Goal: Information Seeking & Learning: Learn about a topic

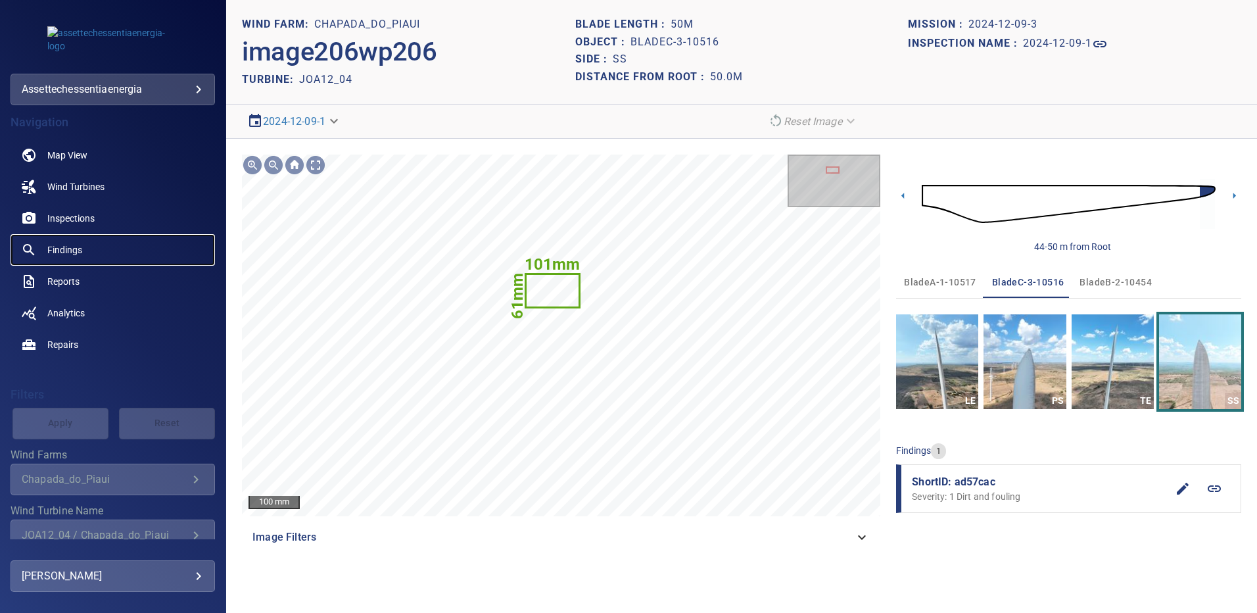
click at [74, 250] on span "Findings" at bounding box center [64, 249] width 35 height 13
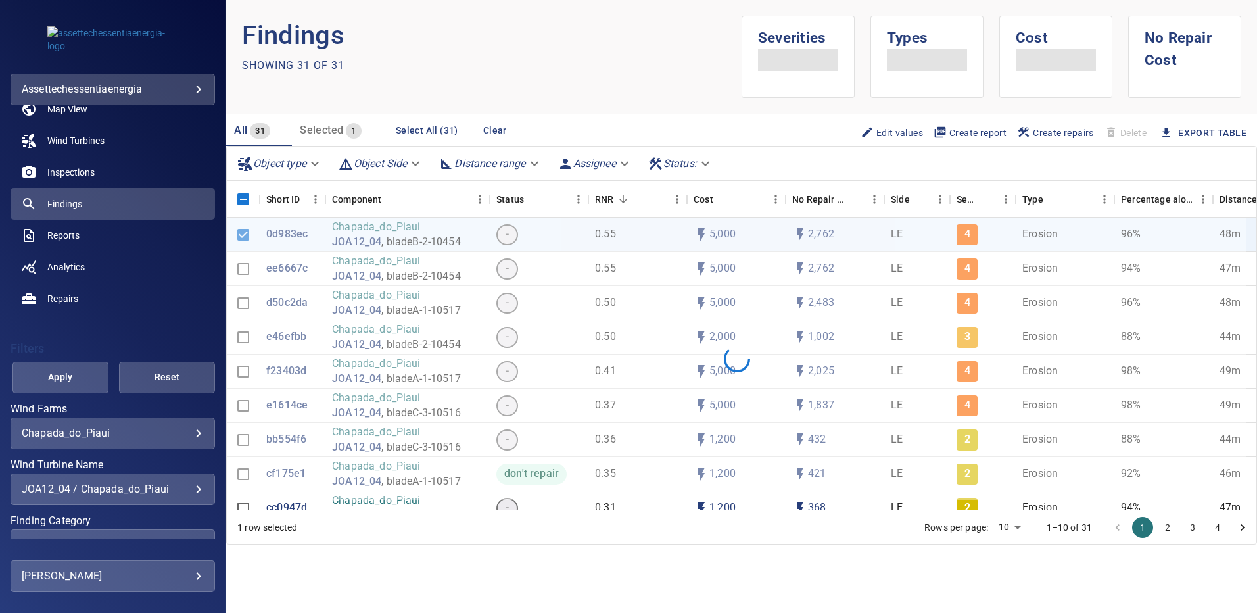
scroll to position [48, 0]
click at [189, 489] on div "JOA12_04 / Chapada_do_Piaui" at bounding box center [113, 487] width 182 height 12
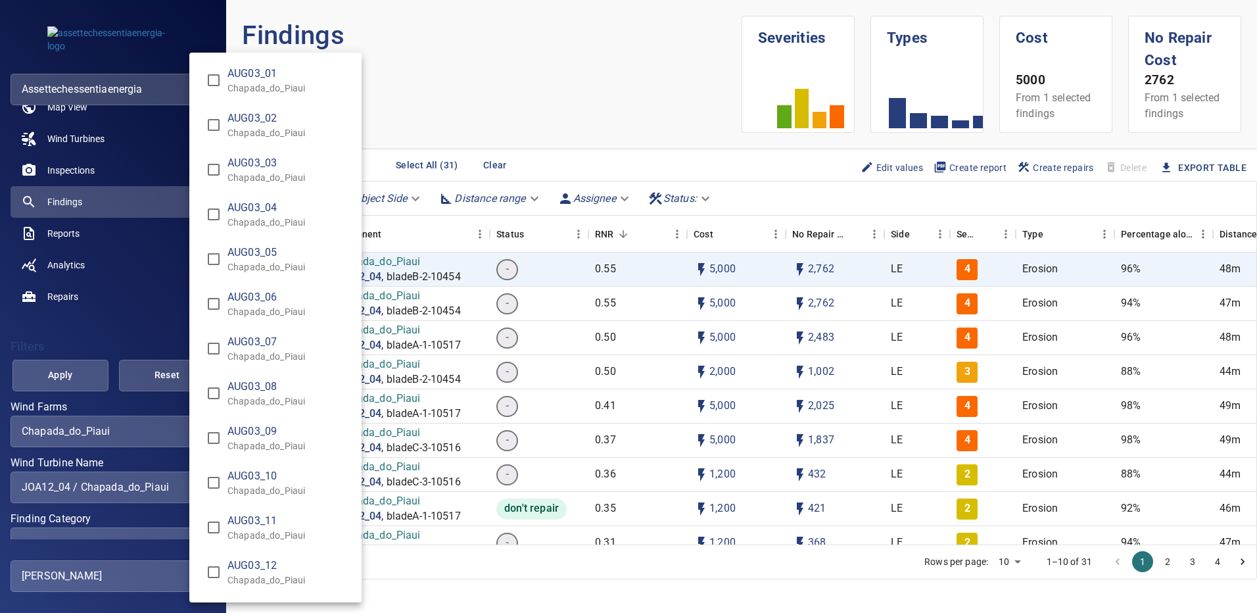
scroll to position [7936, 0]
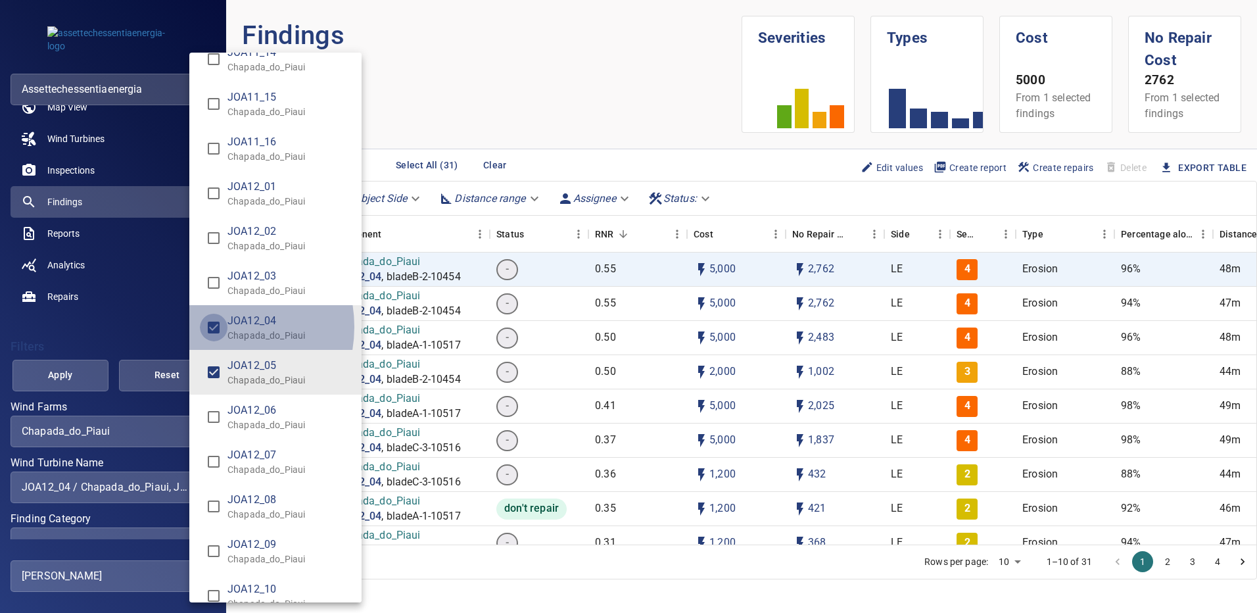
type input "**********"
click at [50, 373] on div "Wind Turbine Name" at bounding box center [628, 306] width 1257 height 613
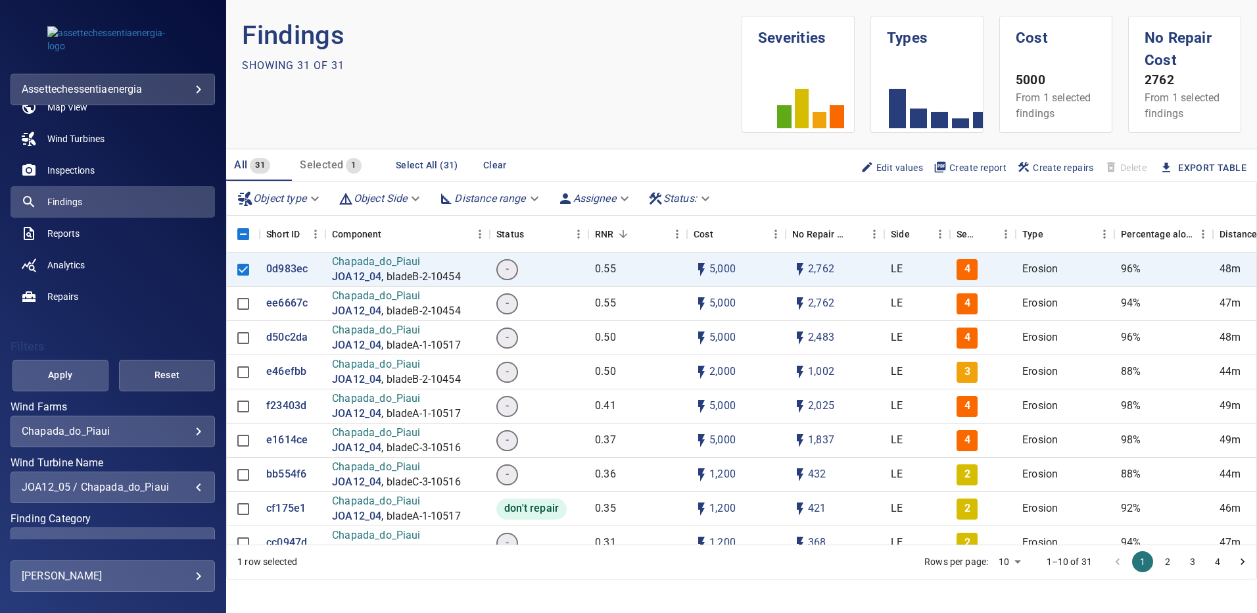
click at [51, 373] on span "Apply" at bounding box center [60, 375] width 63 height 16
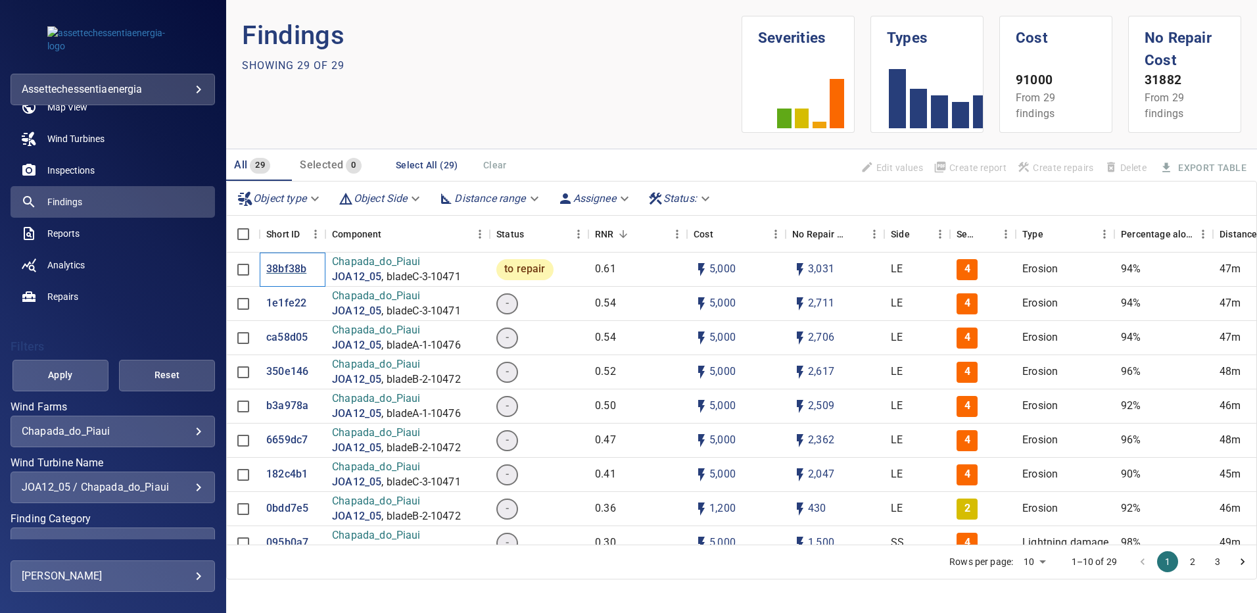
click at [279, 260] on div "38bf38b" at bounding box center [293, 269] width 66 height 34
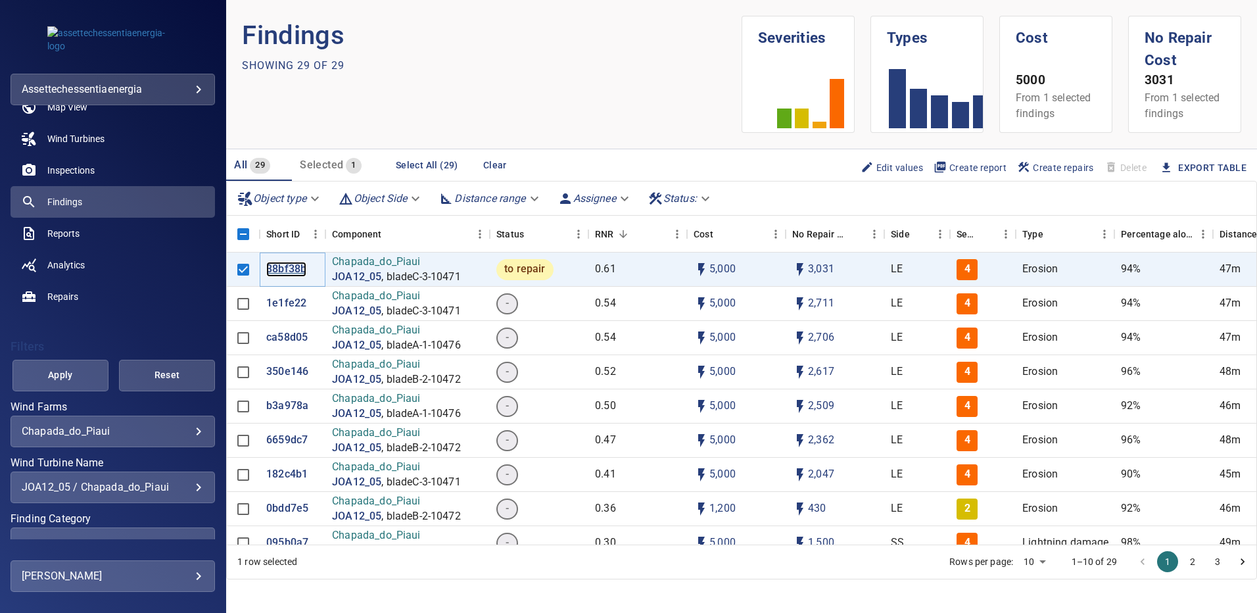
click at [282, 267] on p "38bf38b" at bounding box center [286, 269] width 40 height 15
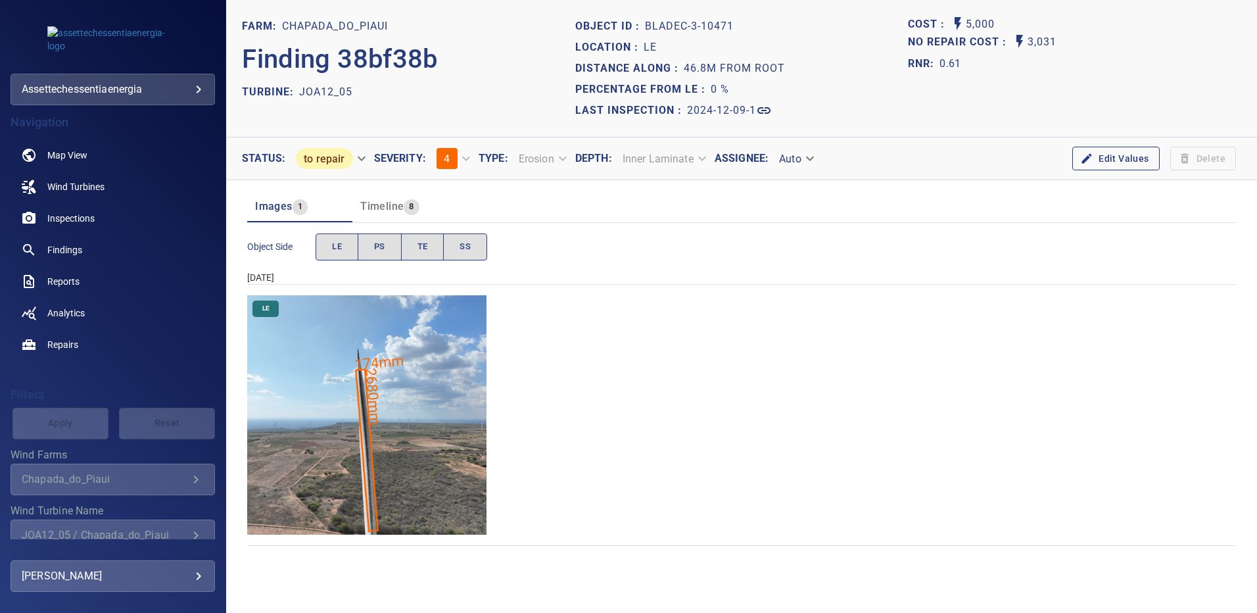
click at [377, 412] on img "Chapada_do_Piaui/JOA12_05/2024-12-09-1/2024-12-09-3/image202wp202.jpg" at bounding box center [366, 414] width 239 height 239
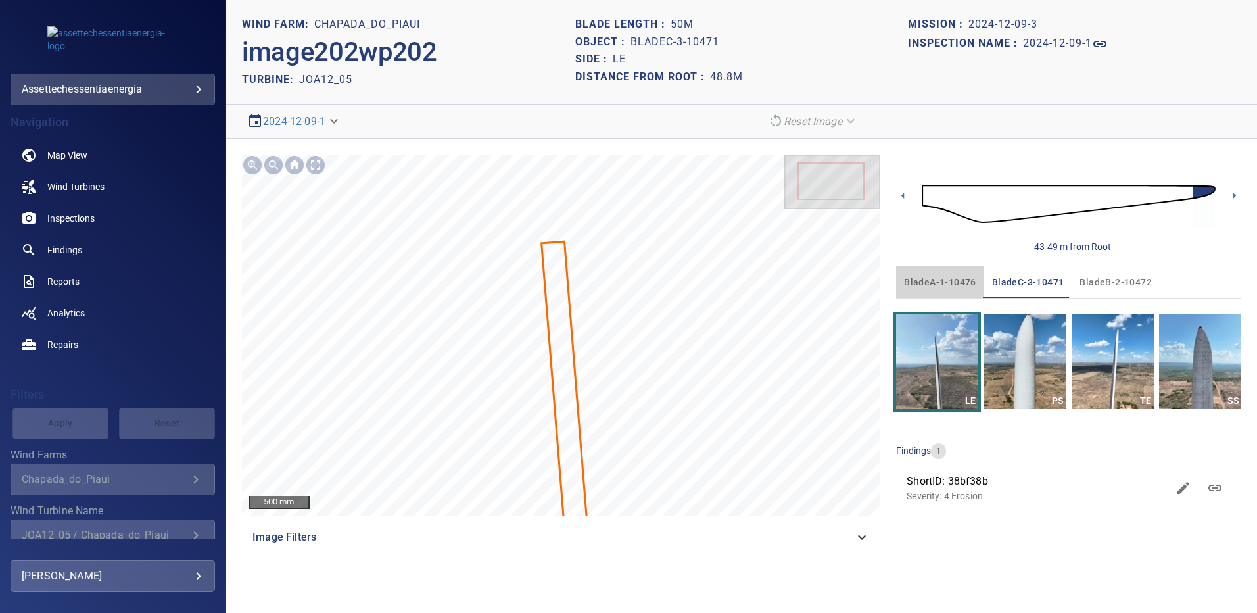
click at [937, 277] on span "bladeA-1-10476" at bounding box center [940, 282] width 72 height 16
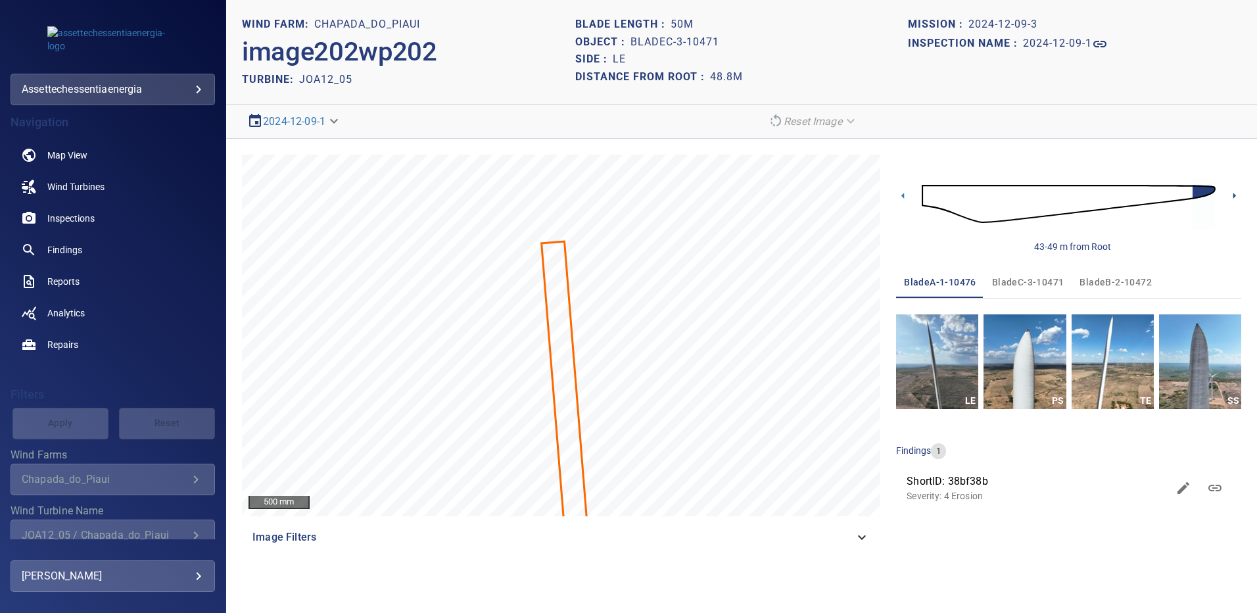
click at [1235, 195] on icon at bounding box center [1234, 196] width 3 height 6
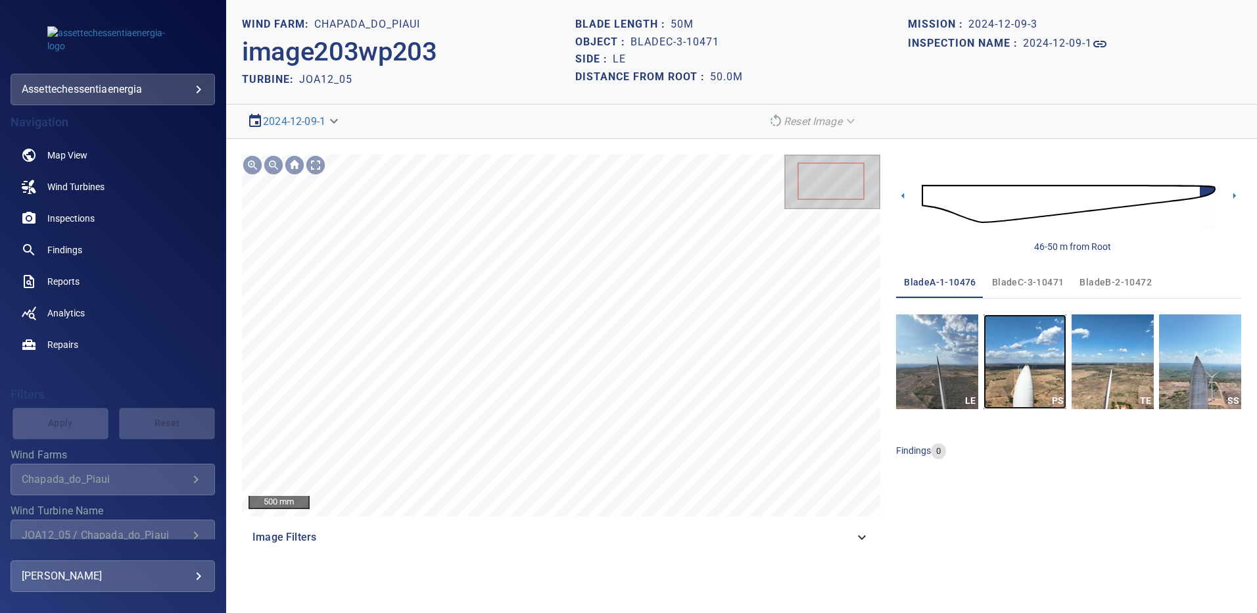
click at [1025, 368] on img "button" at bounding box center [1025, 361] width 82 height 95
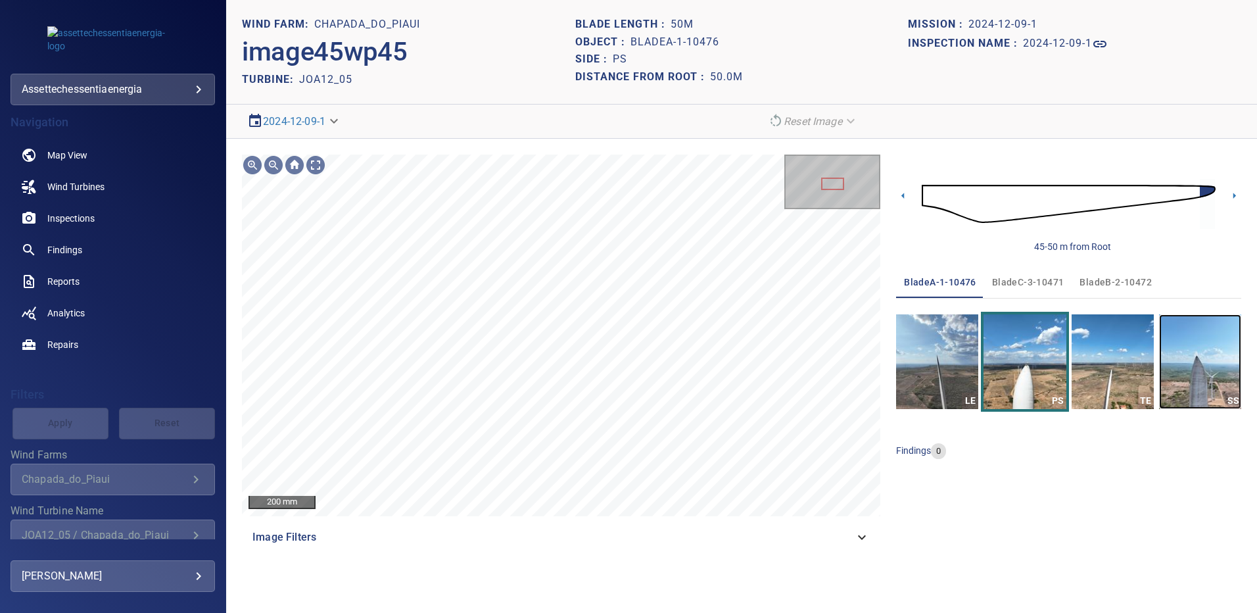
click at [1189, 348] on img "button" at bounding box center [1200, 361] width 82 height 95
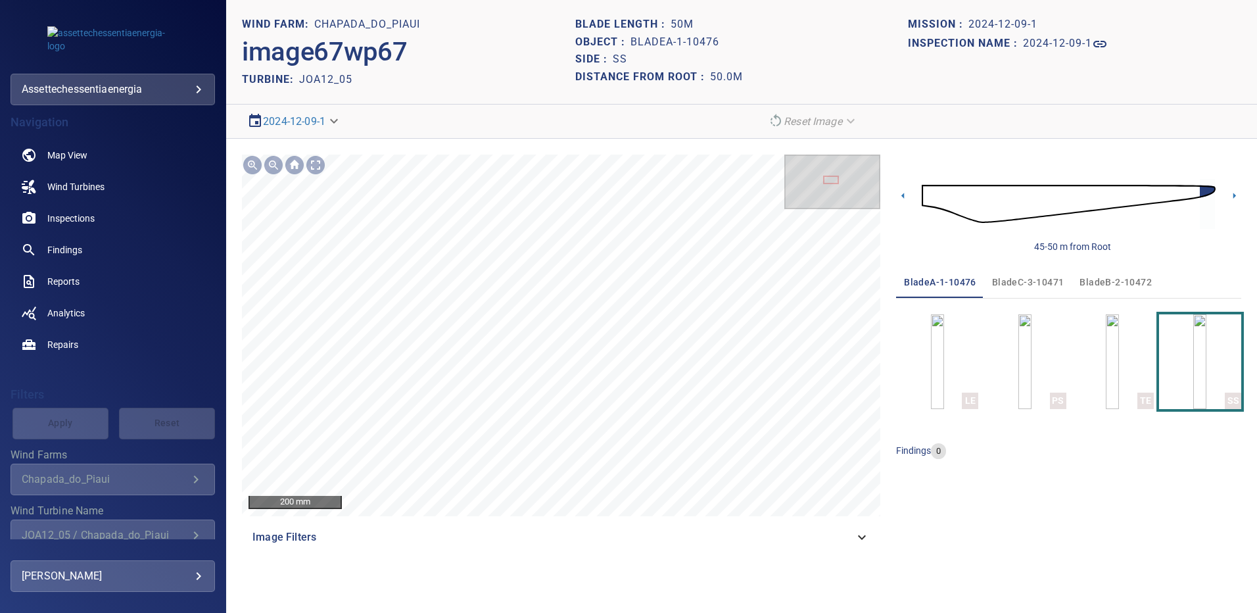
click at [1080, 279] on span "bladeB-2-10472" at bounding box center [1116, 282] width 72 height 16
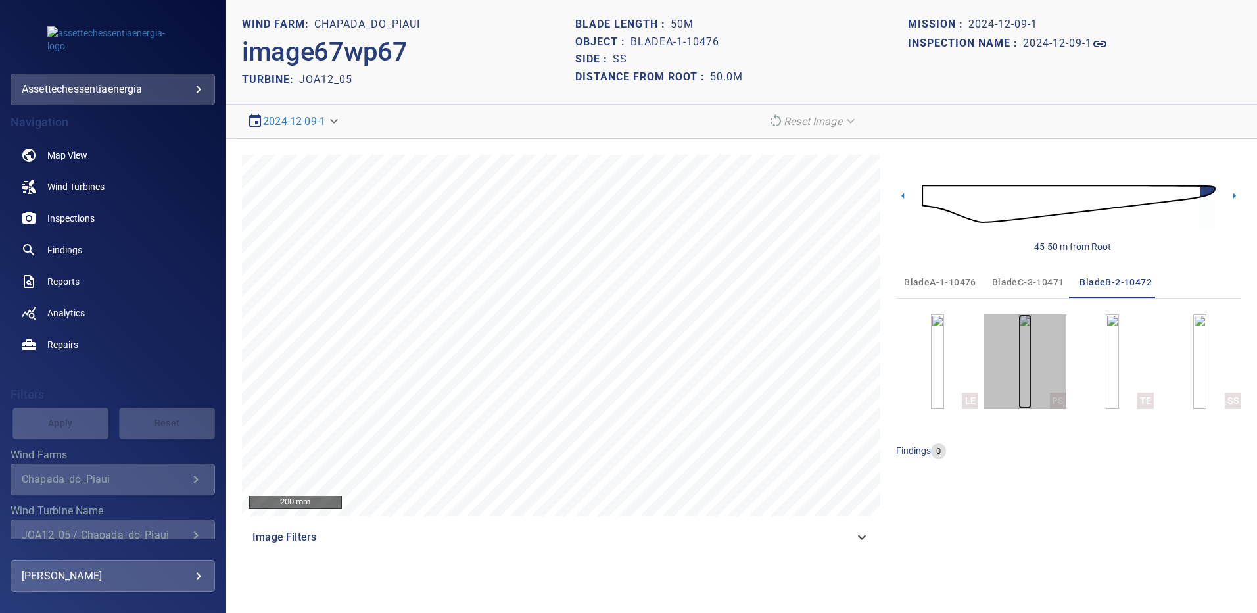
click at [1032, 352] on img "button" at bounding box center [1024, 361] width 13 height 95
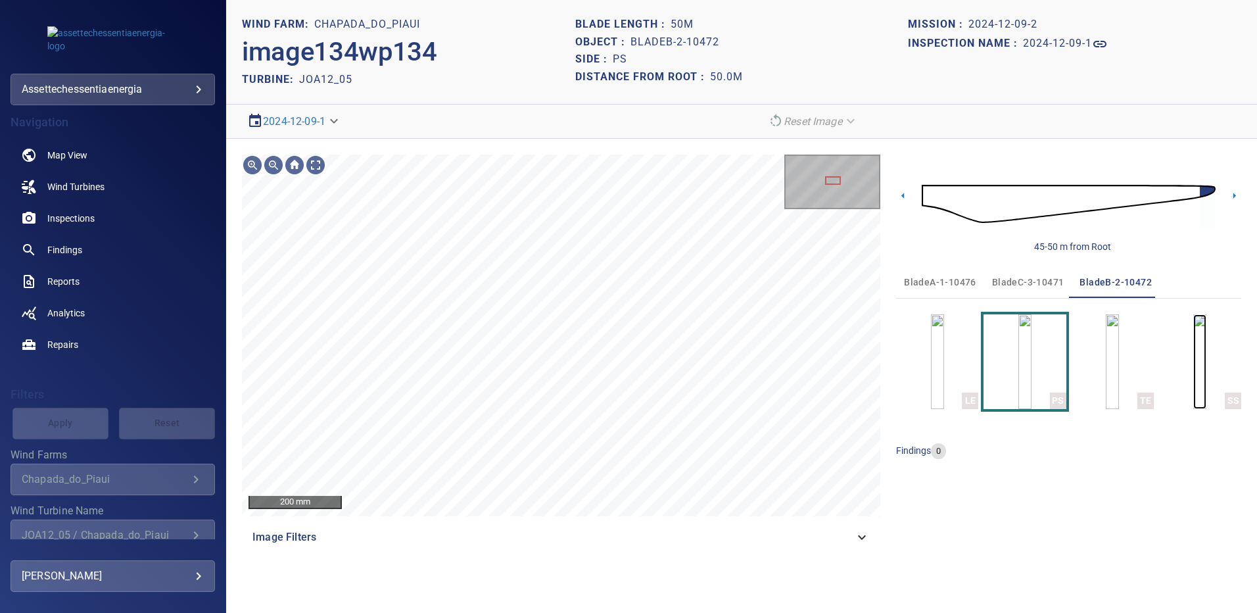
click at [1193, 357] on img "button" at bounding box center [1199, 361] width 13 height 95
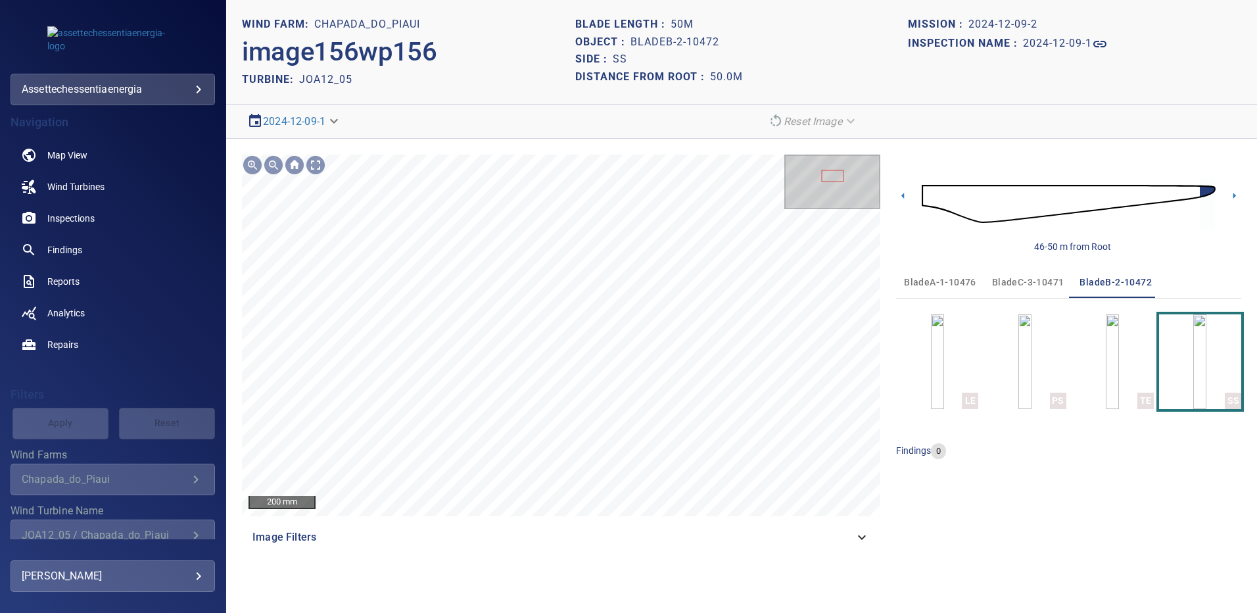
click at [1043, 284] on span "bladeC-3-10471" at bounding box center [1028, 282] width 72 height 16
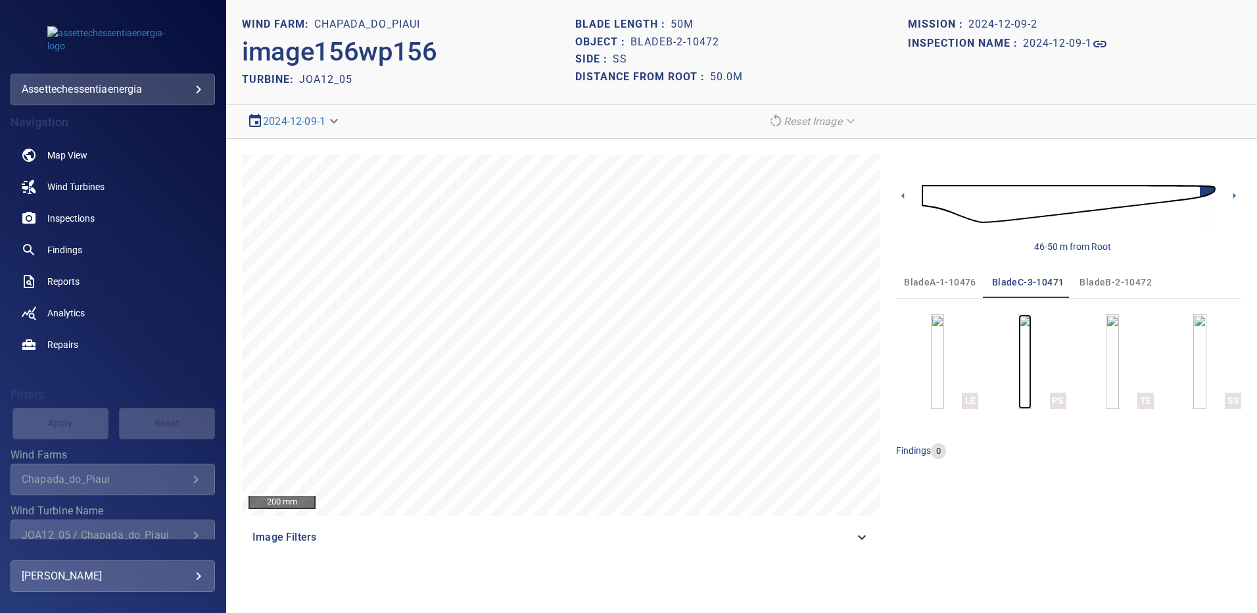
click at [1032, 338] on img "button" at bounding box center [1024, 361] width 13 height 95
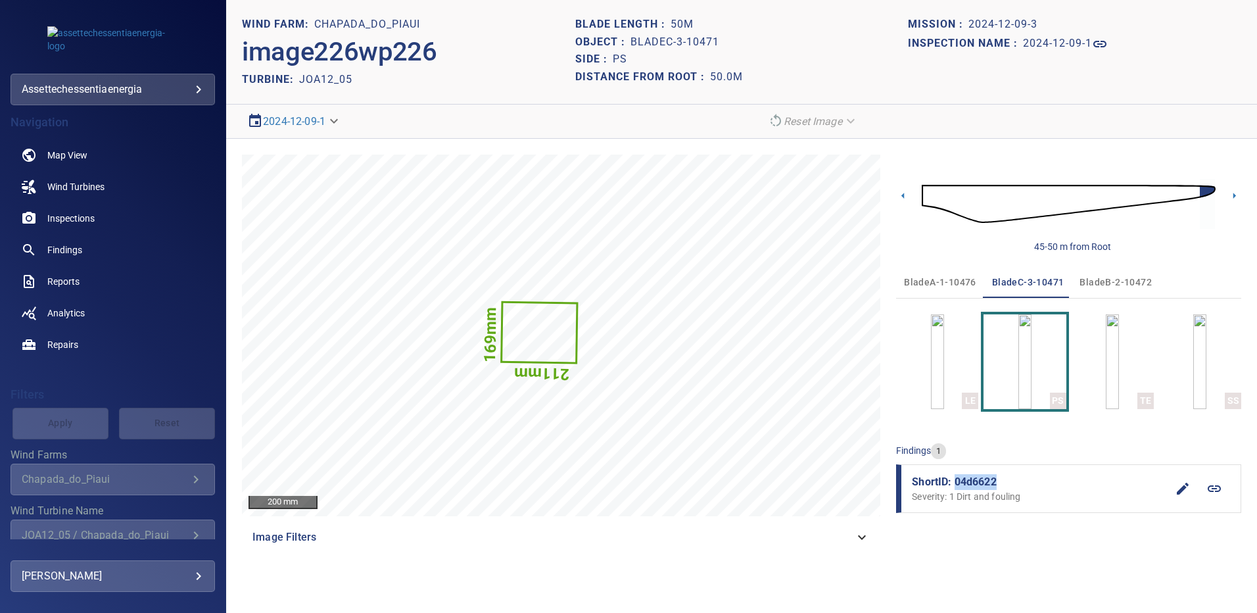
drag, startPoint x: 999, startPoint y: 479, endPoint x: 956, endPoint y: 480, distance: 42.7
click at [956, 480] on span "ShortID: 04d6622" at bounding box center [1039, 482] width 255 height 16
copy span "04d6622"
click at [1206, 363] on img "button" at bounding box center [1199, 361] width 13 height 95
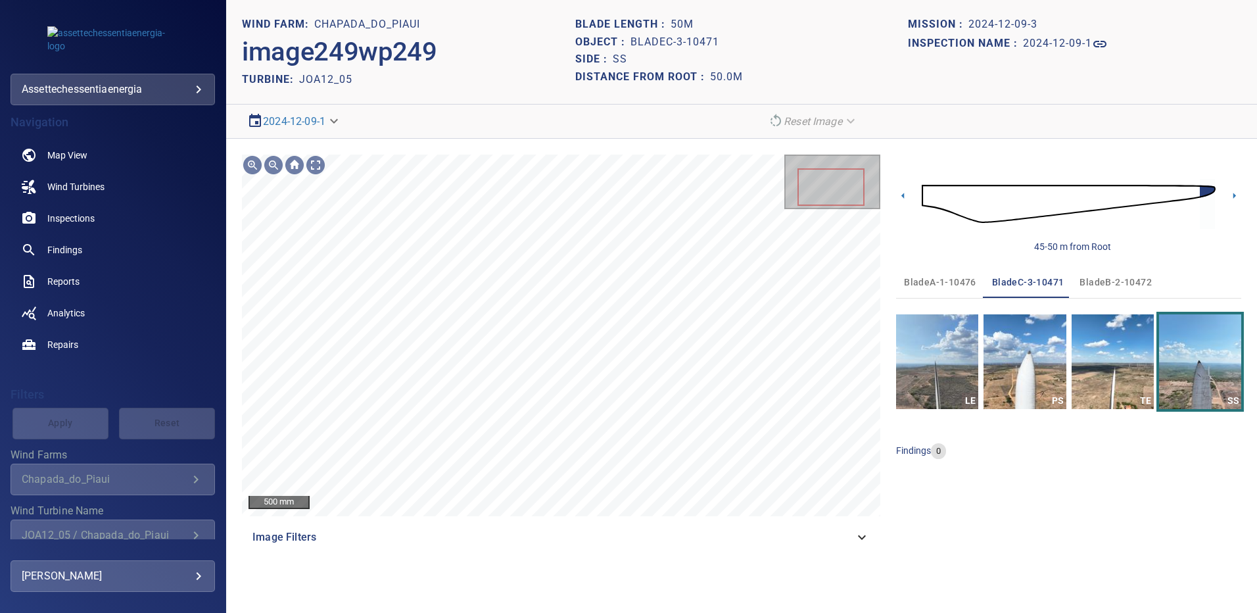
click at [944, 284] on span "bladeA-1-10476" at bounding box center [940, 282] width 72 height 16
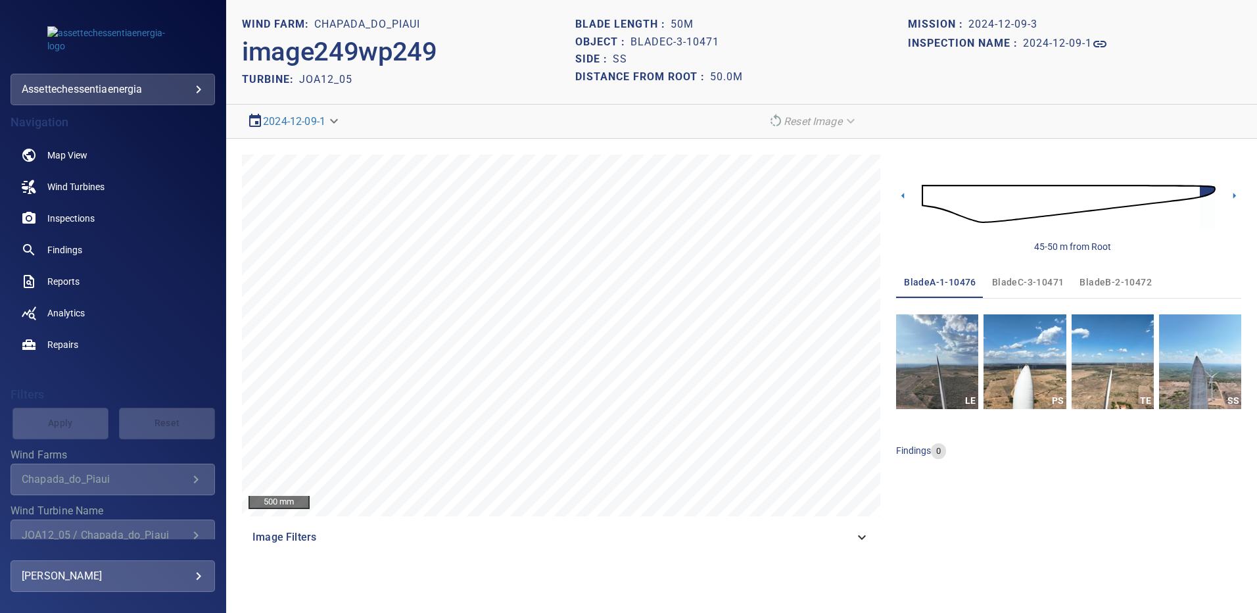
click at [1033, 282] on span "bladeC-3-10471" at bounding box center [1028, 282] width 72 height 16
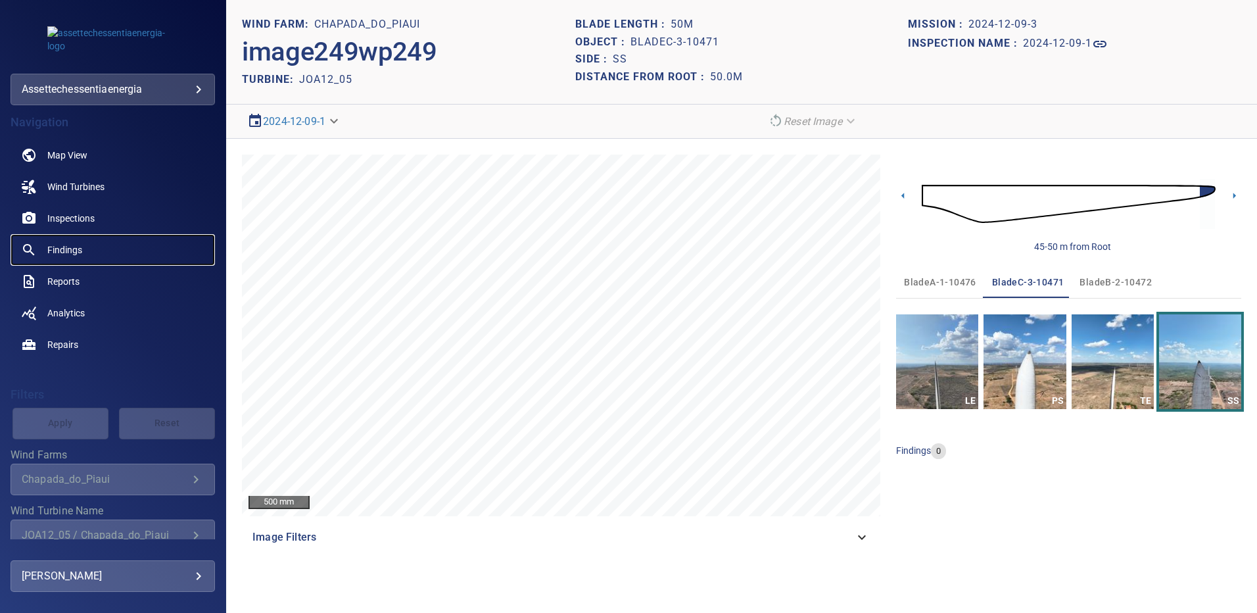
click at [63, 249] on span "Findings" at bounding box center [64, 249] width 35 height 13
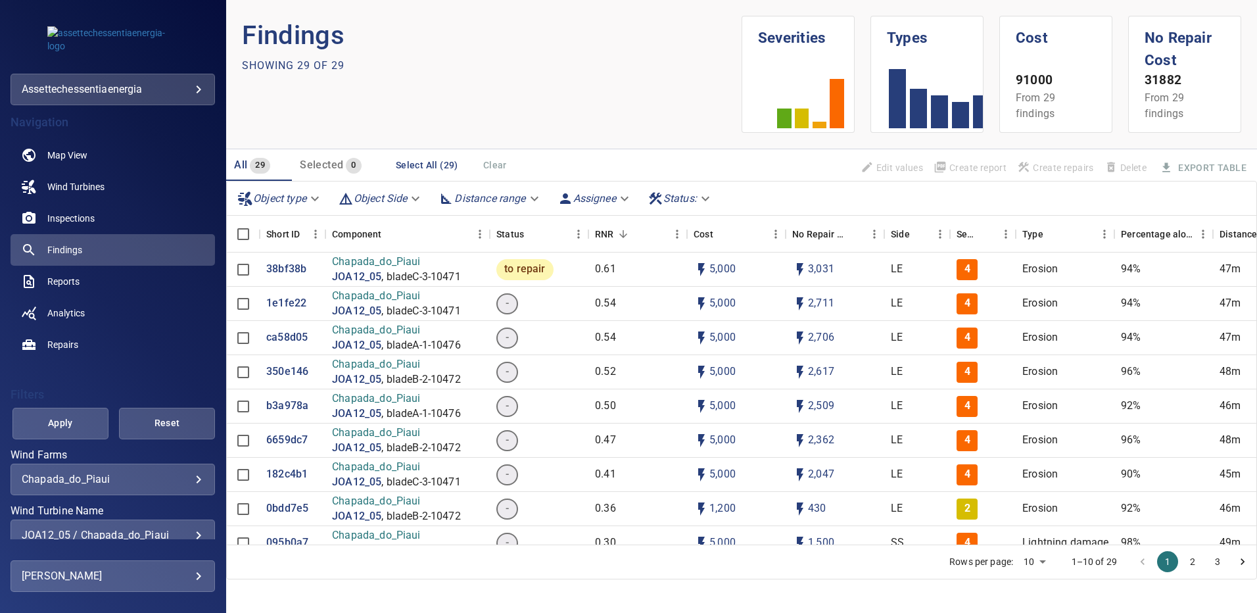
click at [190, 531] on div "JOA12_05 / Chapada_do_Piaui" at bounding box center [113, 535] width 182 height 12
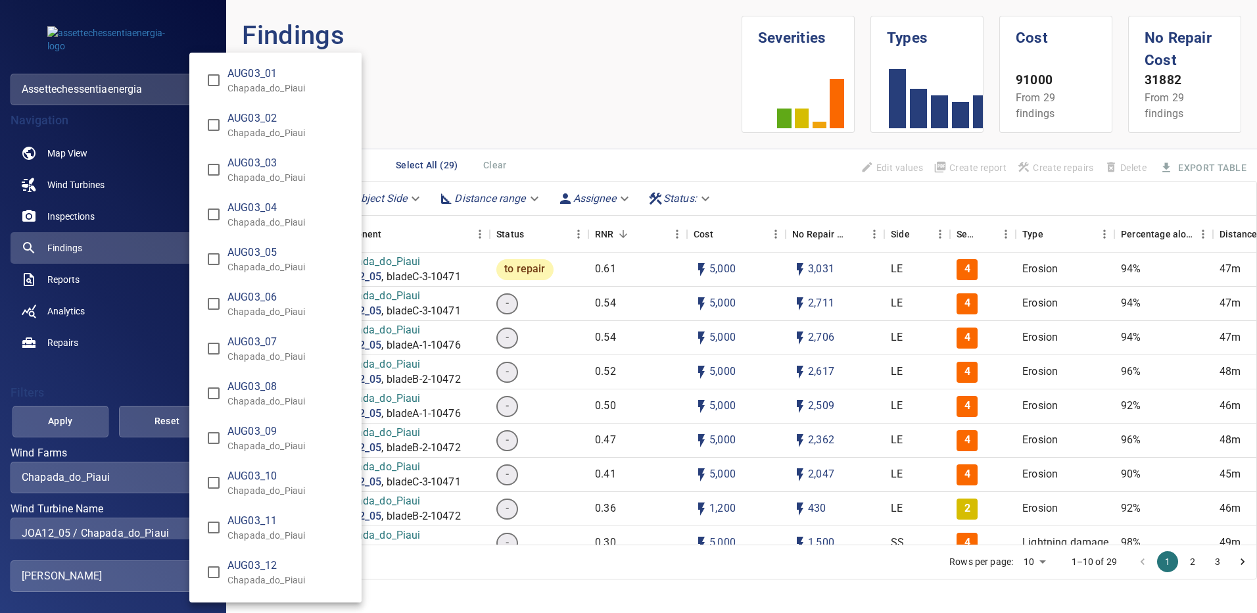
scroll to position [7981, 0]
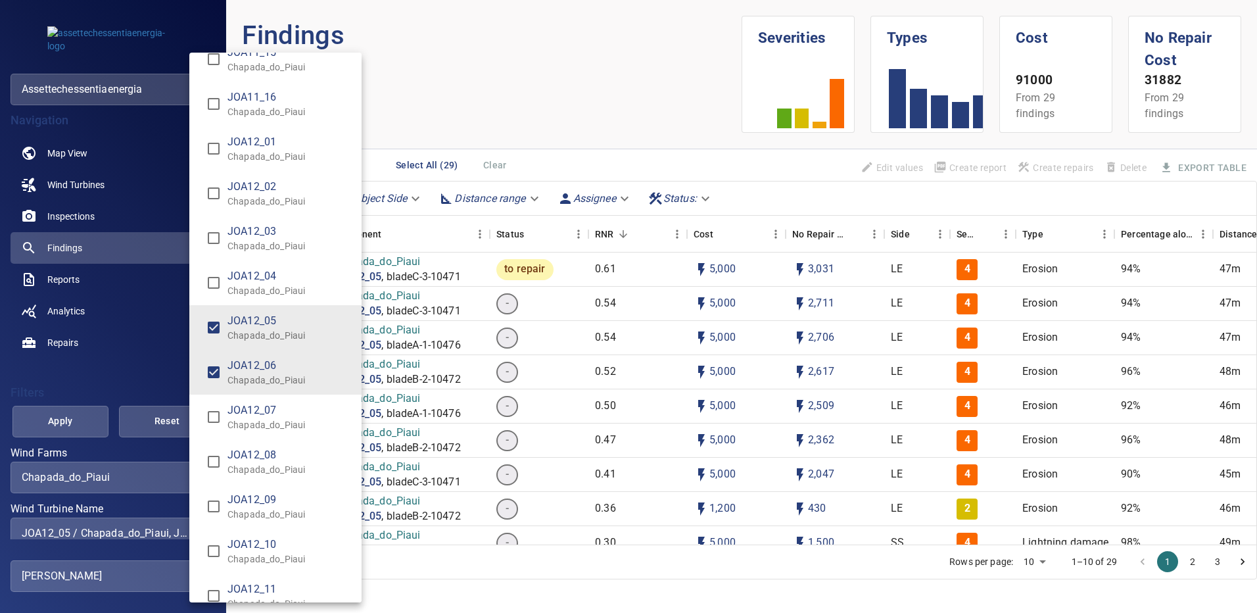
type input "**********"
click at [85, 413] on div "Wind Turbine Name" at bounding box center [628, 306] width 1257 height 613
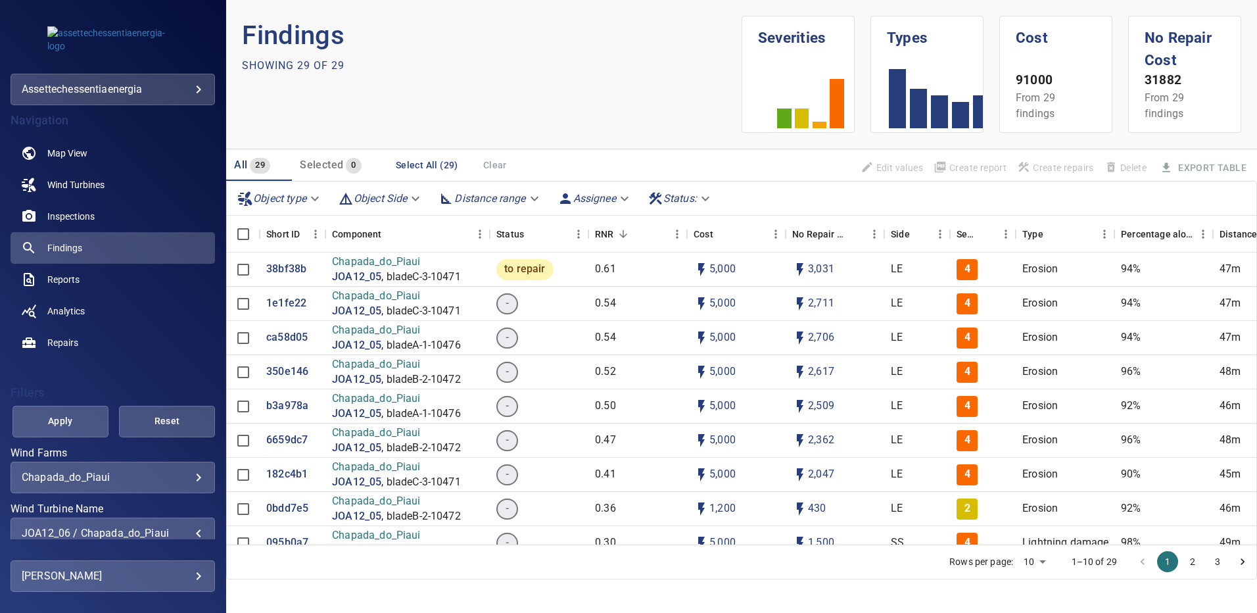
click at [81, 416] on span "Apply" at bounding box center [60, 421] width 63 height 16
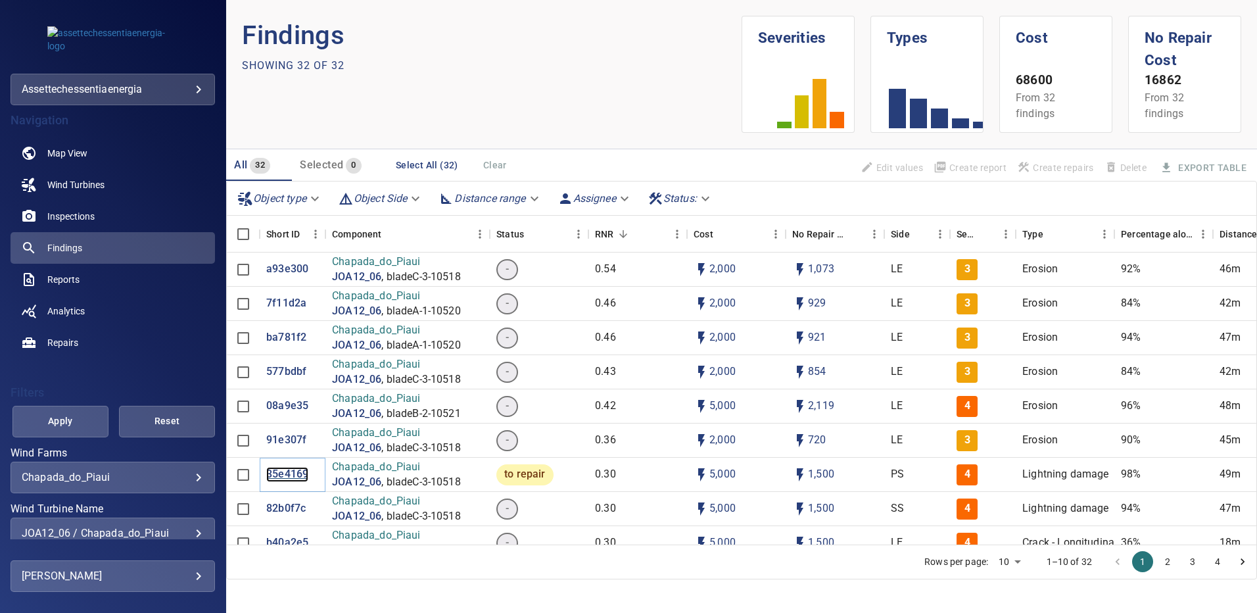
click at [275, 476] on p "35e4169" at bounding box center [287, 474] width 42 height 15
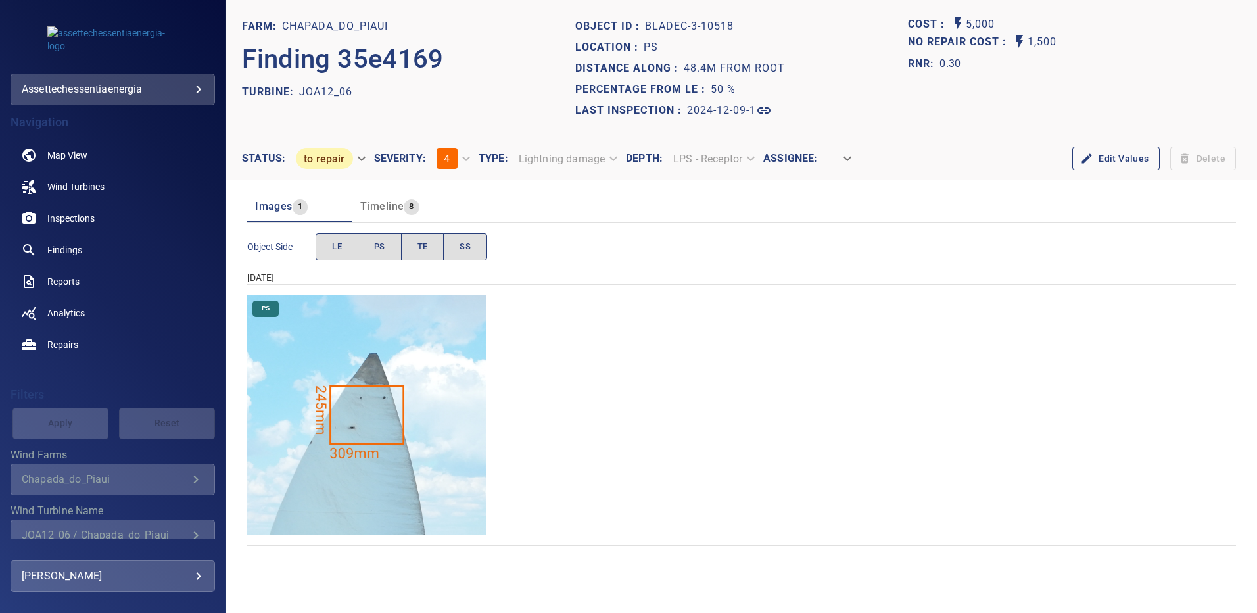
click at [370, 395] on img "Chapada_do_Piaui/JOA12_06/2024-12-09-1/2024-12-09-3/image190wp190.jpg" at bounding box center [366, 414] width 239 height 239
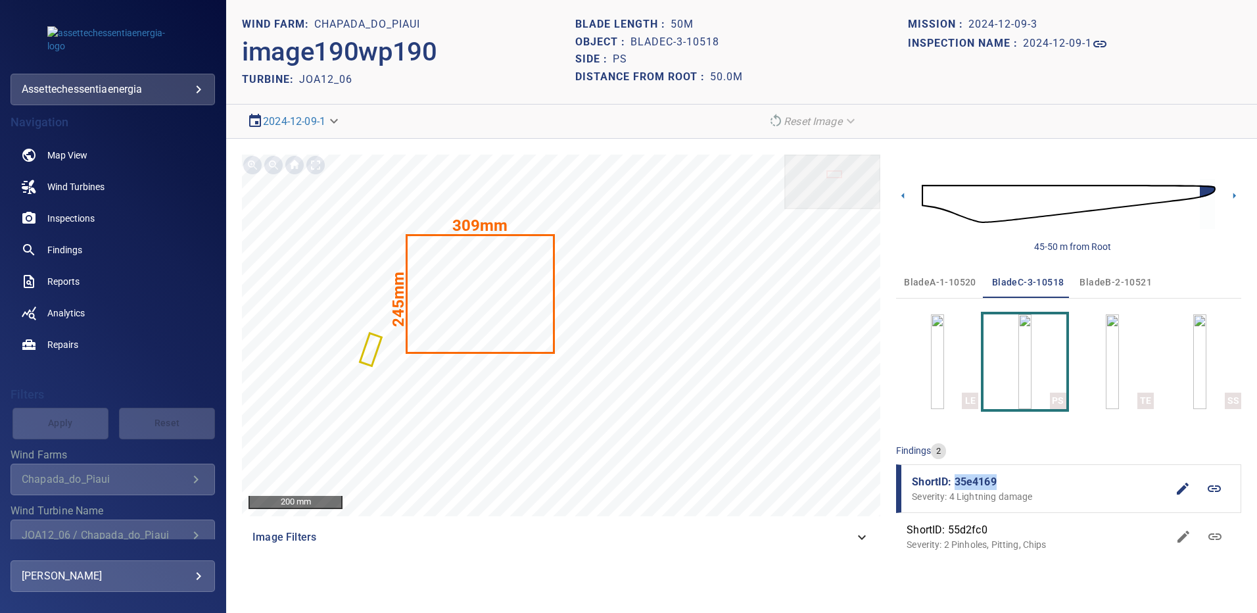
drag, startPoint x: 995, startPoint y: 479, endPoint x: 957, endPoint y: 483, distance: 39.0
click at [957, 483] on span "ShortID: 35e4169" at bounding box center [1039, 482] width 255 height 16
copy span "35e4169"
click at [1193, 358] on img "button" at bounding box center [1199, 361] width 13 height 95
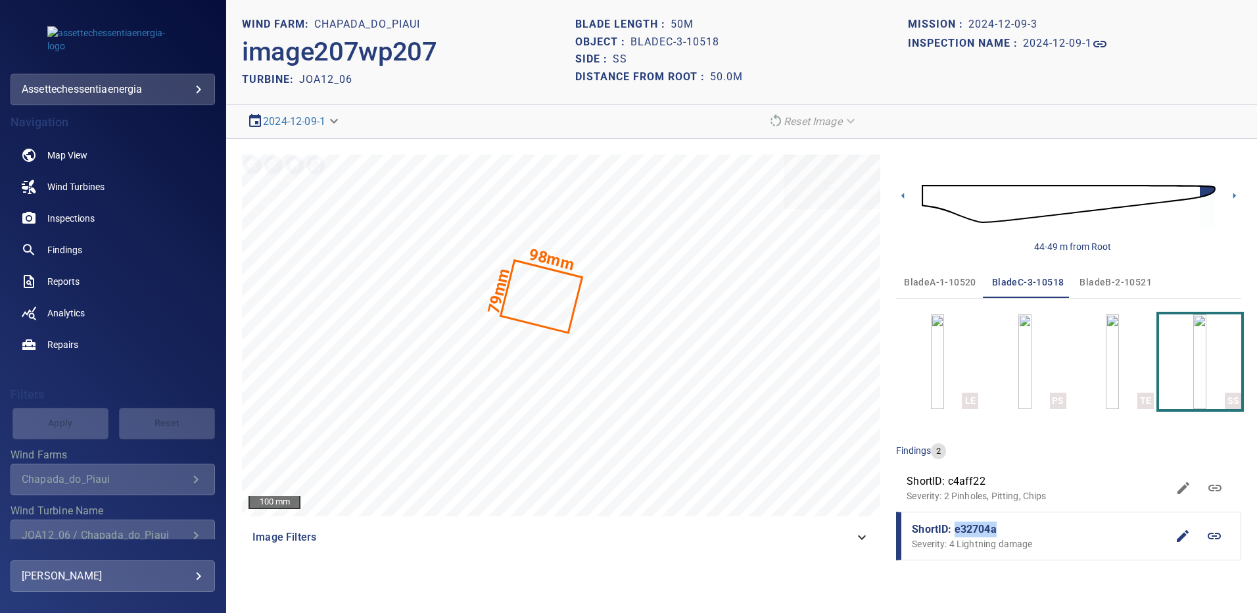
drag, startPoint x: 999, startPoint y: 531, endPoint x: 955, endPoint y: 527, distance: 44.2
click at [955, 527] on span "ShortID: e32704a" at bounding box center [1039, 529] width 255 height 16
copy span "e32704a"
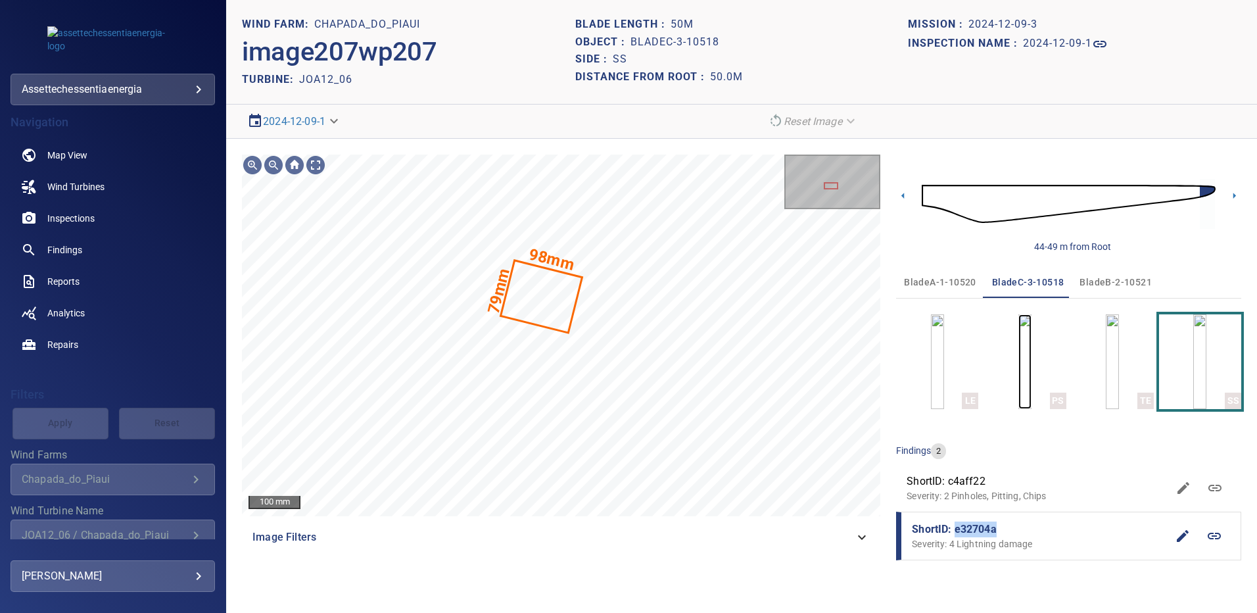
click at [1026, 344] on img "button" at bounding box center [1024, 361] width 13 height 95
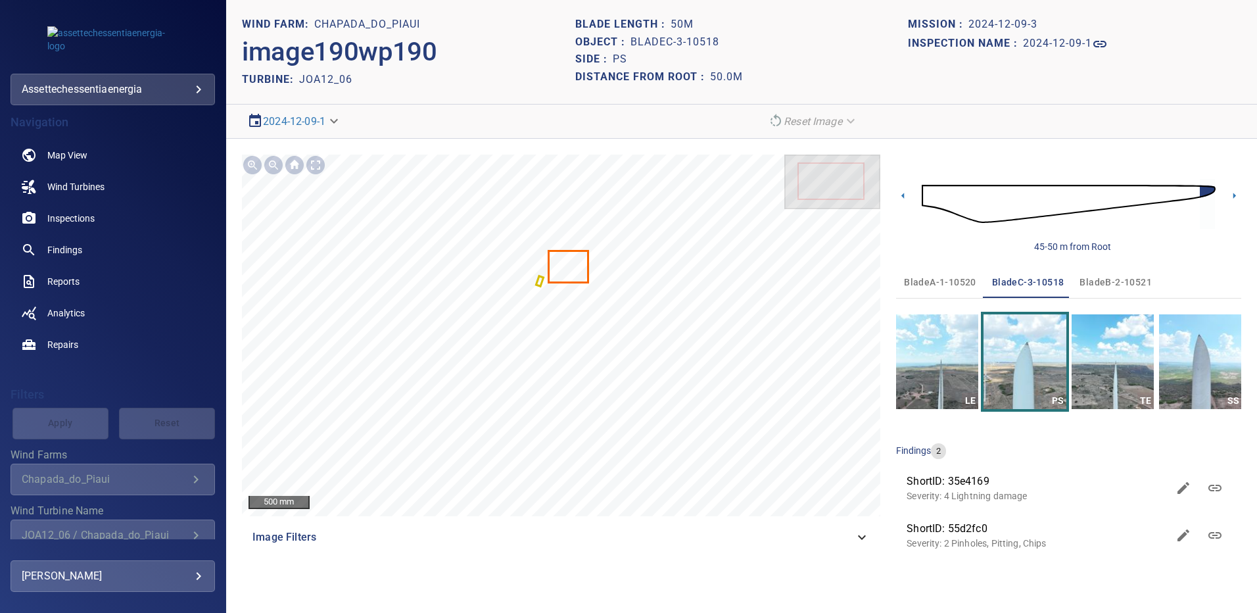
click at [951, 281] on span "bladeA-1-10520" at bounding box center [940, 282] width 72 height 16
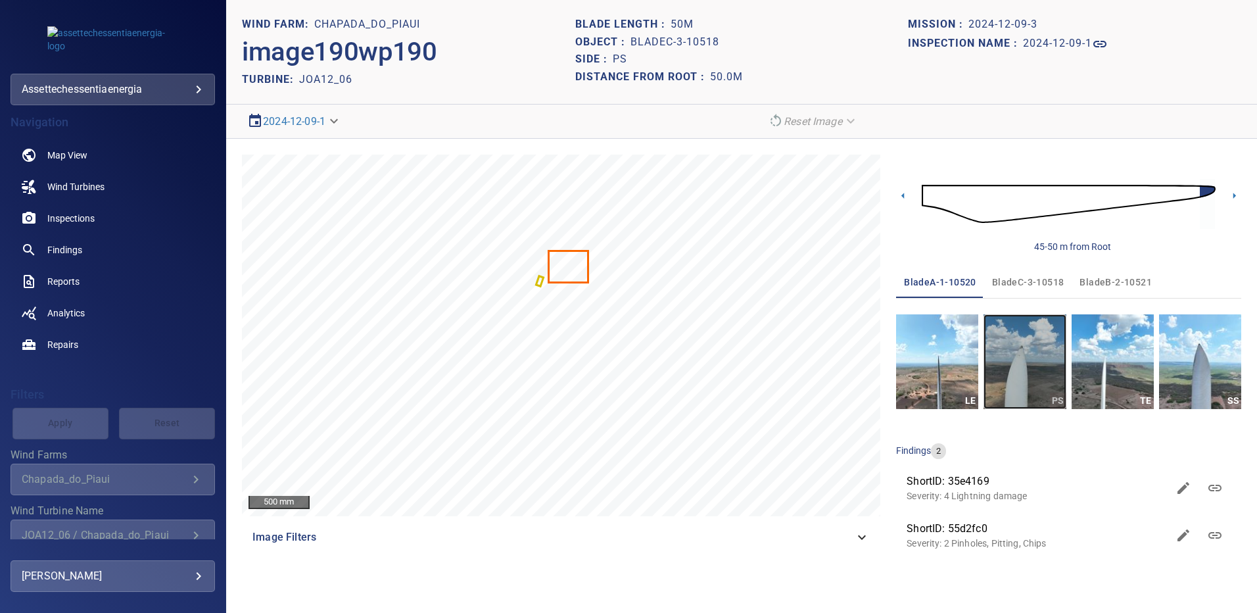
click at [1027, 355] on img "button" at bounding box center [1025, 361] width 82 height 95
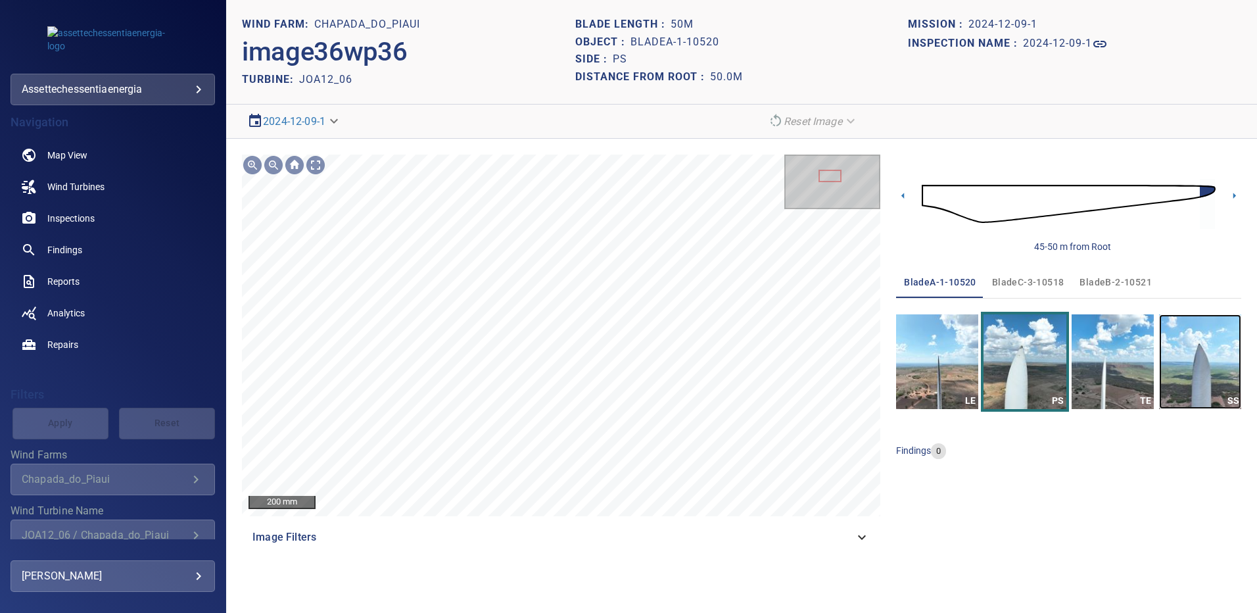
click at [1193, 362] on img "button" at bounding box center [1200, 361] width 82 height 95
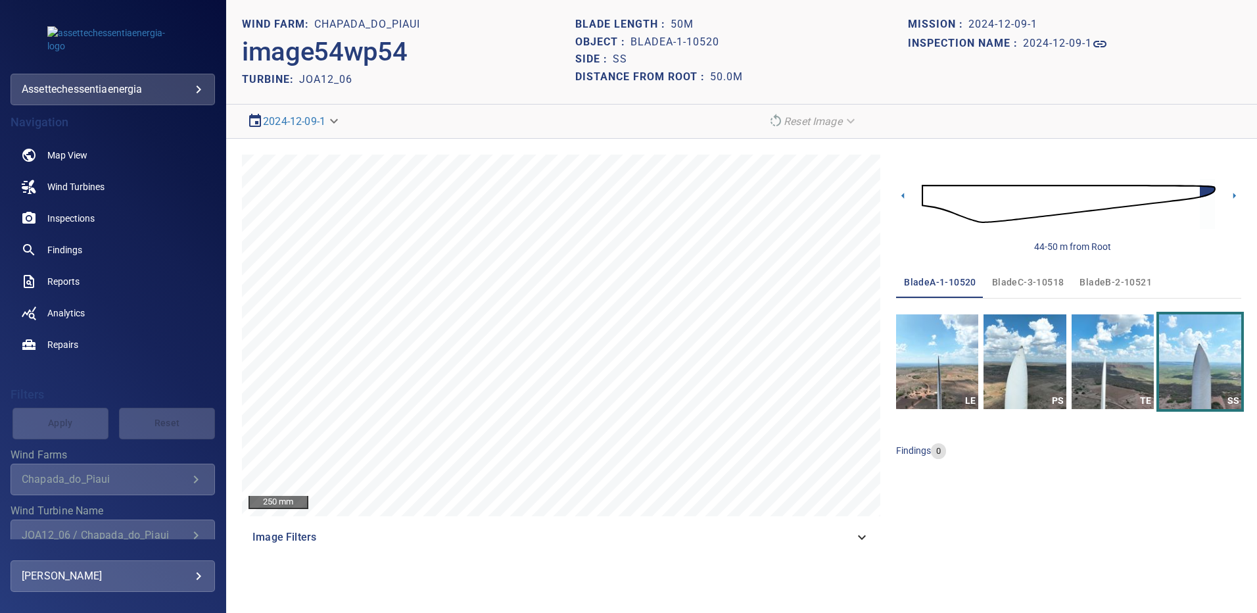
drag, startPoint x: 1103, startPoint y: 283, endPoint x: 1097, endPoint y: 307, distance: 25.2
click at [1103, 283] on span "bladeB-2-10521" at bounding box center [1116, 282] width 72 height 16
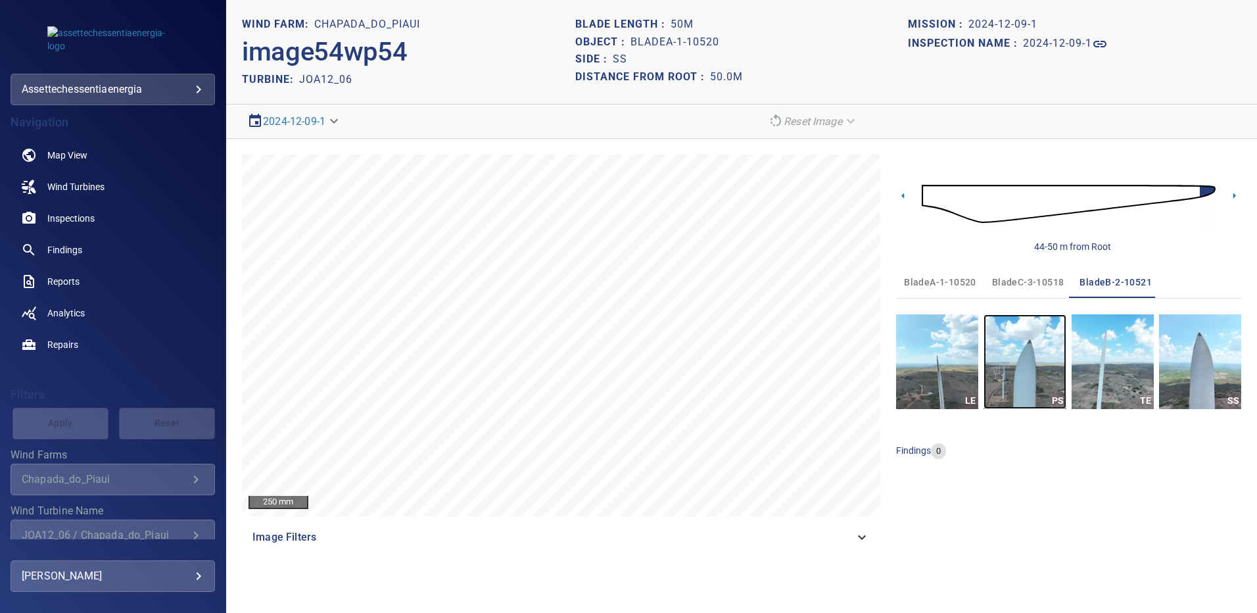
click at [1016, 377] on img "button" at bounding box center [1025, 361] width 82 height 95
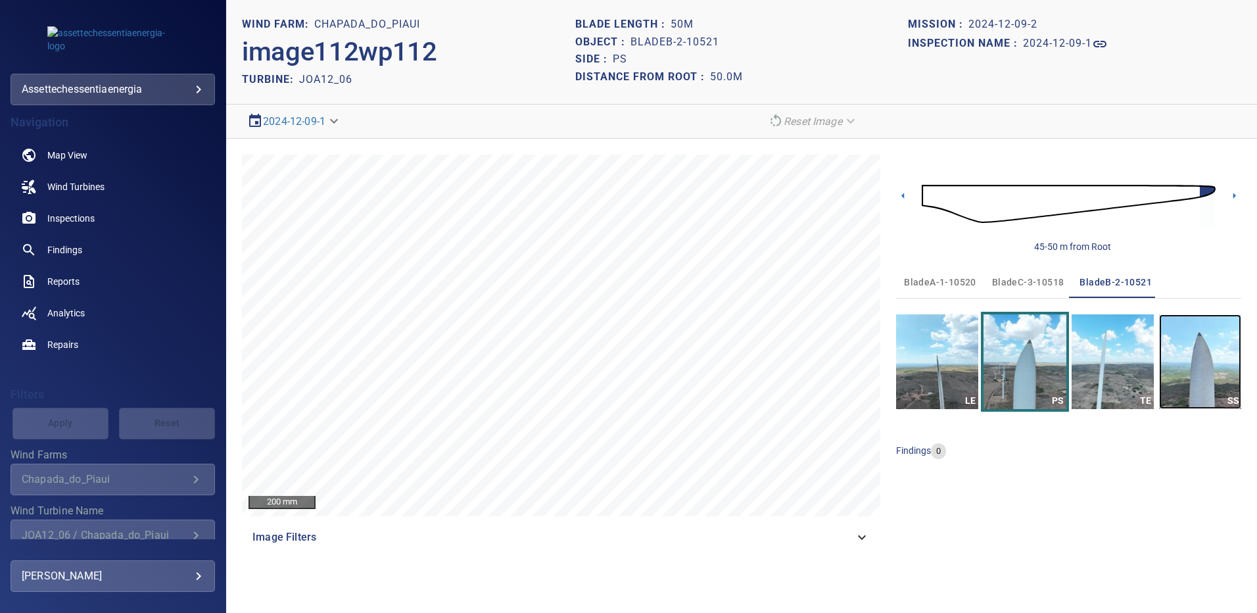
click at [1202, 354] on img "button" at bounding box center [1200, 361] width 82 height 95
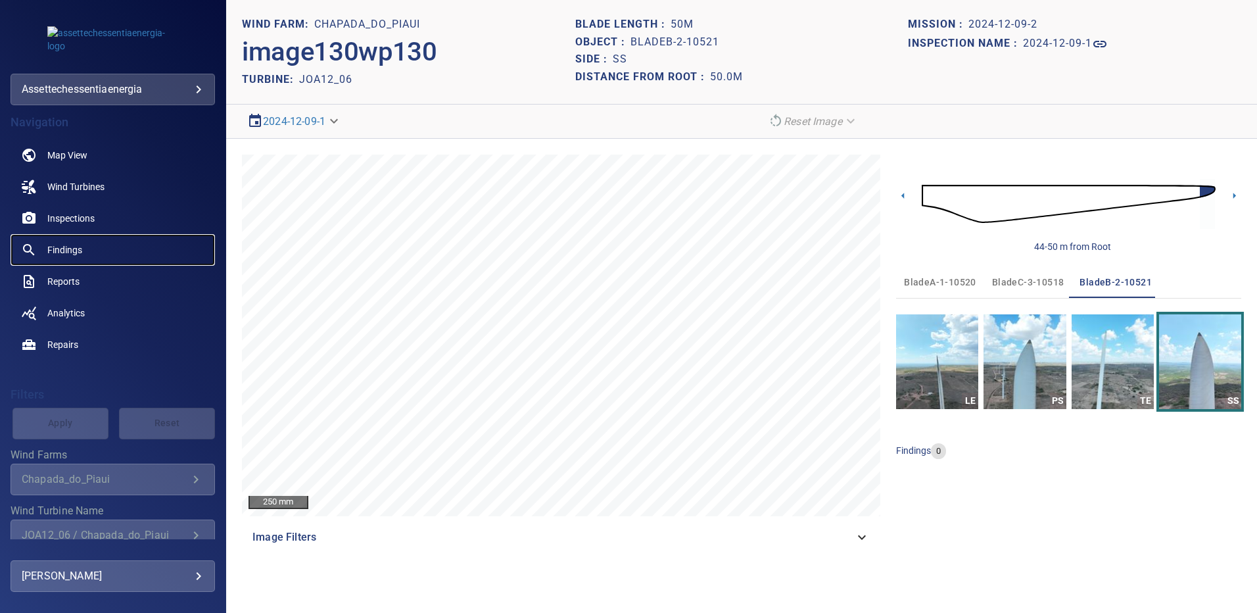
click at [77, 252] on span "Findings" at bounding box center [64, 249] width 35 height 13
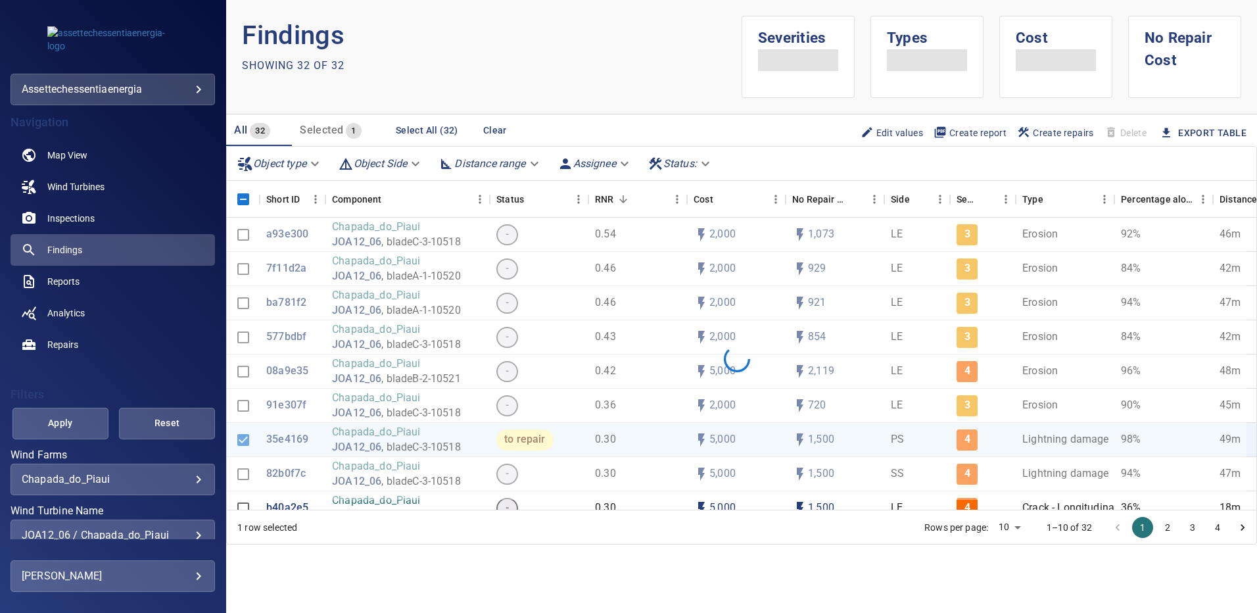
scroll to position [40, 0]
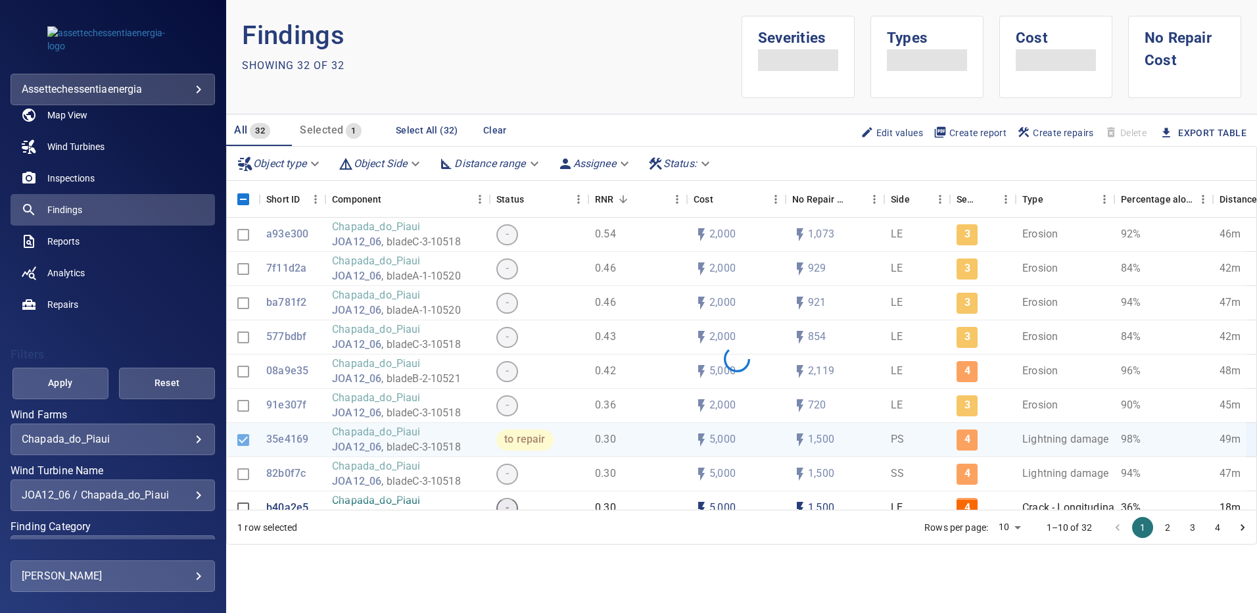
click at [190, 500] on div "JOA12_06 / Chapada_do_Piaui" at bounding box center [113, 494] width 182 height 12
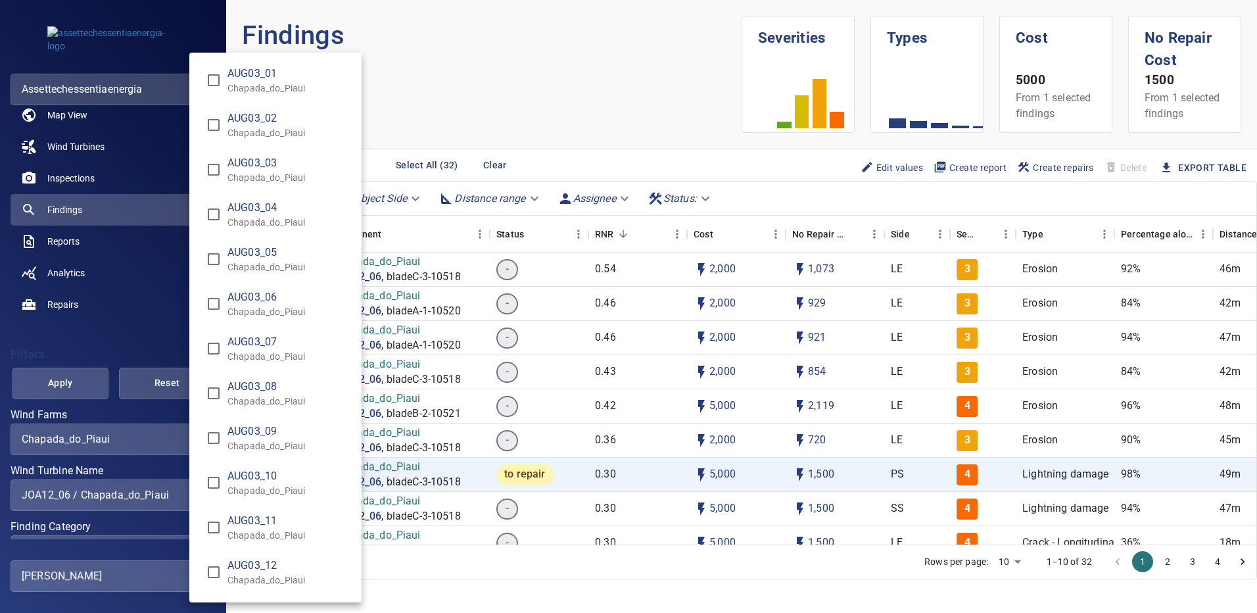
scroll to position [8026, 0]
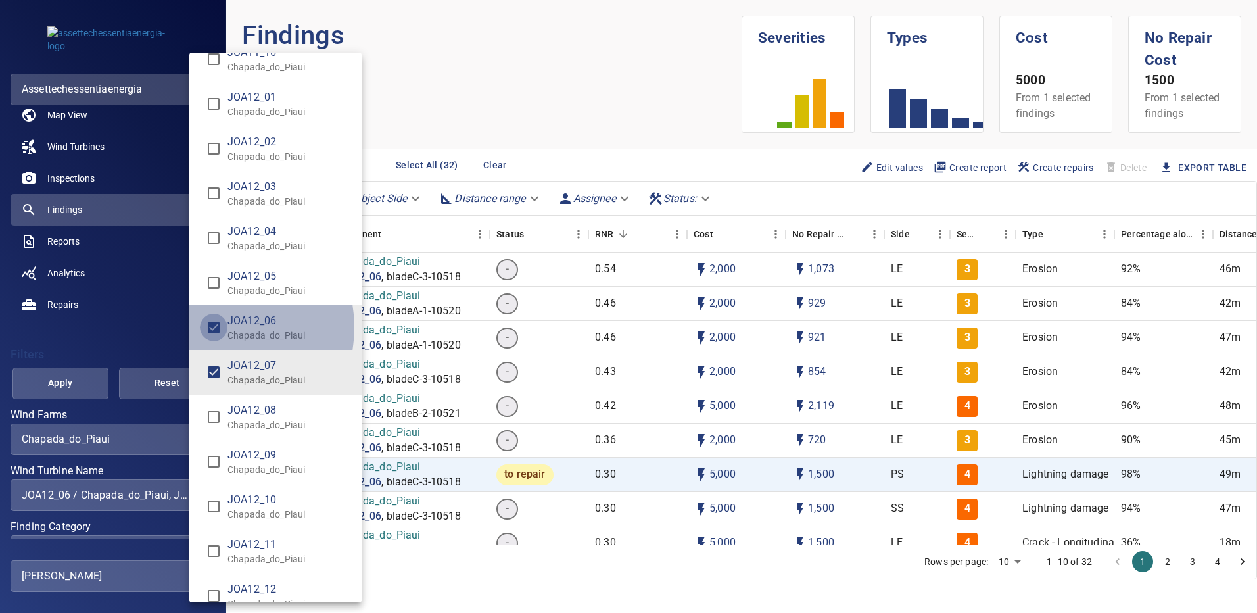
type input "**********"
click at [80, 383] on div "Wind Turbine Name" at bounding box center [628, 306] width 1257 height 613
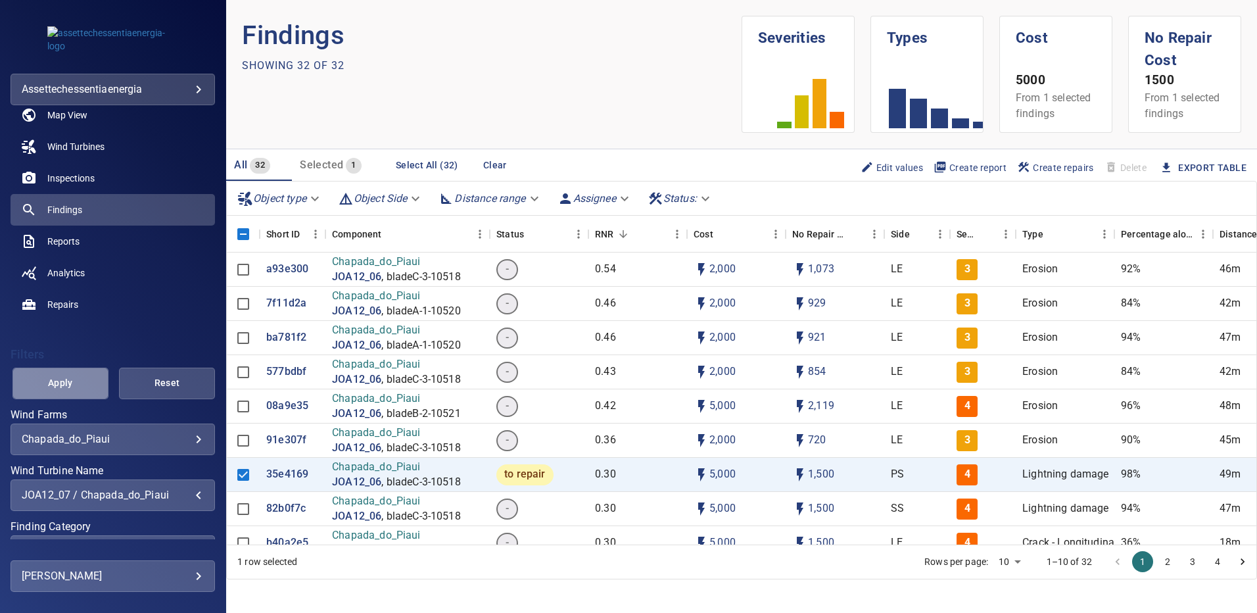
click at [80, 383] on span "Apply" at bounding box center [60, 383] width 63 height 16
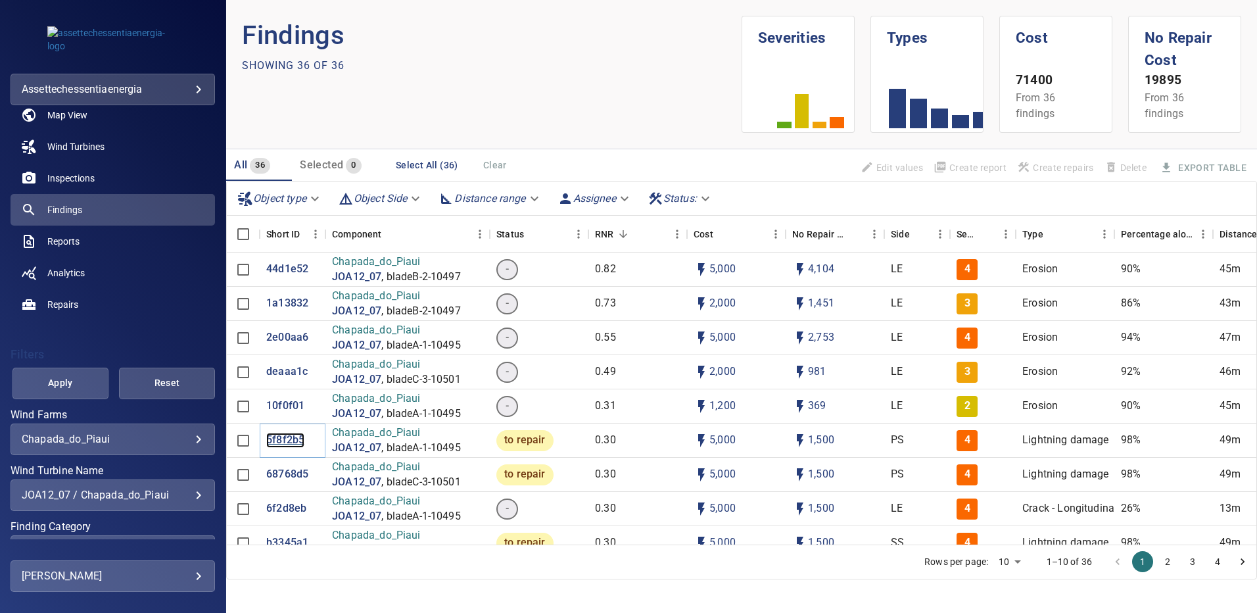
click at [283, 440] on p "5f8f2b5" at bounding box center [285, 440] width 38 height 15
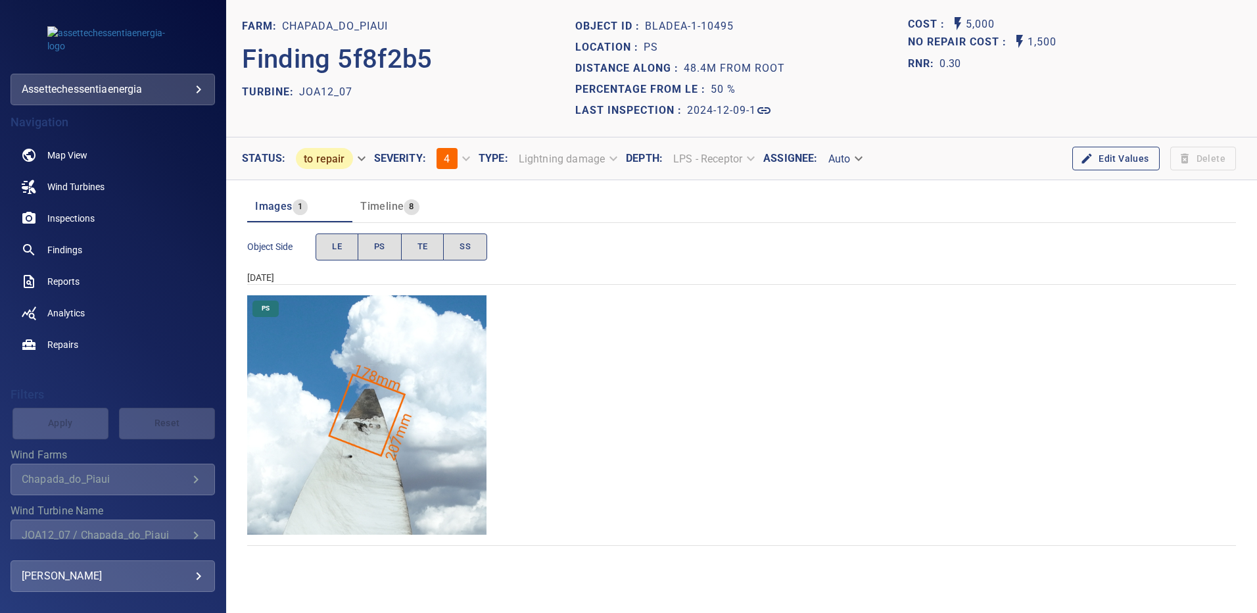
click at [360, 443] on img "Chapada_do_Piaui/JOA12_07/2024-12-09-1/2024-12-09-1/image43wp43.jpg" at bounding box center [366, 414] width 239 height 239
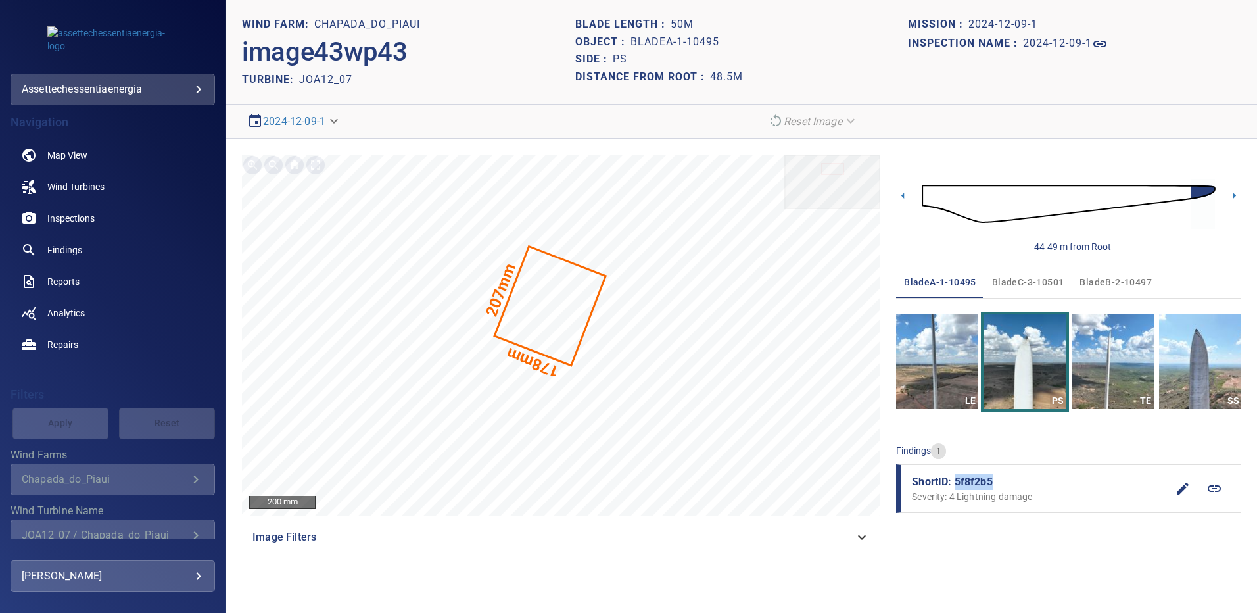
drag, startPoint x: 988, startPoint y: 477, endPoint x: 955, endPoint y: 477, distance: 32.9
click at [955, 477] on span "ShortID: 5f8f2b5" at bounding box center [1039, 482] width 255 height 16
copy span "5f8f2b5"
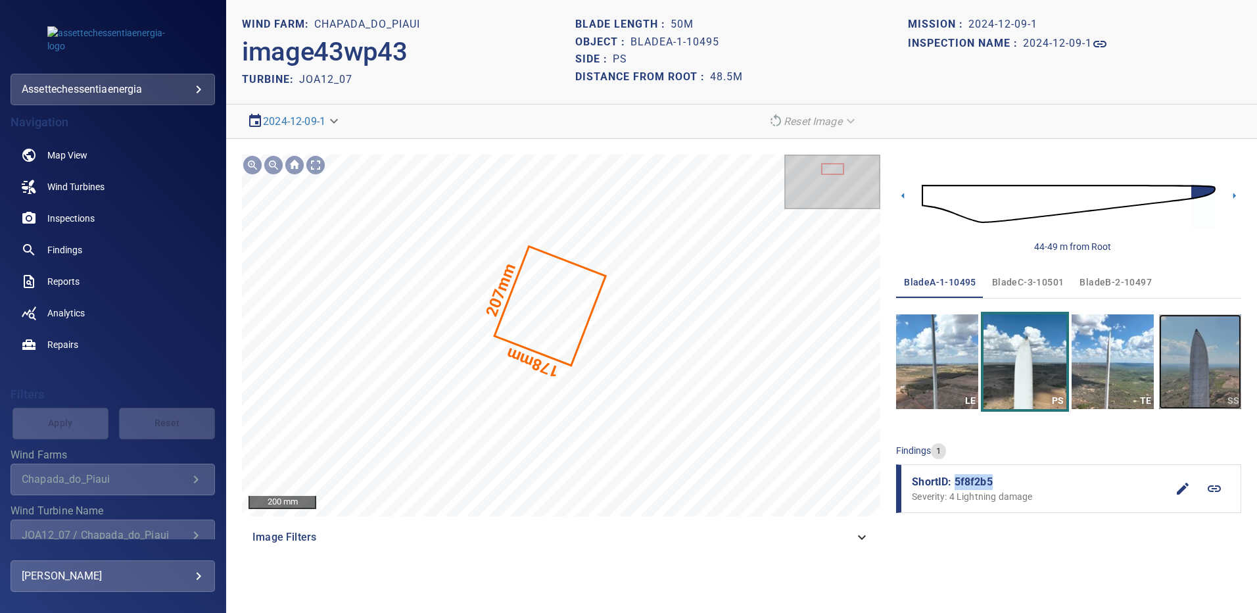
click at [1216, 372] on img "button" at bounding box center [1200, 361] width 82 height 95
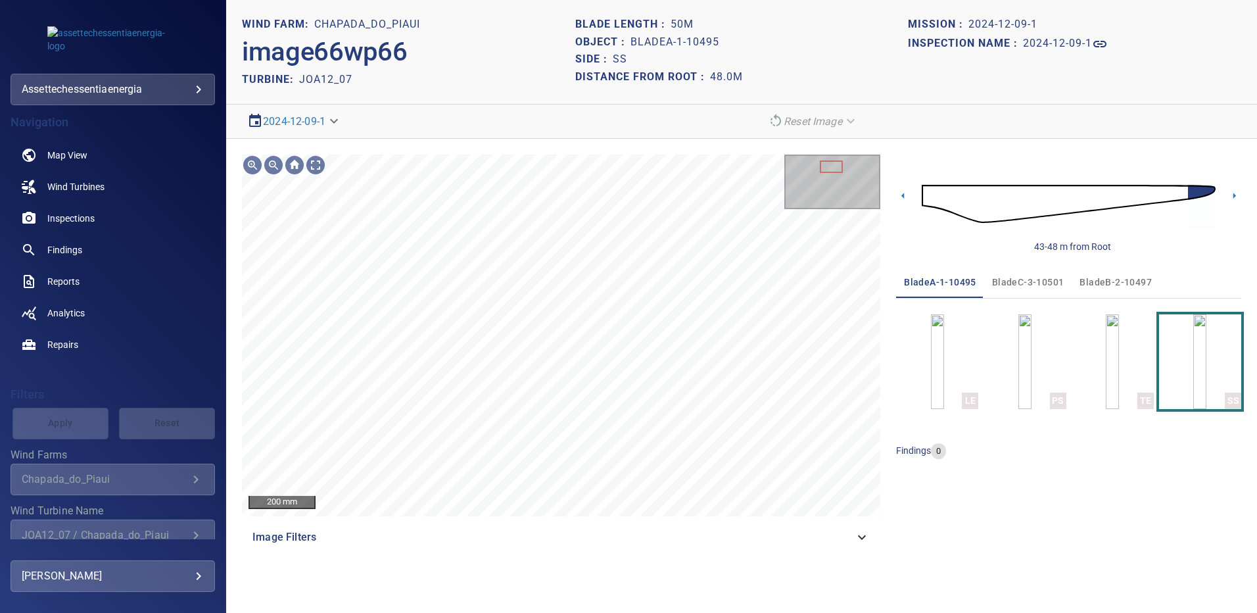
click at [1097, 277] on span "bladeB-2-10497" at bounding box center [1116, 282] width 72 height 16
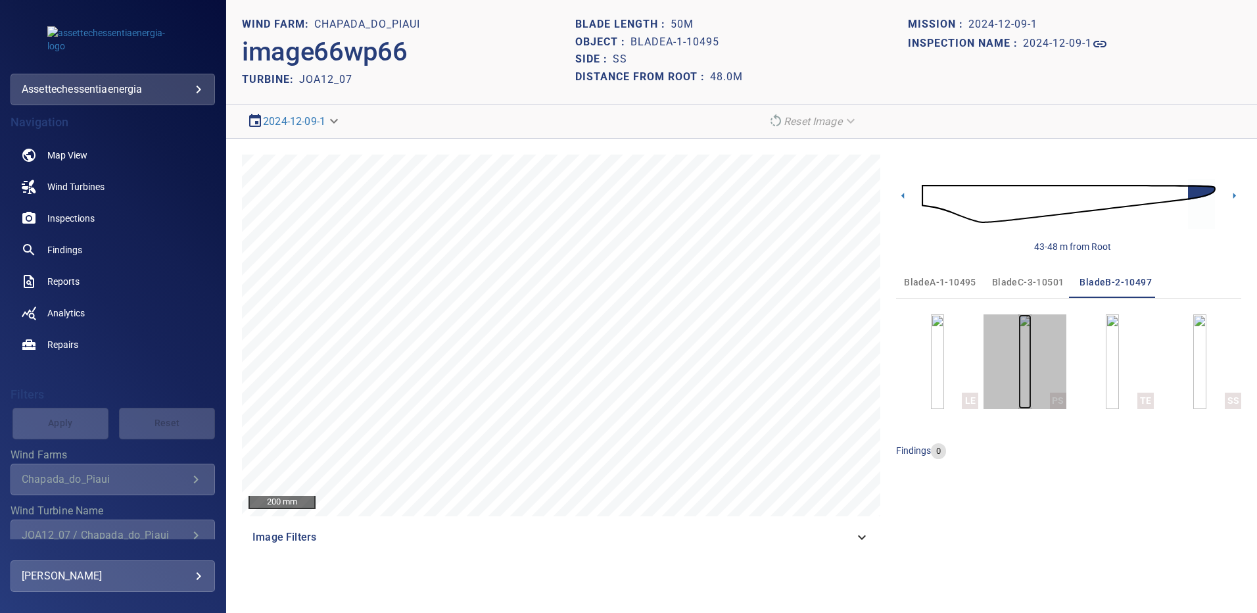
click at [1024, 350] on img "button" at bounding box center [1024, 361] width 13 height 95
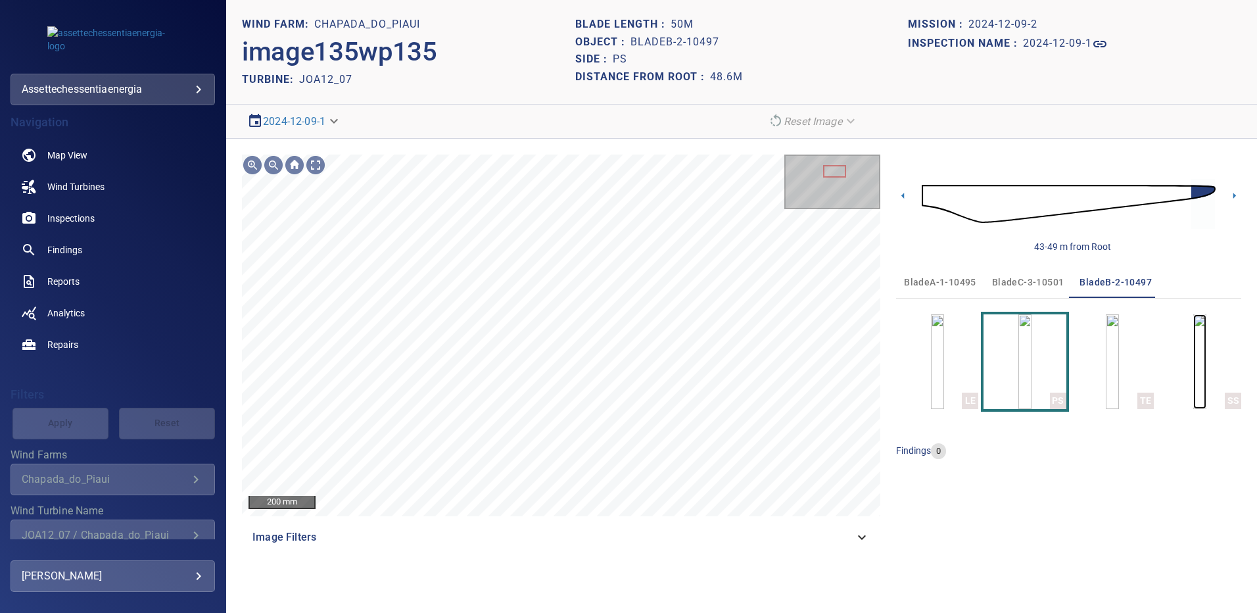
click at [1193, 362] on img "button" at bounding box center [1199, 361] width 13 height 95
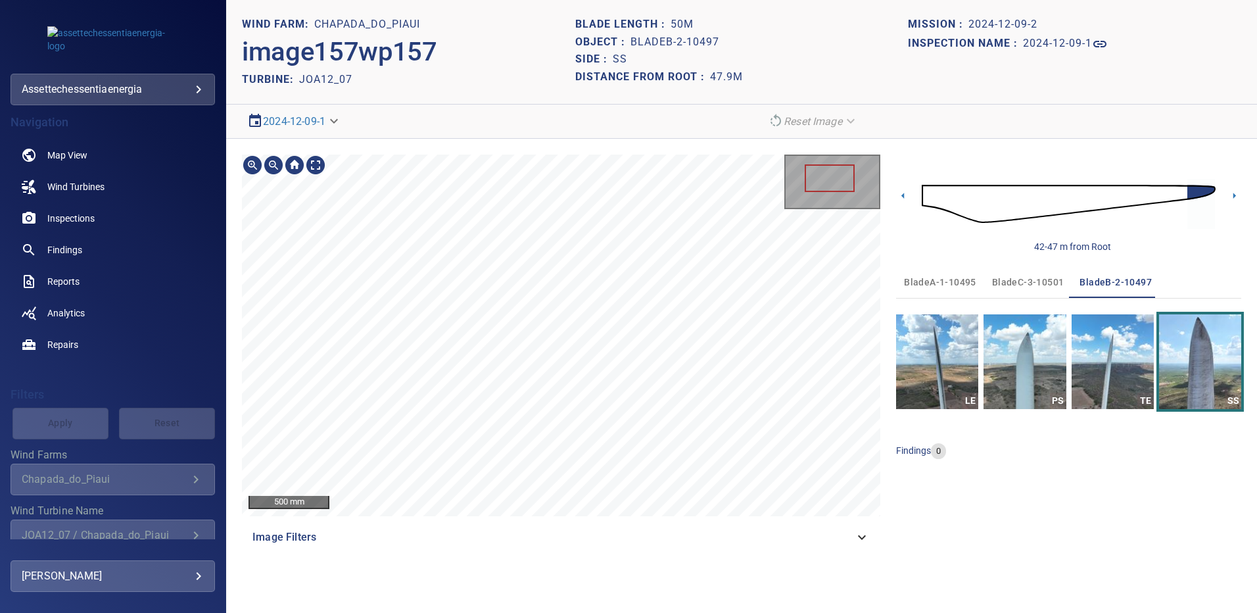
click at [547, 518] on div "500 mm Image Filters" at bounding box center [561, 354] width 638 height 398
click at [1013, 282] on span "bladeC-3-10501" at bounding box center [1028, 282] width 72 height 16
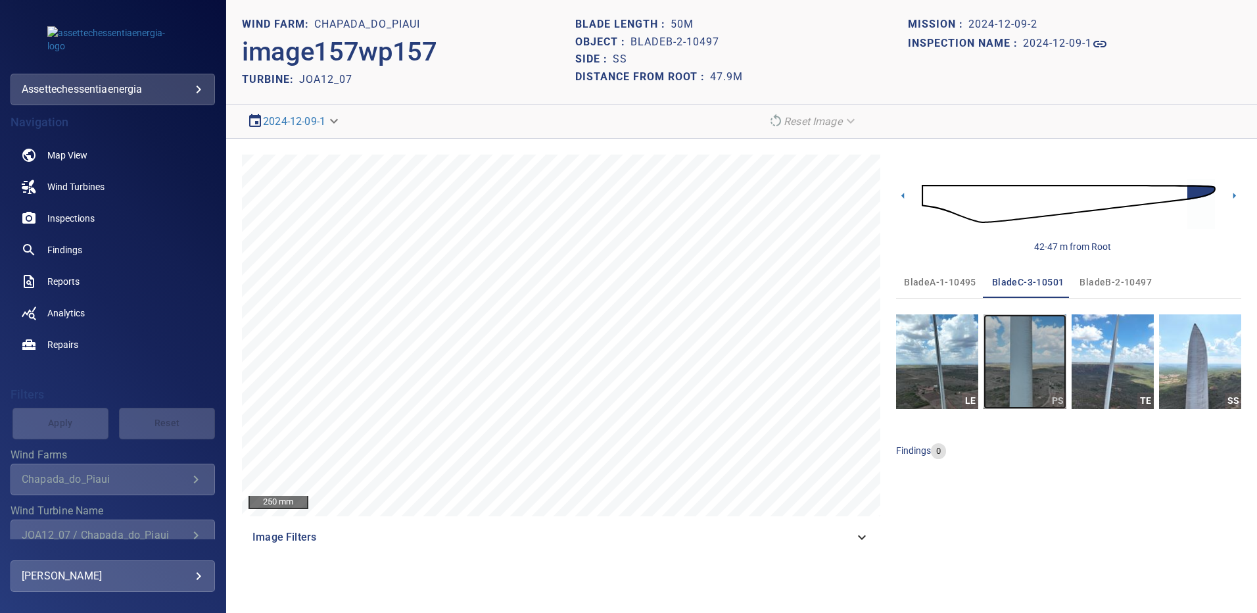
click at [1024, 363] on img "button" at bounding box center [1025, 361] width 82 height 95
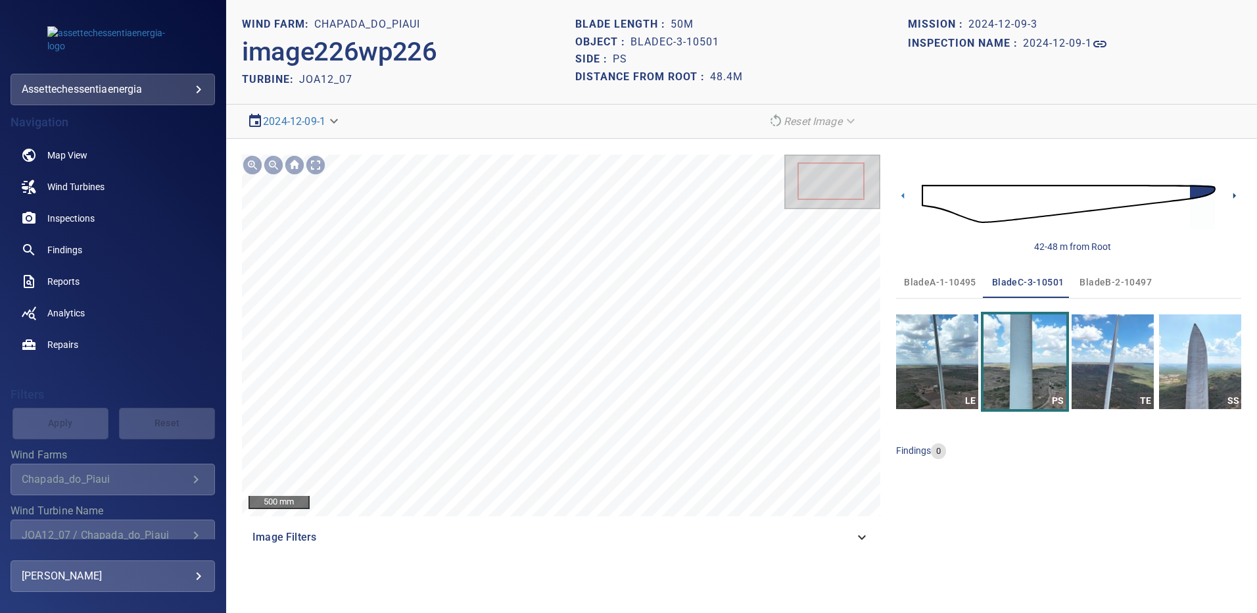
click at [1233, 197] on icon at bounding box center [1234, 196] width 14 height 14
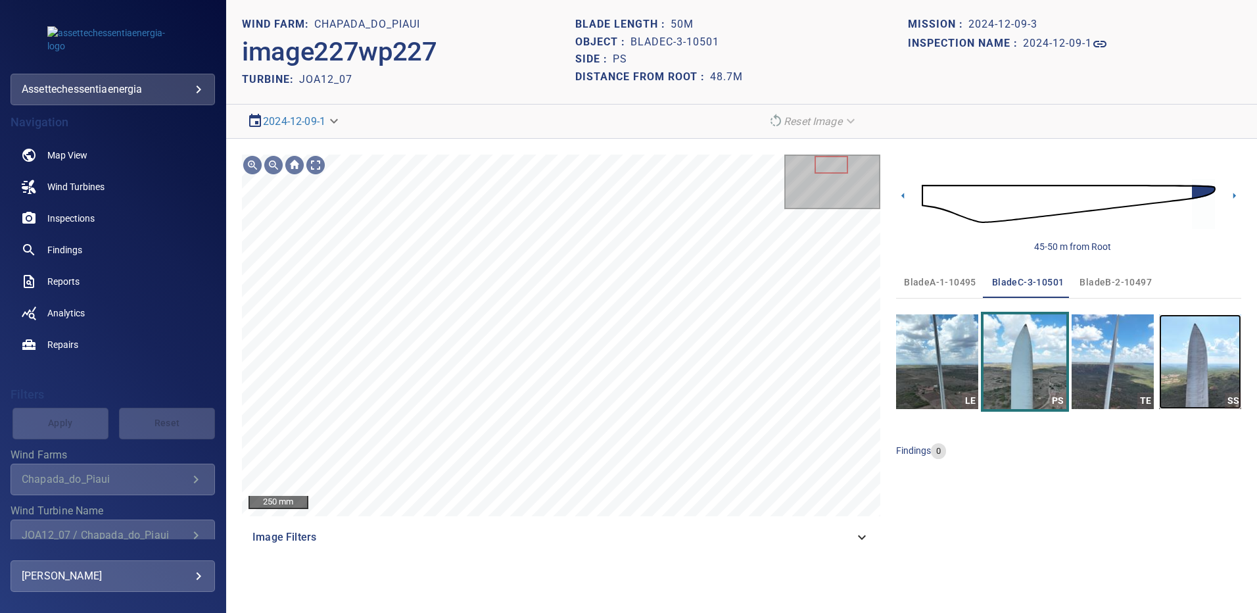
drag, startPoint x: 1224, startPoint y: 356, endPoint x: 1215, endPoint y: 356, distance: 8.6
click at [1224, 356] on img "button" at bounding box center [1200, 361] width 82 height 95
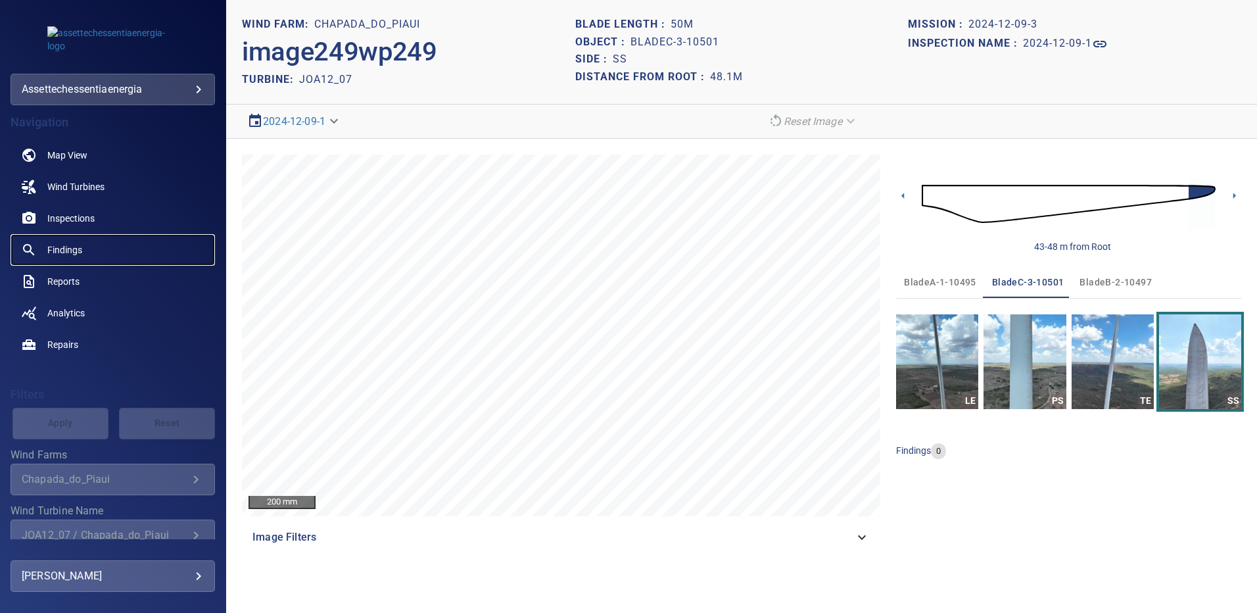
click at [77, 248] on span "Findings" at bounding box center [64, 249] width 35 height 13
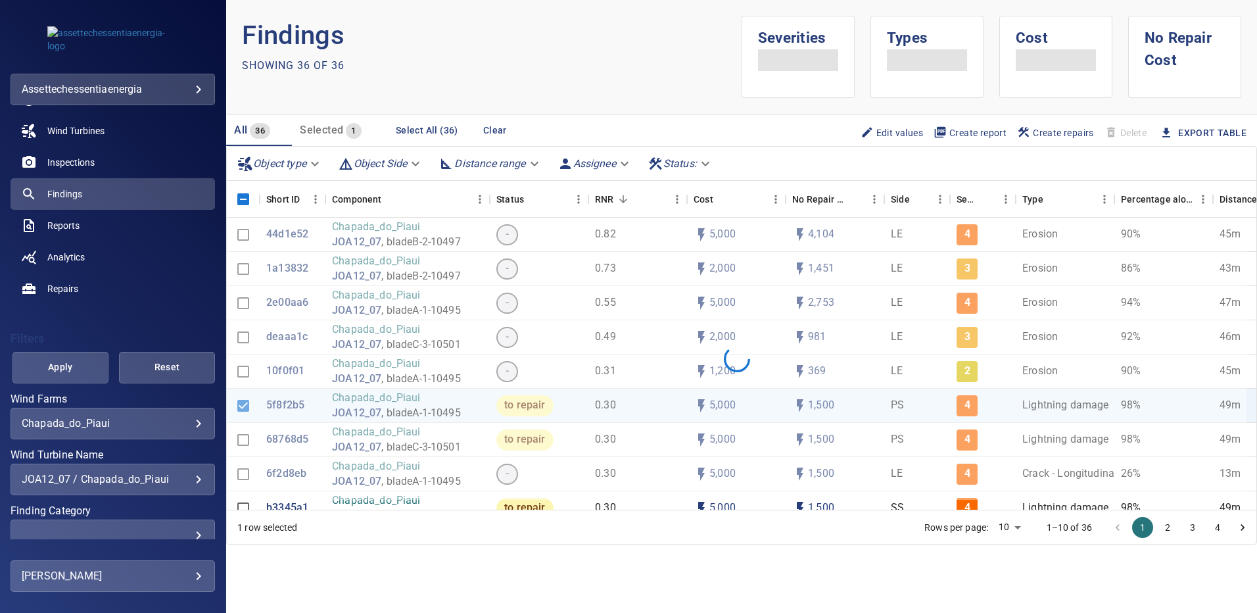
scroll to position [58, 0]
click at [187, 478] on div "JOA12_07 / Chapada_do_Piaui" at bounding box center [113, 477] width 182 height 12
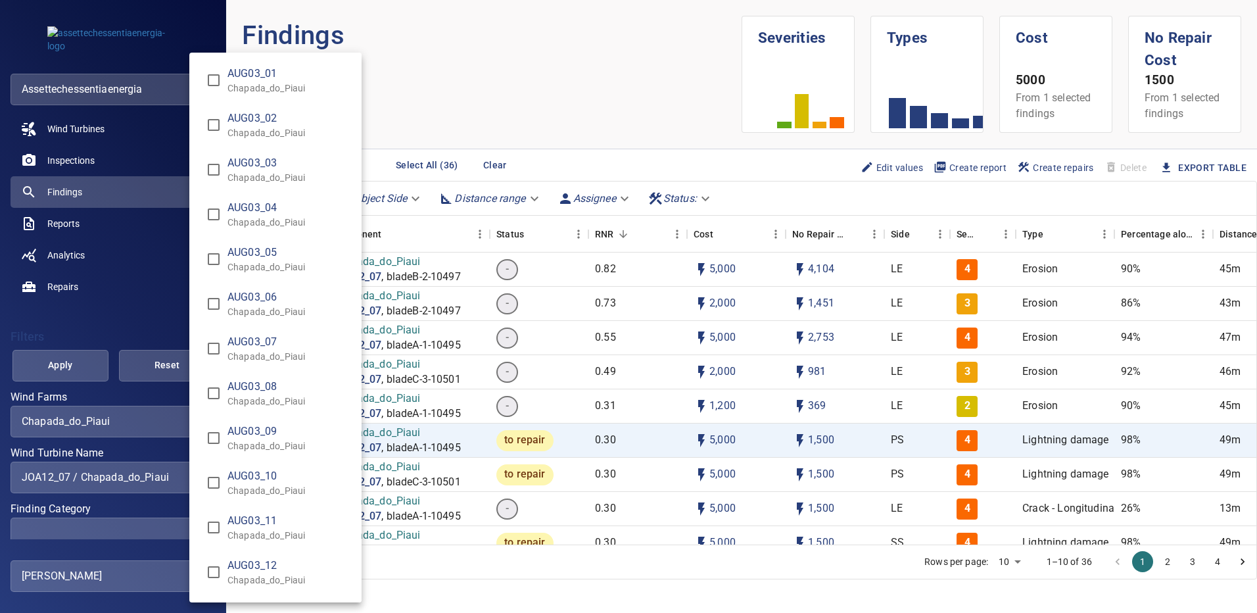
scroll to position [8070, 0]
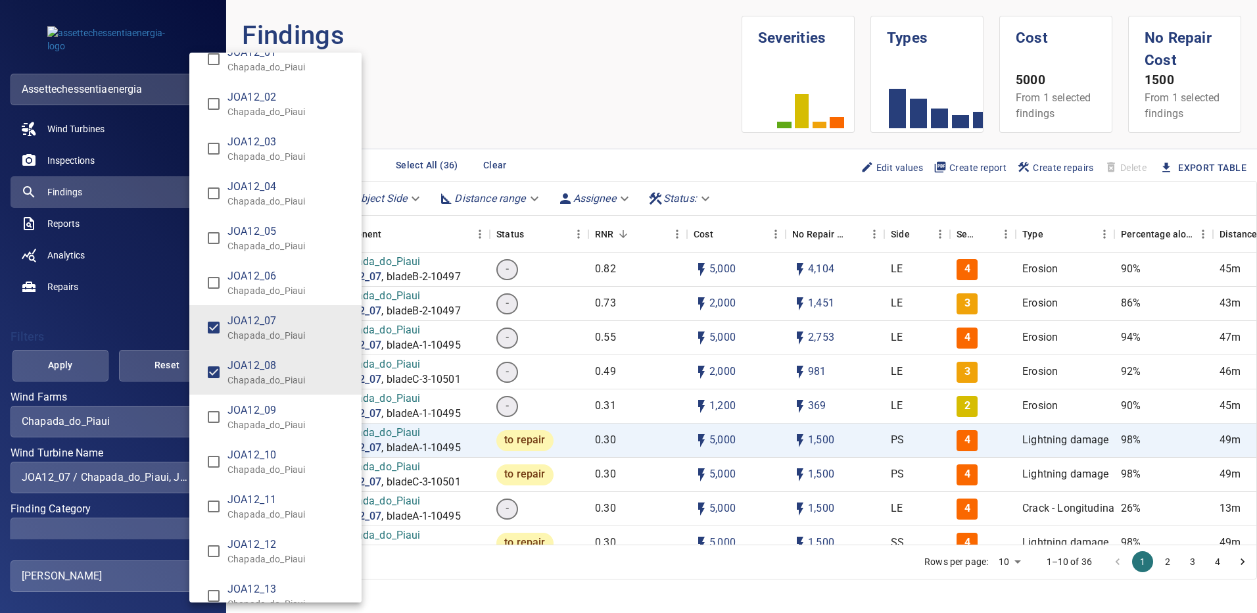
type input "**********"
click at [91, 364] on div "Wind Turbine Name" at bounding box center [628, 306] width 1257 height 613
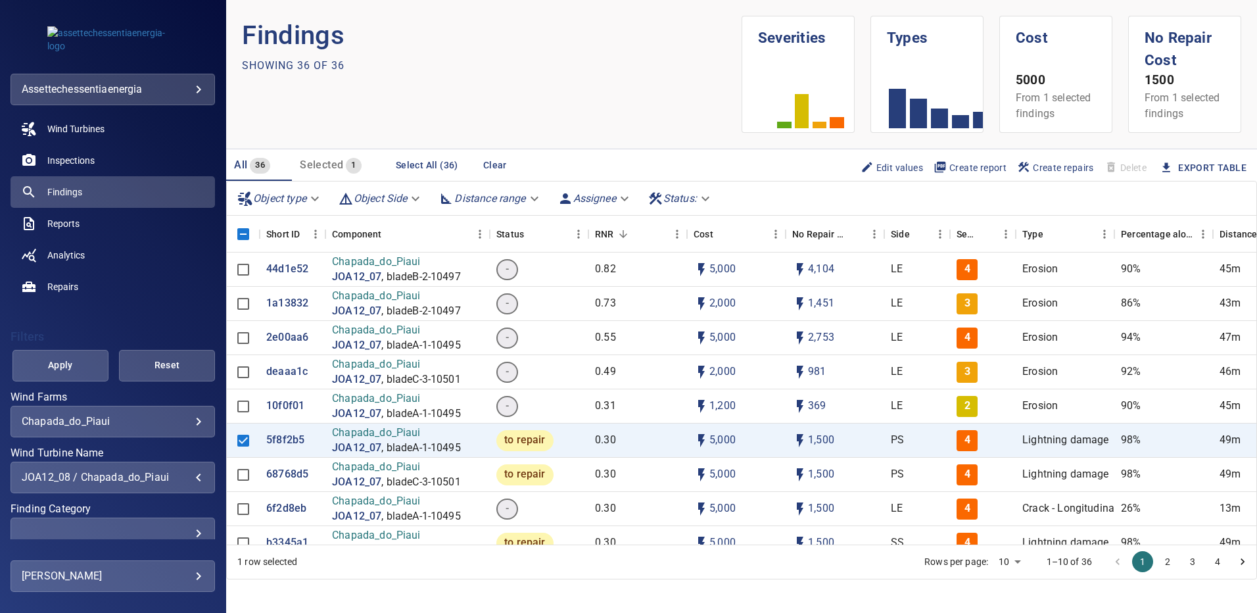
click at [83, 364] on span "Apply" at bounding box center [60, 365] width 63 height 16
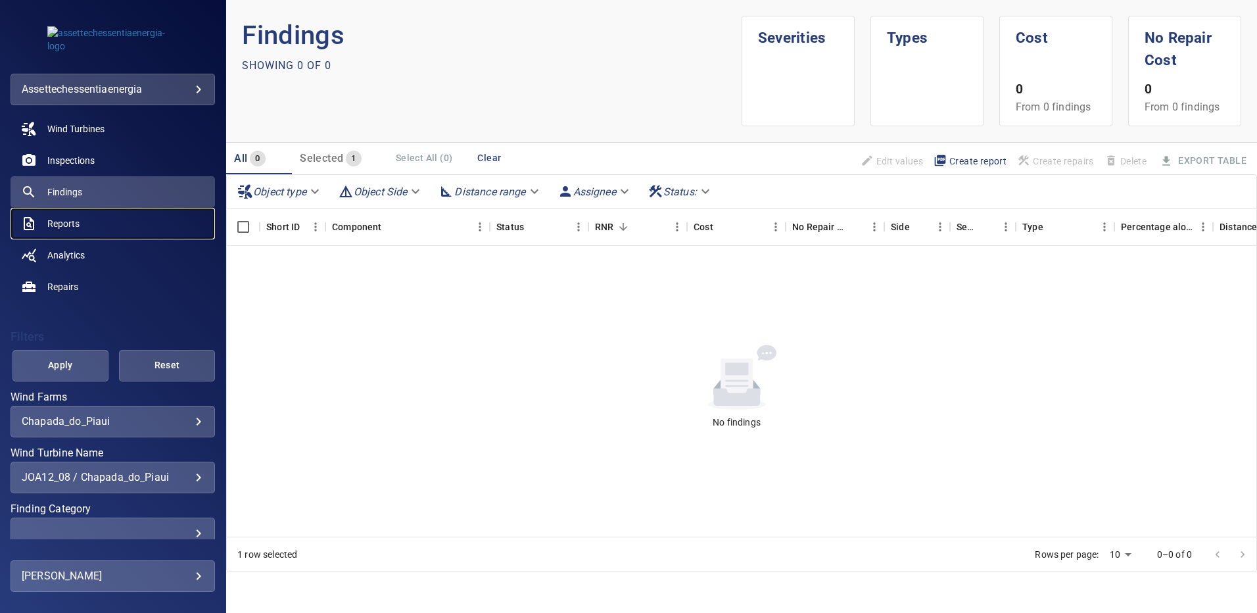
click at [74, 221] on span "Reports" at bounding box center [63, 223] width 32 height 13
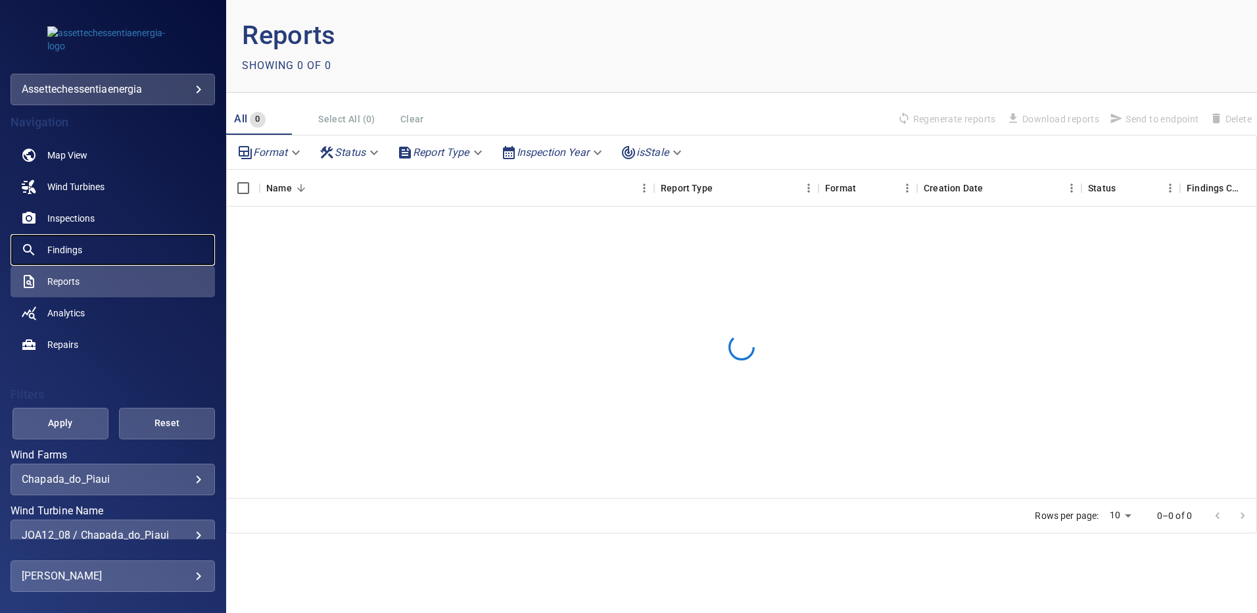
click at [86, 252] on link "Findings" at bounding box center [113, 250] width 204 height 32
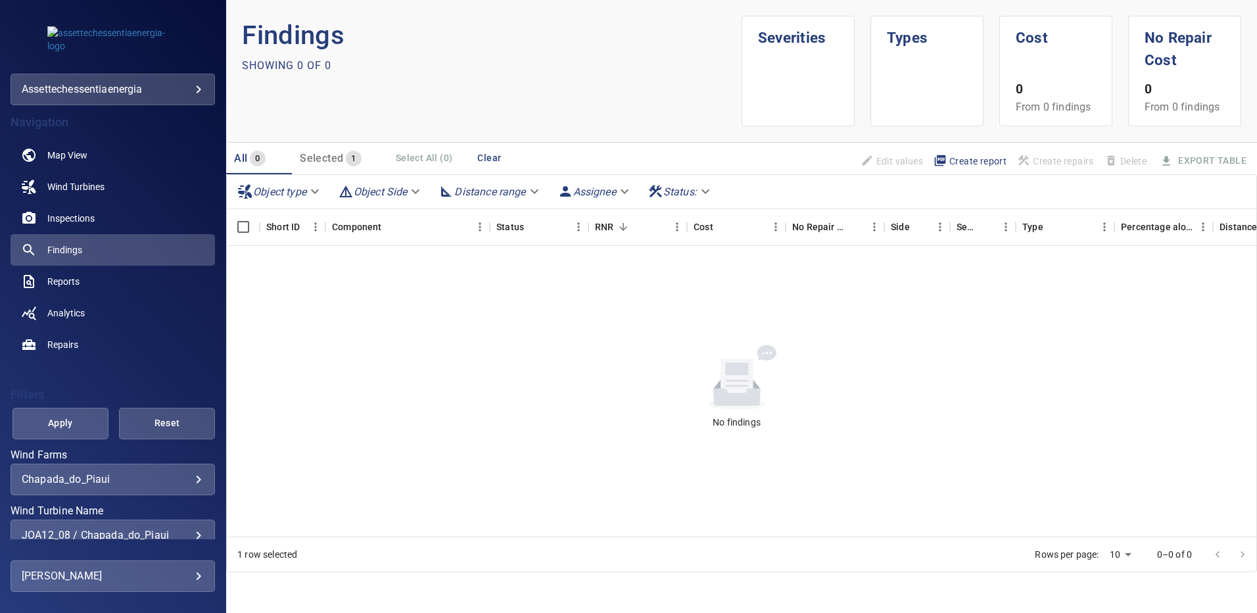
click at [192, 531] on div "JOA12_08 / Chapada_do_Piaui" at bounding box center [113, 535] width 182 height 12
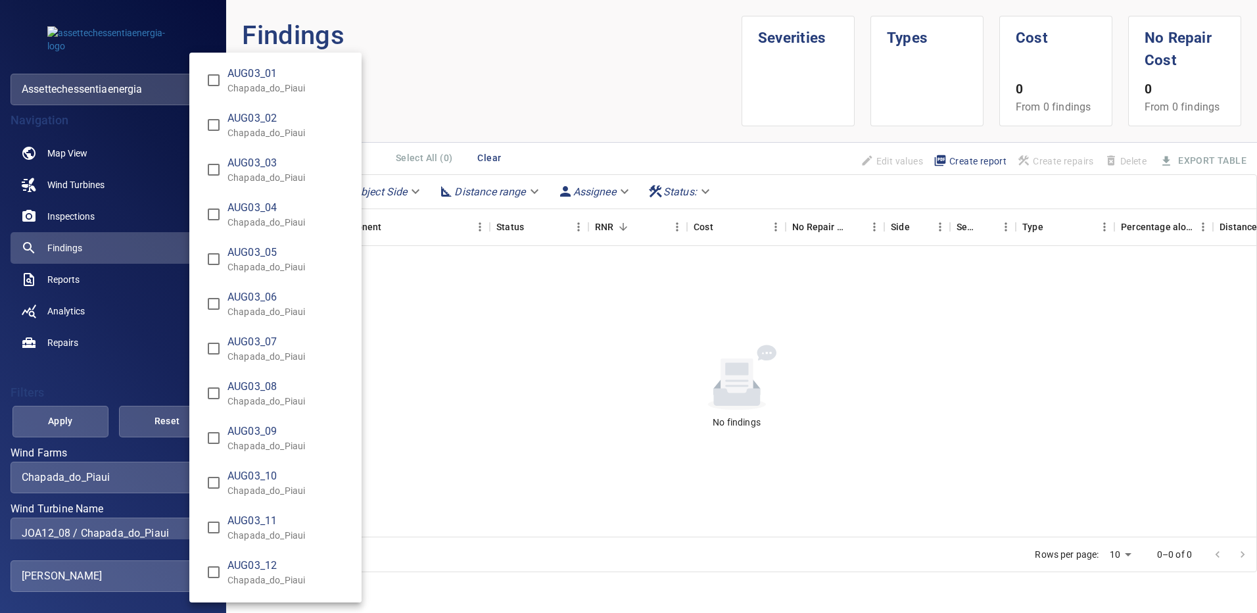
scroll to position [8115, 0]
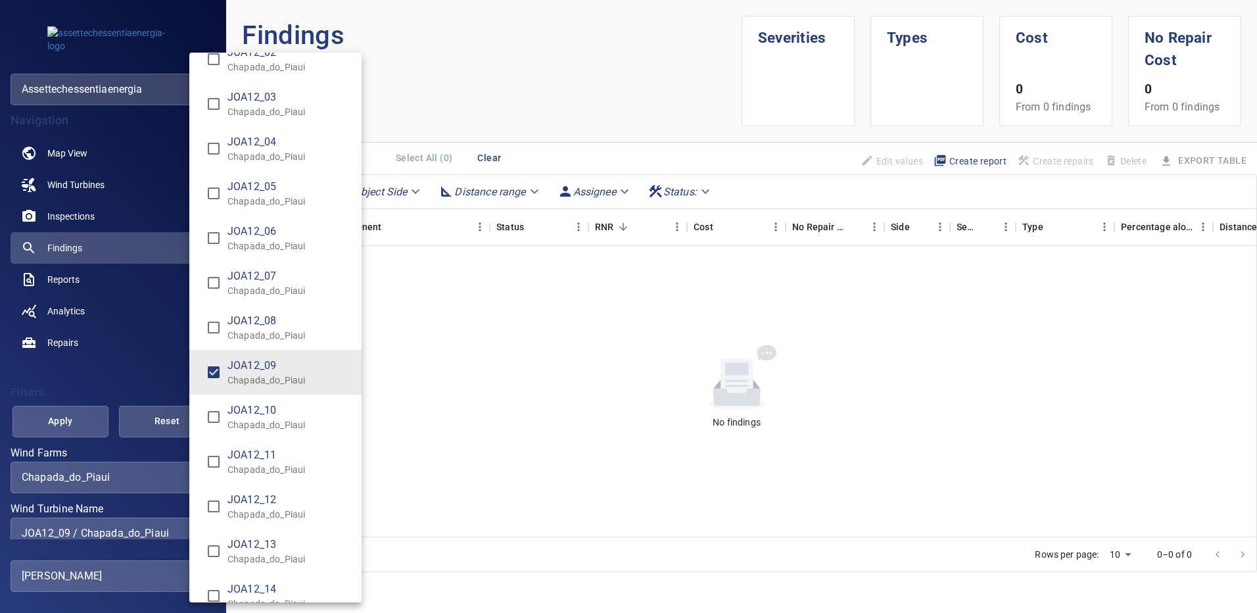
type input "**********"
click at [89, 418] on div "Wind Turbine Name" at bounding box center [628, 306] width 1257 height 613
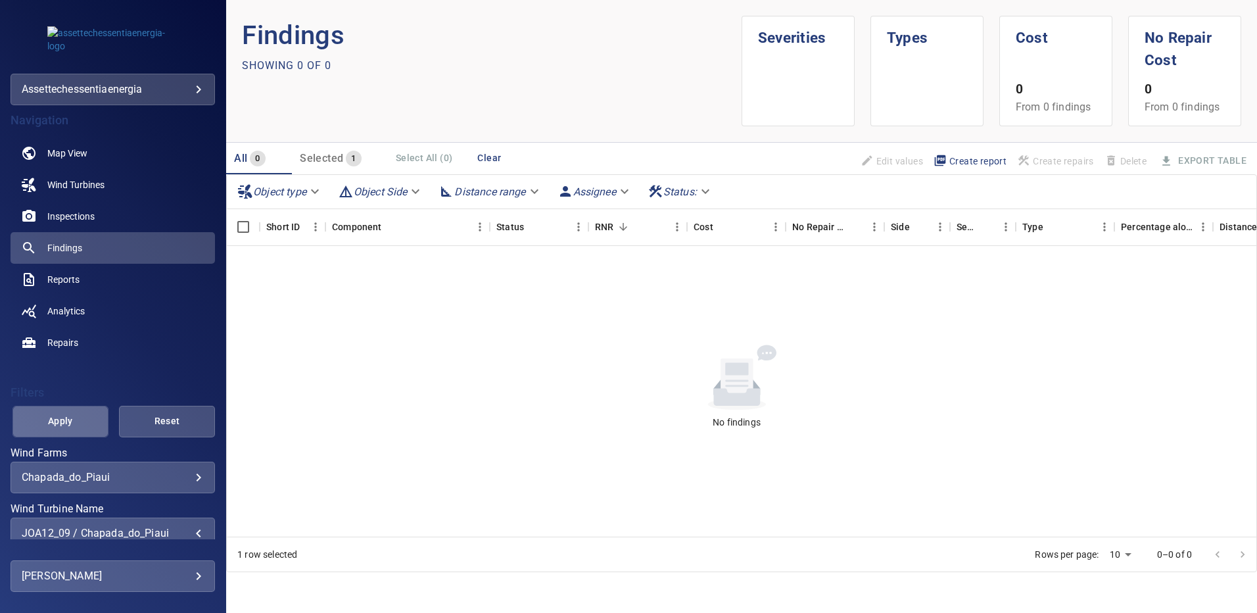
click at [82, 419] on span "Apply" at bounding box center [60, 421] width 63 height 16
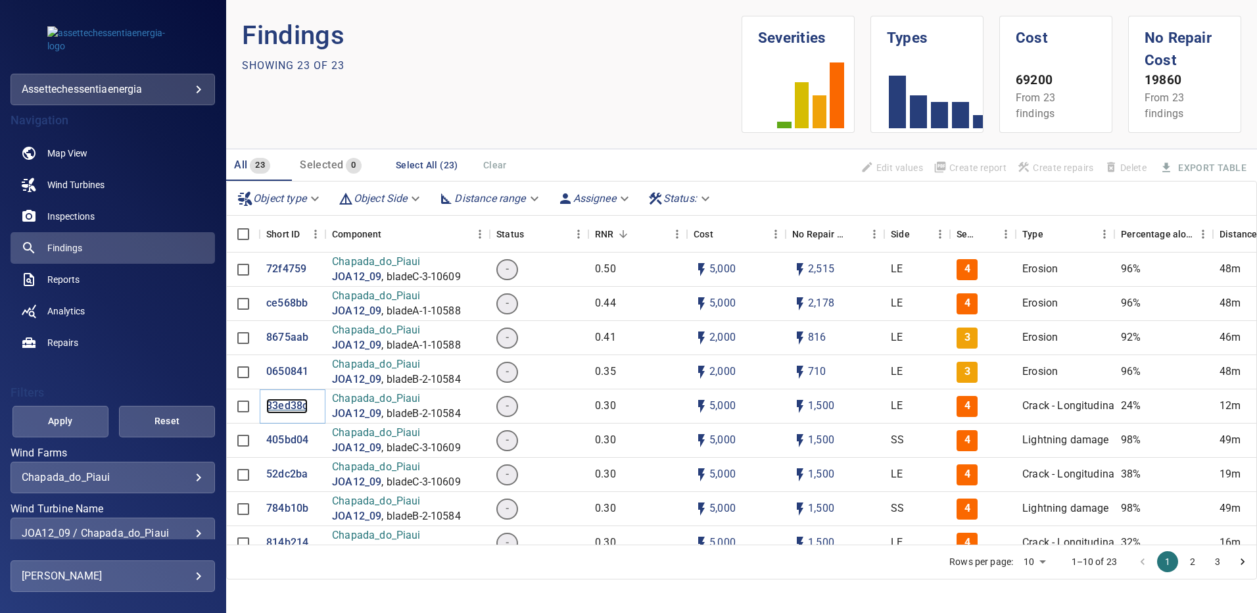
click at [287, 407] on p "33ed38c" at bounding box center [286, 405] width 41 height 15
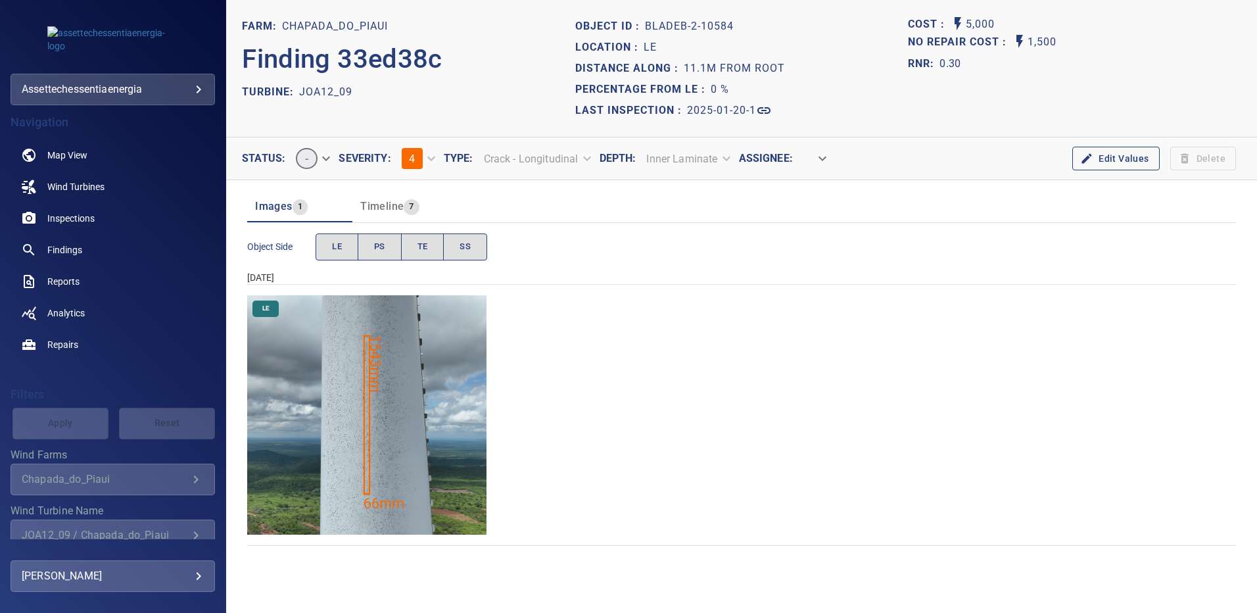
click at [372, 396] on img "Chapada_do_Piaui/JOA12_09/2025-01-20-1/2025-01-20-2/image77wp77.jpg" at bounding box center [366, 414] width 239 height 239
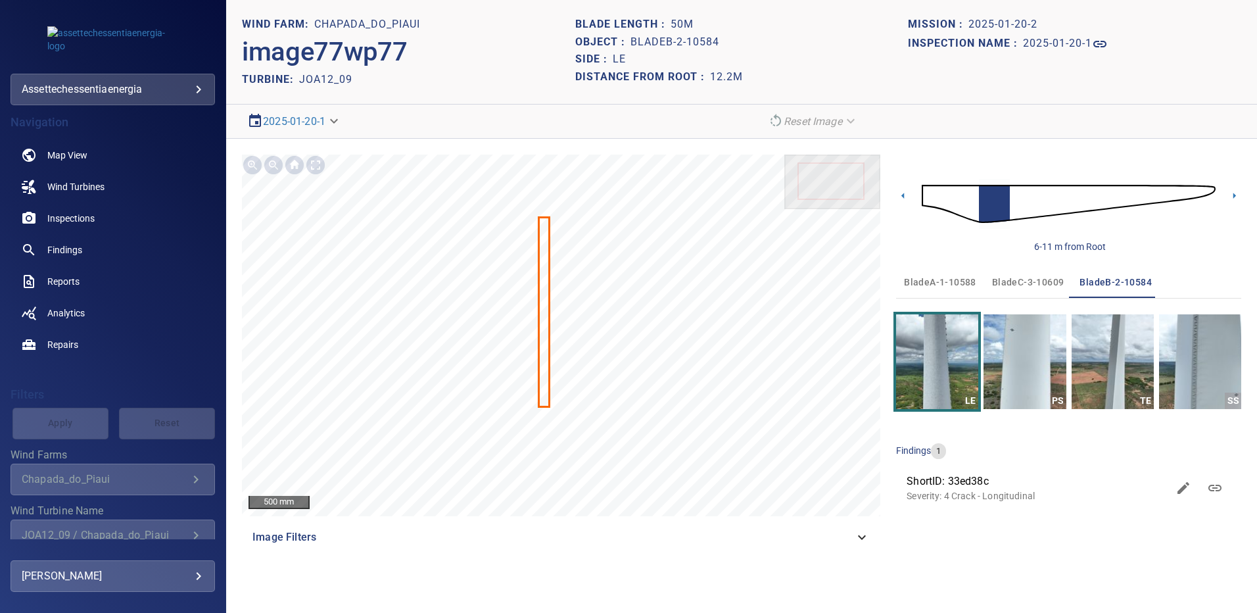
click at [1204, 197] on img at bounding box center [1069, 203] width 294 height 71
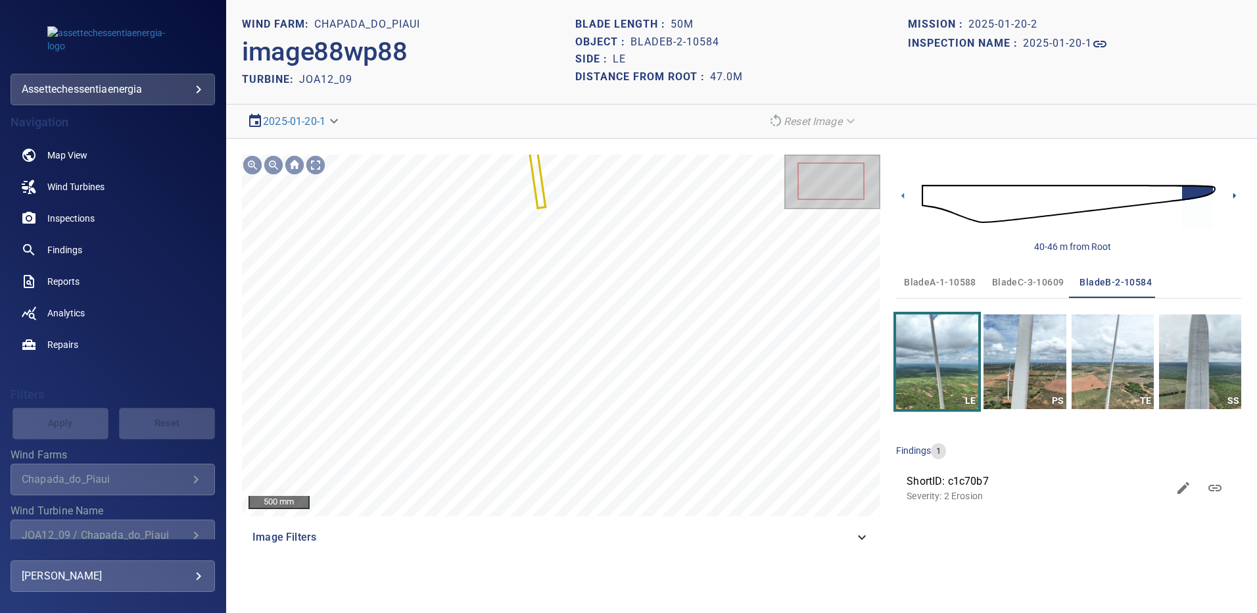
click at [1229, 197] on icon at bounding box center [1234, 196] width 14 height 14
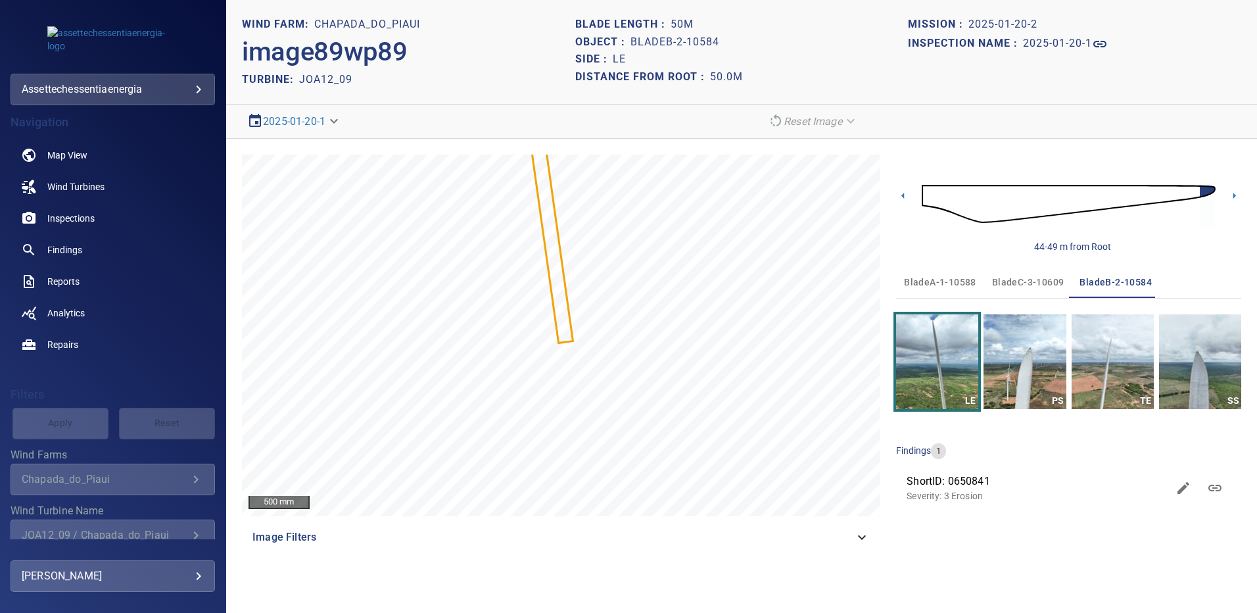
click at [955, 281] on span "bladeA-1-10588" at bounding box center [940, 282] width 72 height 16
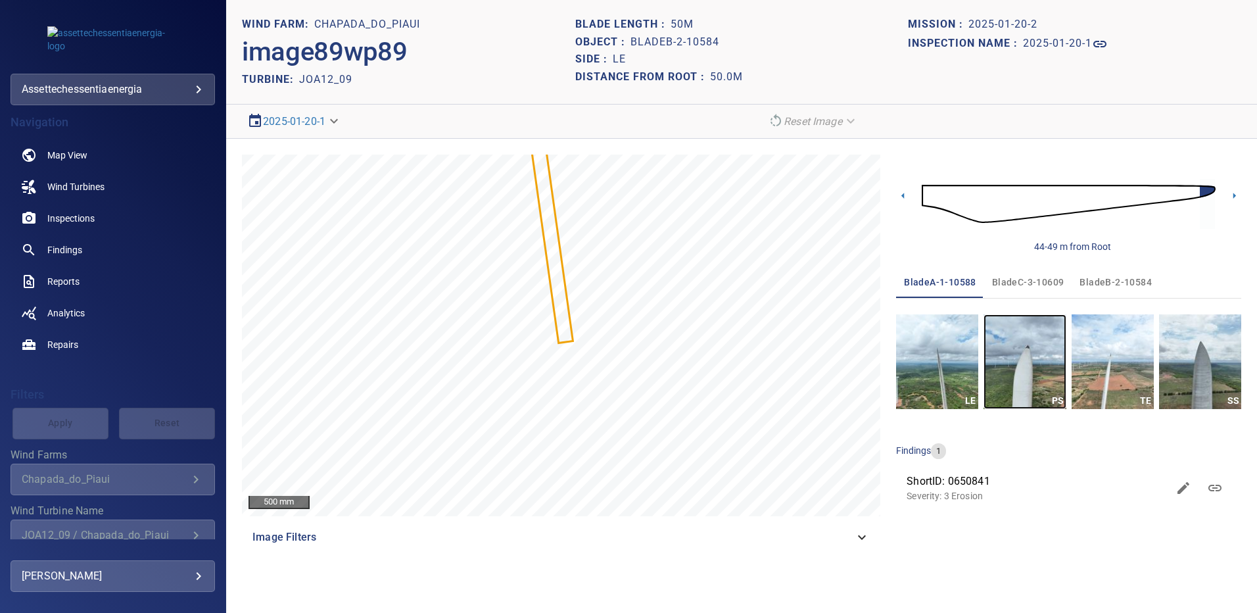
click at [1020, 371] on img "button" at bounding box center [1025, 361] width 82 height 95
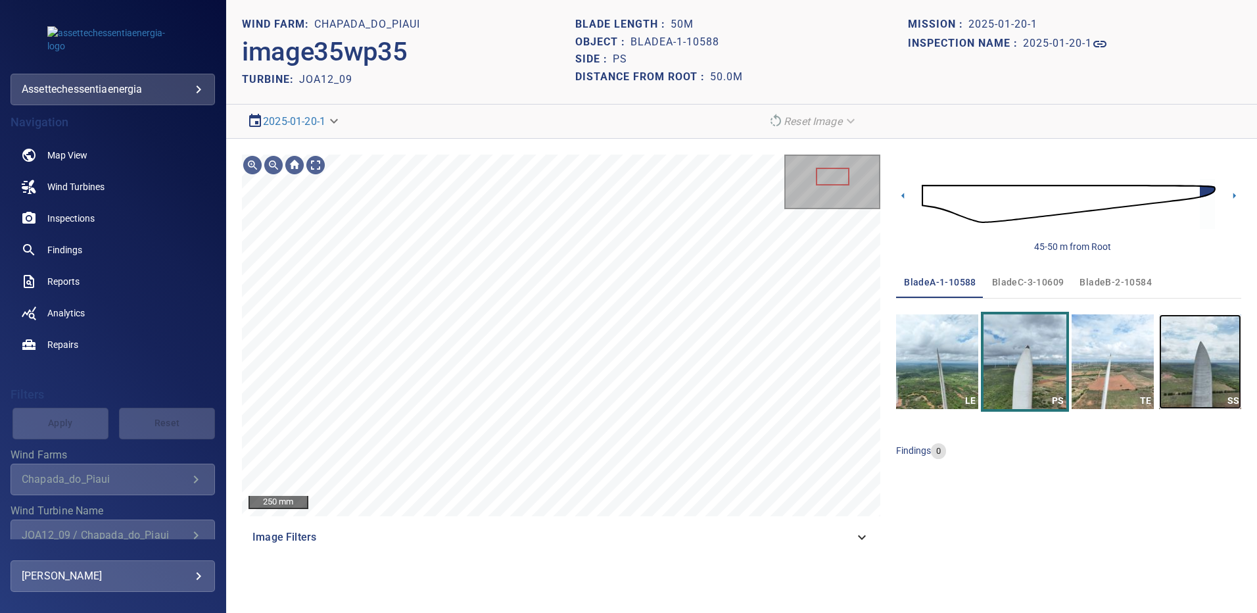
click at [1214, 369] on img "button" at bounding box center [1200, 361] width 82 height 95
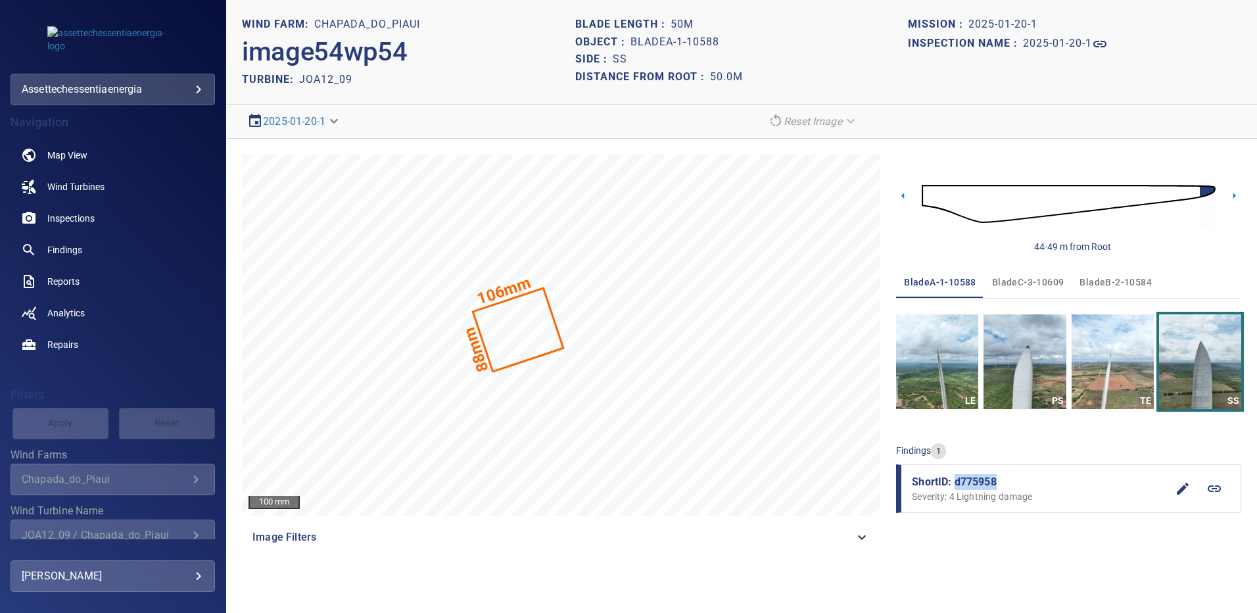
drag, startPoint x: 999, startPoint y: 483, endPoint x: 955, endPoint y: 485, distance: 44.7
click at [955, 485] on span "ShortID: d775958" at bounding box center [1039, 482] width 255 height 16
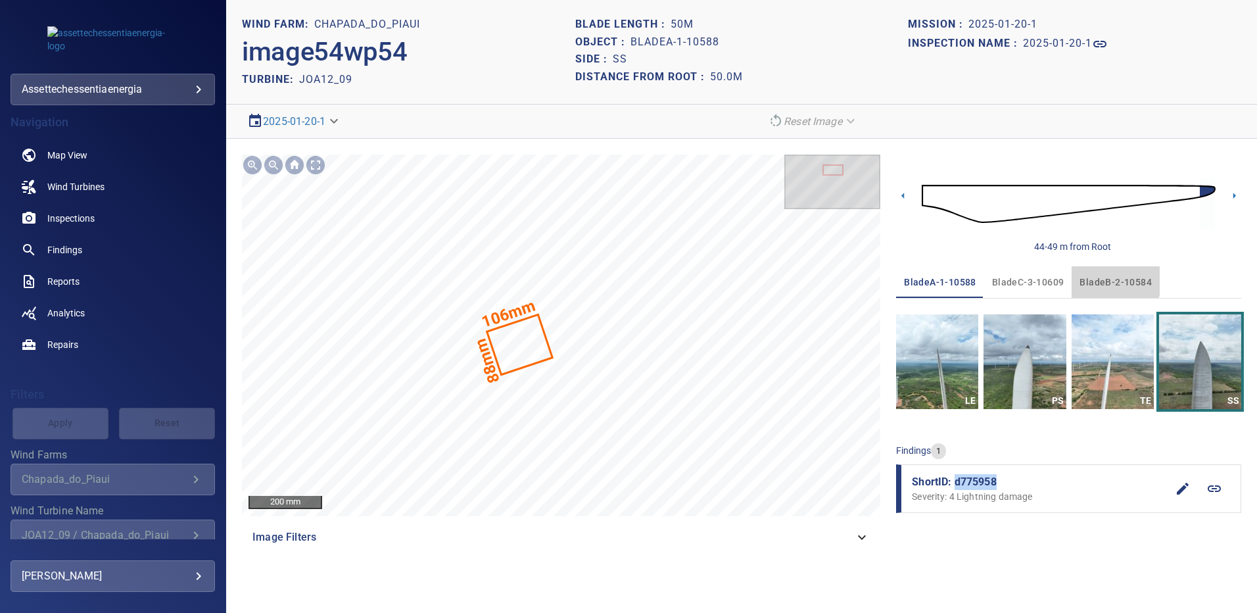
click at [1105, 275] on span "bladeB-2-10584" at bounding box center [1116, 282] width 72 height 16
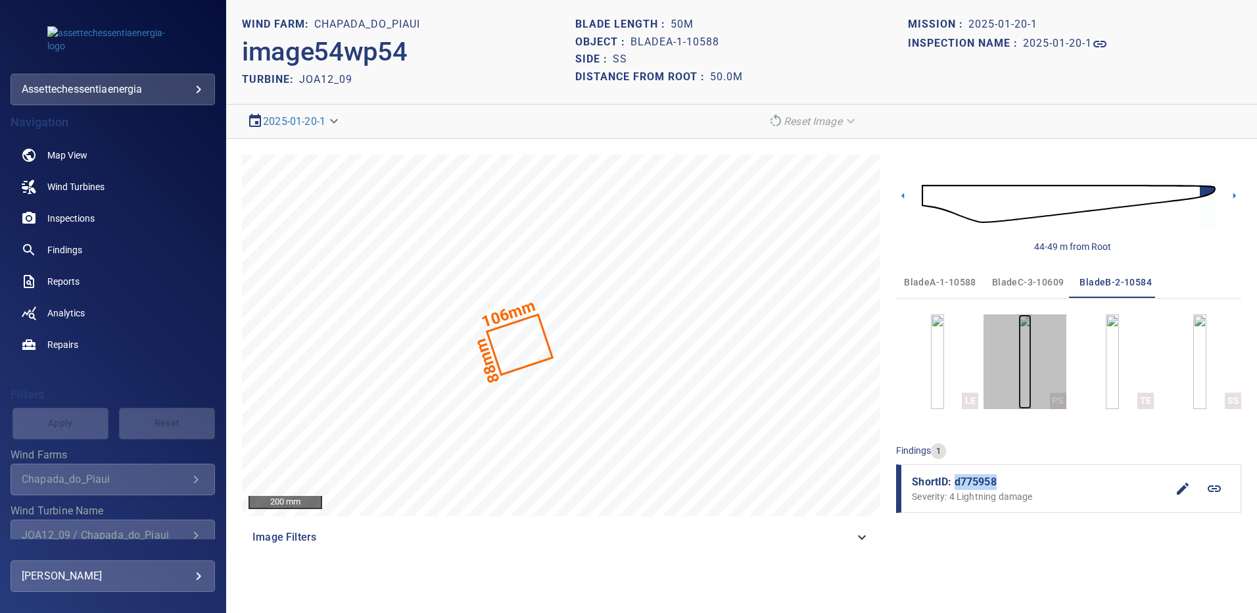
click at [1032, 358] on img "button" at bounding box center [1024, 361] width 13 height 95
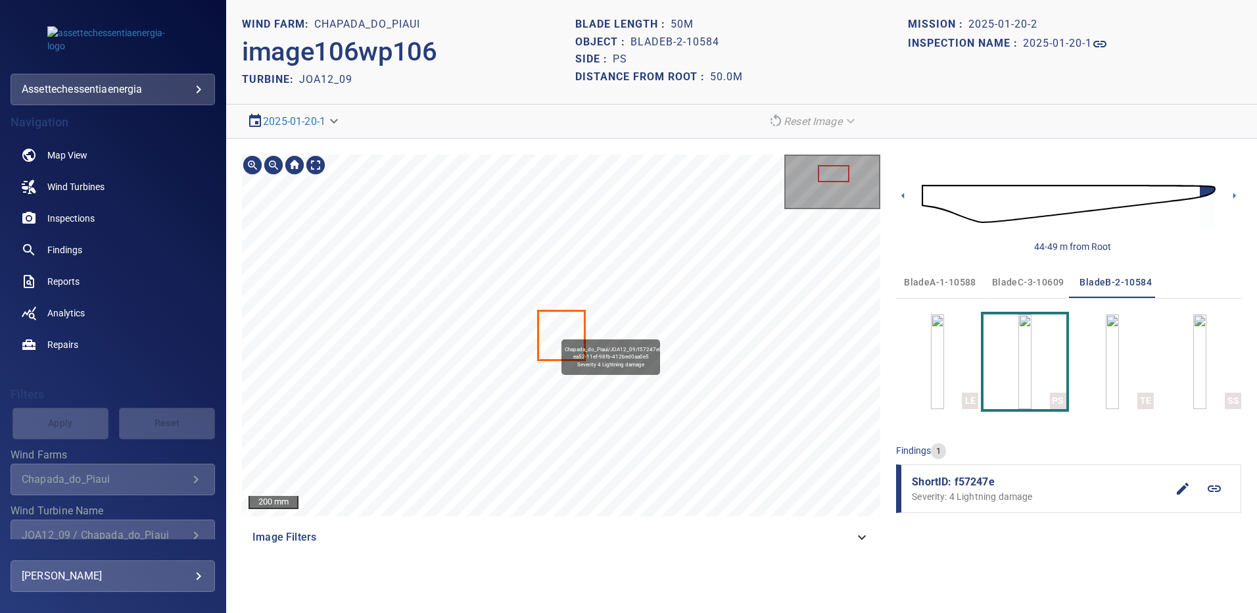
click at [556, 333] on icon at bounding box center [561, 335] width 45 height 47
click at [565, 327] on icon at bounding box center [561, 335] width 45 height 47
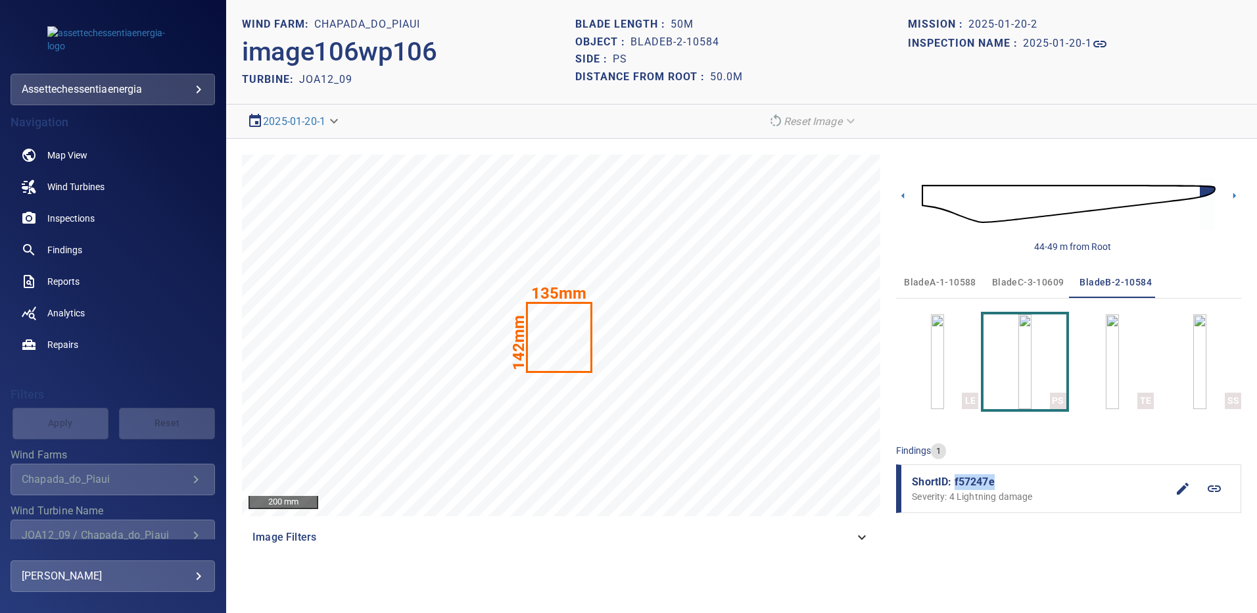
drag, startPoint x: 995, startPoint y: 481, endPoint x: 954, endPoint y: 483, distance: 41.5
click at [954, 483] on span "ShortID: f57247e" at bounding box center [1039, 482] width 255 height 16
copy span "f57247e"
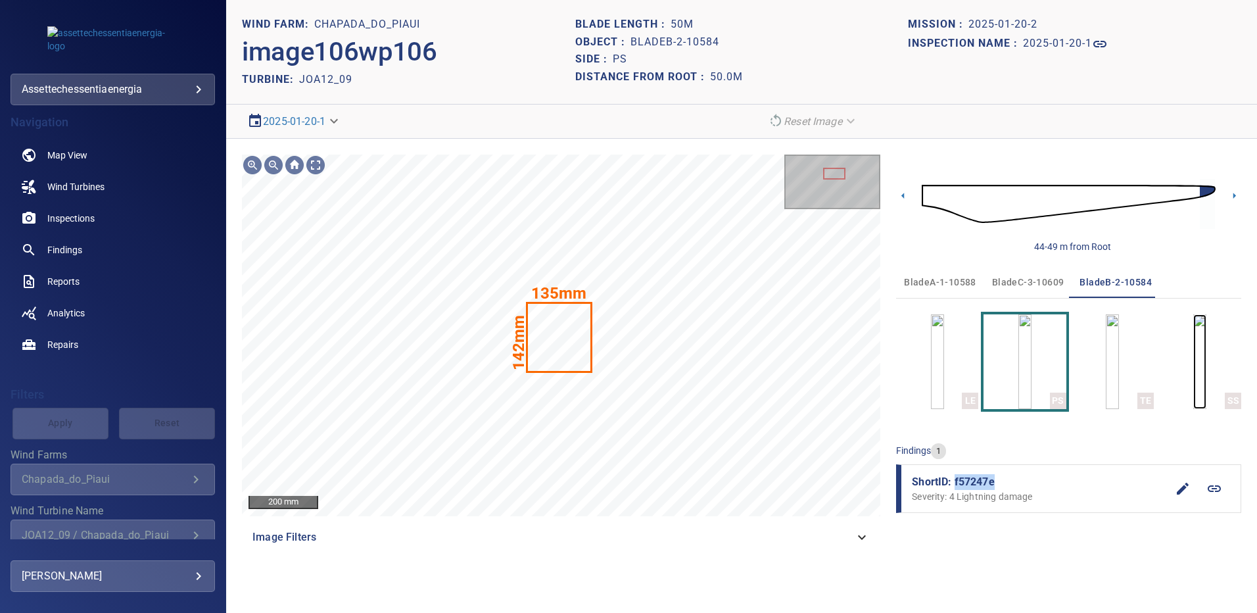
click at [1202, 364] on img "button" at bounding box center [1199, 361] width 13 height 95
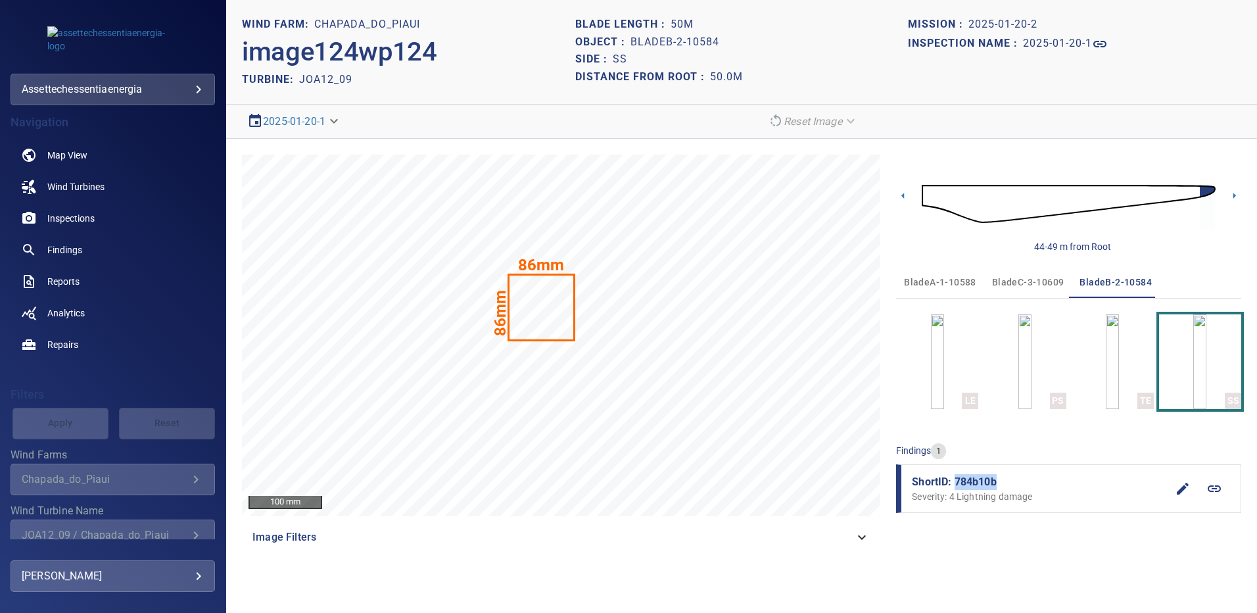
drag, startPoint x: 991, startPoint y: 483, endPoint x: 957, endPoint y: 481, distance: 34.2
click at [957, 481] on span "ShortID: 784b10b" at bounding box center [1039, 482] width 255 height 16
copy span "784b10b"
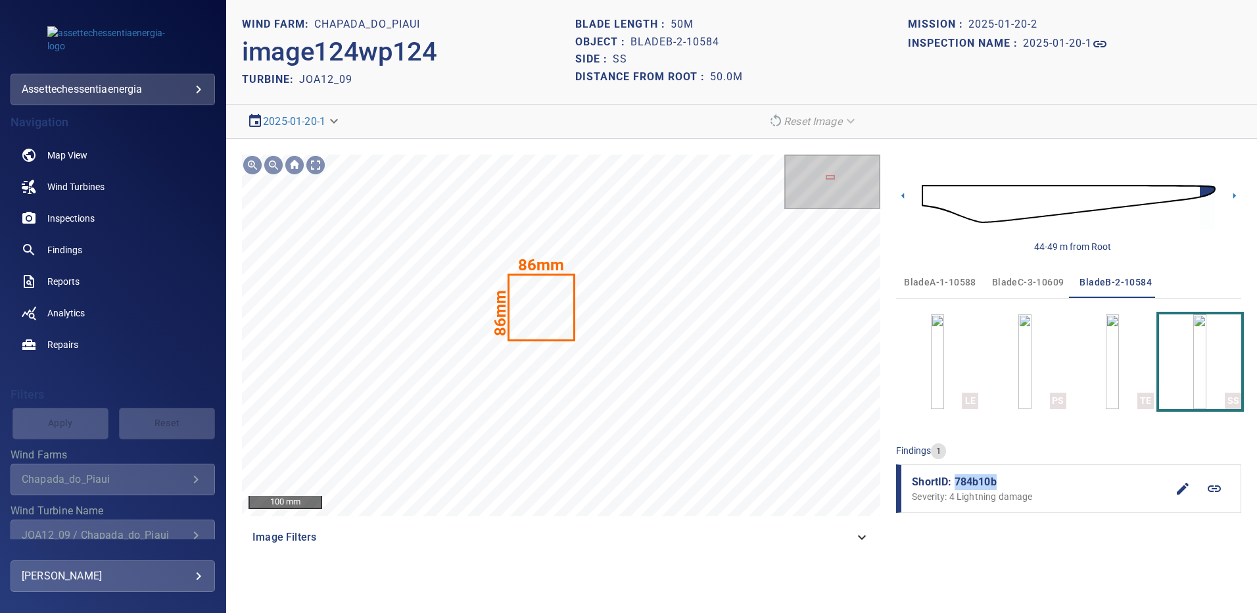
click at [1036, 285] on span "bladeC-3-10609" at bounding box center [1028, 282] width 72 height 16
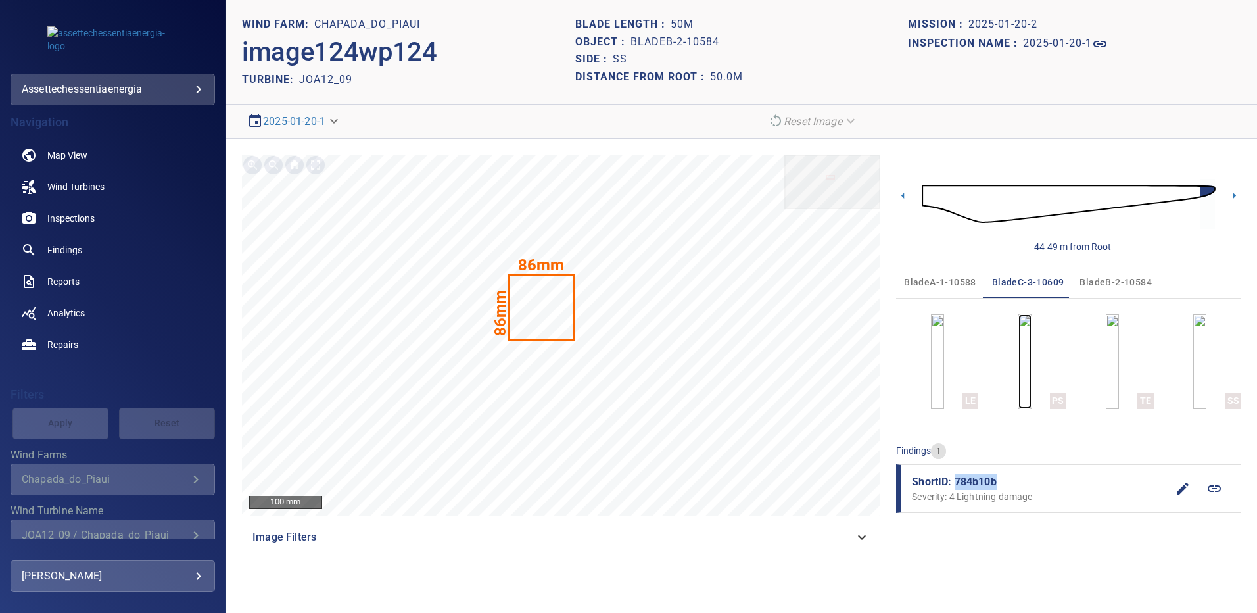
click at [1018, 377] on img "button" at bounding box center [1024, 361] width 13 height 95
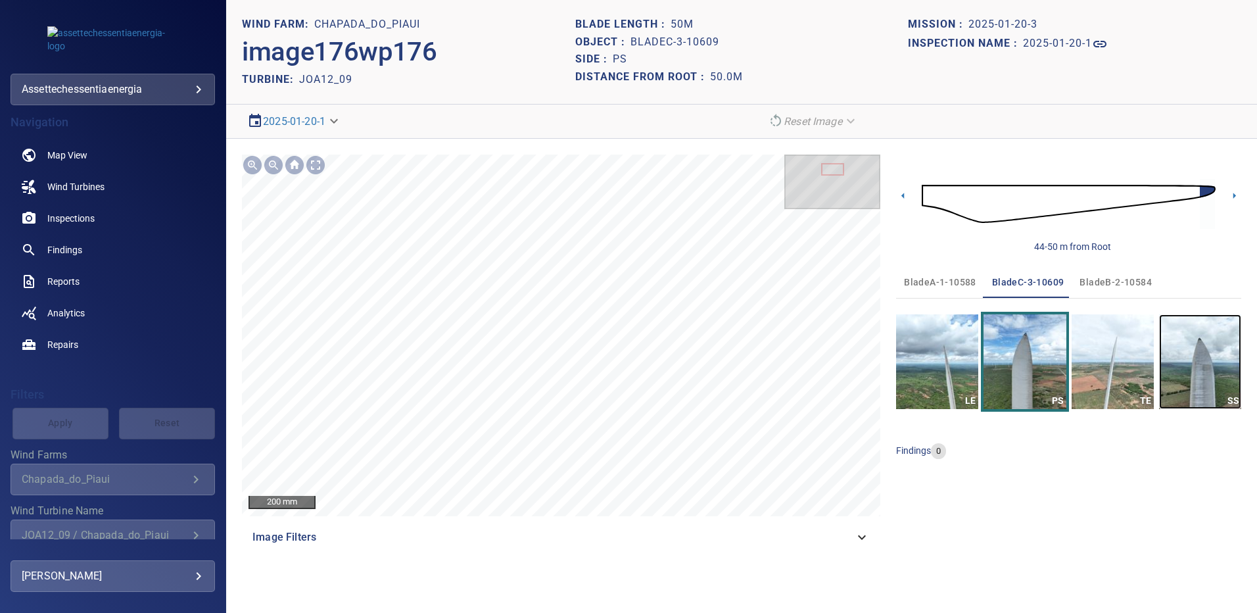
click at [1218, 358] on img "button" at bounding box center [1200, 361] width 82 height 95
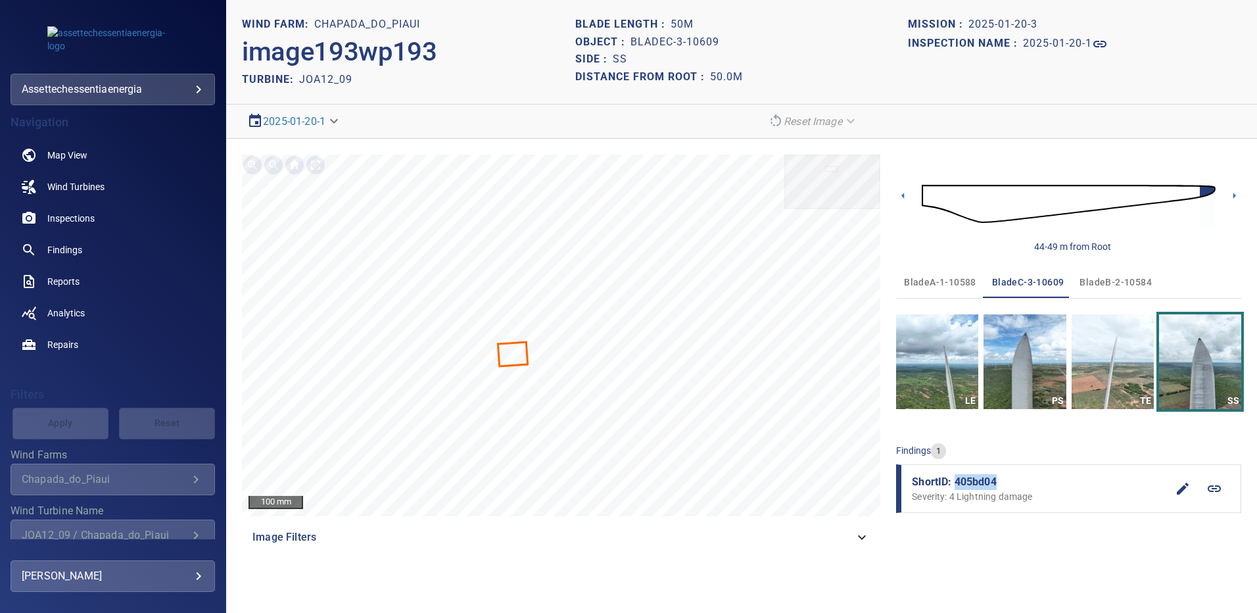
drag, startPoint x: 1006, startPoint y: 484, endPoint x: 955, endPoint y: 483, distance: 51.3
click at [955, 483] on span "ShortID: 405bd04" at bounding box center [1039, 482] width 255 height 16
copy span "405bd04"
click at [75, 250] on span "Findings" at bounding box center [64, 249] width 35 height 13
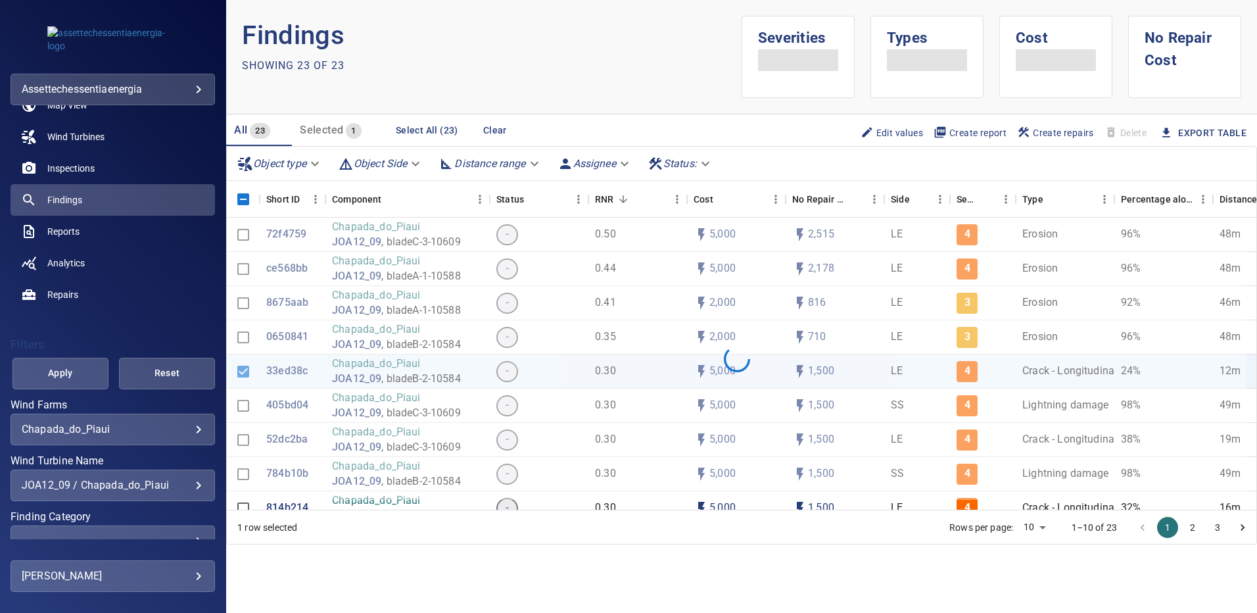
scroll to position [74, 0]
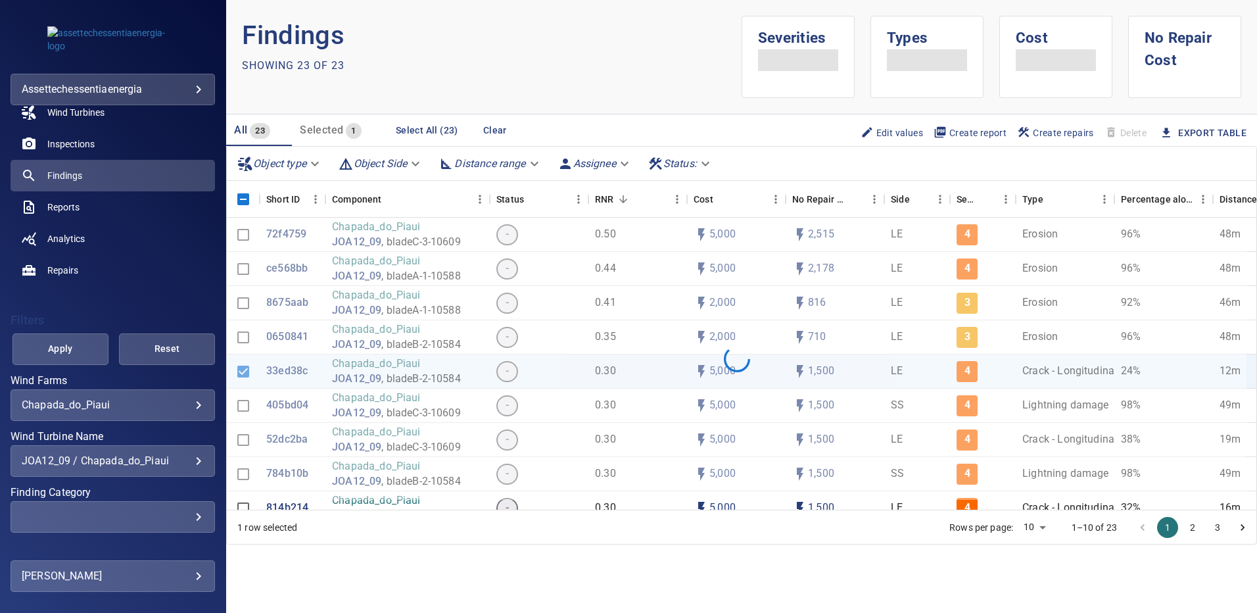
click at [191, 459] on div "JOA12_09 / Chapada_do_Piaui" at bounding box center [113, 460] width 182 height 12
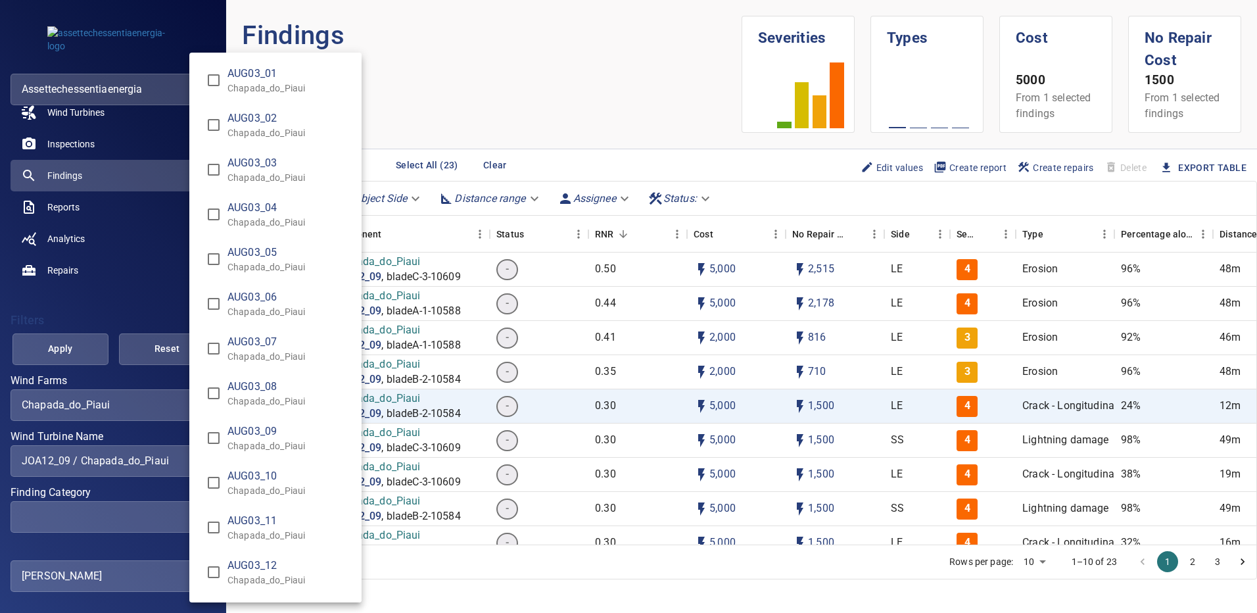
scroll to position [8160, 0]
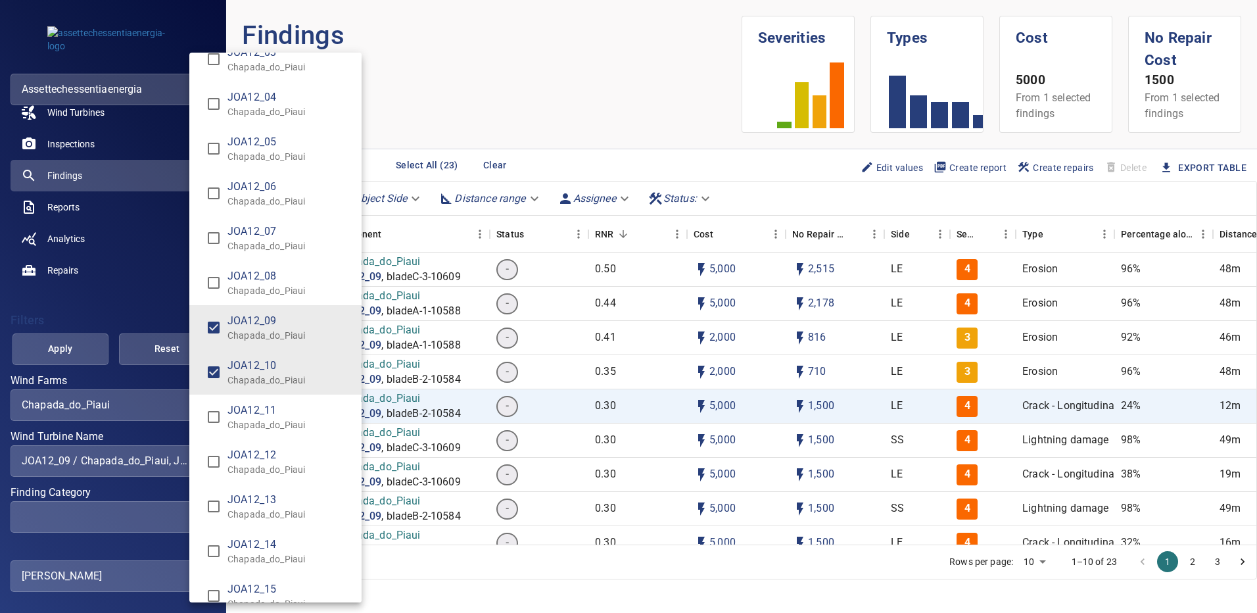
type input "**********"
click at [68, 350] on div "Wind Turbine Name" at bounding box center [628, 306] width 1257 height 613
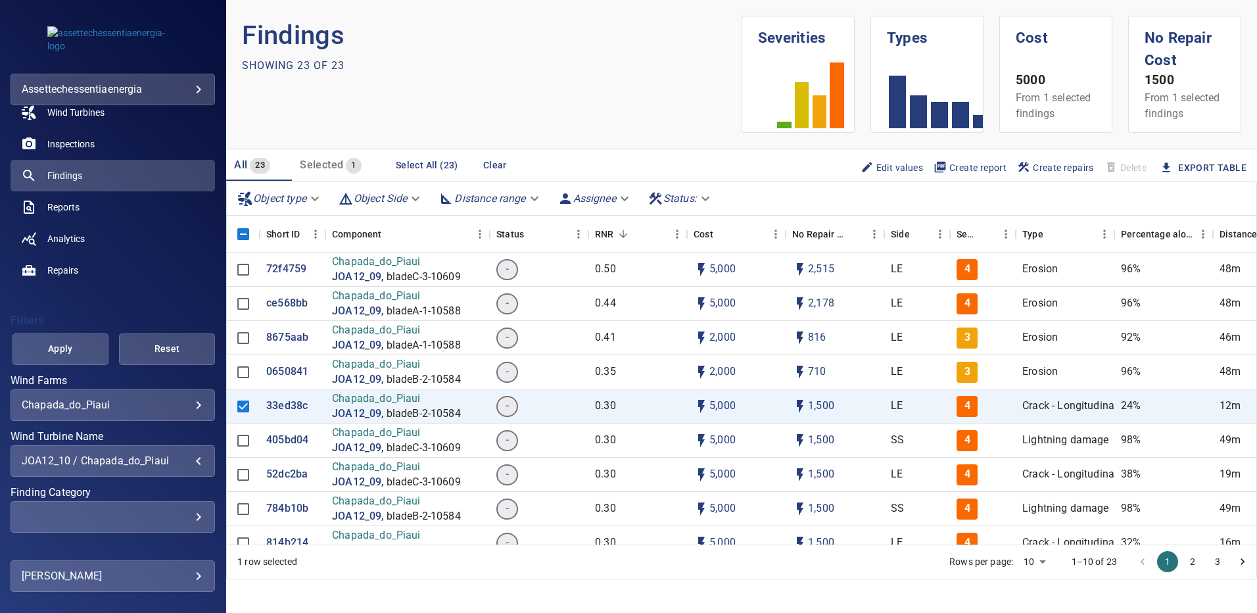
click at [67, 351] on span "Apply" at bounding box center [60, 349] width 63 height 16
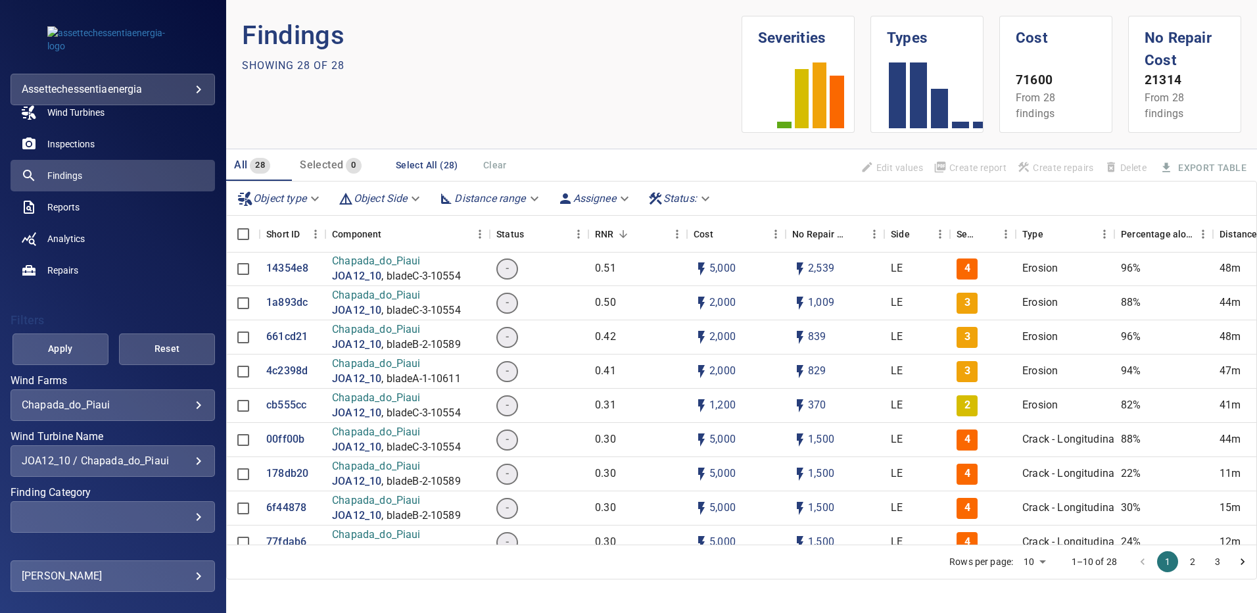
scroll to position [0, 0]
click at [297, 338] on p "14354e8" at bounding box center [287, 337] width 42 height 15
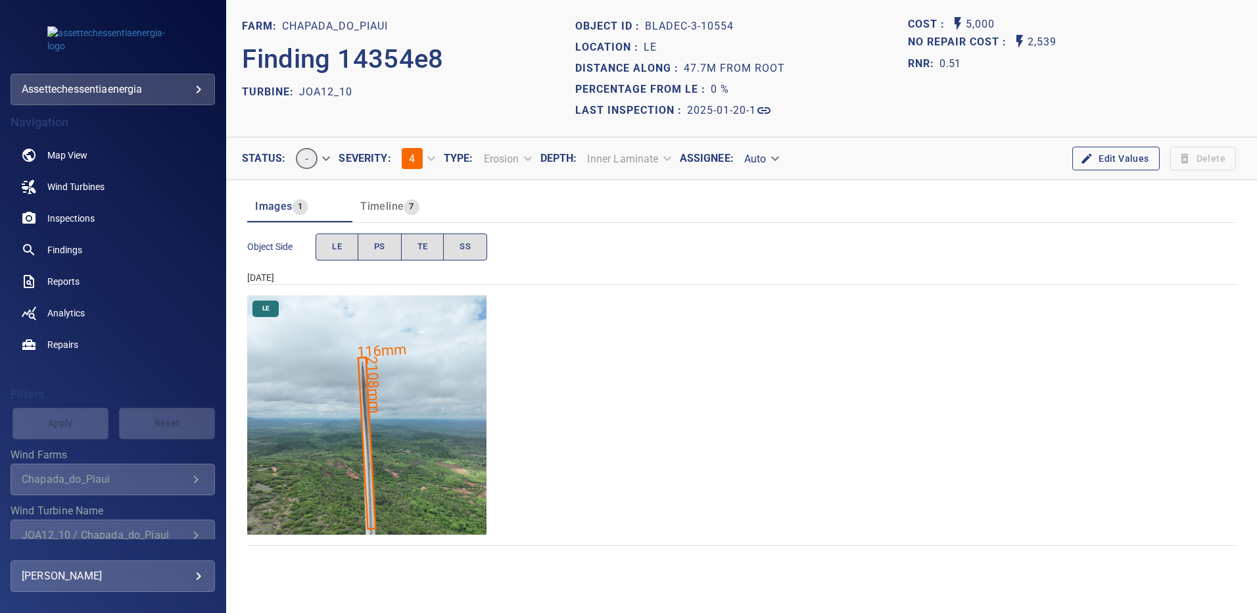
click at [380, 365] on img "Chapada_do_Piaui/JOA12_10/2025-01-20-1/2025-01-20-3/image157wp157.jpg" at bounding box center [366, 414] width 239 height 239
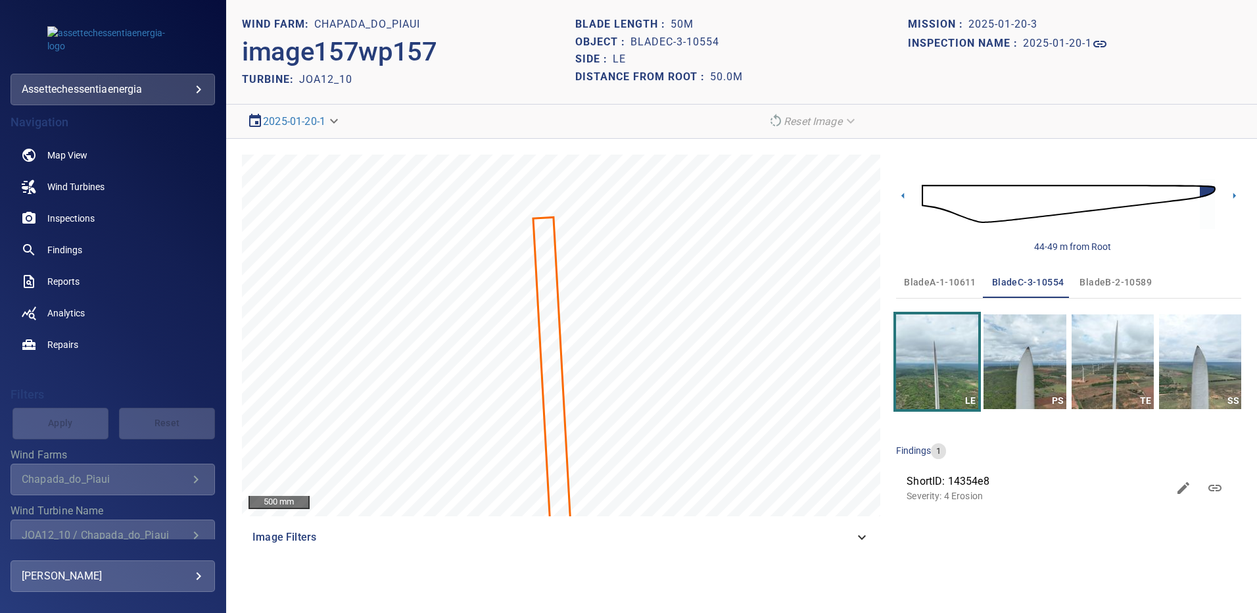
click at [934, 285] on span "bladeA-1-10611" at bounding box center [940, 282] width 72 height 16
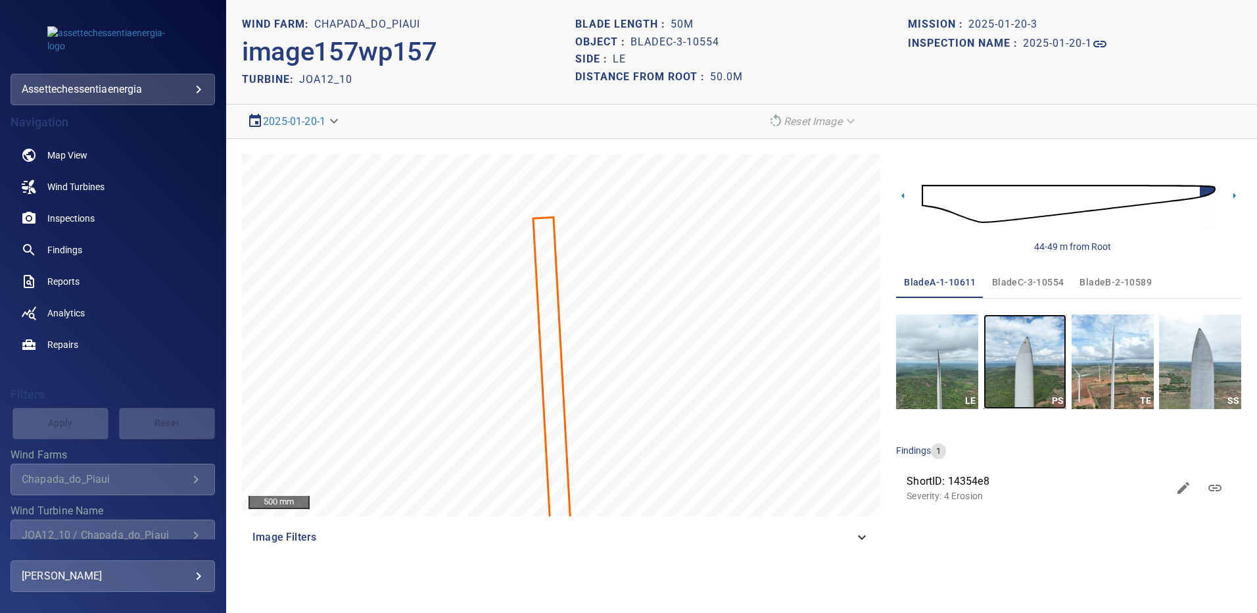
click at [997, 366] on img "button" at bounding box center [1025, 361] width 82 height 95
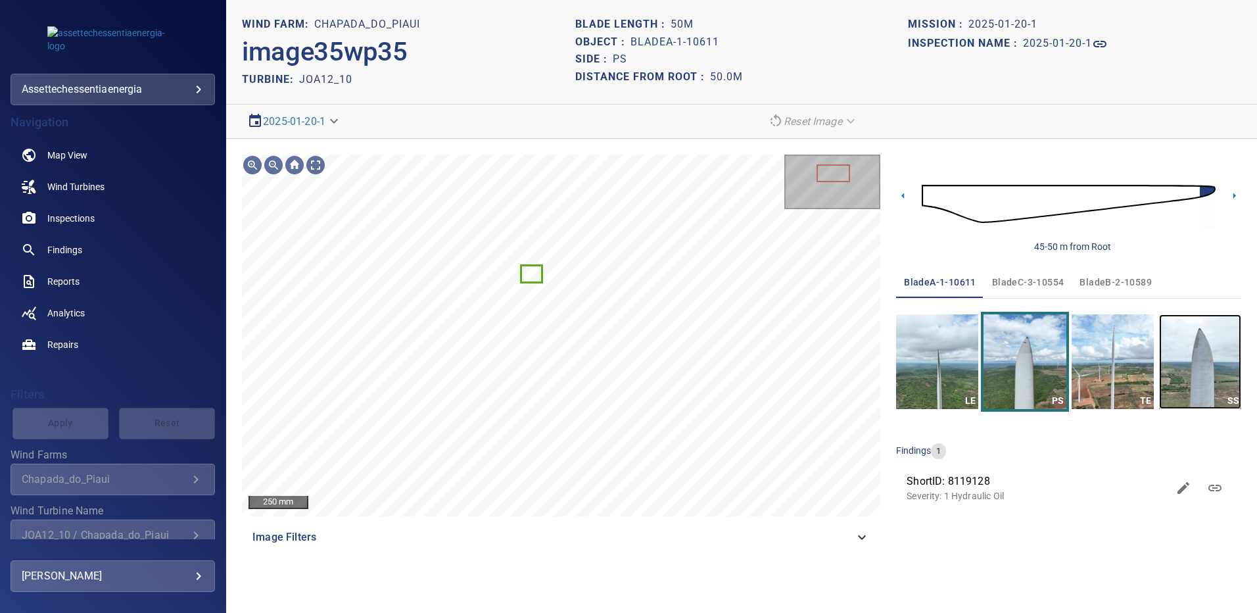
click at [1181, 361] on img "button" at bounding box center [1200, 361] width 82 height 95
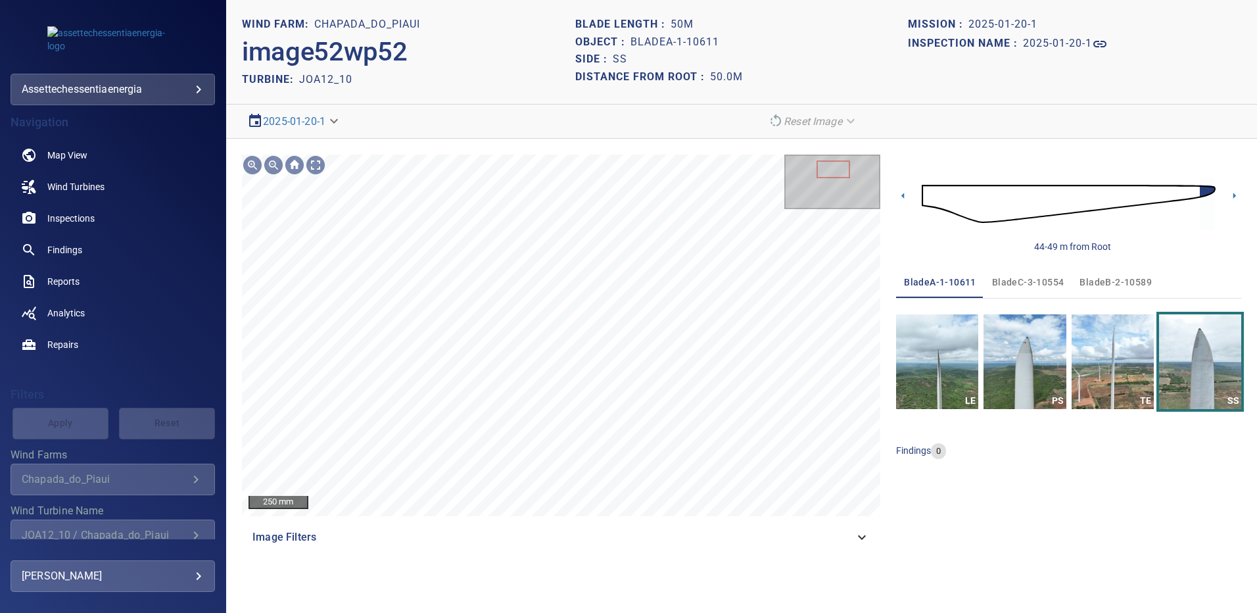
click at [1112, 276] on span "bladeB-2-10589" at bounding box center [1116, 282] width 72 height 16
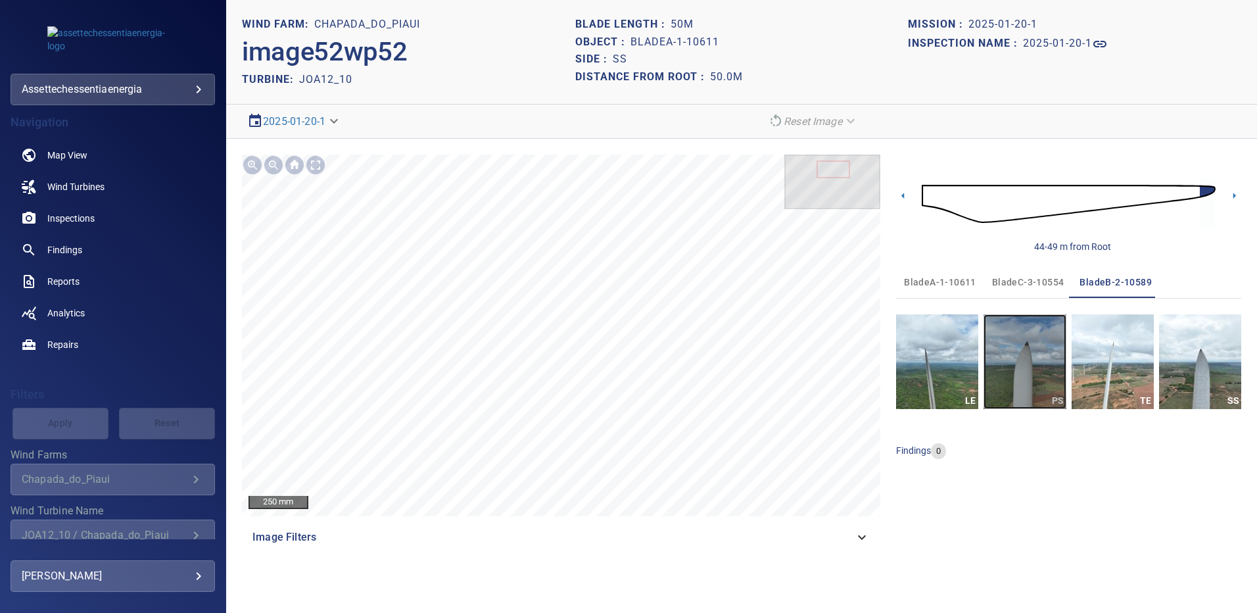
click at [1024, 372] on img "button" at bounding box center [1025, 361] width 82 height 95
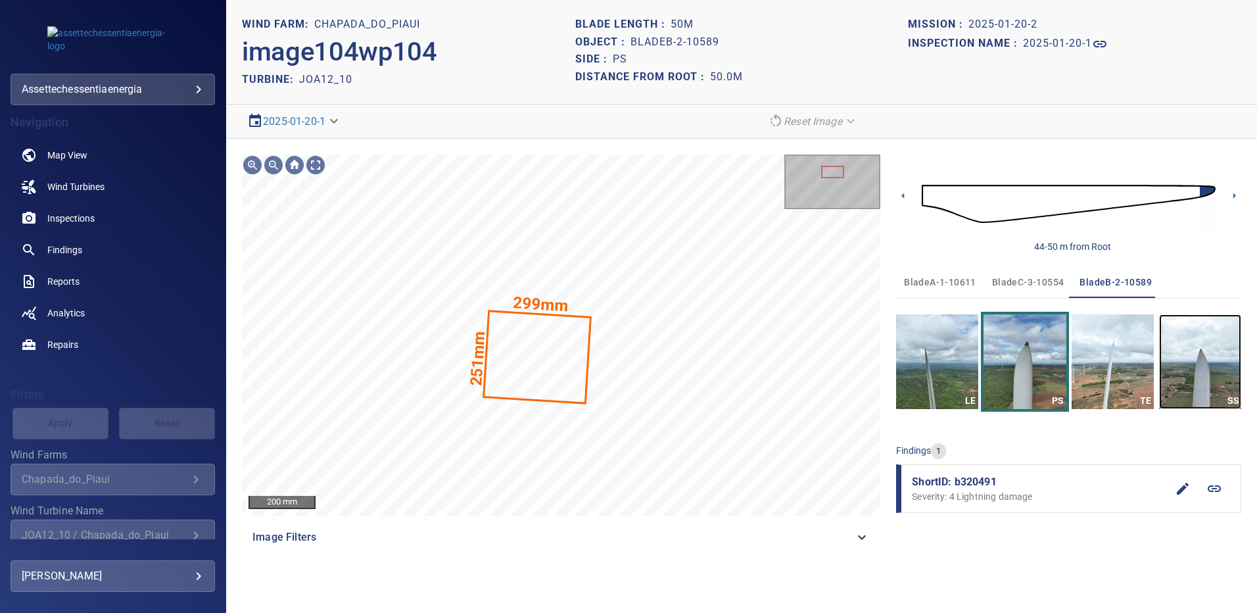
click at [1199, 365] on img "button" at bounding box center [1200, 361] width 82 height 95
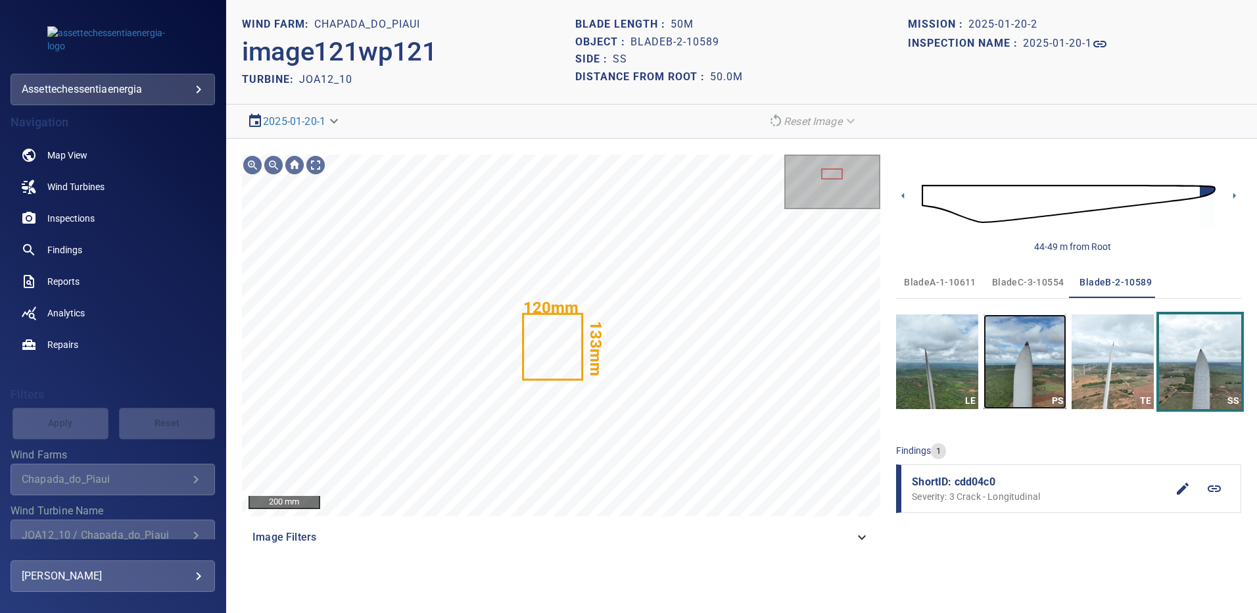
click at [1043, 359] on img "button" at bounding box center [1025, 361] width 82 height 95
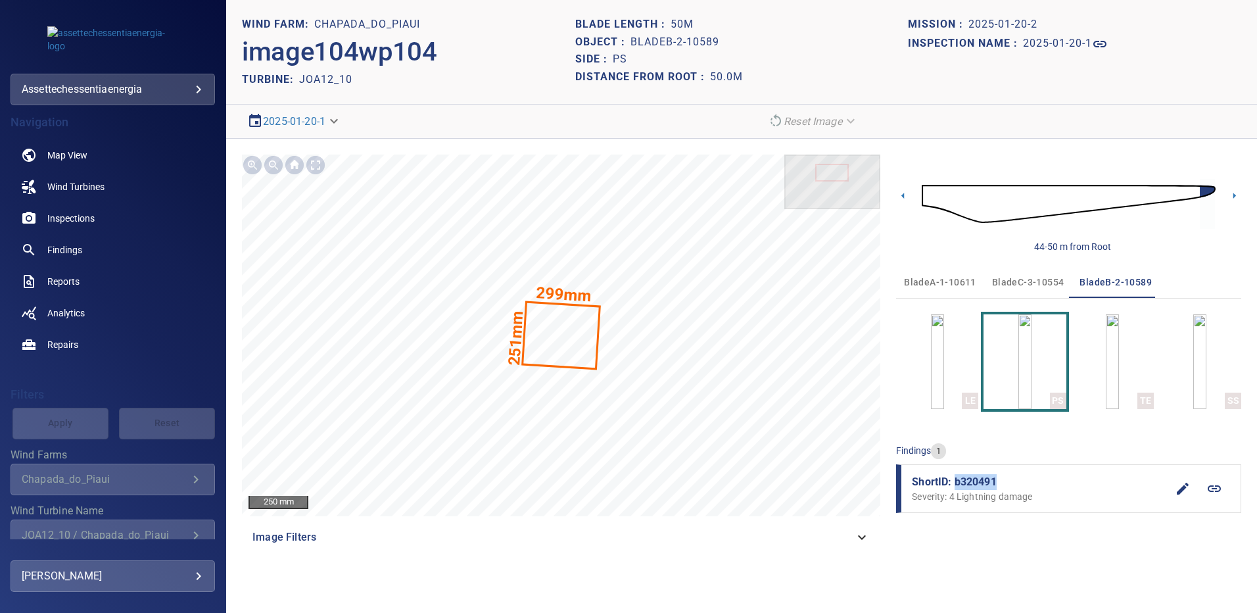
drag, startPoint x: 997, startPoint y: 475, endPoint x: 955, endPoint y: 487, distance: 44.3
click at [955, 487] on span "ShortID: b320491" at bounding box center [1039, 482] width 255 height 16
copy span "b320491"
click at [1193, 374] on img "button" at bounding box center [1199, 361] width 13 height 95
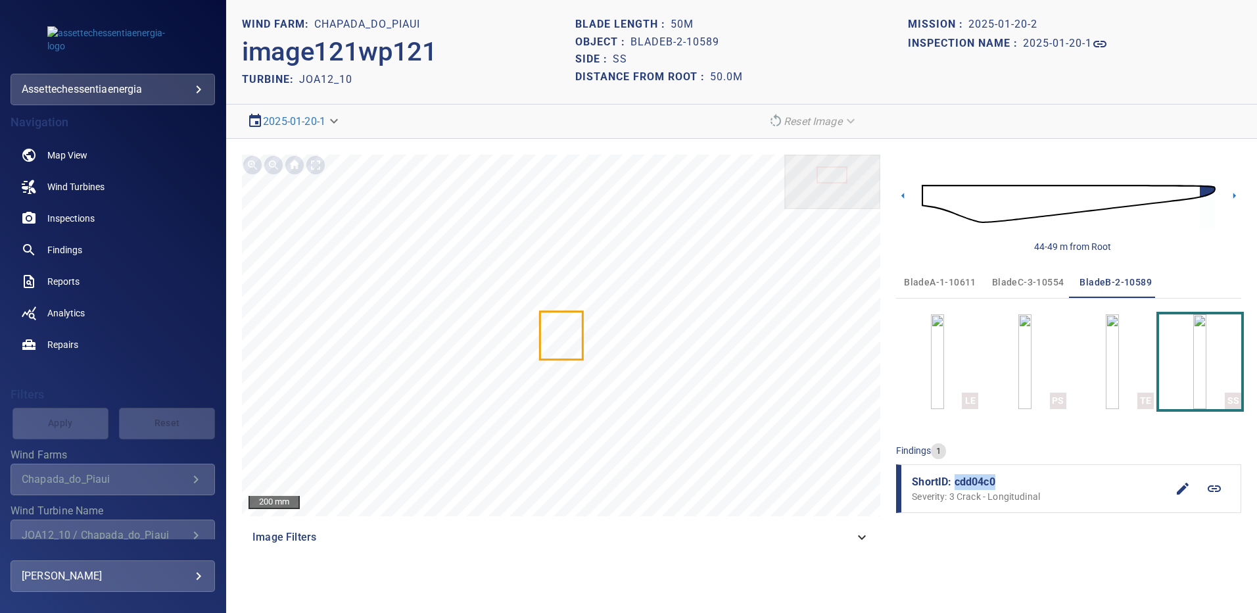
drag, startPoint x: 999, startPoint y: 480, endPoint x: 955, endPoint y: 481, distance: 44.1
click at [955, 481] on span "ShortID: cdd04c0" at bounding box center [1039, 482] width 255 height 16
copy span "cdd04c0"
drag, startPoint x: 1037, startPoint y: 283, endPoint x: 1036, endPoint y: 346, distance: 63.1
click at [1037, 283] on span "bladeC-3-10554" at bounding box center [1028, 282] width 72 height 16
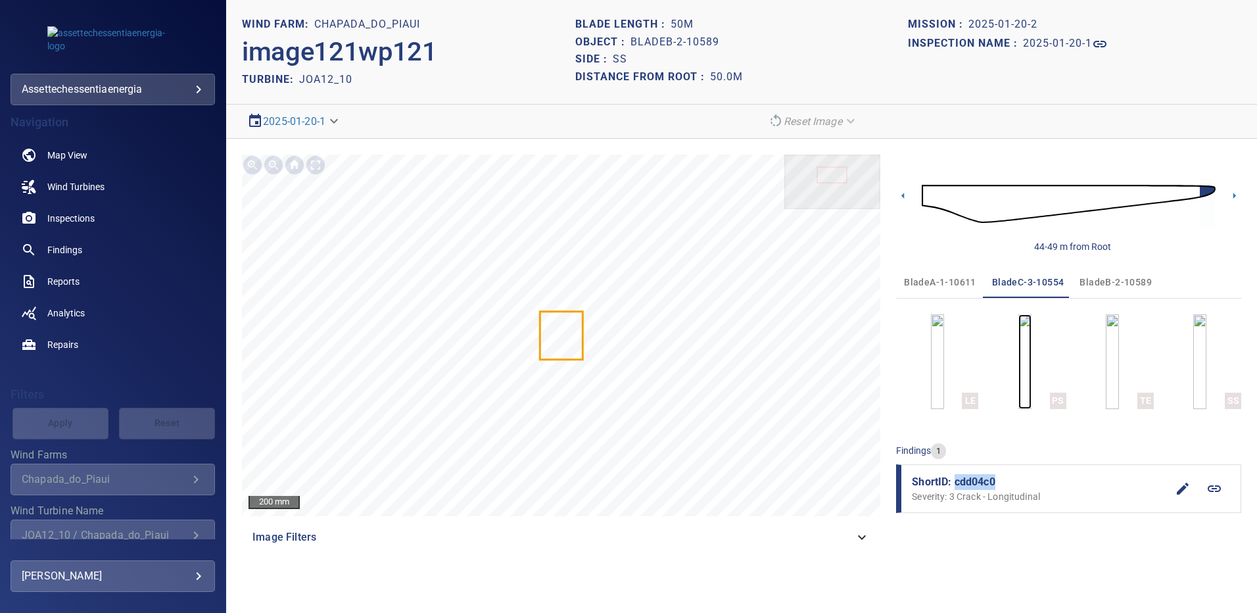
click at [1031, 371] on img "button" at bounding box center [1024, 361] width 13 height 95
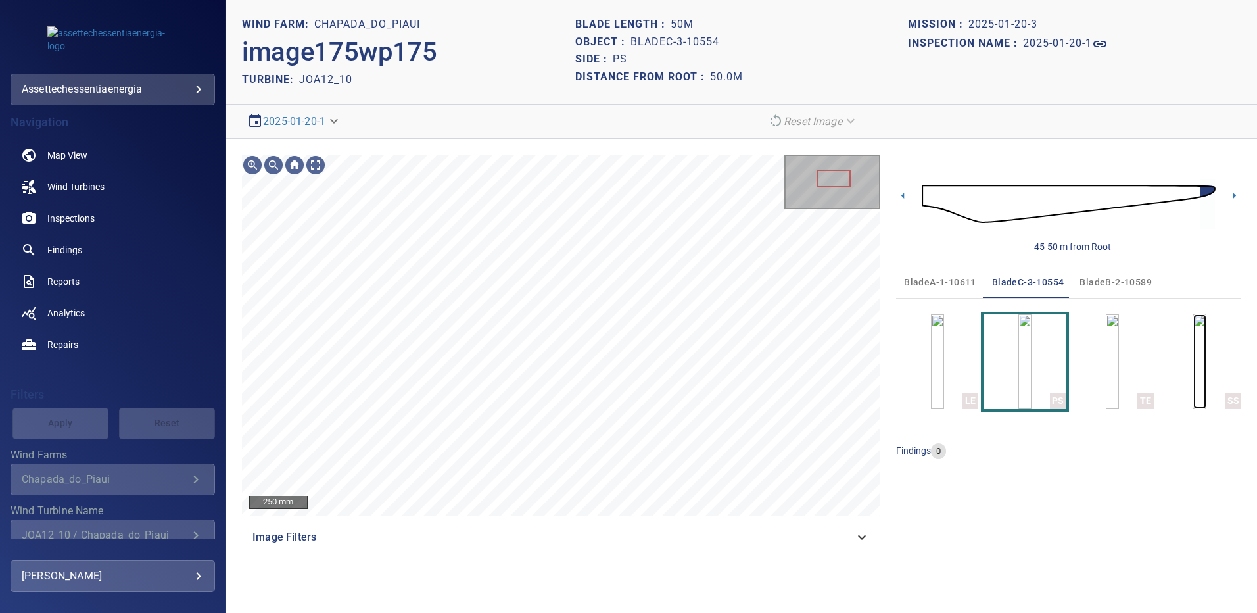
click at [1195, 360] on img "button" at bounding box center [1199, 361] width 13 height 95
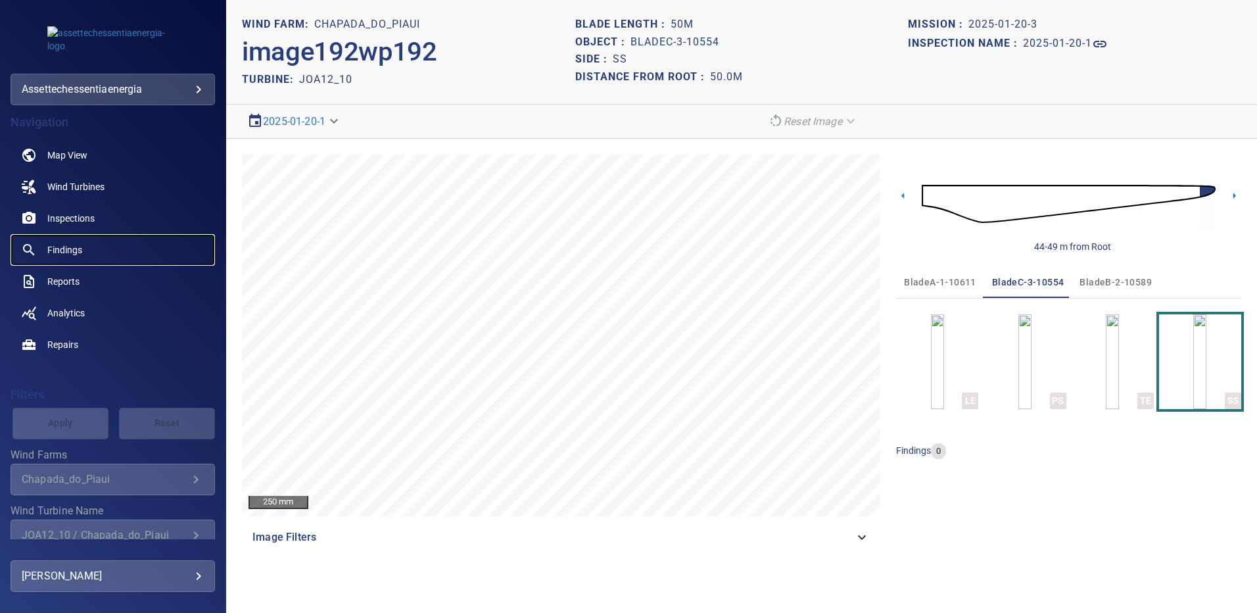
click at [88, 248] on link "Findings" at bounding box center [113, 250] width 204 height 32
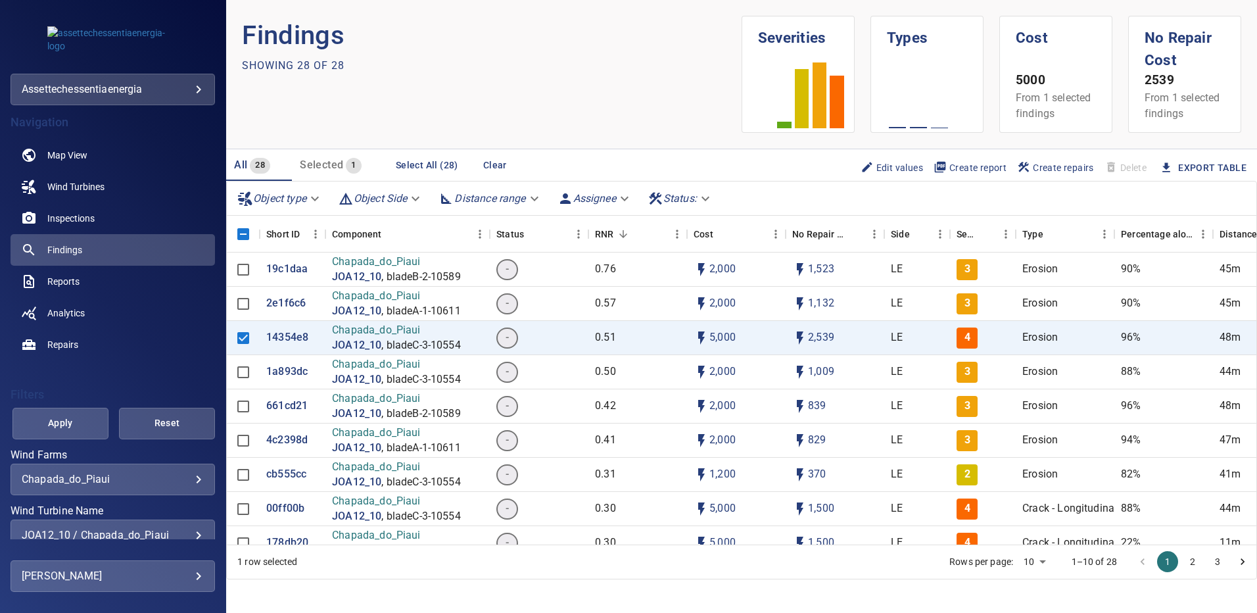
scroll to position [78, 0]
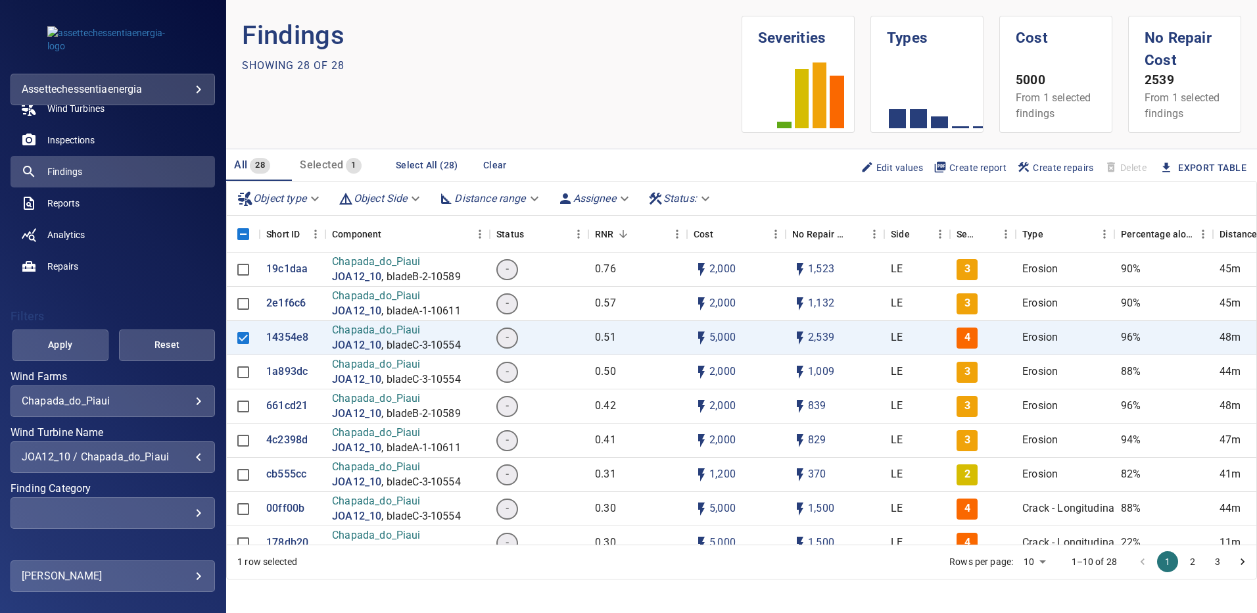
click at [193, 456] on div "JOA12_10 / Chapada_do_Piaui" at bounding box center [113, 456] width 182 height 12
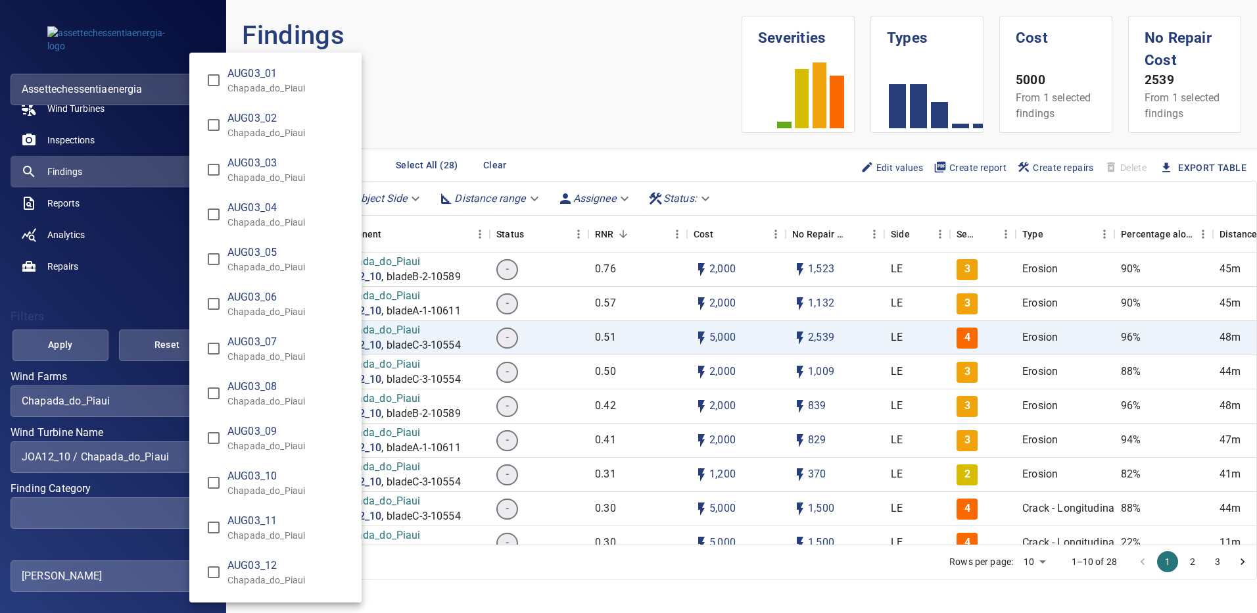
scroll to position [8205, 0]
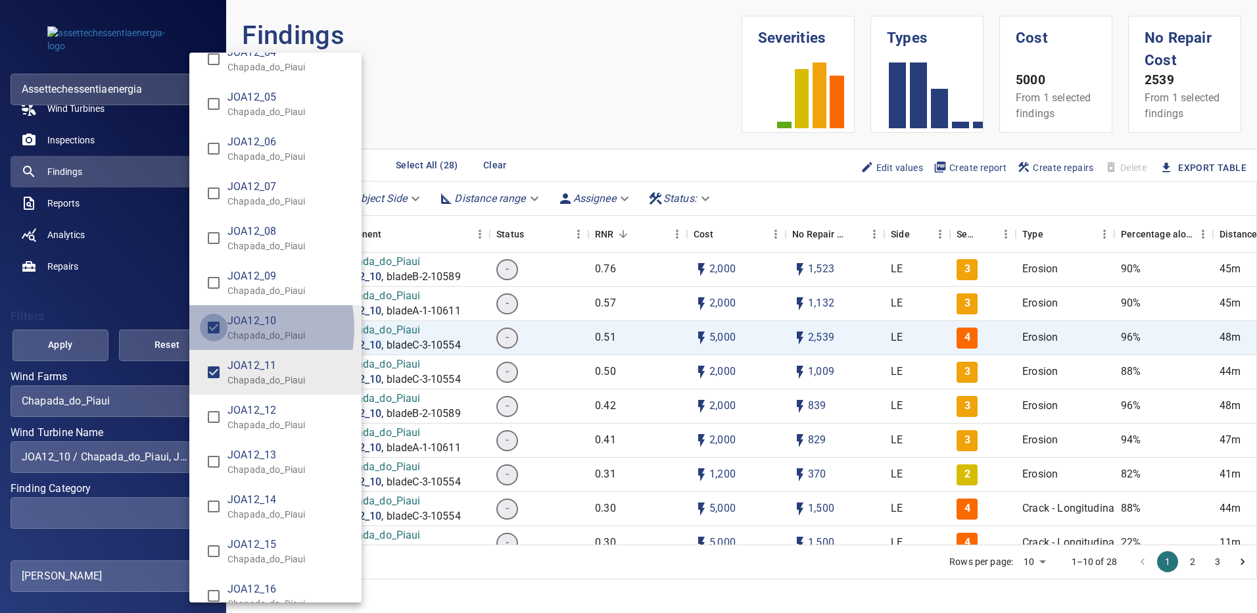
type input "**********"
click at [93, 346] on div "Wind Turbine Name" at bounding box center [628, 306] width 1257 height 613
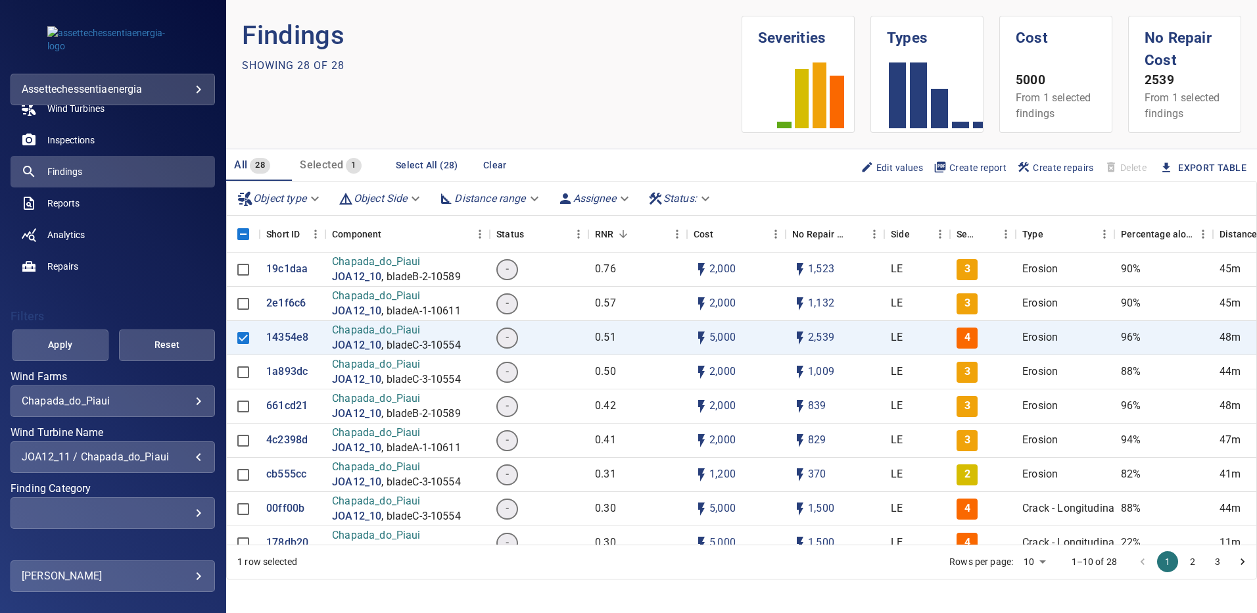
click at [72, 346] on span "Apply" at bounding box center [60, 345] width 63 height 16
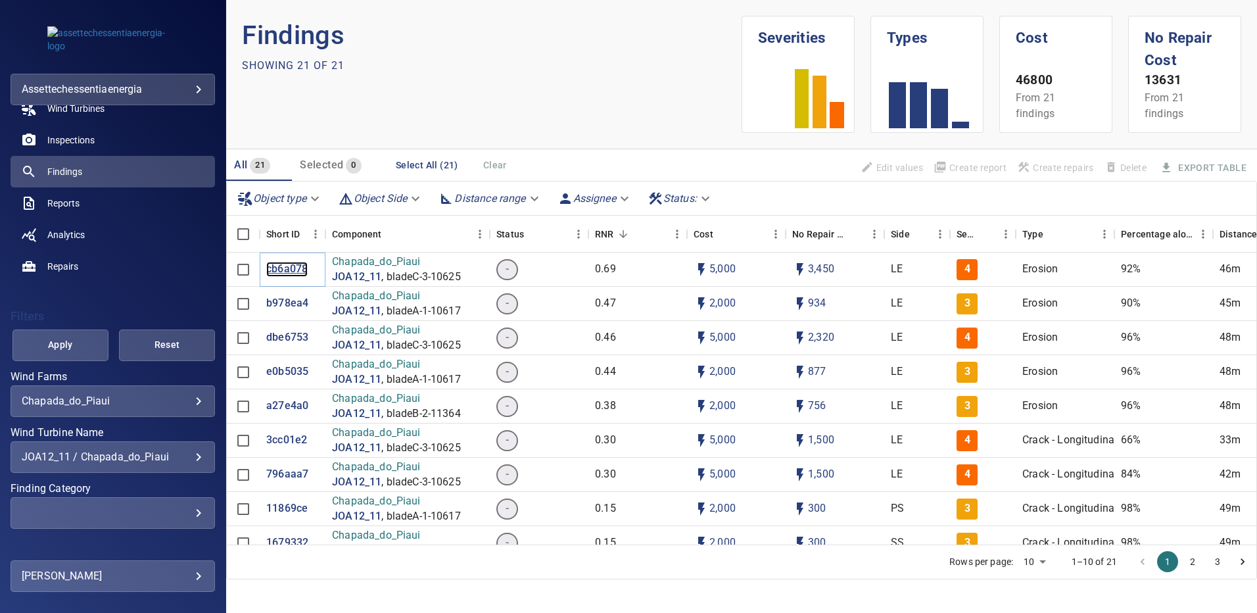
click at [293, 270] on p "cb6a078" at bounding box center [286, 269] width 41 height 15
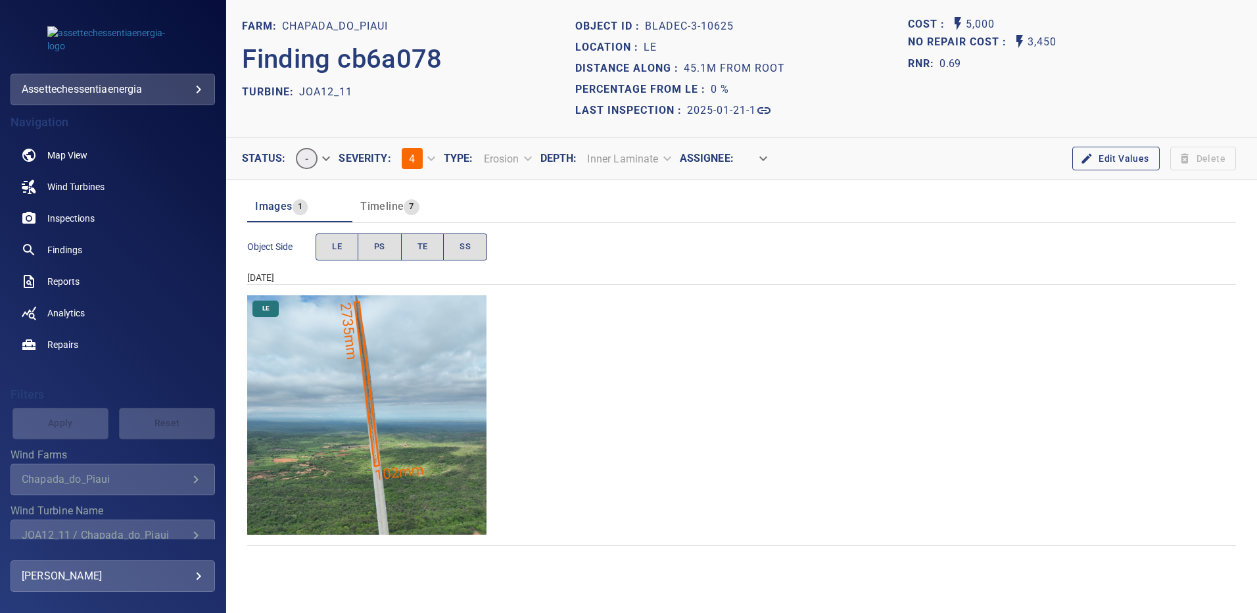
click at [408, 349] on img "Chapada_do_Piaui/JOA12_11/2025-01-21-1/2025-01-21-3/image154wp154.jpg" at bounding box center [366, 414] width 239 height 239
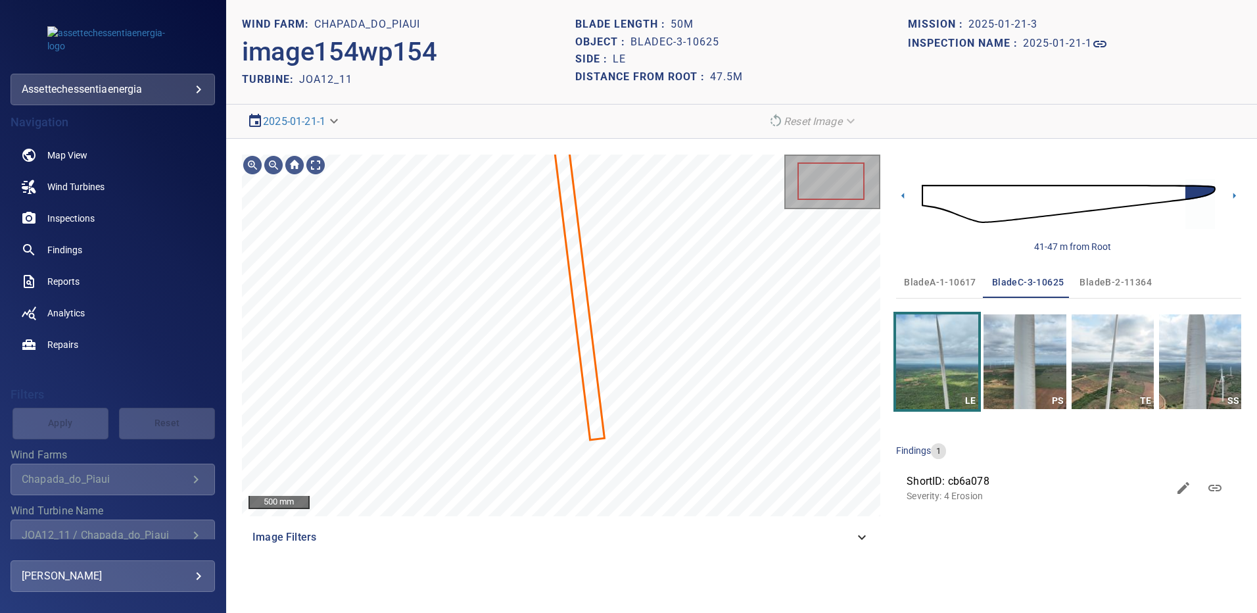
click at [950, 281] on span "bladeA-1-10617" at bounding box center [940, 282] width 72 height 16
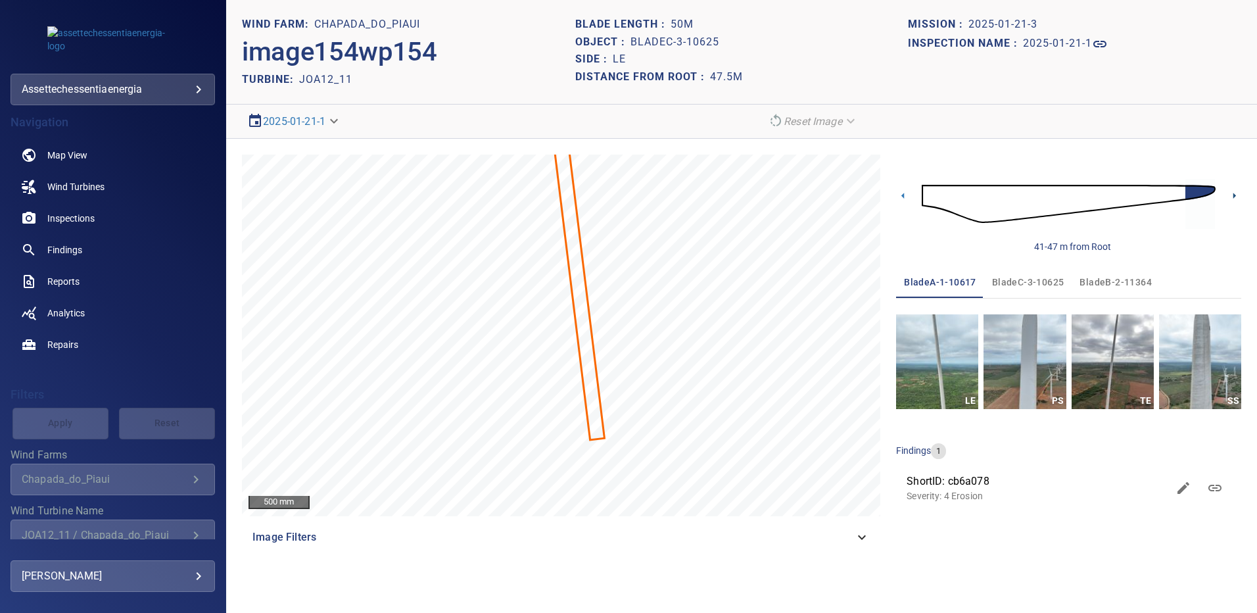
click at [1232, 193] on icon at bounding box center [1234, 196] width 14 height 14
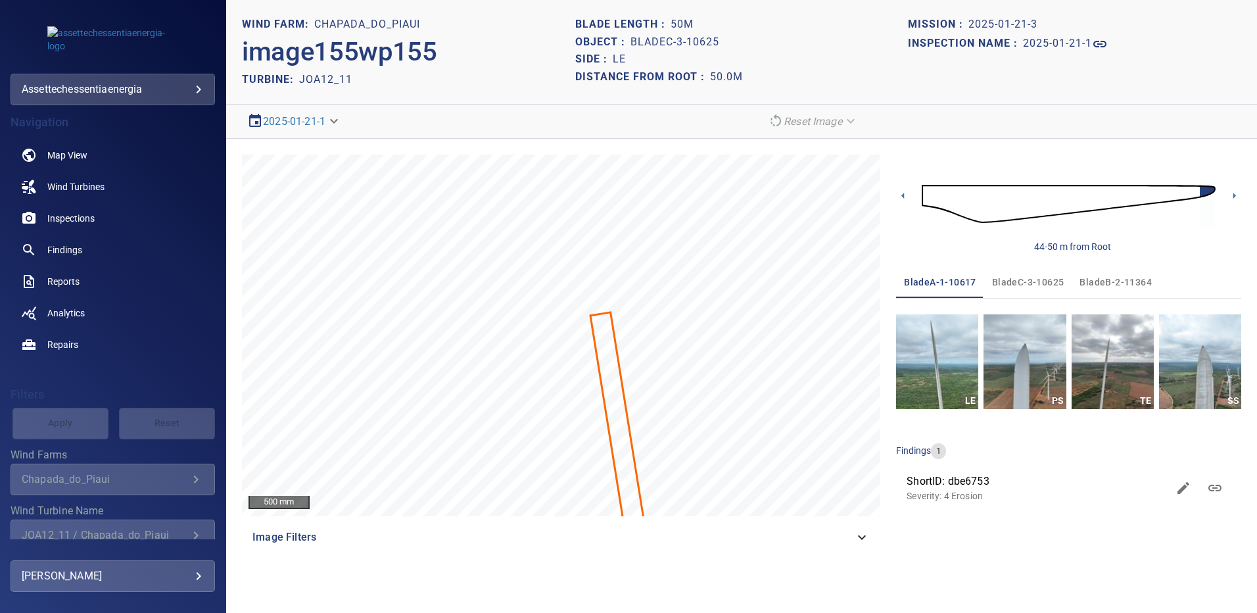
click at [1032, 598] on section "**********" at bounding box center [741, 306] width 1031 height 613
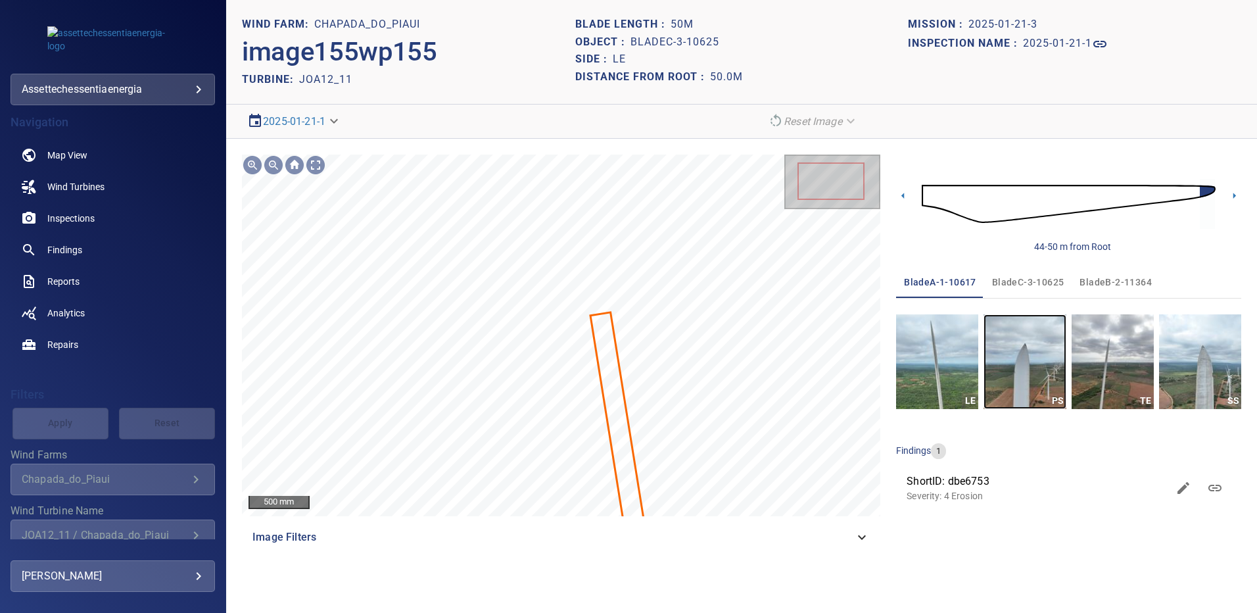
click at [1004, 357] on img "button" at bounding box center [1025, 361] width 82 height 95
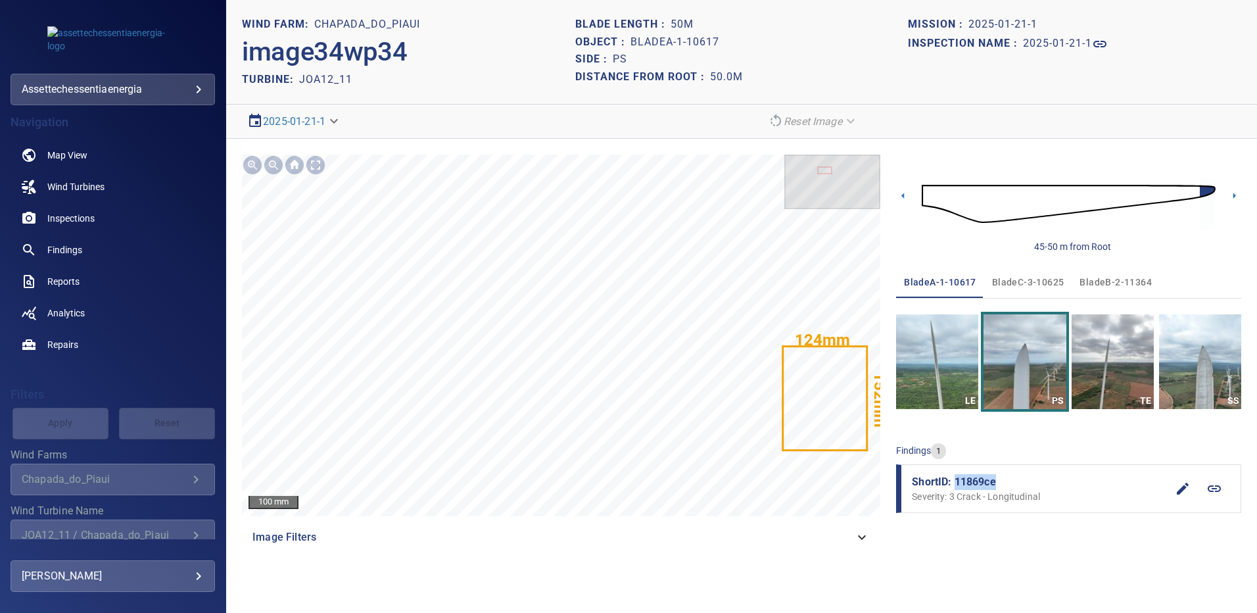
drag, startPoint x: 1004, startPoint y: 481, endPoint x: 956, endPoint y: 488, distance: 48.4
click at [956, 488] on span "ShortID: 11869ce" at bounding box center [1039, 482] width 255 height 16
copy span "11869ce"
click at [1215, 377] on img "button" at bounding box center [1200, 361] width 82 height 95
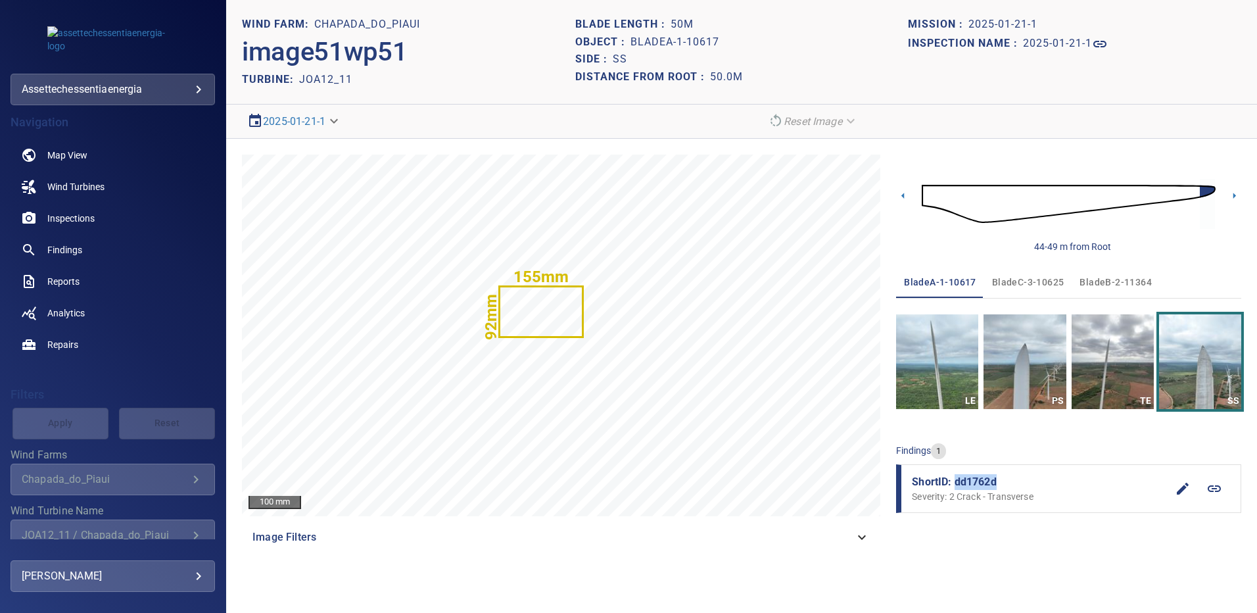
drag, startPoint x: 999, startPoint y: 477, endPoint x: 957, endPoint y: 478, distance: 41.4
click at [957, 478] on span "ShortID: dd1762d" at bounding box center [1039, 482] width 255 height 16
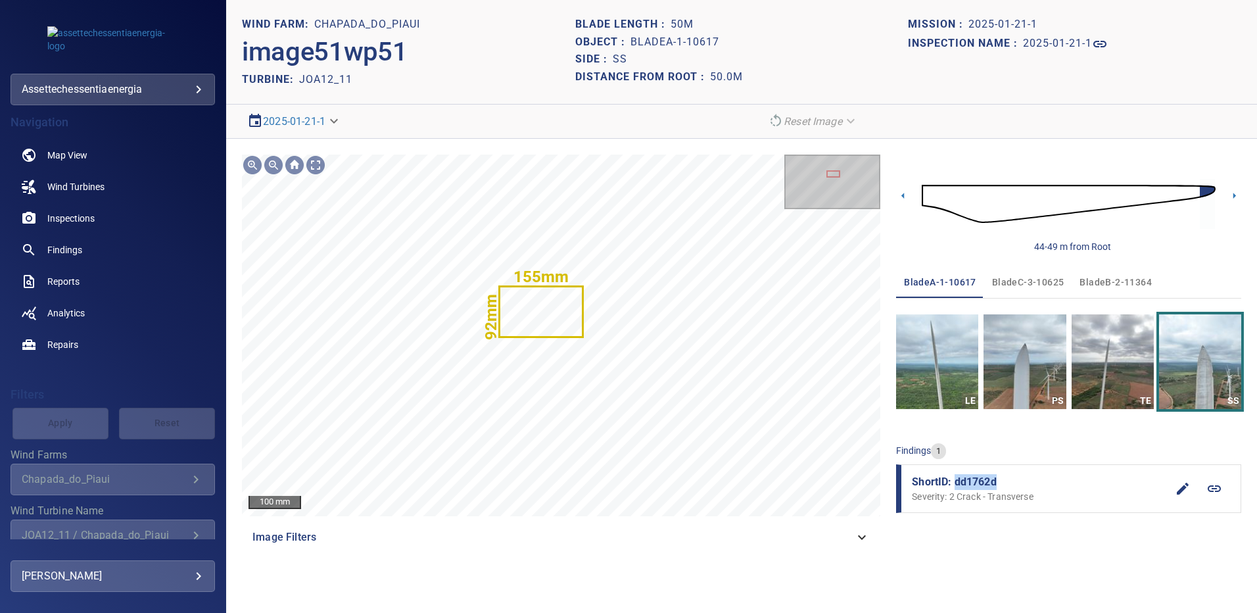
drag, startPoint x: 1079, startPoint y: 279, endPoint x: 1064, endPoint y: 311, distance: 35.6
click at [1080, 279] on span "bladeB-2-11364" at bounding box center [1116, 282] width 72 height 16
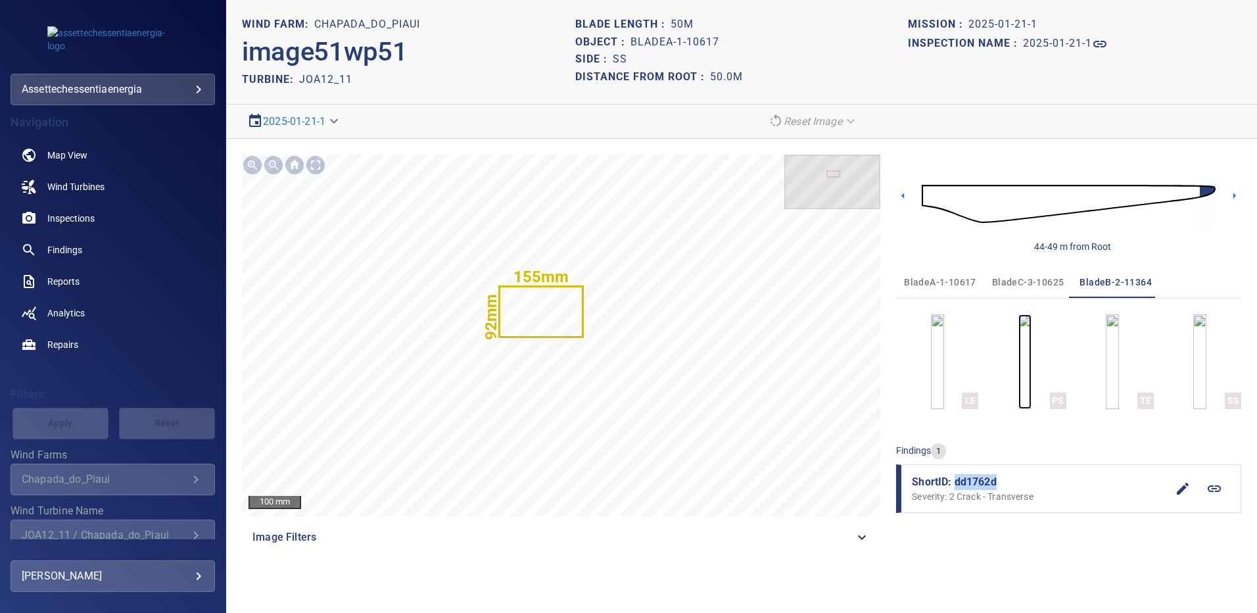
click at [1018, 358] on img "button" at bounding box center [1024, 361] width 13 height 95
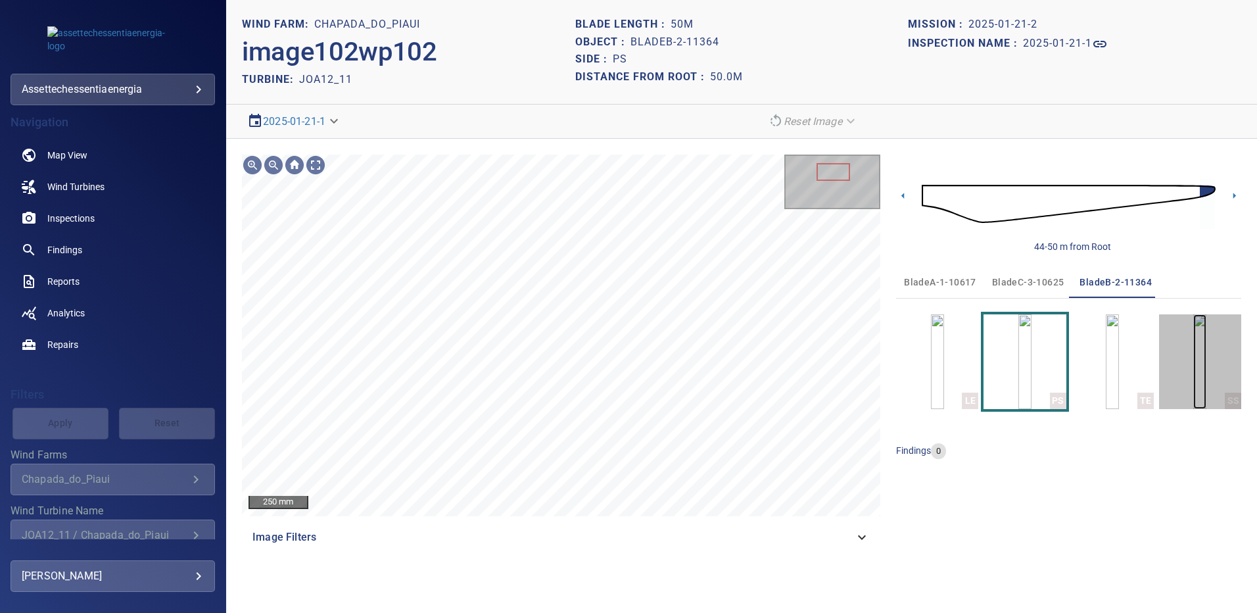
click at [1193, 363] on img "button" at bounding box center [1199, 361] width 13 height 95
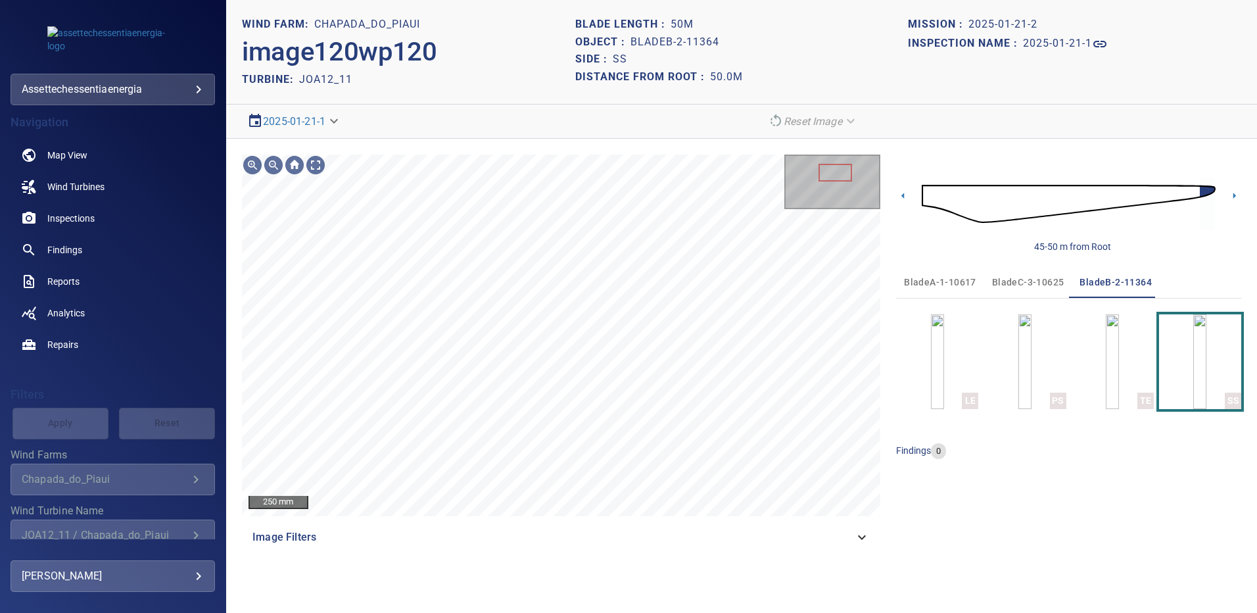
drag, startPoint x: 1017, startPoint y: 276, endPoint x: 1022, endPoint y: 298, distance: 22.3
click at [1017, 276] on span "bladeC-3-10625" at bounding box center [1028, 282] width 72 height 16
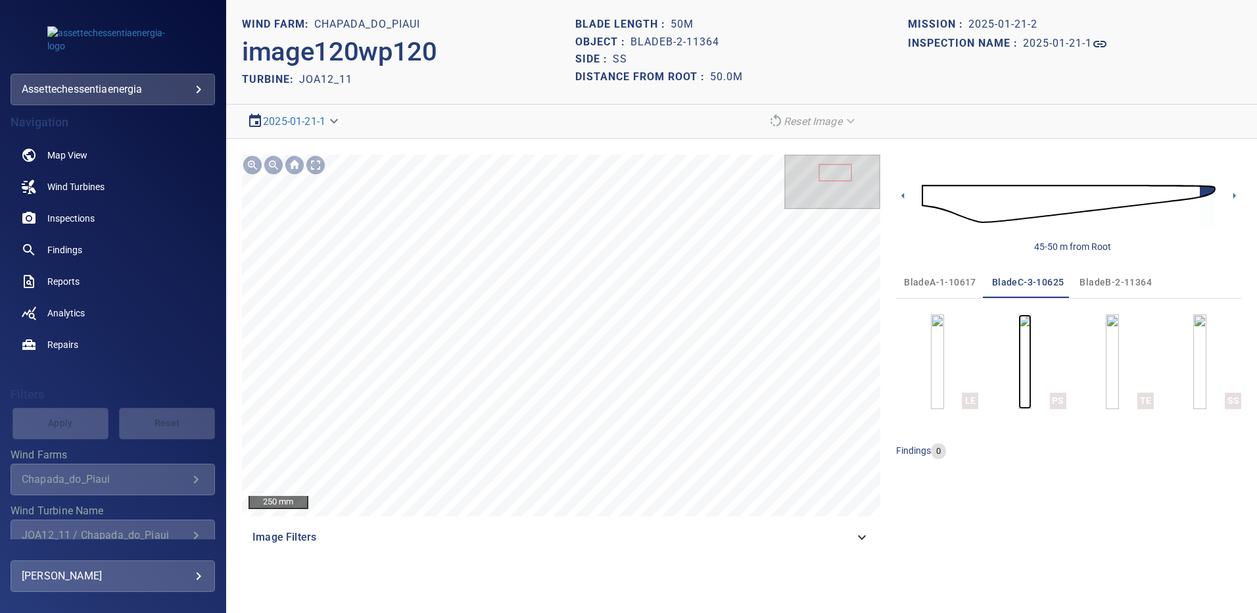
click at [1028, 335] on img "button" at bounding box center [1024, 361] width 13 height 95
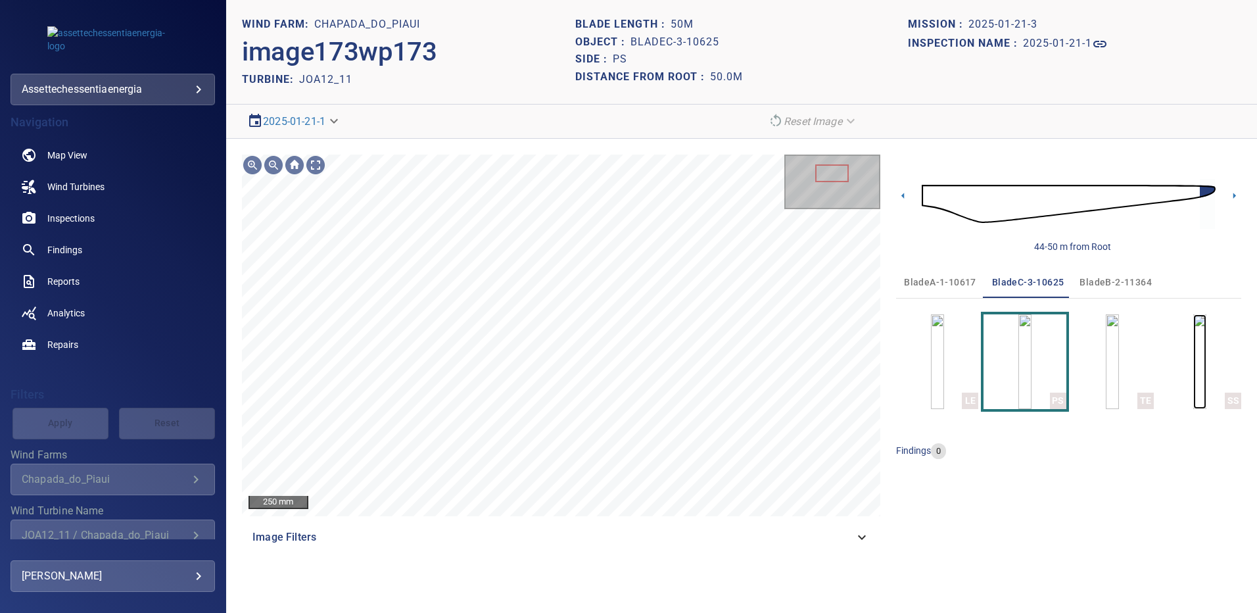
click at [1206, 359] on img "button" at bounding box center [1199, 361] width 13 height 95
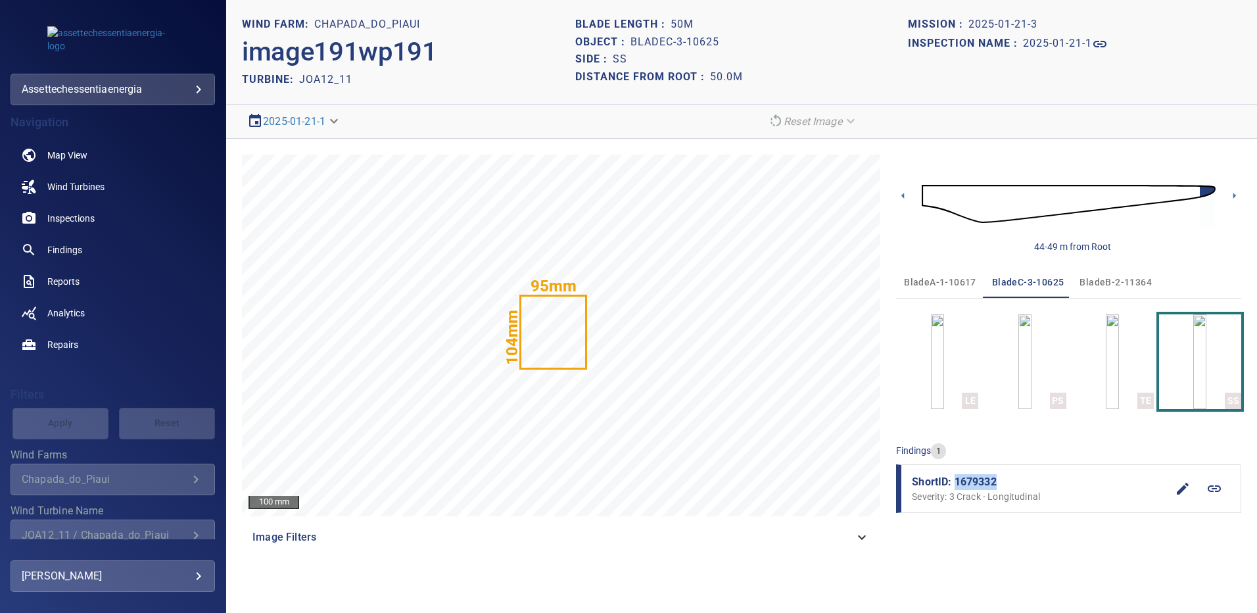
drag, startPoint x: 999, startPoint y: 479, endPoint x: 956, endPoint y: 480, distance: 43.4
click at [956, 480] on span "ShortID: 1679332" at bounding box center [1039, 482] width 255 height 16
click at [74, 252] on span "Findings" at bounding box center [64, 249] width 35 height 13
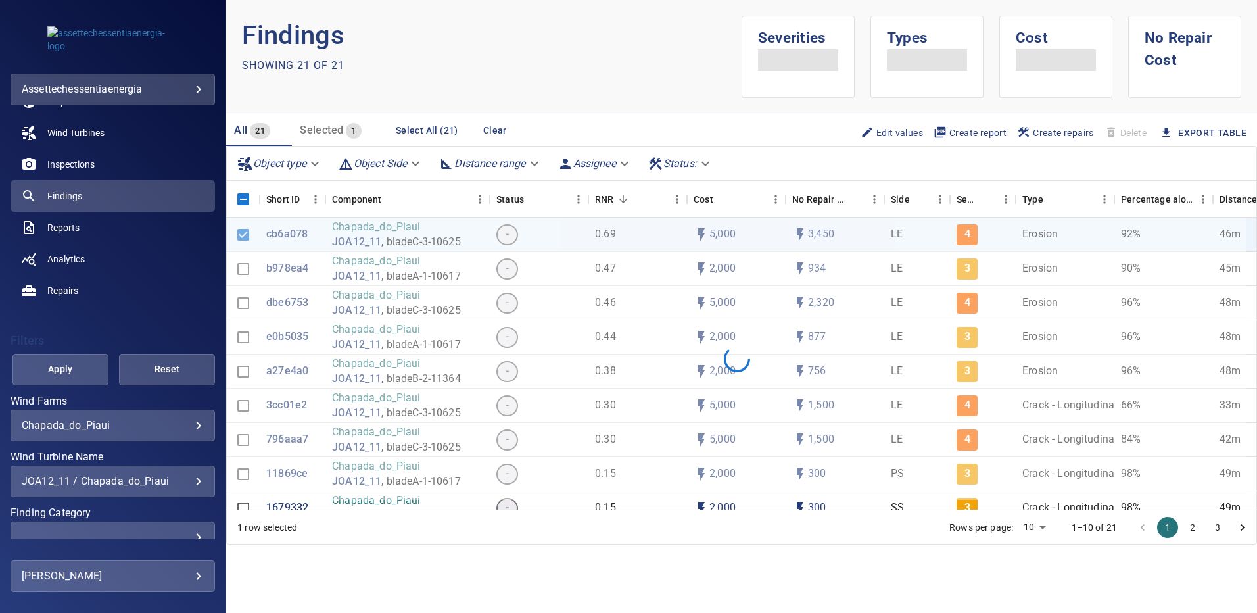
scroll to position [70, 0]
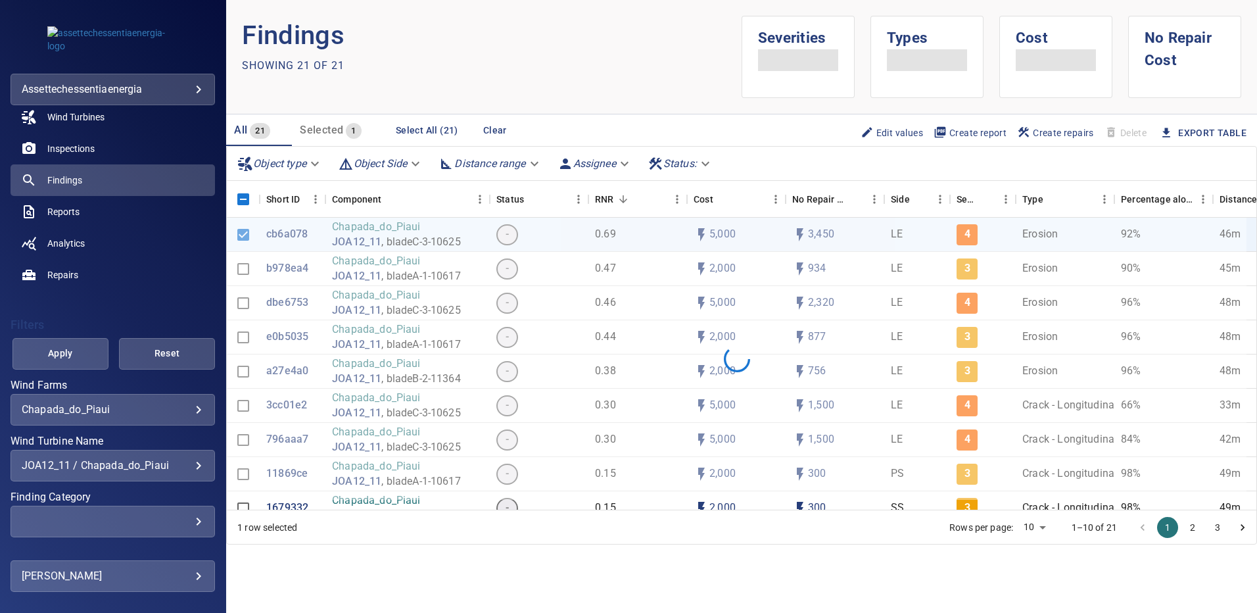
click at [189, 464] on div "JOA12_11 / Chapada_do_Piaui" at bounding box center [113, 465] width 182 height 12
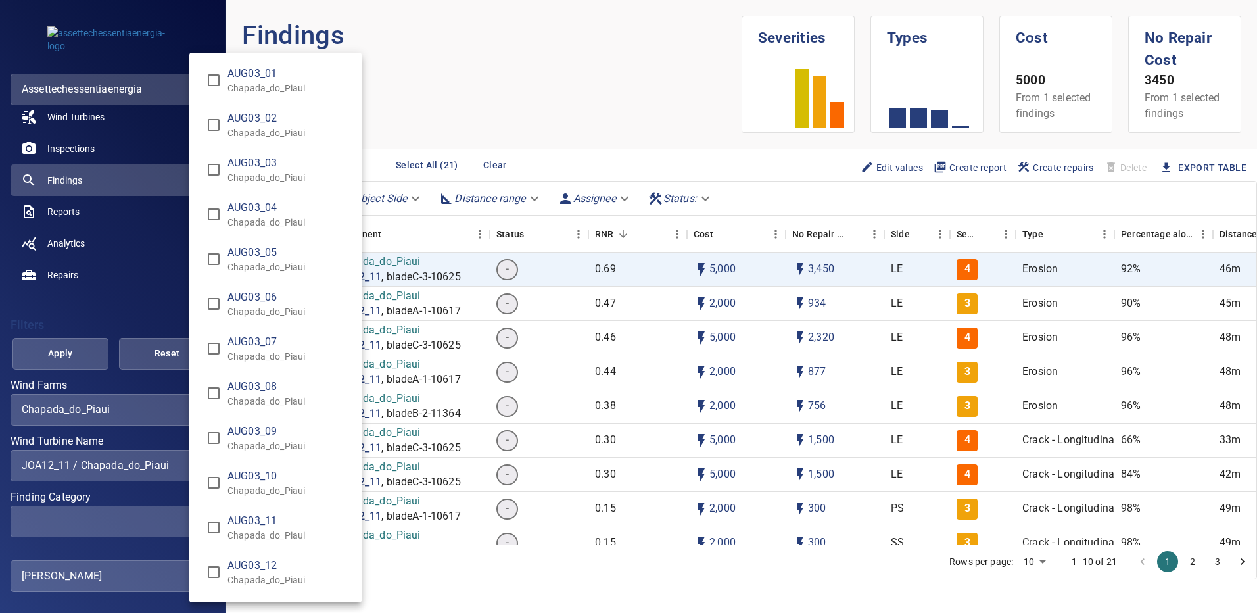
scroll to position [8249, 0]
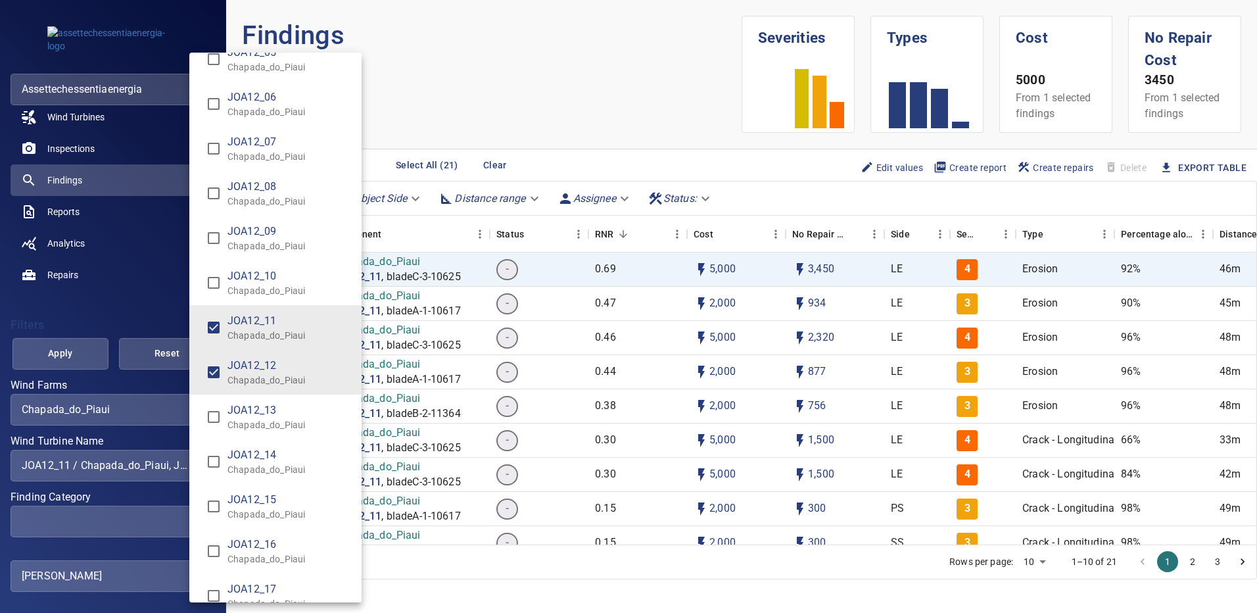
type input "**********"
click at [51, 354] on div "Wind Turbine Name" at bounding box center [628, 306] width 1257 height 613
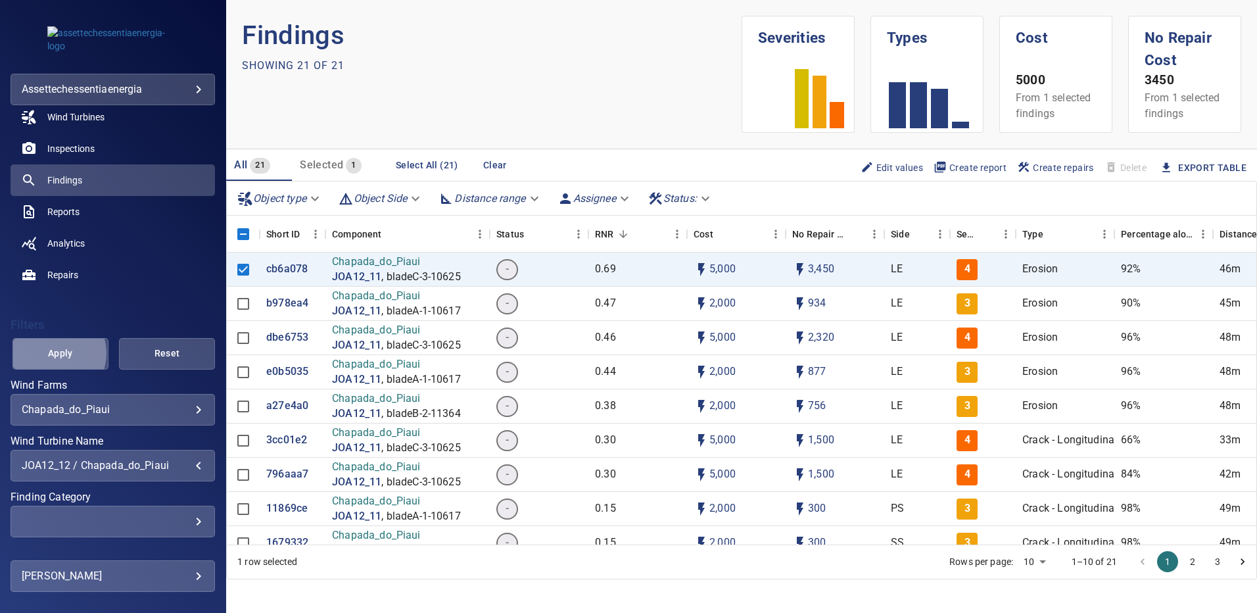
click at [53, 353] on span "Apply" at bounding box center [60, 353] width 63 height 16
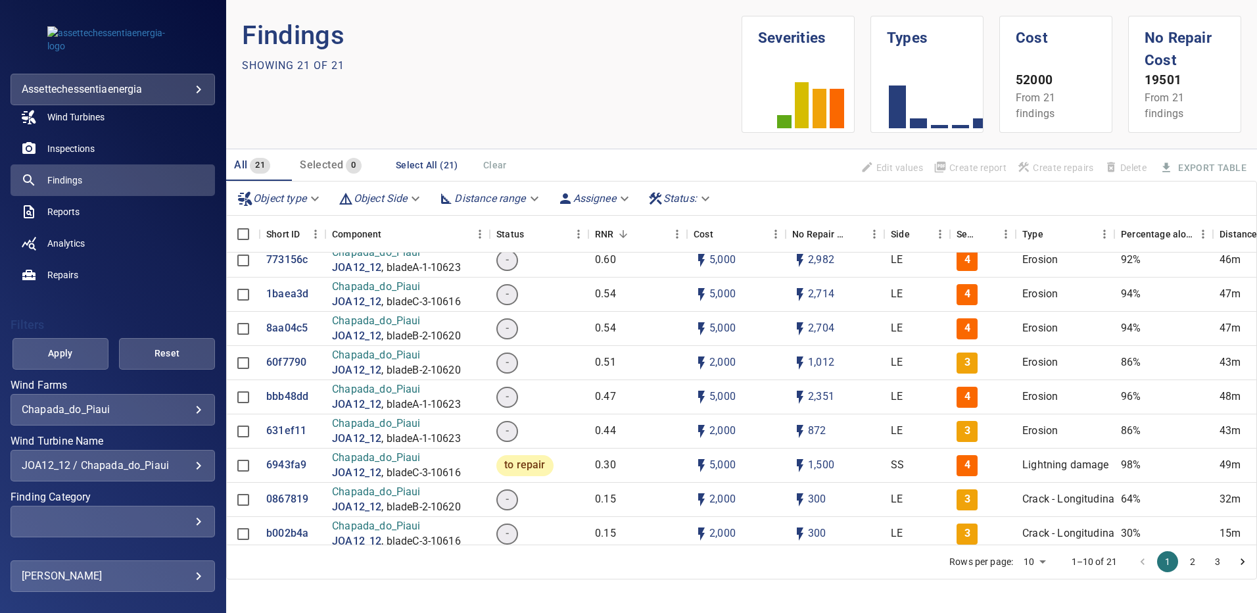
scroll to position [66, 0]
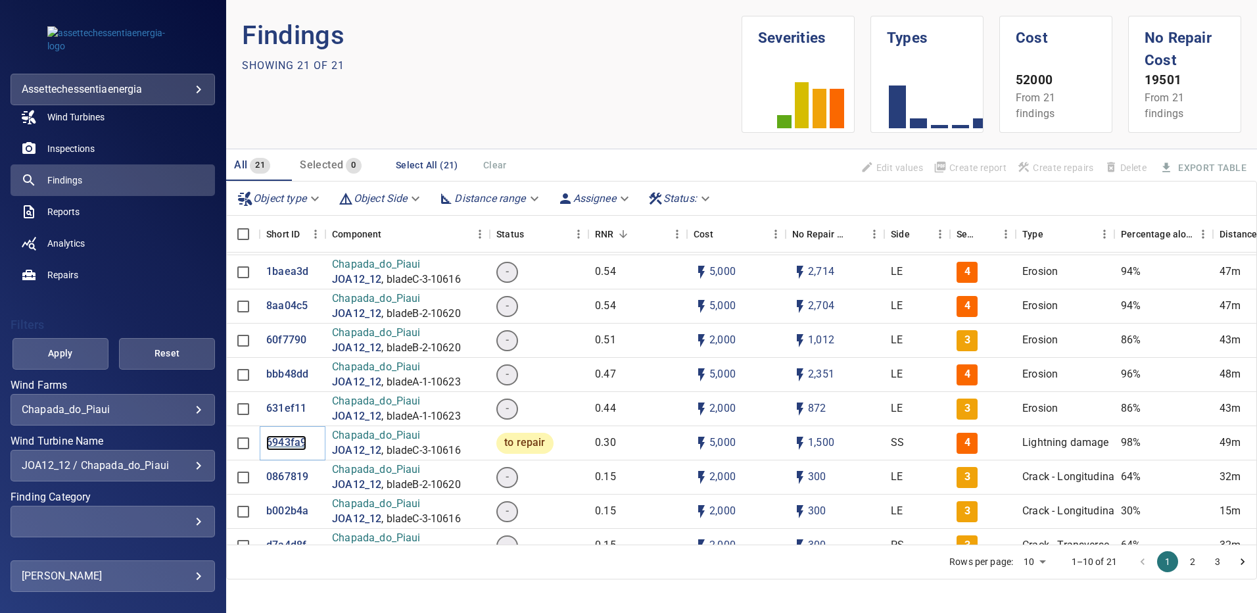
click at [292, 442] on p "6943fa9" at bounding box center [286, 442] width 40 height 15
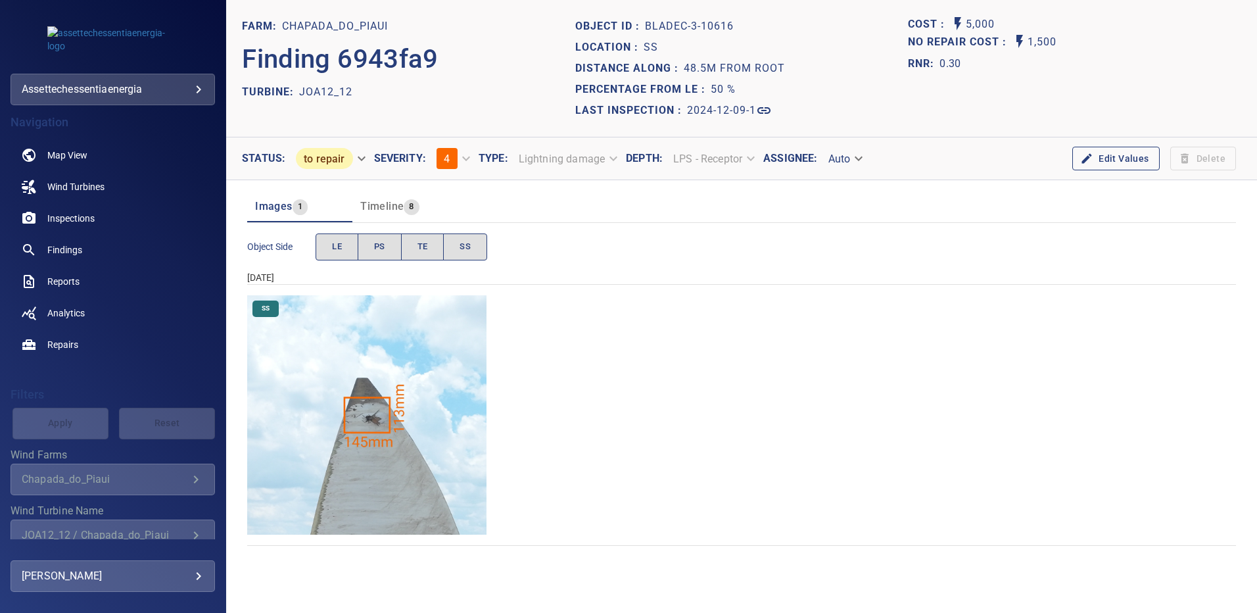
click at [404, 412] on img "Chapada_do_Piaui/JOA12_12/2024-12-09-1/2024-12-09-3/image206wp206.jpg" at bounding box center [366, 414] width 239 height 239
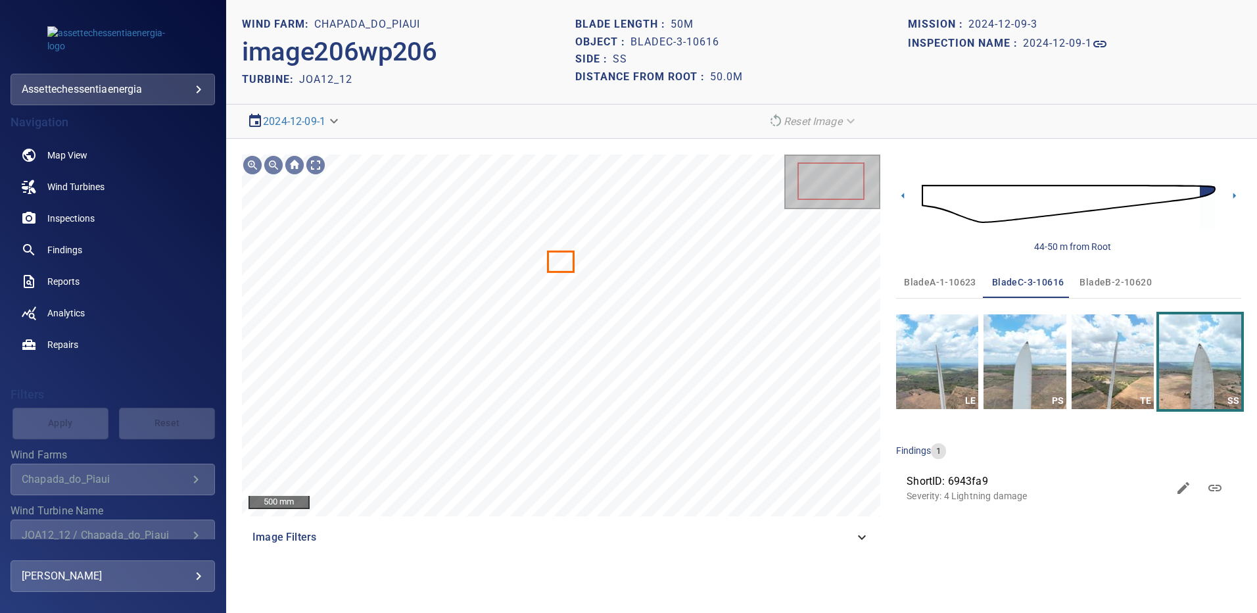
click at [940, 283] on span "bladeA-1-10623" at bounding box center [940, 282] width 72 height 16
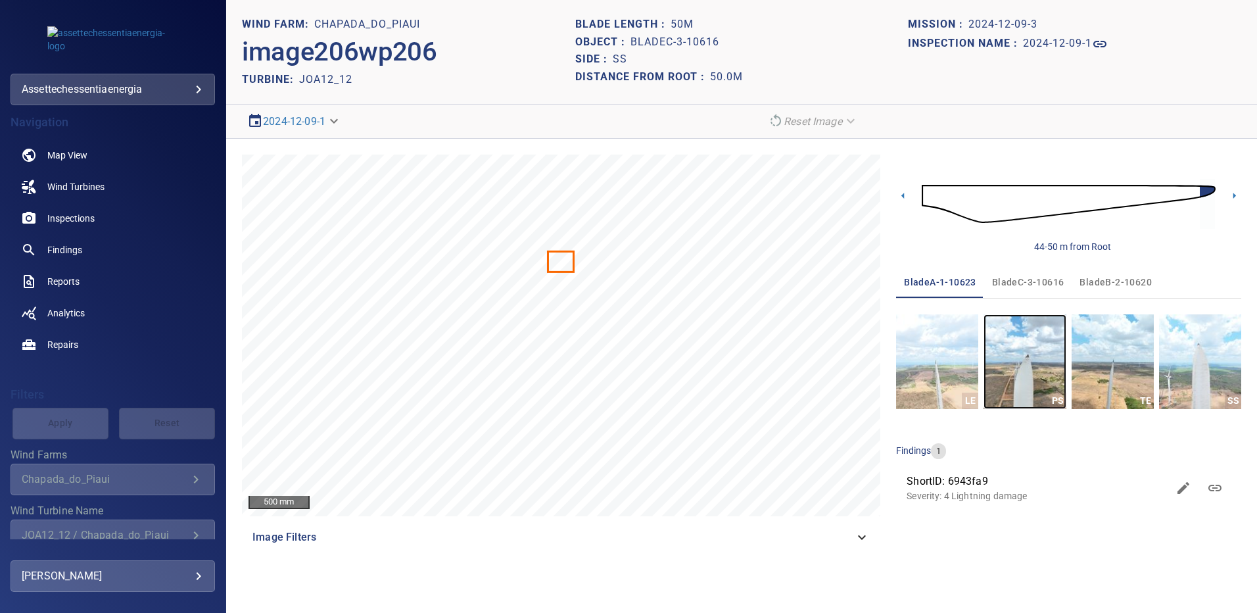
click at [1034, 362] on img "button" at bounding box center [1025, 361] width 82 height 95
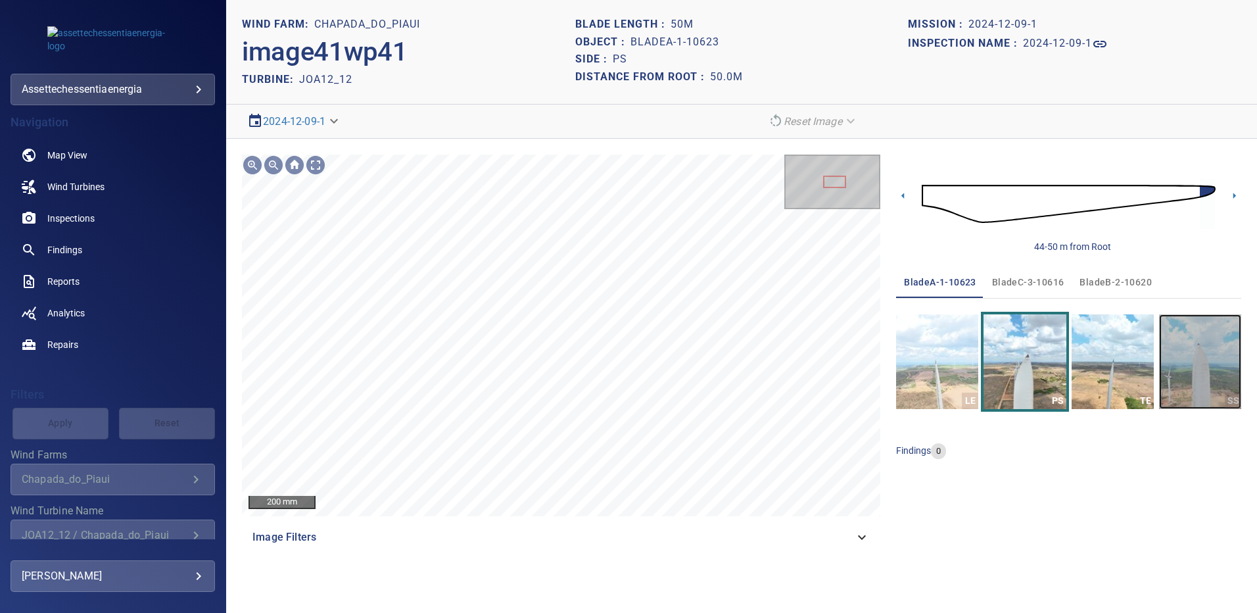
click at [1212, 347] on img "button" at bounding box center [1200, 361] width 82 height 95
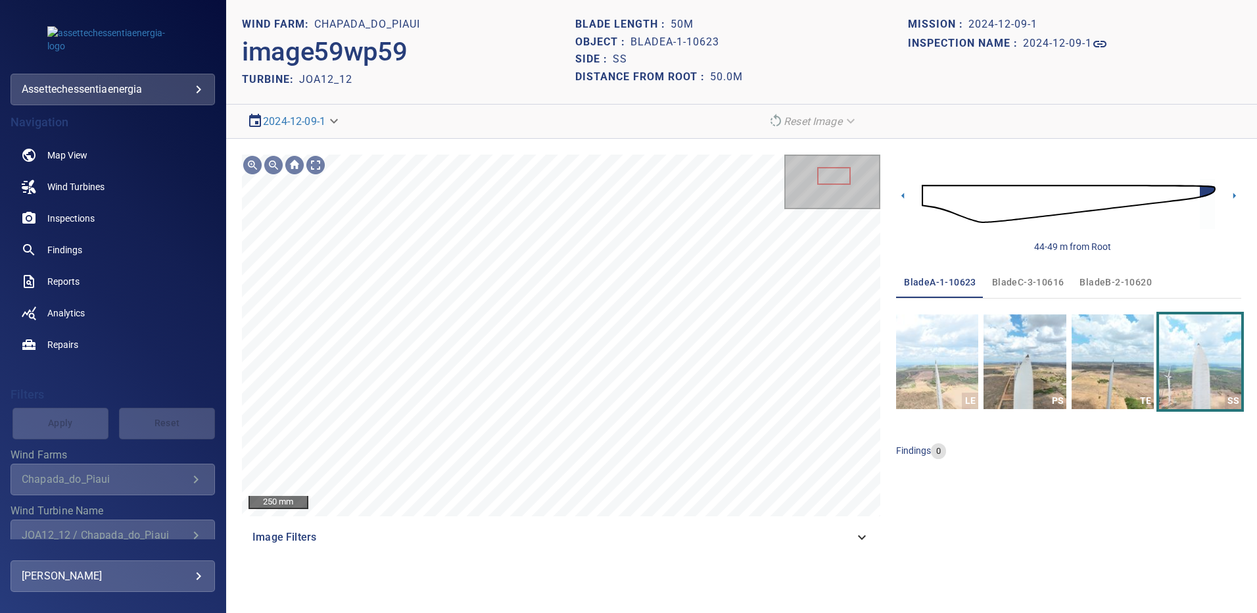
drag, startPoint x: 1102, startPoint y: 280, endPoint x: 1076, endPoint y: 329, distance: 55.9
click at [1102, 280] on span "bladeB-2-10620" at bounding box center [1116, 282] width 72 height 16
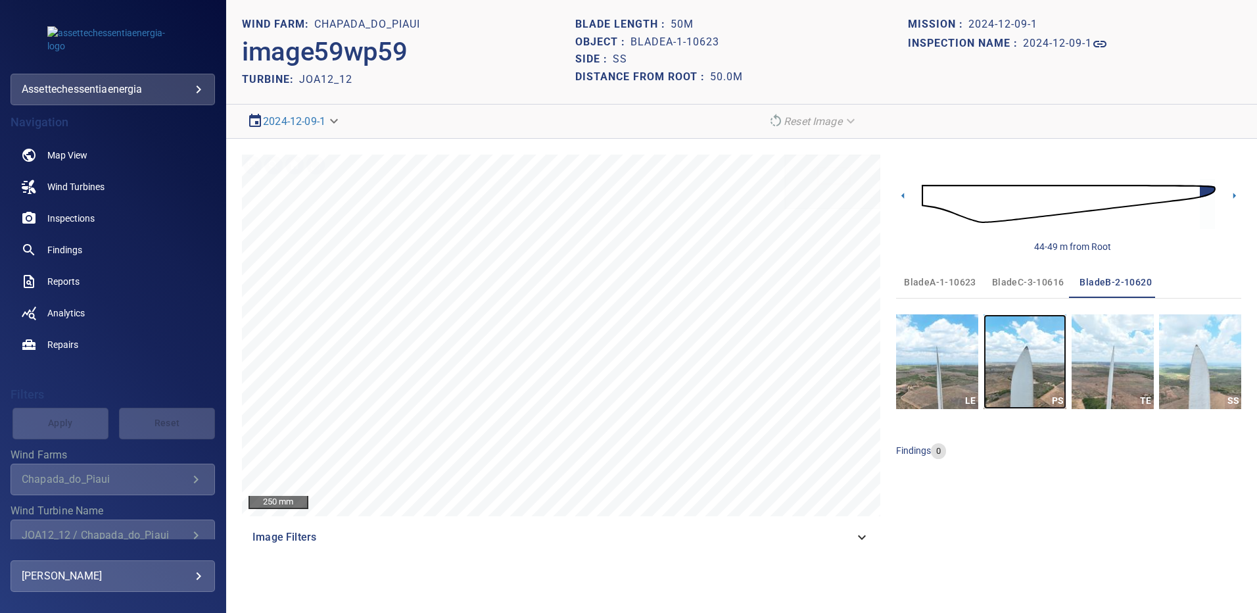
click at [1031, 386] on img "button" at bounding box center [1025, 361] width 82 height 95
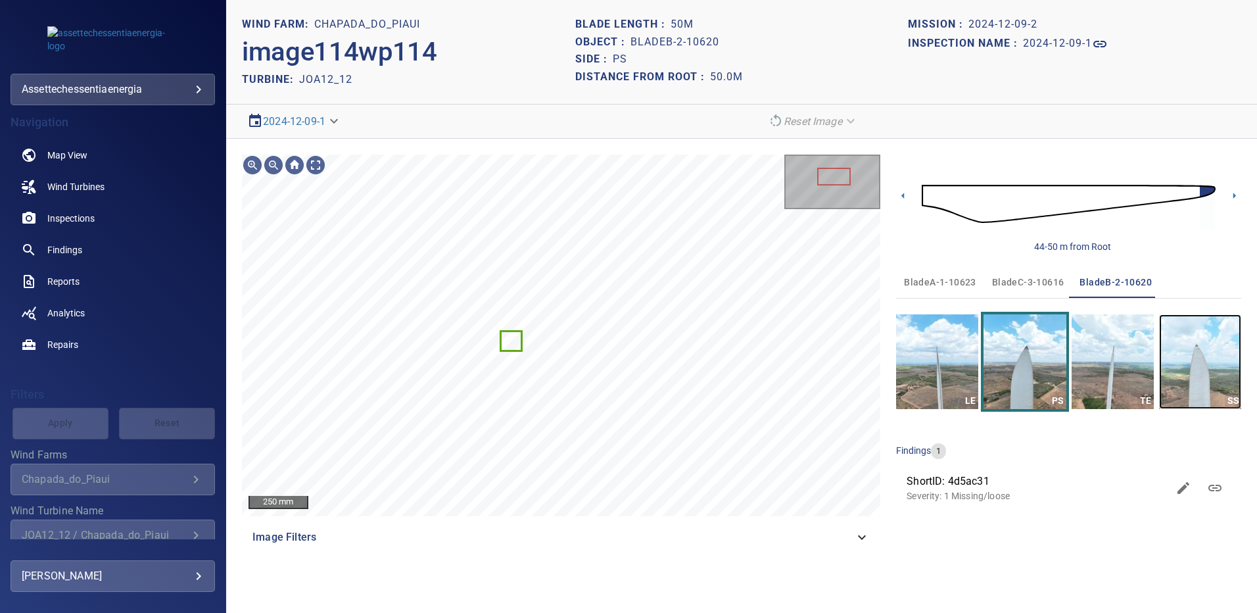
click at [1197, 342] on img "button" at bounding box center [1200, 361] width 82 height 95
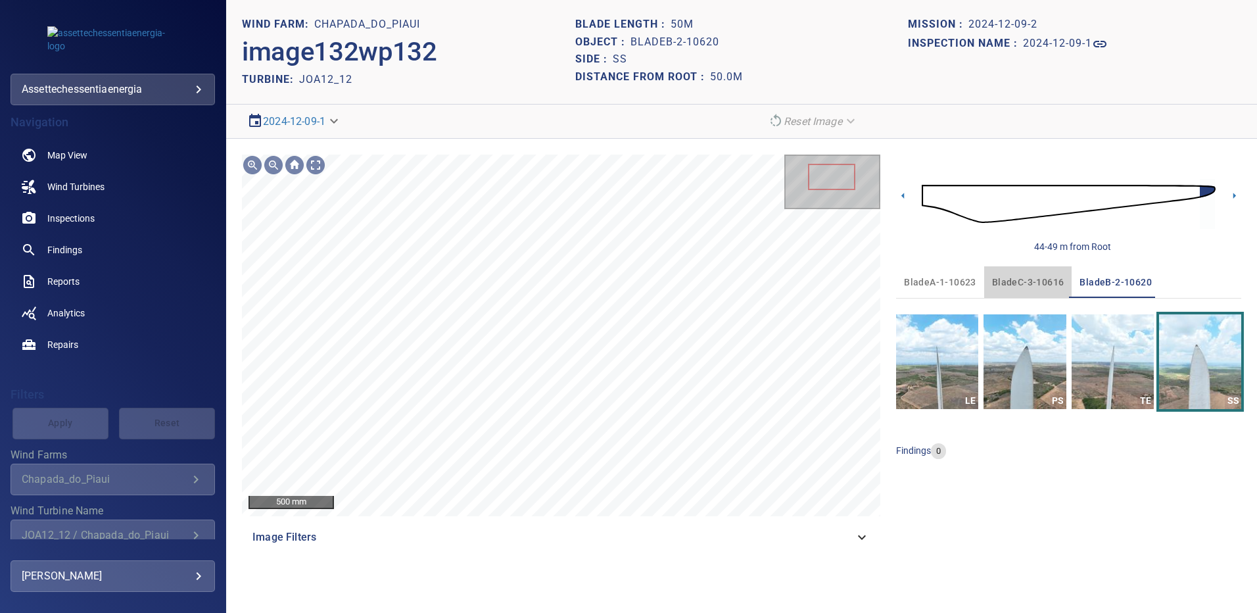
click at [1030, 277] on span "bladeC-3-10616" at bounding box center [1028, 282] width 72 height 16
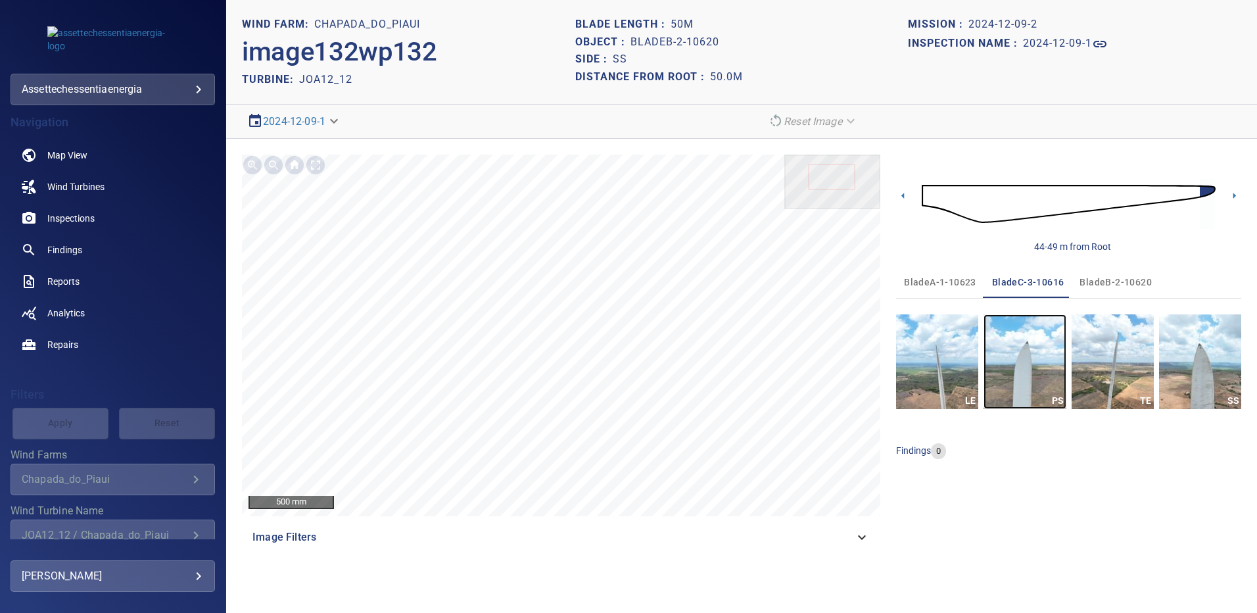
click at [1049, 371] on img "button" at bounding box center [1025, 361] width 82 height 95
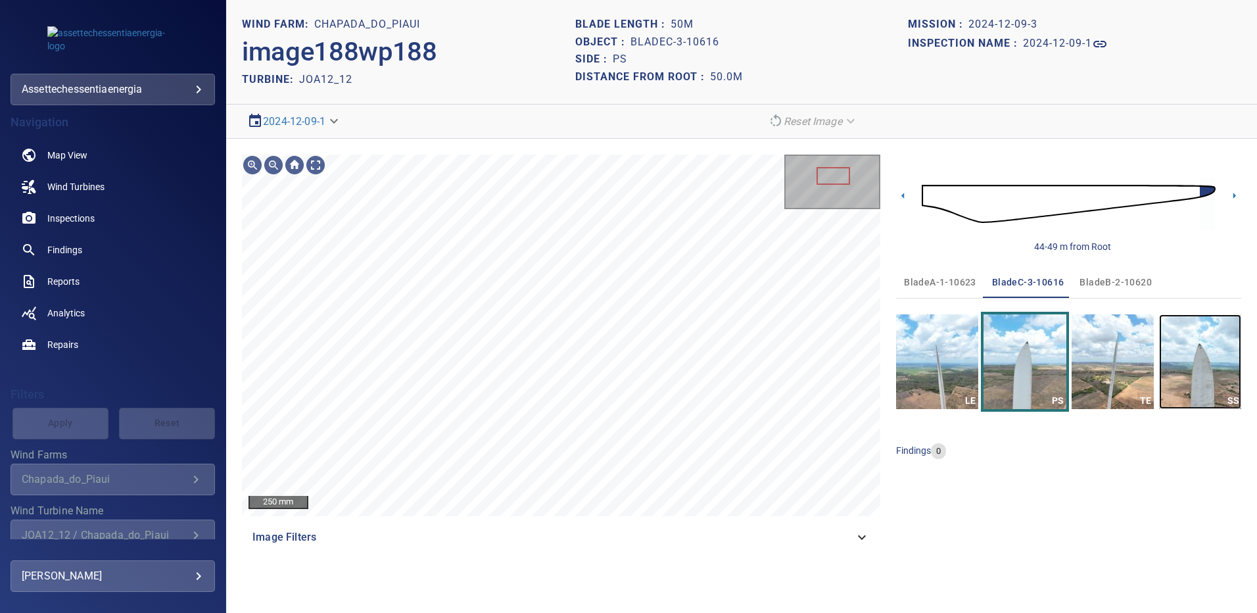
click at [1186, 353] on img "button" at bounding box center [1200, 361] width 82 height 95
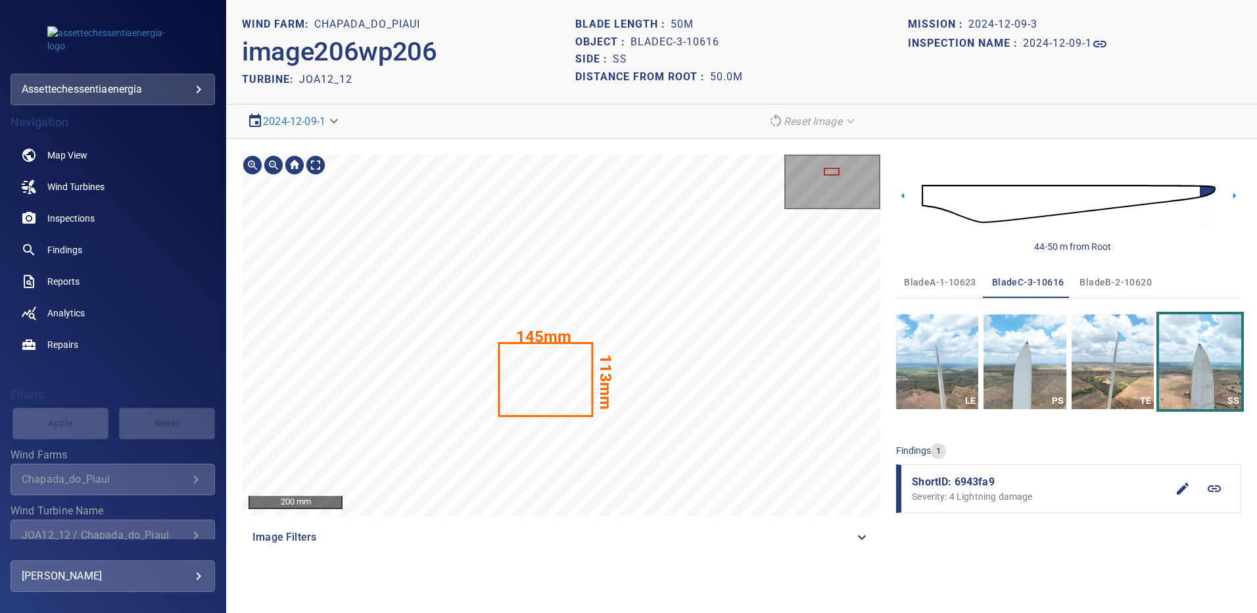
click at [596, 354] on text "113mm" at bounding box center [605, 381] width 18 height 55
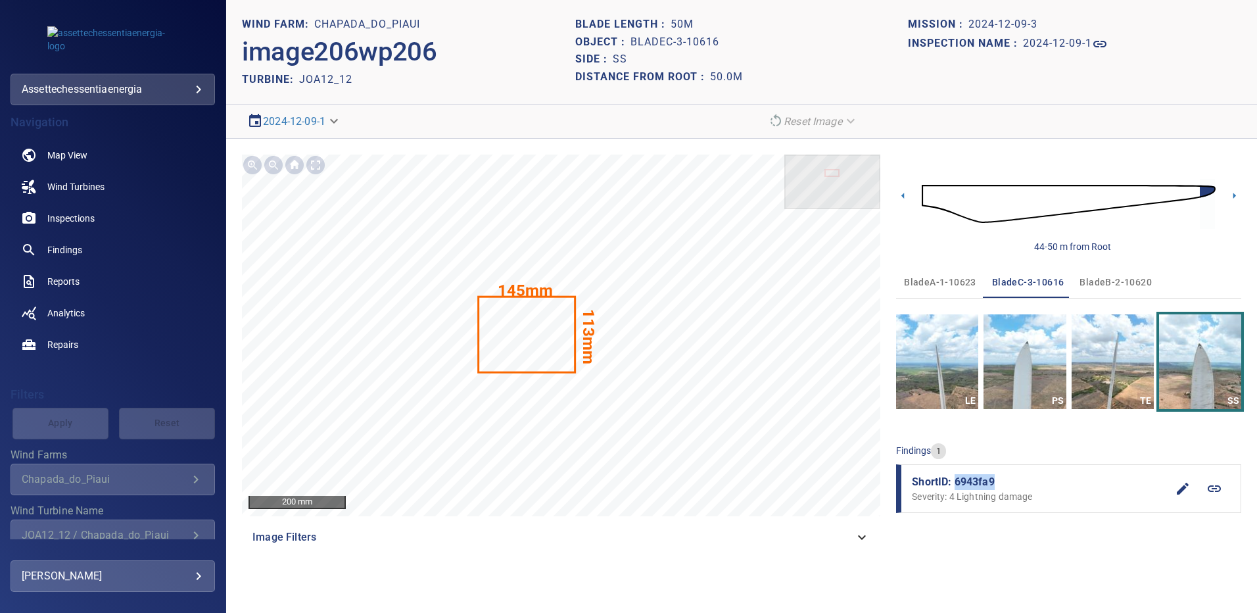
drag, startPoint x: 988, startPoint y: 481, endPoint x: 956, endPoint y: 483, distance: 32.2
click at [956, 483] on span "ShortID: 6943fa9" at bounding box center [1039, 482] width 255 height 16
click at [77, 255] on span "Findings" at bounding box center [64, 249] width 35 height 13
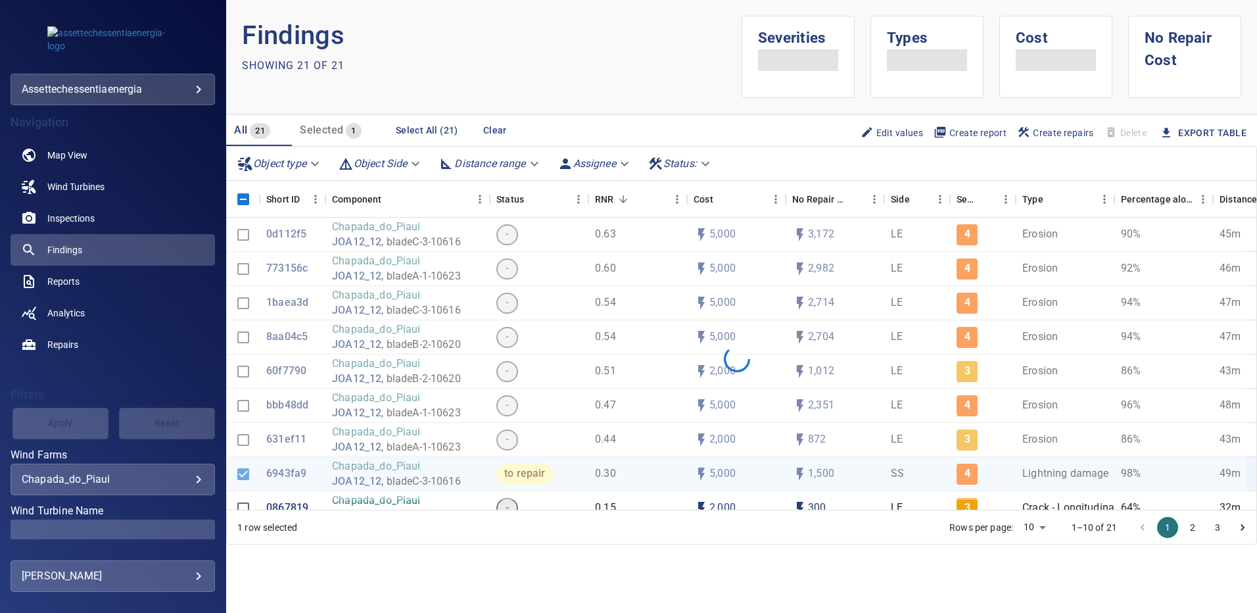
scroll to position [74, 0]
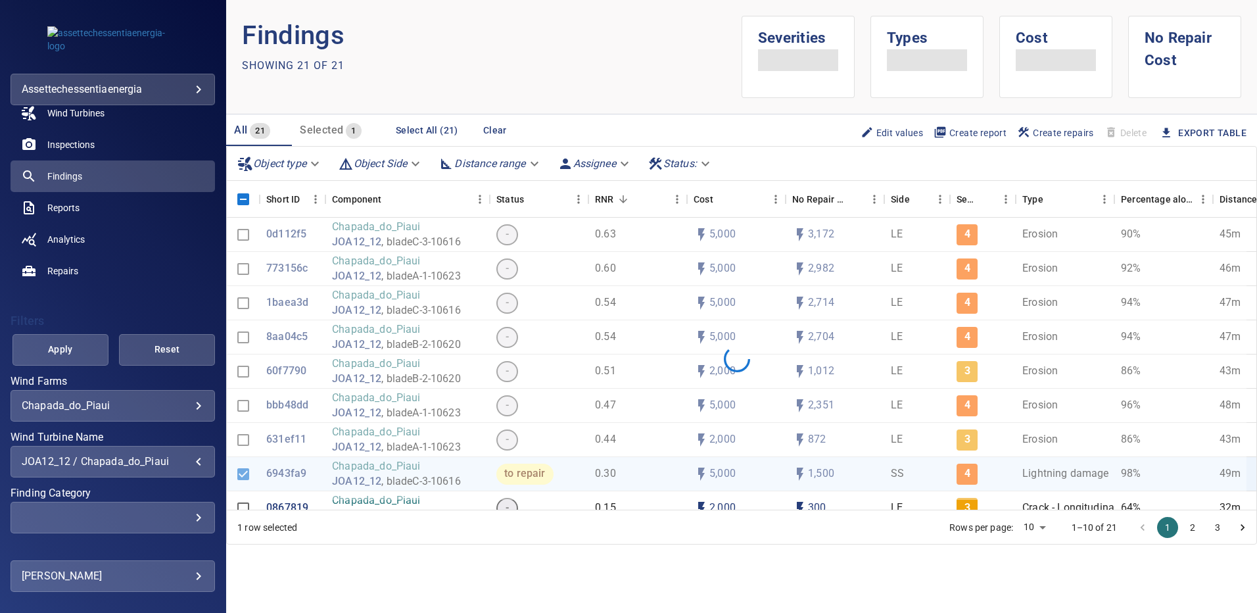
click at [185, 464] on div "JOA12_12 / Chapada_do_Piaui" at bounding box center [113, 461] width 182 height 12
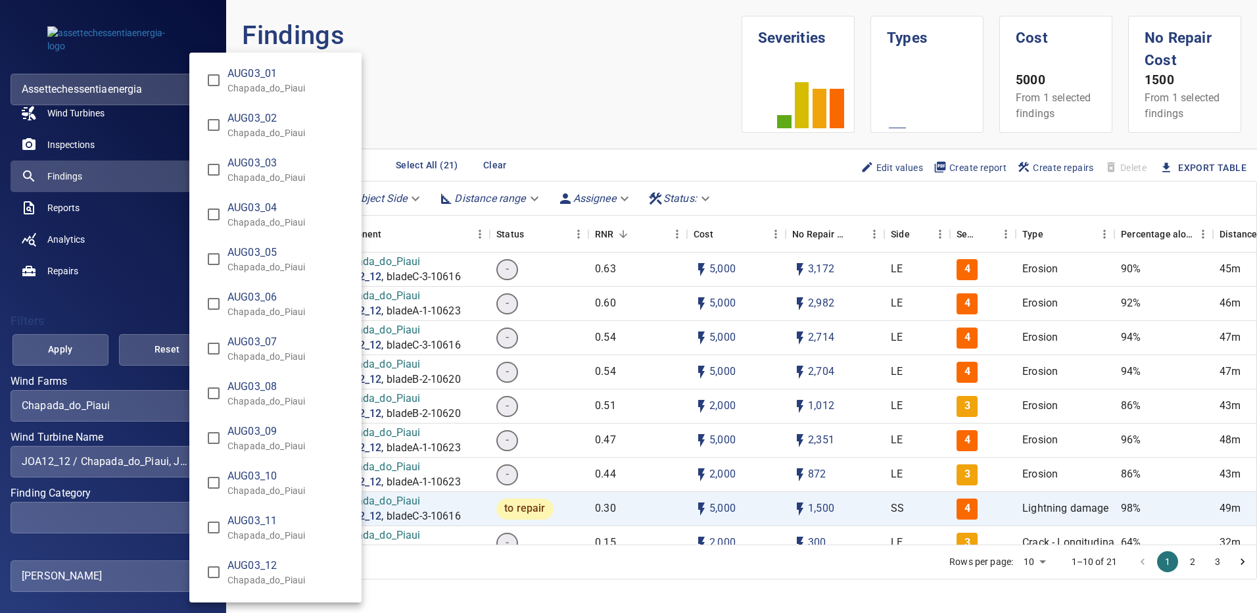
scroll to position [8294, 0]
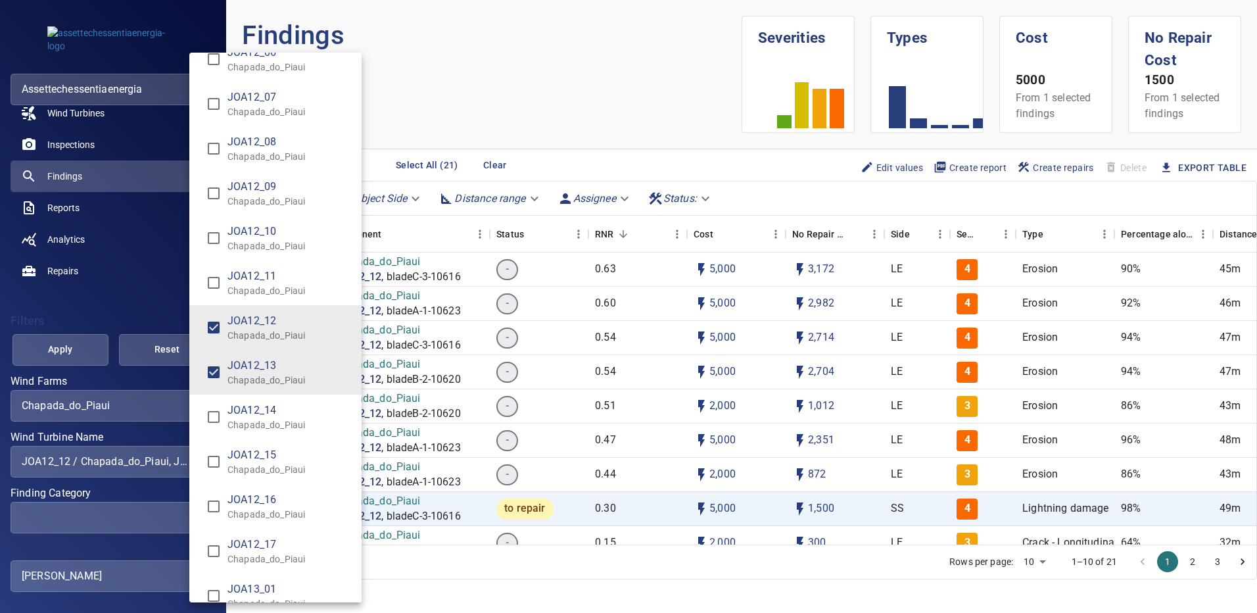
type input "**********"
click at [77, 354] on div "Wind Turbine Name" at bounding box center [628, 306] width 1257 height 613
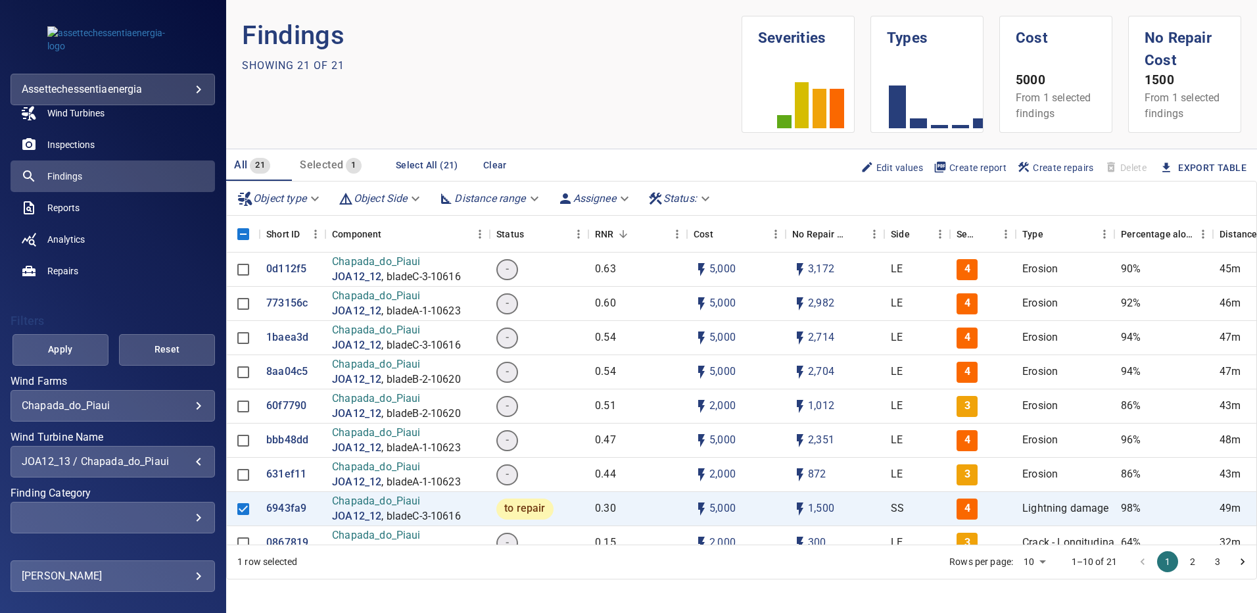
click at [77, 354] on span "Apply" at bounding box center [60, 349] width 63 height 16
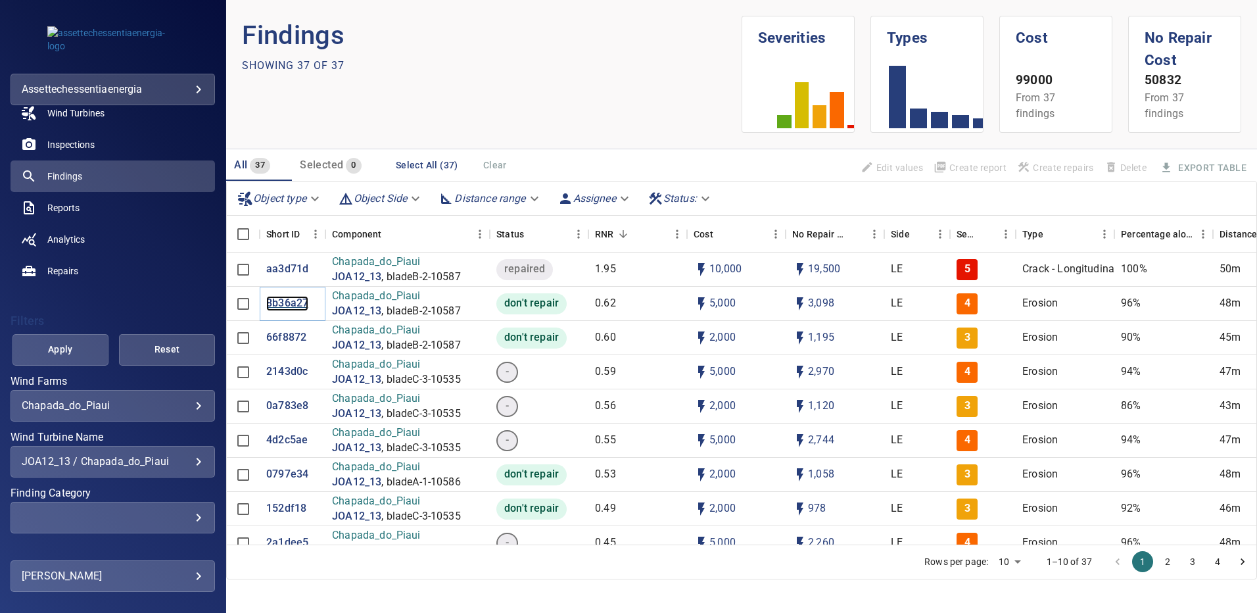
click at [291, 308] on p "8b36a27" at bounding box center [287, 303] width 42 height 15
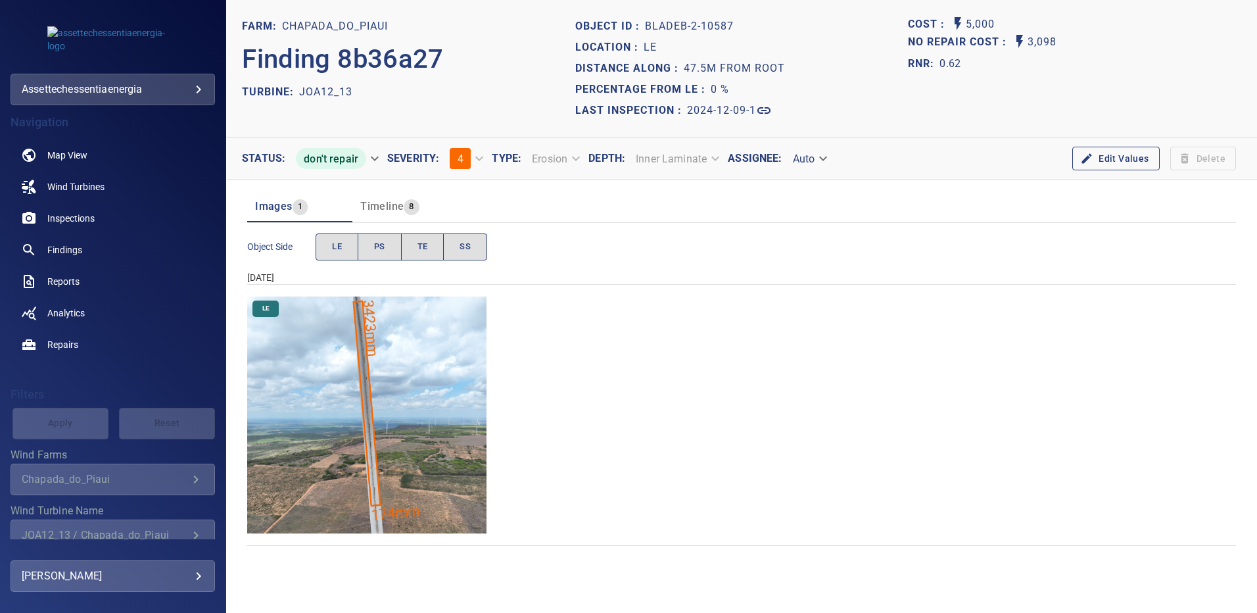
click at [377, 369] on img "Chapada_do_Piaui/JOA12_13/2024-12-09-1/2024-12-09-2/image96wp96.jpg" at bounding box center [366, 414] width 239 height 239
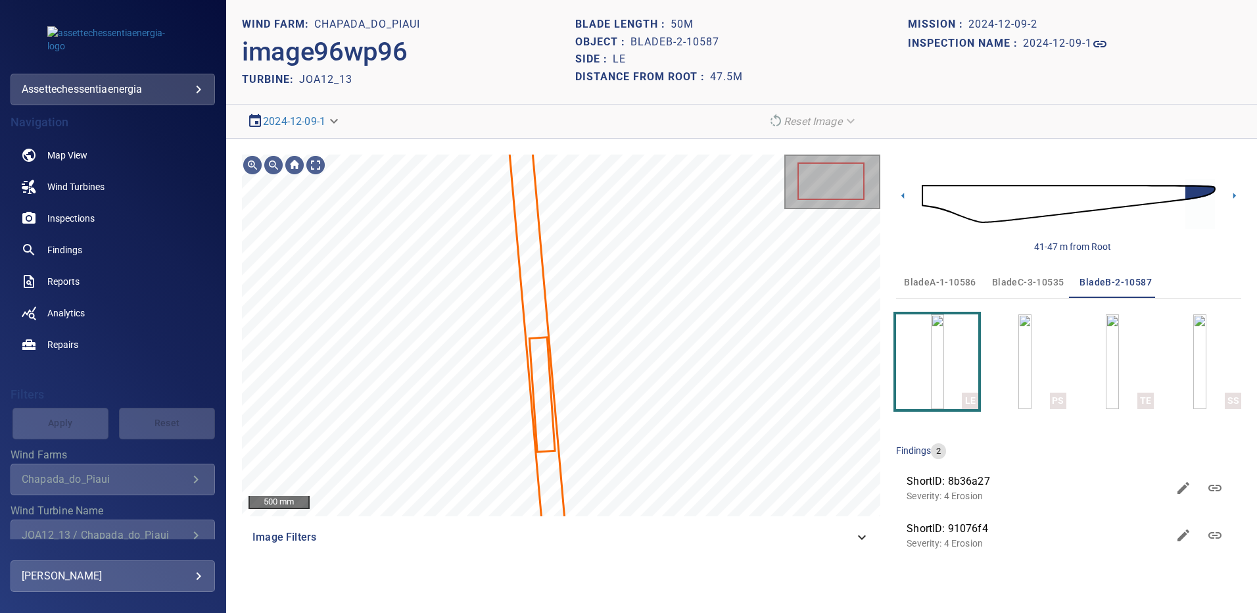
click at [930, 282] on span "bladeA-1-10586" at bounding box center [940, 282] width 72 height 16
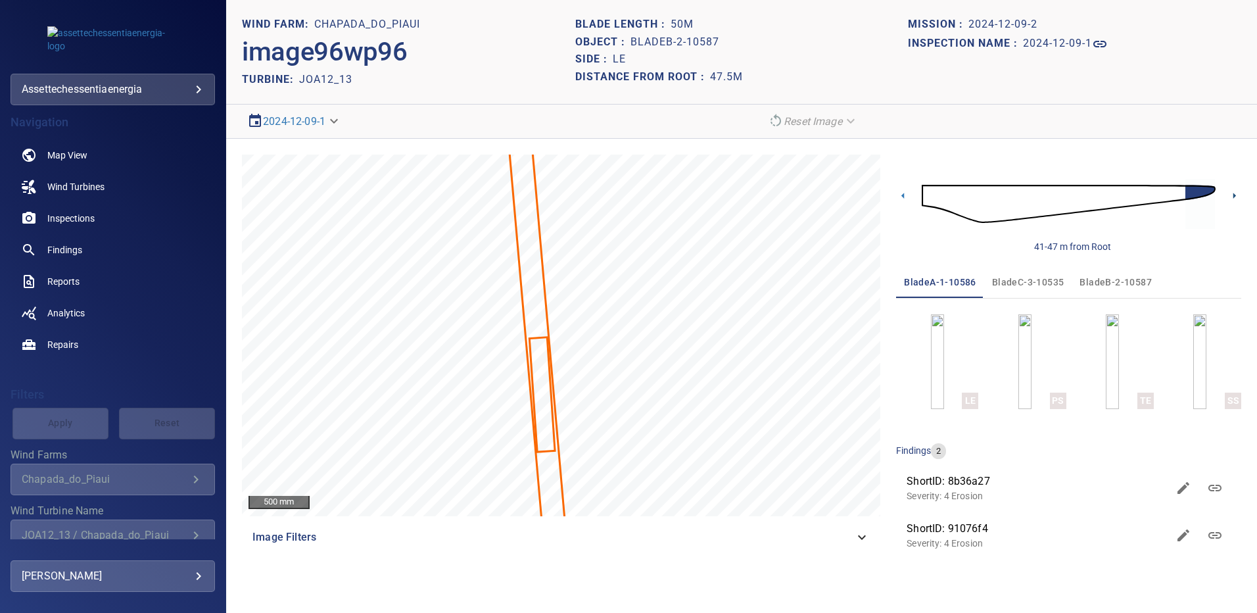
click at [1233, 191] on icon at bounding box center [1234, 196] width 14 height 14
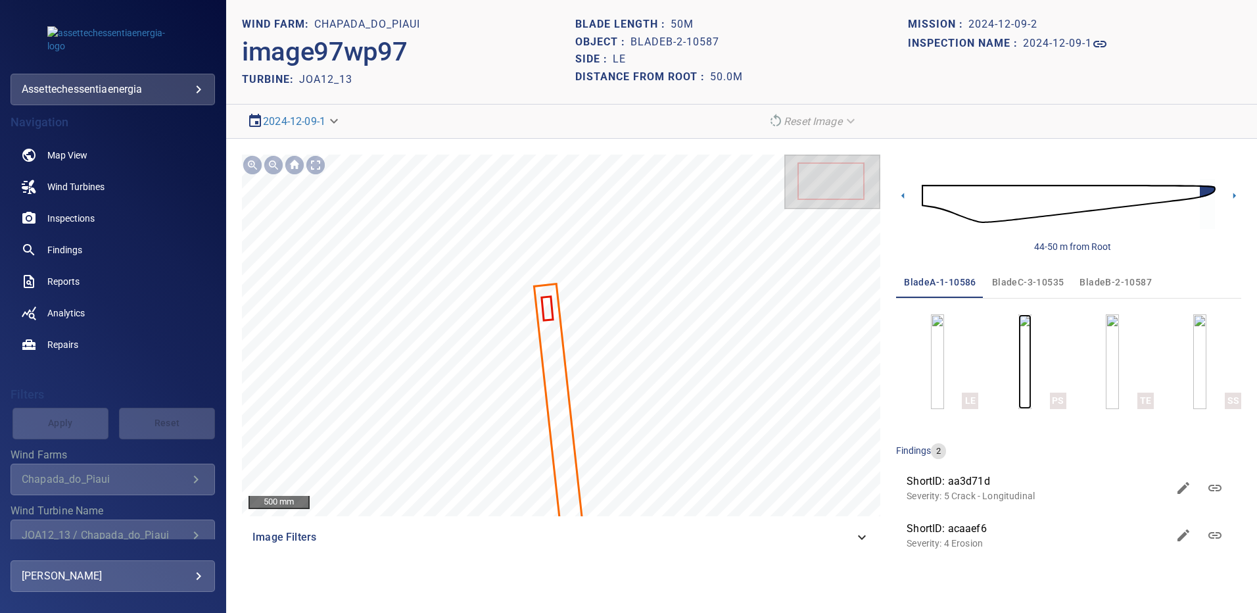
drag, startPoint x: 1030, startPoint y: 341, endPoint x: 1026, endPoint y: 350, distance: 10.3
click at [1030, 342] on img "button" at bounding box center [1024, 361] width 13 height 95
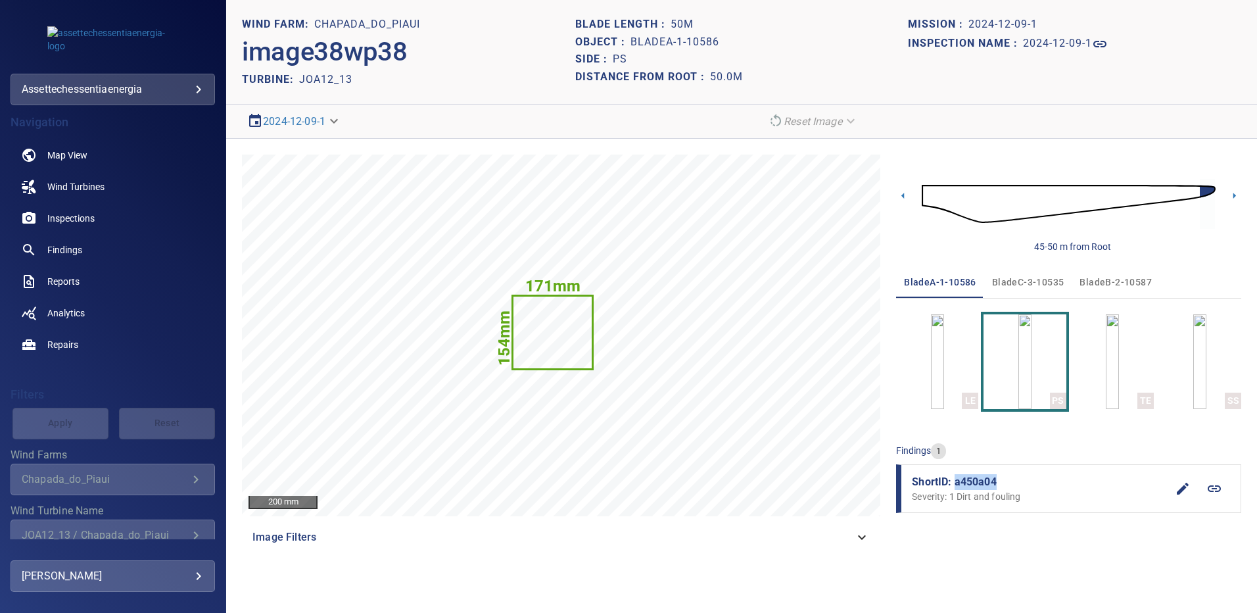
drag, startPoint x: 991, startPoint y: 481, endPoint x: 955, endPoint y: 484, distance: 36.3
click at [955, 484] on span "ShortID: a450a04" at bounding box center [1039, 482] width 255 height 16
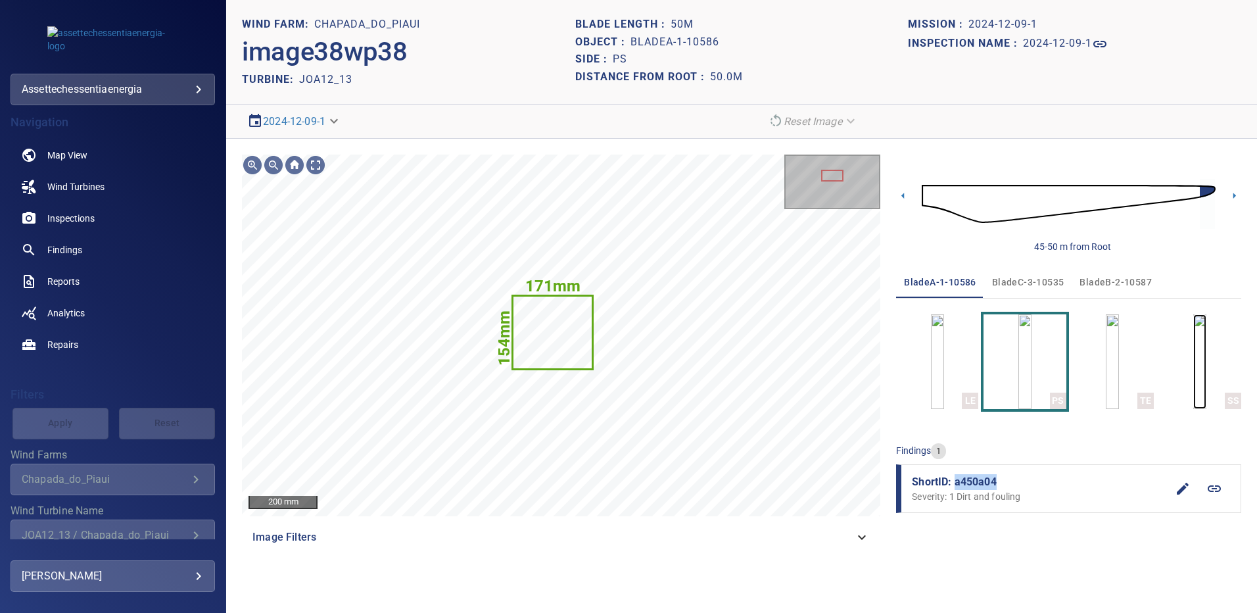
click at [1193, 369] on img "button" at bounding box center [1199, 361] width 13 height 95
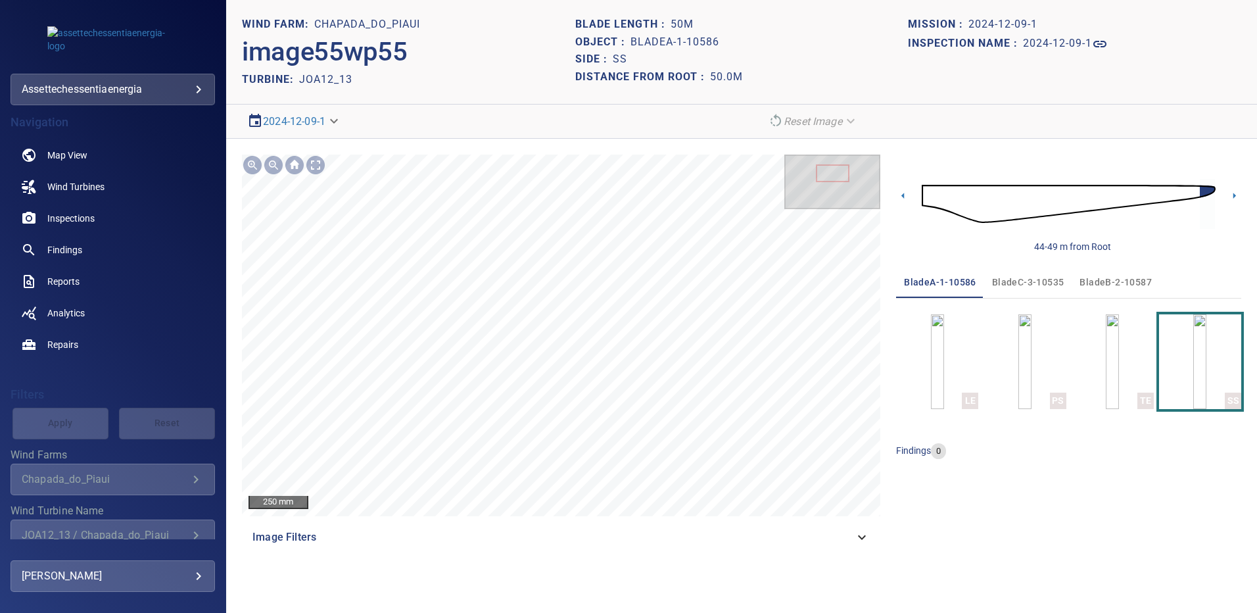
drag, startPoint x: 1102, startPoint y: 284, endPoint x: 1065, endPoint y: 337, distance: 64.2
click at [1102, 284] on span "bladeB-2-10587" at bounding box center [1116, 282] width 72 height 16
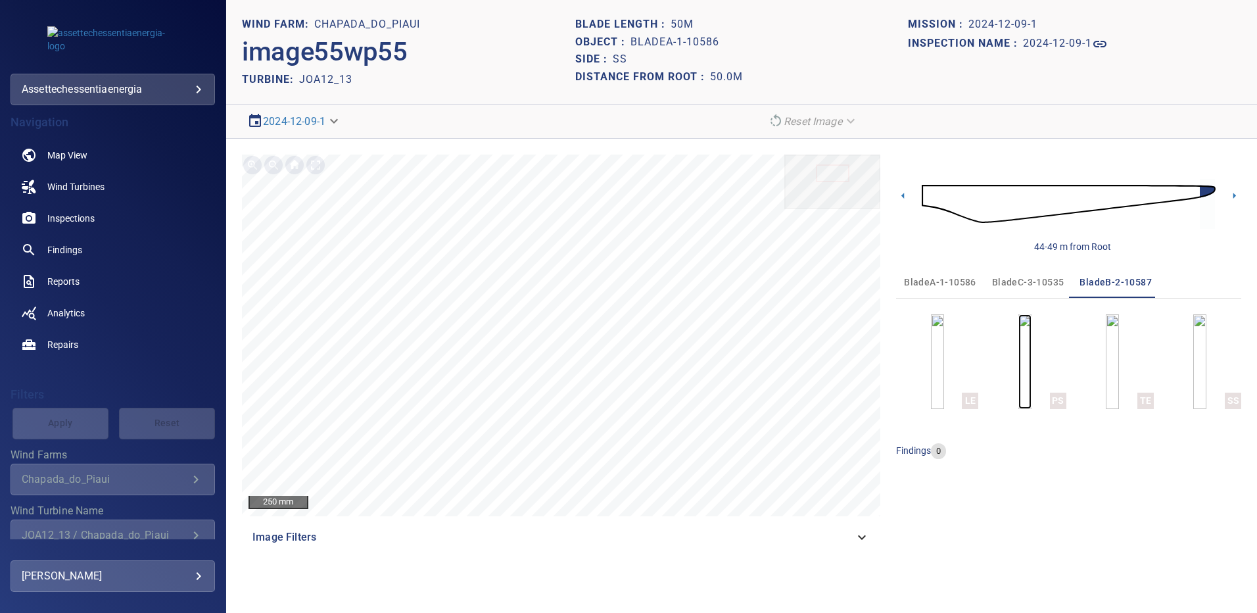
click at [1032, 357] on img "button" at bounding box center [1024, 361] width 13 height 95
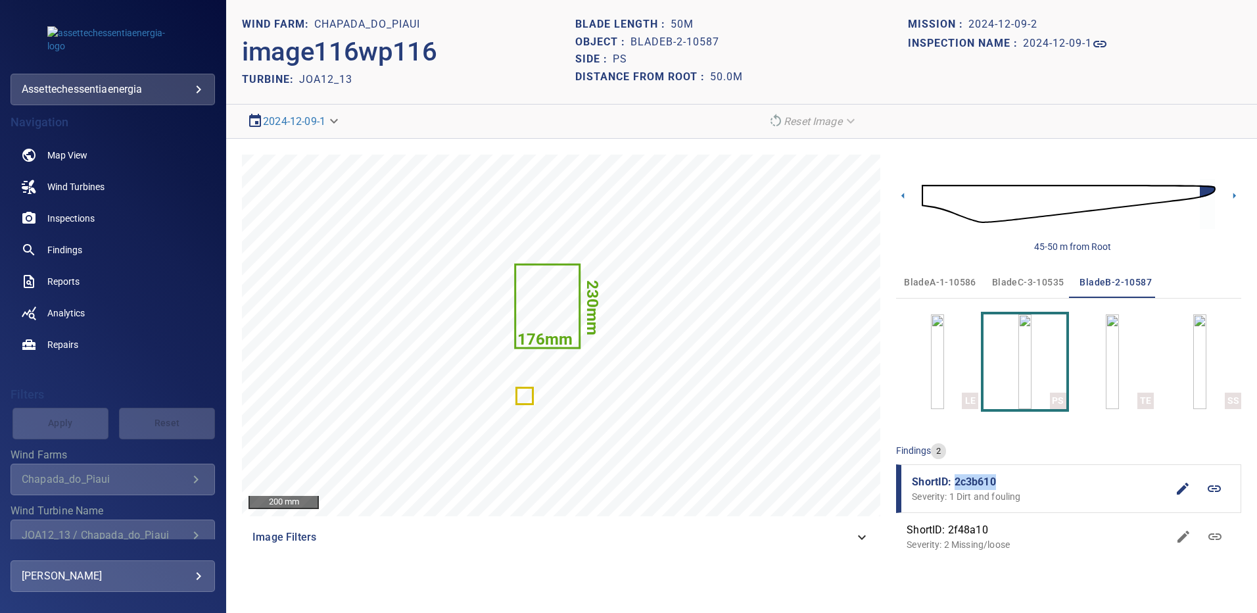
drag, startPoint x: 1001, startPoint y: 481, endPoint x: 956, endPoint y: 483, distance: 45.4
click at [956, 483] on span "ShortID: 2c3b610" at bounding box center [1039, 482] width 255 height 16
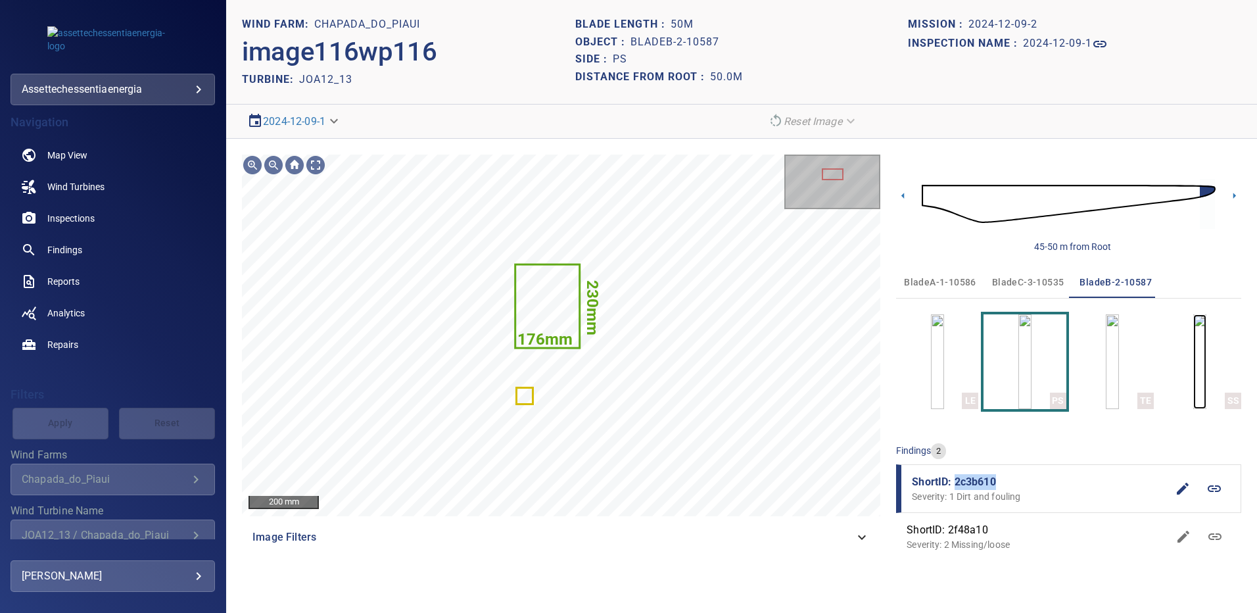
click at [1206, 359] on img "button" at bounding box center [1199, 361] width 13 height 95
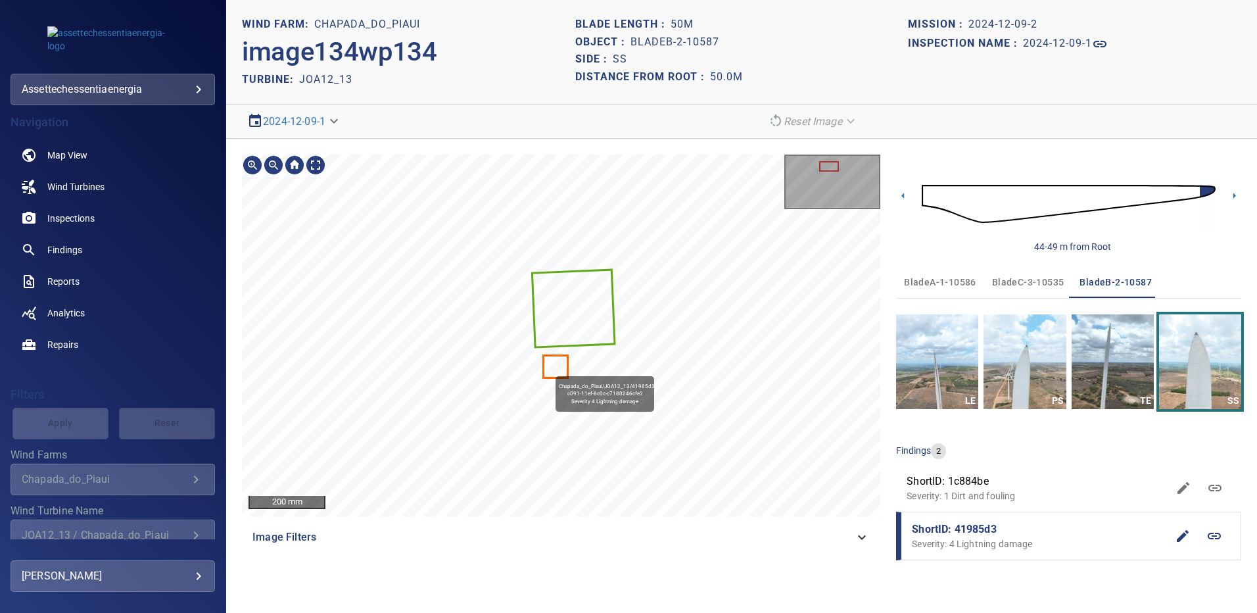
click at [551, 370] on icon at bounding box center [555, 366] width 22 height 20
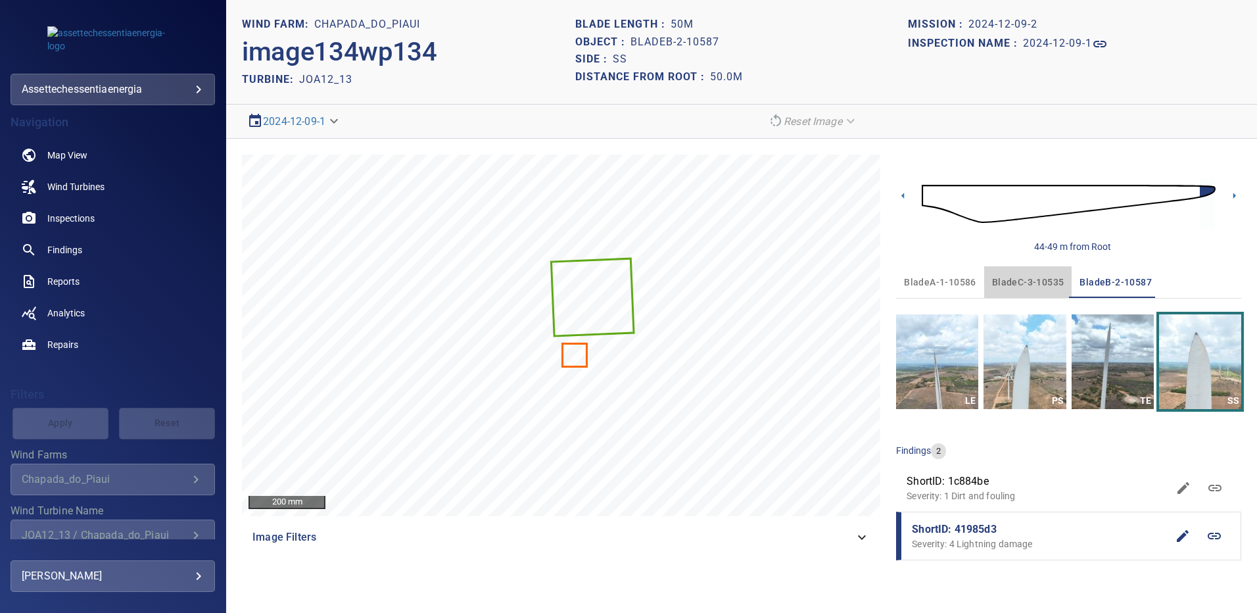
click at [1034, 281] on span "bladeC-3-10535" at bounding box center [1028, 282] width 72 height 16
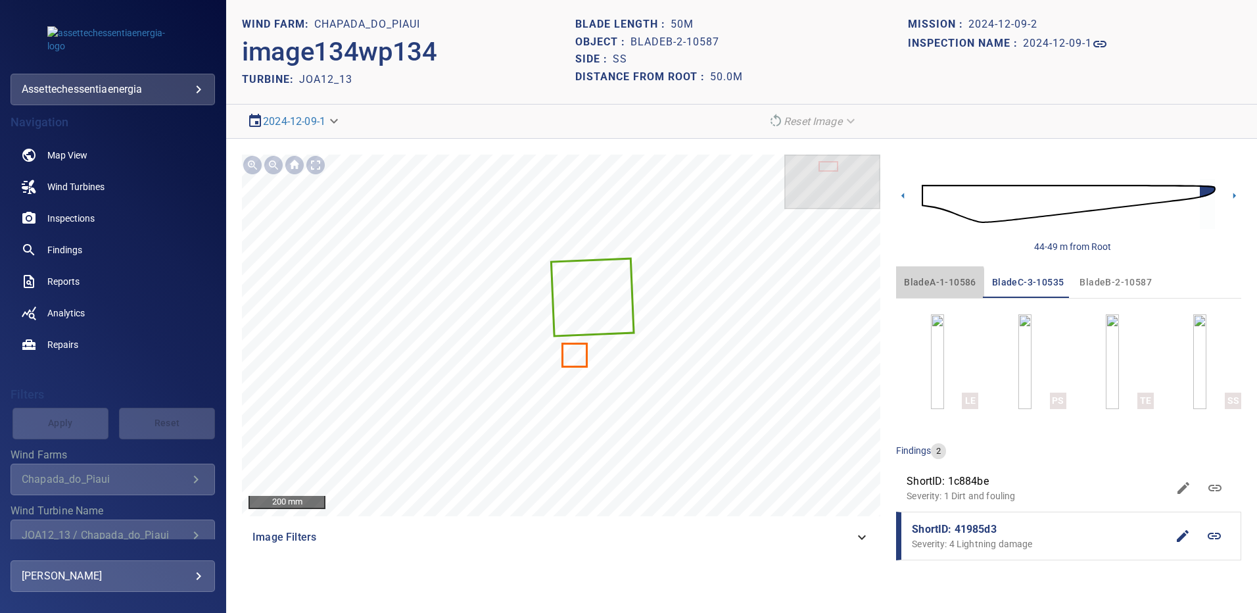
click at [937, 283] on span "bladeA-1-10586" at bounding box center [940, 282] width 72 height 16
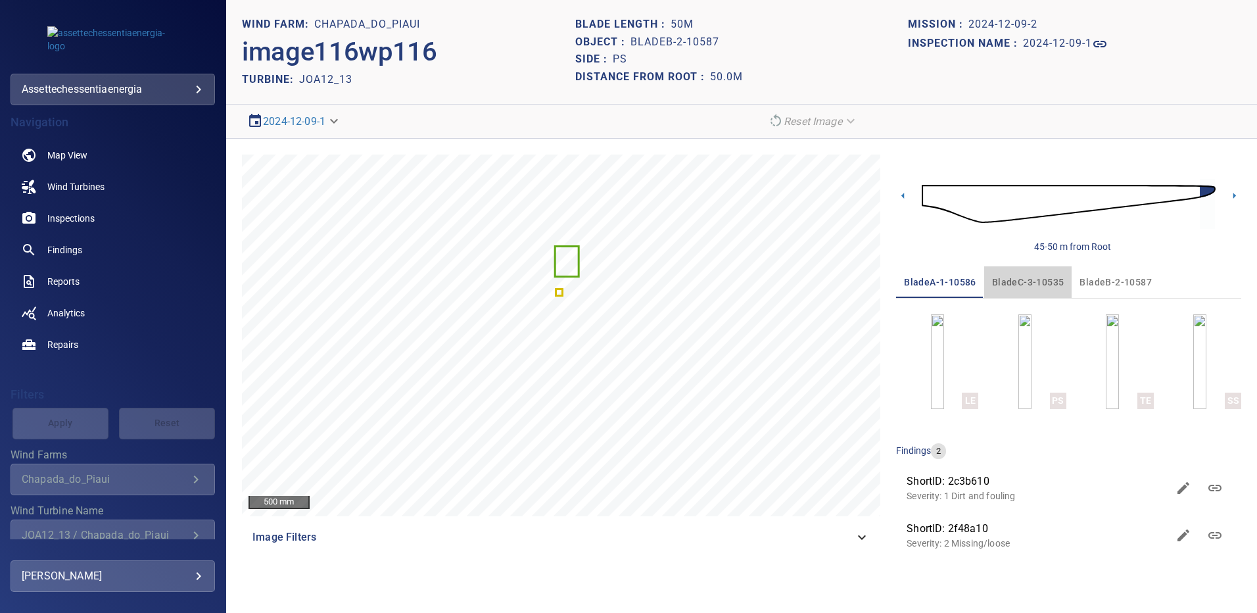
click at [1043, 283] on span "bladeC-3-10535" at bounding box center [1028, 282] width 72 height 16
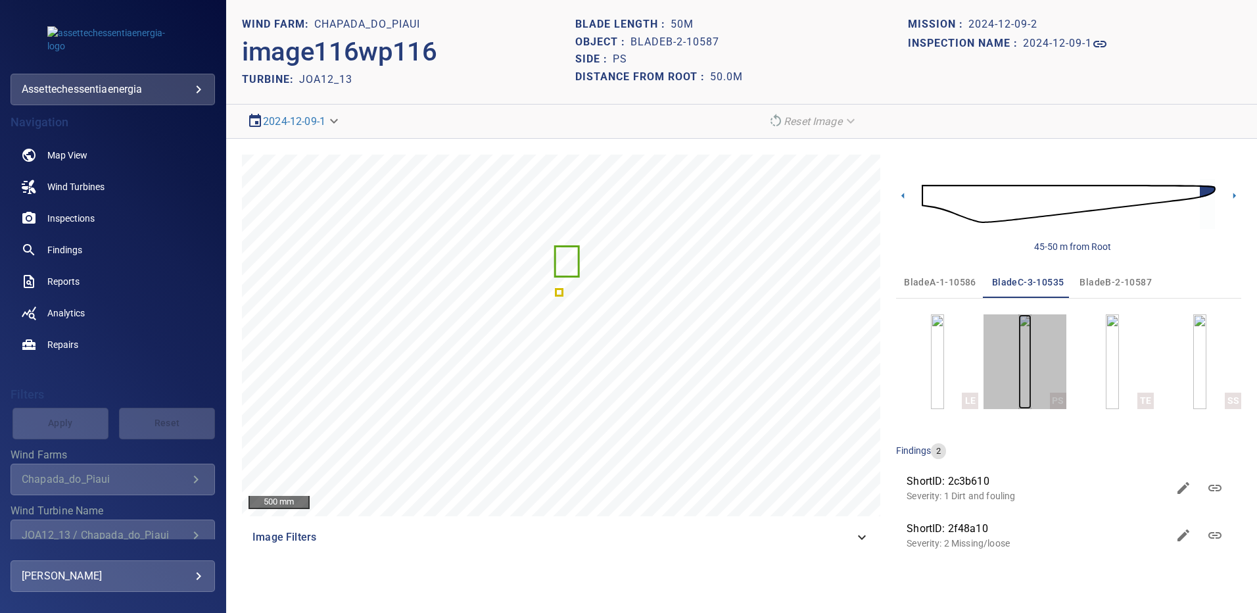
click at [1032, 360] on img "button" at bounding box center [1024, 361] width 13 height 95
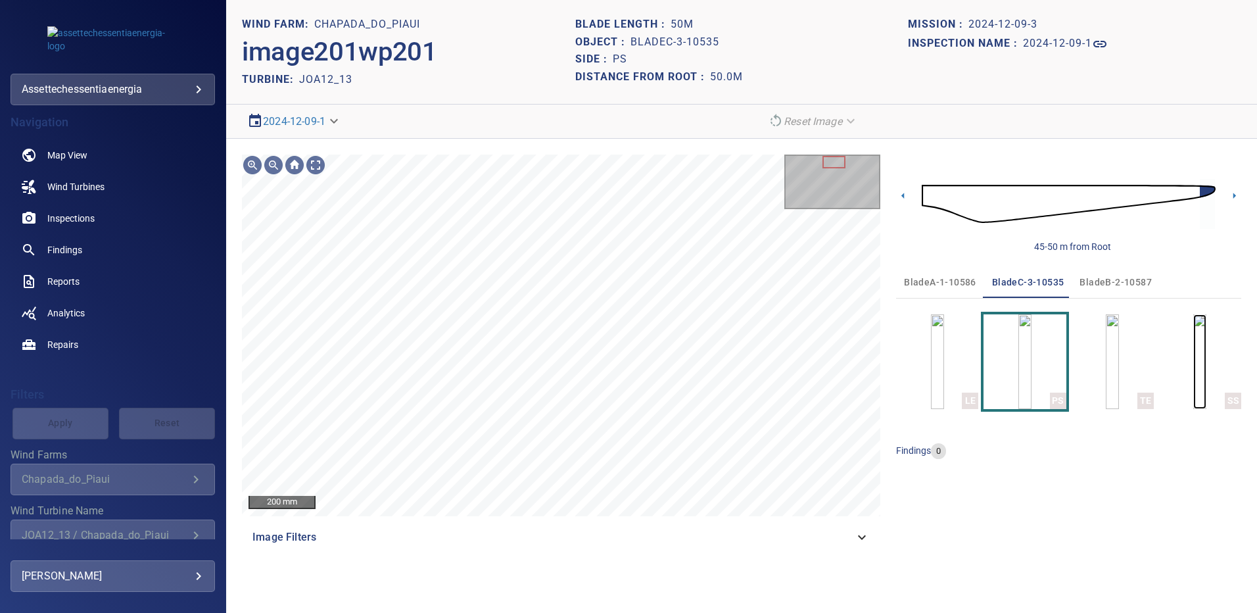
click at [1206, 356] on img "button" at bounding box center [1199, 361] width 13 height 95
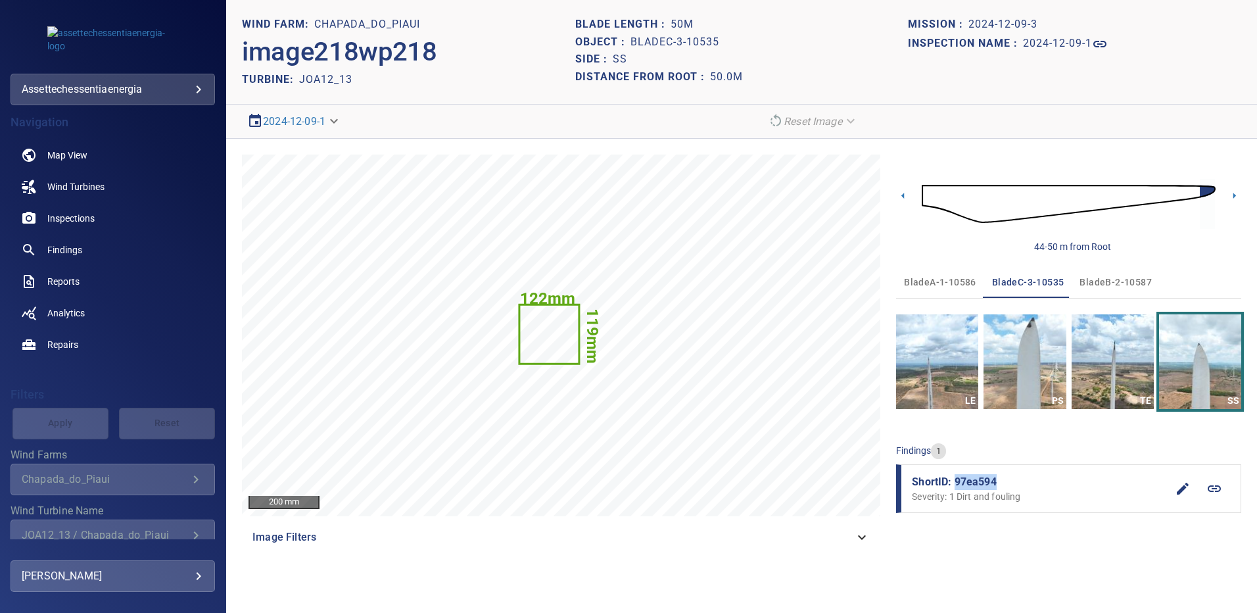
drag, startPoint x: 966, startPoint y: 485, endPoint x: 955, endPoint y: 485, distance: 11.2
click at [955, 485] on span "ShortID: 97ea594" at bounding box center [1039, 482] width 255 height 16
click at [62, 247] on span "Findings" at bounding box center [64, 249] width 35 height 13
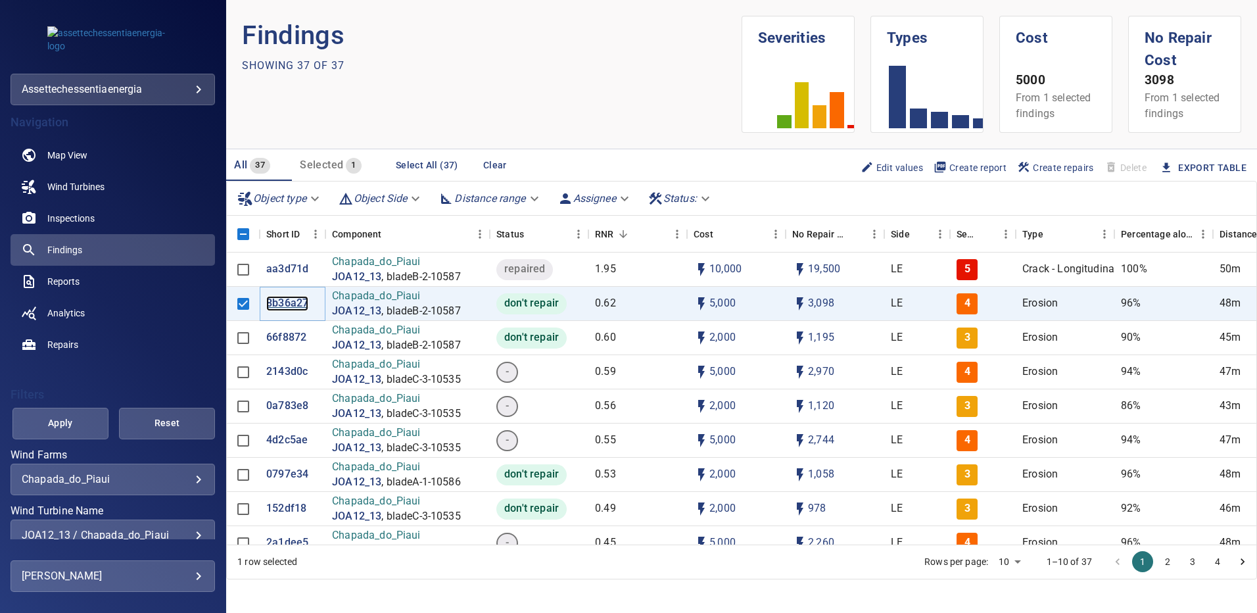
click at [288, 303] on p "8b36a27" at bounding box center [287, 303] width 42 height 15
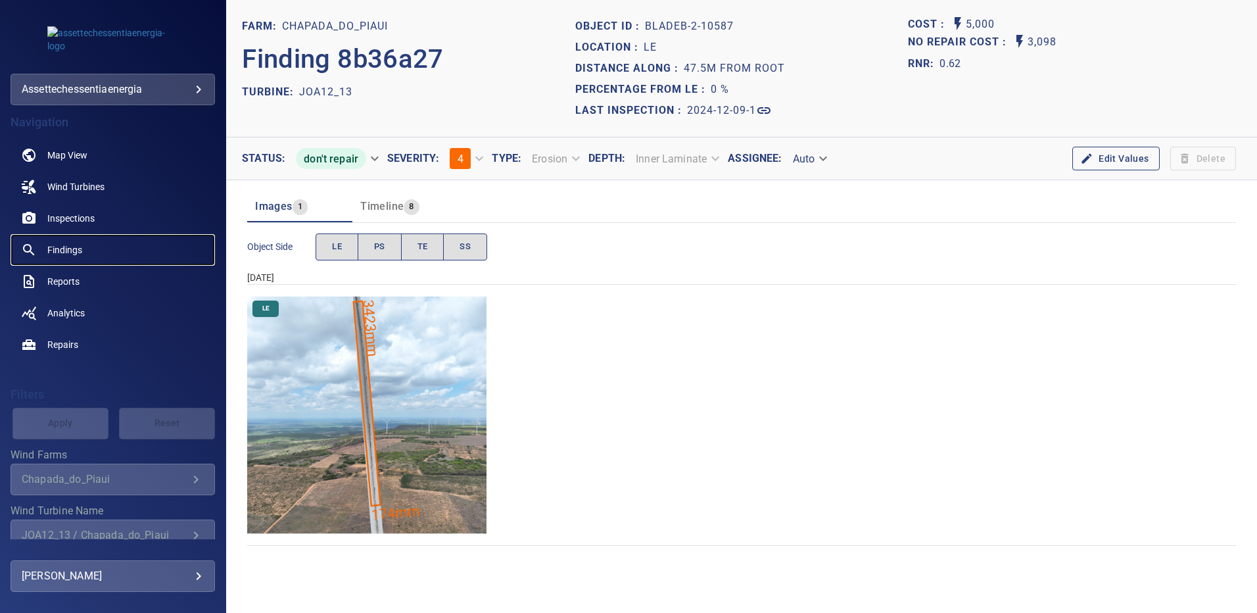
click at [72, 245] on span "Findings" at bounding box center [64, 249] width 35 height 13
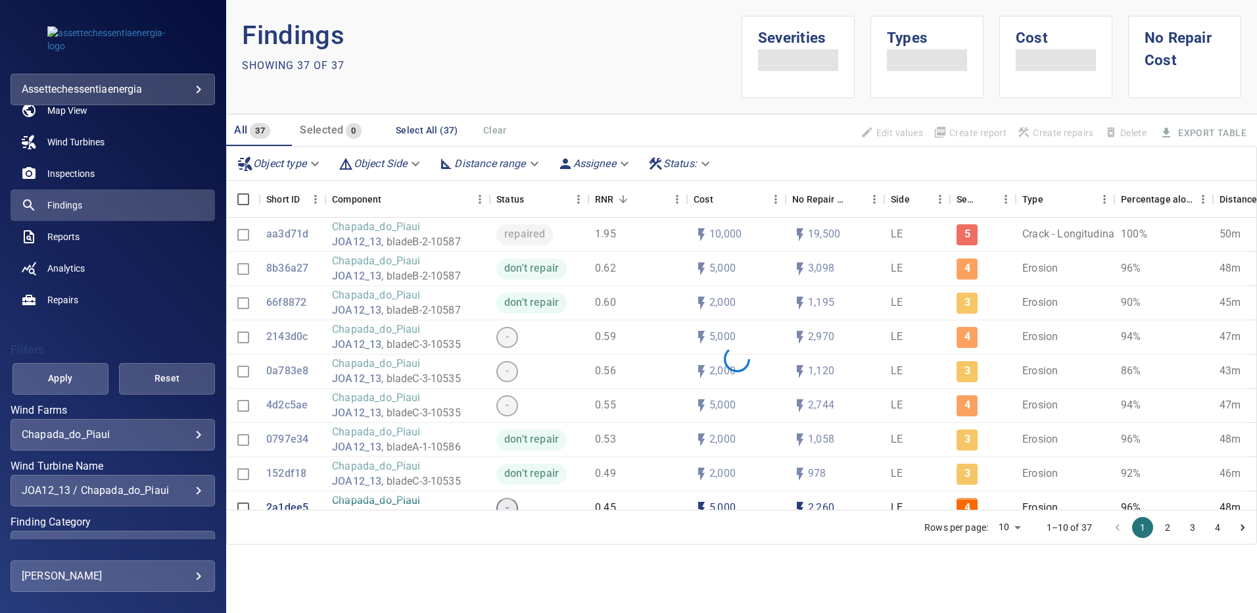
scroll to position [66, 0]
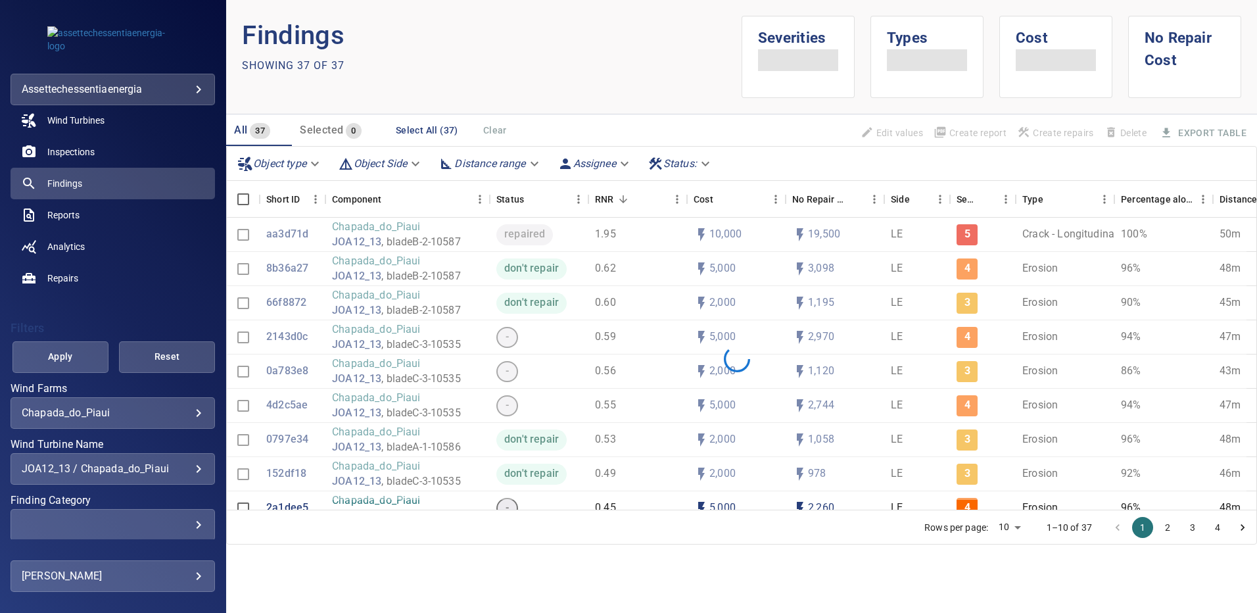
click at [189, 464] on div "JOA12_13 / Chapada_do_Piaui" at bounding box center [113, 468] width 182 height 12
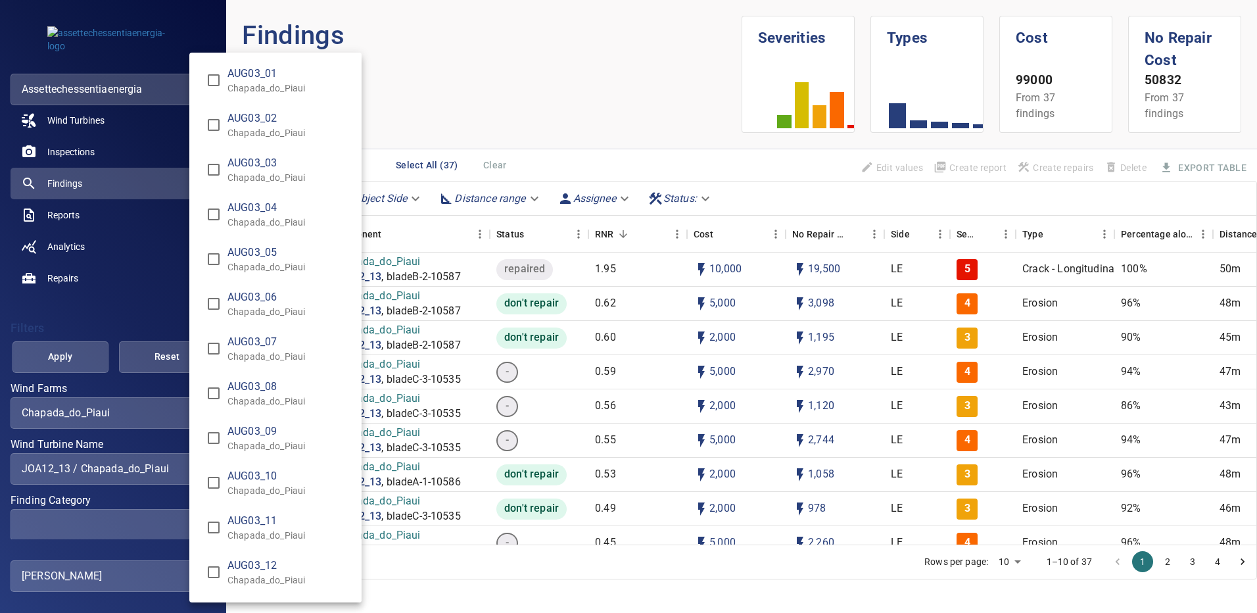
scroll to position [8339, 0]
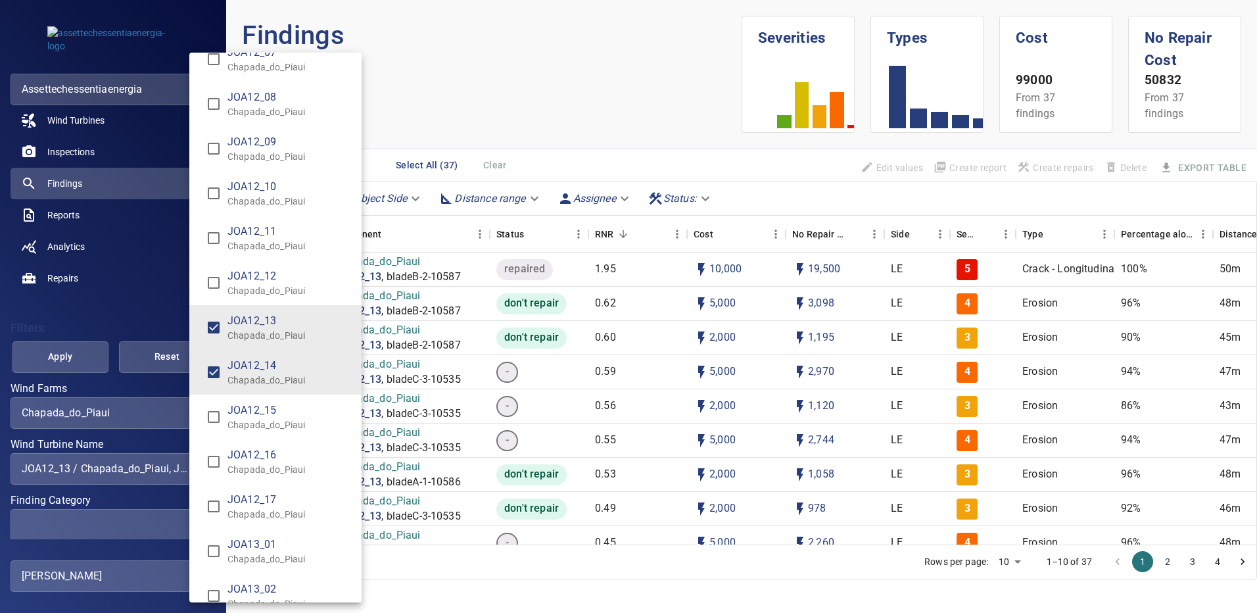
type input "**********"
click at [97, 357] on div "Wind Turbine Name" at bounding box center [628, 306] width 1257 height 613
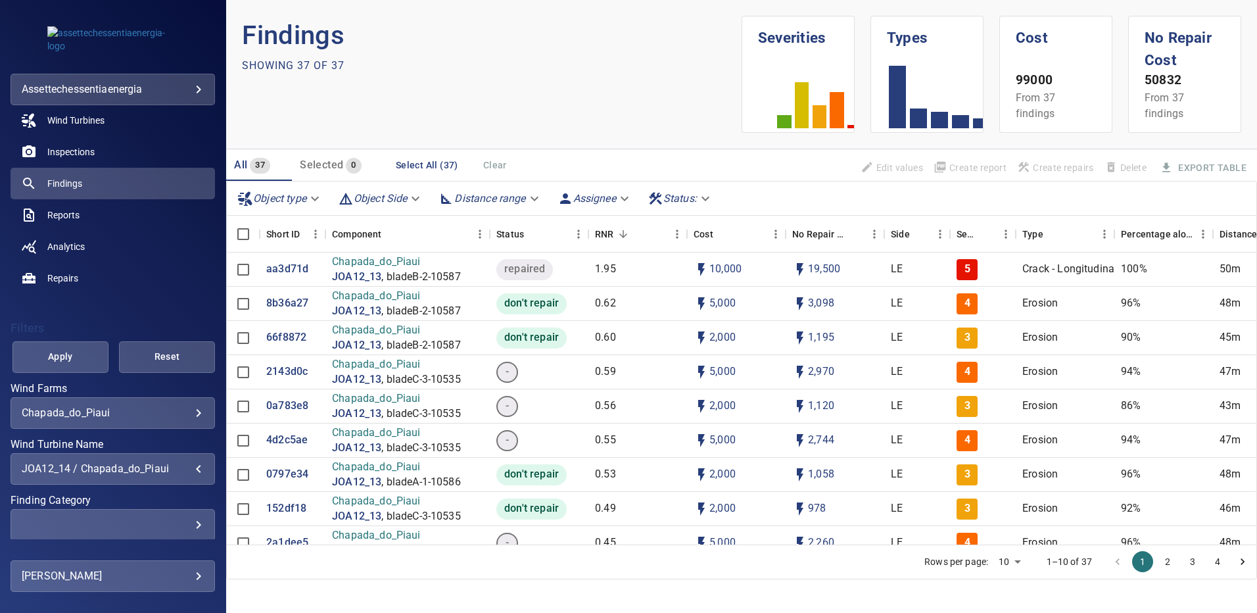
click at [80, 360] on span "Apply" at bounding box center [60, 356] width 63 height 16
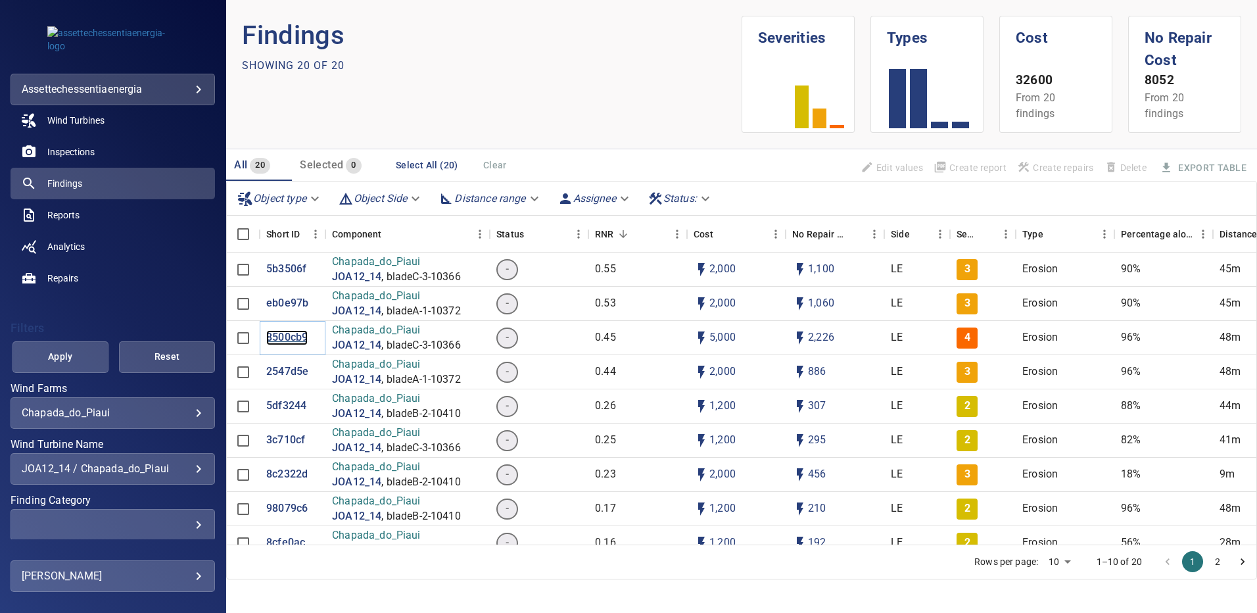
click at [277, 341] on p "8500cb9" at bounding box center [286, 337] width 41 height 15
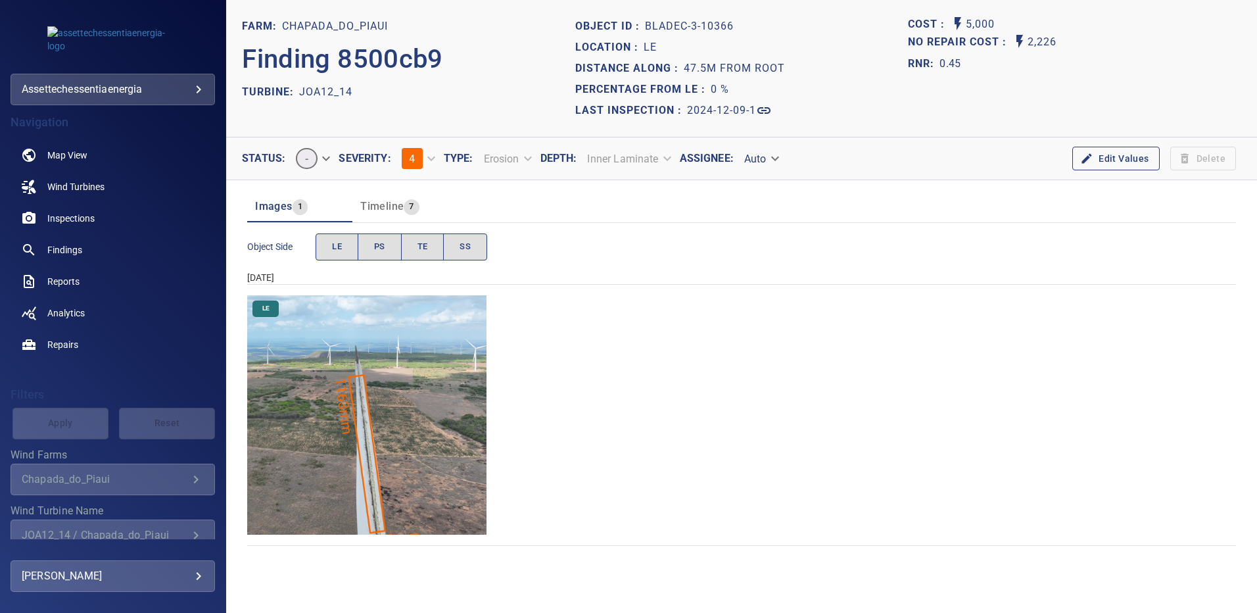
click at [436, 462] on img "Chapada_do_Piaui/JOA12_14/2024-12-09-1/2024-12-09-3/image171wp171.jpg" at bounding box center [366, 414] width 239 height 239
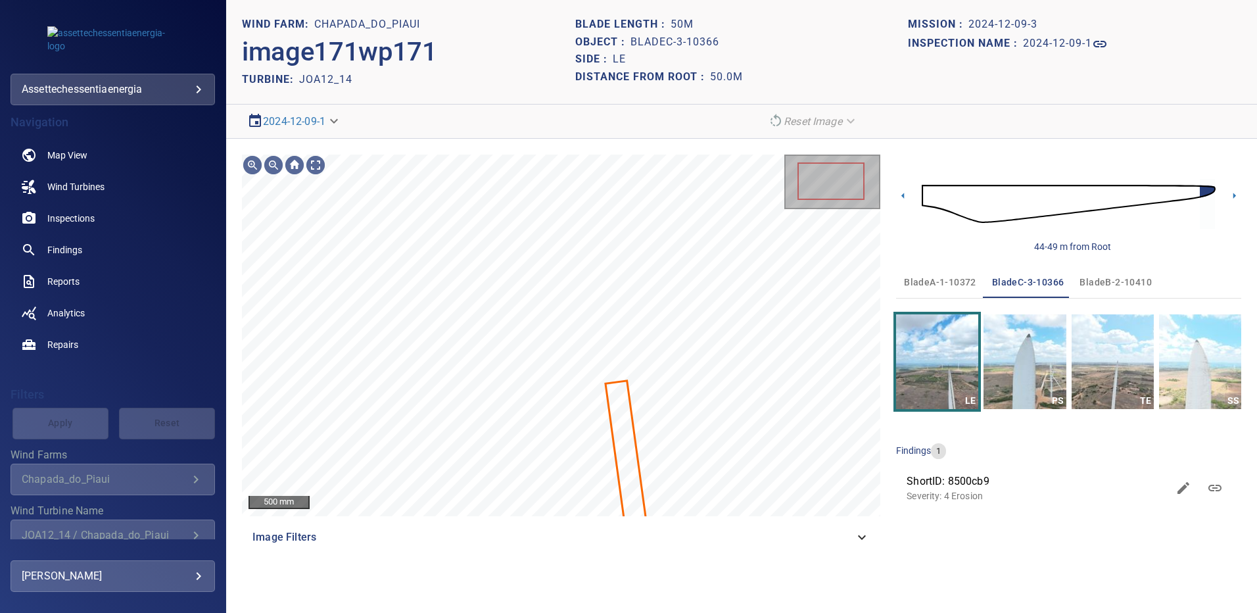
click at [945, 283] on span "bladeA-1-10372" at bounding box center [940, 282] width 72 height 16
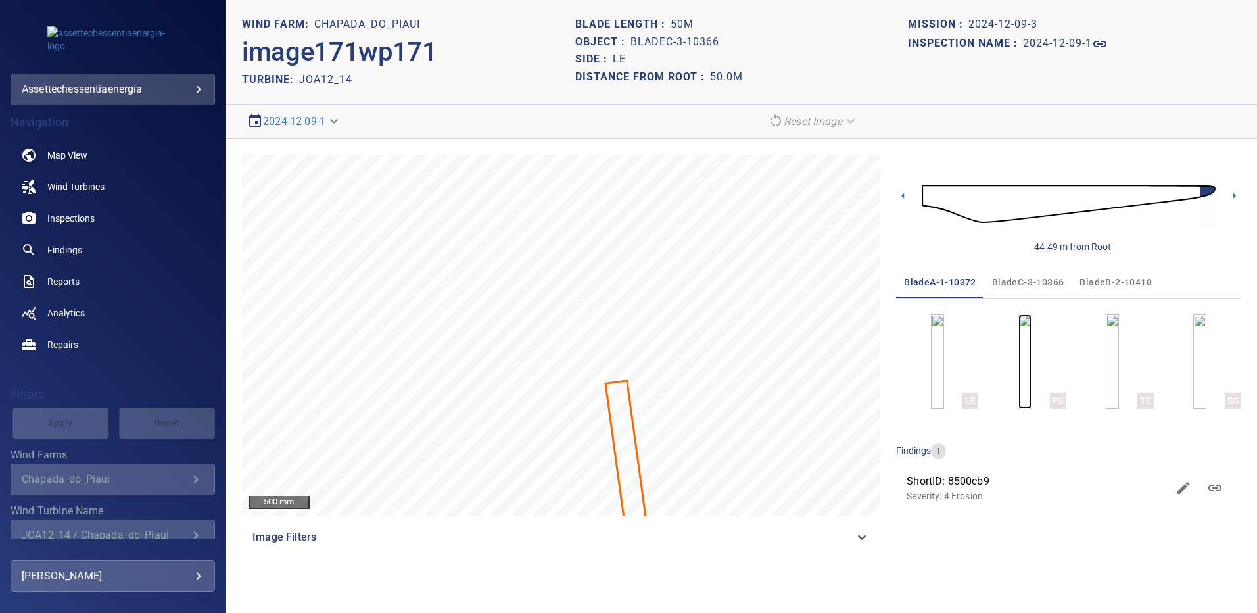
click at [1018, 345] on img "button" at bounding box center [1024, 361] width 13 height 95
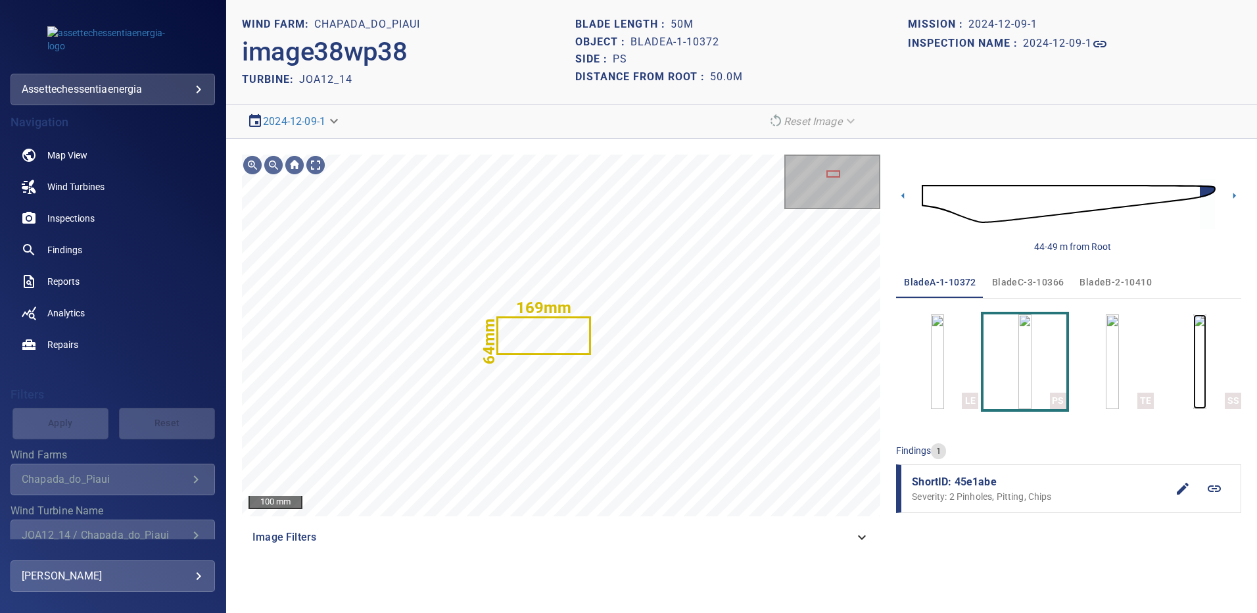
click at [1197, 371] on img "button" at bounding box center [1199, 361] width 13 height 95
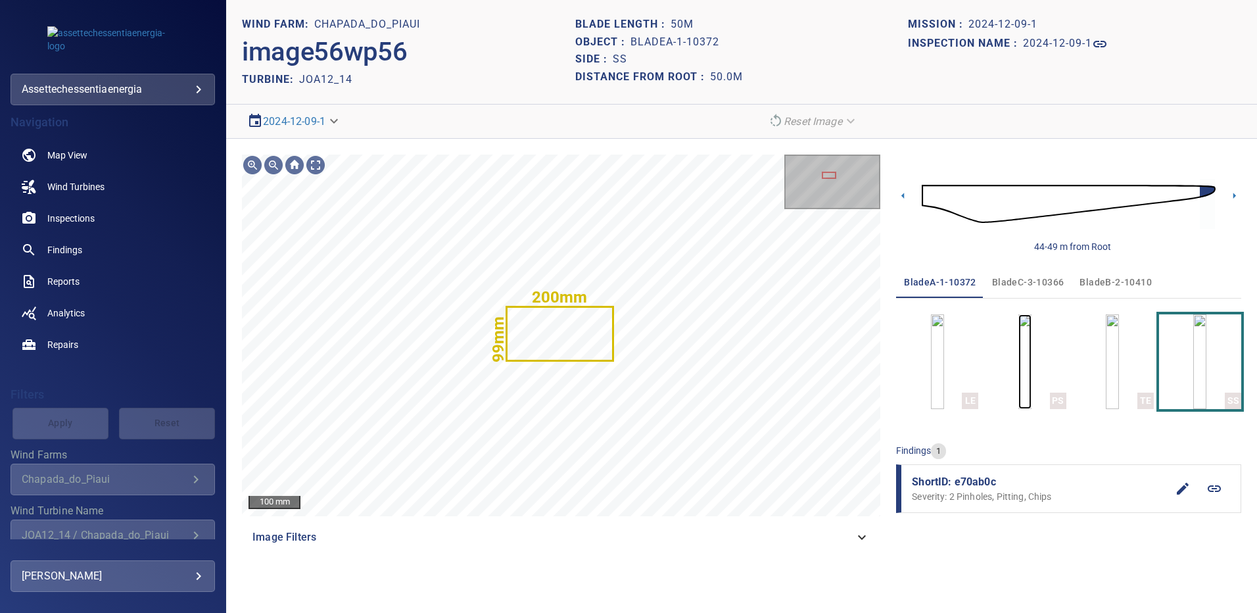
click at [1018, 365] on img "button" at bounding box center [1024, 361] width 13 height 95
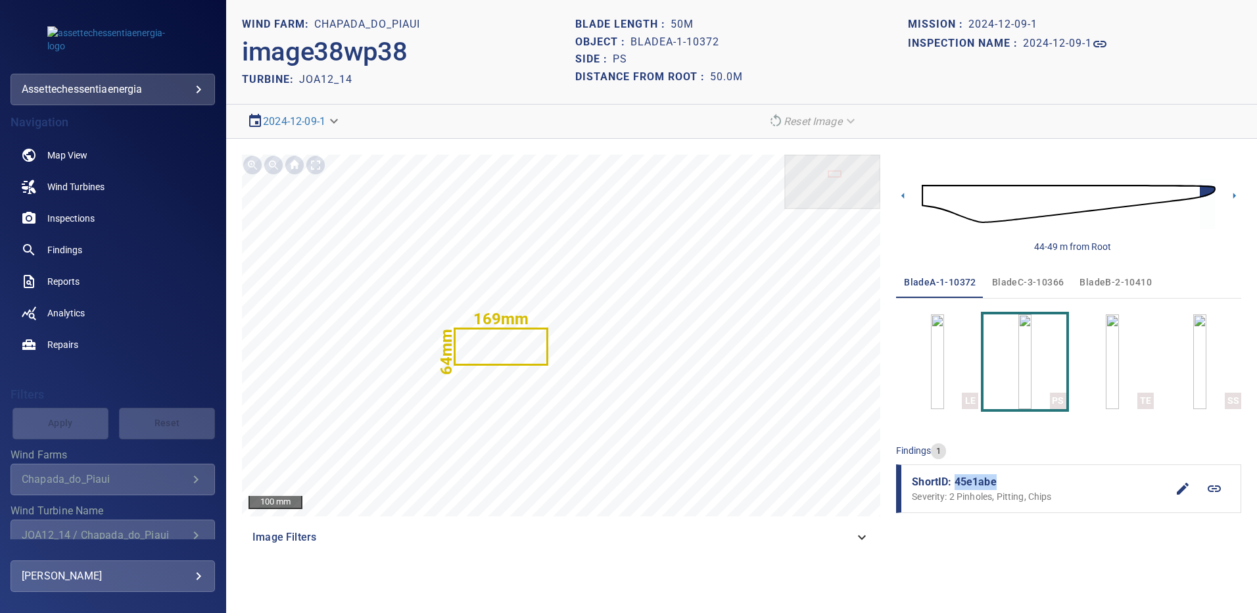
drag, startPoint x: 984, startPoint y: 483, endPoint x: 957, endPoint y: 482, distance: 27.0
click at [957, 482] on span "ShortID: 45e1abe" at bounding box center [1039, 482] width 255 height 16
click at [1193, 367] on img "button" at bounding box center [1199, 361] width 13 height 95
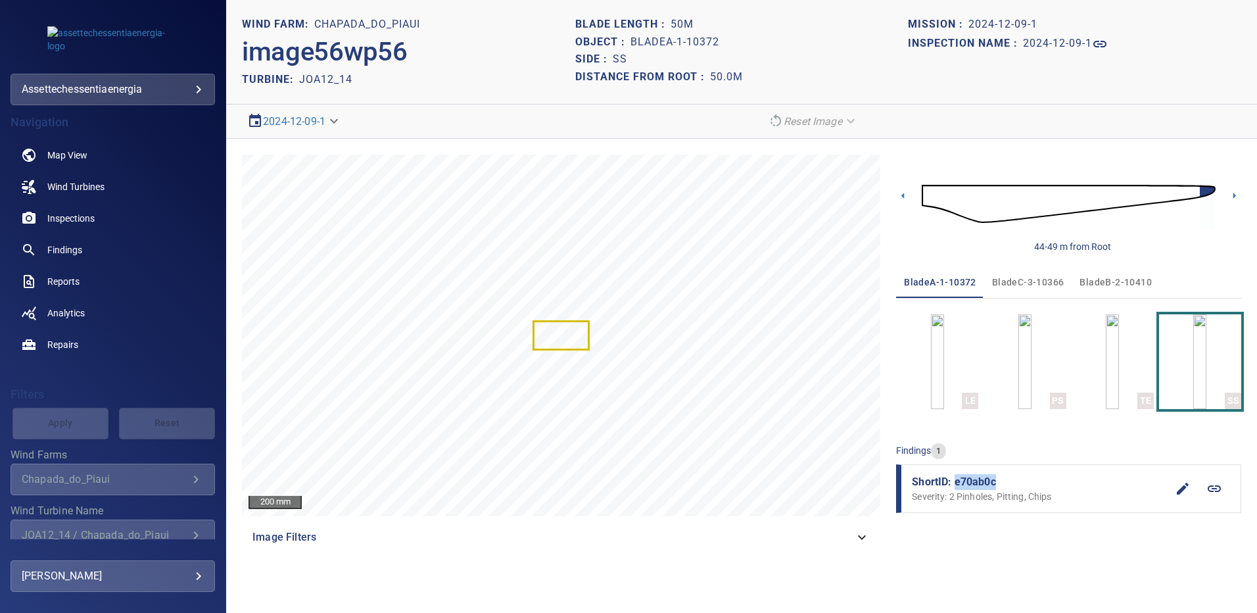
drag, startPoint x: 998, startPoint y: 479, endPoint x: 953, endPoint y: 485, distance: 45.1
click at [953, 485] on span "ShortID: e70ab0c" at bounding box center [1039, 482] width 255 height 16
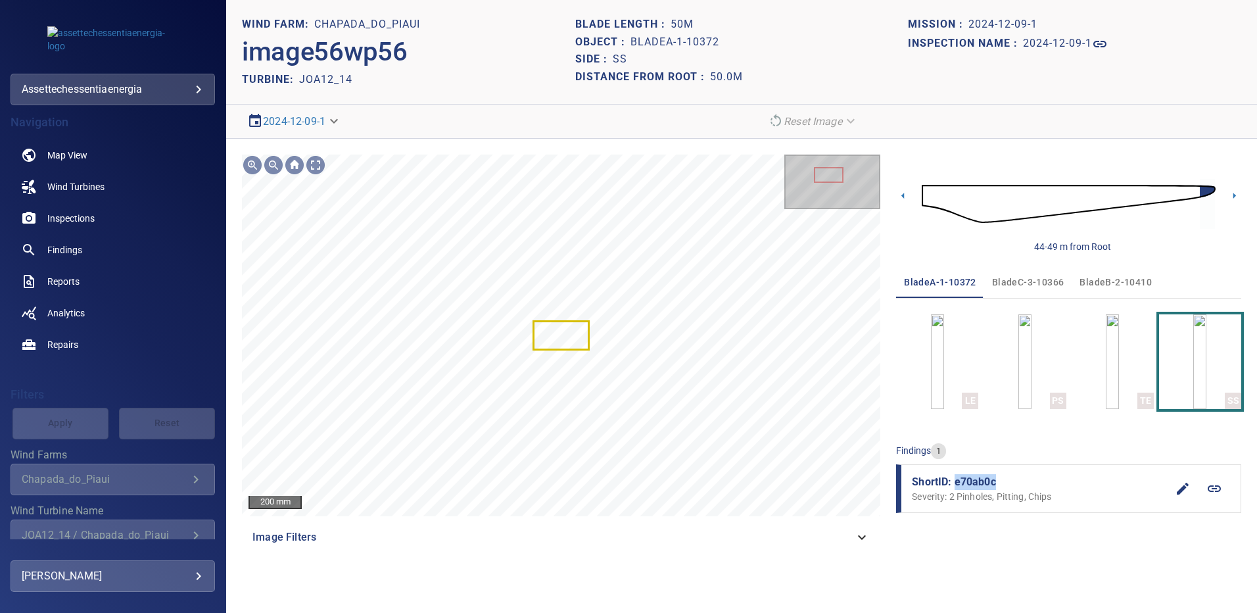
drag, startPoint x: 1114, startPoint y: 283, endPoint x: 1095, endPoint y: 304, distance: 28.4
click at [1114, 283] on span "bladeB-2-10410" at bounding box center [1116, 282] width 72 height 16
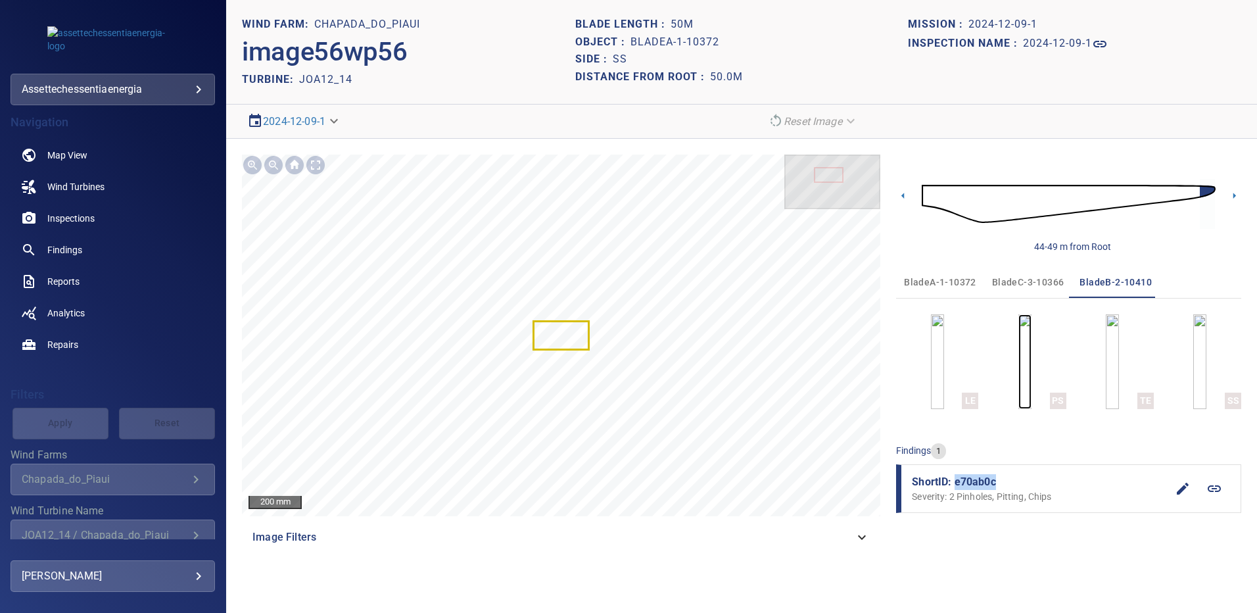
click at [1032, 359] on img "button" at bounding box center [1024, 361] width 13 height 95
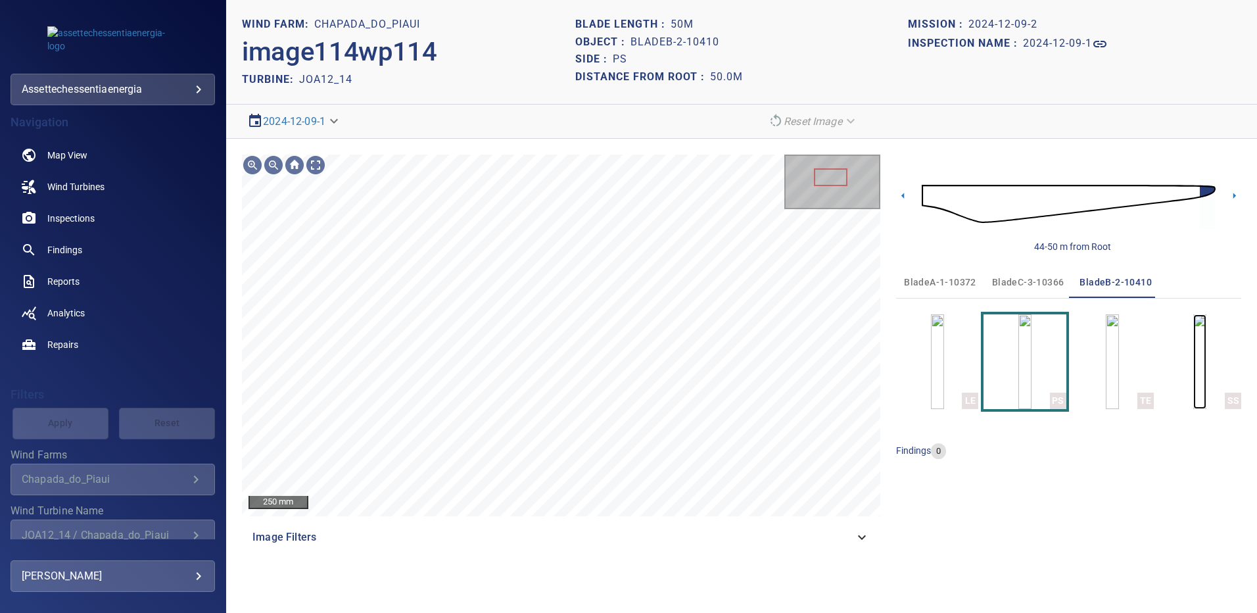
click at [1193, 353] on img "button" at bounding box center [1199, 361] width 13 height 95
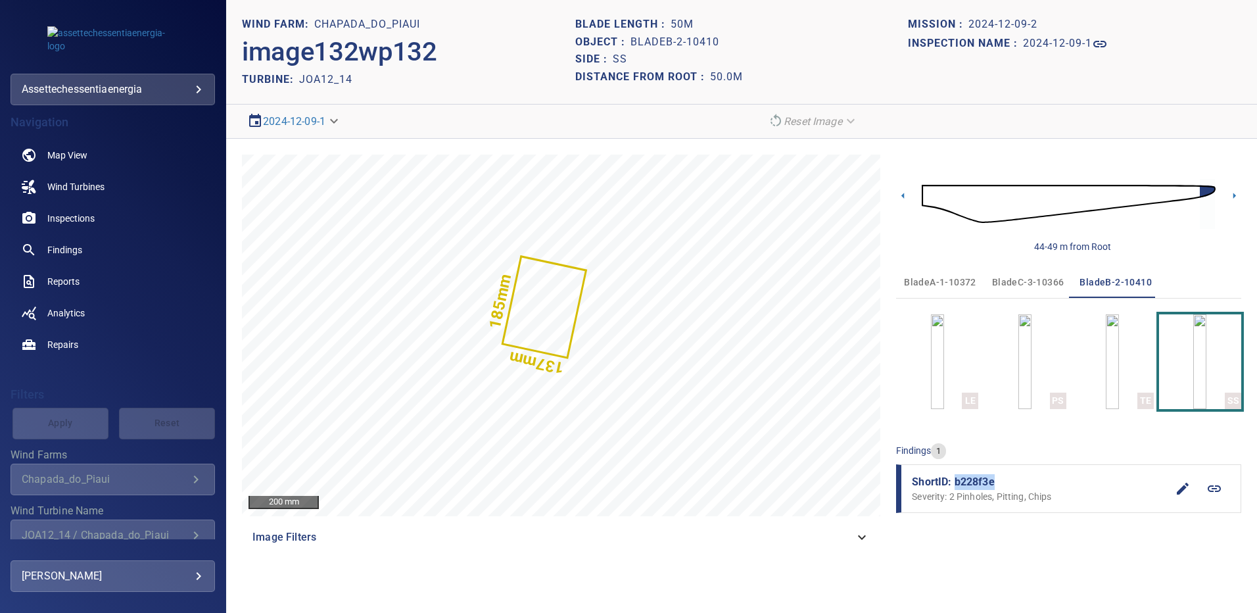
drag, startPoint x: 983, startPoint y: 479, endPoint x: 955, endPoint y: 480, distance: 28.3
click at [955, 480] on span "ShortID: b228f3e" at bounding box center [1039, 482] width 255 height 16
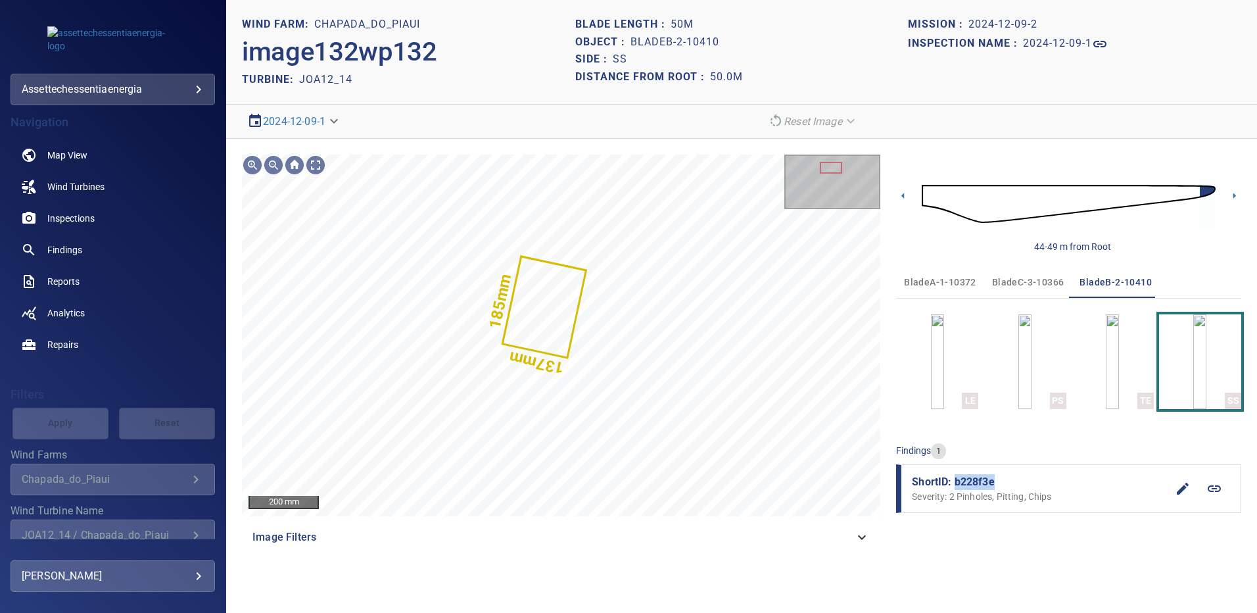
click at [1030, 278] on span "bladeC-3-10366" at bounding box center [1028, 282] width 72 height 16
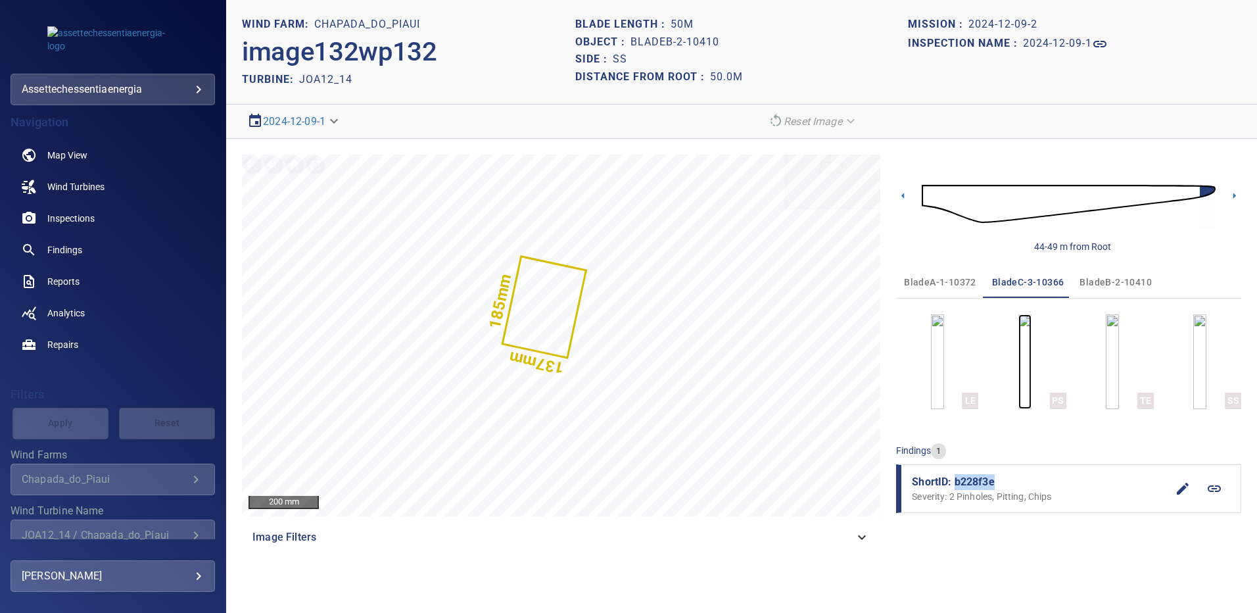
click at [1023, 374] on img "button" at bounding box center [1024, 361] width 13 height 95
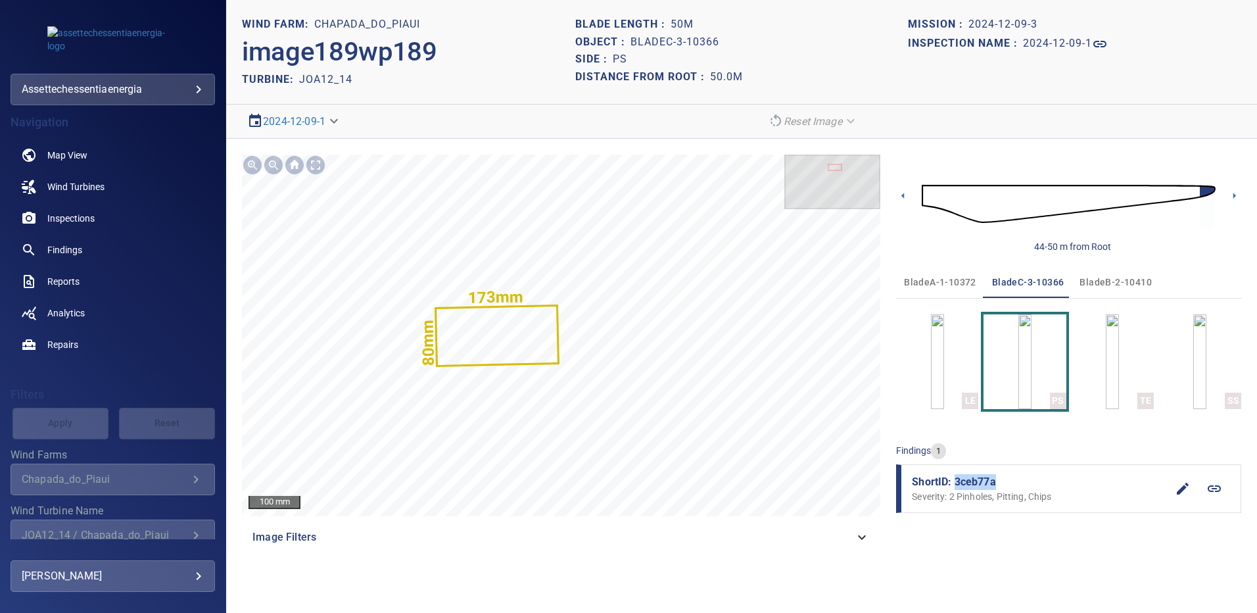
drag, startPoint x: 996, startPoint y: 478, endPoint x: 957, endPoint y: 481, distance: 39.6
click at [957, 481] on span "ShortID: 3ceb77a" at bounding box center [1039, 482] width 255 height 16
click at [1193, 364] on img "button" at bounding box center [1199, 361] width 13 height 95
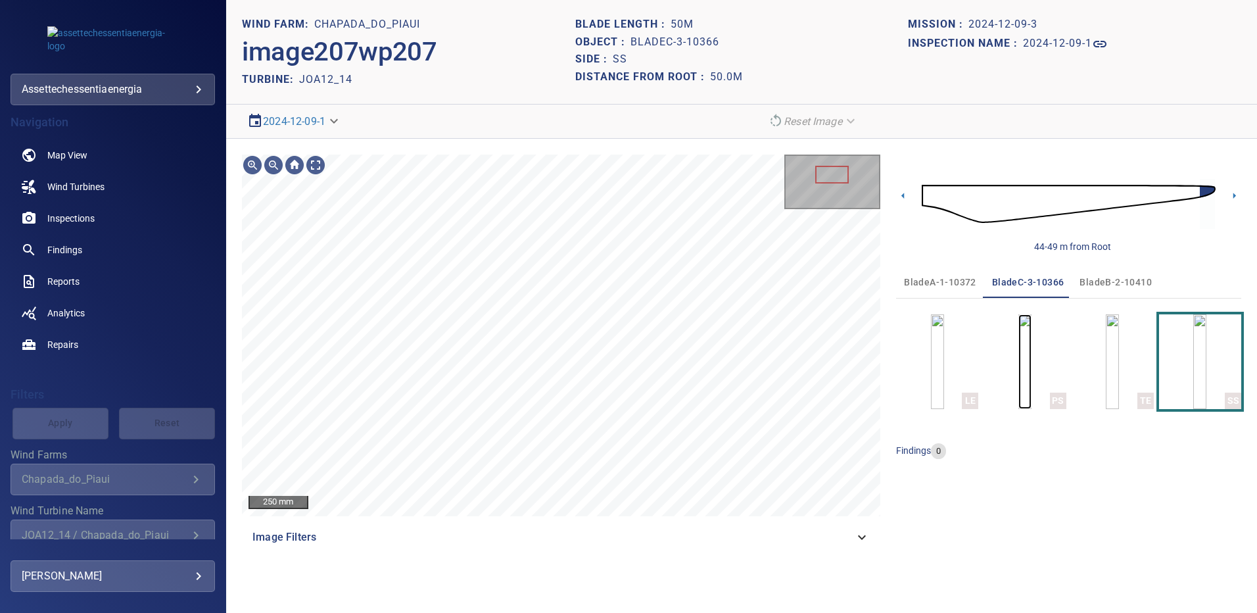
click at [1028, 366] on img "button" at bounding box center [1024, 361] width 13 height 95
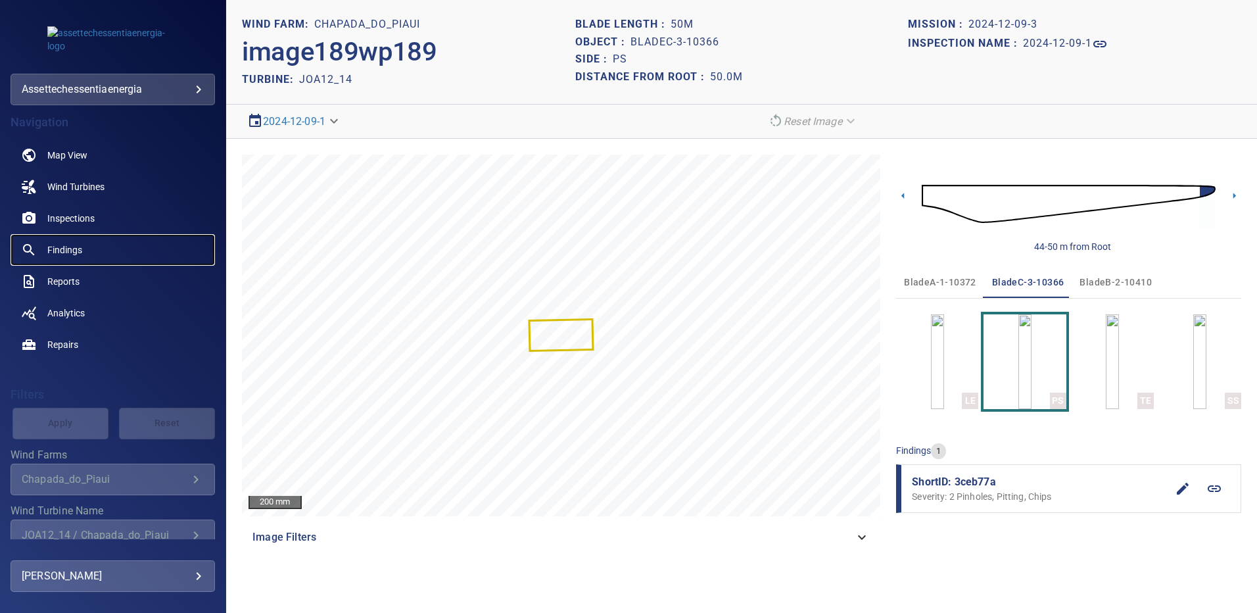
click at [85, 245] on link "Findings" at bounding box center [113, 250] width 204 height 32
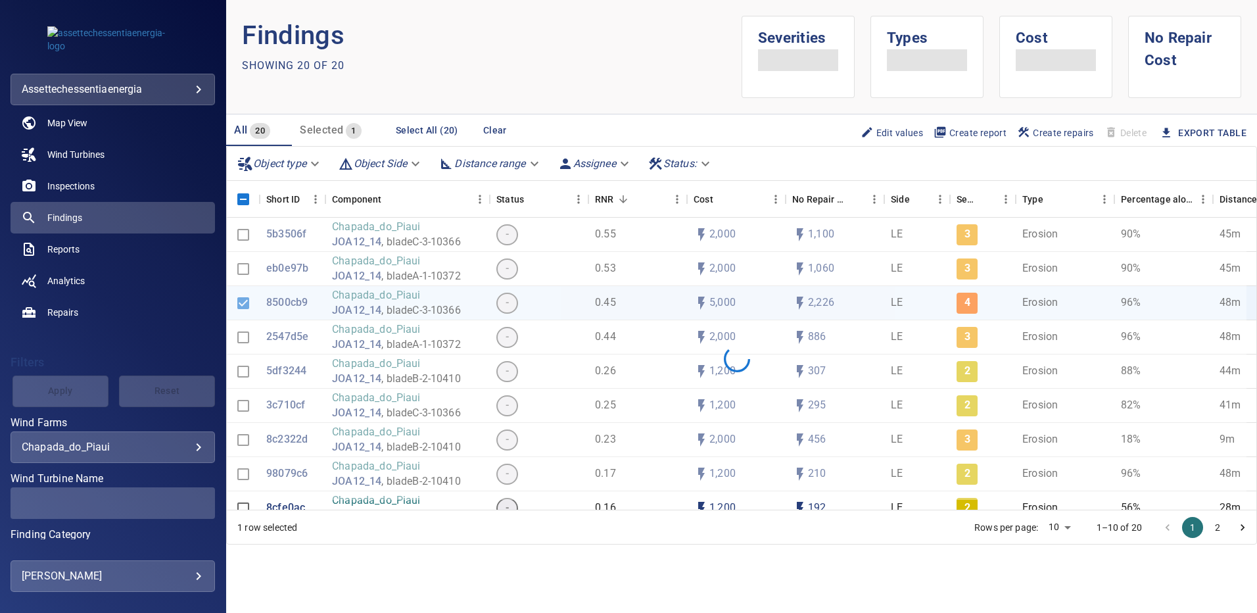
scroll to position [70, 0]
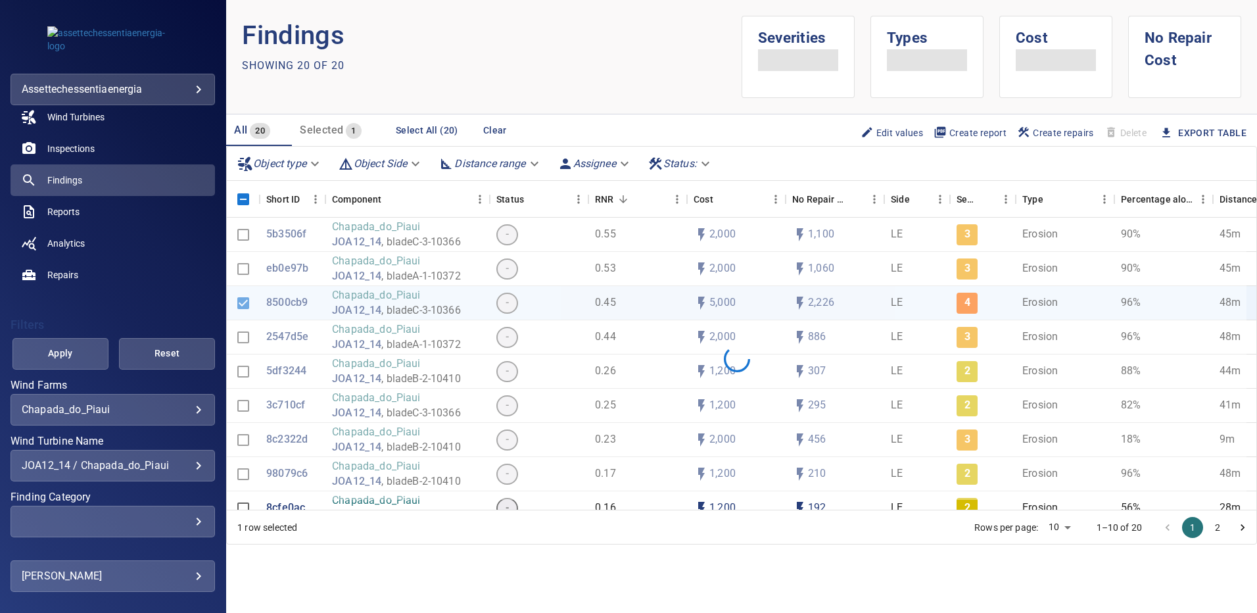
click at [190, 464] on div "JOA12_14 / Chapada_do_Piaui" at bounding box center [113, 465] width 182 height 12
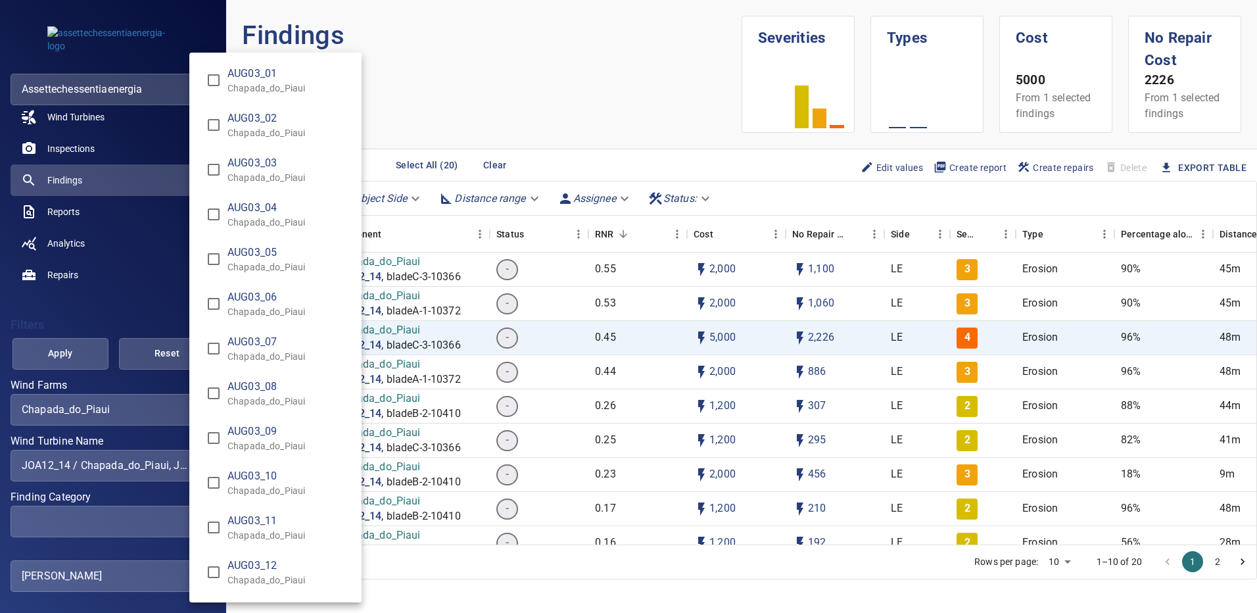
scroll to position [8383, 0]
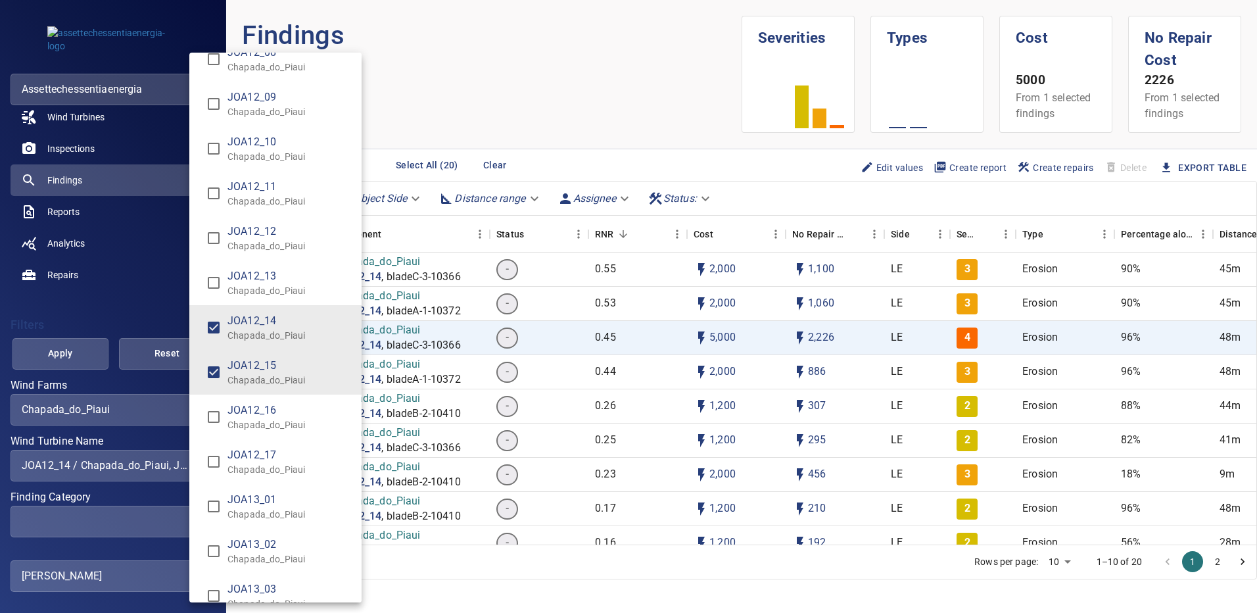
type input "**********"
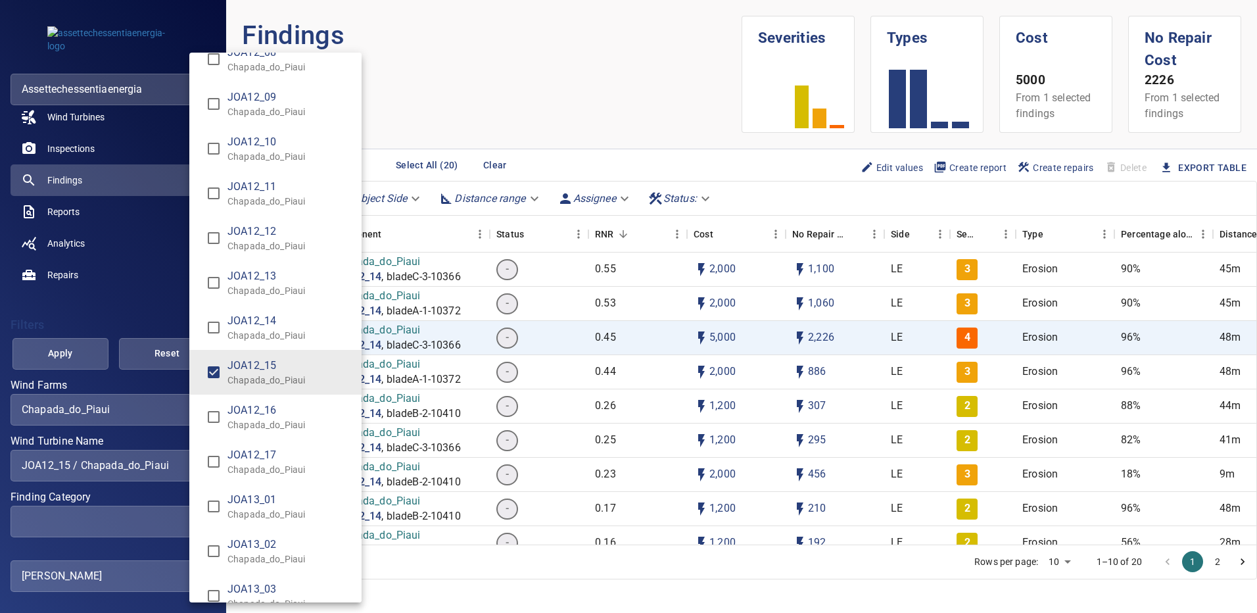
click at [53, 361] on div "Wind Turbine Name" at bounding box center [628, 306] width 1257 height 613
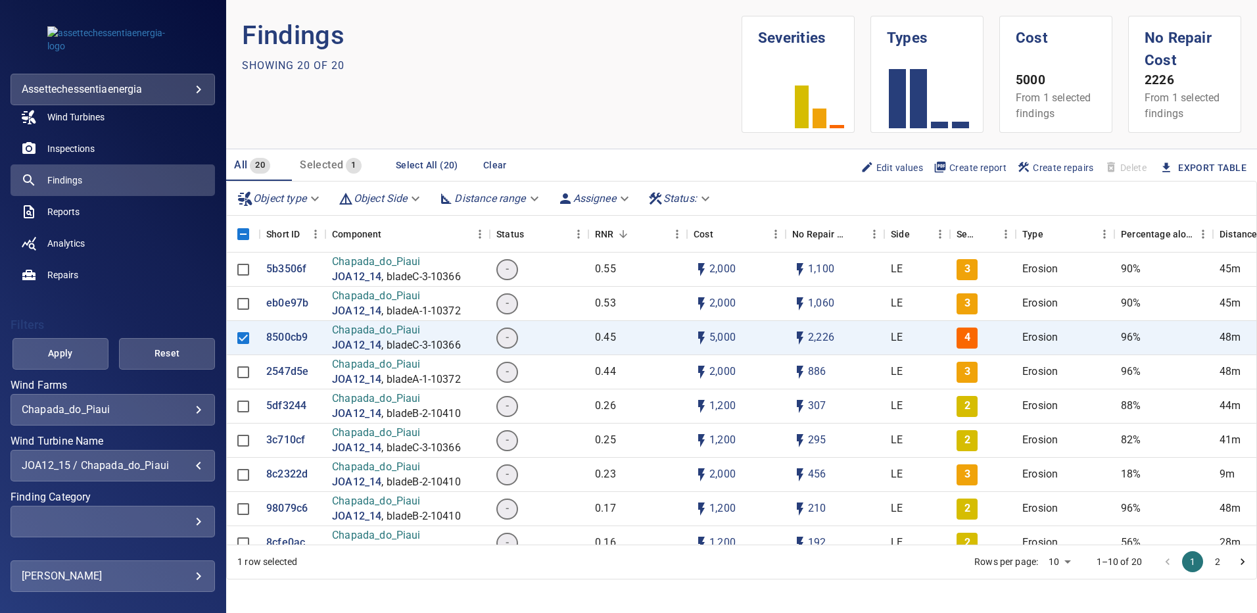
click at [54, 358] on span "Apply" at bounding box center [60, 353] width 63 height 16
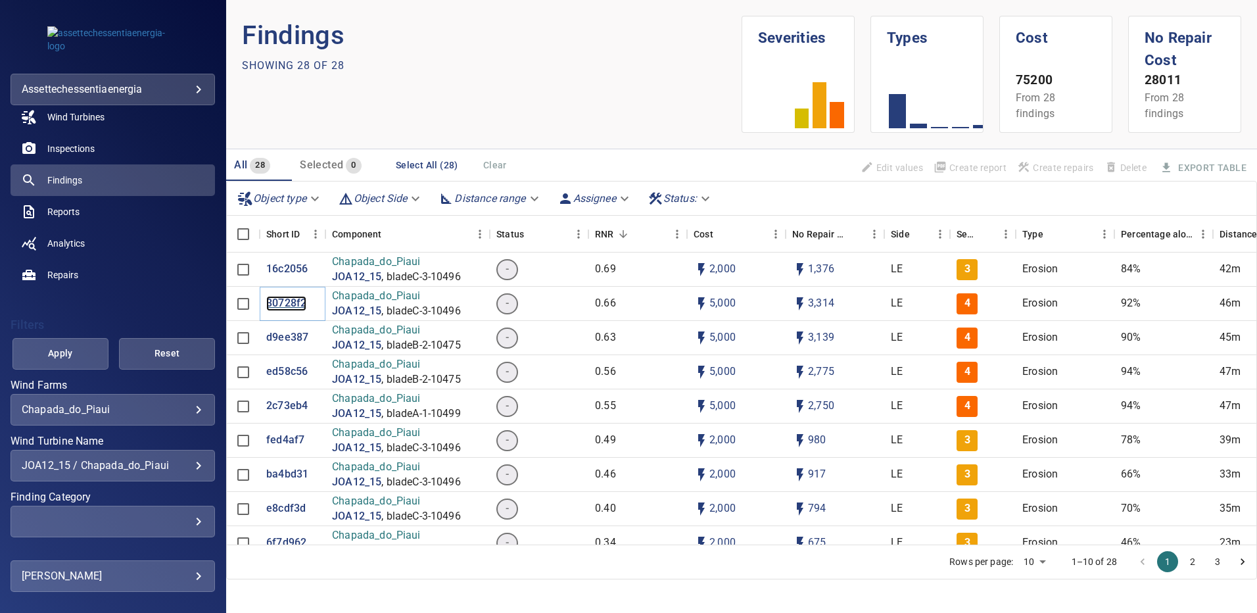
click at [281, 298] on p "30728f2" at bounding box center [286, 303] width 40 height 15
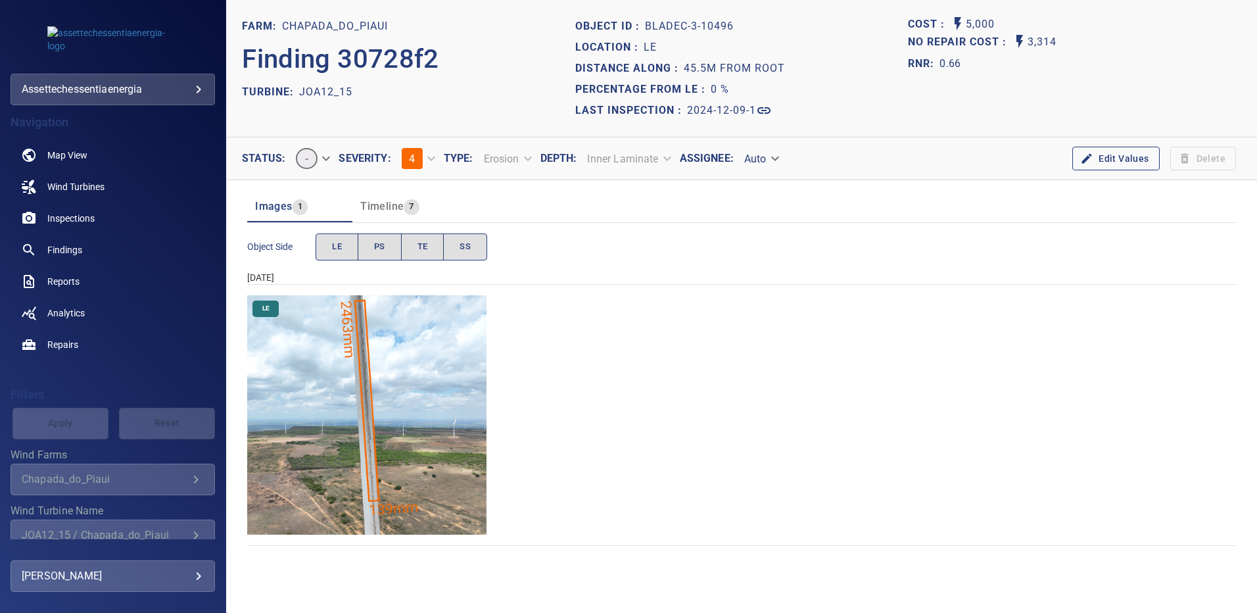
click at [340, 337] on img "Chapada_do_Piaui/JOA12_15/2024-12-09-1/2024-12-09-3/image207wp207.jpg" at bounding box center [366, 414] width 239 height 239
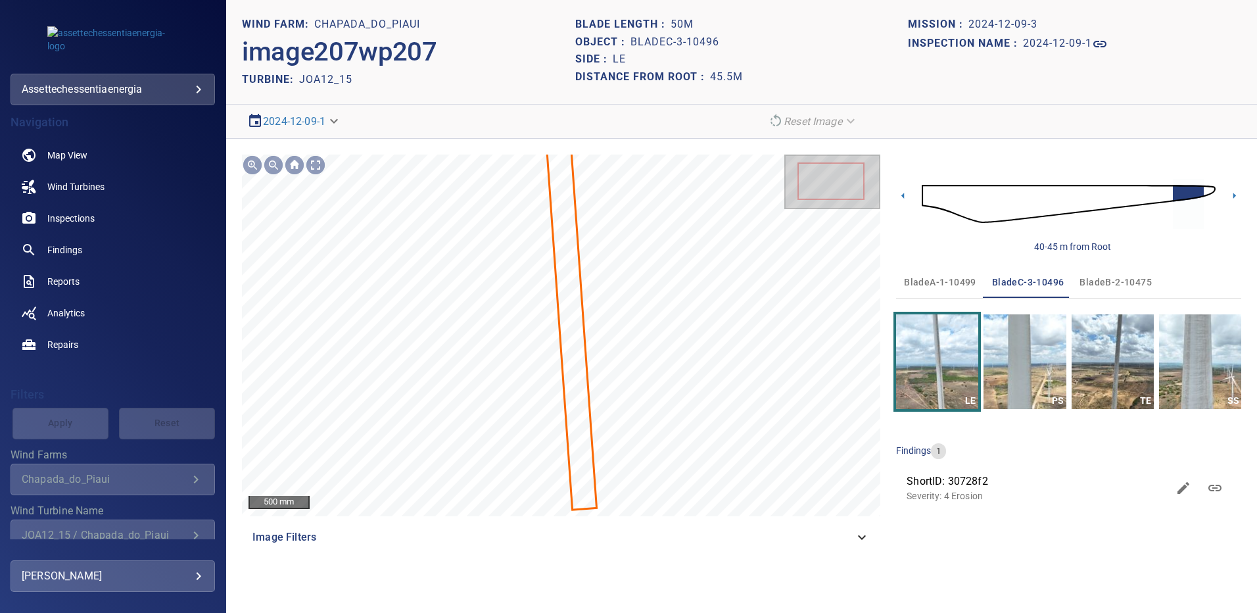
click at [960, 279] on span "bladeA-1-10499" at bounding box center [940, 282] width 72 height 16
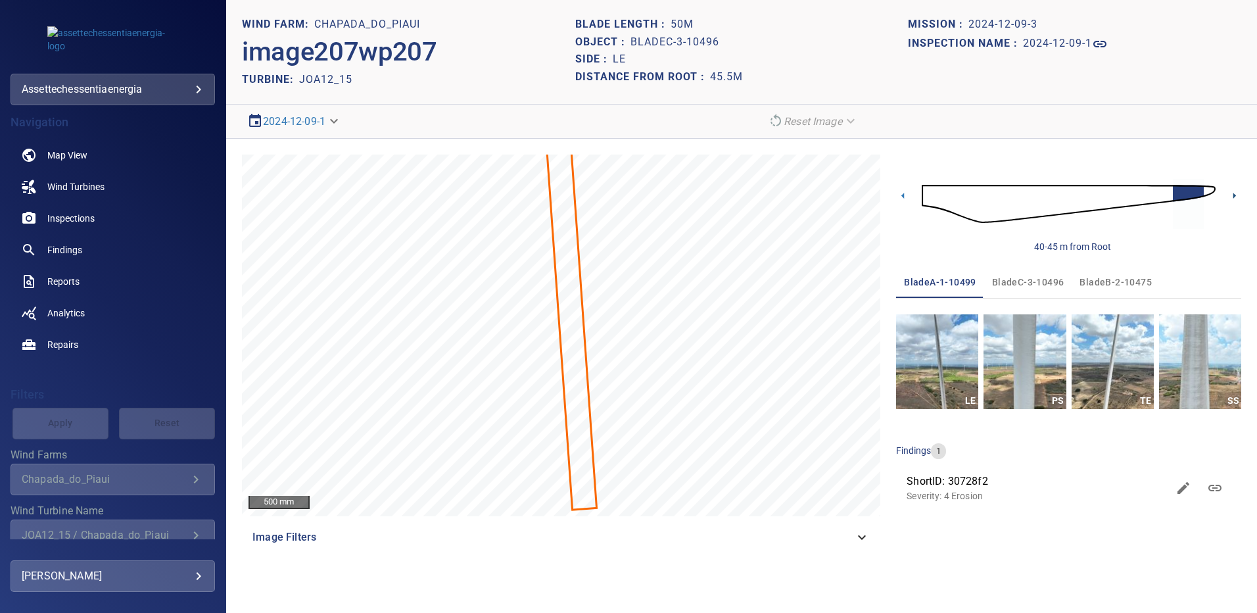
click at [1230, 199] on icon at bounding box center [1234, 196] width 14 height 14
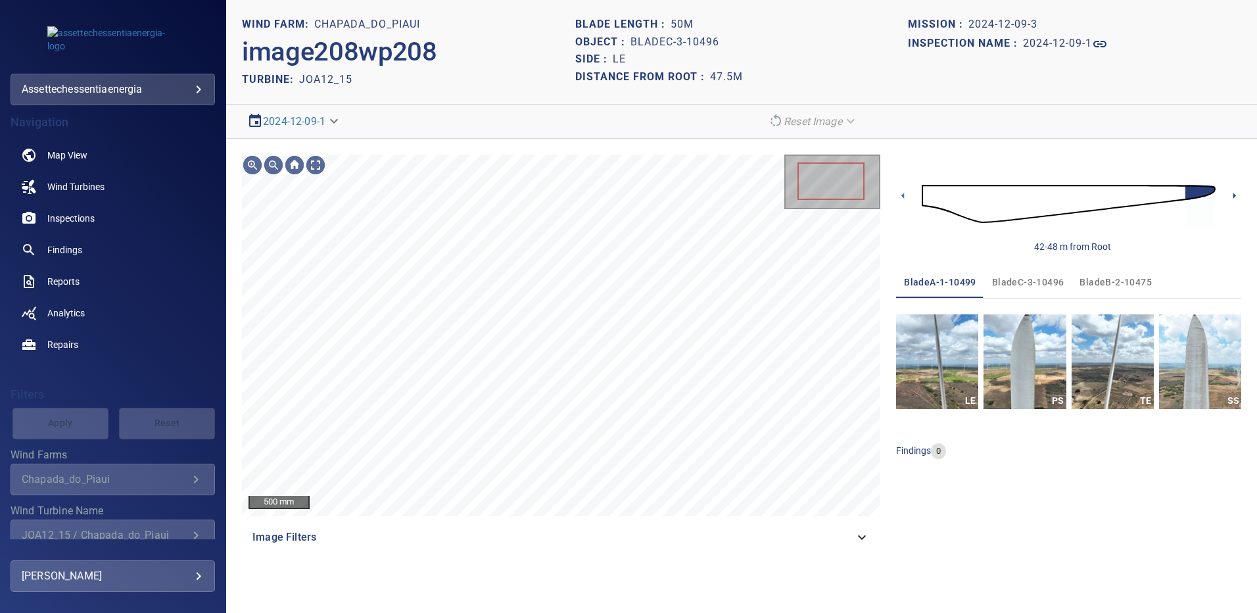
click at [1233, 197] on icon at bounding box center [1234, 196] width 3 height 6
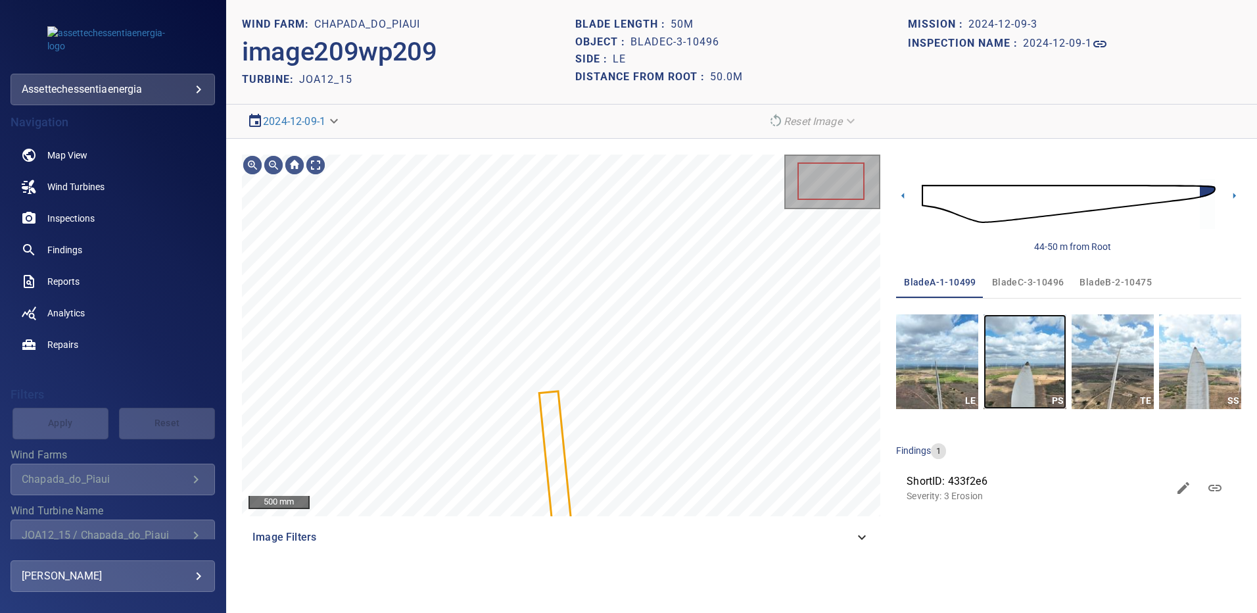
click at [1032, 352] on img "button" at bounding box center [1025, 361] width 82 height 95
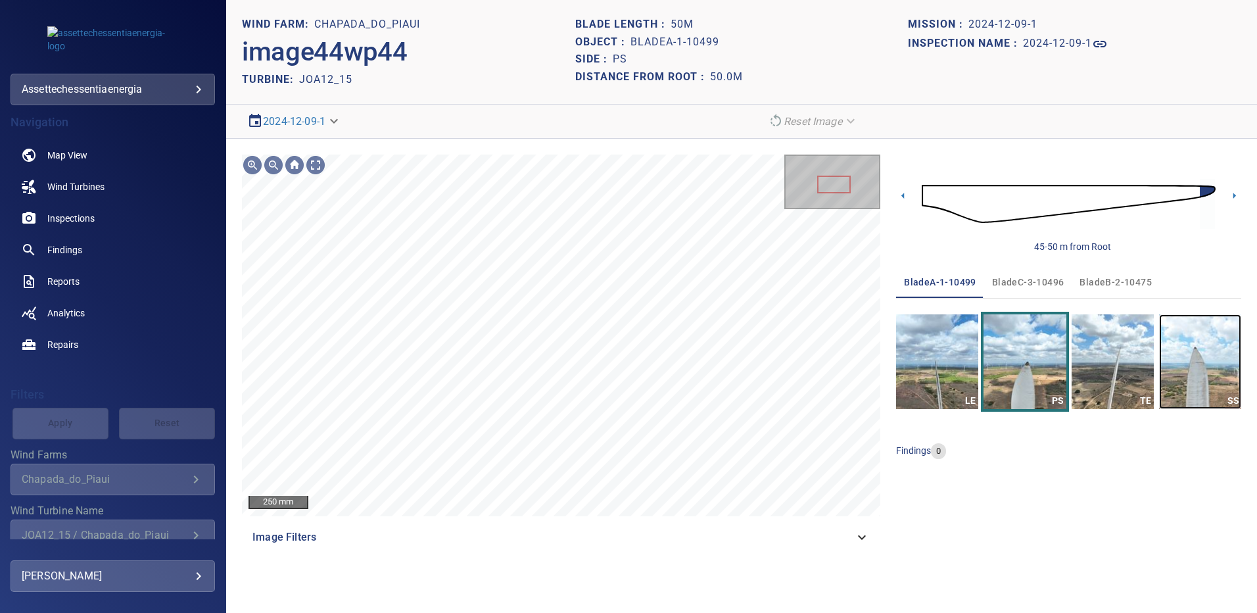
click at [1201, 364] on img "button" at bounding box center [1200, 361] width 82 height 95
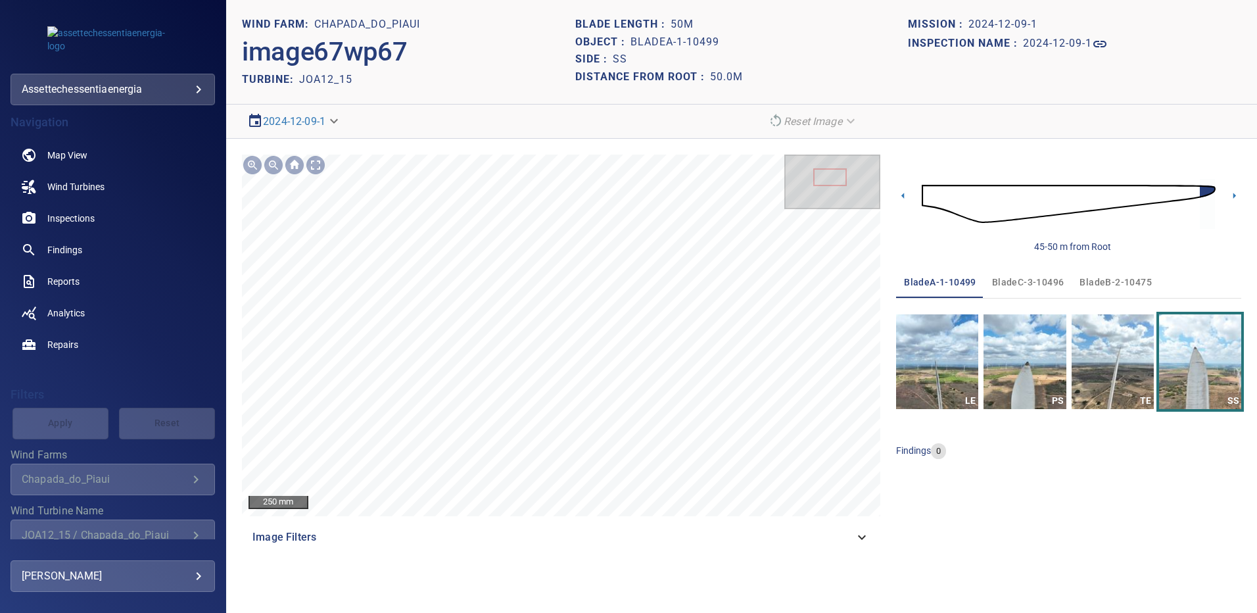
click at [1099, 277] on span "bladeB-2-10475" at bounding box center [1116, 282] width 72 height 16
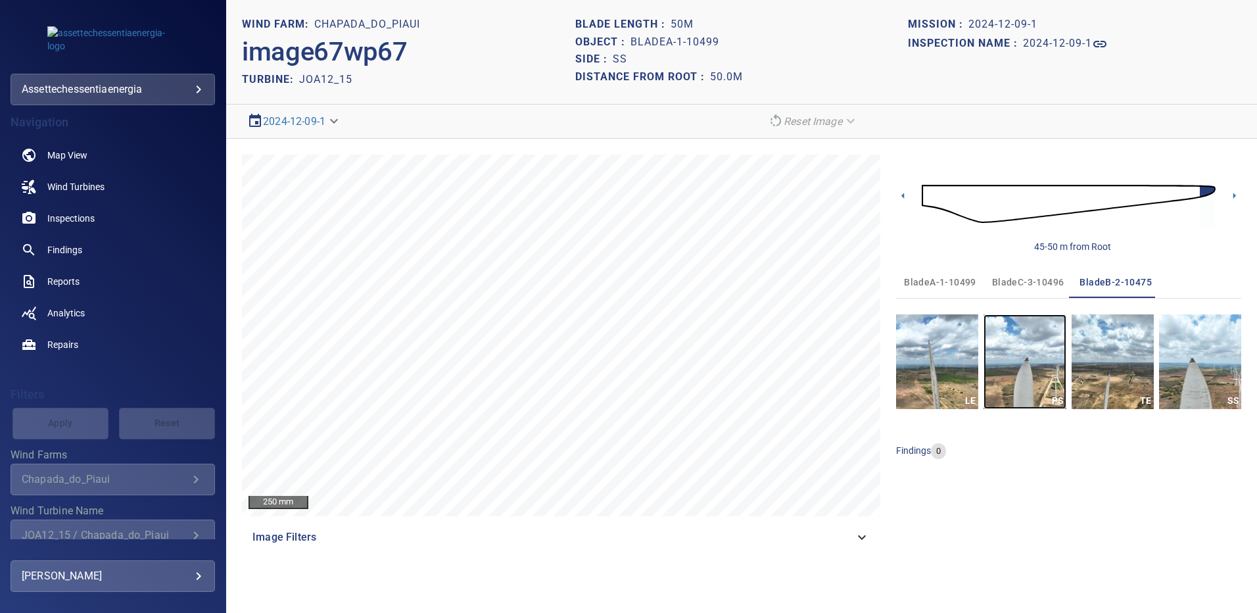
click at [1030, 382] on img "button" at bounding box center [1025, 361] width 82 height 95
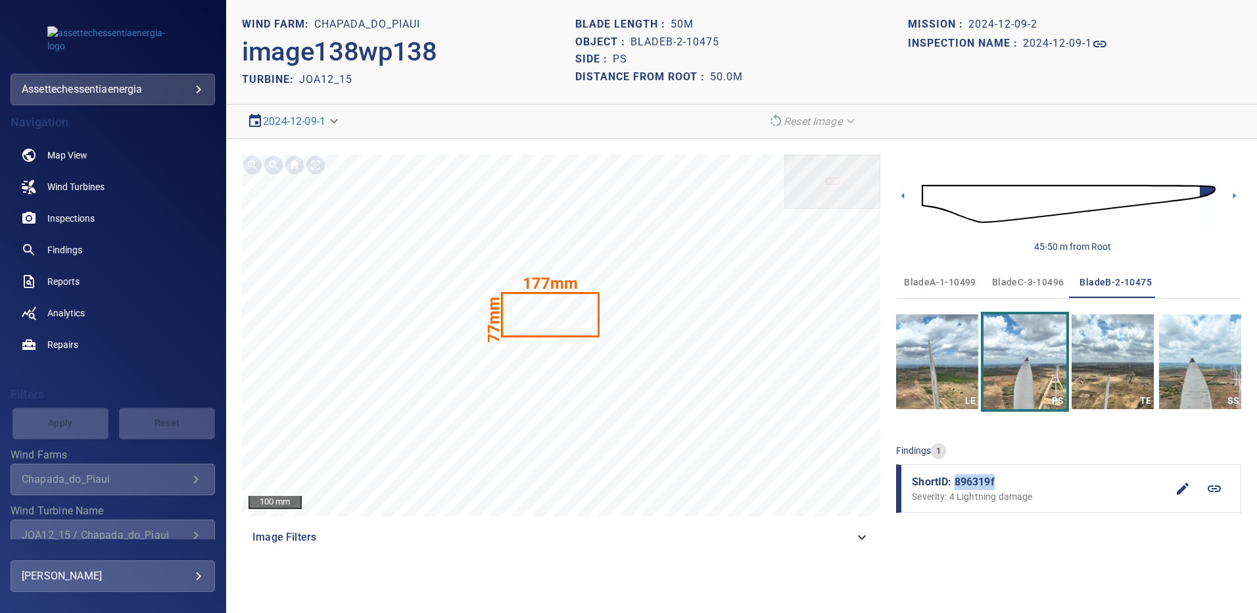
drag, startPoint x: 996, startPoint y: 478, endPoint x: 956, endPoint y: 479, distance: 40.1
click at [956, 479] on span "ShortID: 896319f" at bounding box center [1039, 482] width 255 height 16
copy span "896319f"
click at [1201, 360] on img "button" at bounding box center [1200, 361] width 82 height 95
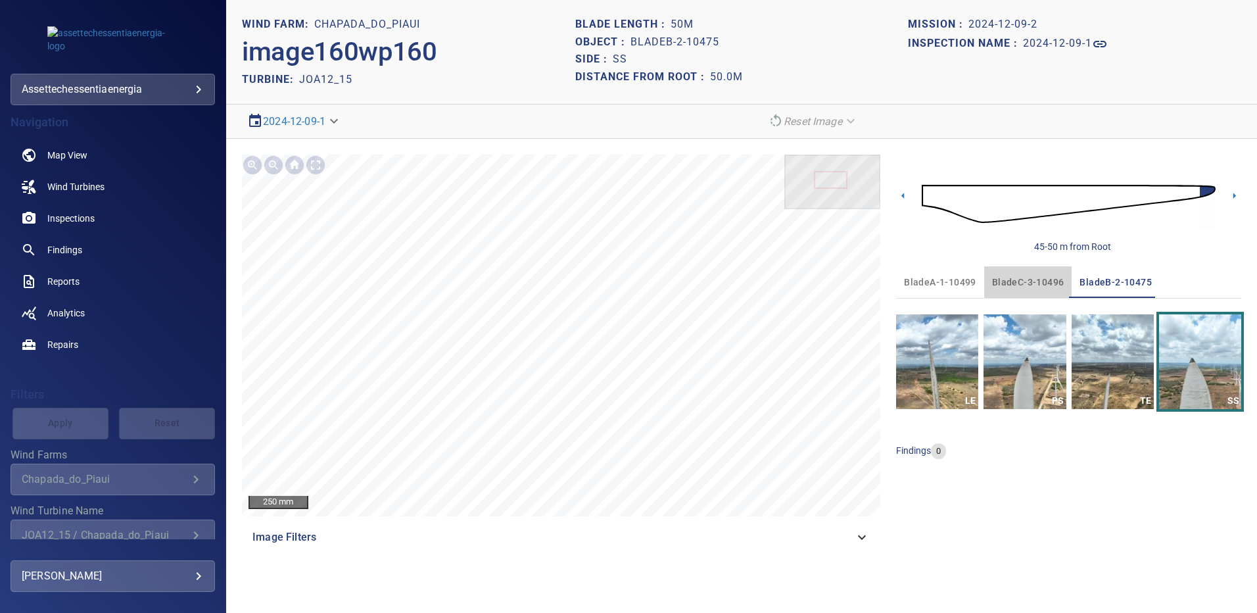
click at [1032, 275] on span "bladeC-3-10496" at bounding box center [1028, 282] width 72 height 16
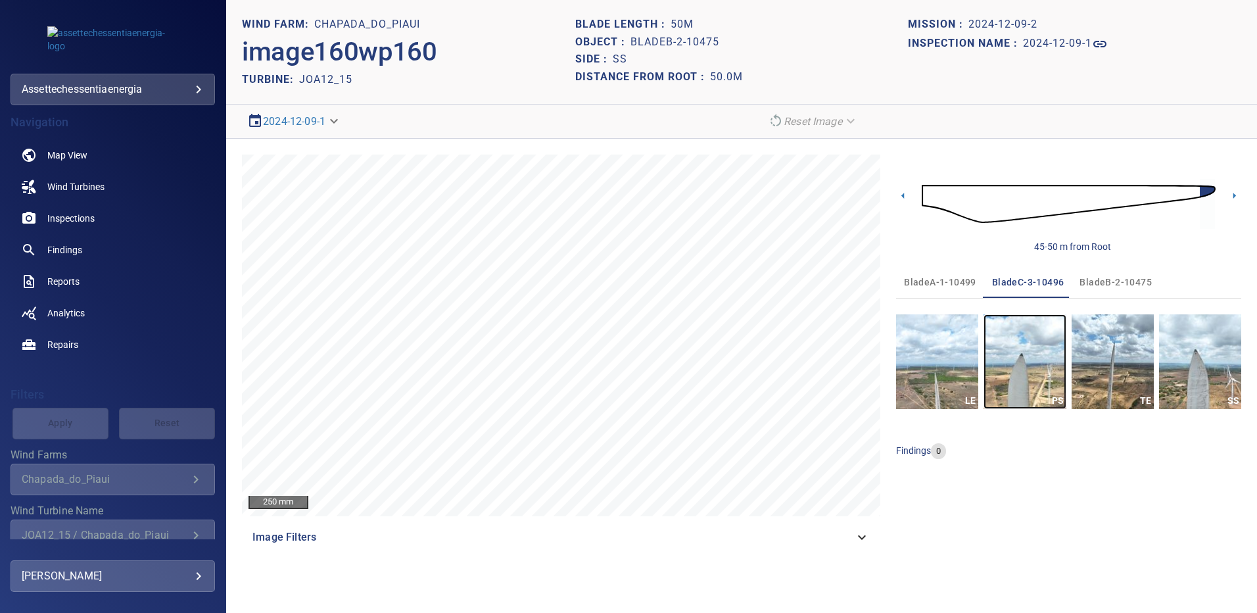
click at [1048, 345] on img "button" at bounding box center [1025, 361] width 82 height 95
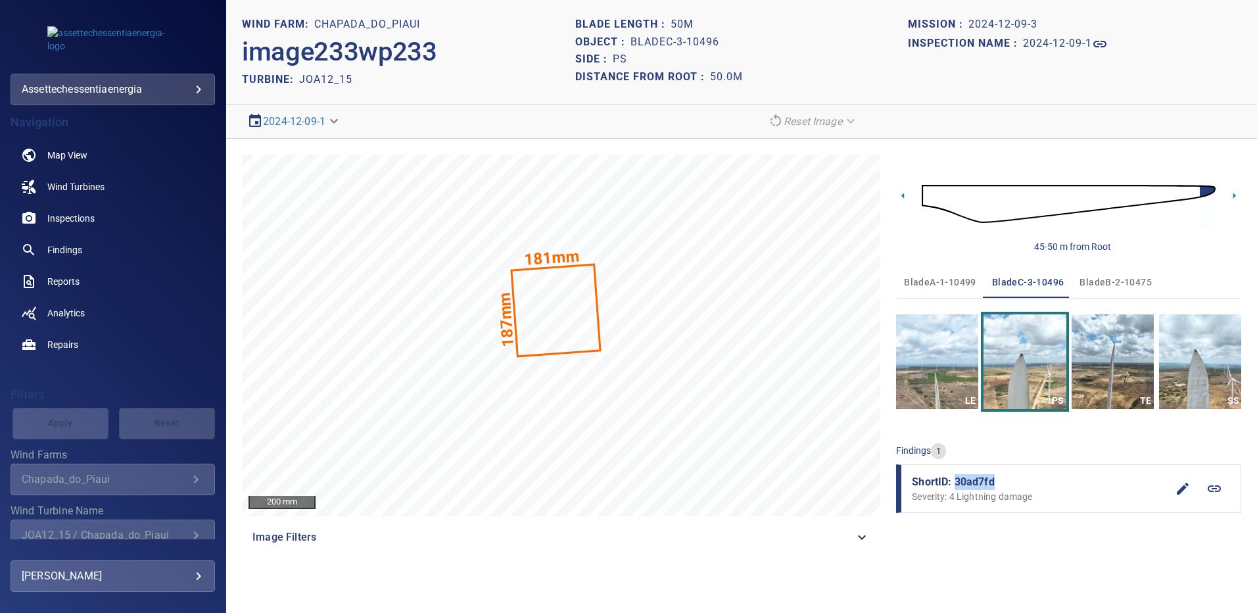
drag, startPoint x: 993, startPoint y: 481, endPoint x: 956, endPoint y: 482, distance: 37.5
click at [956, 482] on span "ShortID: 30ad7fd" at bounding box center [1039, 482] width 255 height 16
copy span "30ad7fd"
click at [1200, 389] on img "button" at bounding box center [1200, 361] width 82 height 95
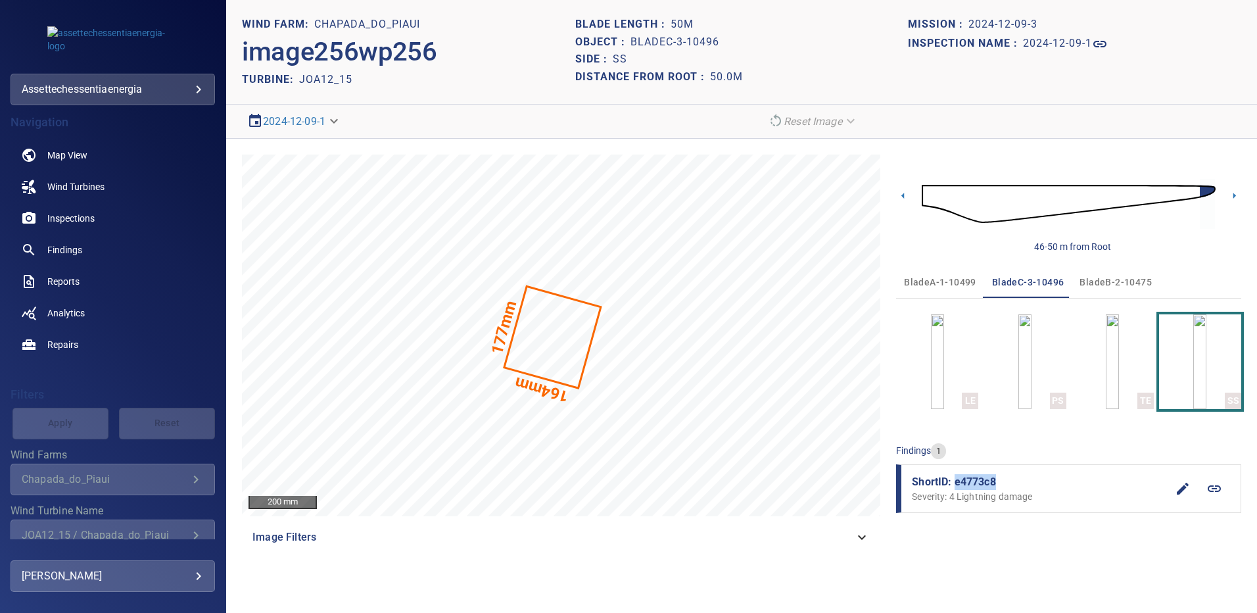
drag, startPoint x: 975, startPoint y: 487, endPoint x: 957, endPoint y: 487, distance: 18.4
click at [957, 487] on span "ShortID: e4773c8" at bounding box center [1039, 482] width 255 height 16
copy span "e4773c8"
click at [87, 249] on link "Findings" at bounding box center [113, 250] width 204 height 32
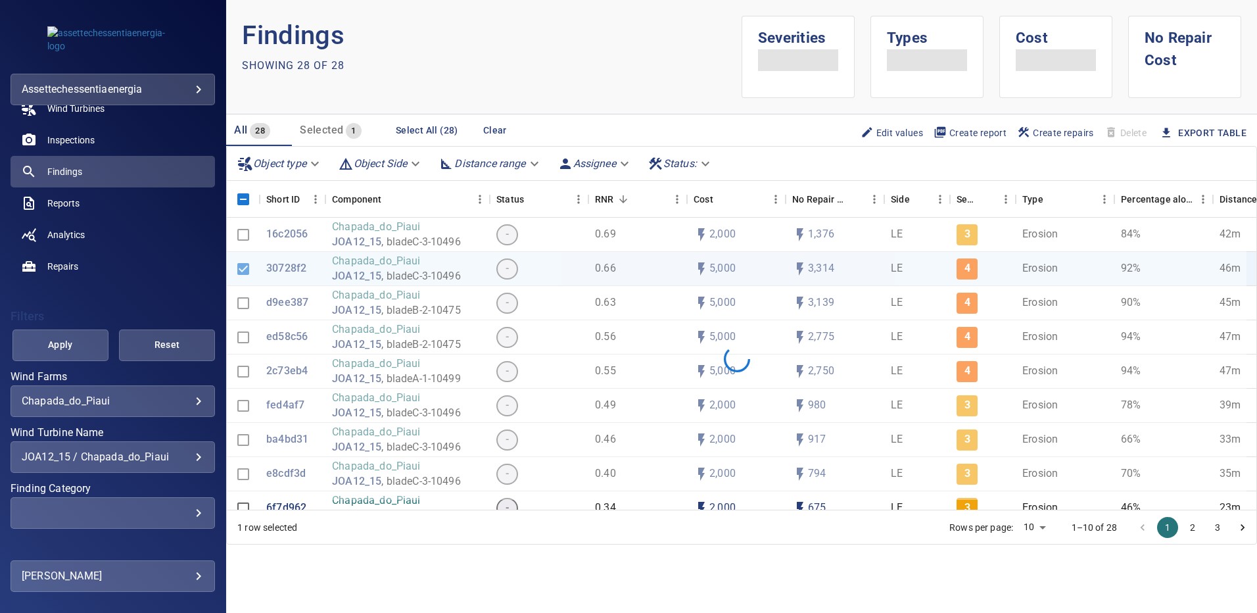
scroll to position [82, 0]
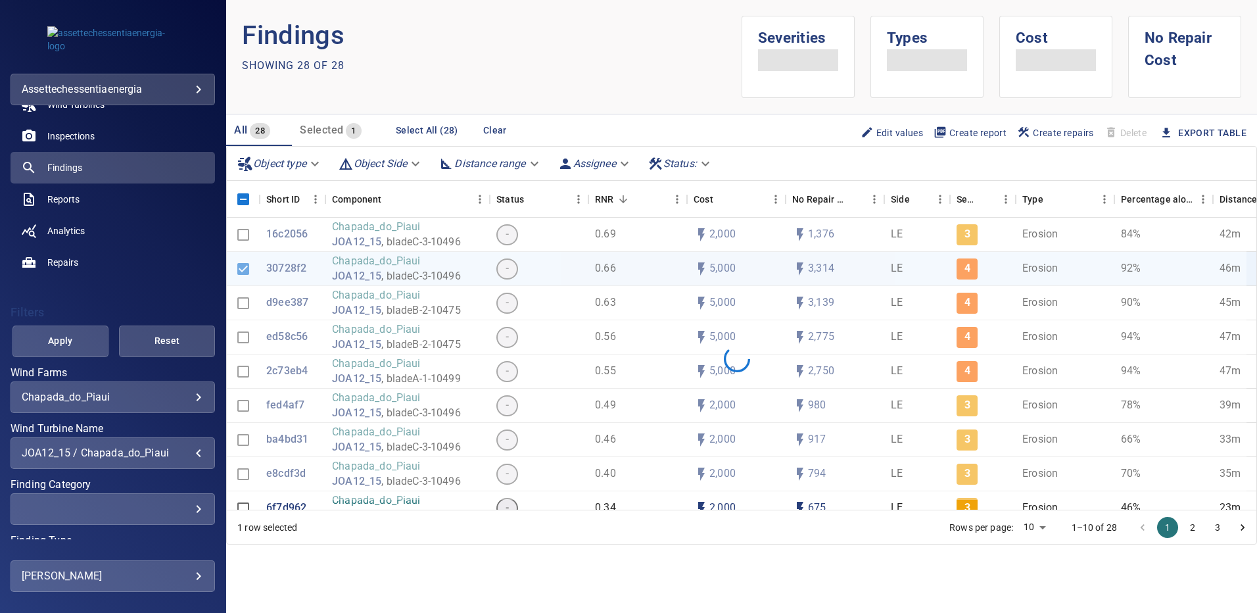
click at [187, 454] on div "JOA12_15 / Chapada_do_Piaui" at bounding box center [113, 452] width 182 height 12
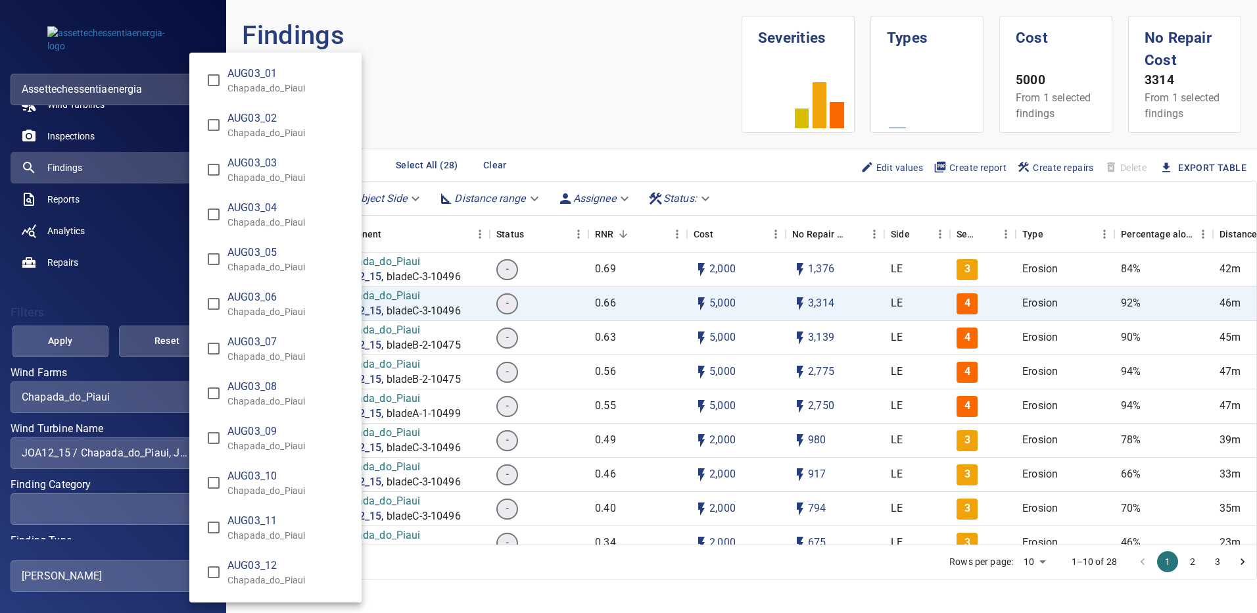
scroll to position [8428, 0]
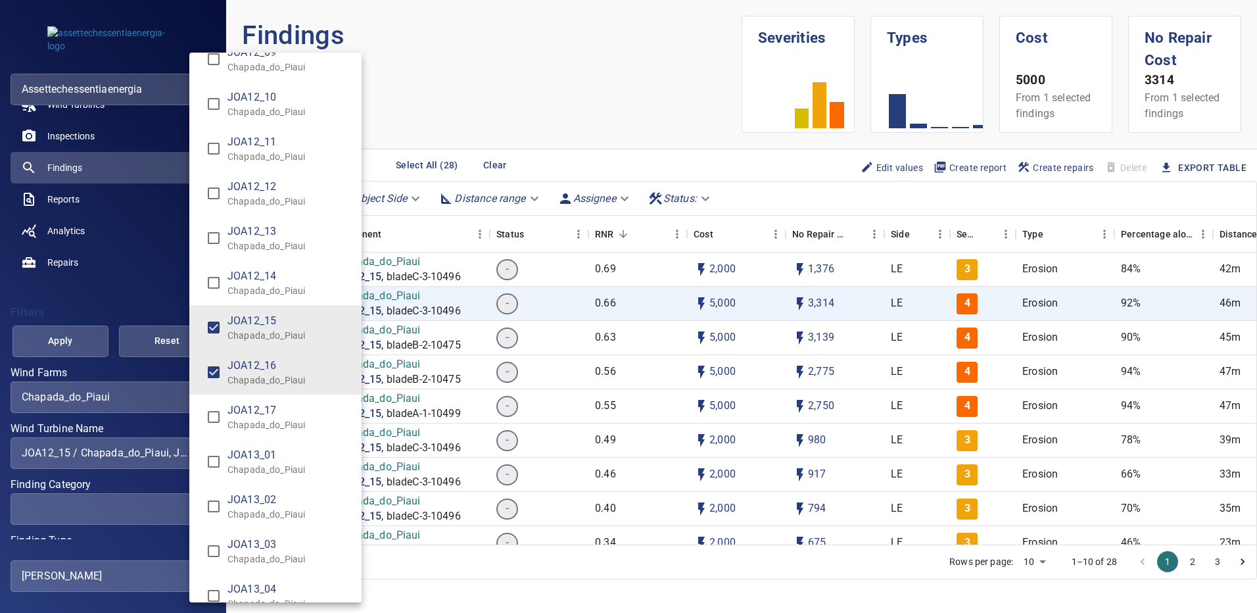
type input "**********"
click at [54, 345] on div "Wind Turbine Name" at bounding box center [628, 306] width 1257 height 613
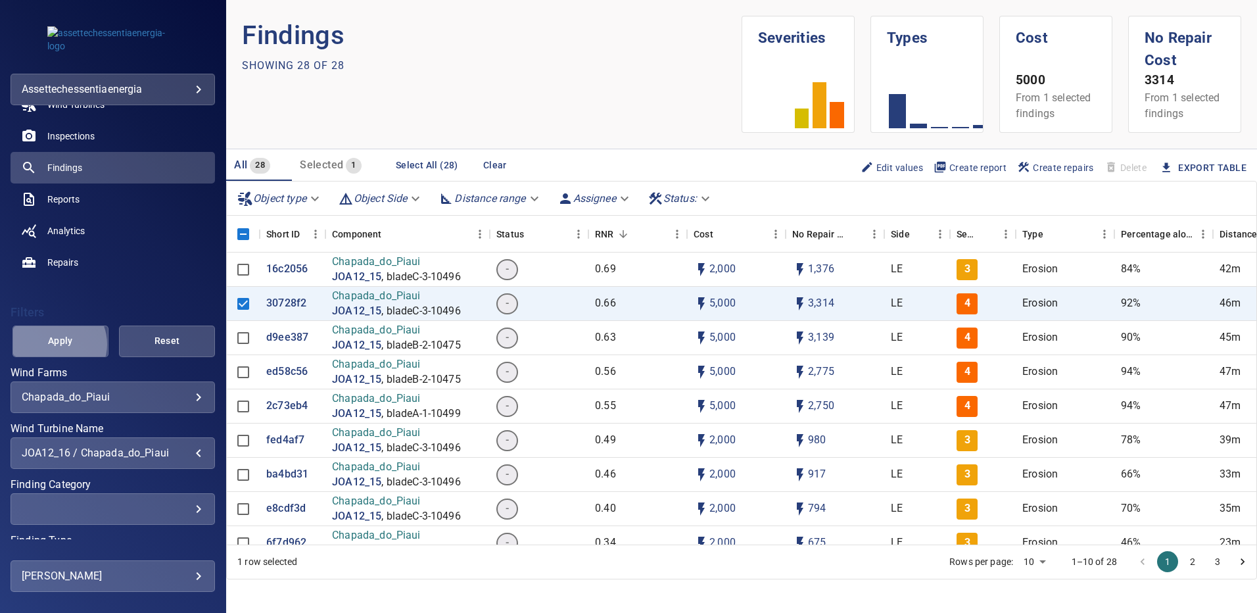
click at [54, 345] on span "Apply" at bounding box center [60, 341] width 63 height 16
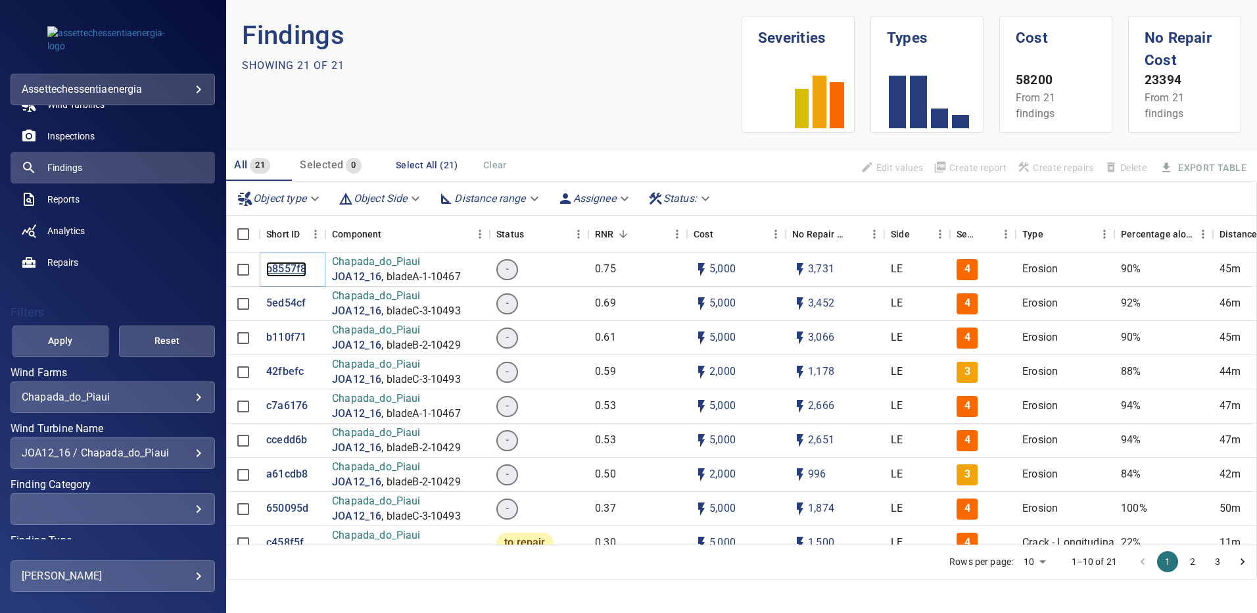
click at [290, 268] on p "b8557f8" at bounding box center [286, 269] width 40 height 15
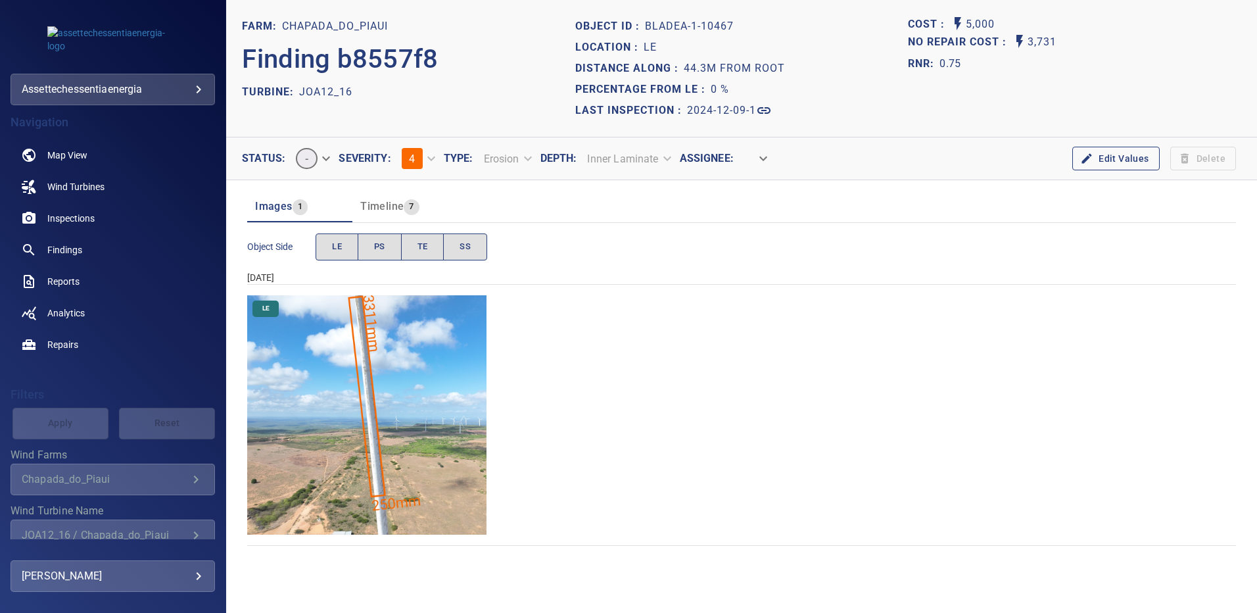
click at [469, 374] on img "Chapada_do_Piaui/JOA12_16/2024-12-09-1/2024-12-09-1/image17wp17.jpg" at bounding box center [366, 414] width 239 height 239
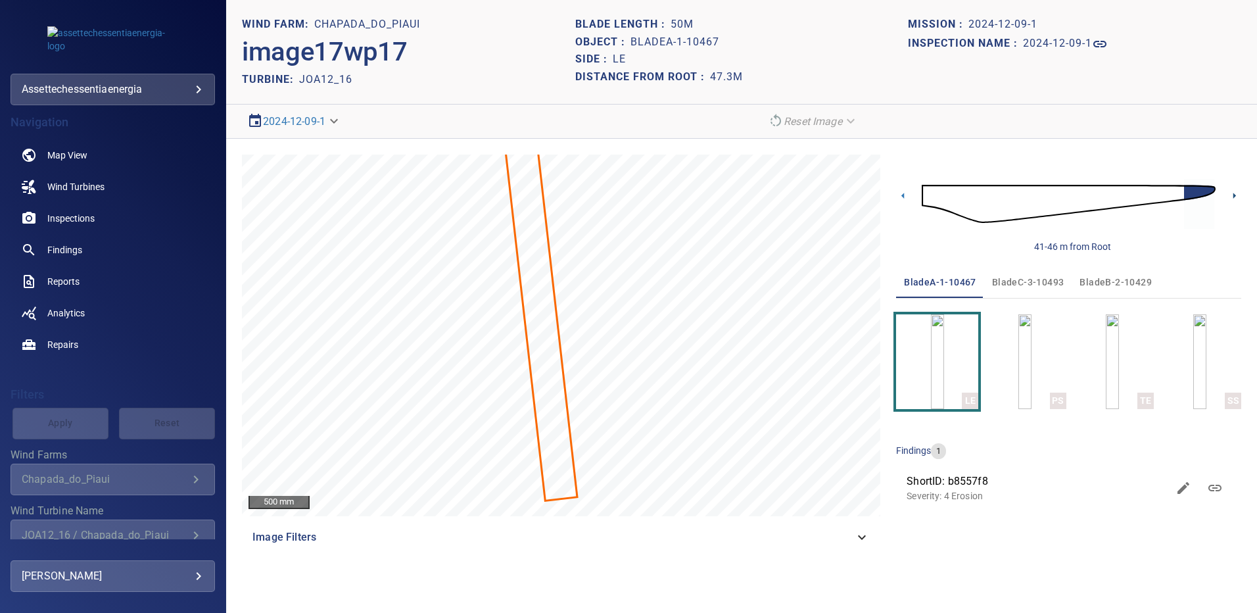
click at [1235, 194] on icon at bounding box center [1234, 196] width 14 height 14
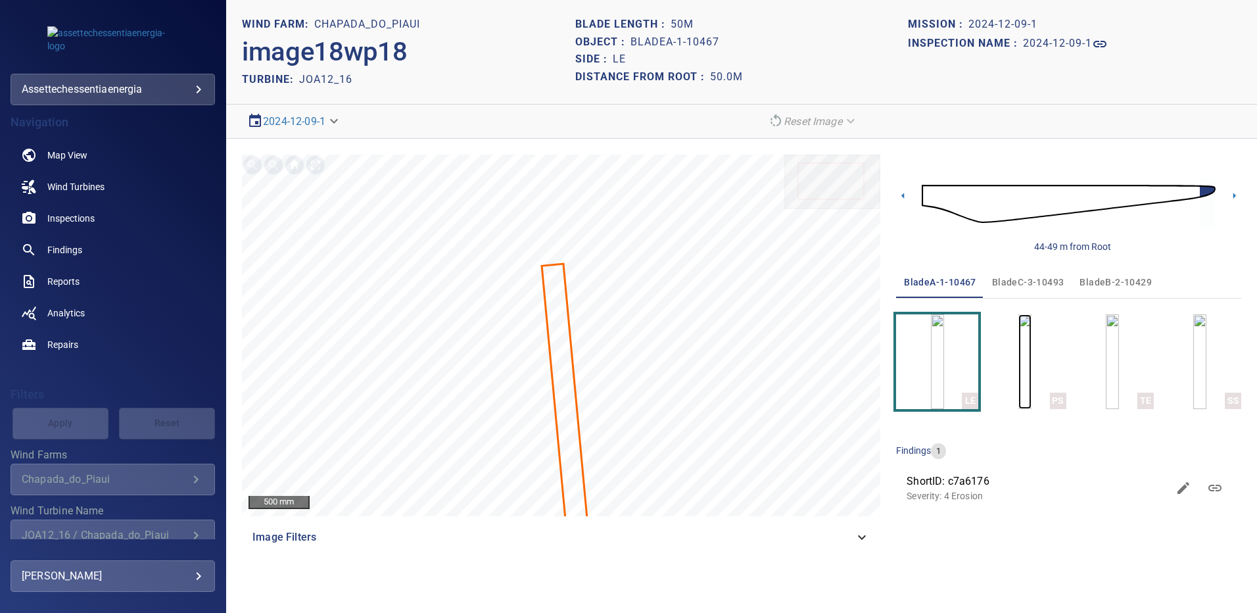
click at [1032, 356] on img "button" at bounding box center [1024, 361] width 13 height 95
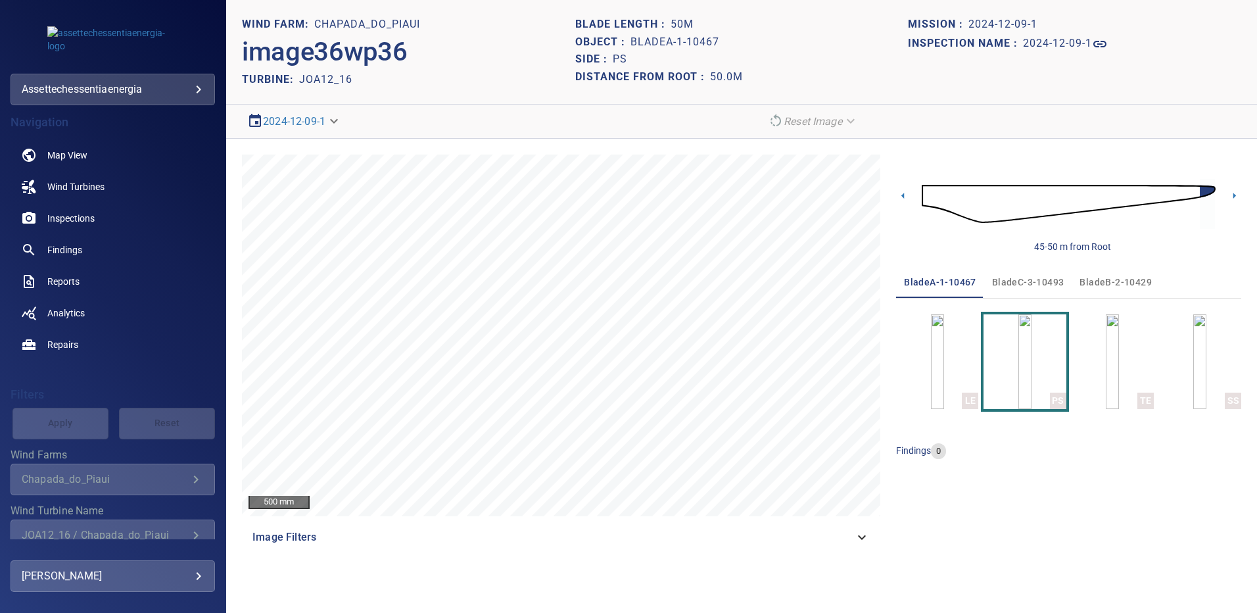
click at [1156, 519] on div "45-50 m from Root bladeA-1-10467 bladeC-3-10493 bladeB-2-10429 LE PS TE SS find…" at bounding box center [1068, 354] width 345 height 398
click at [1193, 373] on img "button" at bounding box center [1199, 361] width 13 height 95
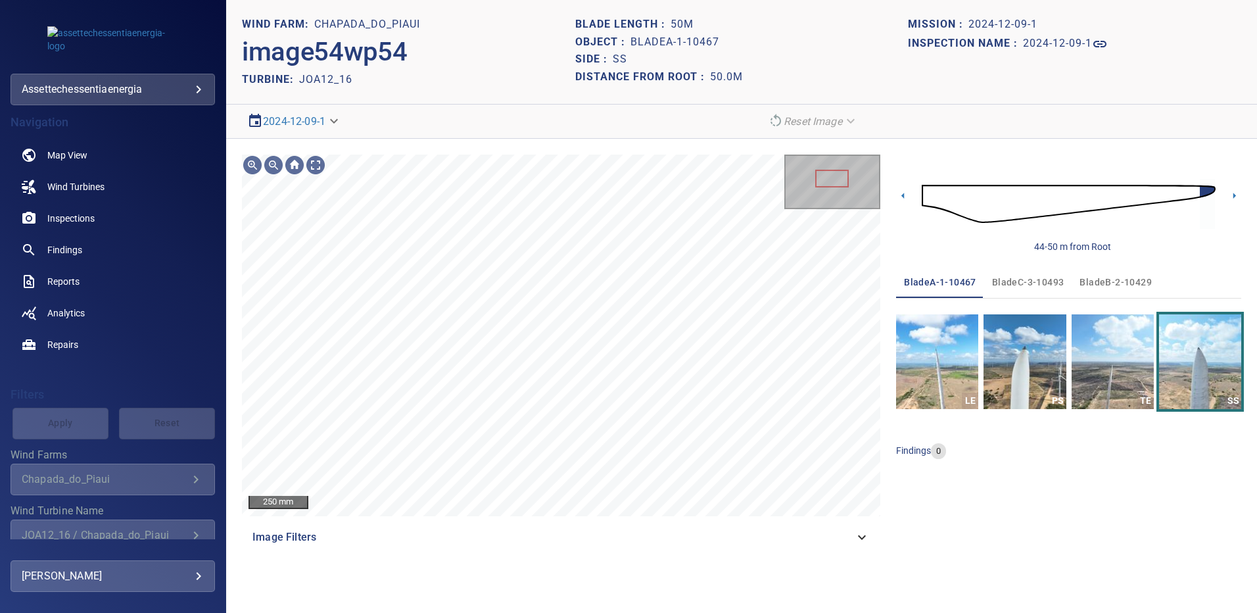
click at [1114, 271] on button "bladeB-2-10429" at bounding box center [1116, 282] width 88 height 32
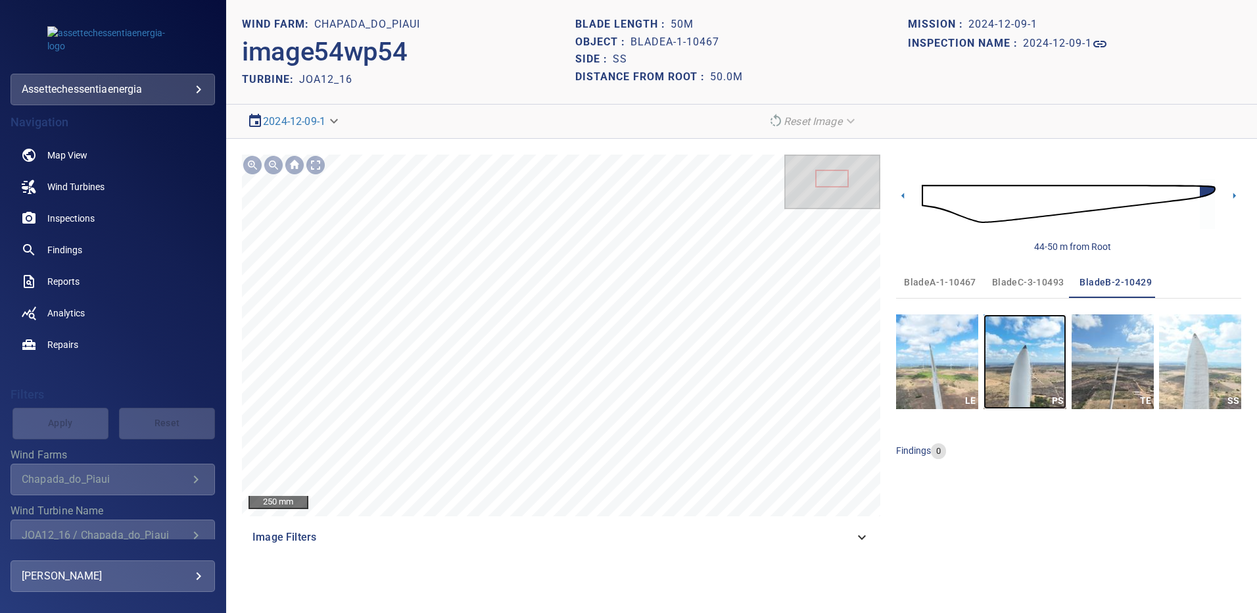
click at [1049, 338] on img "button" at bounding box center [1025, 361] width 82 height 95
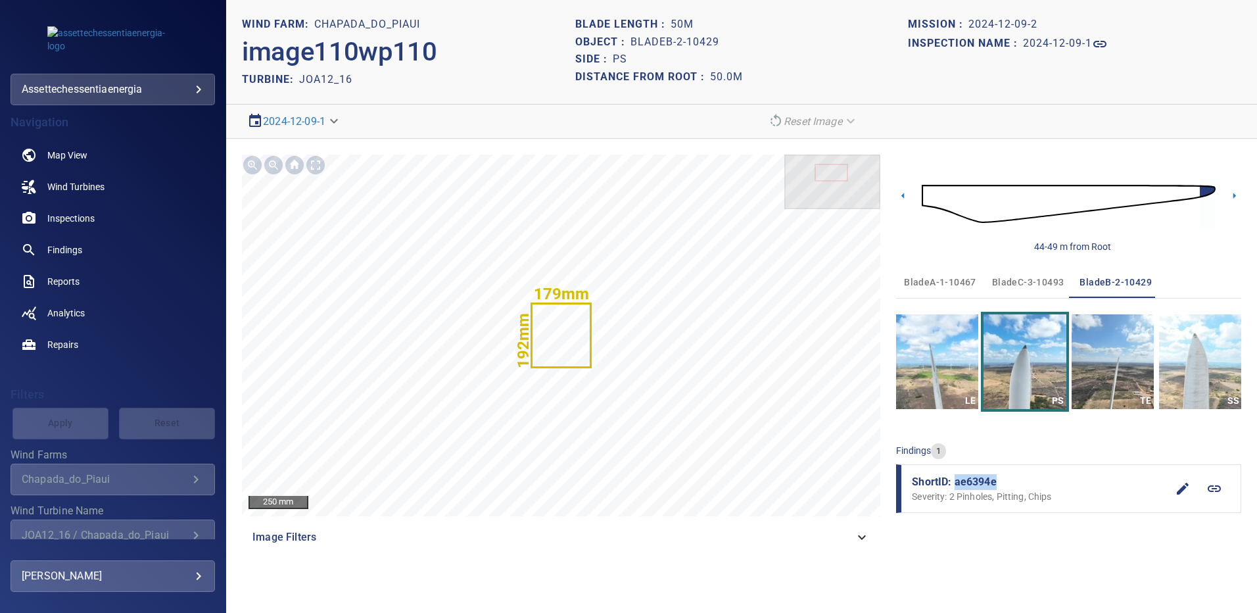
drag, startPoint x: 996, startPoint y: 480, endPoint x: 955, endPoint y: 479, distance: 40.8
click at [956, 479] on span "ShortID: ae6394e" at bounding box center [1039, 482] width 255 height 16
copy span "ae6394e"
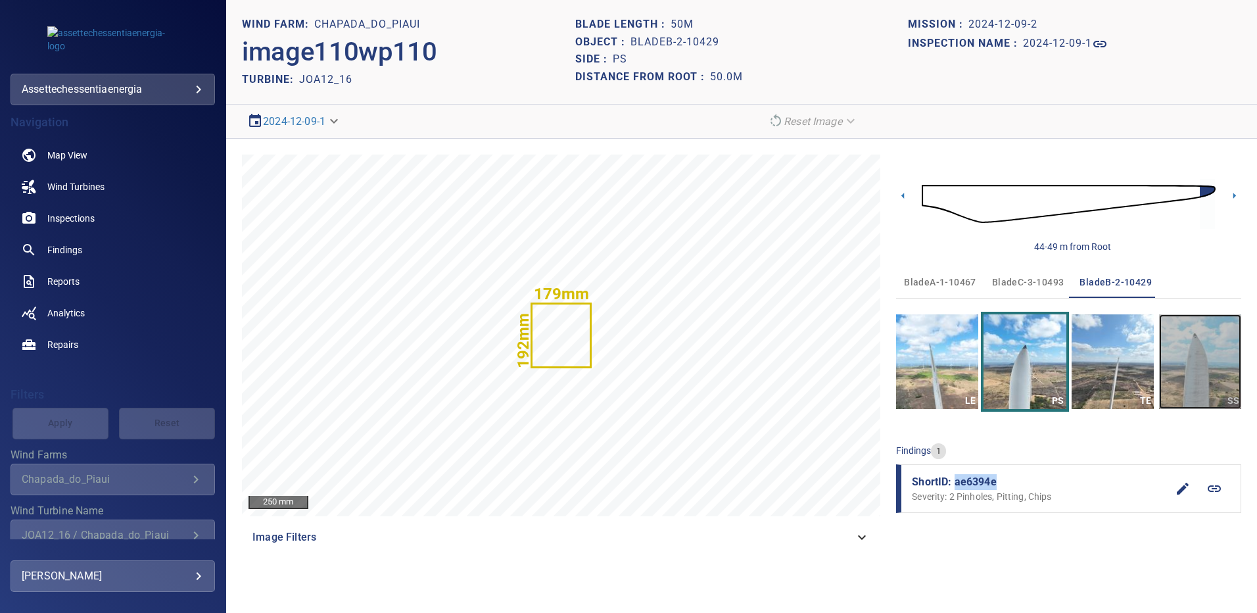
click at [1185, 355] on img "button" at bounding box center [1200, 361] width 82 height 95
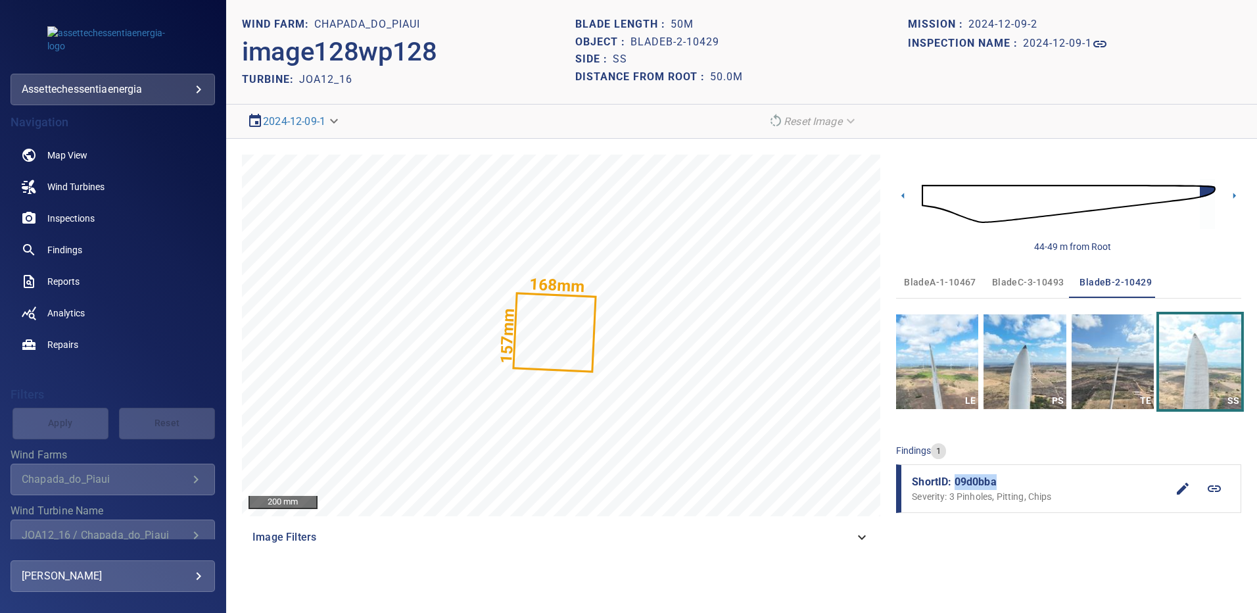
drag, startPoint x: 999, startPoint y: 480, endPoint x: 955, endPoint y: 479, distance: 44.1
click at [955, 479] on span "ShortID: 09d0bba" at bounding box center [1039, 482] width 255 height 16
copy span "09d0bba"
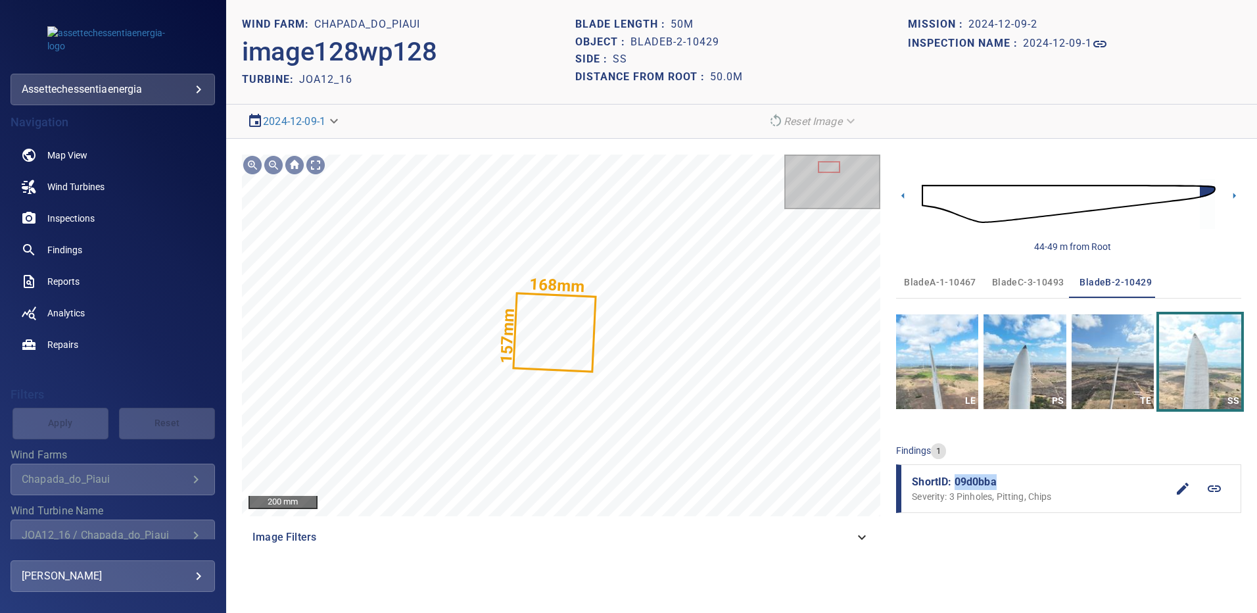
click at [1030, 280] on span "bladeC-3-10493" at bounding box center [1028, 282] width 72 height 16
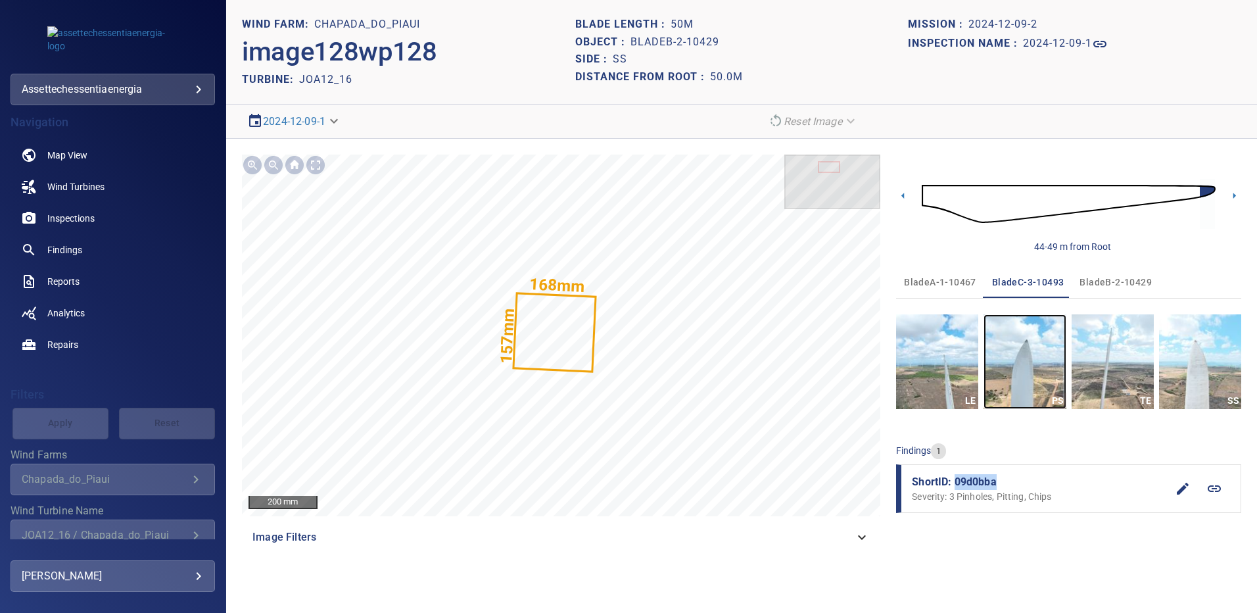
click at [1038, 364] on img "button" at bounding box center [1025, 361] width 82 height 95
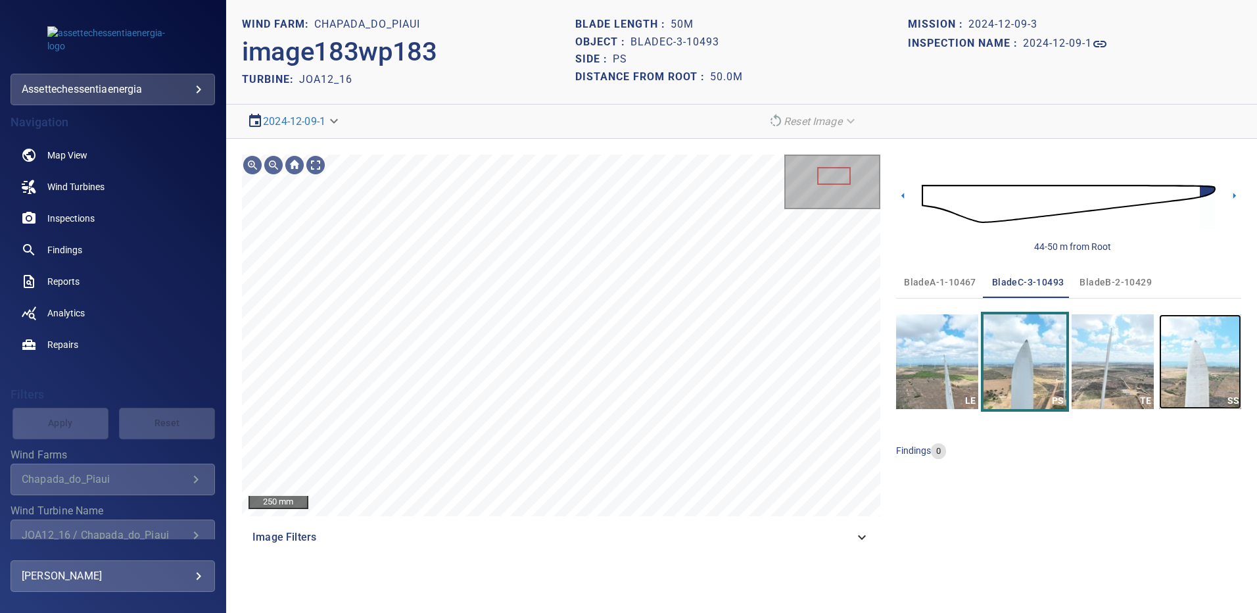
click at [1172, 362] on img "button" at bounding box center [1200, 361] width 82 height 95
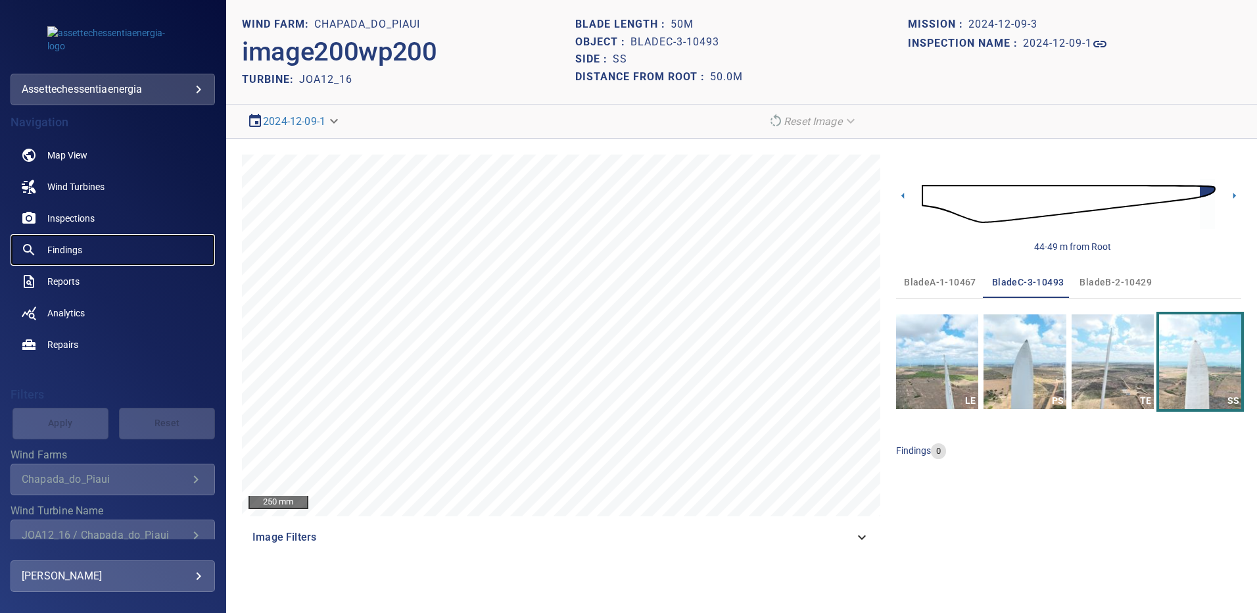
click at [85, 245] on link "Findings" at bounding box center [113, 250] width 204 height 32
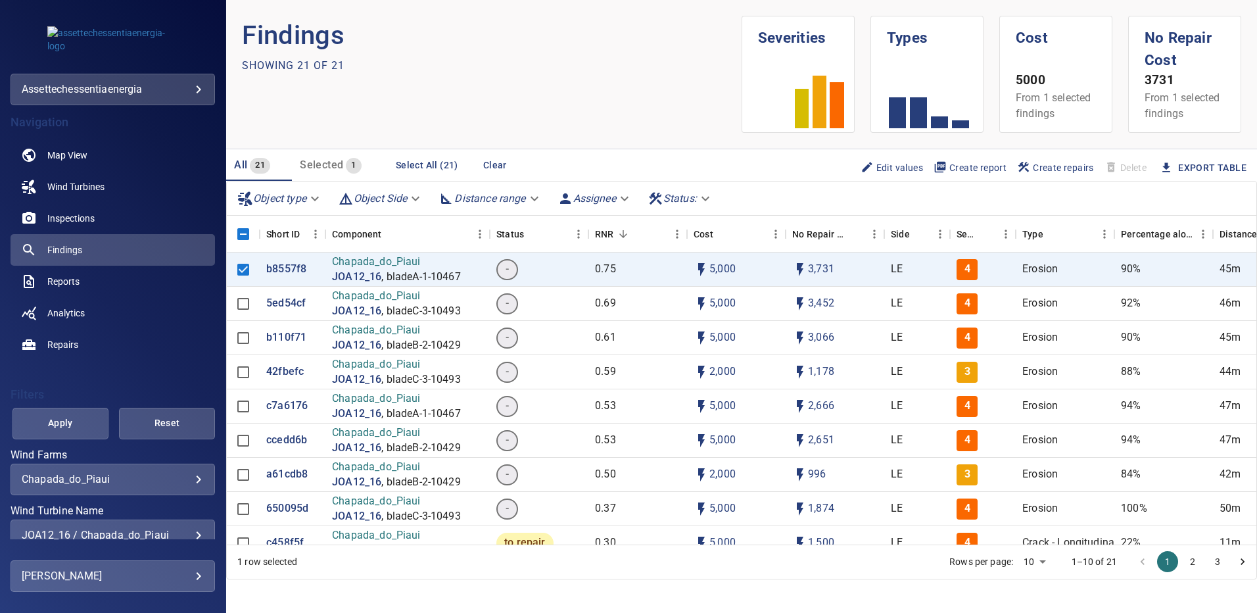
click at [193, 527] on div "**********" at bounding box center [113, 535] width 204 height 32
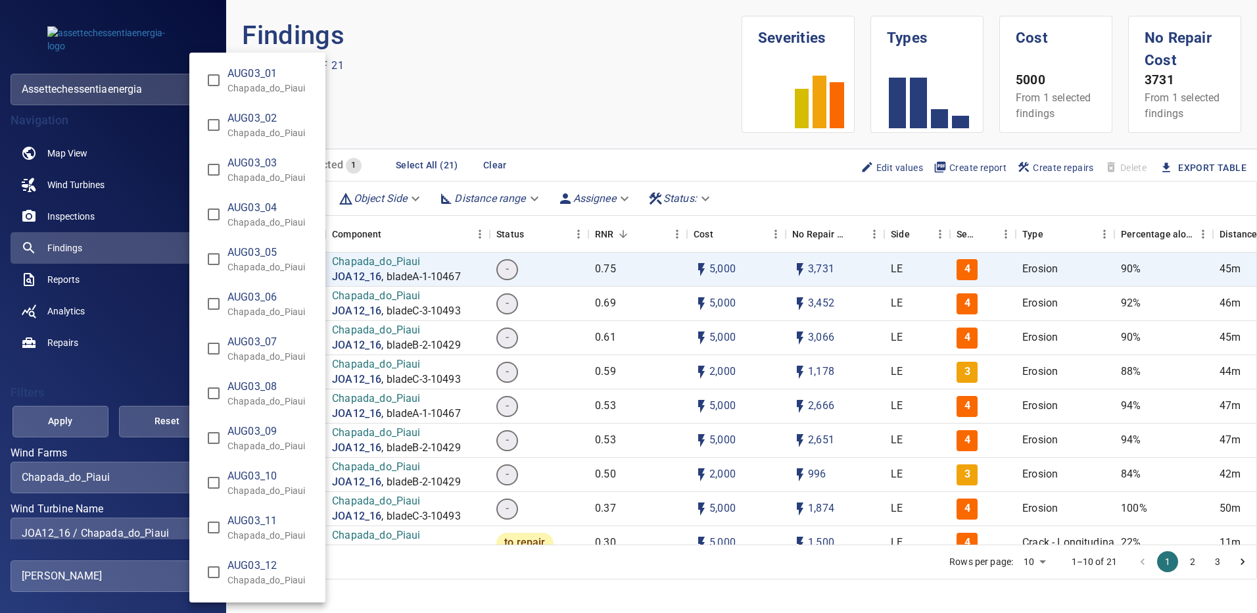
scroll to position [8473, 0]
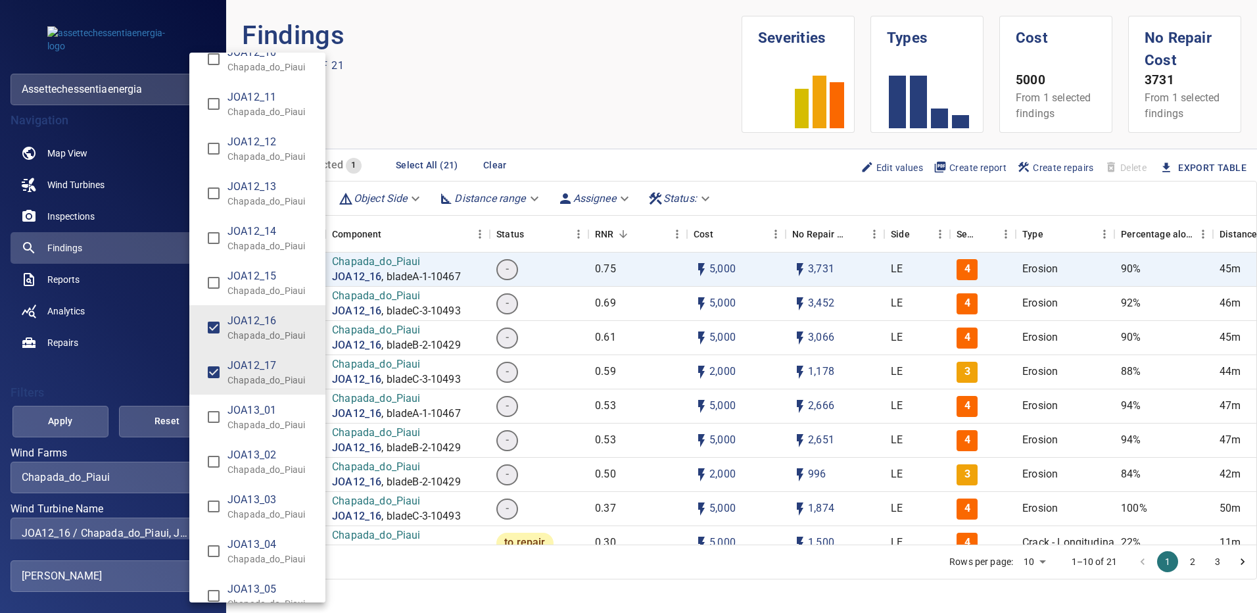
type input "**********"
click at [68, 414] on div "Wind Turbine Name" at bounding box center [628, 306] width 1257 height 613
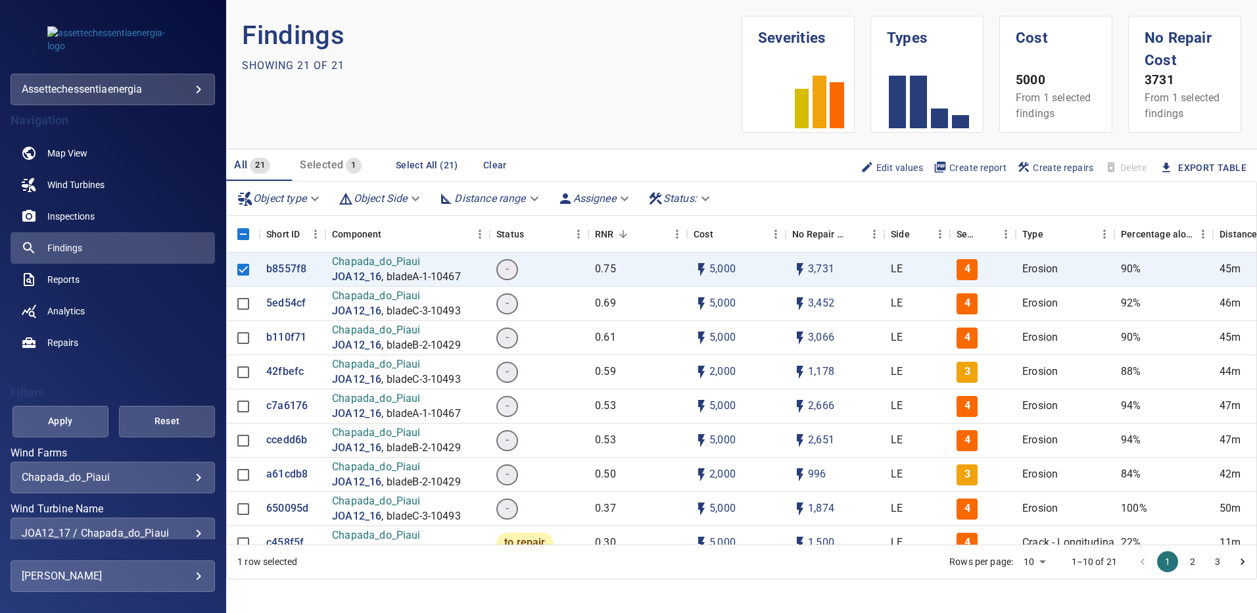
click at [68, 414] on span "Apply" at bounding box center [60, 421] width 63 height 16
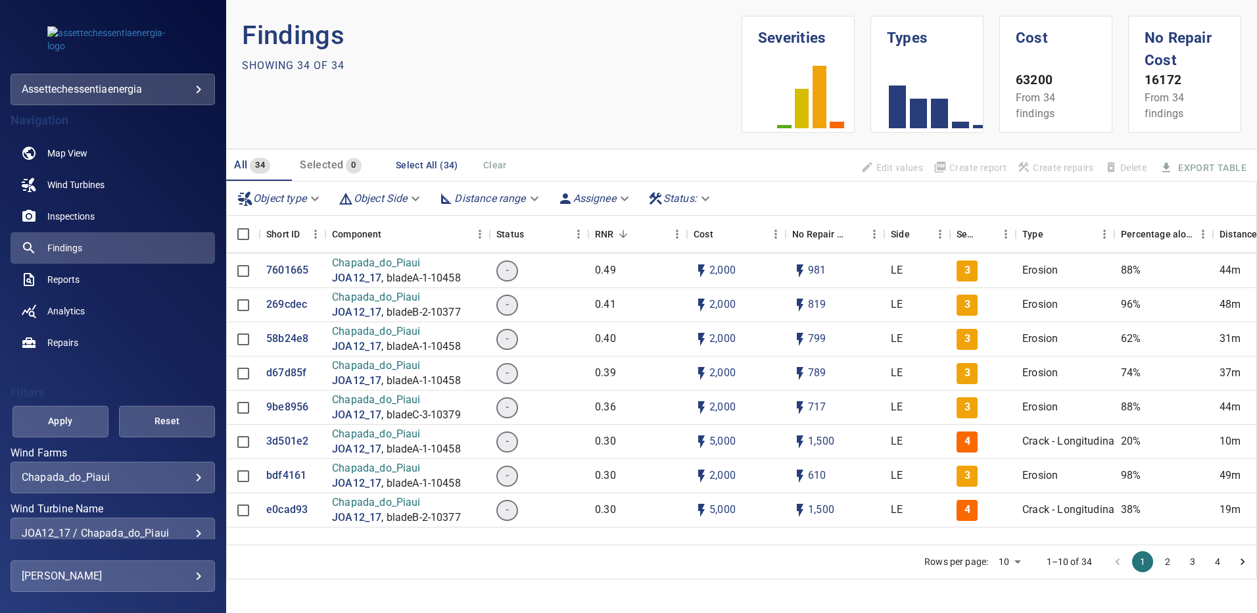
scroll to position [0, 0]
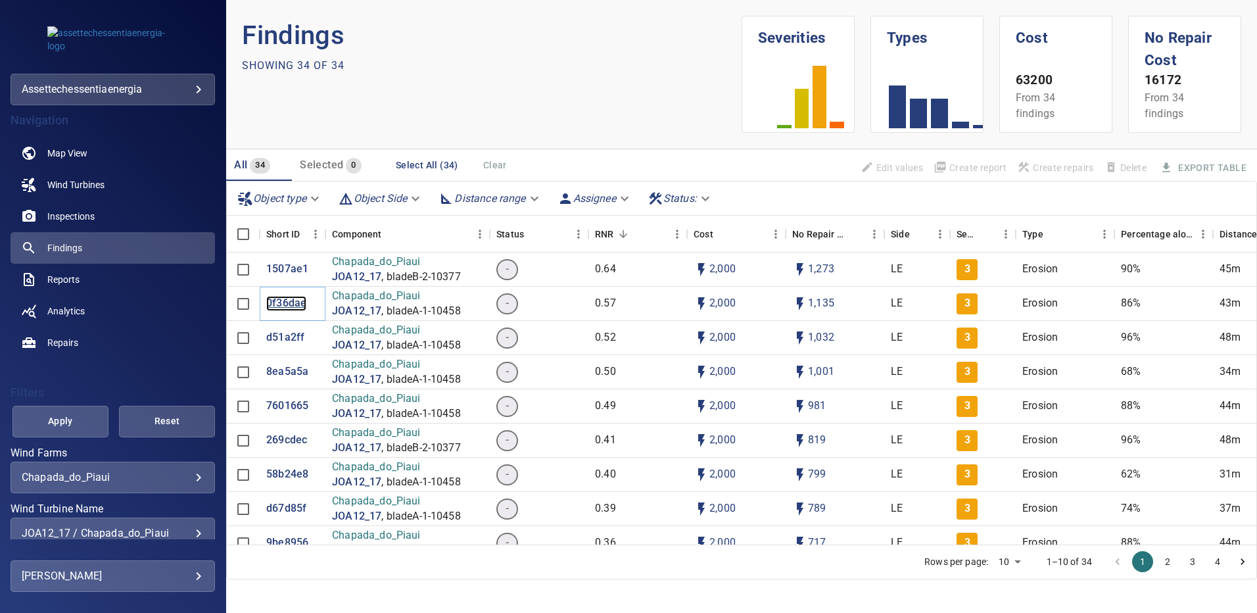
click at [272, 298] on p "0f36dae" at bounding box center [286, 303] width 40 height 15
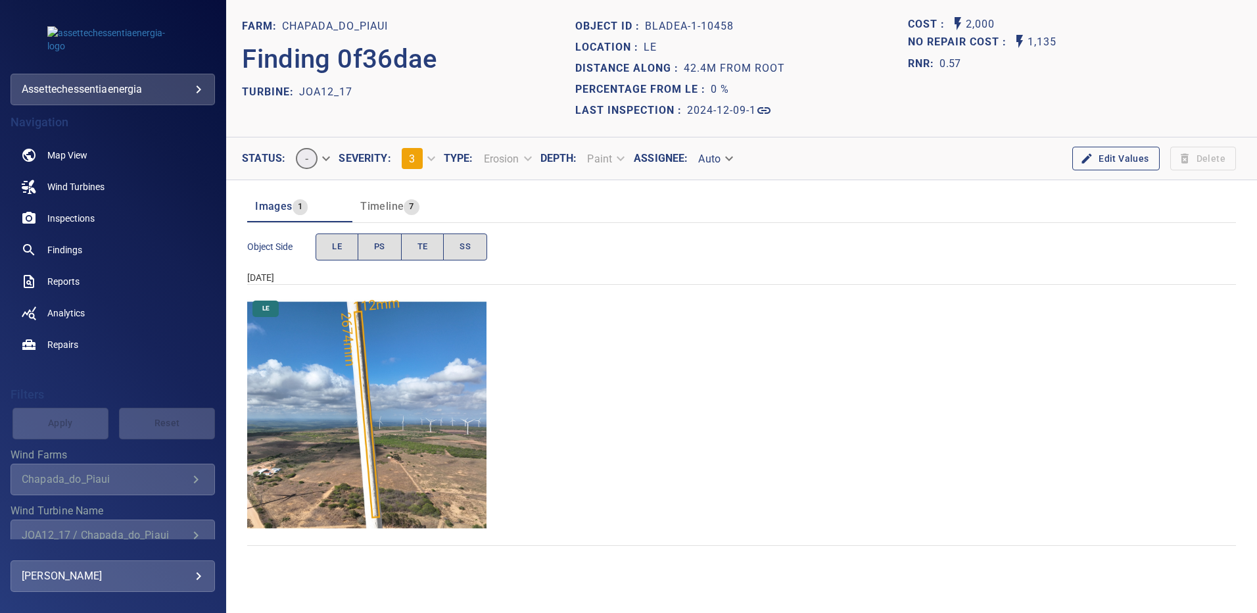
click at [438, 370] on img "Chapada_do_Piaui/JOA12_17/2024-12-09-1/2024-12-09-1/image18wp18.jpg" at bounding box center [366, 414] width 239 height 239
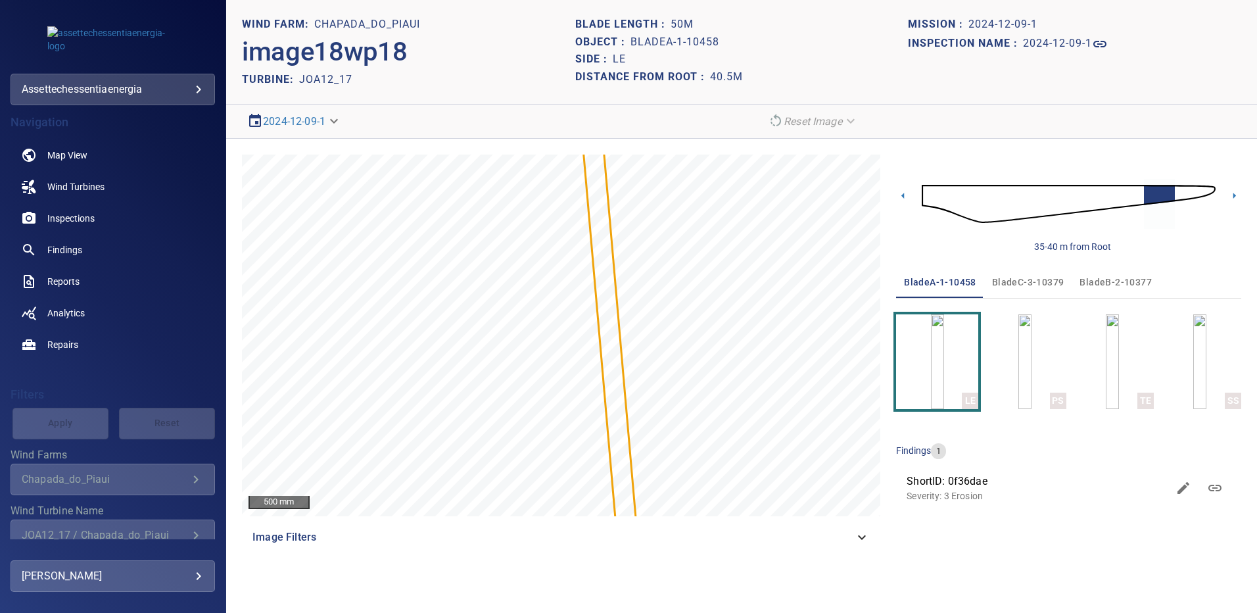
click at [1145, 536] on div "35-40 m from Root bladeA-1-10458 bladeC-3-10379 bladeB-2-10377 LE PS TE SS find…" at bounding box center [1068, 354] width 345 height 398
click at [1206, 199] on img at bounding box center [1069, 203] width 294 height 71
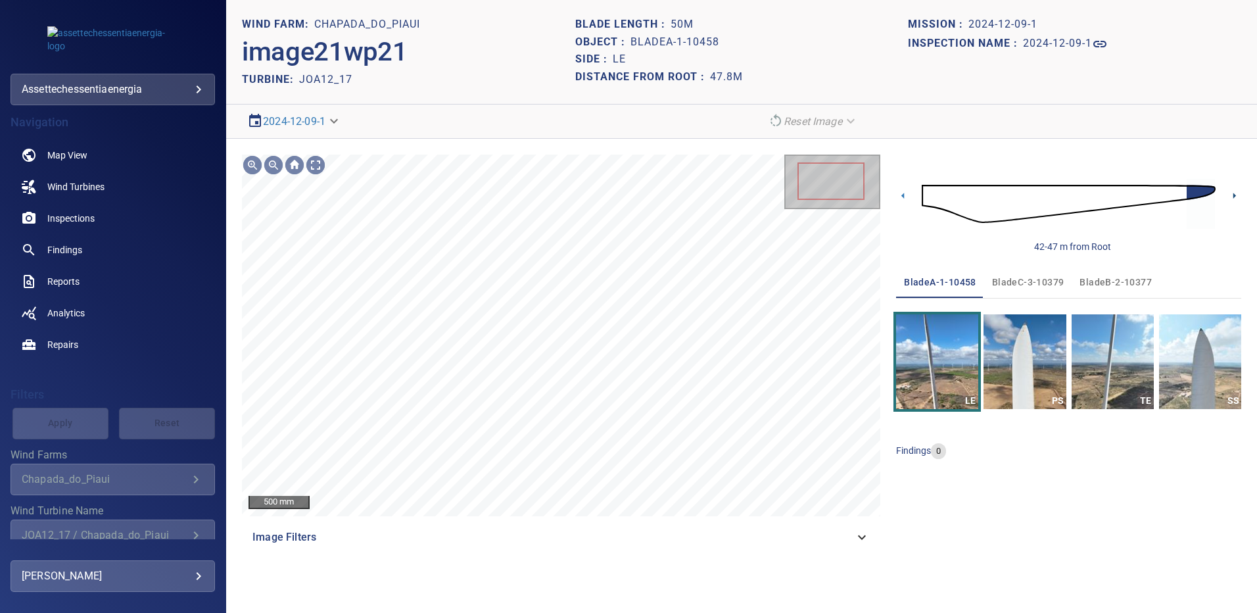
click at [1231, 197] on icon at bounding box center [1234, 196] width 14 height 14
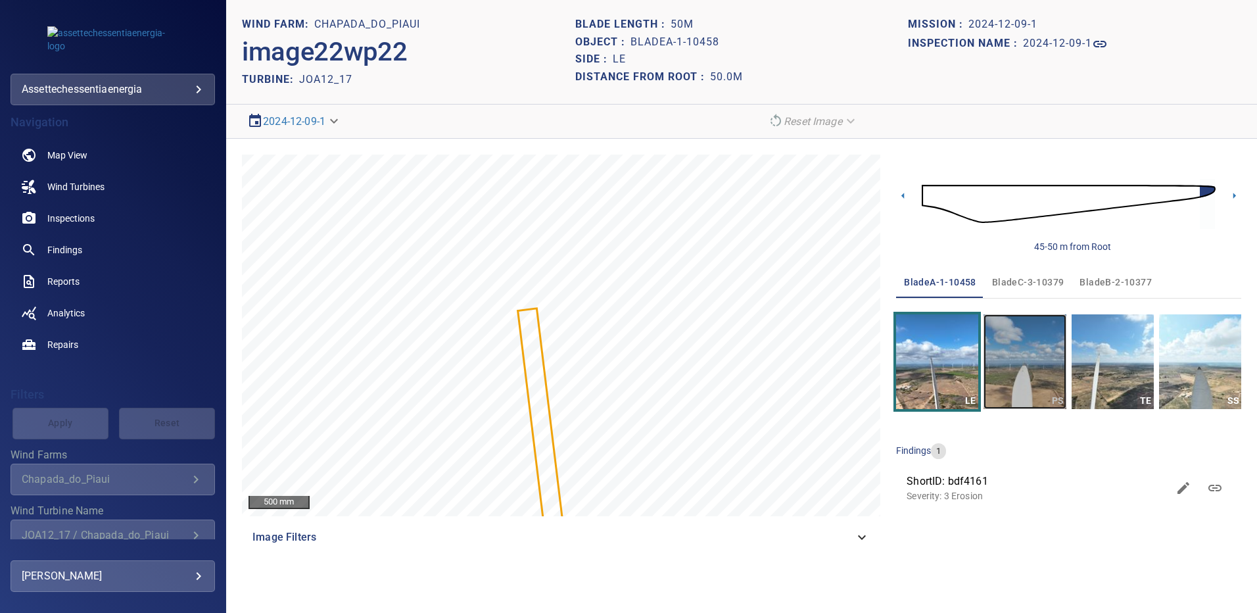
click at [1003, 355] on img "button" at bounding box center [1025, 361] width 82 height 95
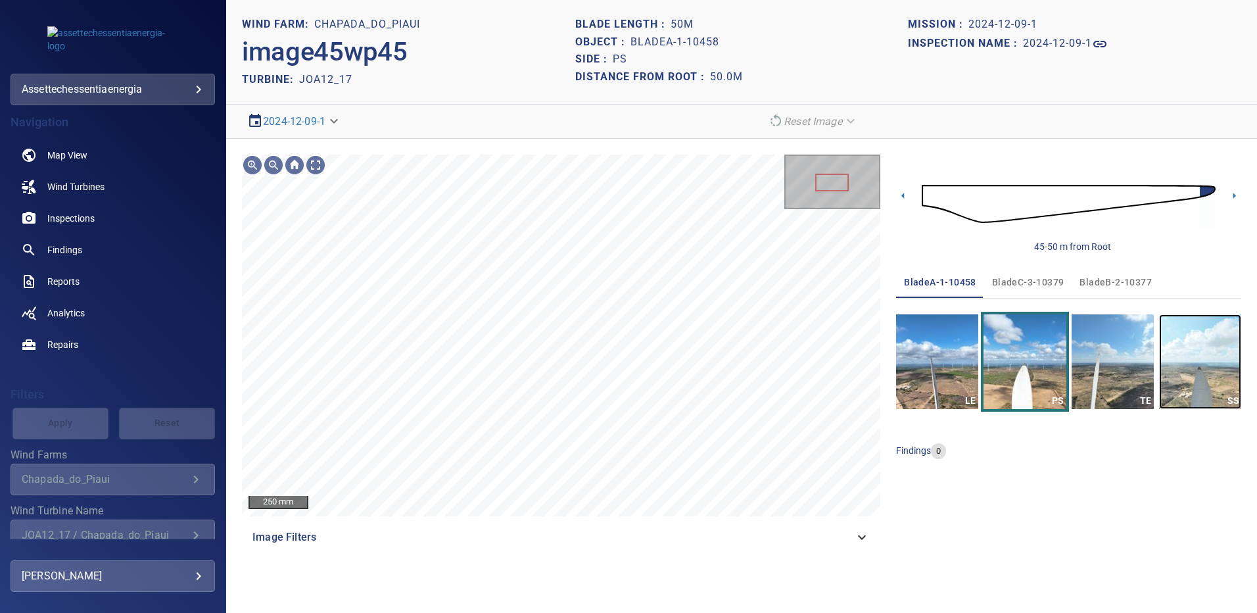
click at [1193, 363] on img "button" at bounding box center [1200, 361] width 82 height 95
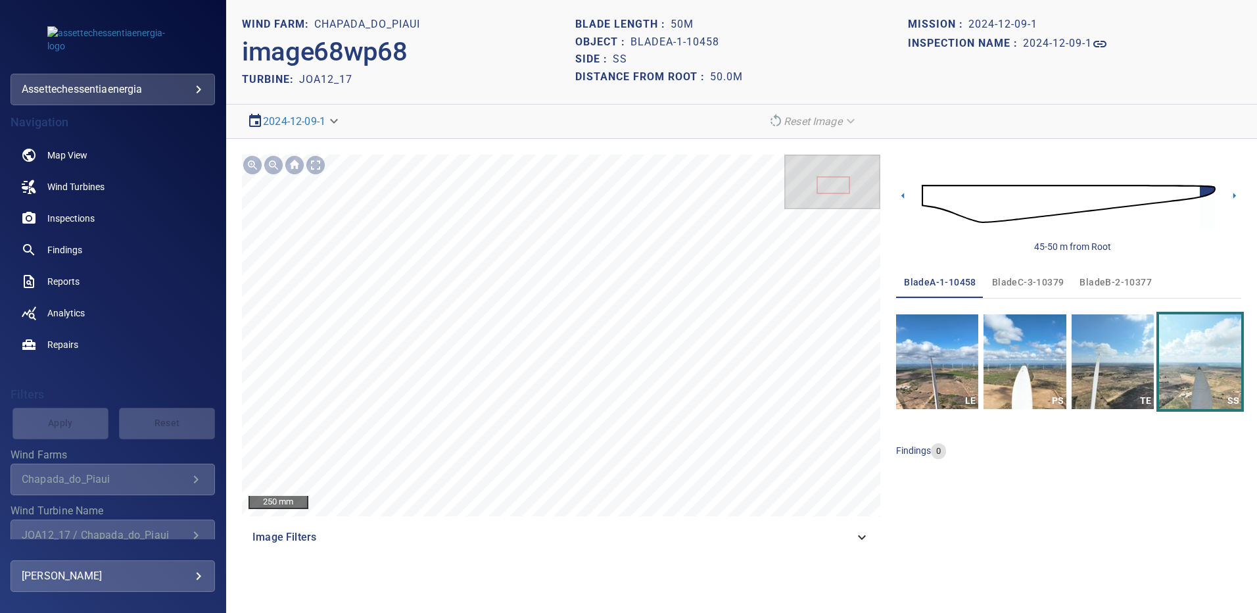
click at [1087, 282] on span "bladeB-2-10377" at bounding box center [1116, 282] width 72 height 16
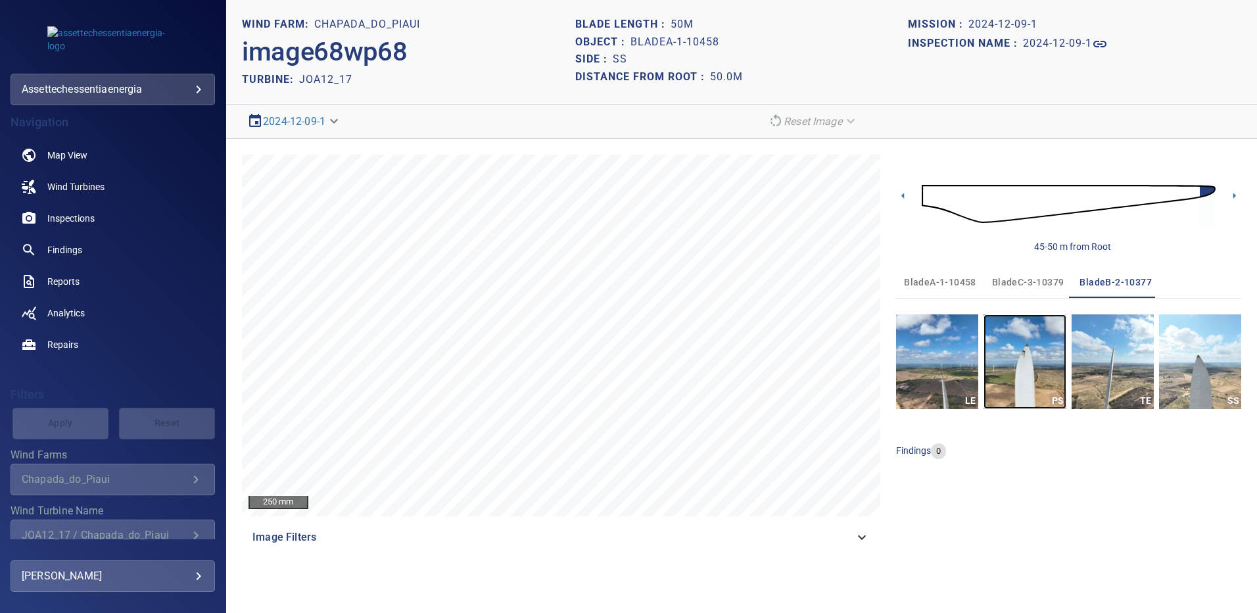
click at [1024, 375] on img "button" at bounding box center [1025, 361] width 82 height 95
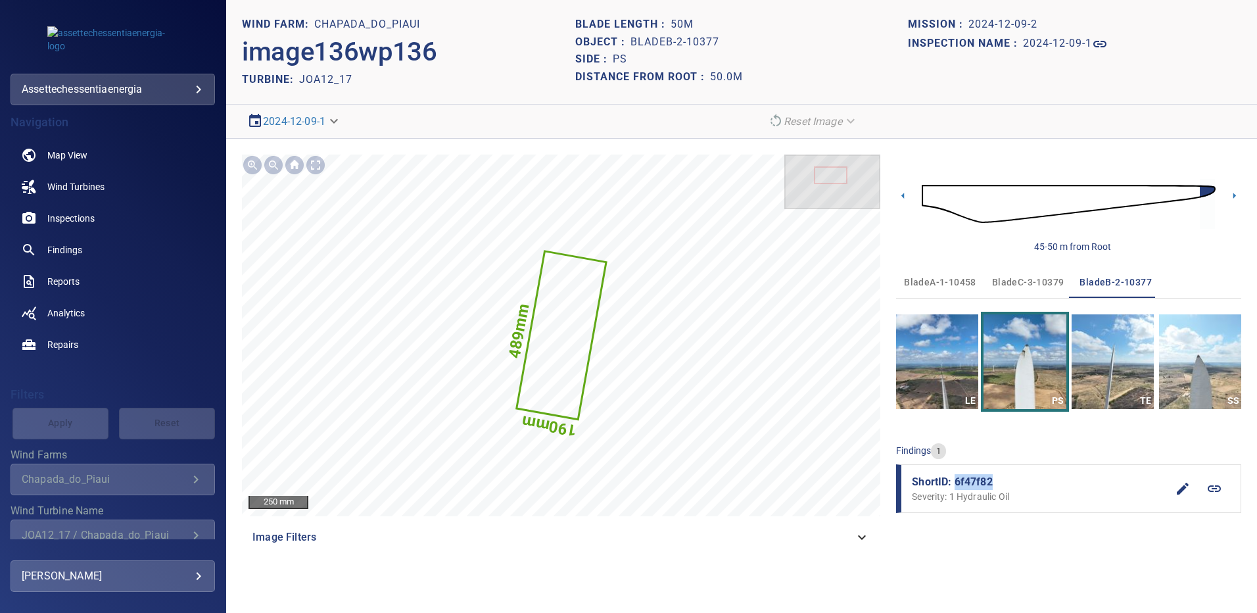
drag, startPoint x: 998, startPoint y: 480, endPoint x: 955, endPoint y: 481, distance: 42.7
click at [955, 481] on span "ShortID: 6f47f82" at bounding box center [1039, 482] width 255 height 16
copy span "6f47f82"
click at [1212, 366] on img "button" at bounding box center [1200, 361] width 82 height 95
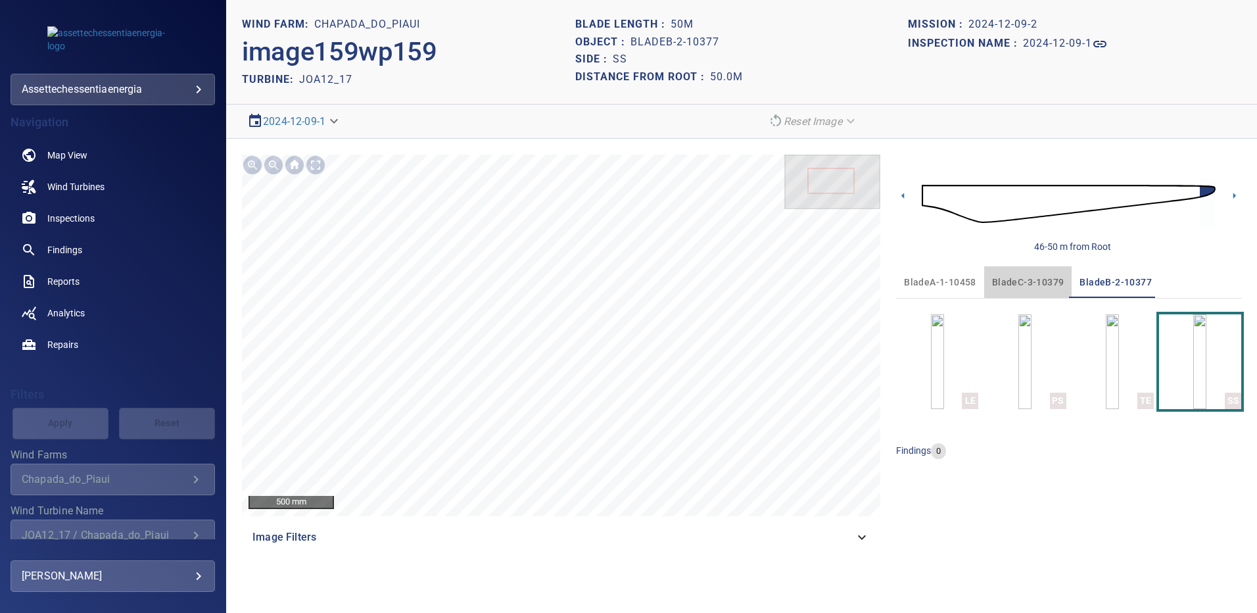
drag, startPoint x: 1018, startPoint y: 274, endPoint x: 1020, endPoint y: 291, distance: 16.6
click at [1018, 274] on span "bladeC-3-10379" at bounding box center [1028, 282] width 72 height 16
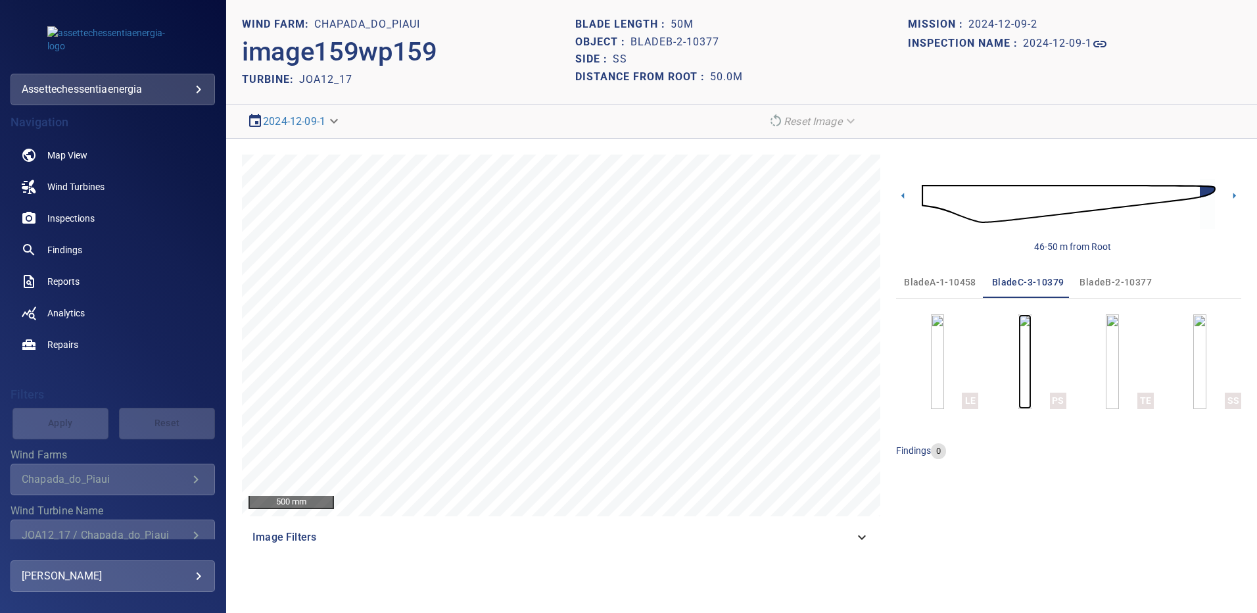
click at [1028, 332] on img "button" at bounding box center [1024, 361] width 13 height 95
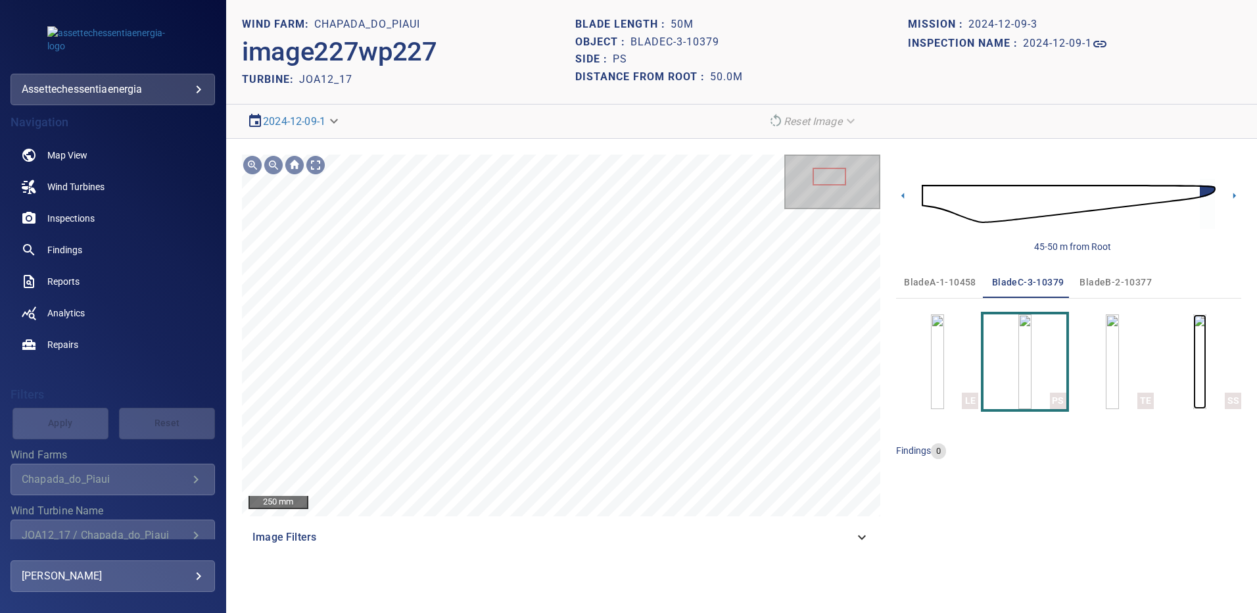
click at [1193, 347] on img "button" at bounding box center [1199, 361] width 13 height 95
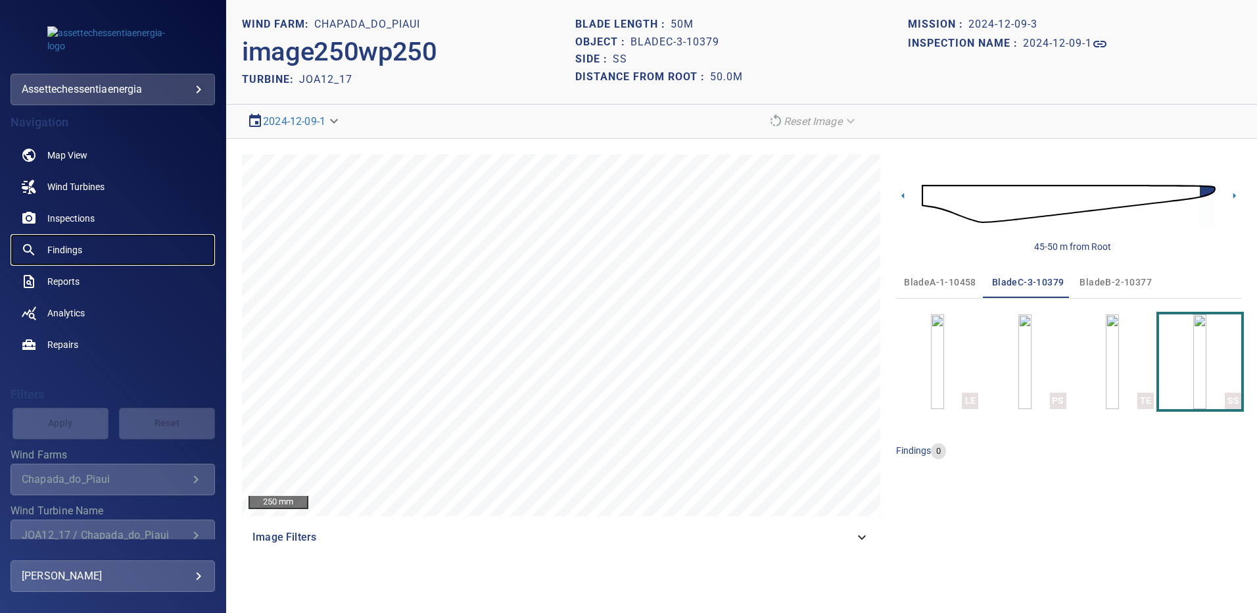
click at [82, 247] on link "Findings" at bounding box center [113, 250] width 204 height 32
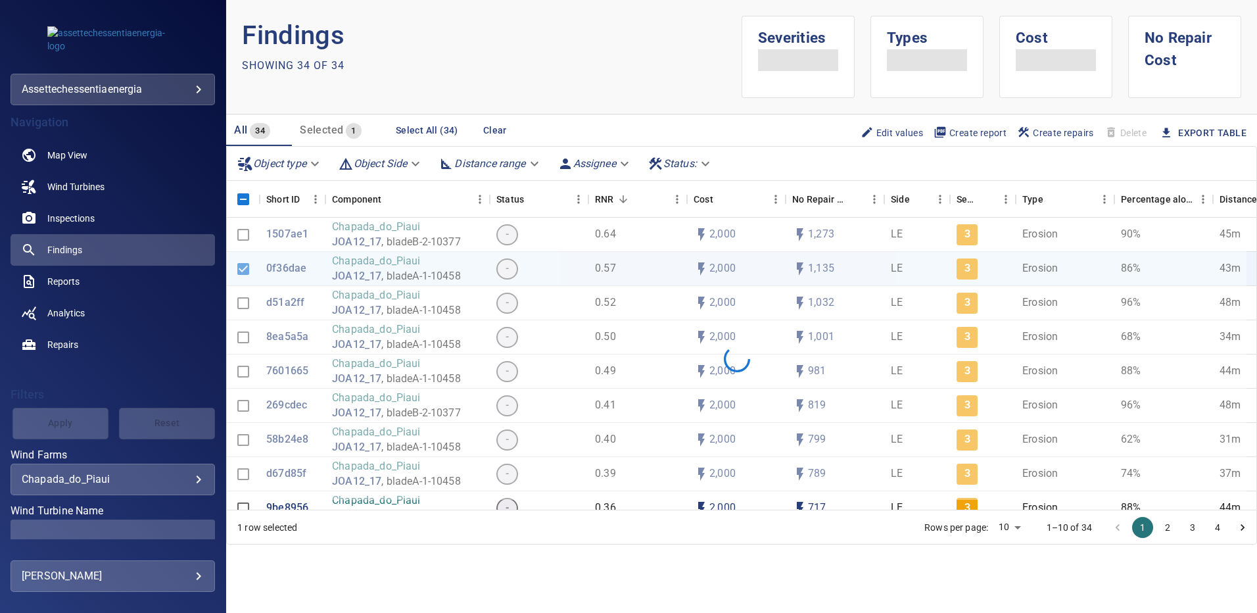
scroll to position [80, 0]
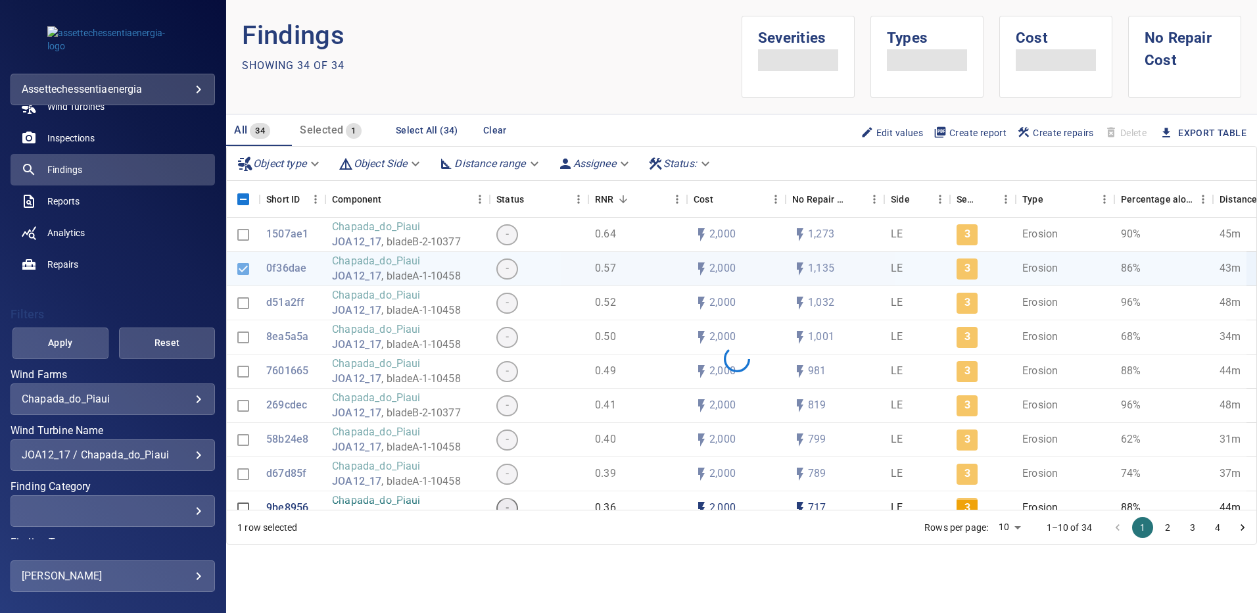
click at [193, 456] on div "JOA12_17 / Chapada_do_Piaui" at bounding box center [113, 454] width 182 height 12
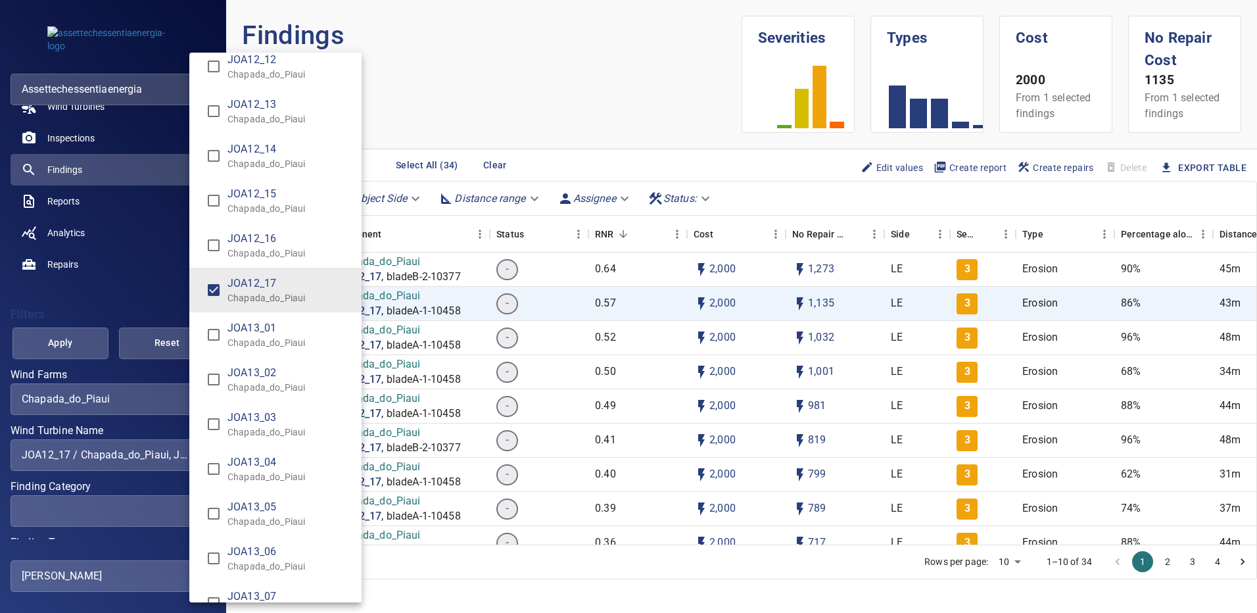
scroll to position [8452, 0]
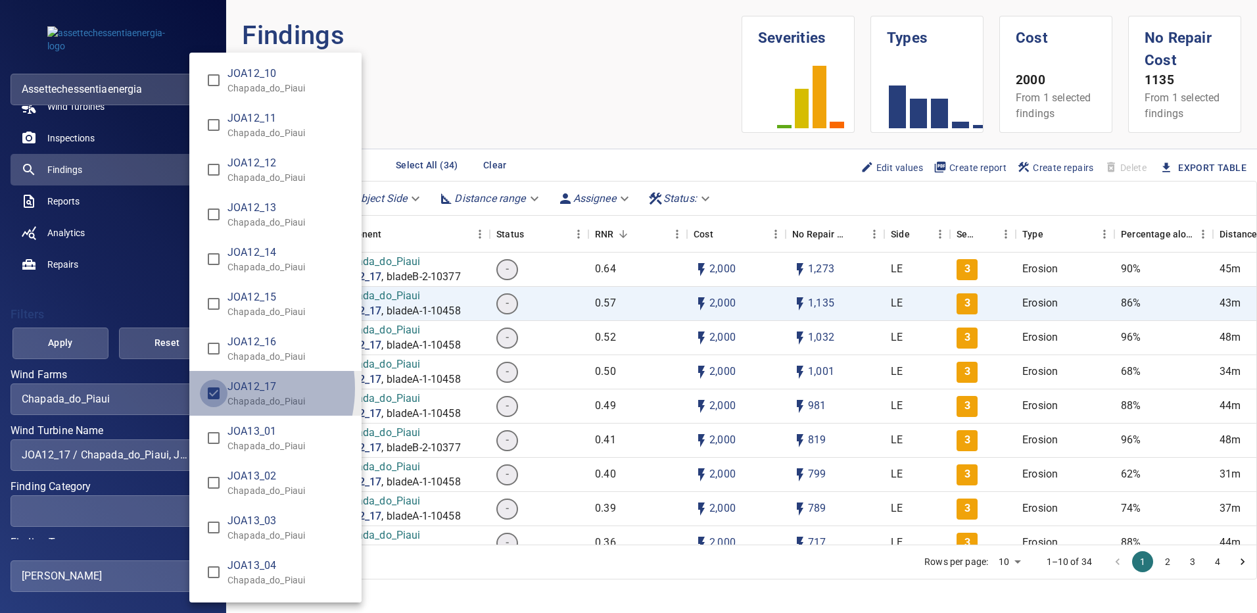
type input "**********"
click at [82, 333] on div "Wind Turbine Name" at bounding box center [628, 306] width 1257 height 613
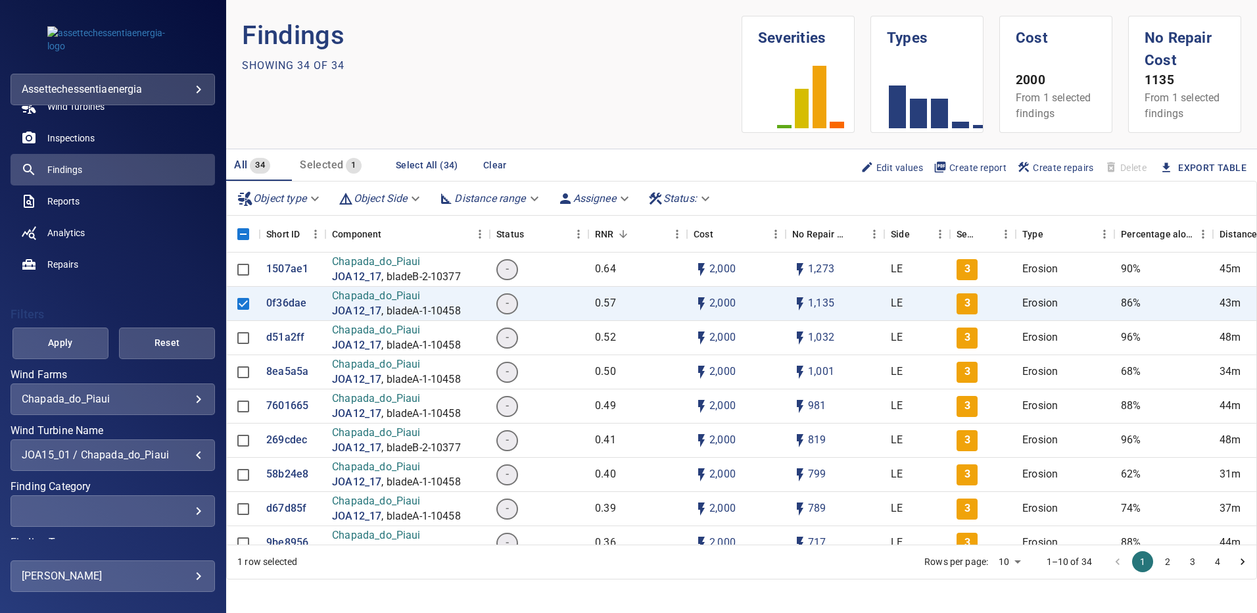
click at [82, 338] on span "Apply" at bounding box center [60, 343] width 63 height 16
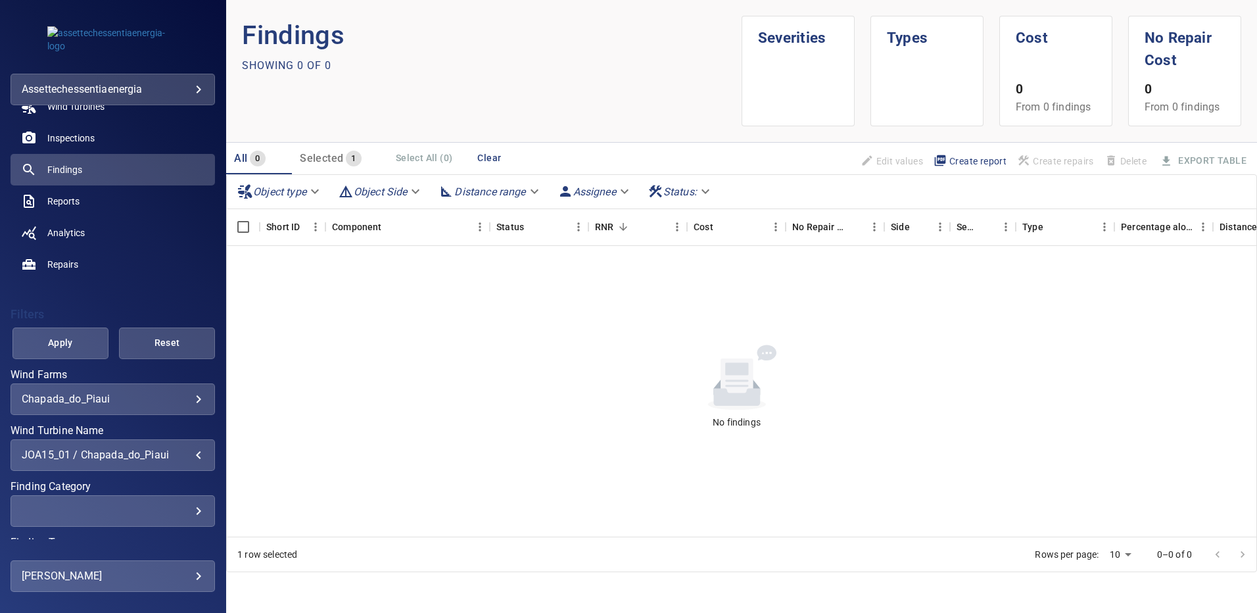
click at [191, 452] on div "JOA15_01 / Chapada_do_Piaui" at bounding box center [113, 454] width 182 height 12
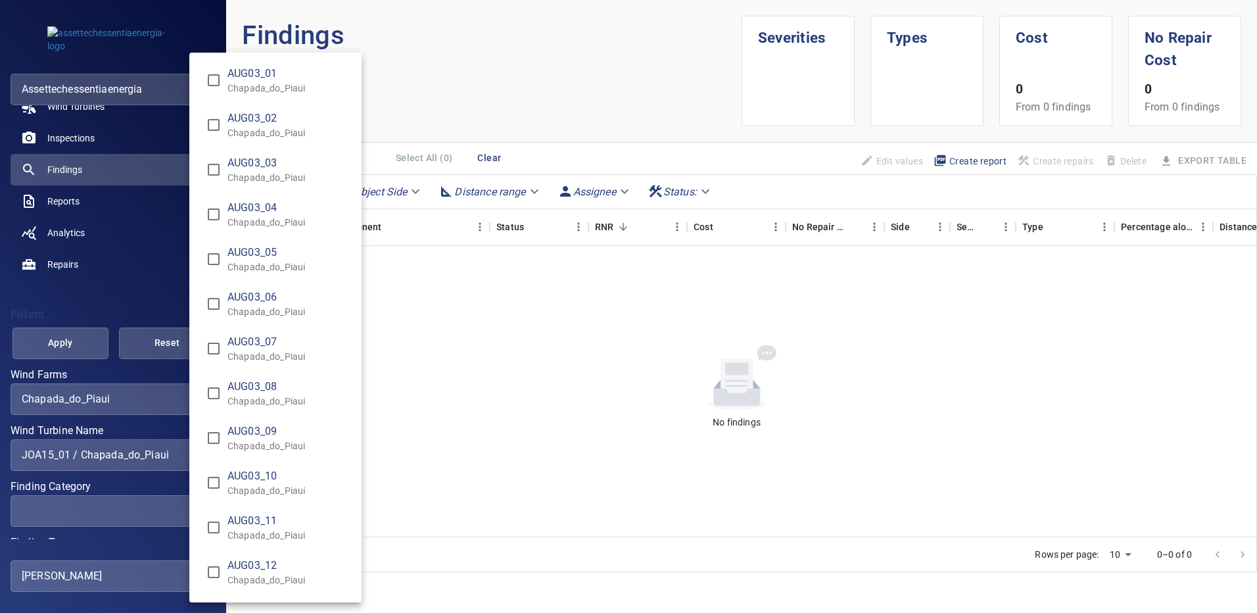
scroll to position [9278, 0]
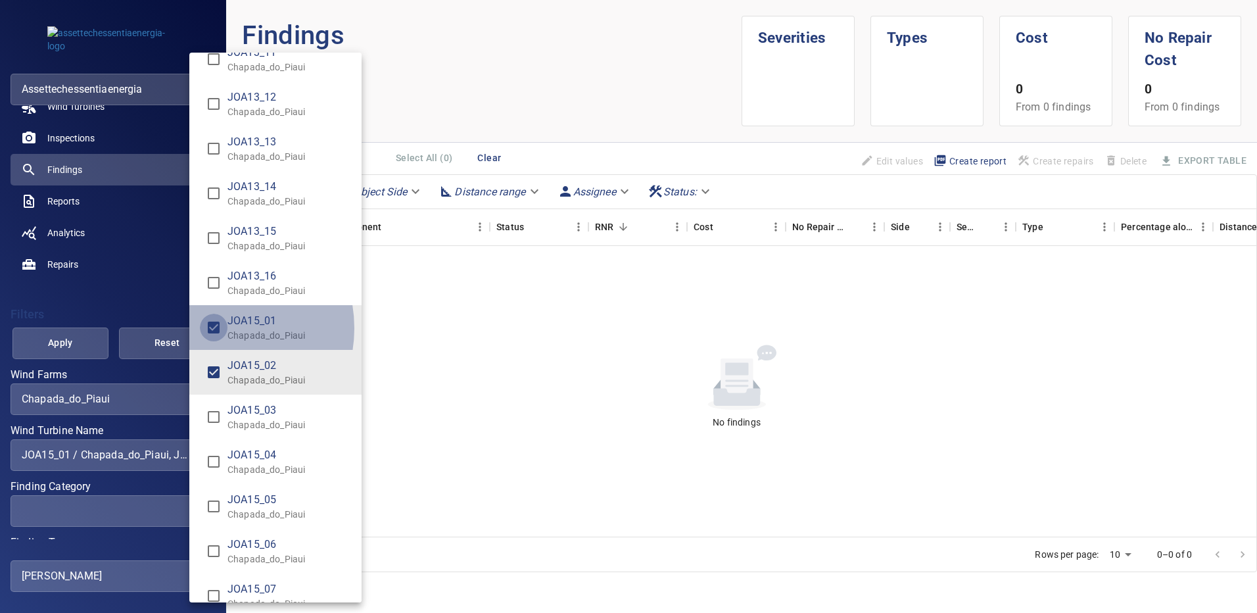
type input "**********"
click at [62, 346] on div "Wind Turbine Name" at bounding box center [628, 306] width 1257 height 613
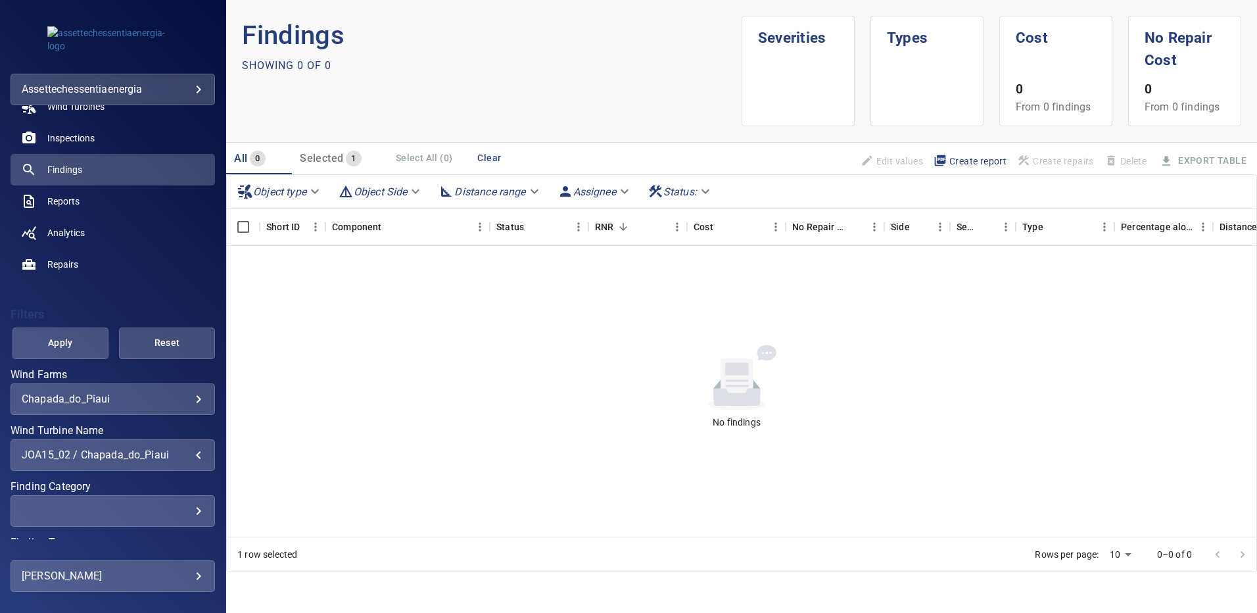
click at [62, 346] on span "Apply" at bounding box center [60, 343] width 63 height 16
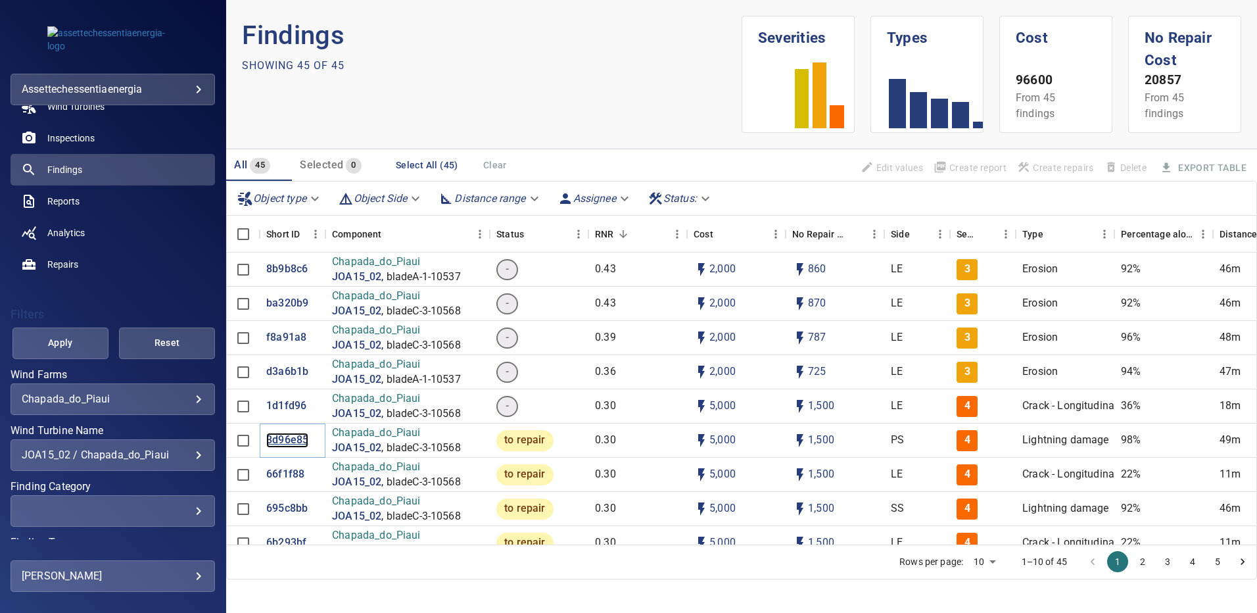
click at [291, 441] on p "3d96e85" at bounding box center [287, 440] width 42 height 15
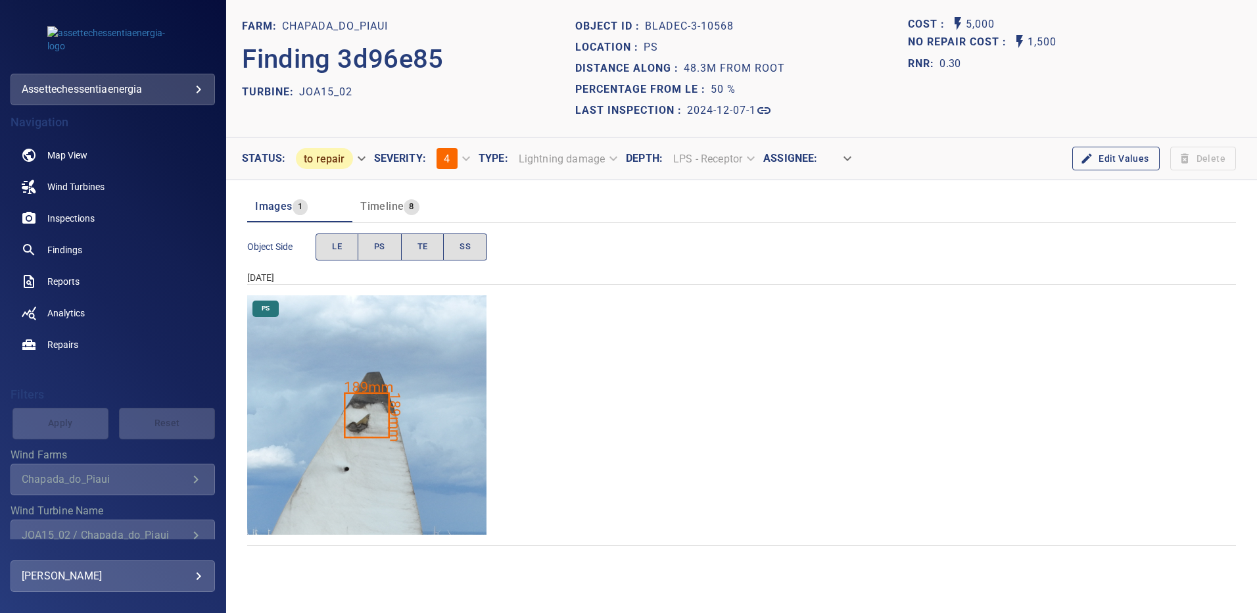
click at [368, 433] on img "Chapada_do_Piaui/JOA15_02/2024-12-07-1/2024-12-07-3/image213wp213.jpg" at bounding box center [366, 414] width 239 height 239
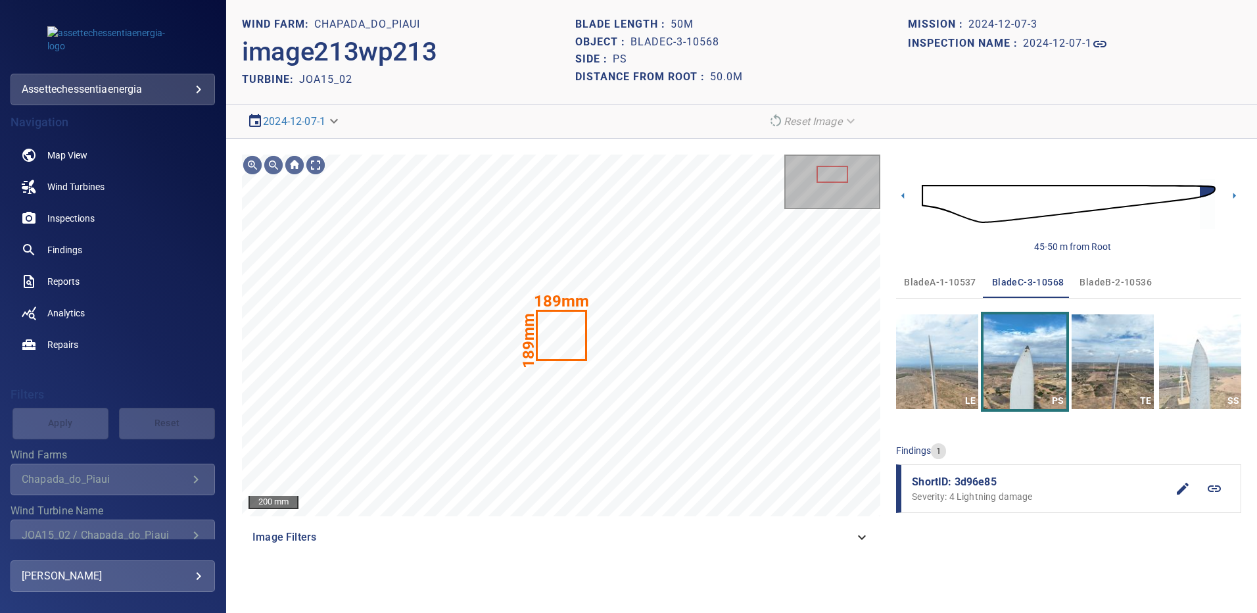
click at [961, 281] on span "bladeA-1-10537" at bounding box center [940, 282] width 72 height 16
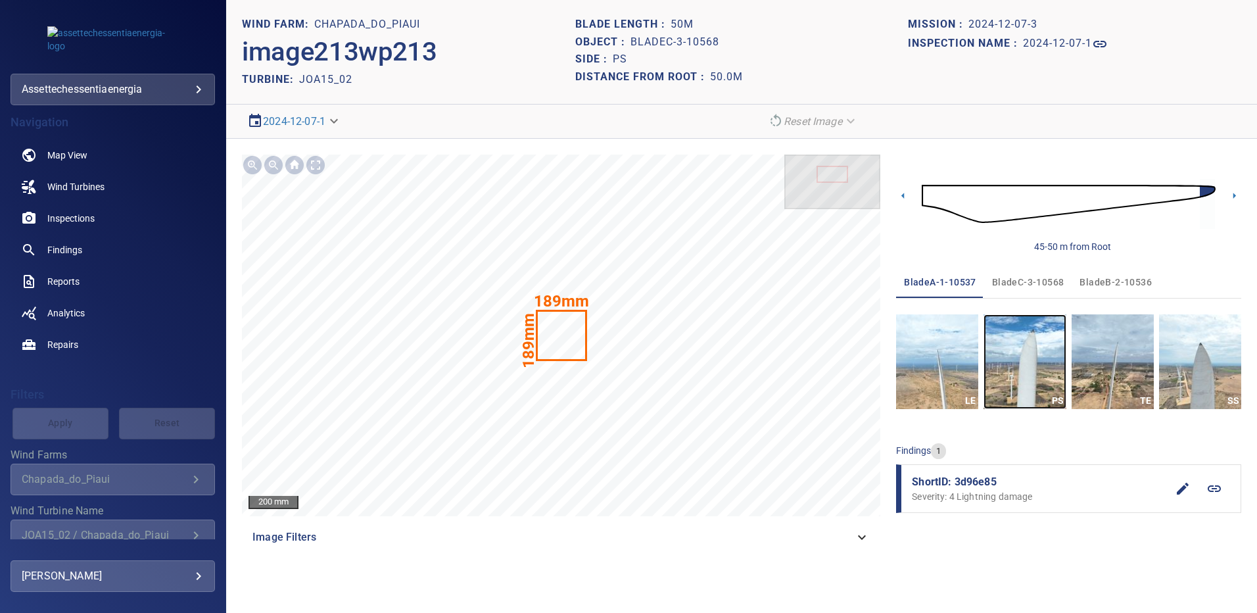
click at [1030, 350] on img "button" at bounding box center [1025, 361] width 82 height 95
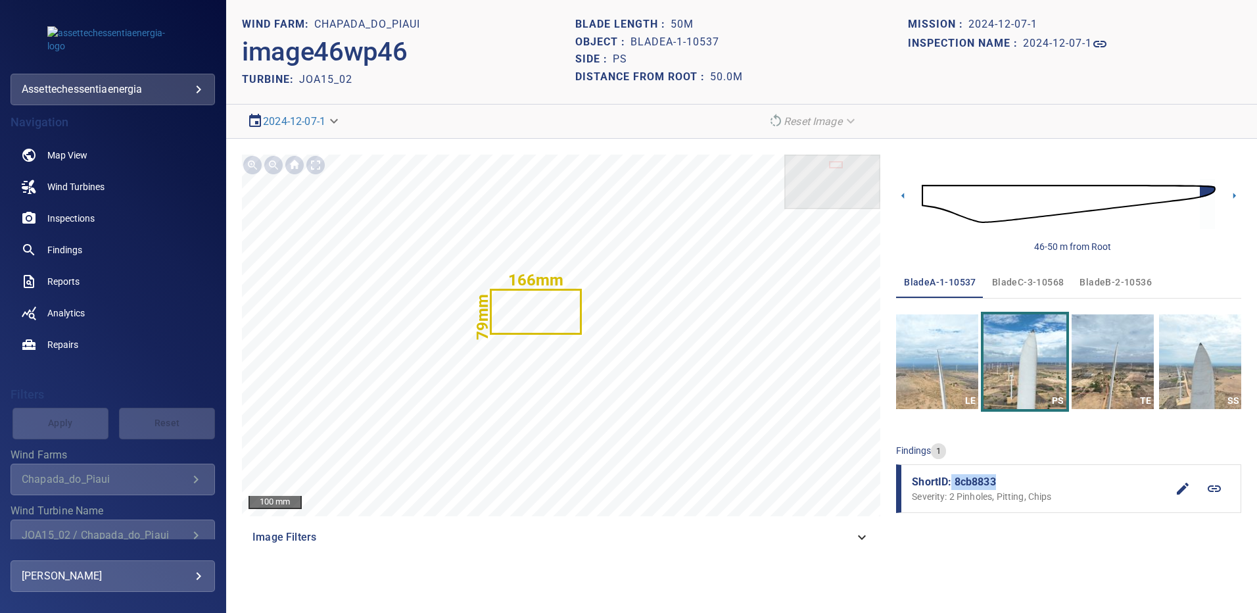
drag, startPoint x: 1003, startPoint y: 482, endPoint x: 953, endPoint y: 487, distance: 50.2
click at [953, 487] on span "ShortID: 8cb8833" at bounding box center [1039, 482] width 255 height 16
copy span "8cb8833"
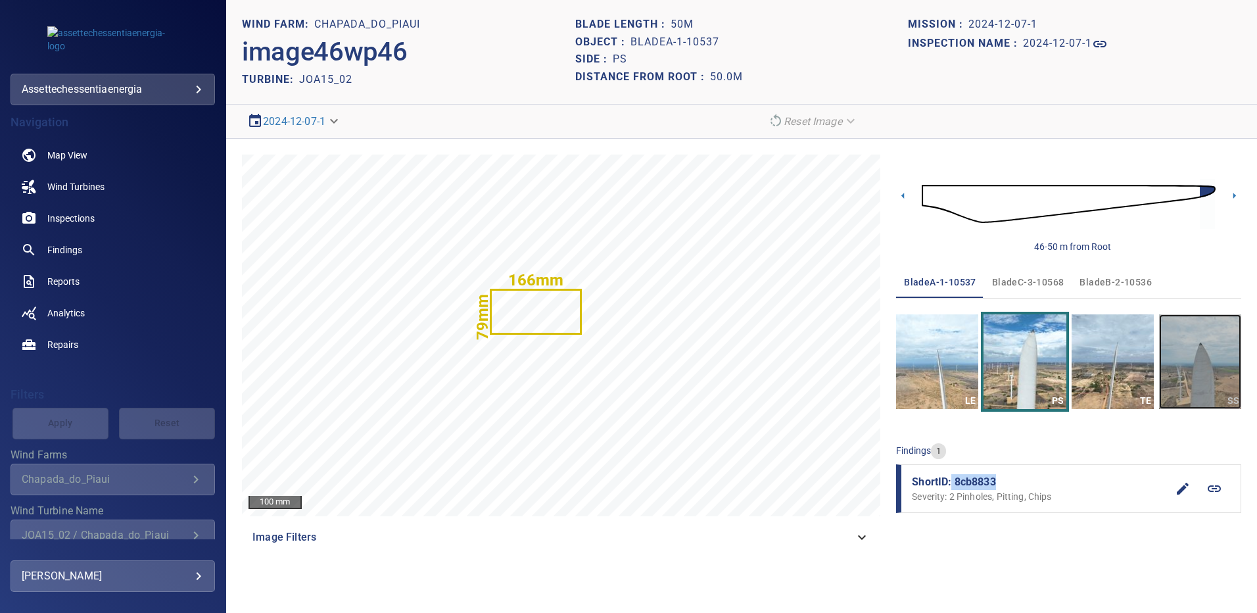
click at [1195, 365] on img "button" at bounding box center [1200, 361] width 82 height 95
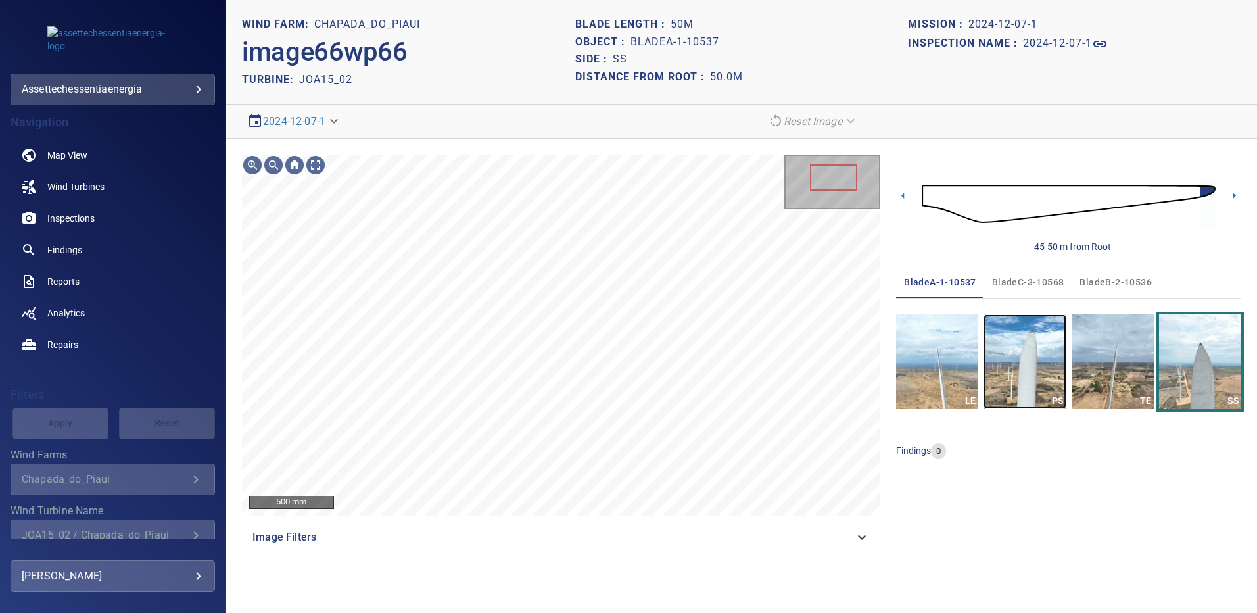
click at [1016, 371] on img "button" at bounding box center [1025, 361] width 82 height 95
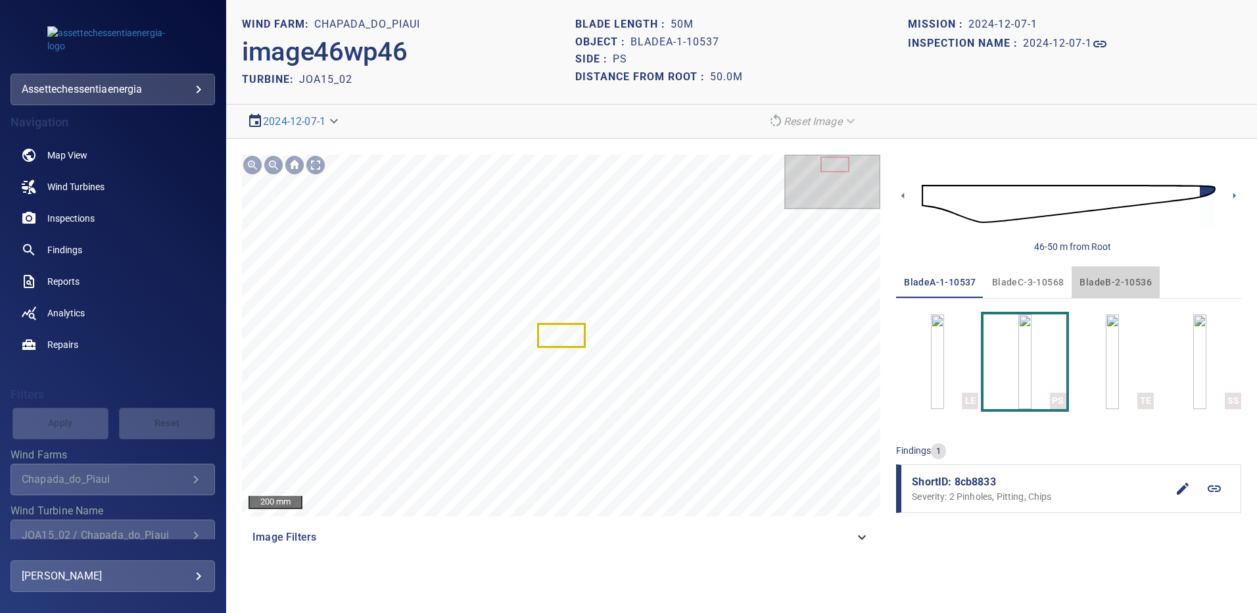
drag, startPoint x: 1112, startPoint y: 274, endPoint x: 1108, endPoint y: 279, distance: 7.1
click at [1112, 274] on span "bladeB-2-10536" at bounding box center [1116, 282] width 72 height 16
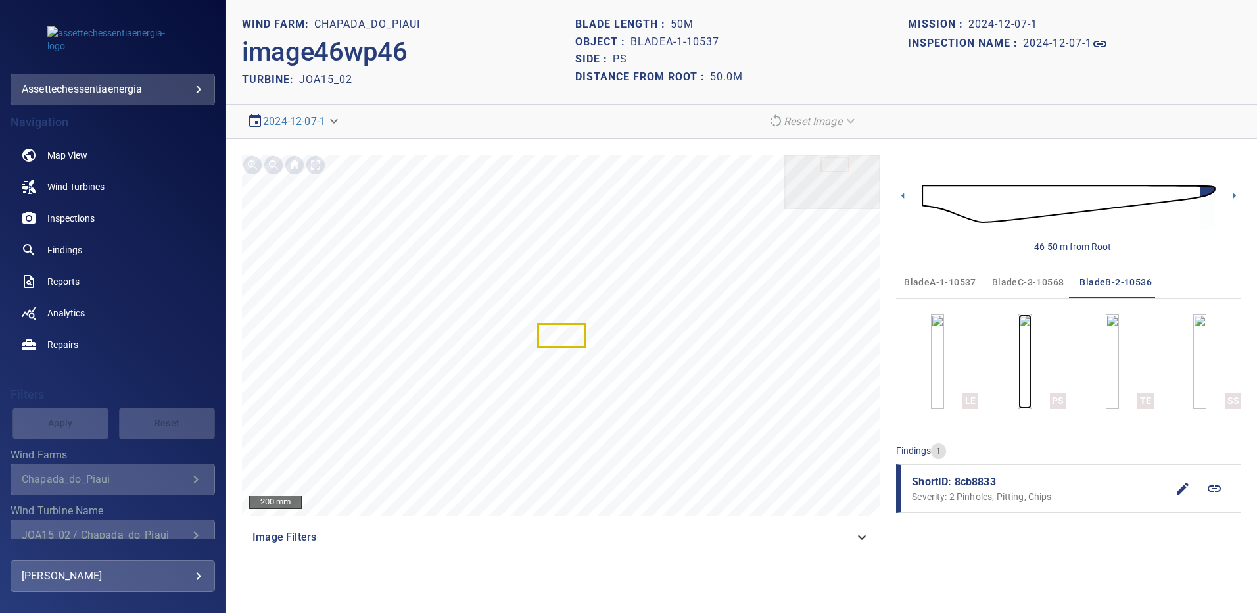
click at [1032, 344] on img "button" at bounding box center [1024, 361] width 13 height 95
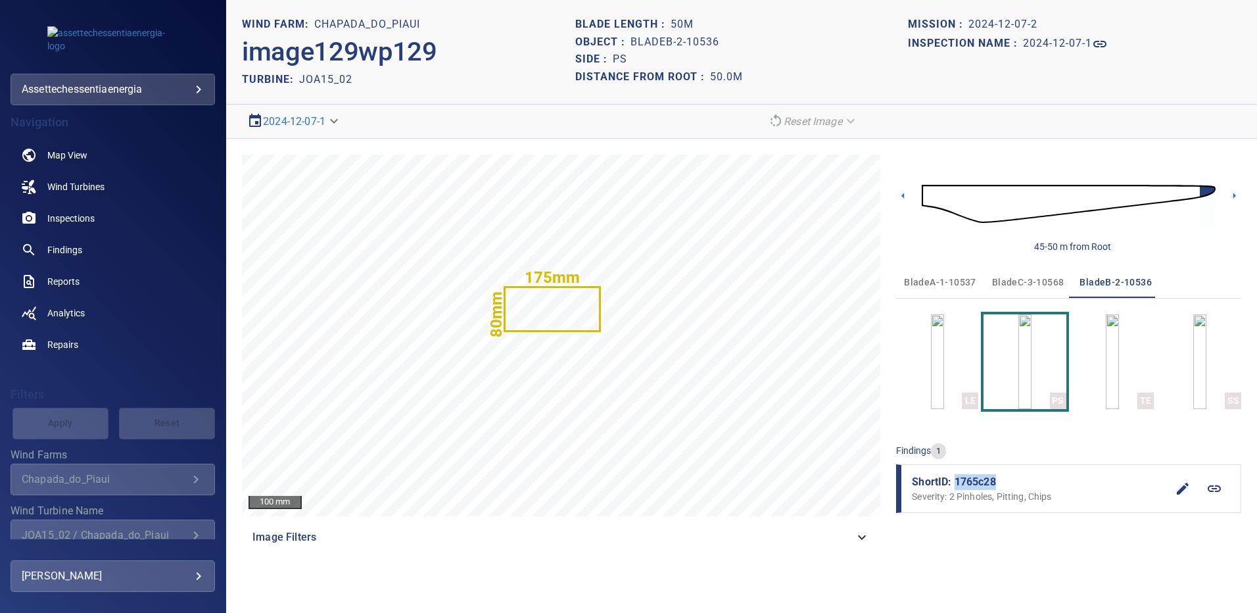
drag, startPoint x: 995, startPoint y: 481, endPoint x: 955, endPoint y: 487, distance: 41.2
click at [955, 487] on span "ShortID: 1765c28" at bounding box center [1039, 482] width 255 height 16
copy span "1765c28"
click at [1206, 339] on img "button" at bounding box center [1199, 361] width 13 height 95
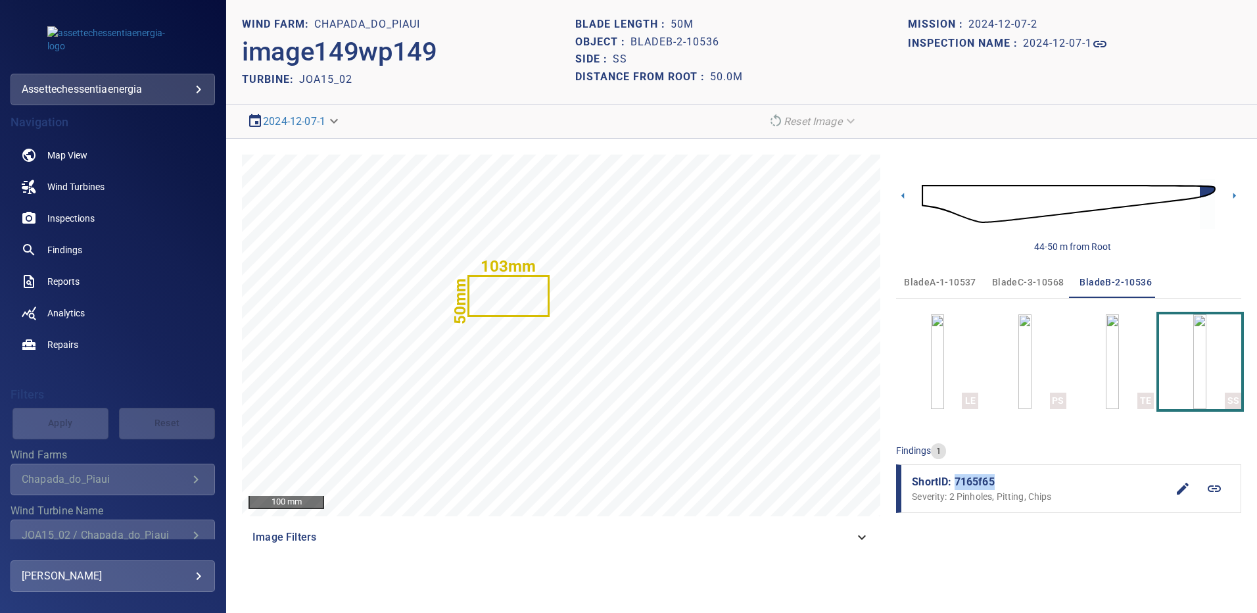
drag, startPoint x: 987, startPoint y: 481, endPoint x: 956, endPoint y: 481, distance: 30.9
click at [956, 481] on span "ShortID: 7165f65" at bounding box center [1039, 482] width 255 height 16
copy span "7165f65"
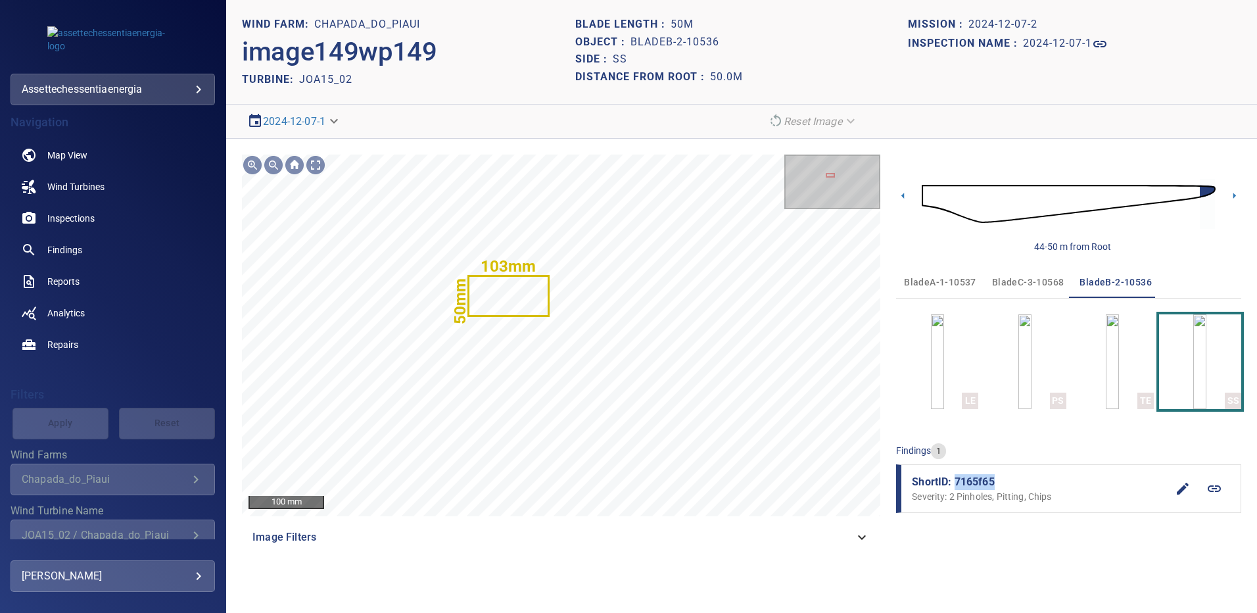
drag, startPoint x: 1017, startPoint y: 284, endPoint x: 1017, endPoint y: 349, distance: 65.1
click at [1017, 284] on span "bladeC-3-10568" at bounding box center [1028, 282] width 72 height 16
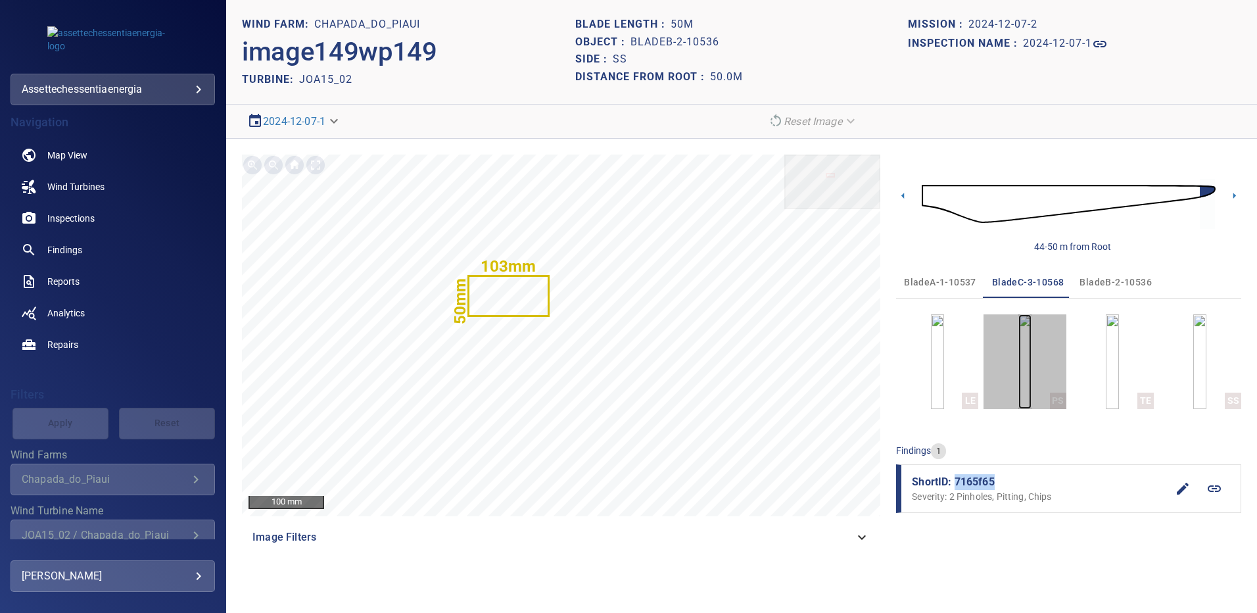
click at [1018, 360] on img "button" at bounding box center [1024, 361] width 13 height 95
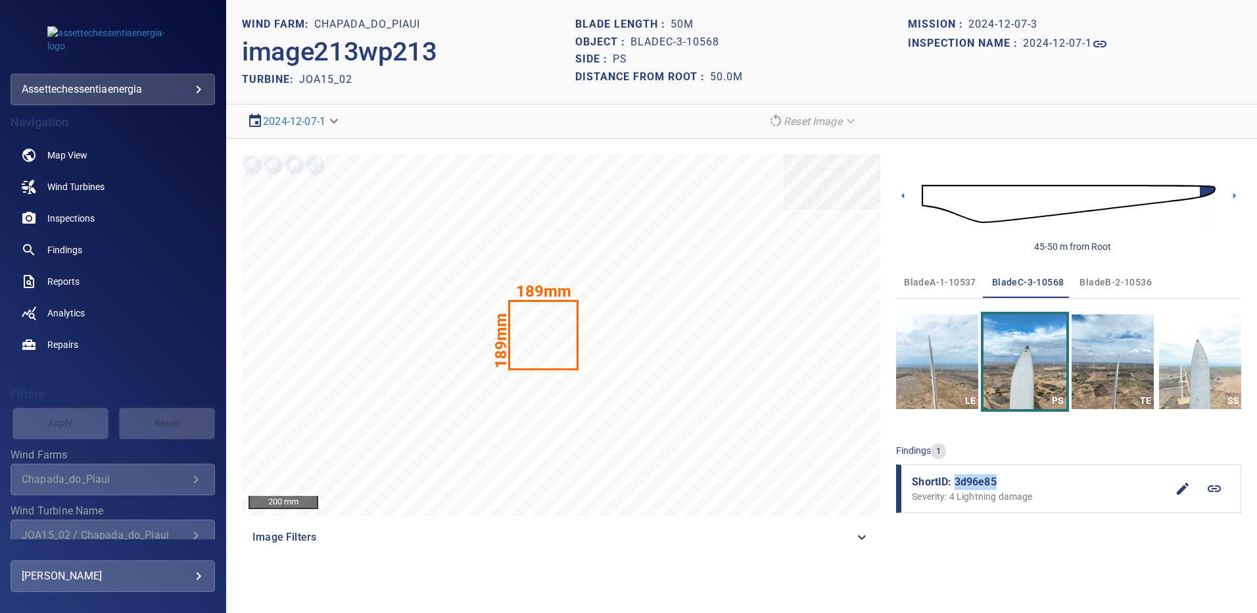
drag, startPoint x: 998, startPoint y: 477, endPoint x: 955, endPoint y: 484, distance: 44.0
click at [955, 484] on span "ShortID: 3d96e85" at bounding box center [1039, 482] width 255 height 16
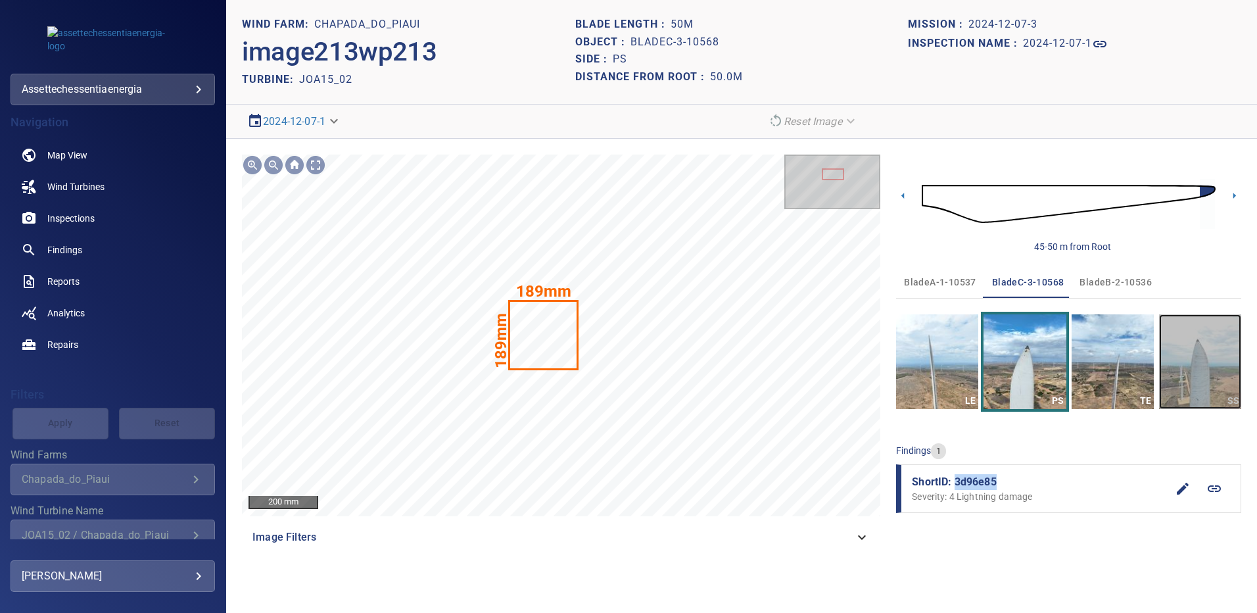
click at [1189, 351] on img "button" at bounding box center [1200, 361] width 82 height 95
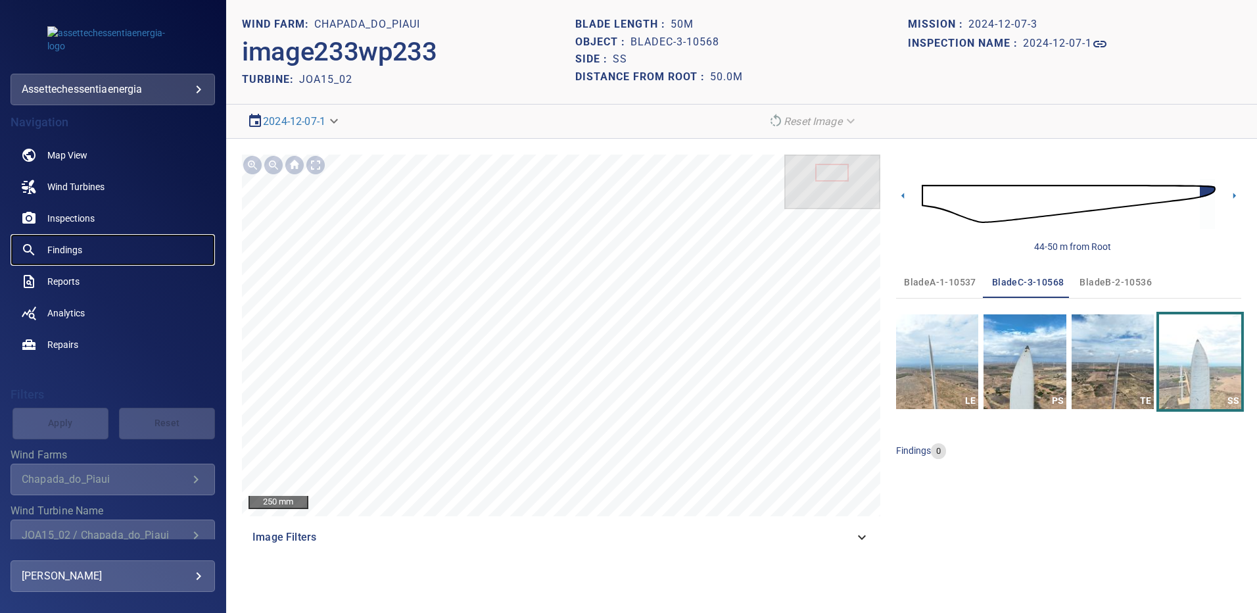
click at [71, 247] on span "Findings" at bounding box center [64, 249] width 35 height 13
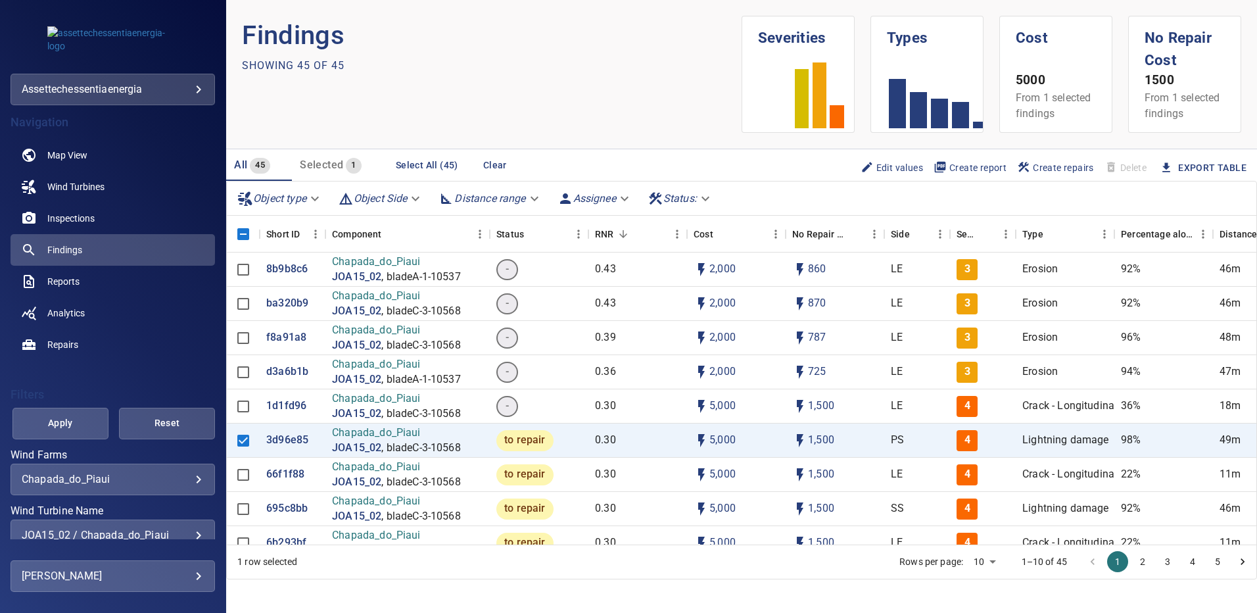
scroll to position [2, 0]
click at [187, 531] on div "JOA15_02 / Chapada_do_Piaui" at bounding box center [113, 533] width 182 height 12
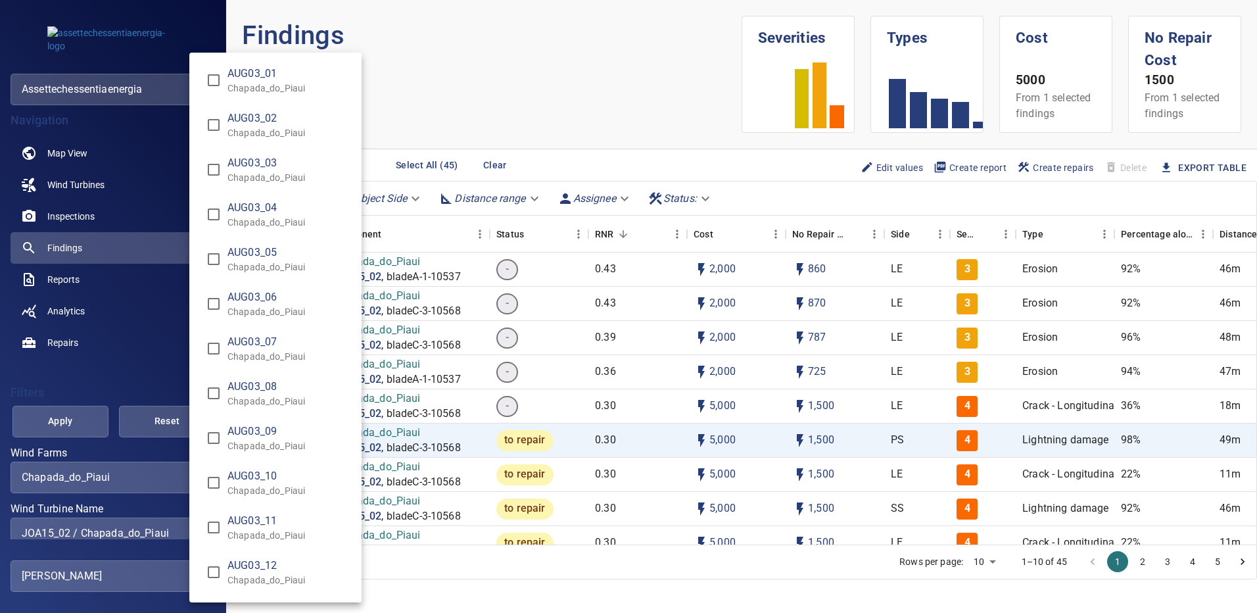
scroll to position [9322, 0]
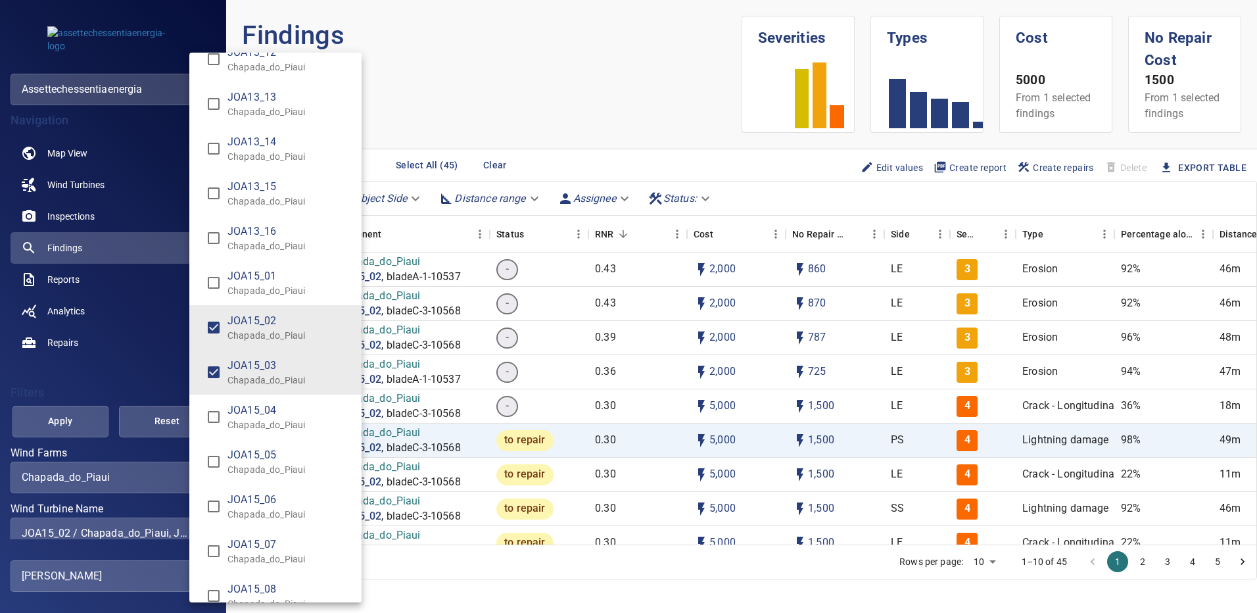
type input "**********"
click at [64, 414] on div "Wind Turbine Name" at bounding box center [628, 306] width 1257 height 613
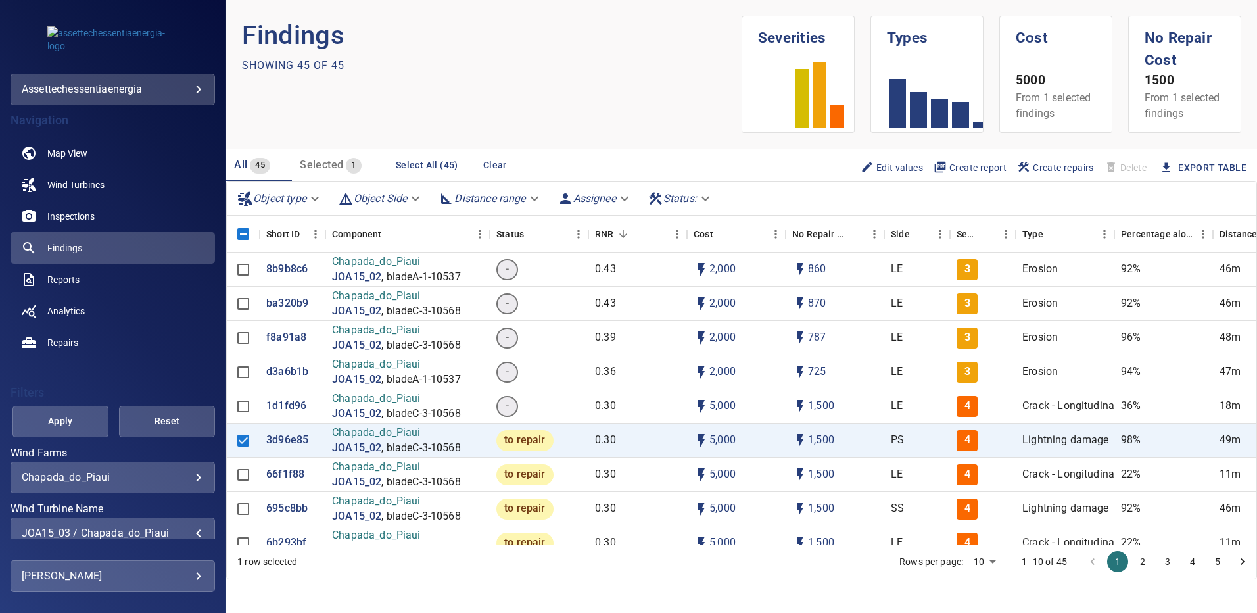
click at [66, 414] on span "Apply" at bounding box center [60, 421] width 63 height 16
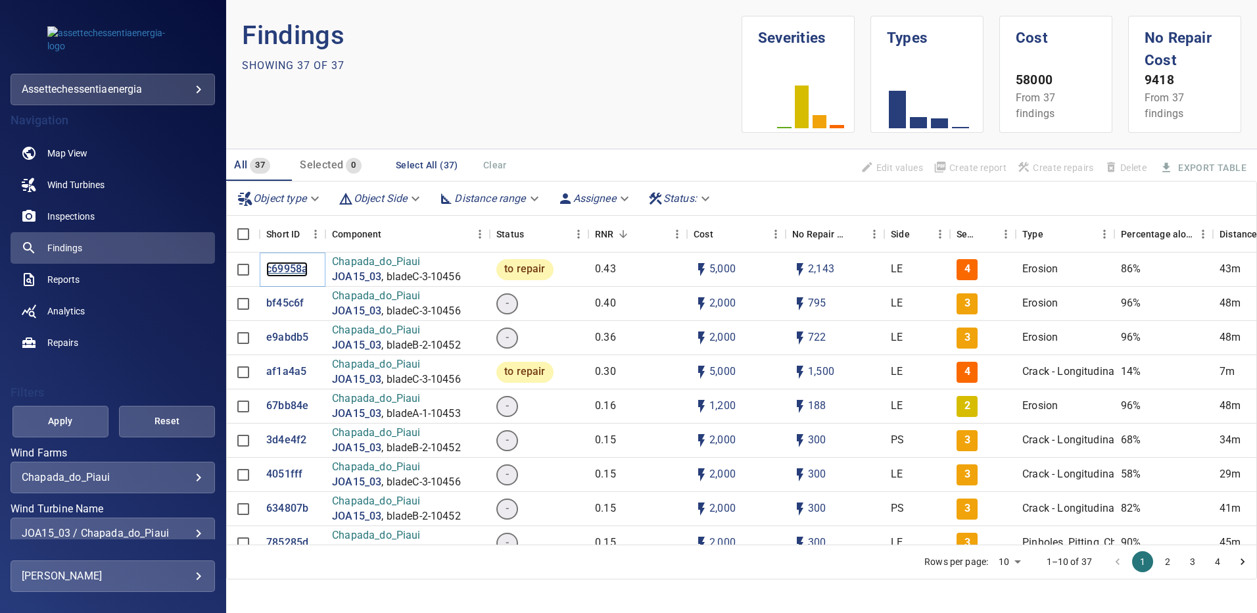
click at [285, 268] on p "c69958a" at bounding box center [286, 269] width 41 height 15
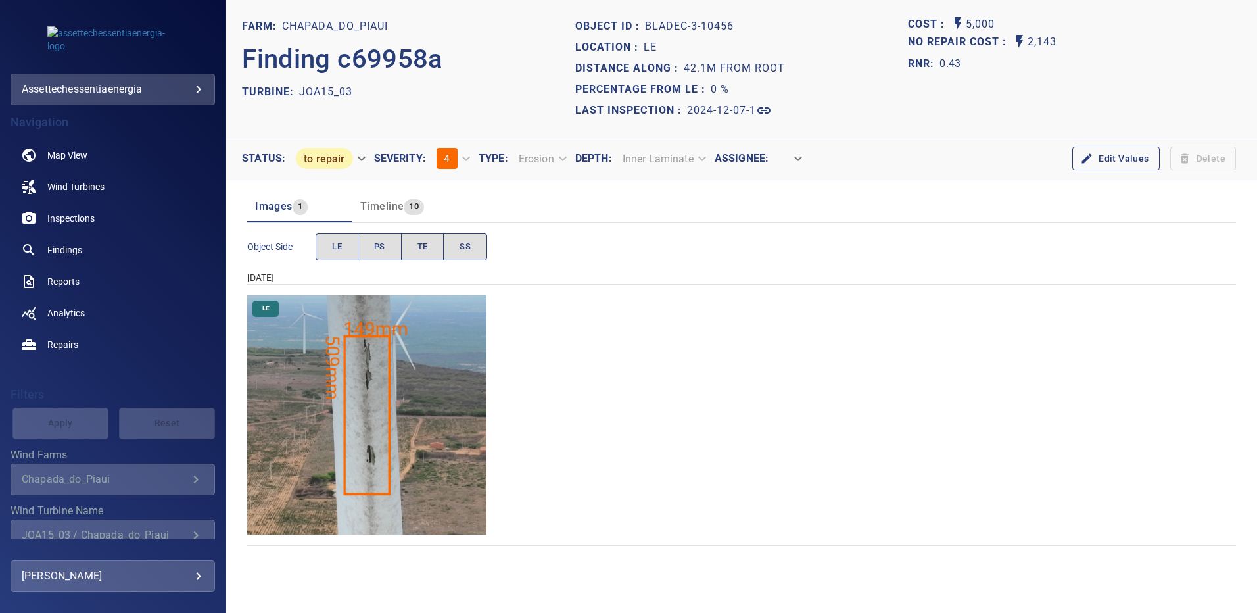
click at [396, 380] on img "Chapada_do_Piaui/JOA15_03/2024-12-07-1/2024-12-07-3/image199wp199.jpg" at bounding box center [366, 414] width 239 height 239
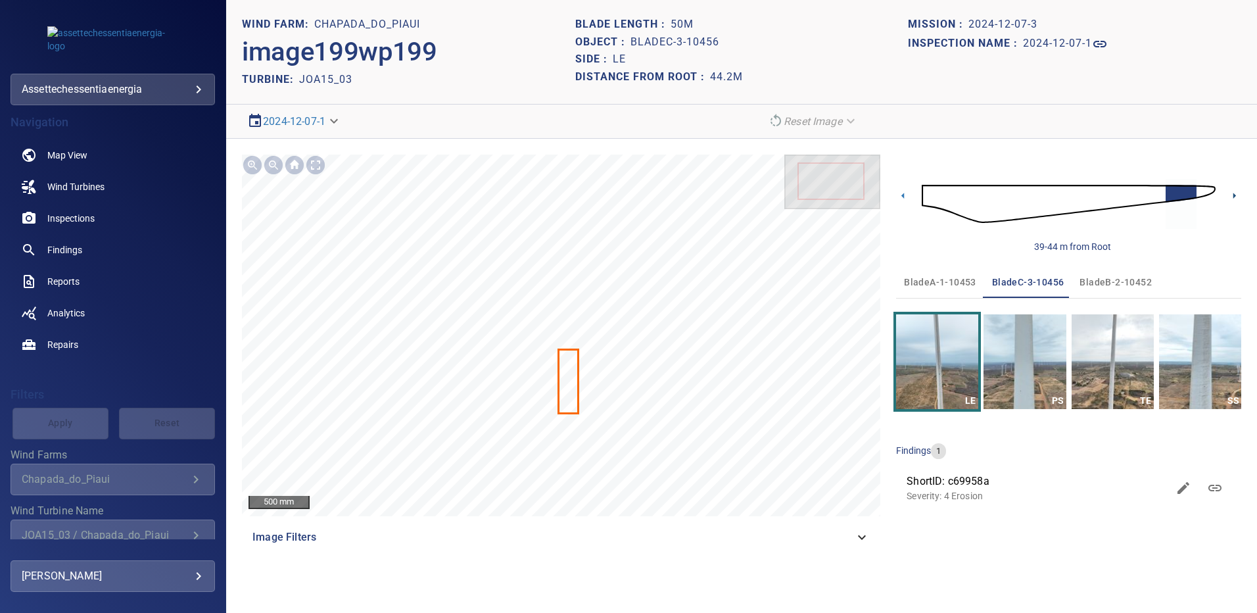
click at [1229, 196] on icon at bounding box center [1234, 196] width 14 height 14
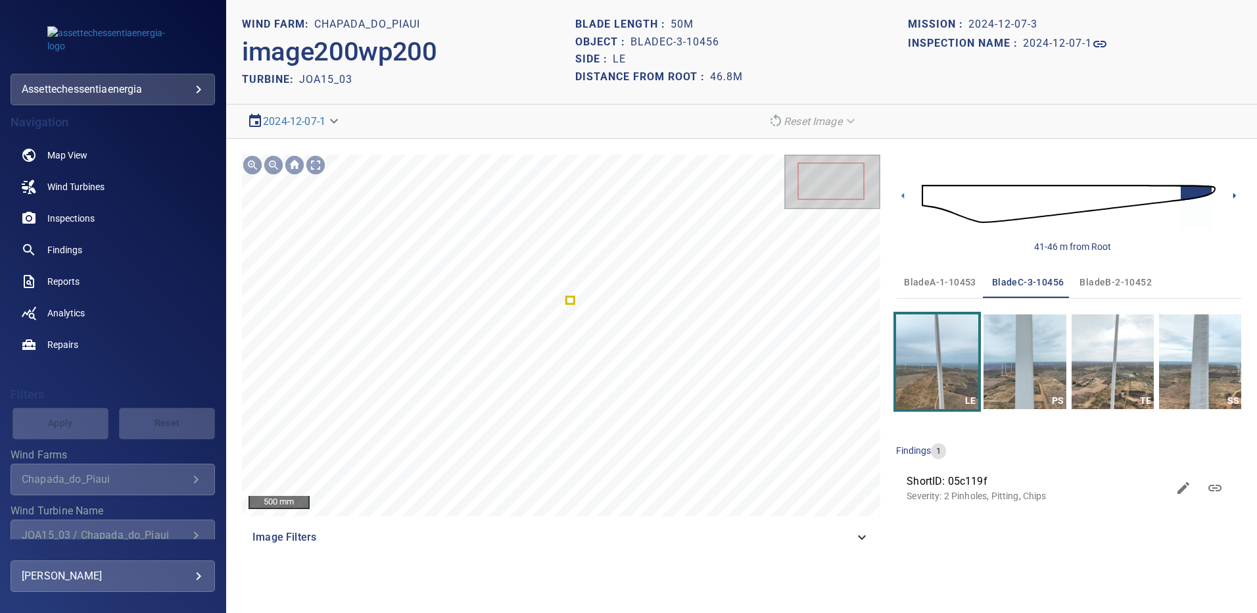
click at [1230, 199] on icon at bounding box center [1234, 196] width 14 height 14
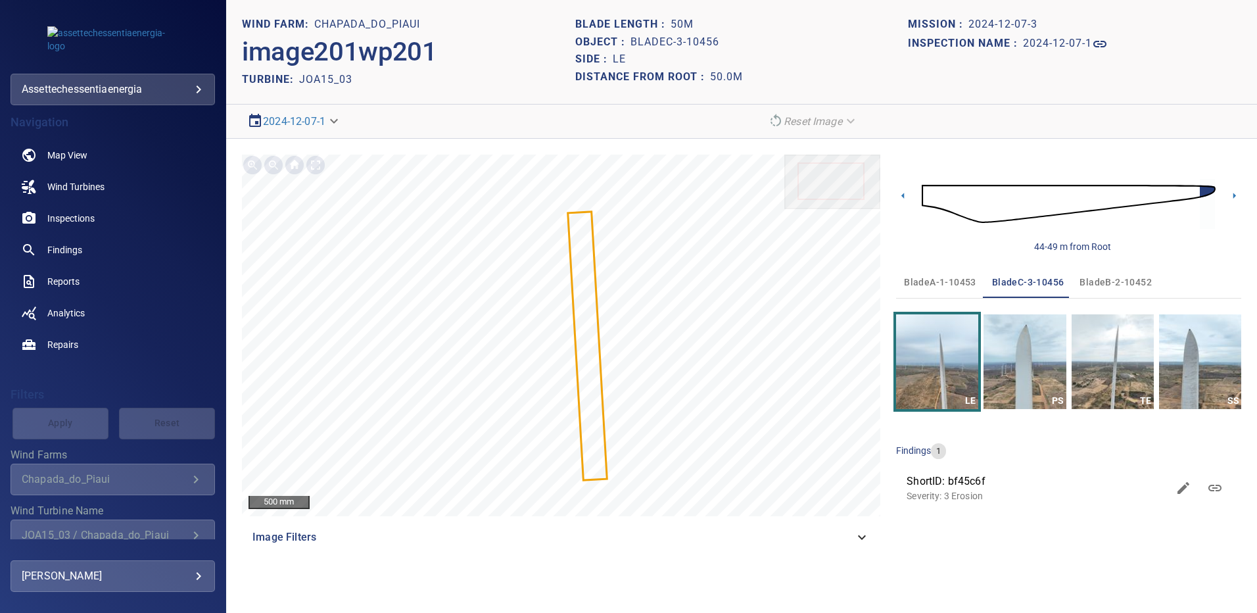
click at [926, 279] on span "bladeA-1-10453" at bounding box center [940, 282] width 72 height 16
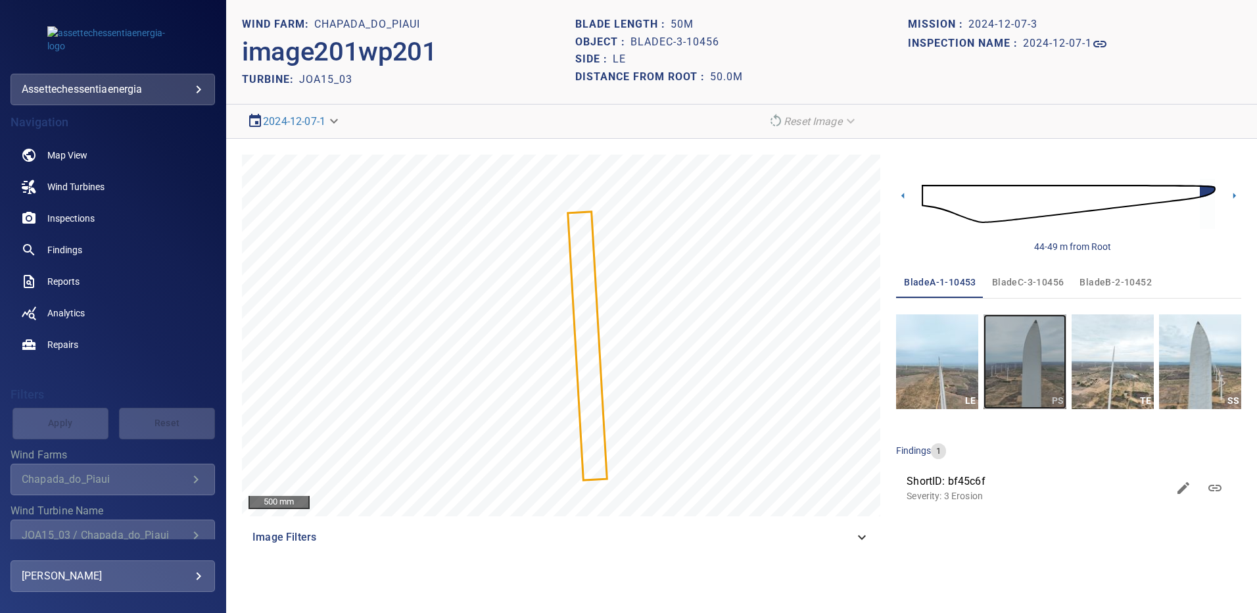
click at [1017, 344] on img "button" at bounding box center [1025, 361] width 82 height 95
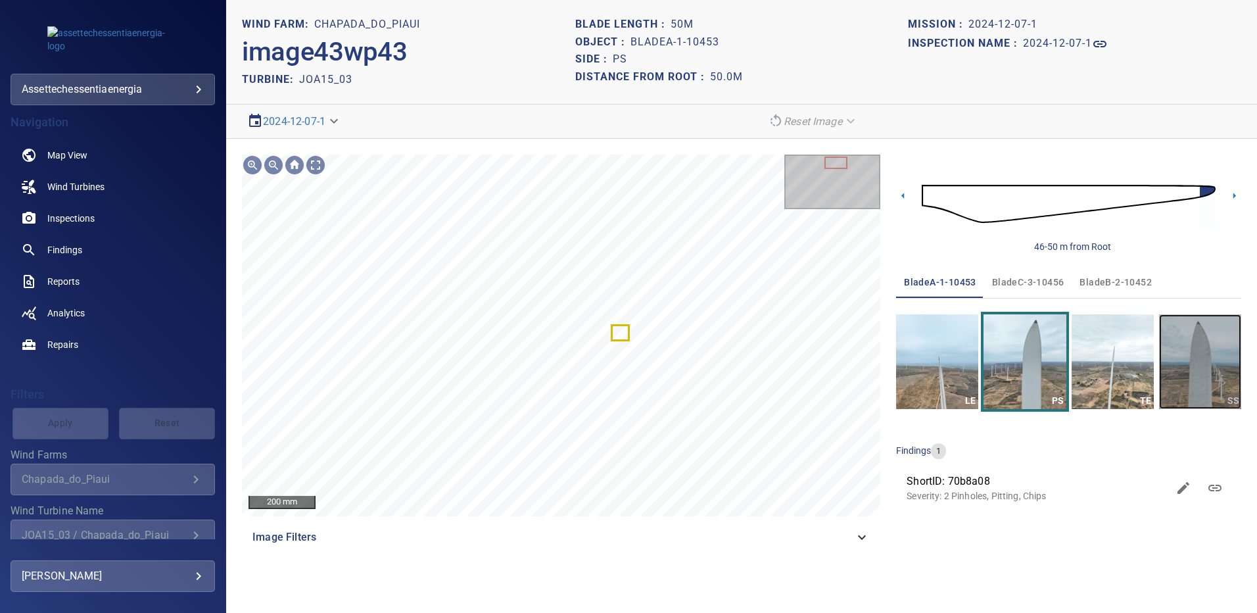
click at [1183, 344] on img "button" at bounding box center [1200, 361] width 82 height 95
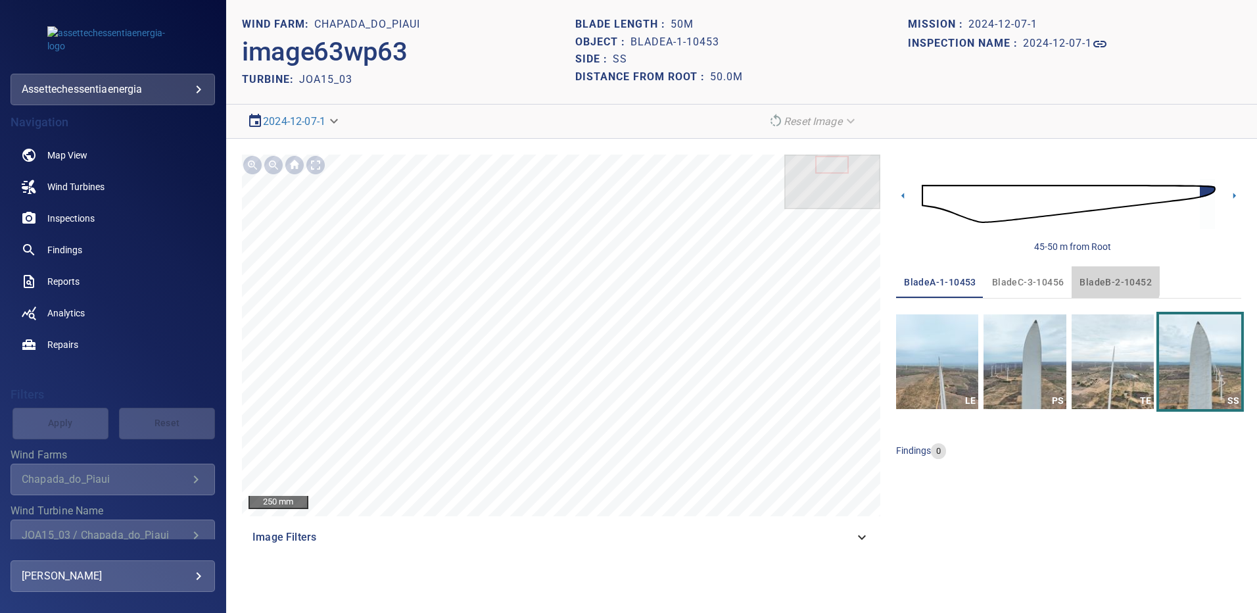
click at [1090, 275] on span "bladeB-2-10452" at bounding box center [1116, 282] width 72 height 16
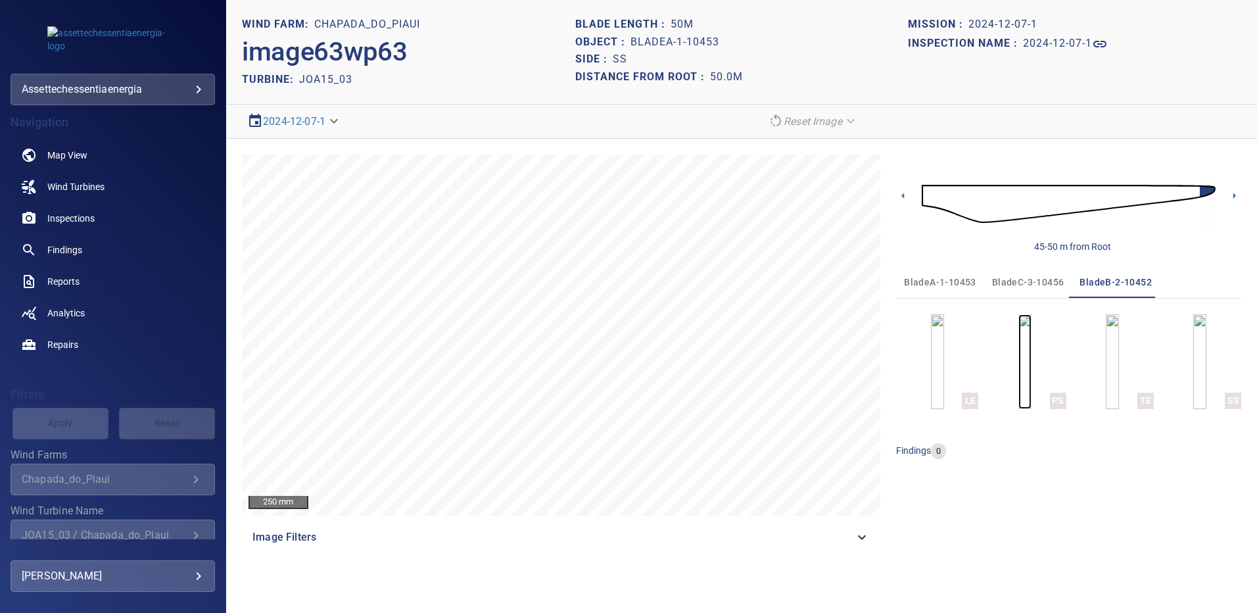
click at [1032, 356] on img "button" at bounding box center [1024, 361] width 13 height 95
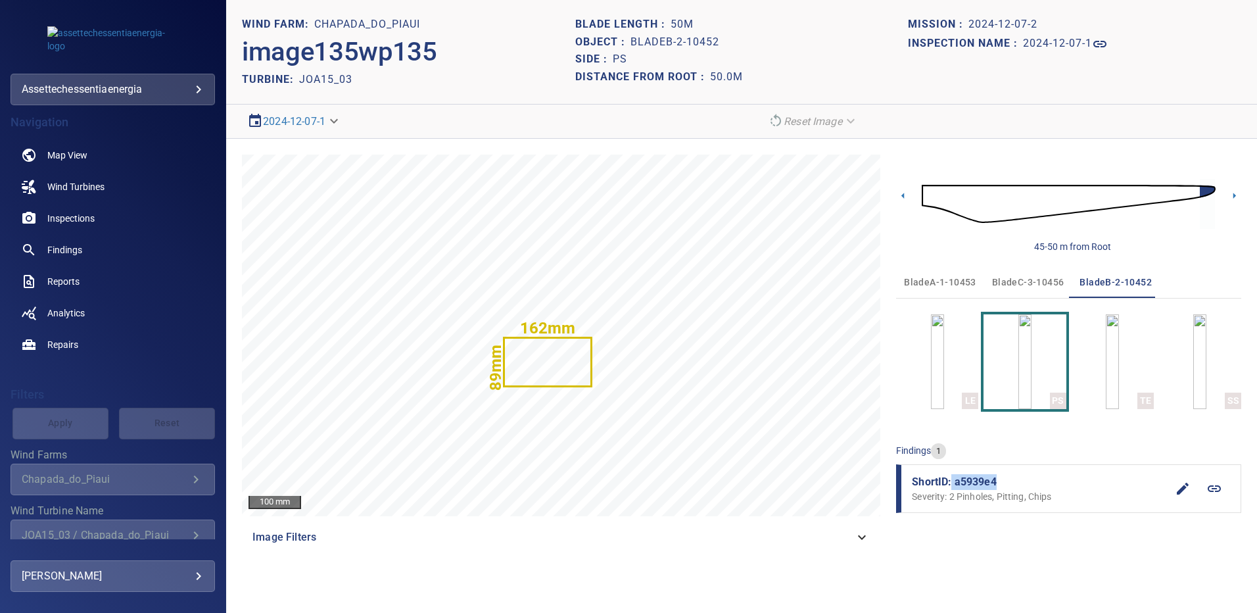
drag, startPoint x: 980, startPoint y: 483, endPoint x: 953, endPoint y: 484, distance: 27.6
click at [953, 484] on span "ShortID: a5939e4" at bounding box center [1039, 482] width 255 height 16
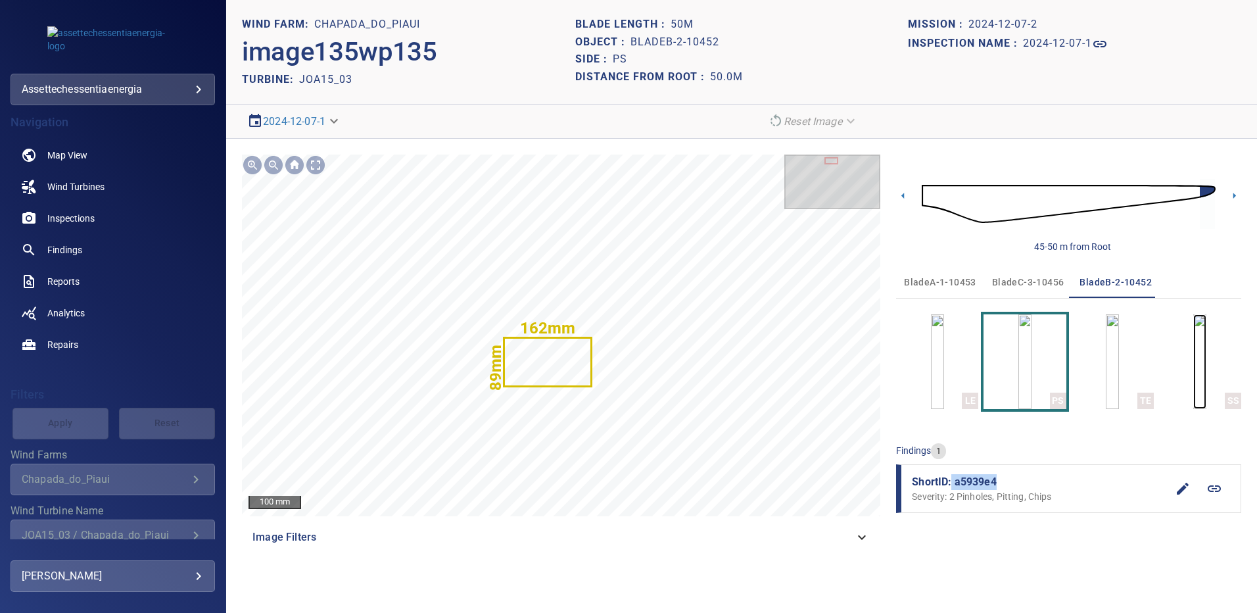
drag, startPoint x: 1178, startPoint y: 362, endPoint x: 1256, endPoint y: 350, distance: 79.1
click at [1193, 362] on img "button" at bounding box center [1199, 361] width 13 height 95
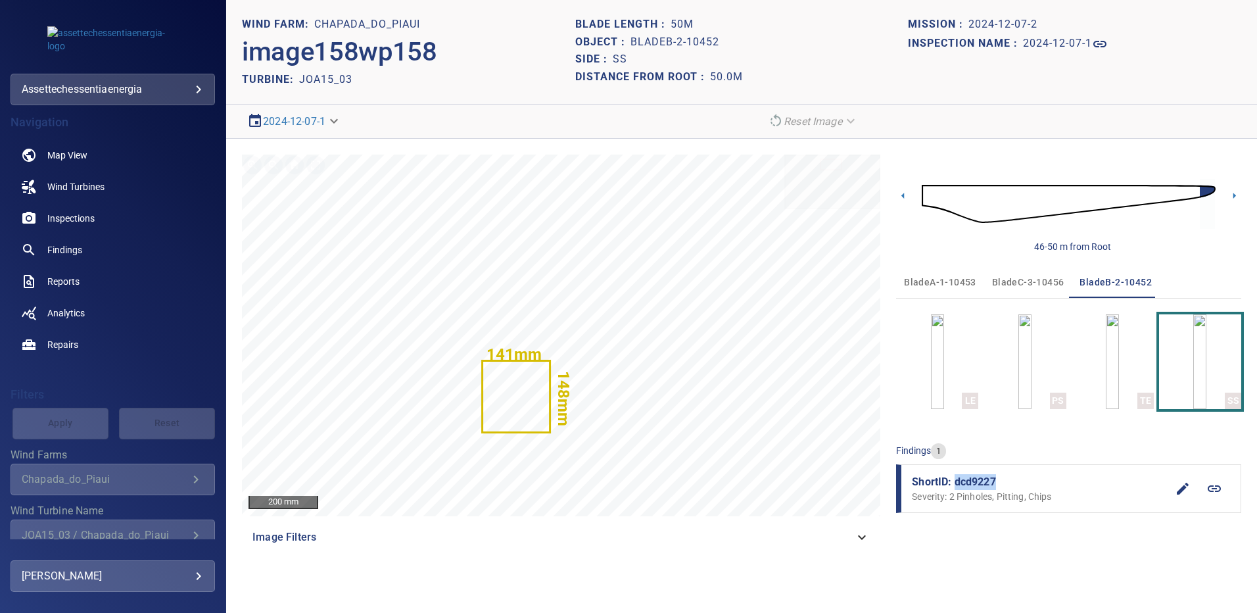
drag, startPoint x: 998, startPoint y: 479, endPoint x: 957, endPoint y: 480, distance: 41.4
click at [957, 480] on span "ShortID: dcd9227" at bounding box center [1039, 482] width 255 height 16
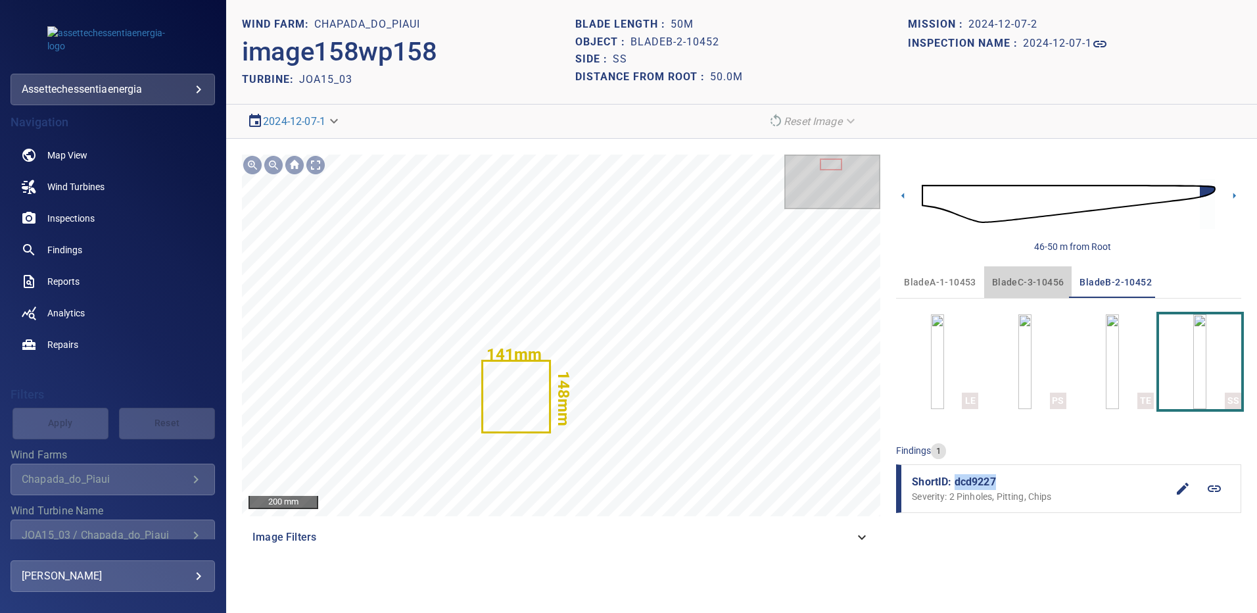
click at [1005, 279] on span "bladeC-3-10456" at bounding box center [1028, 282] width 72 height 16
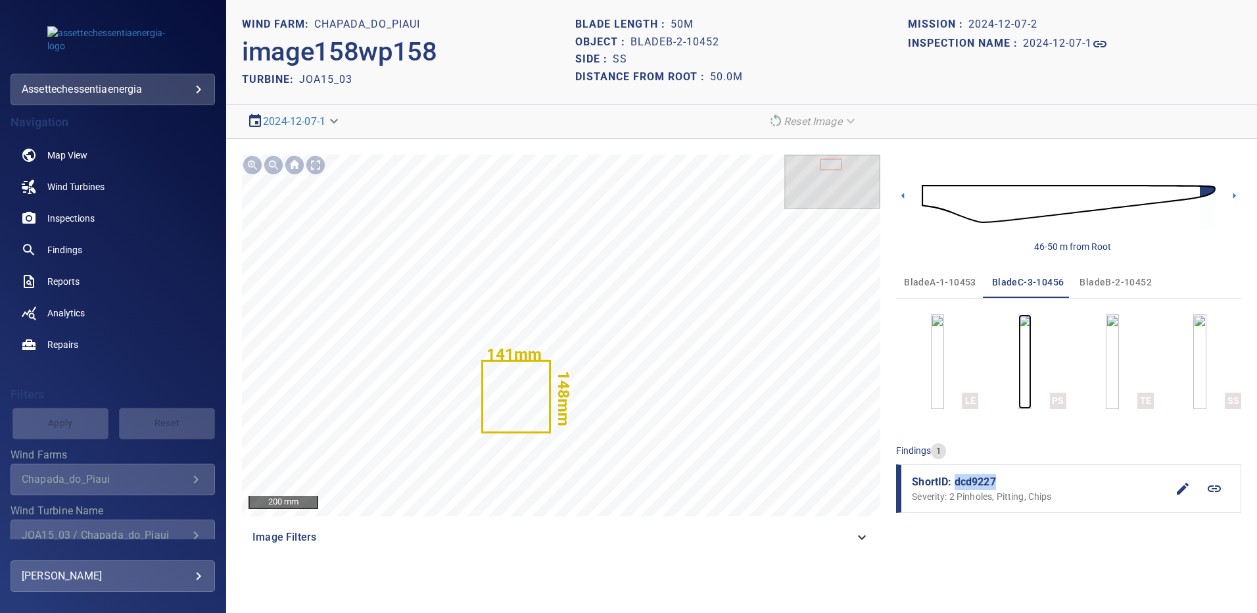
click at [1032, 386] on img "button" at bounding box center [1024, 361] width 13 height 95
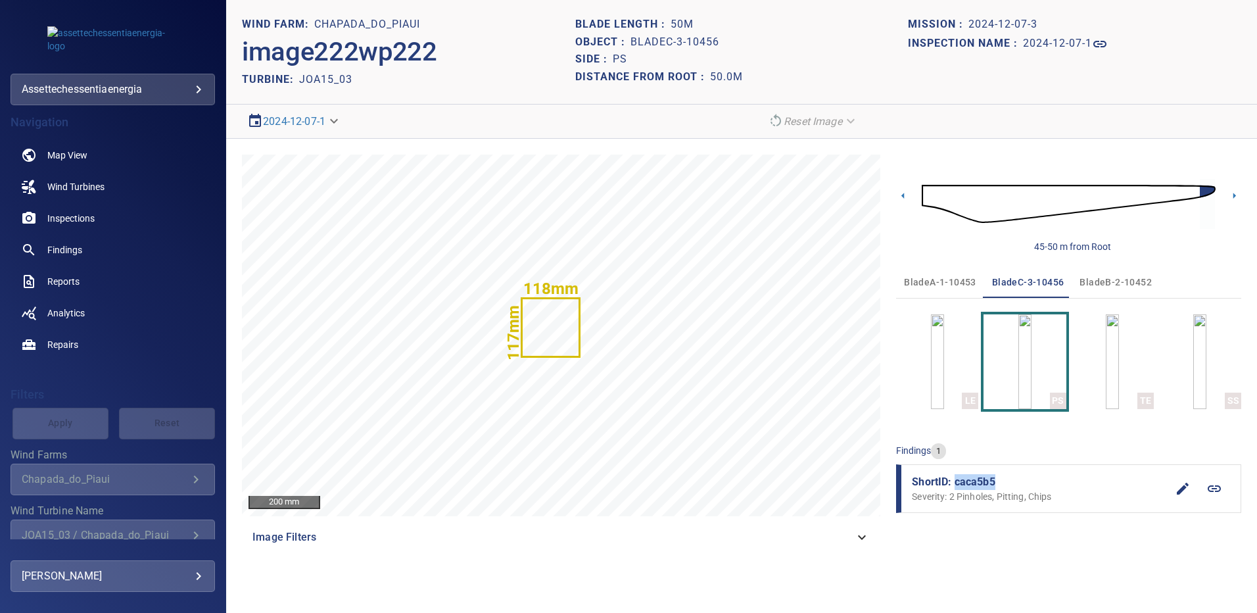
drag, startPoint x: 994, startPoint y: 482, endPoint x: 955, endPoint y: 482, distance: 38.8
click at [955, 482] on span "ShortID: caca5b5" at bounding box center [1039, 482] width 255 height 16
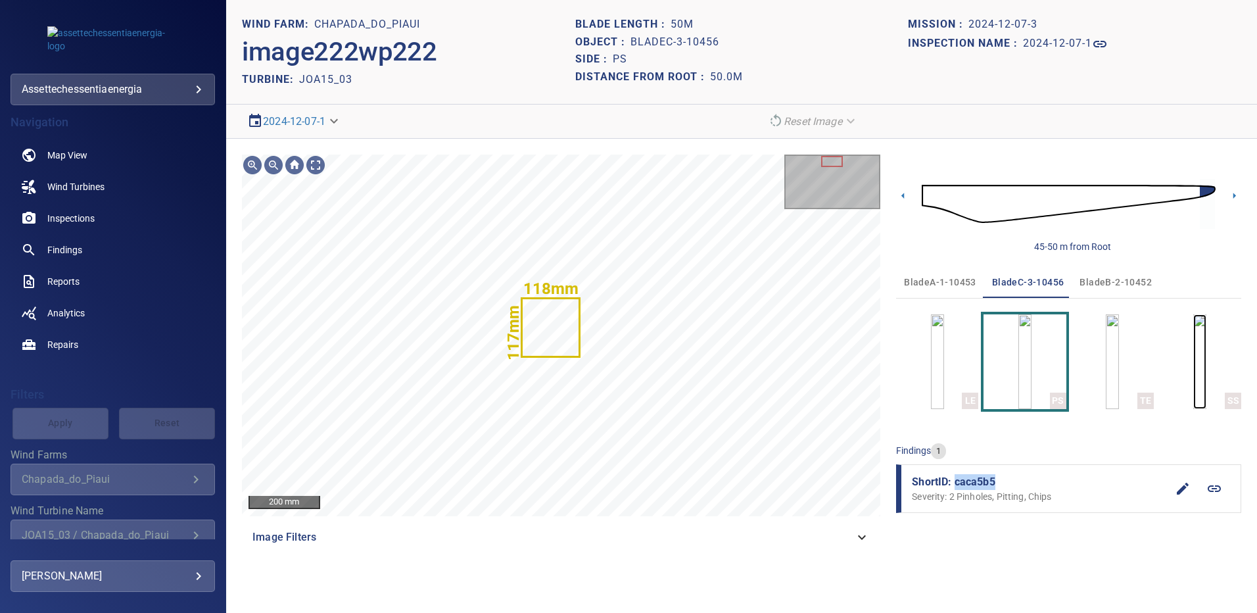
click at [1203, 361] on img "button" at bounding box center [1199, 361] width 13 height 95
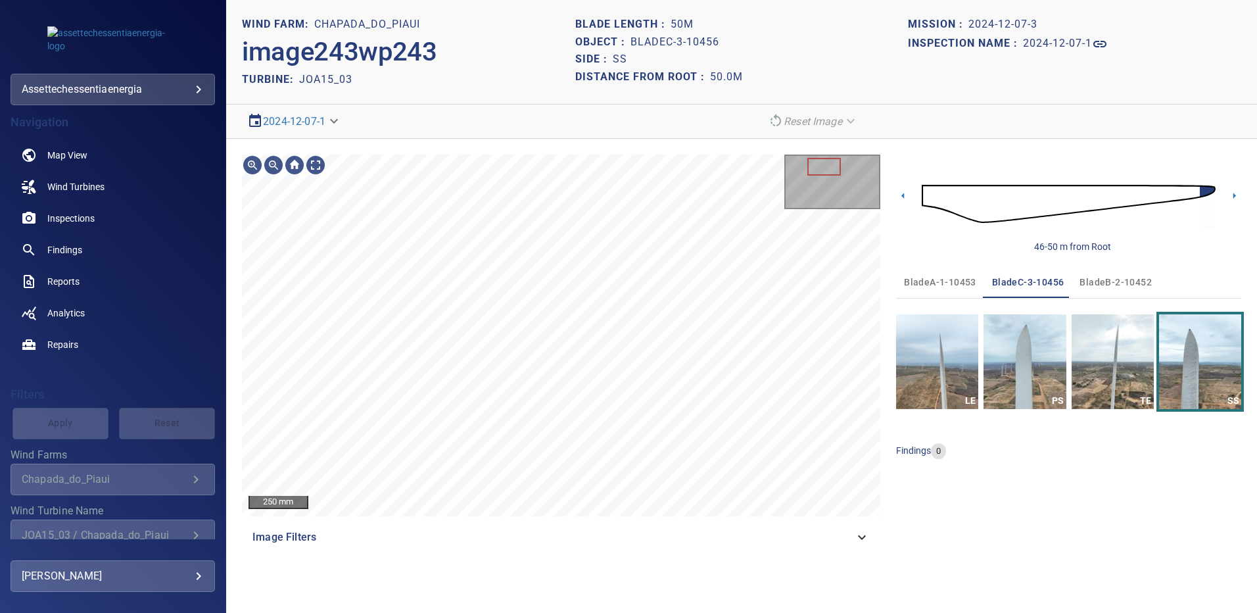
click at [249, 611] on section "**********" at bounding box center [741, 306] width 1031 height 613
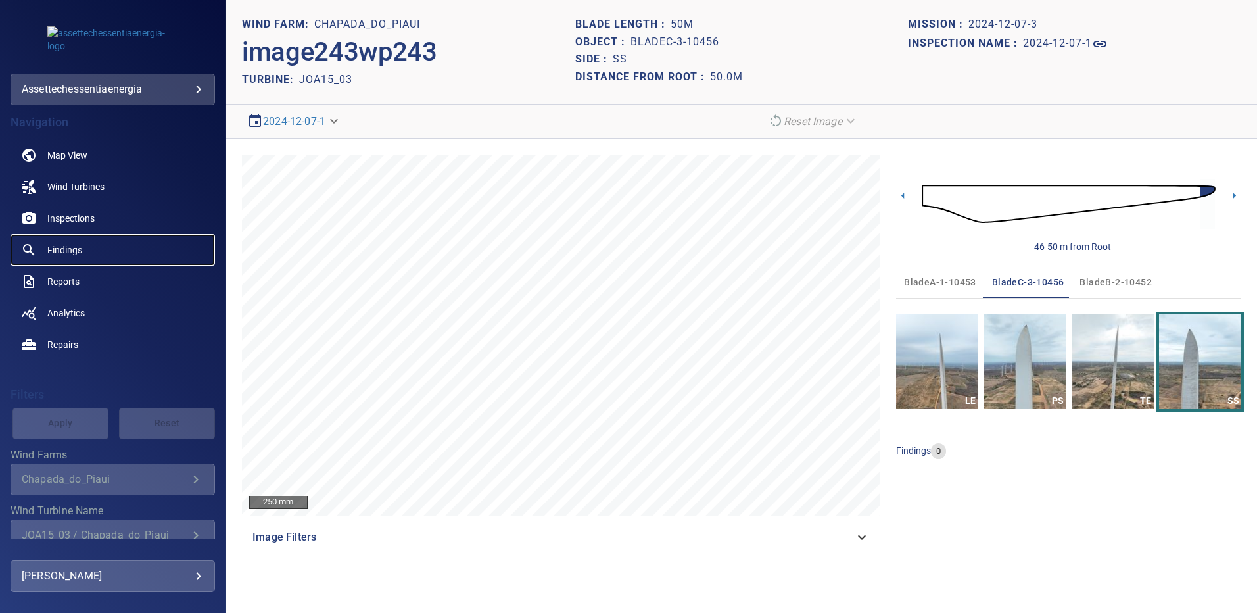
click at [73, 249] on span "Findings" at bounding box center [64, 249] width 35 height 13
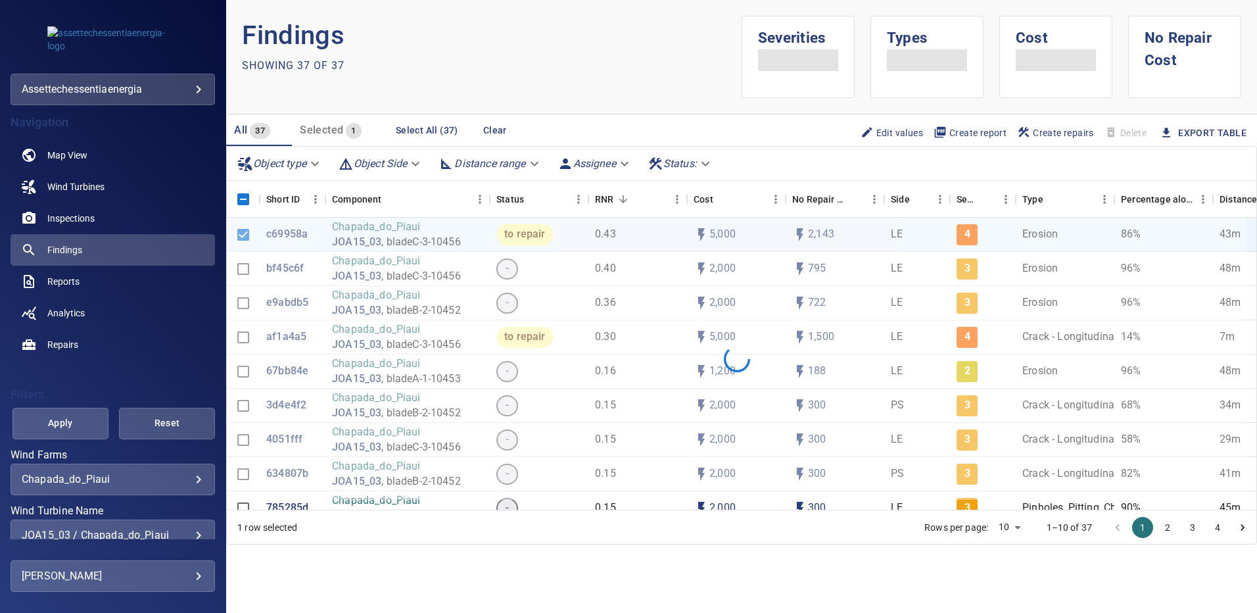
click at [197, 529] on div "**********" at bounding box center [113, 535] width 204 height 32
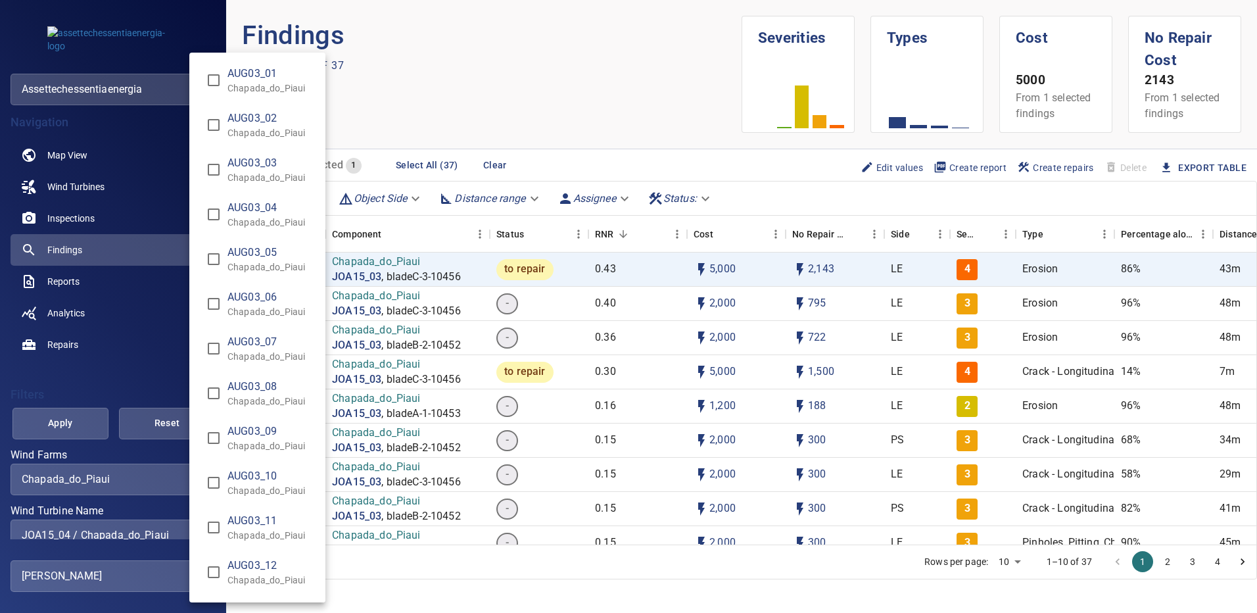
type input "**********"
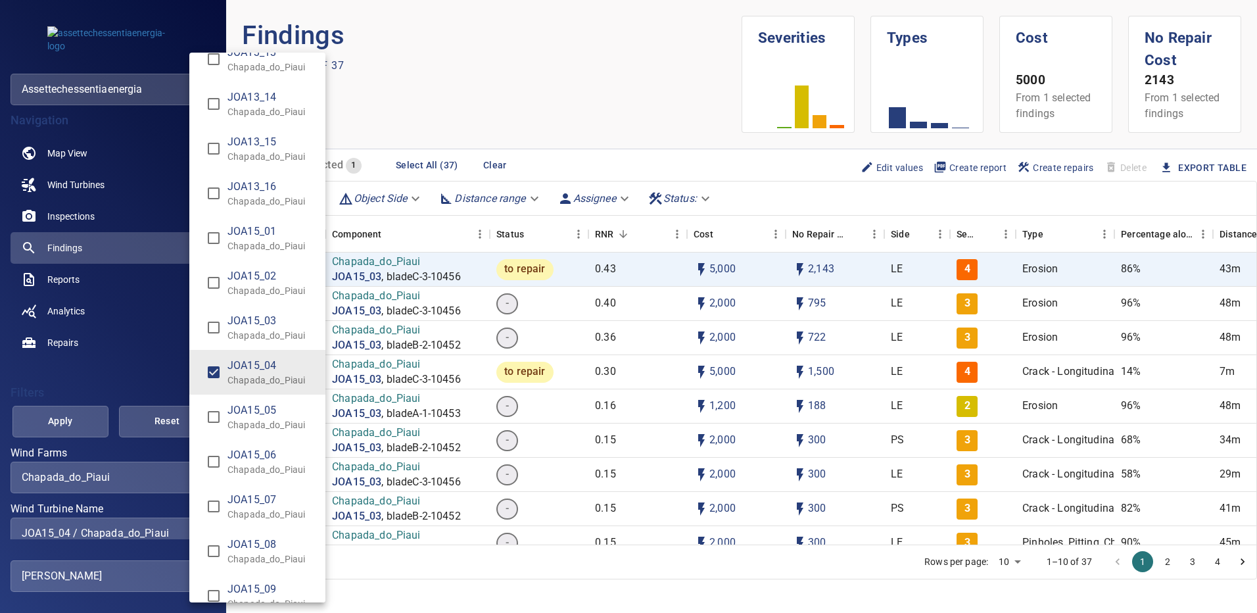
click at [55, 428] on div "Wind Turbine Name" at bounding box center [628, 306] width 1257 height 613
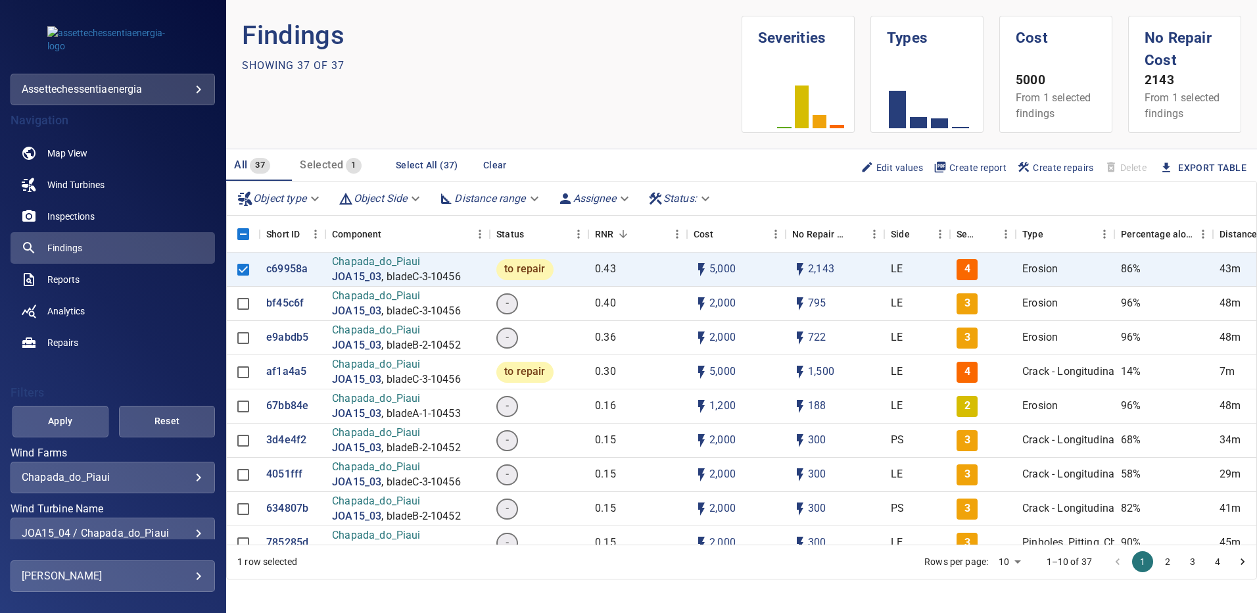
click at [57, 427] on span "Apply" at bounding box center [60, 421] width 63 height 16
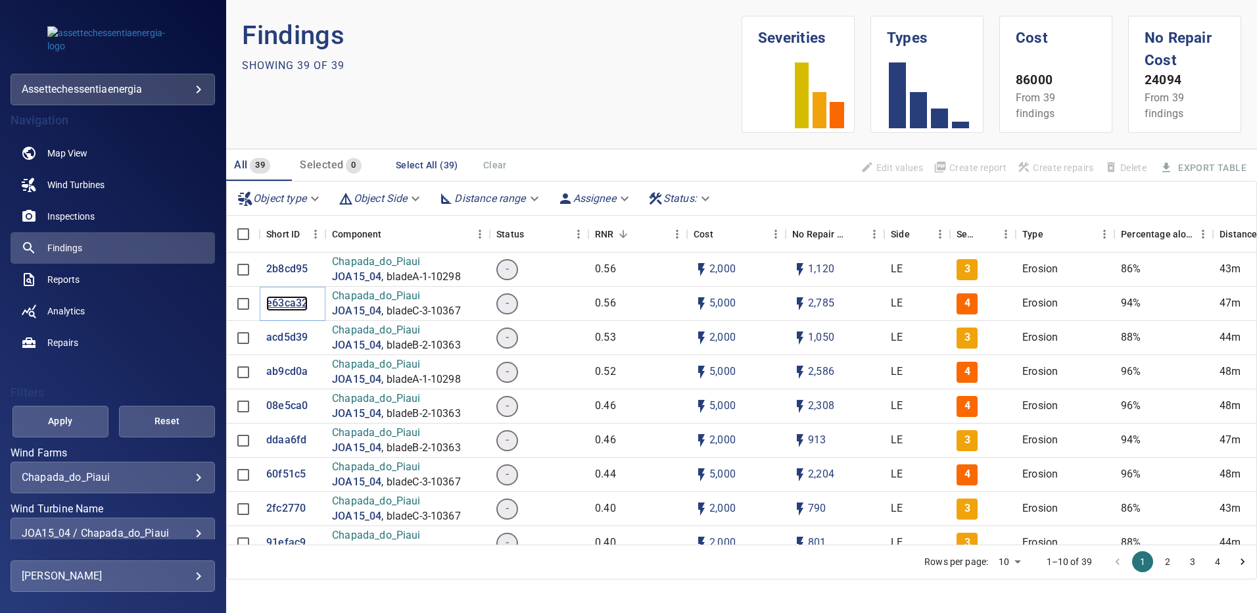
click at [287, 308] on p "e63ca32" at bounding box center [286, 303] width 41 height 15
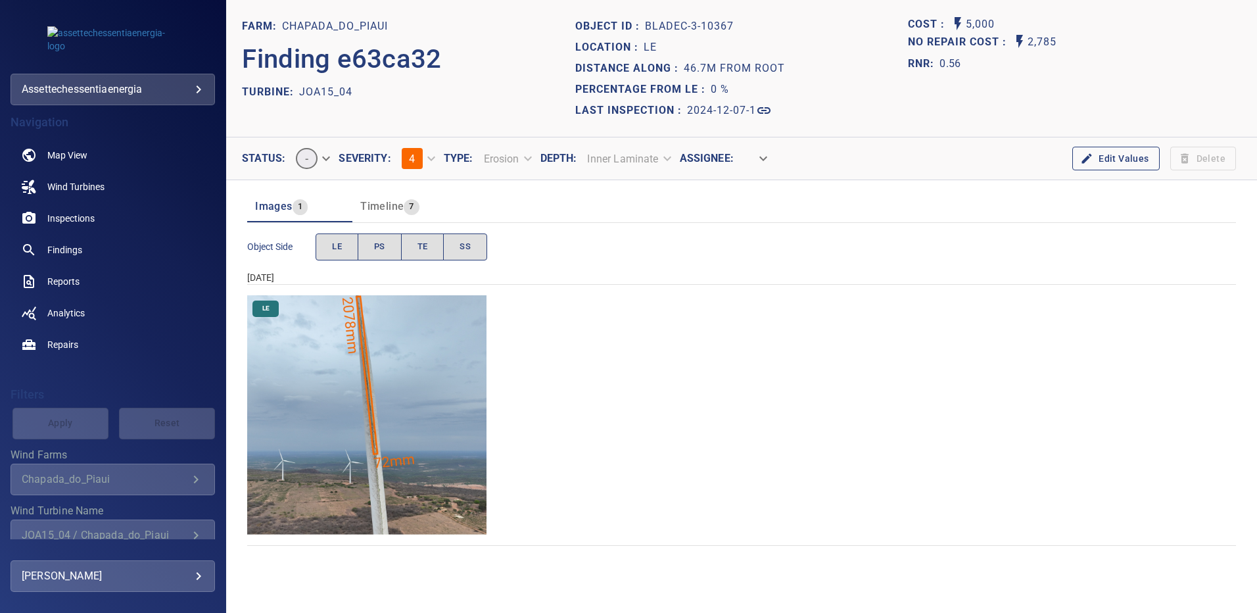
click at [354, 369] on img "Chapada_do_Piaui/JOA15_04/2024-12-07-1/2024-12-07-3/image207wp207.jpg" at bounding box center [366, 414] width 239 height 239
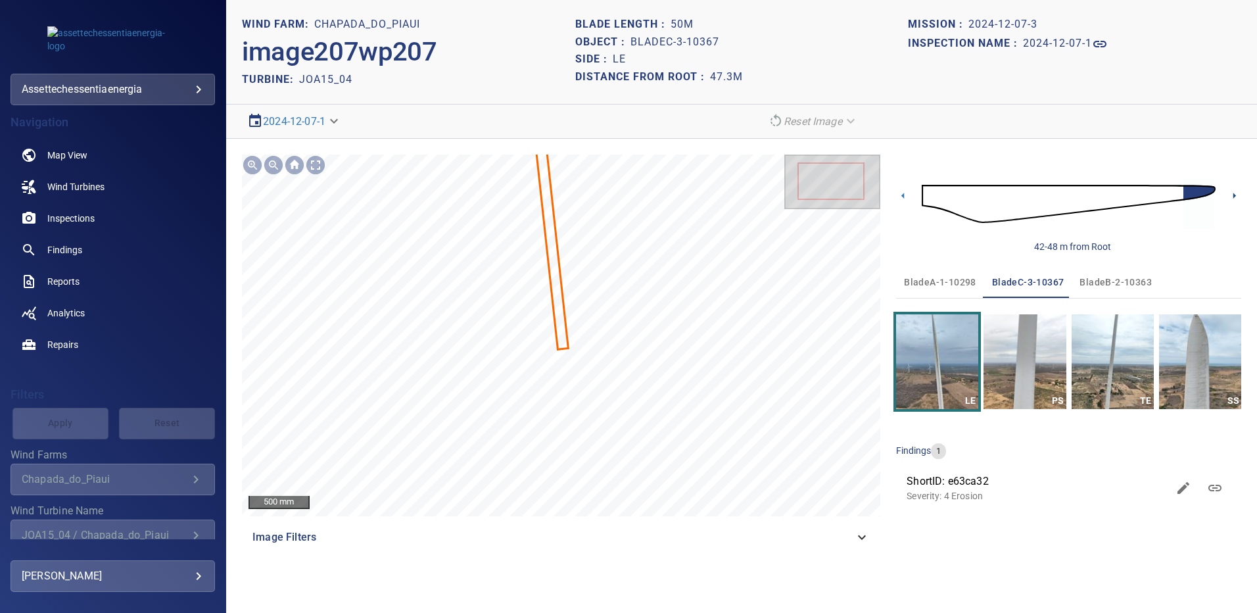
click at [1231, 199] on icon at bounding box center [1234, 196] width 14 height 14
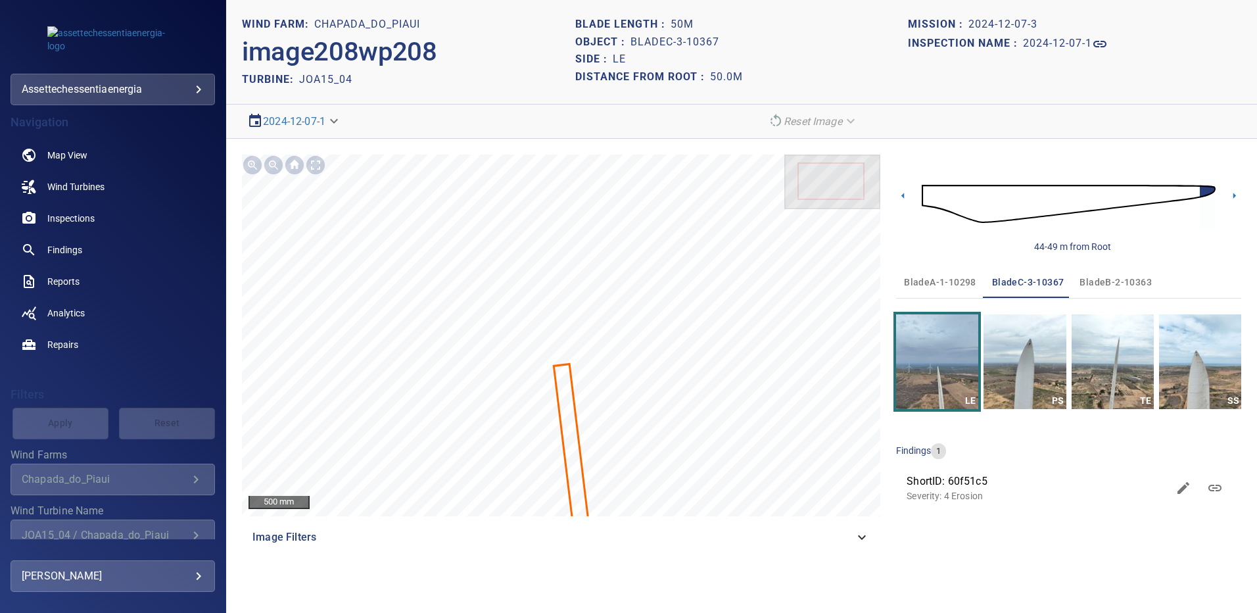
click at [943, 277] on span "bladeA-1-10298" at bounding box center [940, 282] width 72 height 16
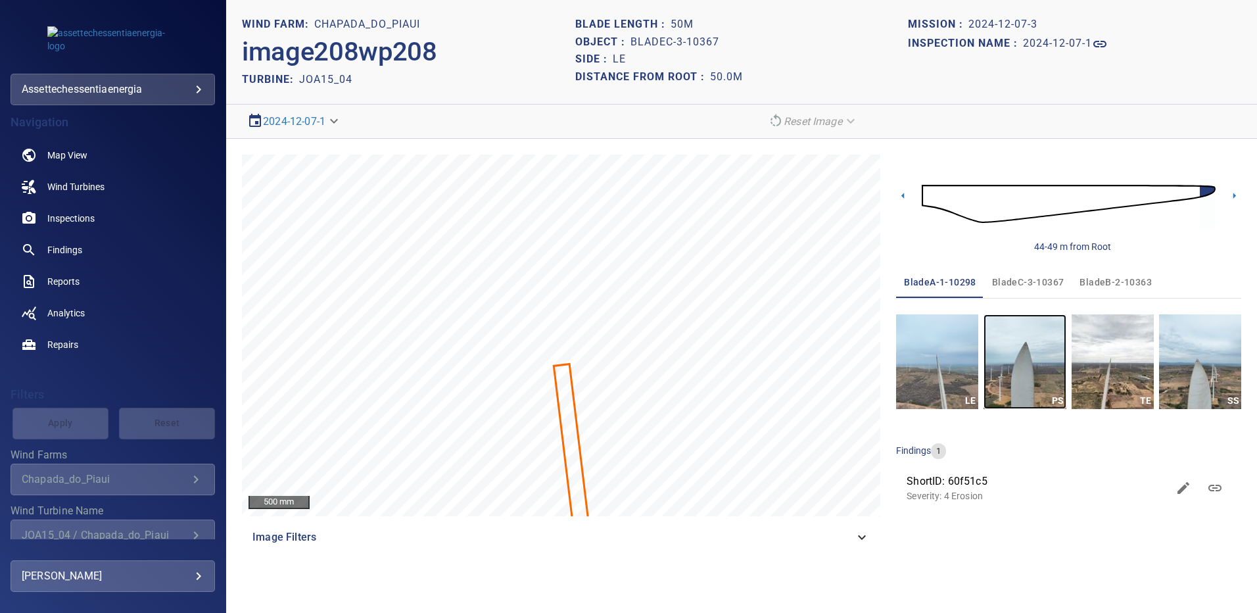
click at [1012, 371] on img "button" at bounding box center [1025, 361] width 82 height 95
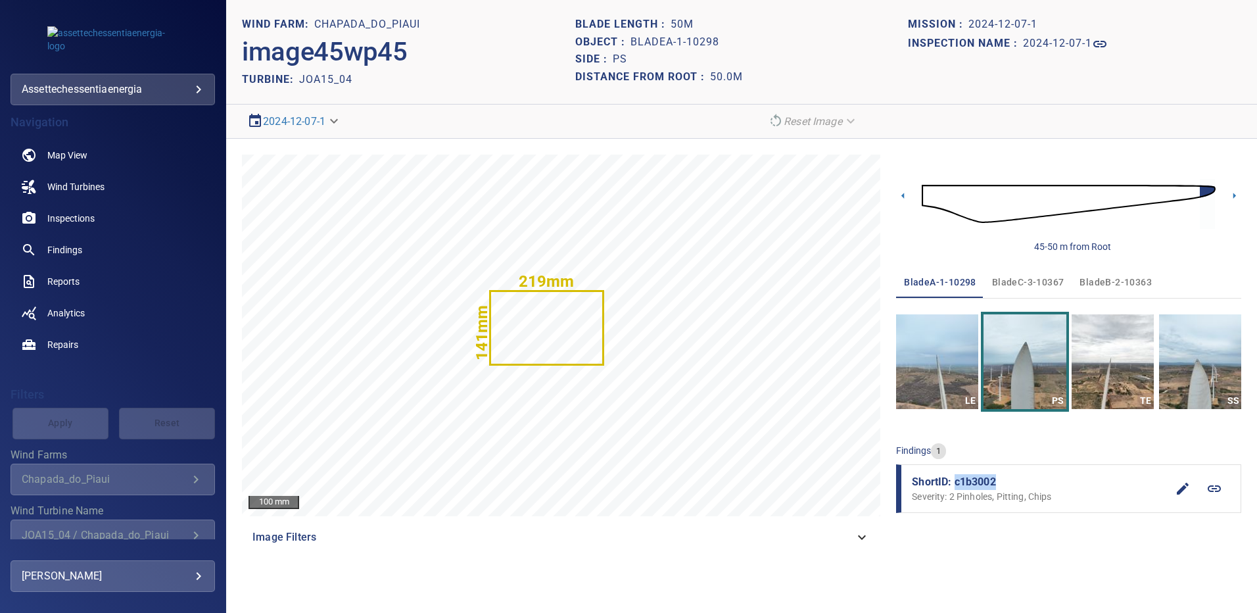
drag, startPoint x: 997, startPoint y: 478, endPoint x: 955, endPoint y: 479, distance: 42.1
click at [955, 479] on span "ShortID: c1b3002" at bounding box center [1039, 482] width 255 height 16
click at [1190, 351] on img "button" at bounding box center [1200, 361] width 82 height 95
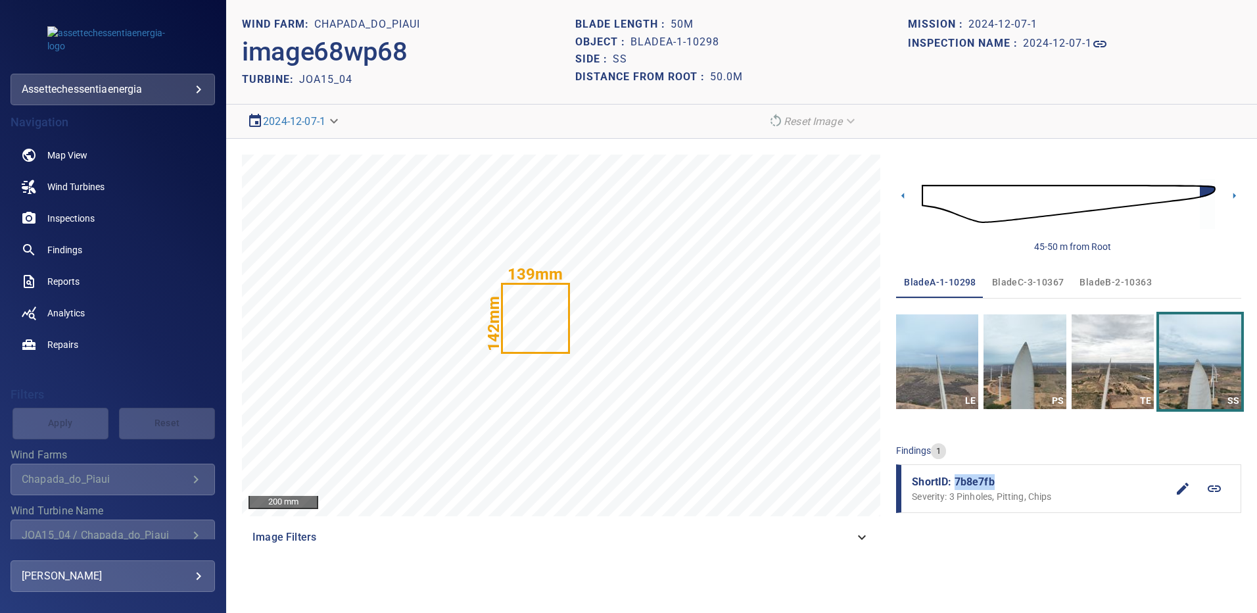
drag, startPoint x: 978, startPoint y: 483, endPoint x: 954, endPoint y: 483, distance: 24.3
click at [954, 483] on span "ShortID: 7b8e7fb" at bounding box center [1039, 482] width 255 height 16
click at [1102, 284] on span "bladeB-2-10363" at bounding box center [1116, 282] width 72 height 16
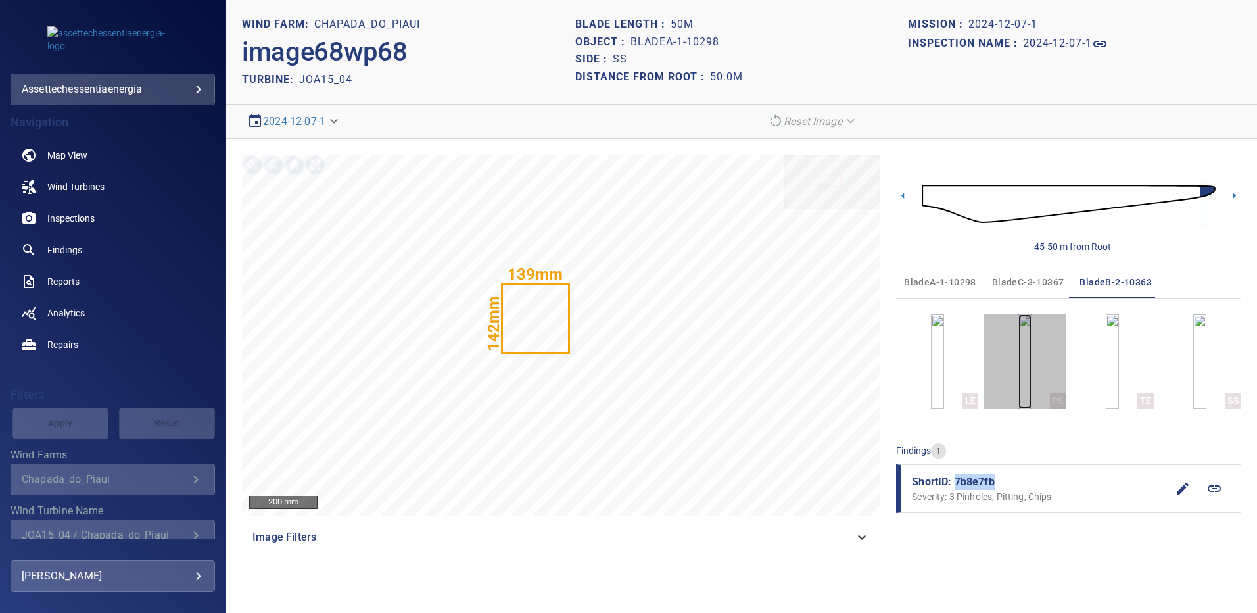
click at [1032, 356] on img "button" at bounding box center [1024, 361] width 13 height 95
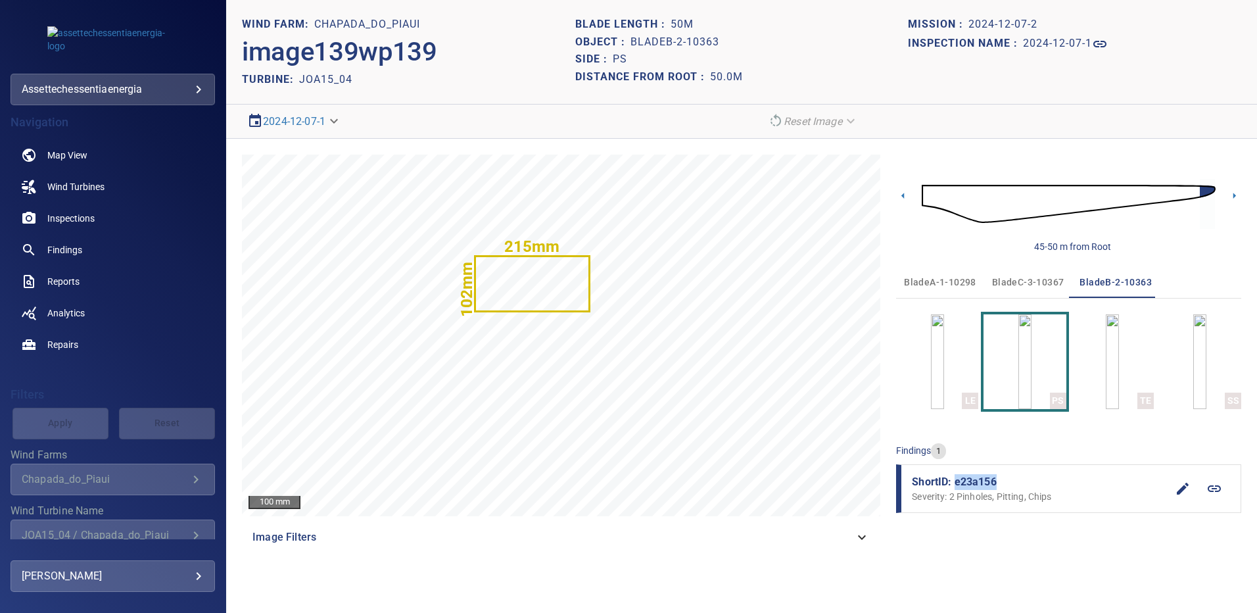
drag, startPoint x: 997, startPoint y: 476, endPoint x: 956, endPoint y: 481, distance: 41.1
click at [956, 481] on span "ShortID: e23a156" at bounding box center [1039, 482] width 255 height 16
click at [1201, 369] on img "button" at bounding box center [1199, 361] width 13 height 95
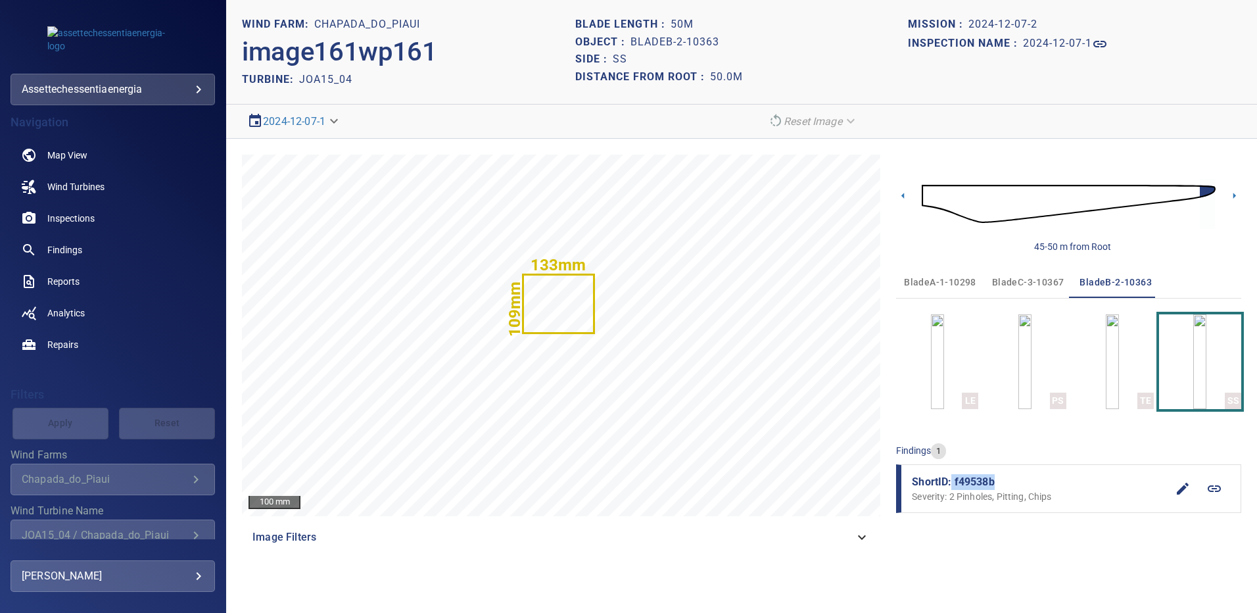
drag, startPoint x: 993, startPoint y: 481, endPoint x: 951, endPoint y: 482, distance: 42.1
click at [951, 482] on span "ShortID: f49538b" at bounding box center [1039, 482] width 255 height 16
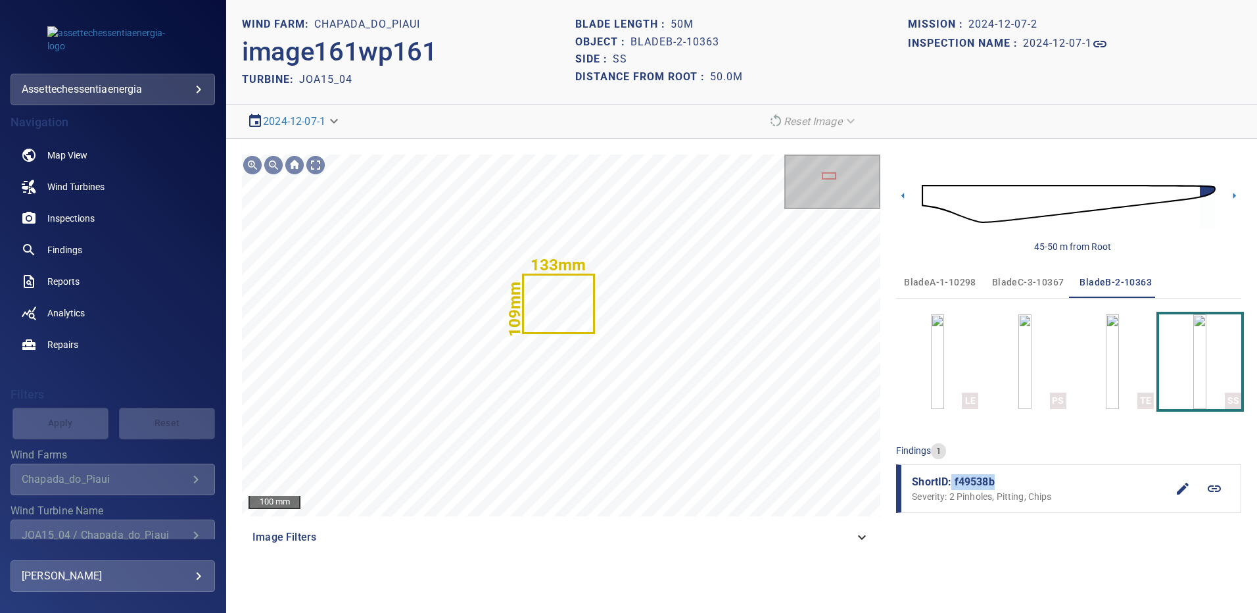
click at [1006, 281] on span "bladeC-3-10367" at bounding box center [1028, 282] width 72 height 16
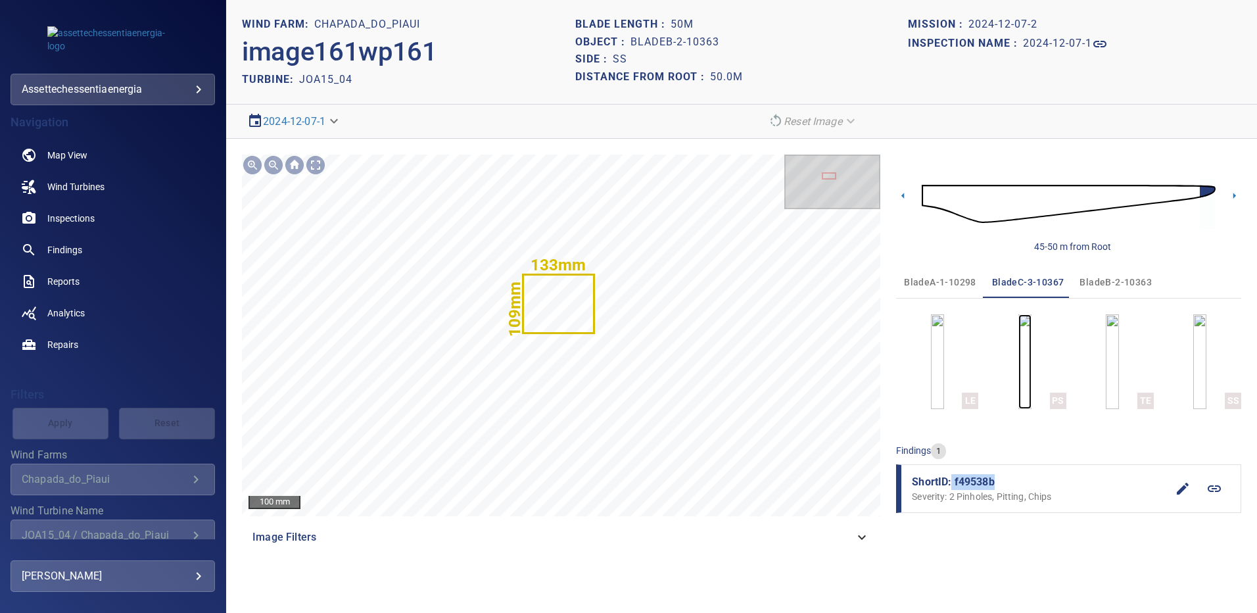
click at [1029, 368] on img "button" at bounding box center [1024, 361] width 13 height 95
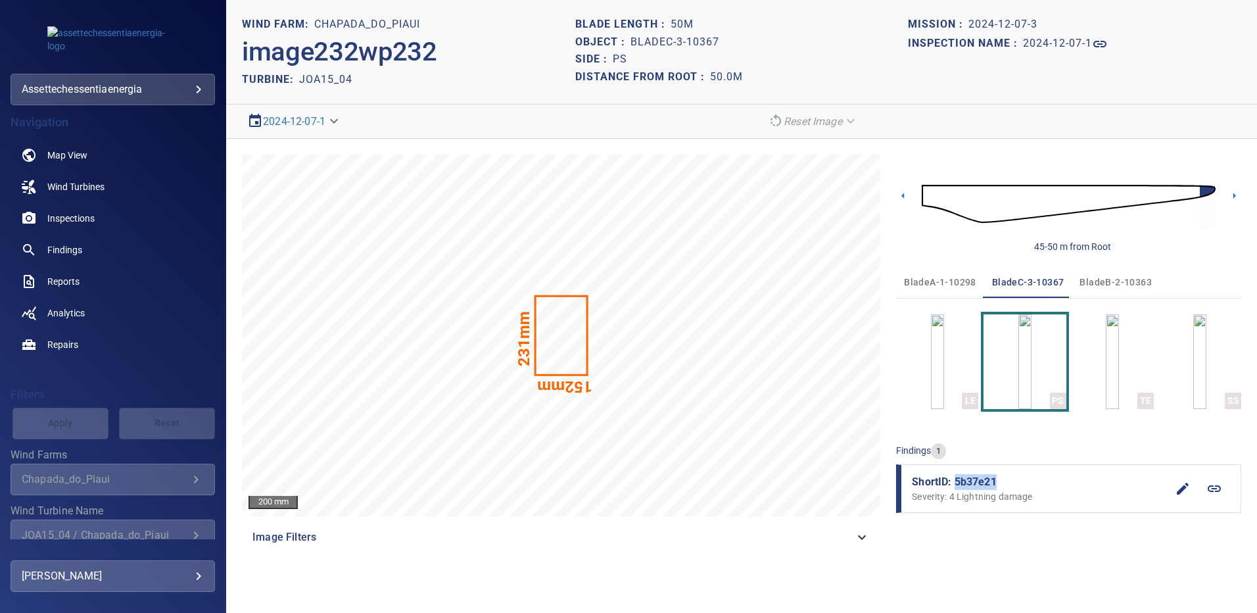
drag, startPoint x: 997, startPoint y: 486, endPoint x: 957, endPoint y: 486, distance: 40.8
click at [957, 486] on span "ShortID: 5b37e21" at bounding box center [1039, 482] width 255 height 16
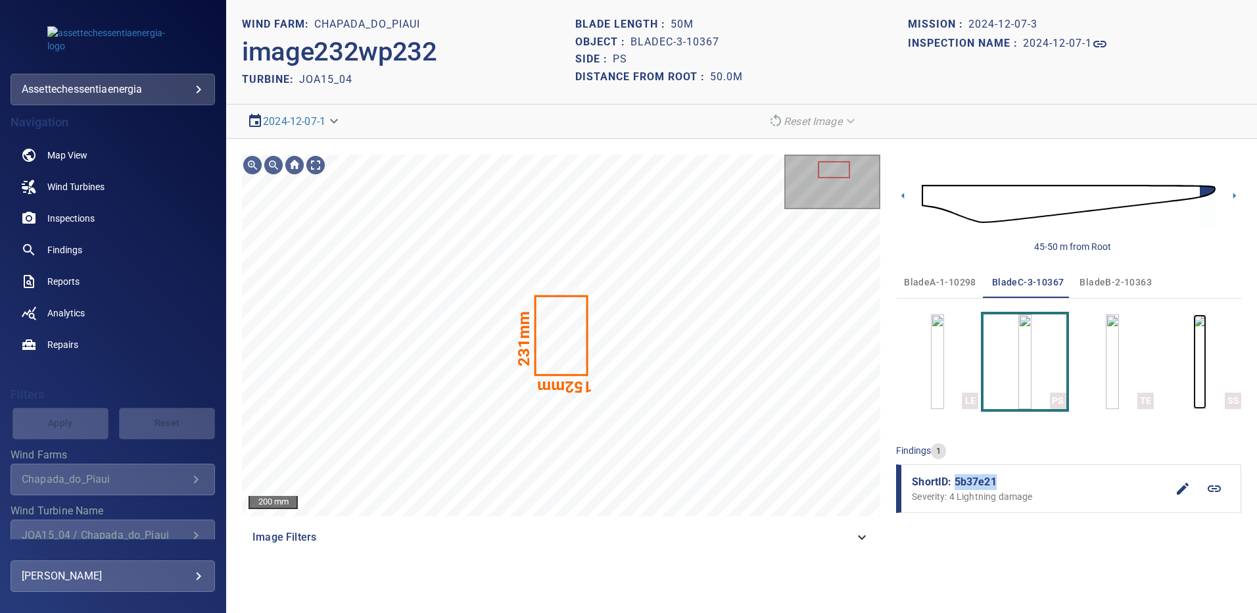
click at [1193, 353] on img "button" at bounding box center [1199, 361] width 13 height 95
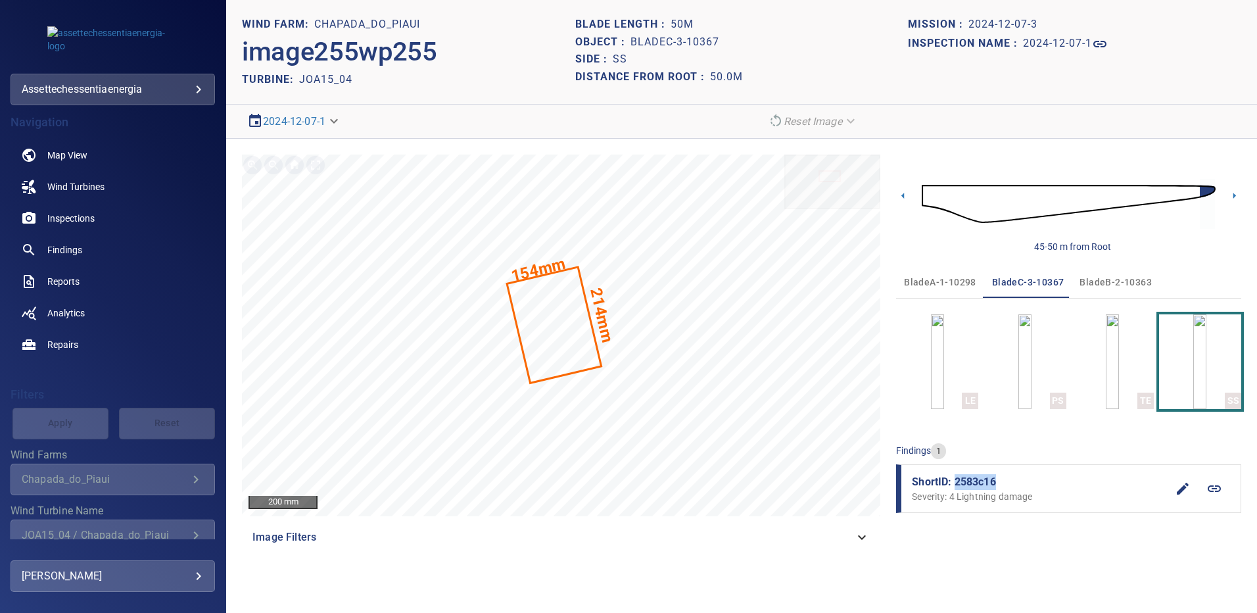
drag, startPoint x: 974, startPoint y: 479, endPoint x: 956, endPoint y: 481, distance: 18.5
click at [956, 481] on span "ShortID: 2583c16" at bounding box center [1039, 482] width 255 height 16
click at [74, 247] on span "Findings" at bounding box center [64, 249] width 35 height 13
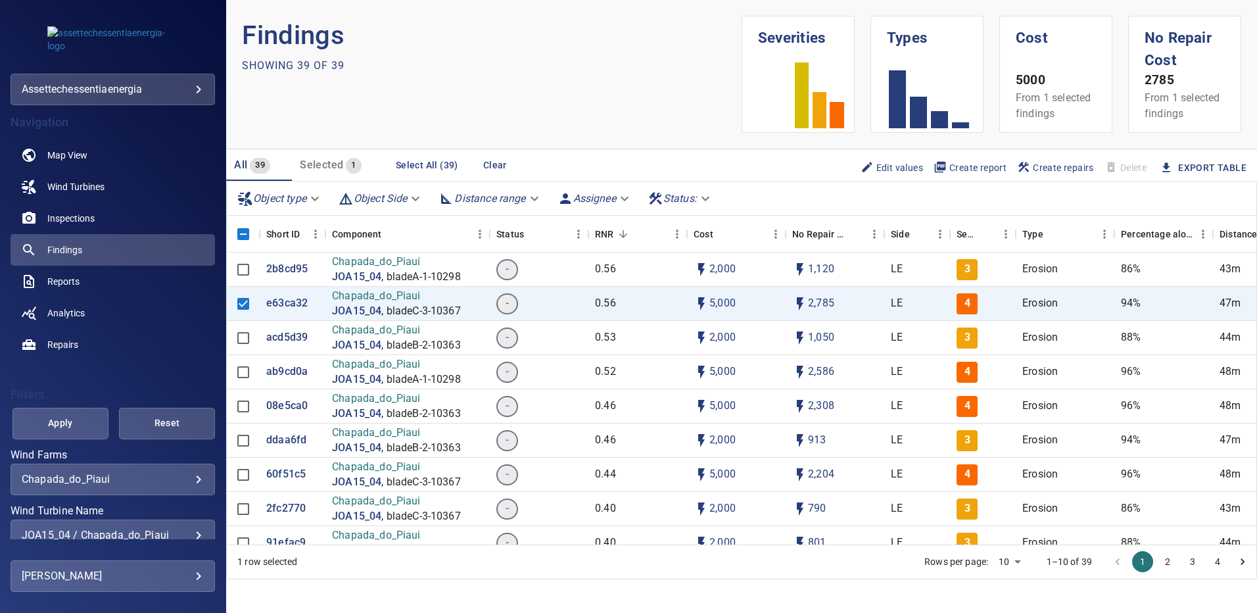
scroll to position [68, 0]
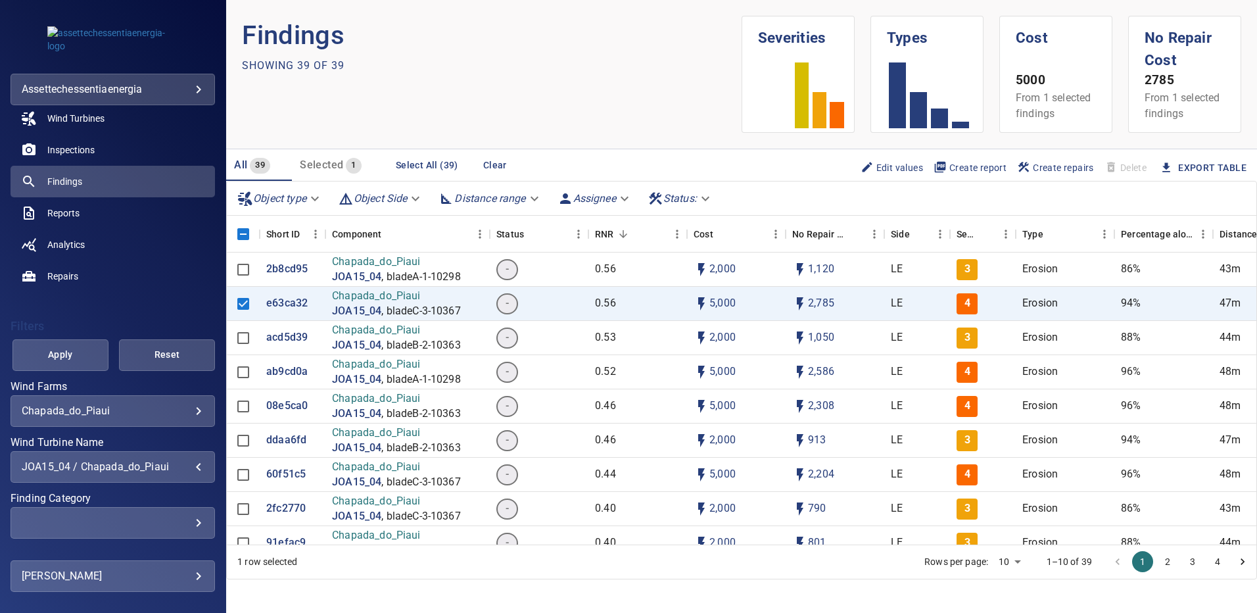
click at [193, 466] on div "JOA15_04 / Chapada_do_Piaui" at bounding box center [113, 466] width 182 height 12
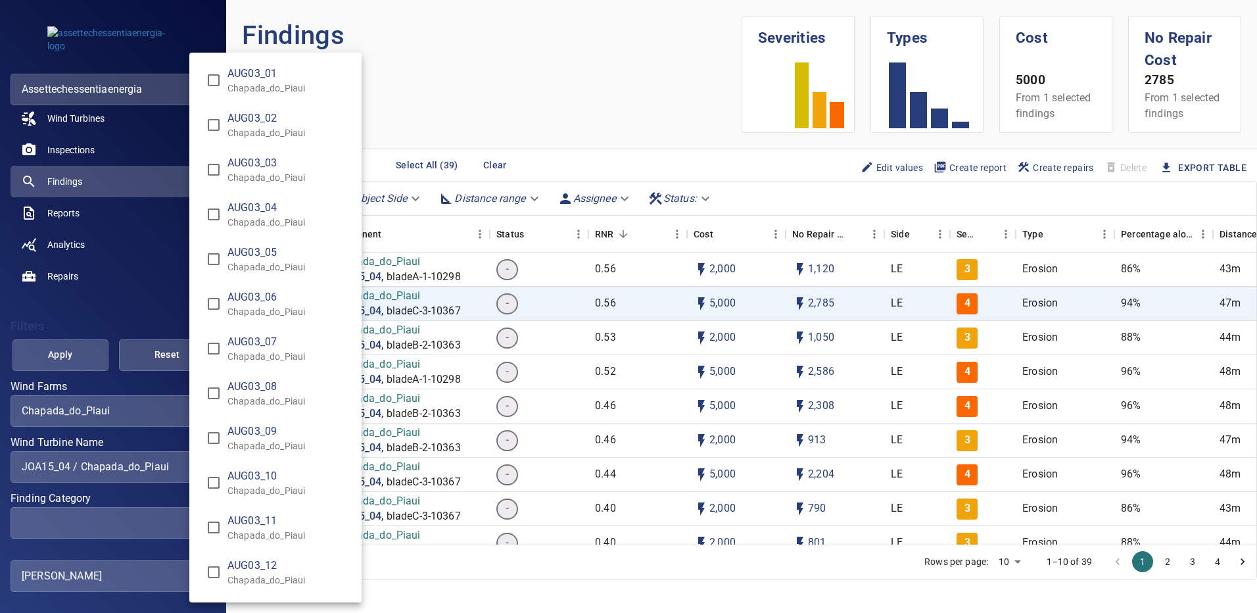
scroll to position [9412, 0]
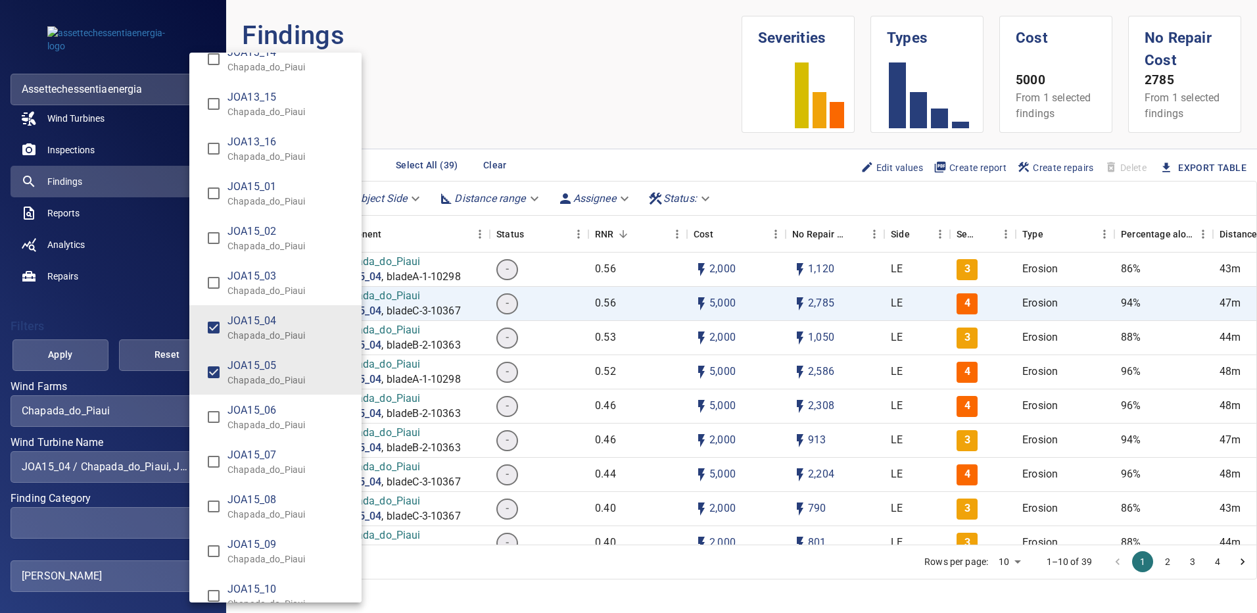
type input "**********"
click at [76, 345] on div "Wind Turbine Name" at bounding box center [628, 306] width 1257 height 613
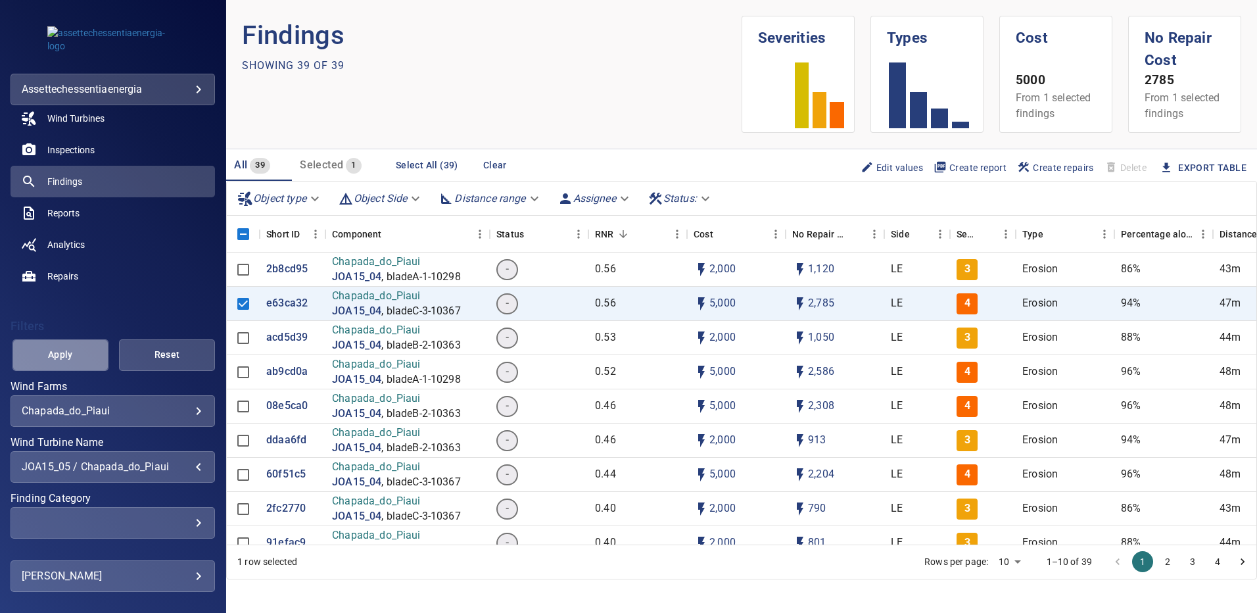
click at [71, 352] on span "Apply" at bounding box center [60, 354] width 63 height 16
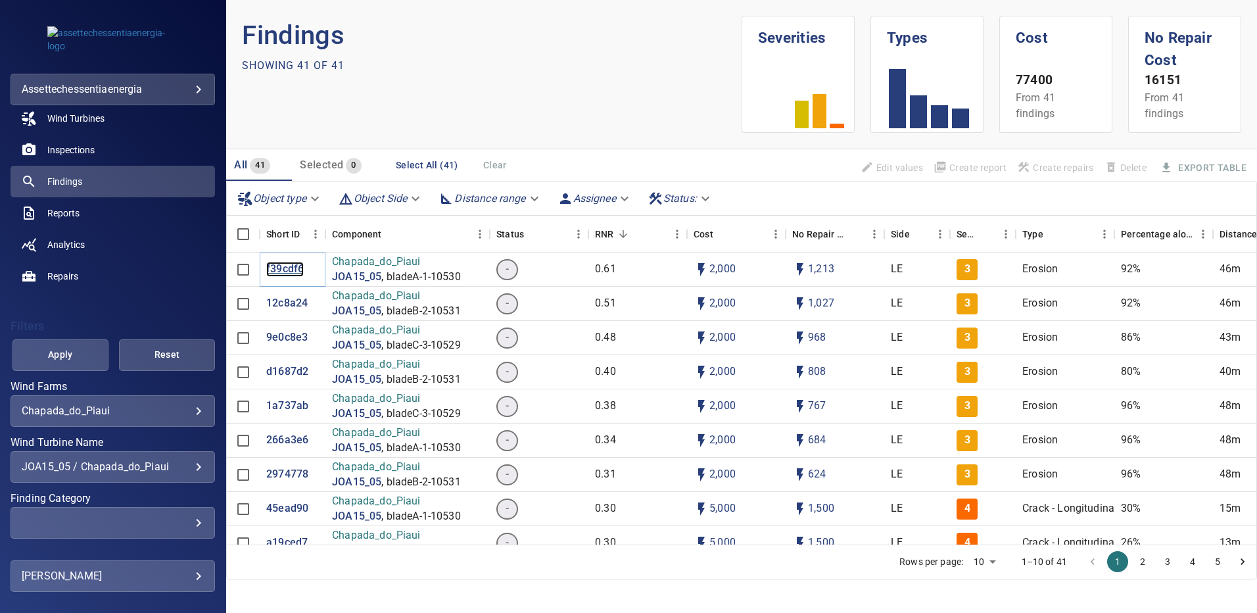
click at [288, 266] on p "f39cdf6" at bounding box center [284, 269] width 37 height 15
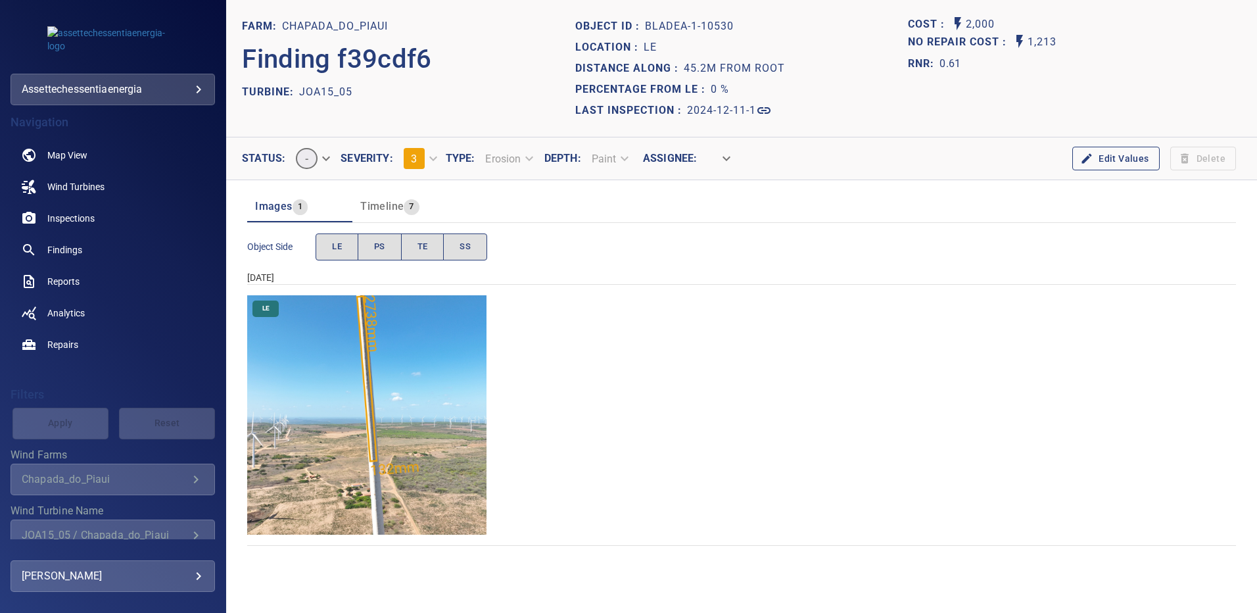
click at [379, 435] on img "Chapada_do_Piaui/JOA15_05/2024-12-11-1/2024-12-11-1/image17wp17.jpg" at bounding box center [366, 414] width 239 height 239
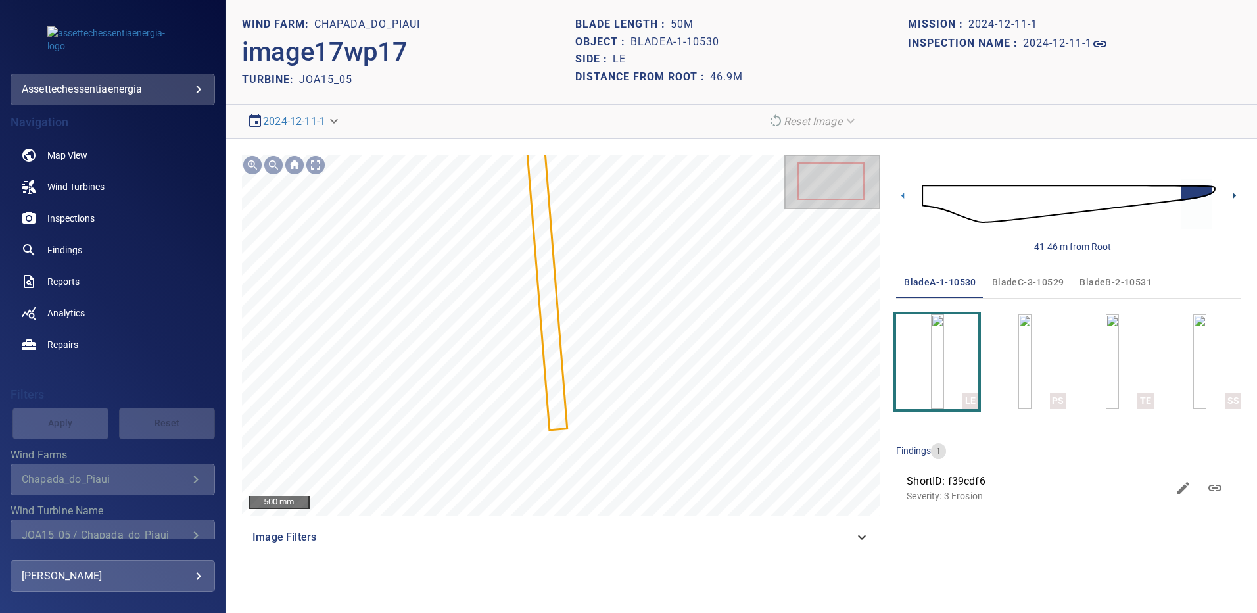
click at [1231, 199] on icon at bounding box center [1234, 196] width 14 height 14
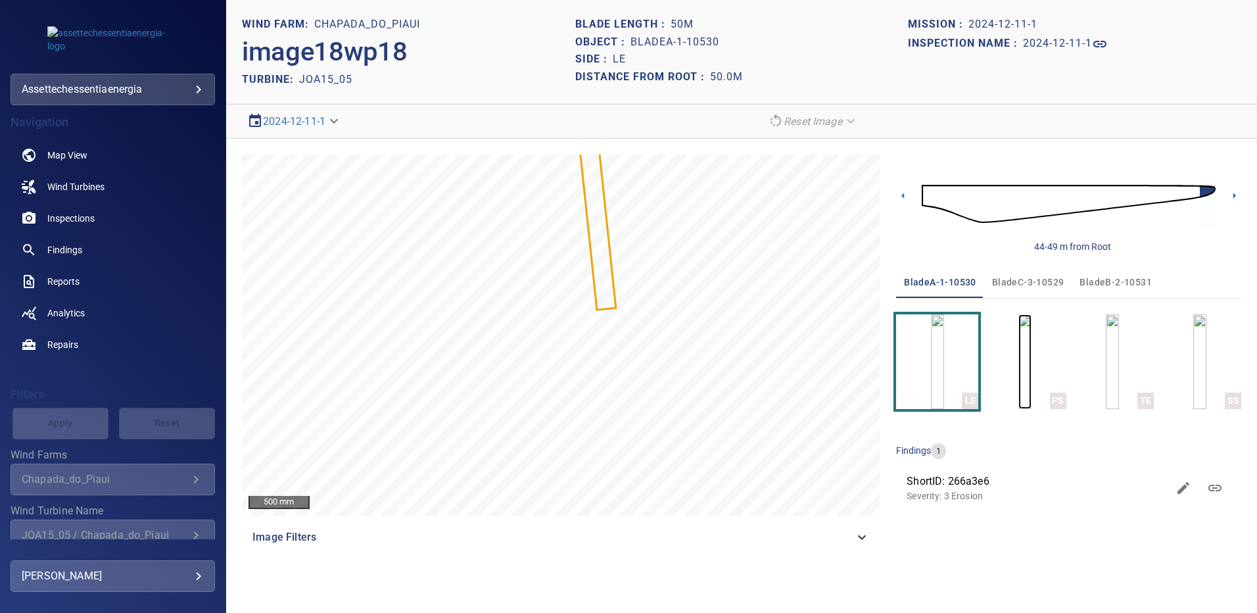
click at [1018, 343] on img "button" at bounding box center [1024, 361] width 13 height 95
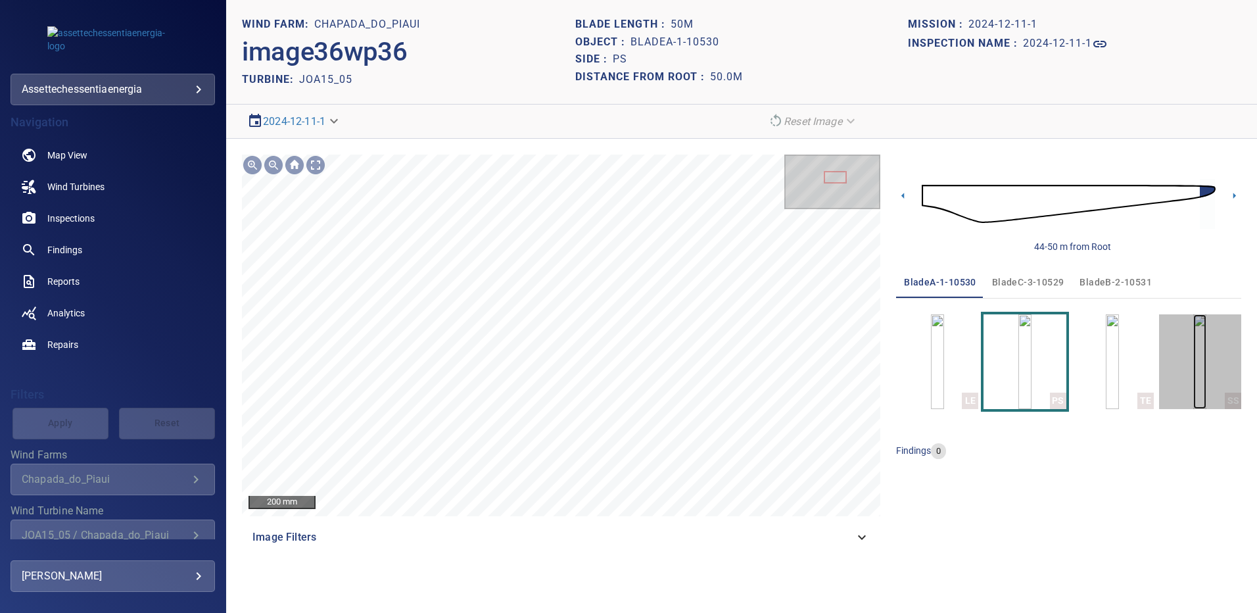
click at [1206, 359] on img "button" at bounding box center [1199, 361] width 13 height 95
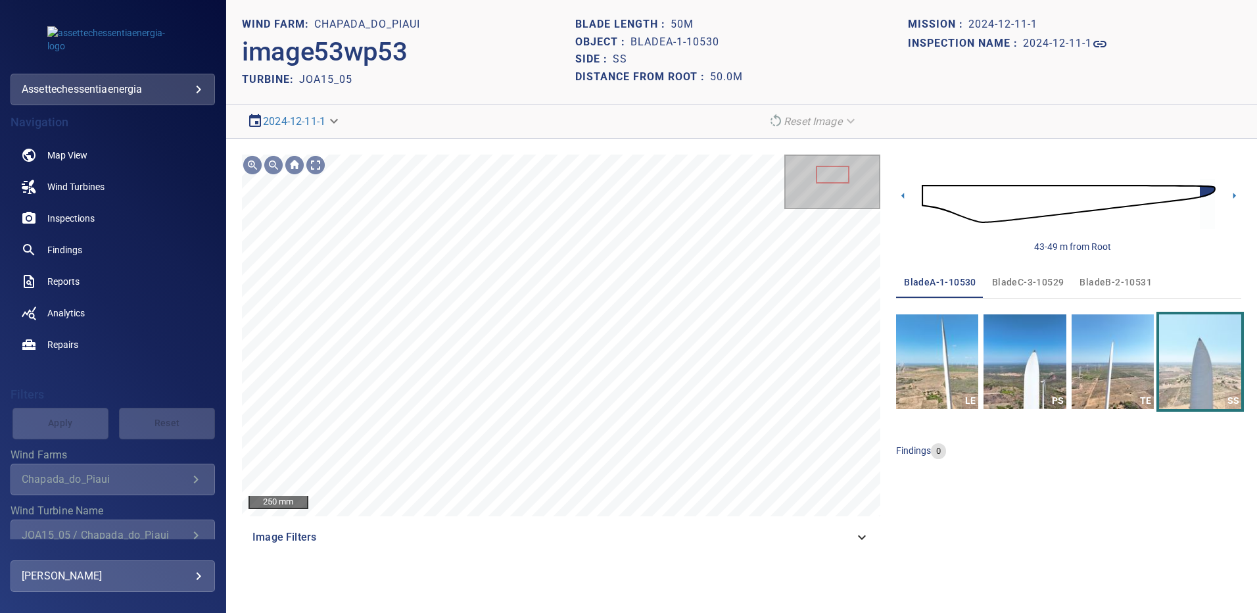
click at [1096, 284] on span "bladeB-2-10531" at bounding box center [1116, 282] width 72 height 16
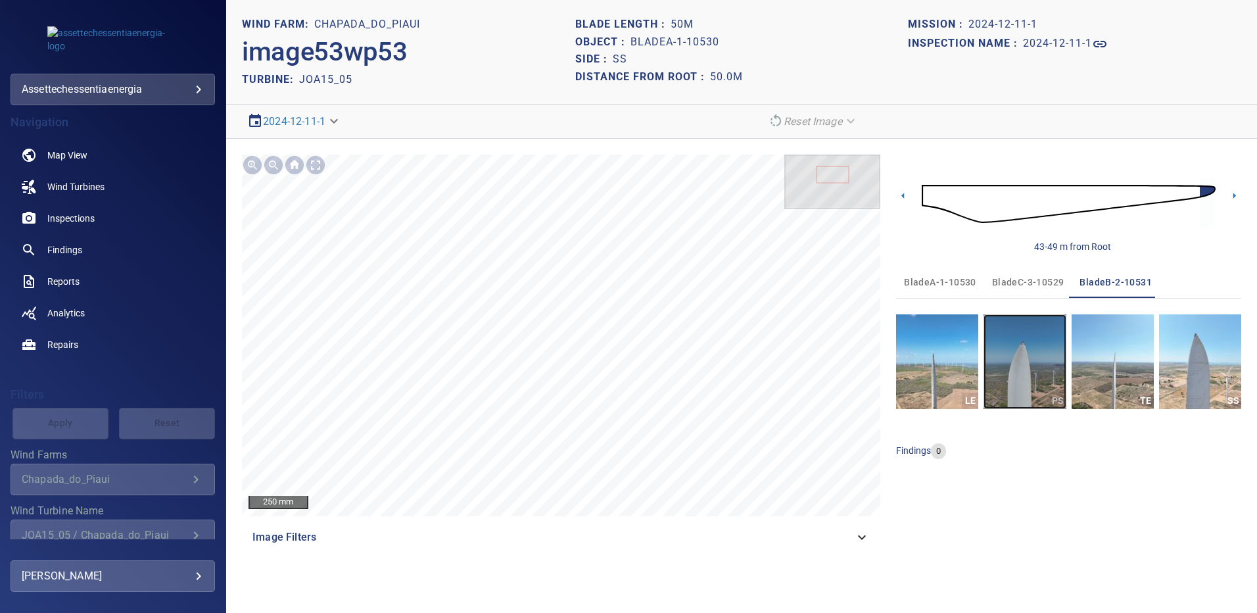
click at [1029, 344] on img "button" at bounding box center [1025, 361] width 82 height 95
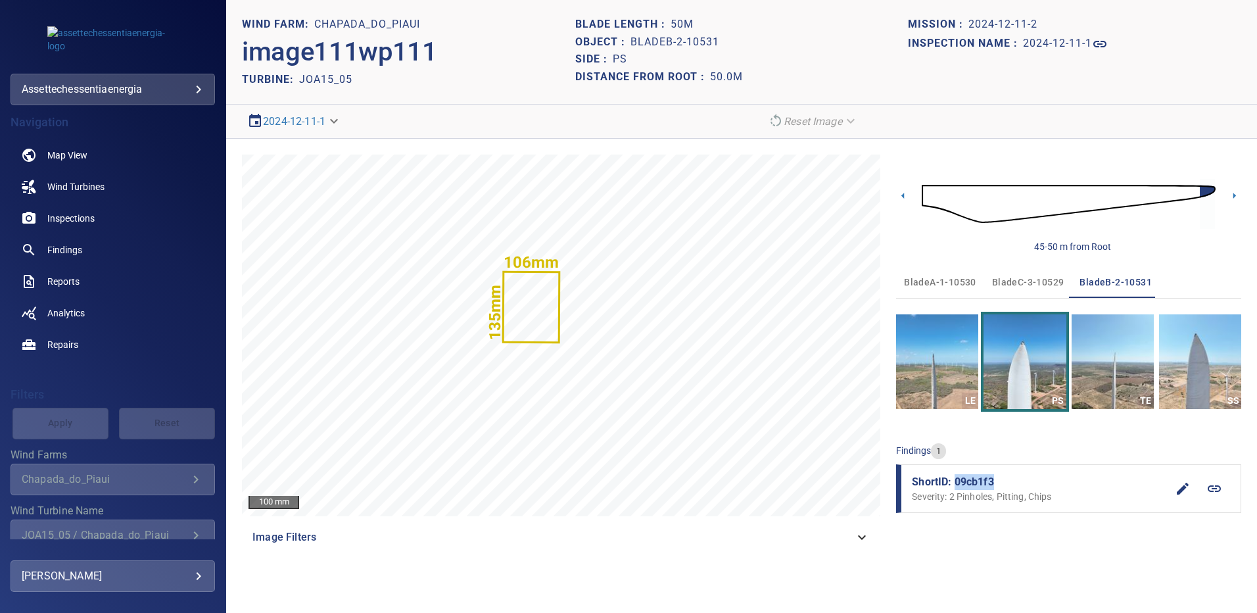
drag, startPoint x: 984, startPoint y: 480, endPoint x: 956, endPoint y: 485, distance: 28.1
click at [956, 485] on li "ShortID: 09cb1f3 Severity: 2 Pinholes, Pitting, Chips" at bounding box center [1068, 488] width 345 height 49
click at [1192, 366] on img "button" at bounding box center [1200, 361] width 82 height 95
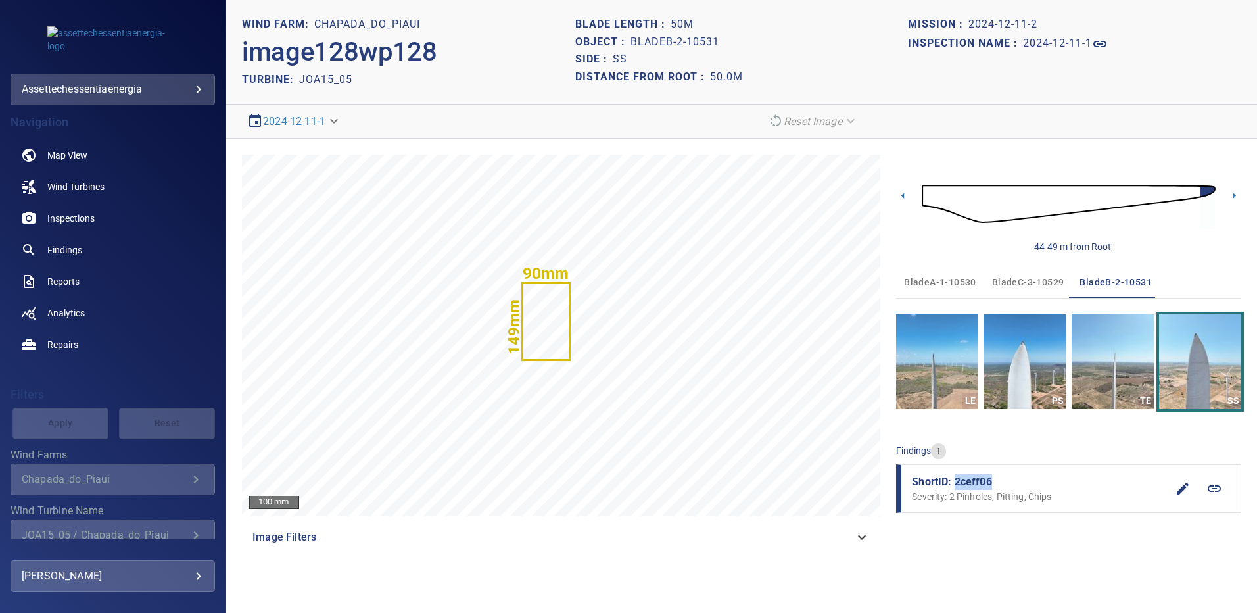
drag, startPoint x: 990, startPoint y: 481, endPoint x: 956, endPoint y: 481, distance: 34.2
click at [956, 481] on span "ShortID: 2ceff06" at bounding box center [1039, 482] width 255 height 16
drag, startPoint x: 1032, startPoint y: 282, endPoint x: 1032, endPoint y: 325, distance: 43.4
click at [1032, 282] on span "bladeC-3-10529" at bounding box center [1028, 282] width 72 height 16
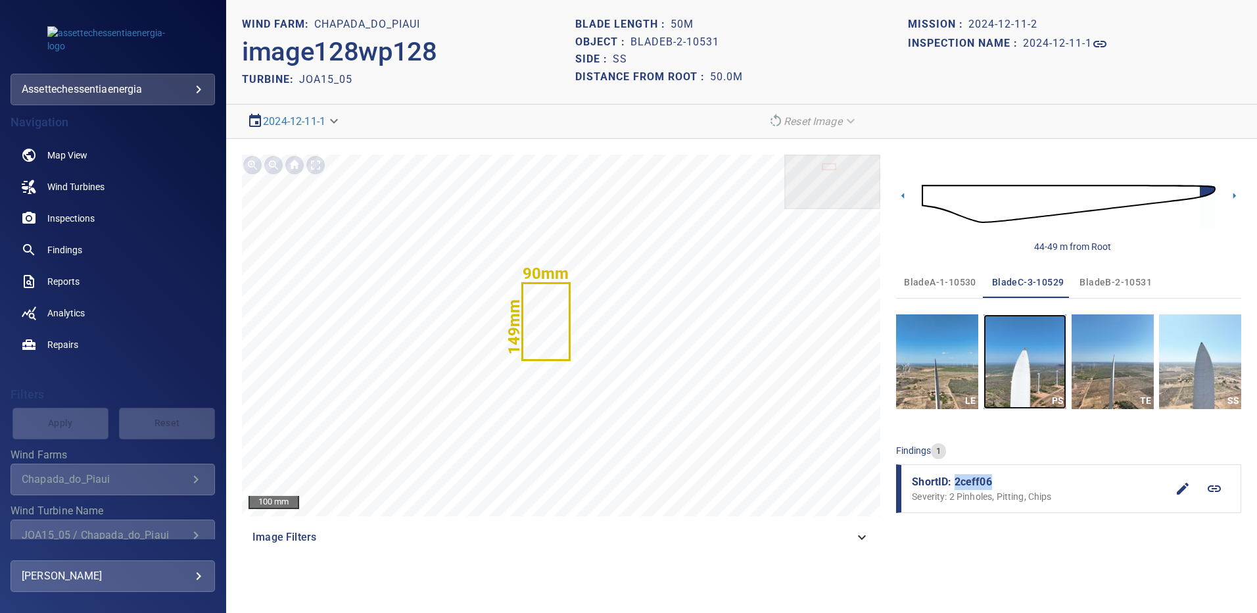
click at [1035, 391] on img "button" at bounding box center [1025, 361] width 82 height 95
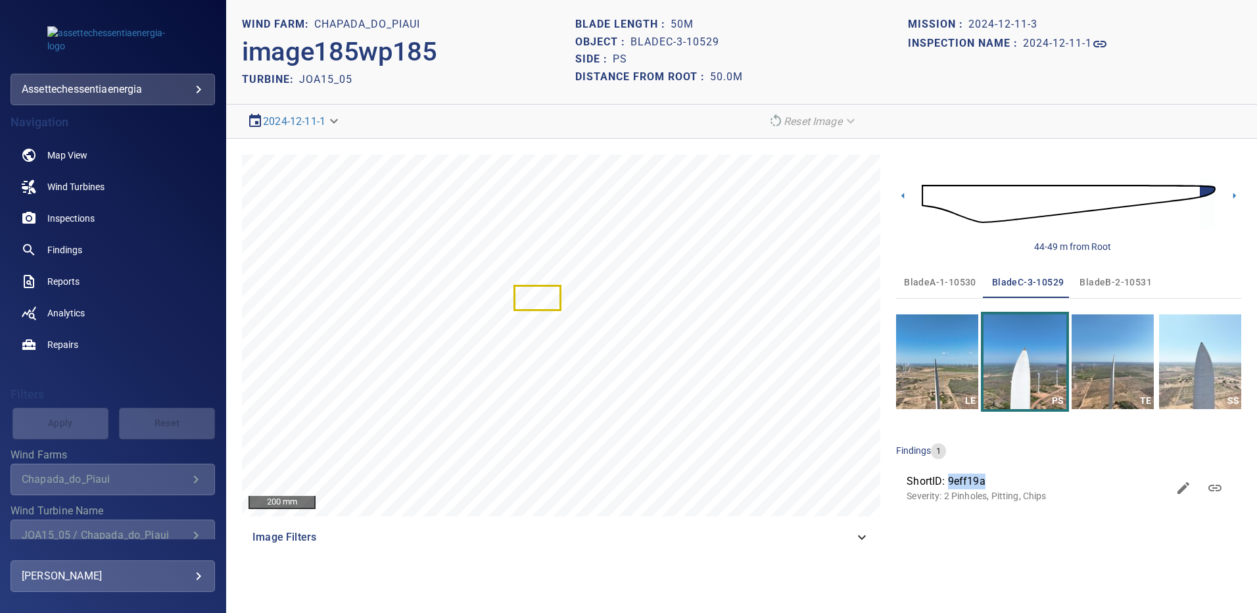
drag, startPoint x: 982, startPoint y: 478, endPoint x: 950, endPoint y: 481, distance: 32.4
click at [950, 481] on span "ShortID: 9eff19a" at bounding box center [1037, 481] width 261 height 16
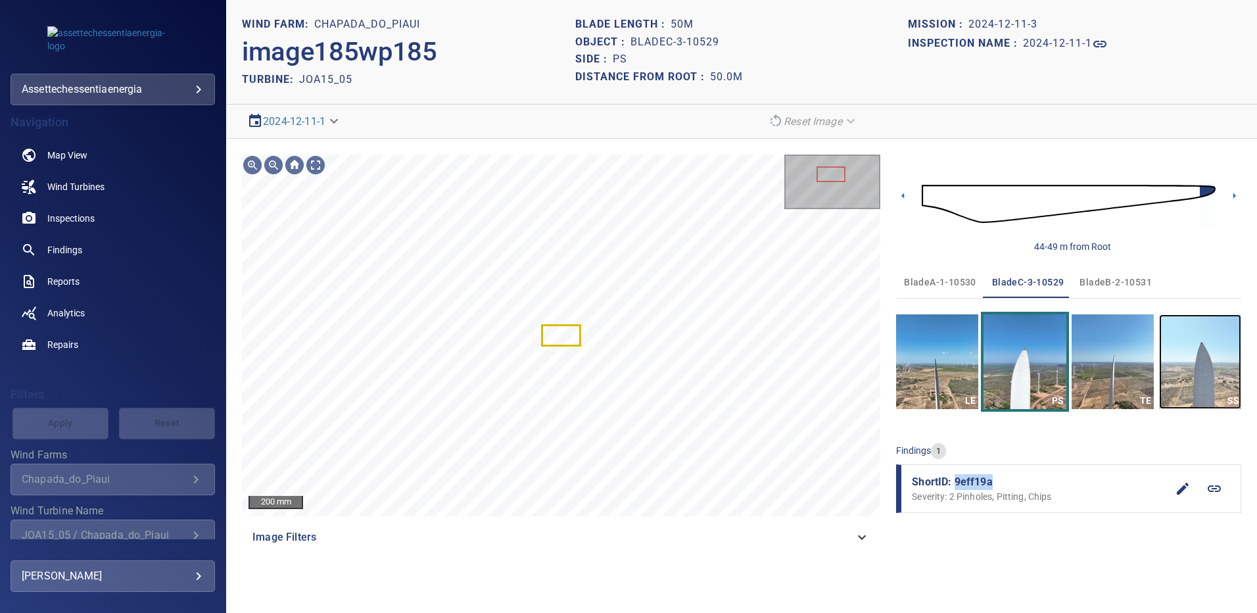
click at [1191, 376] on img "button" at bounding box center [1200, 361] width 82 height 95
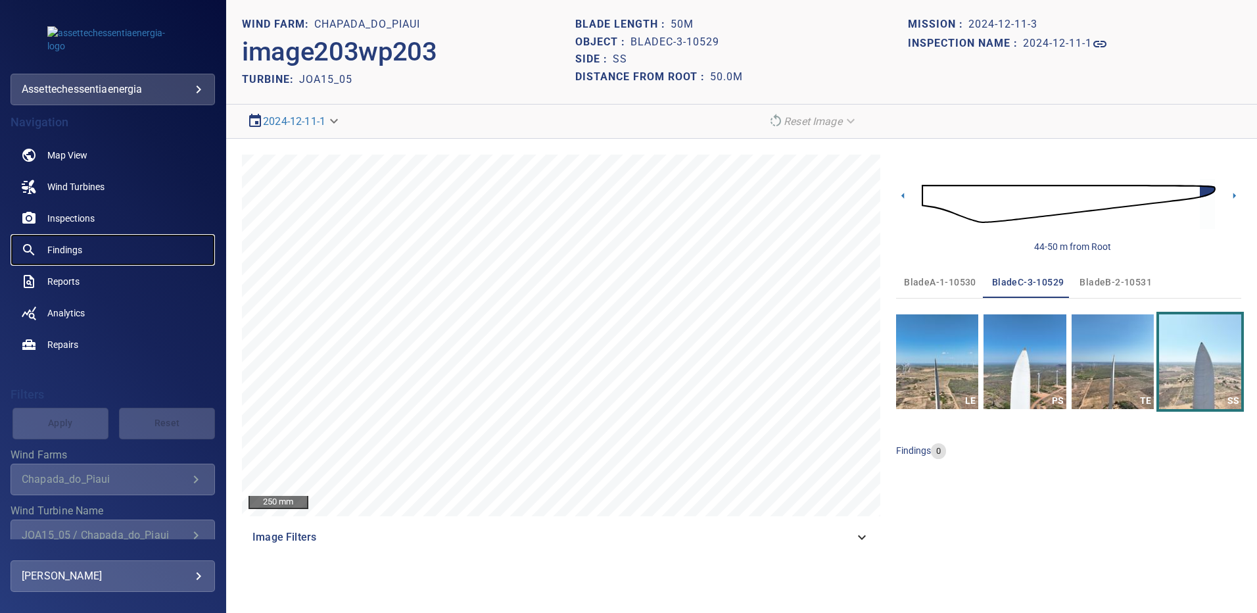
click at [81, 251] on span "Findings" at bounding box center [64, 249] width 35 height 13
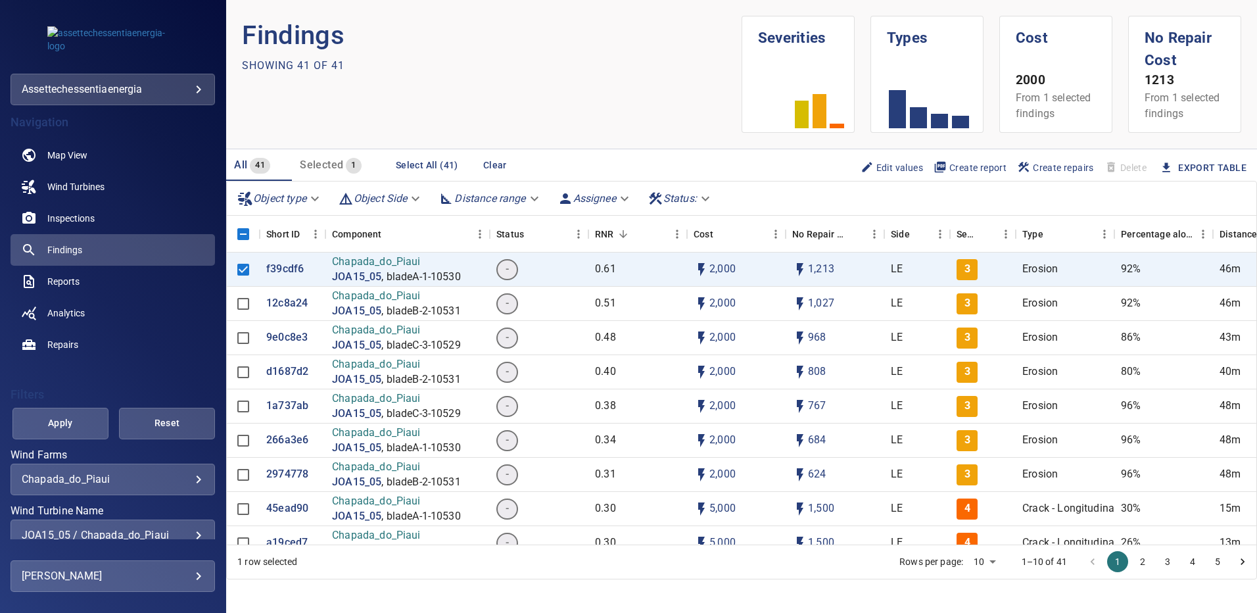
scroll to position [34, 0]
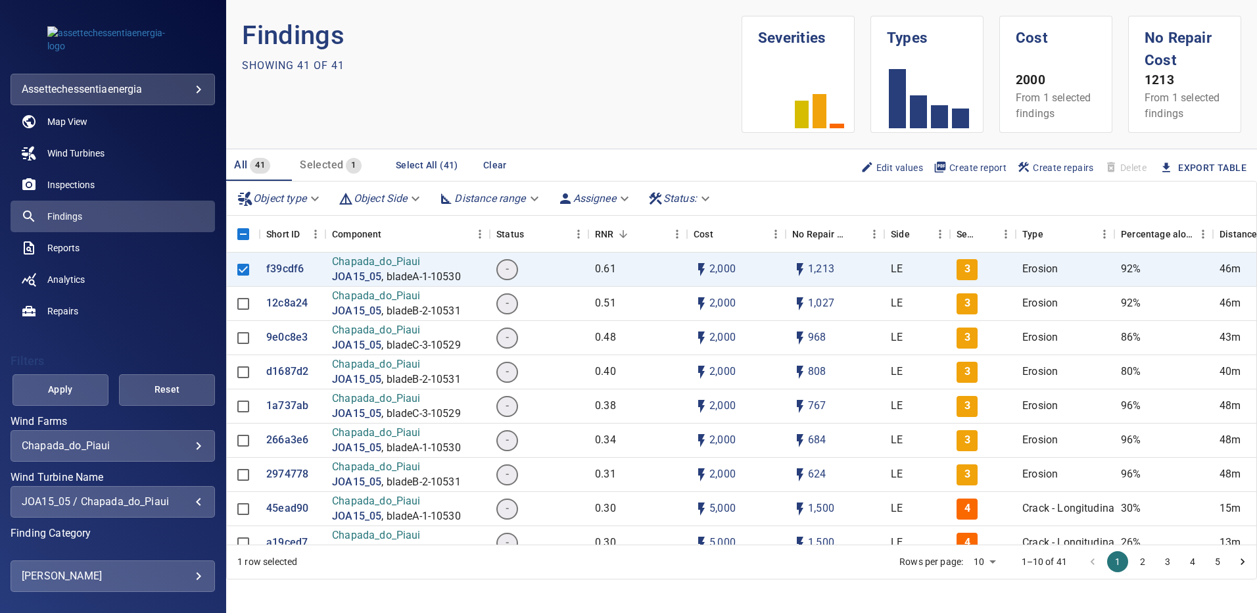
click at [186, 502] on div "JOA15_05 / Chapada_do_Piaui" at bounding box center [113, 501] width 182 height 12
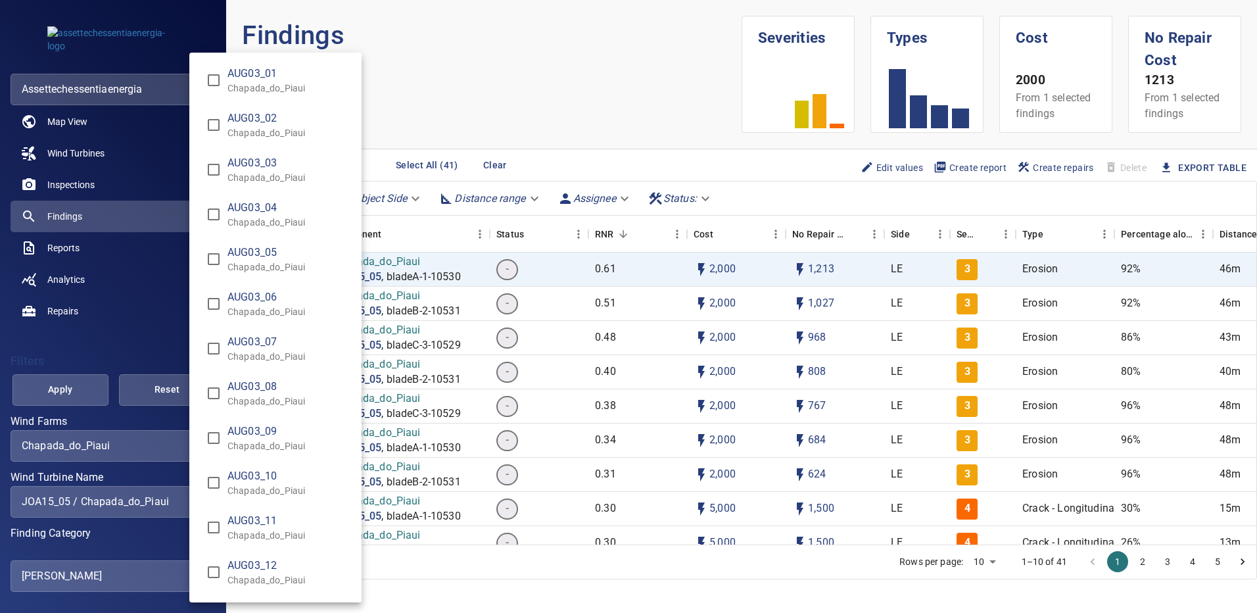
scroll to position [9456, 0]
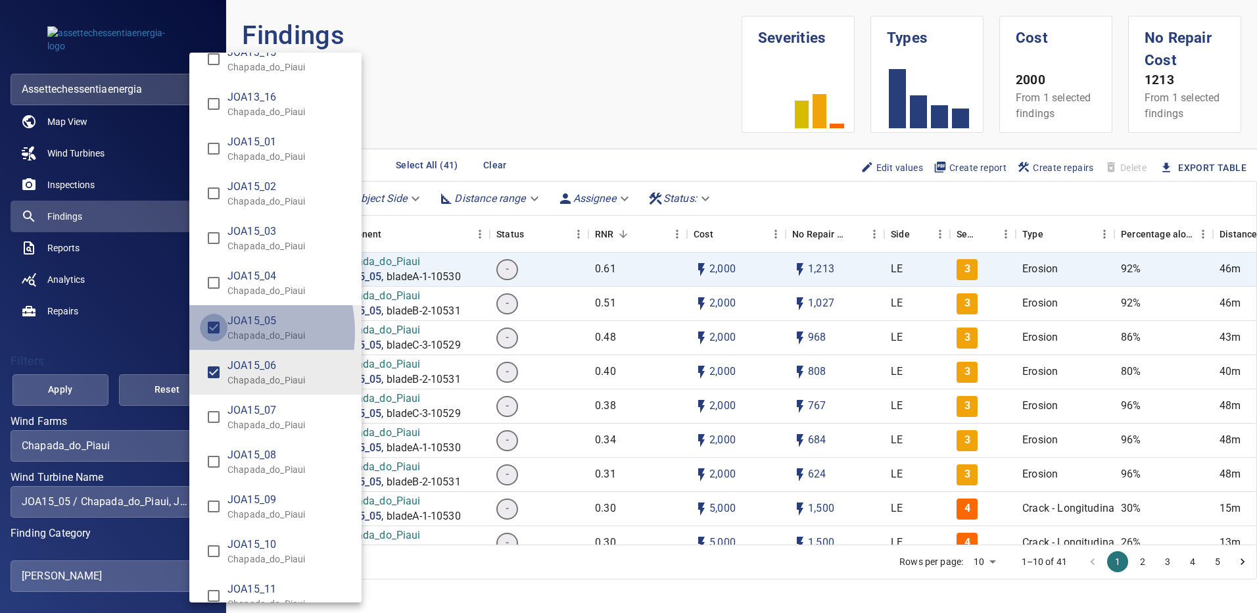
type input "**********"
click at [68, 379] on div "Wind Turbine Name" at bounding box center [628, 306] width 1257 height 613
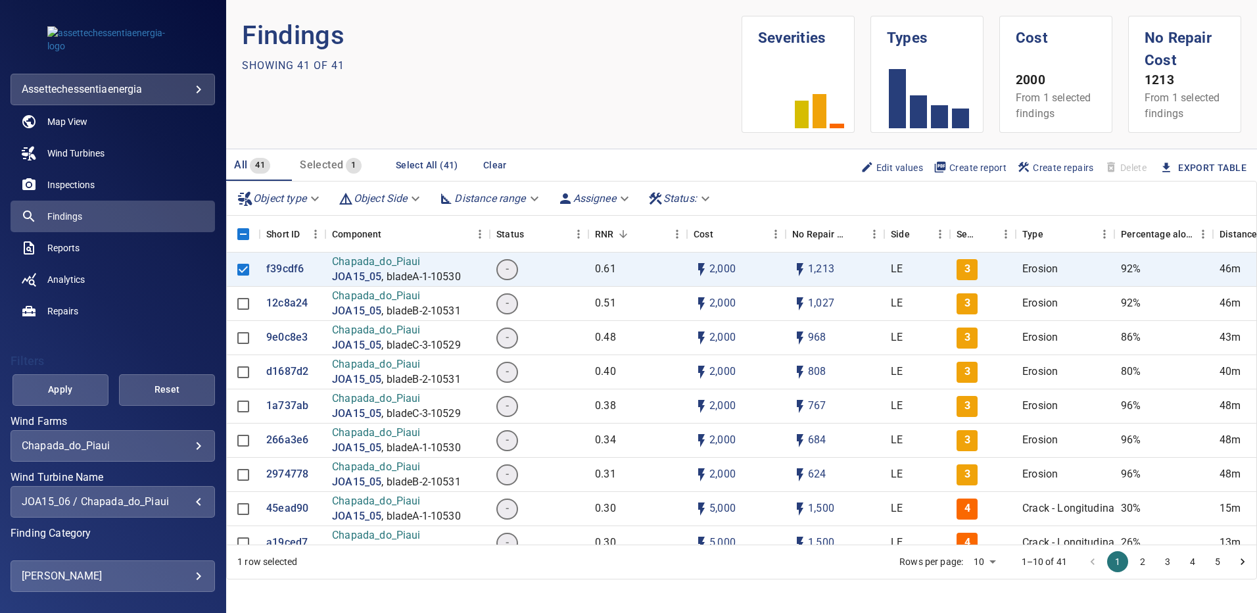
click at [68, 379] on button "Apply" at bounding box center [60, 390] width 96 height 32
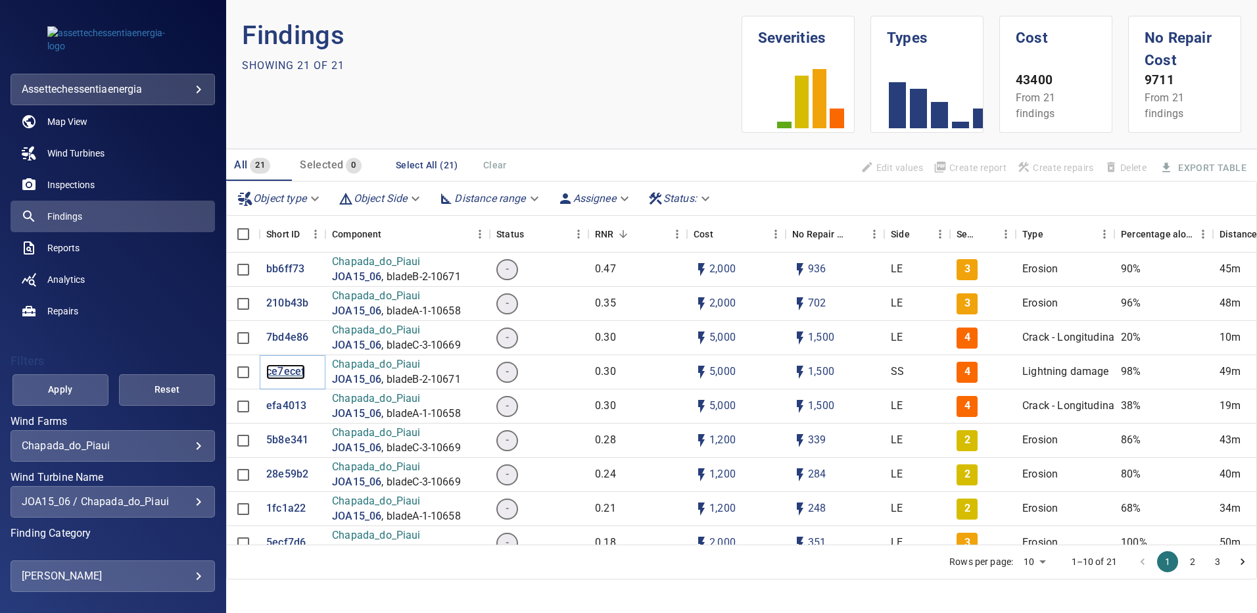
click at [286, 373] on p "ce7ecef" at bounding box center [285, 371] width 39 height 15
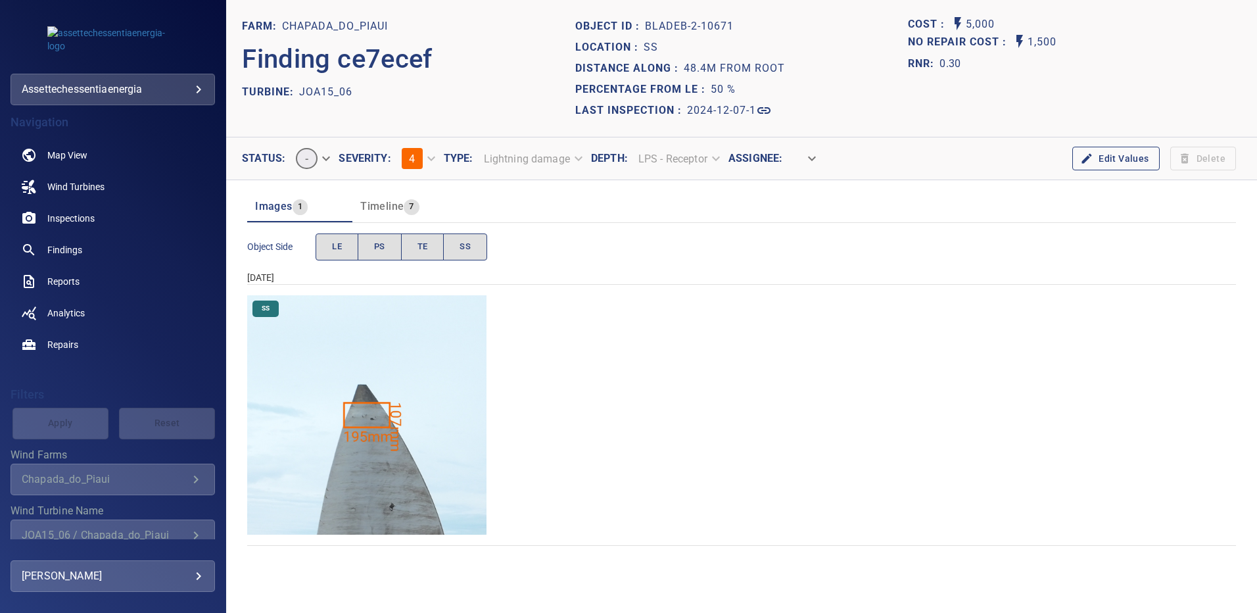
click at [343, 368] on img "Chapada_do_Piaui/JOA15_06/2024-12-07-1/2024-12-07-2/image155wp155.jpg" at bounding box center [366, 414] width 239 height 239
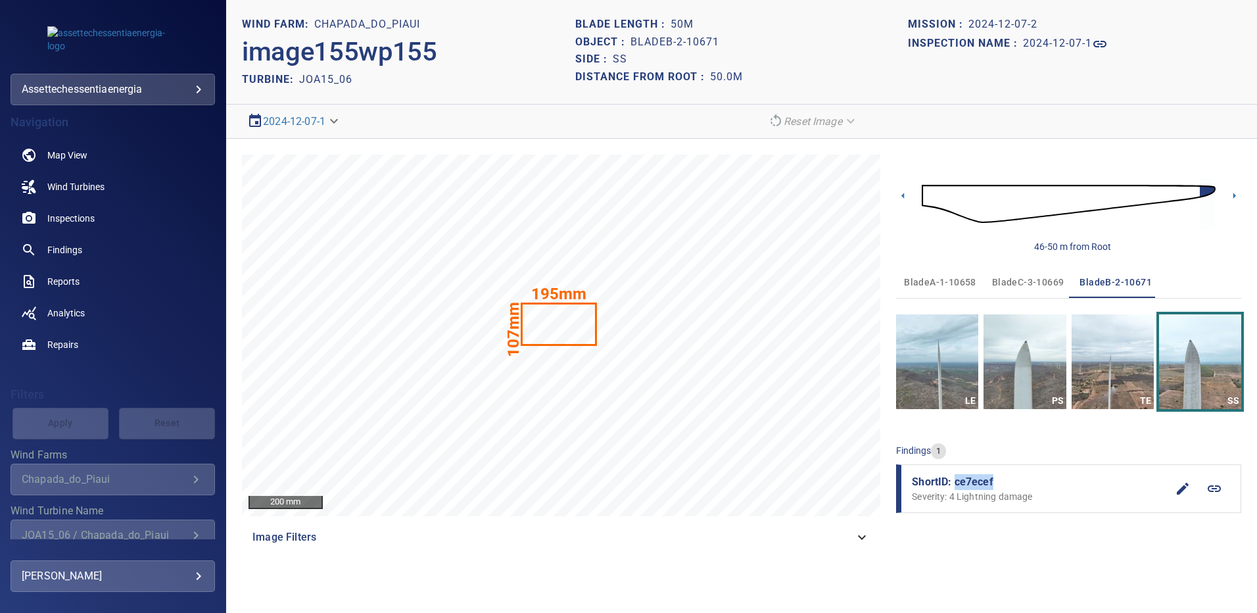
drag, startPoint x: 978, startPoint y: 483, endPoint x: 954, endPoint y: 483, distance: 24.3
click at [954, 483] on span "ShortID: ce7ecef" at bounding box center [1039, 482] width 255 height 16
click at [938, 283] on span "bladeA-1-10658" at bounding box center [940, 282] width 72 height 16
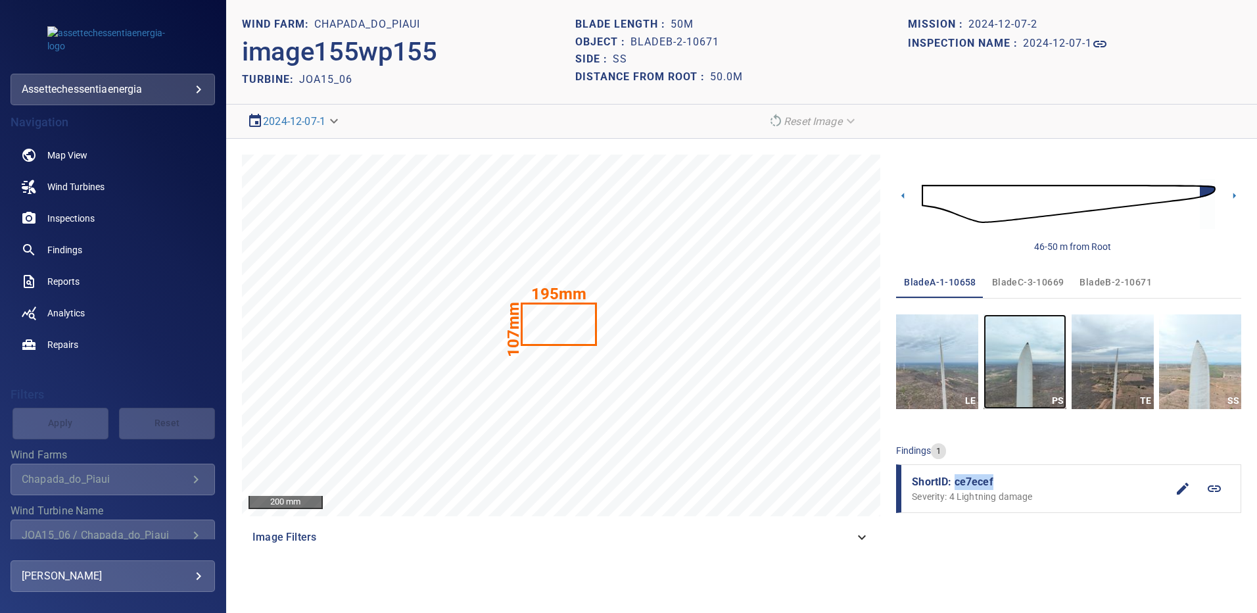
click at [1008, 355] on img "button" at bounding box center [1025, 361] width 82 height 95
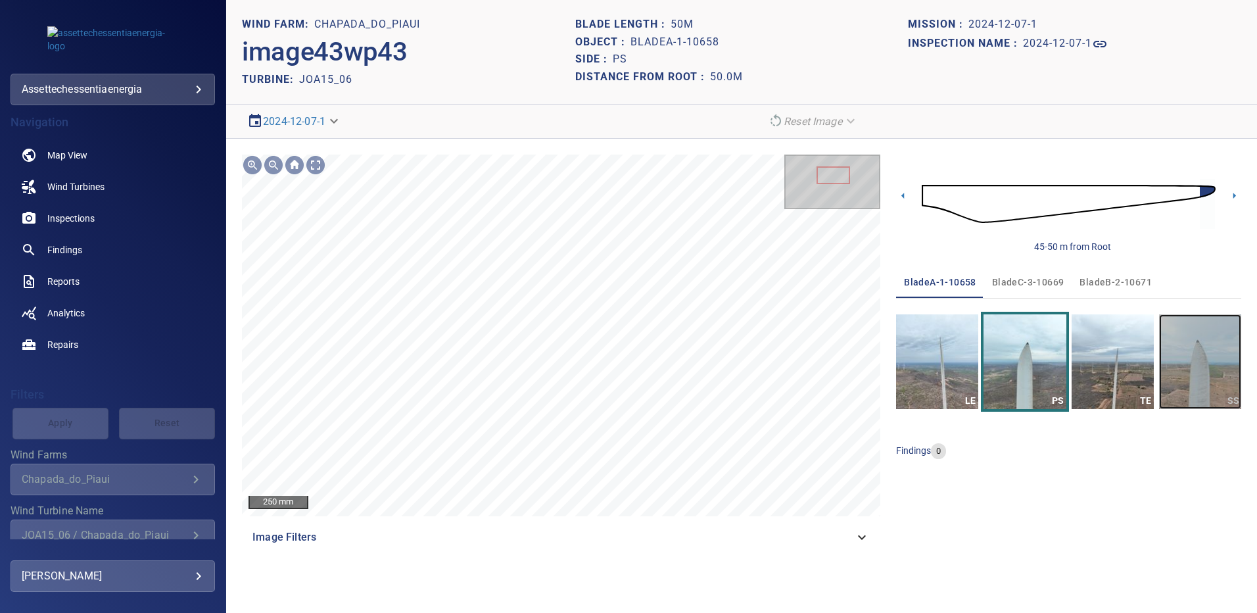
click at [1178, 350] on img "button" at bounding box center [1200, 361] width 82 height 95
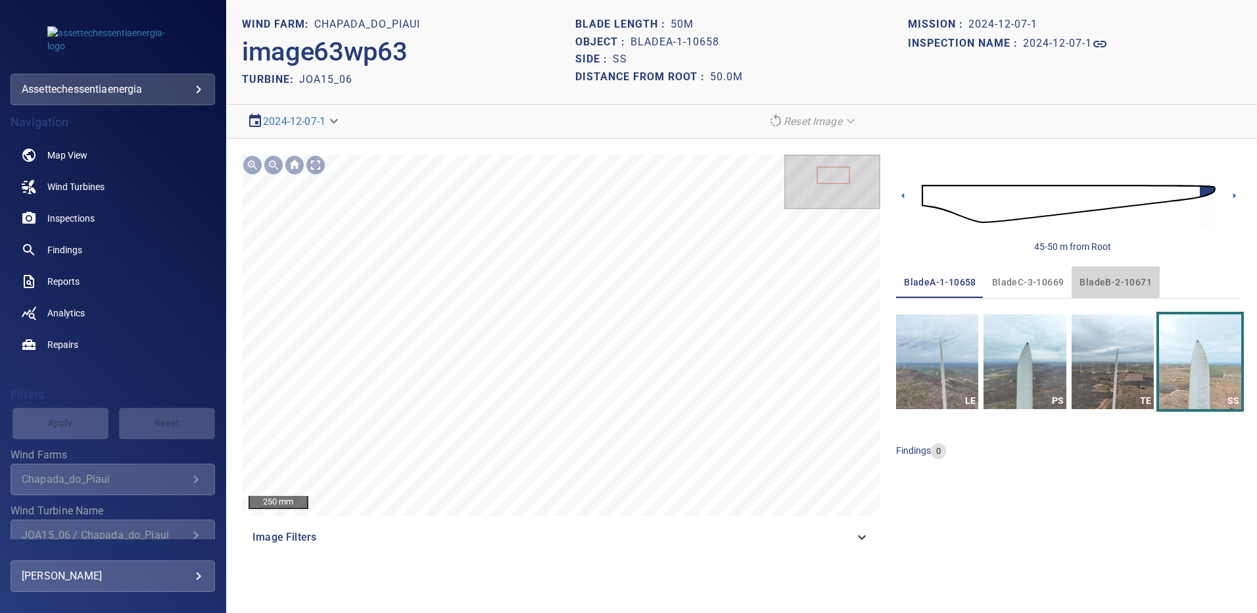
click at [1109, 278] on span "bladeB-2-10671" at bounding box center [1116, 282] width 72 height 16
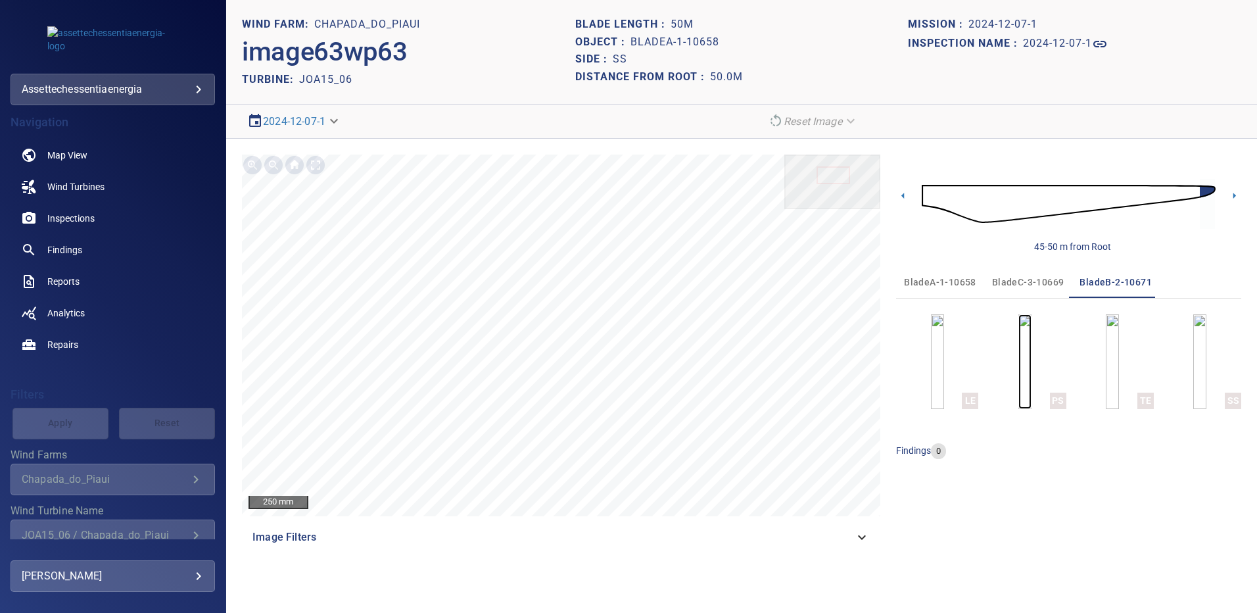
click at [1023, 368] on img "button" at bounding box center [1024, 361] width 13 height 95
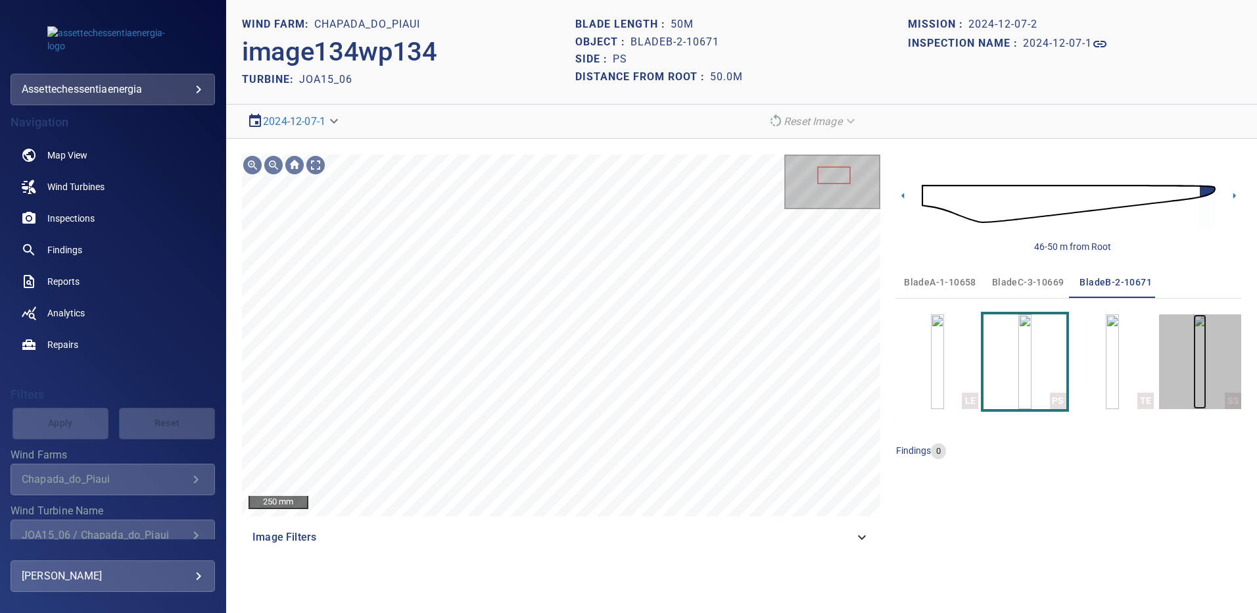
click at [1193, 376] on img "button" at bounding box center [1199, 361] width 13 height 95
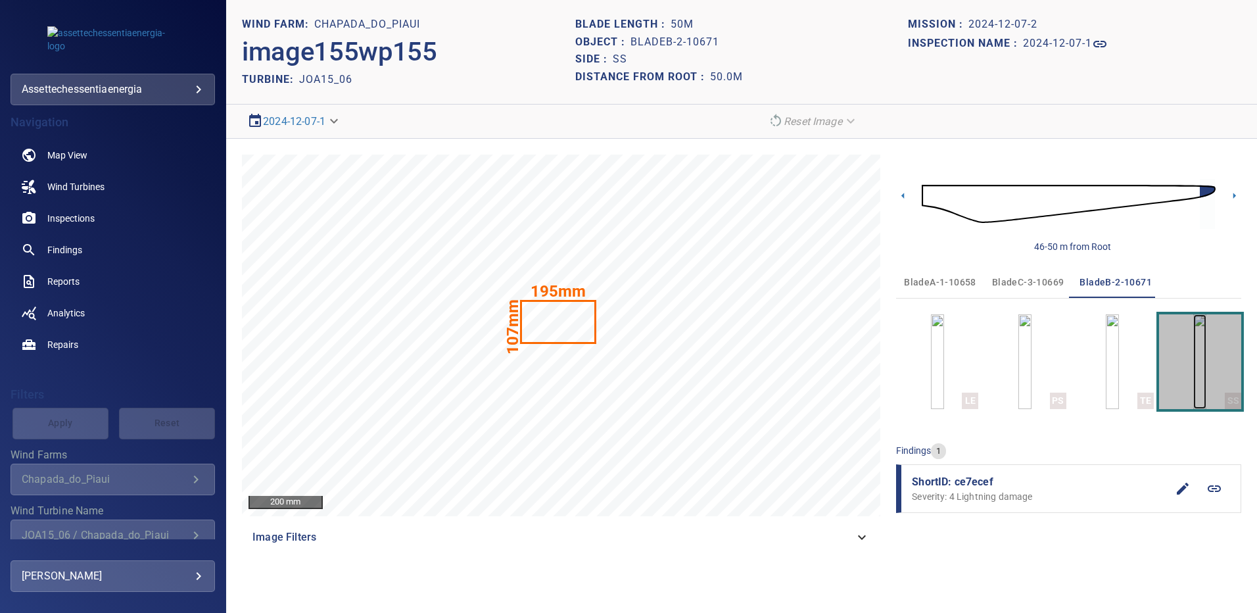
click at [1193, 355] on img "button" at bounding box center [1199, 361] width 13 height 95
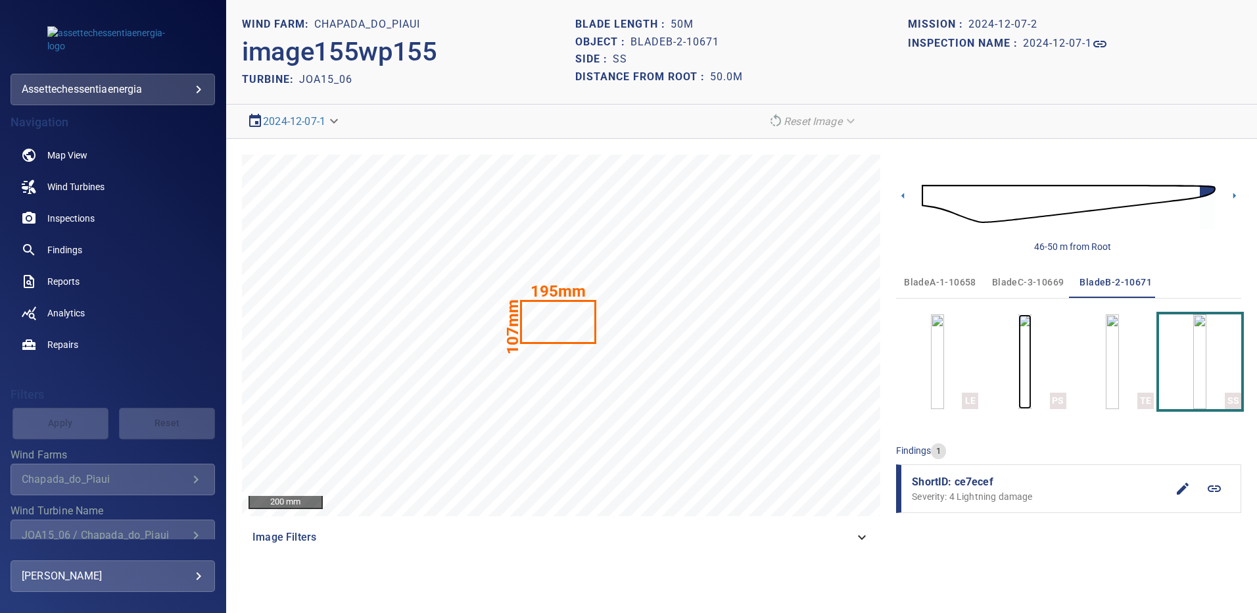
click at [1032, 360] on img "button" at bounding box center [1024, 361] width 13 height 95
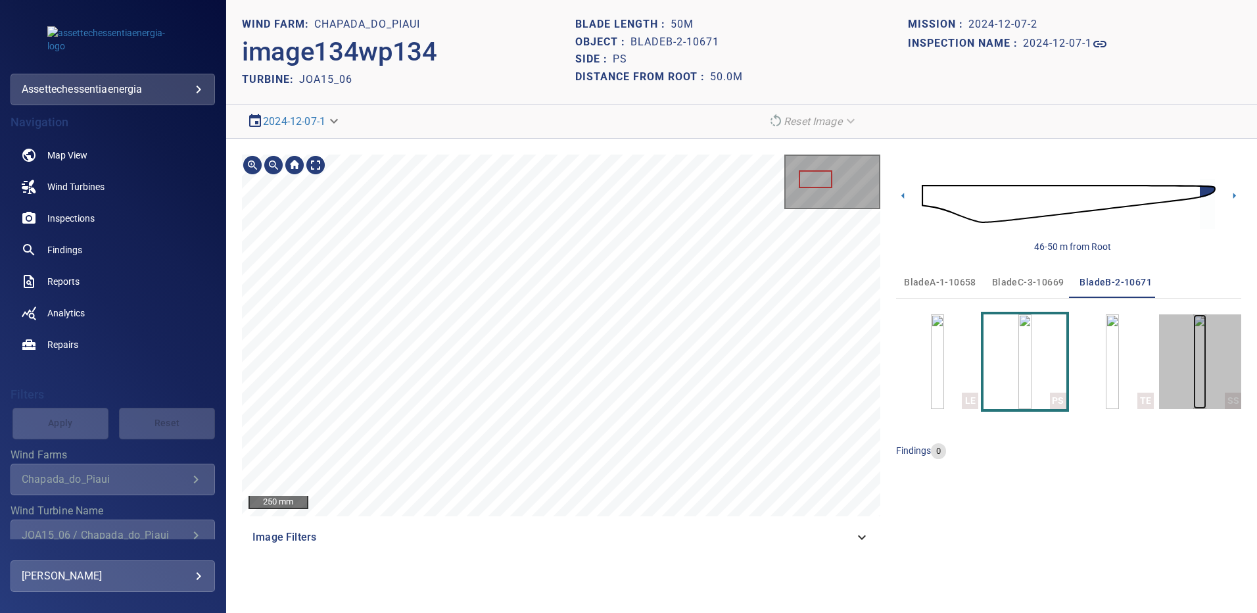
click at [1206, 364] on img "button" at bounding box center [1199, 361] width 13 height 95
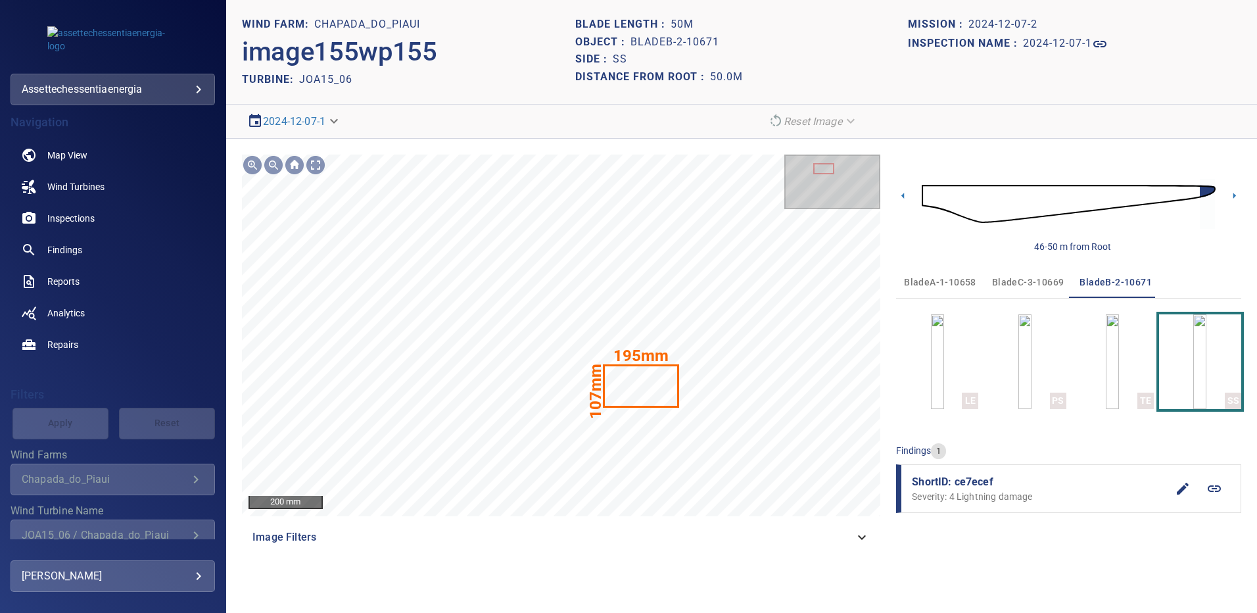
click at [1044, 283] on span "bladeC-3-10669" at bounding box center [1028, 282] width 72 height 16
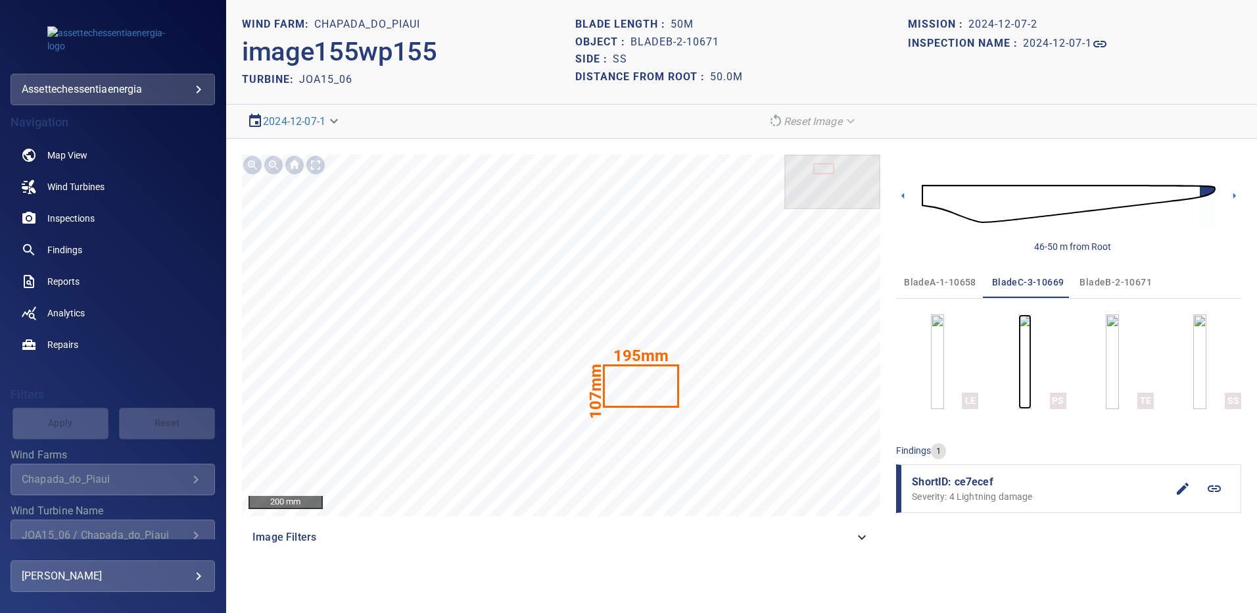
click at [1030, 364] on img "button" at bounding box center [1024, 361] width 13 height 95
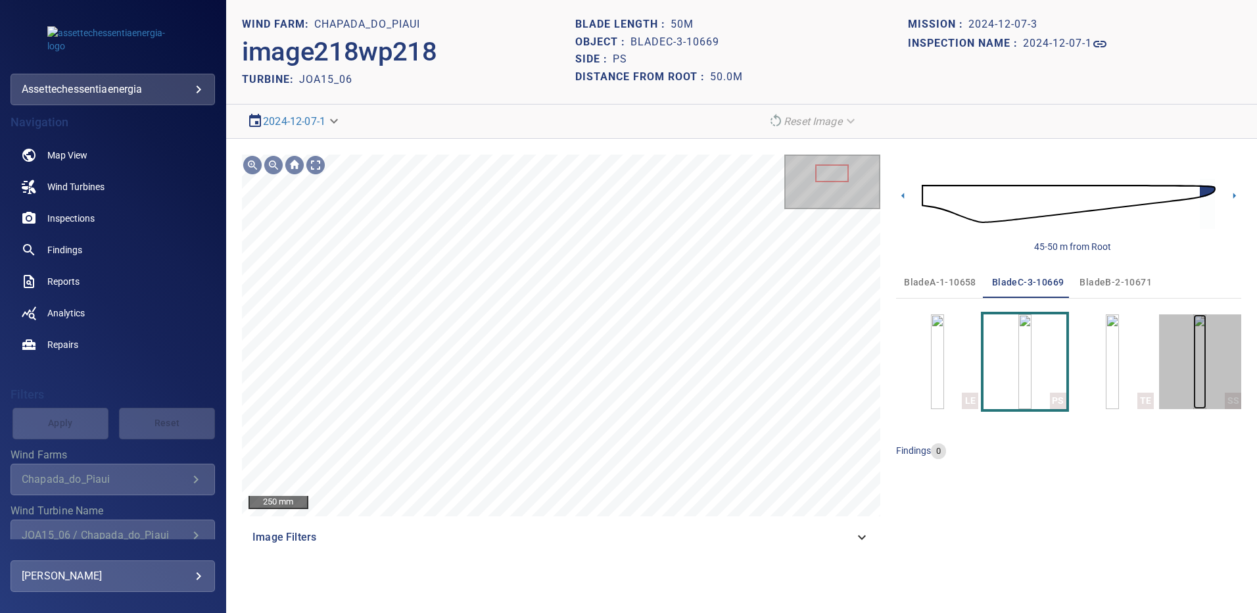
click at [1193, 366] on img "button" at bounding box center [1199, 361] width 13 height 95
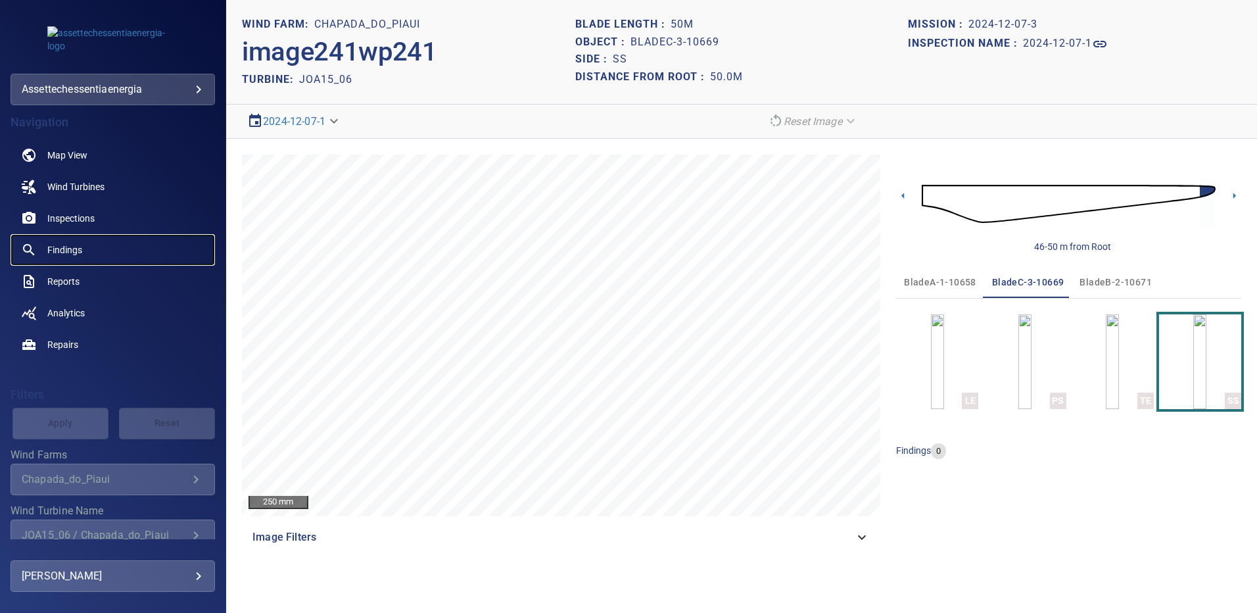
click at [83, 250] on link "Findings" at bounding box center [113, 250] width 204 height 32
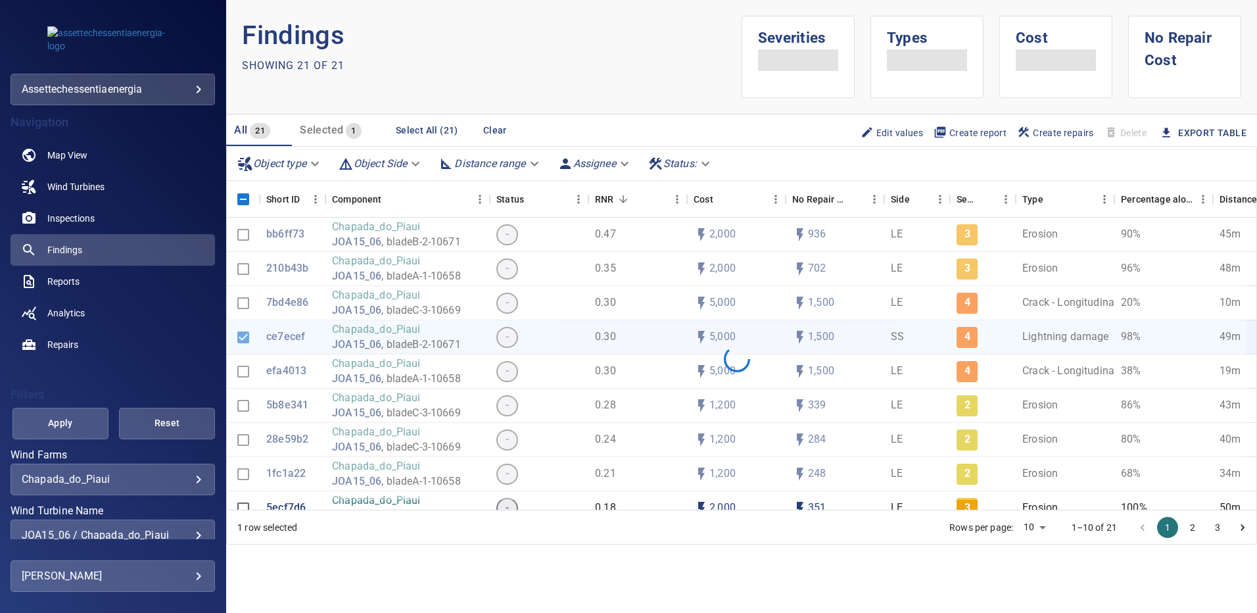
scroll to position [66, 0]
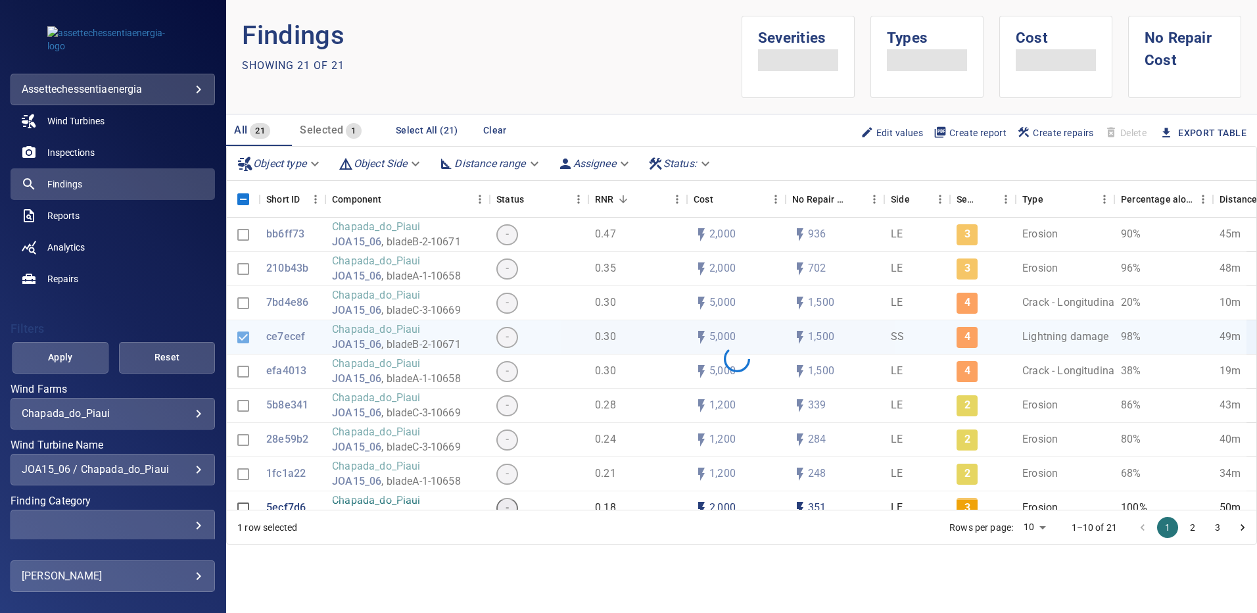
click at [193, 469] on div "JOA15_06 / Chapada_do_Piaui" at bounding box center [113, 469] width 182 height 12
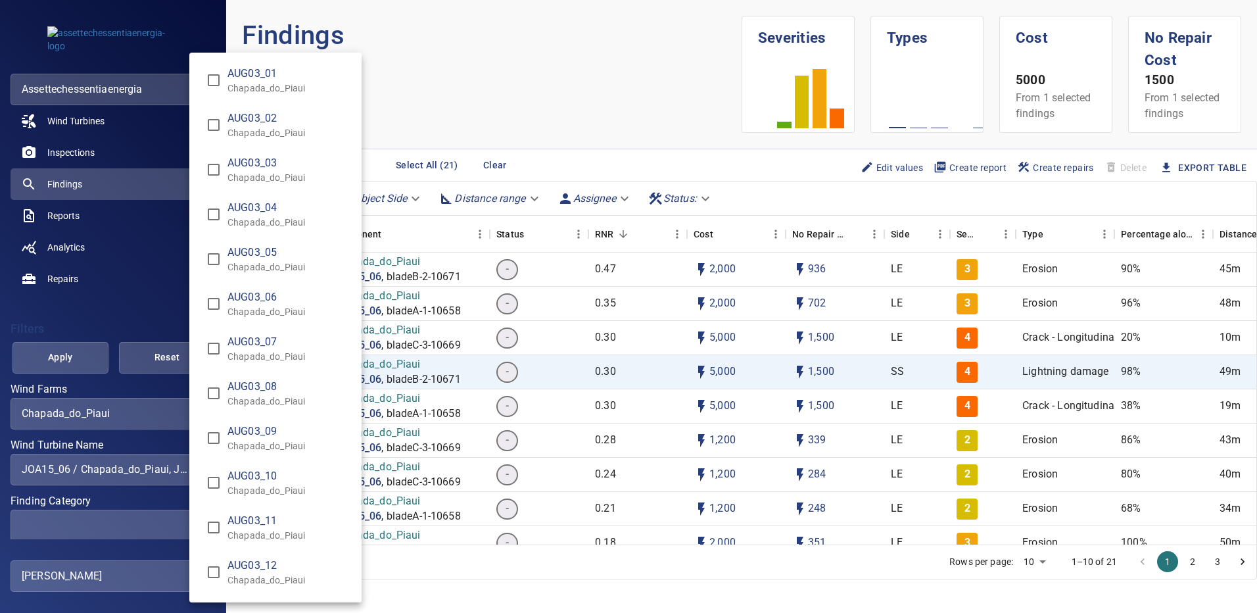
scroll to position [9501, 0]
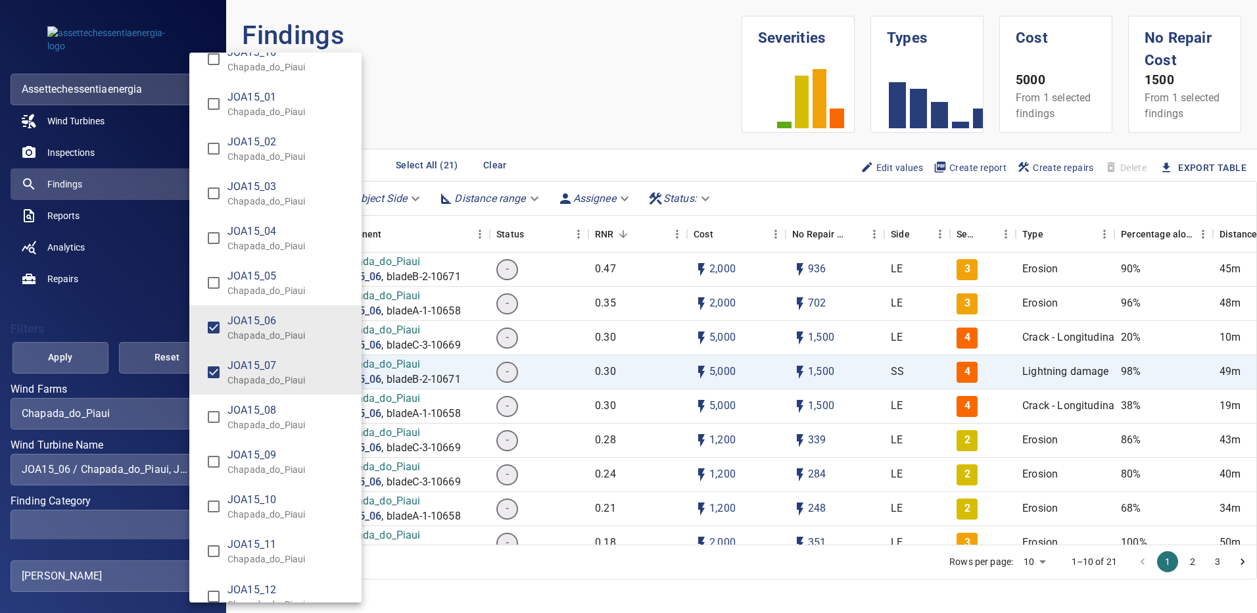
type input "**********"
click at [59, 358] on div "Wind Turbine Name" at bounding box center [628, 306] width 1257 height 613
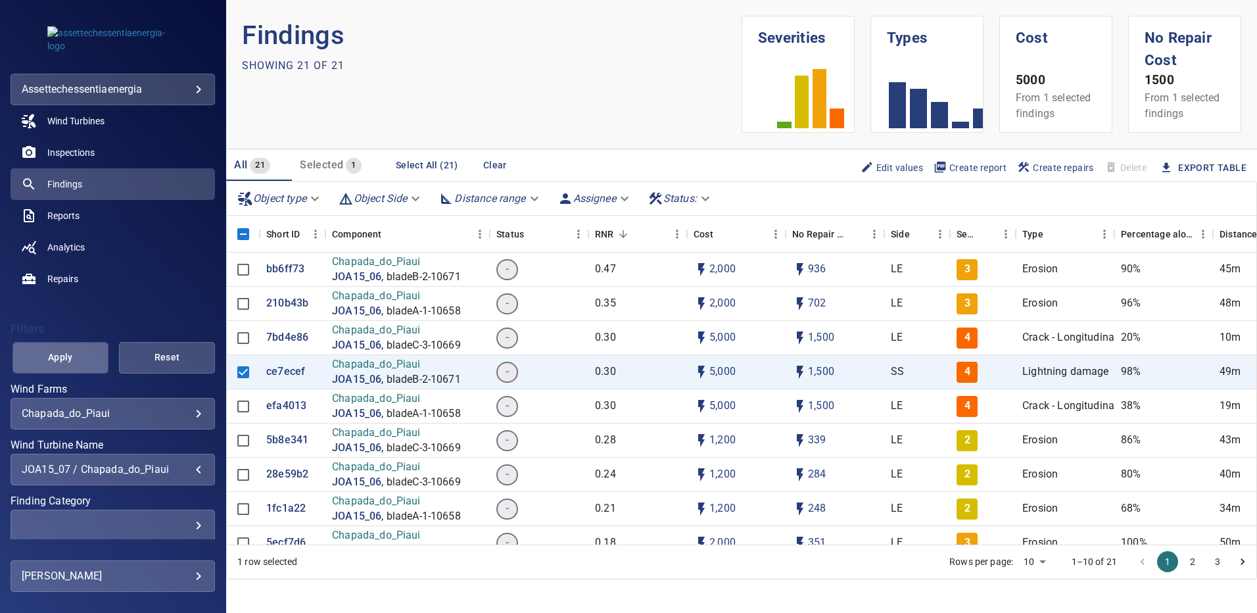
click at [72, 361] on span "Apply" at bounding box center [60, 357] width 63 height 16
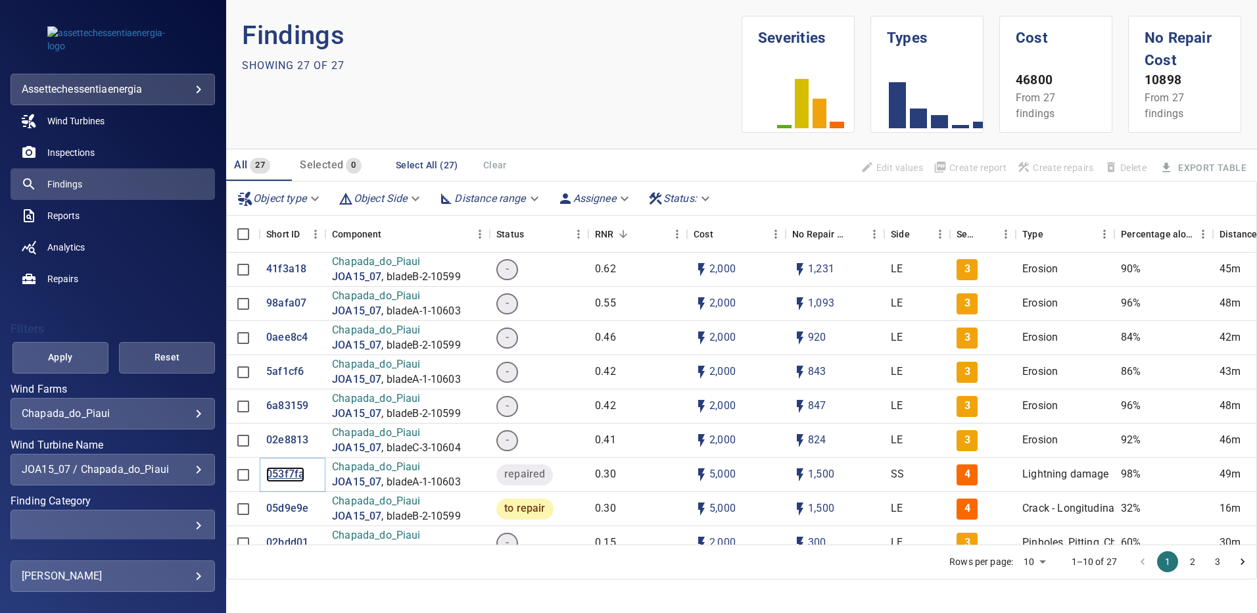
click at [285, 477] on p "053f7fa" at bounding box center [285, 474] width 38 height 15
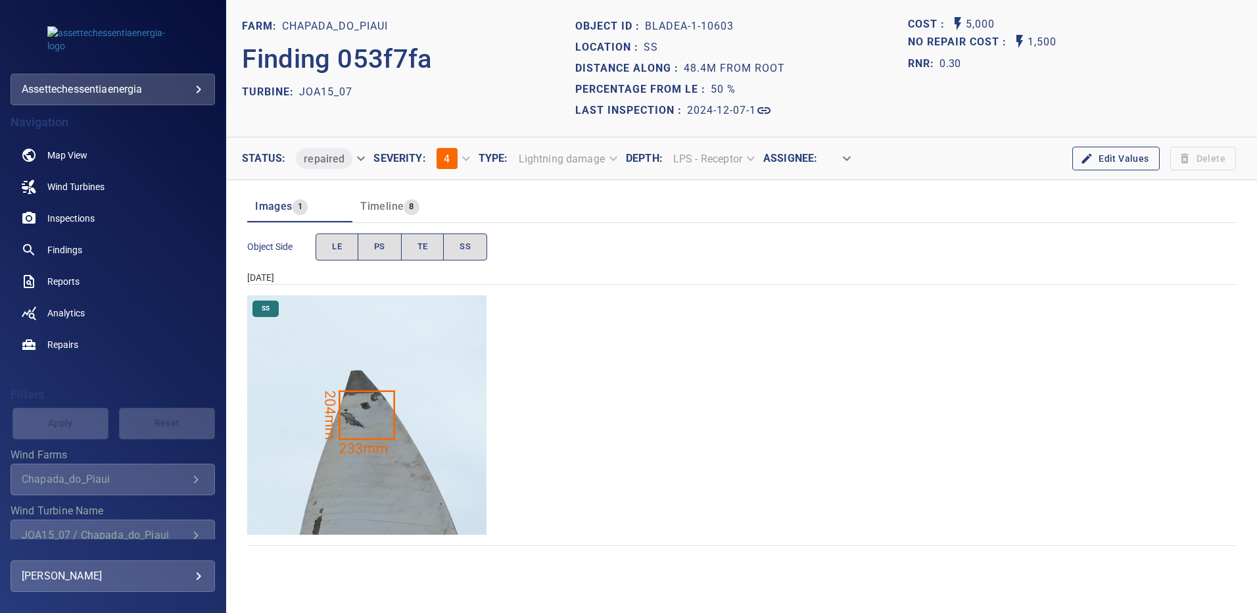
click at [384, 415] on img "Chapada_do_Piaui/JOA15_07/2024-12-07-1/2024-12-07-1/image67wp67.jpg" at bounding box center [366, 414] width 239 height 239
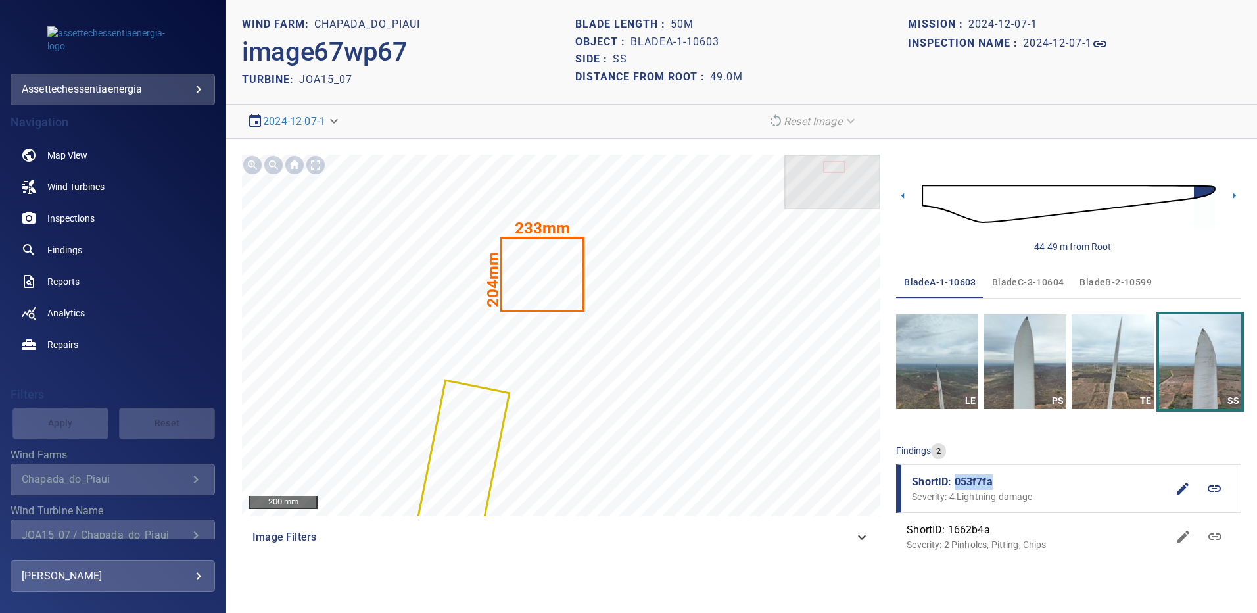
drag, startPoint x: 984, startPoint y: 483, endPoint x: 955, endPoint y: 485, distance: 29.0
click at [955, 485] on span "ShortID: 053f7fa" at bounding box center [1039, 482] width 255 height 16
click at [1041, 362] on img "button" at bounding box center [1025, 361] width 82 height 95
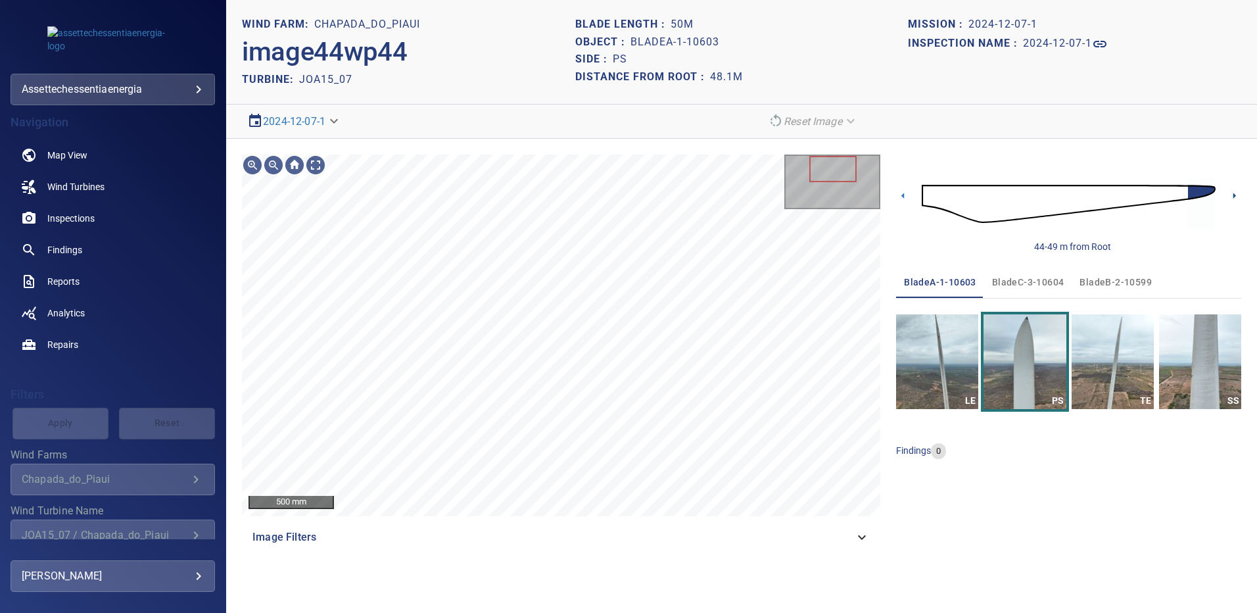
click at [1234, 195] on icon at bounding box center [1234, 196] width 3 height 6
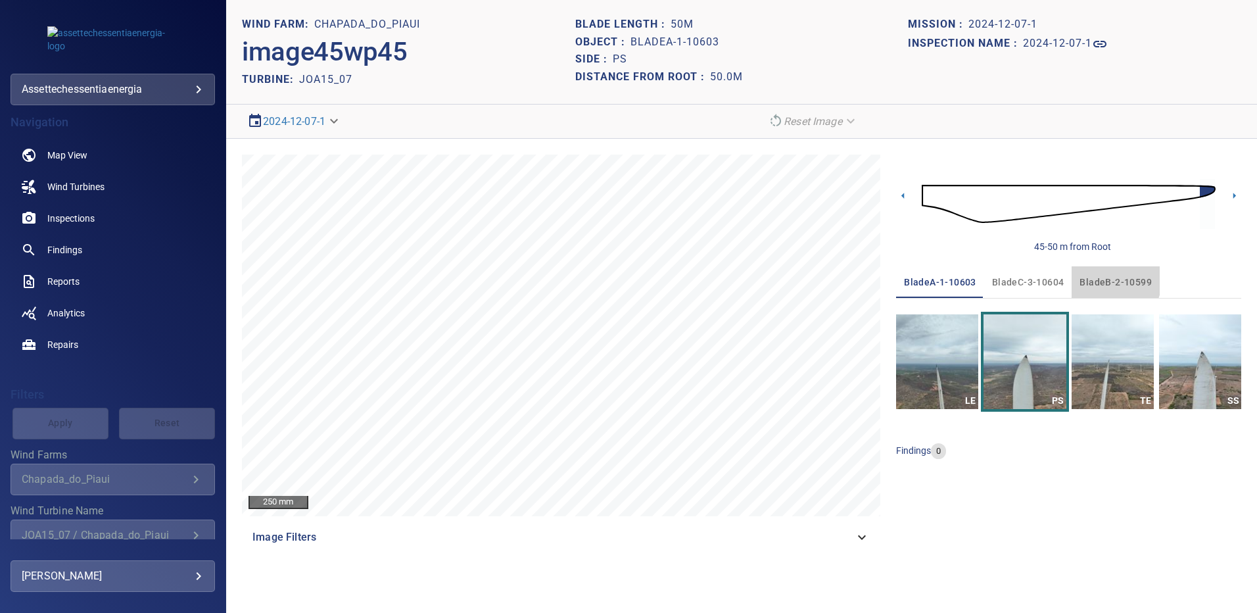
click at [1101, 280] on span "bladeB-2-10599" at bounding box center [1116, 282] width 72 height 16
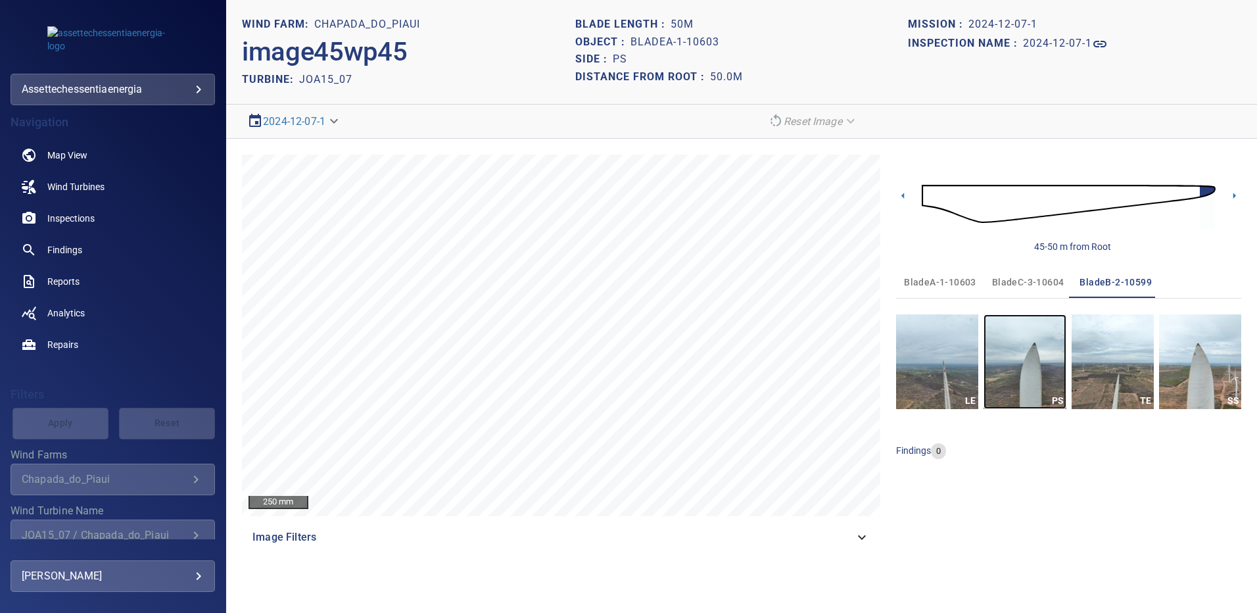
click at [1034, 356] on img "button" at bounding box center [1025, 361] width 82 height 95
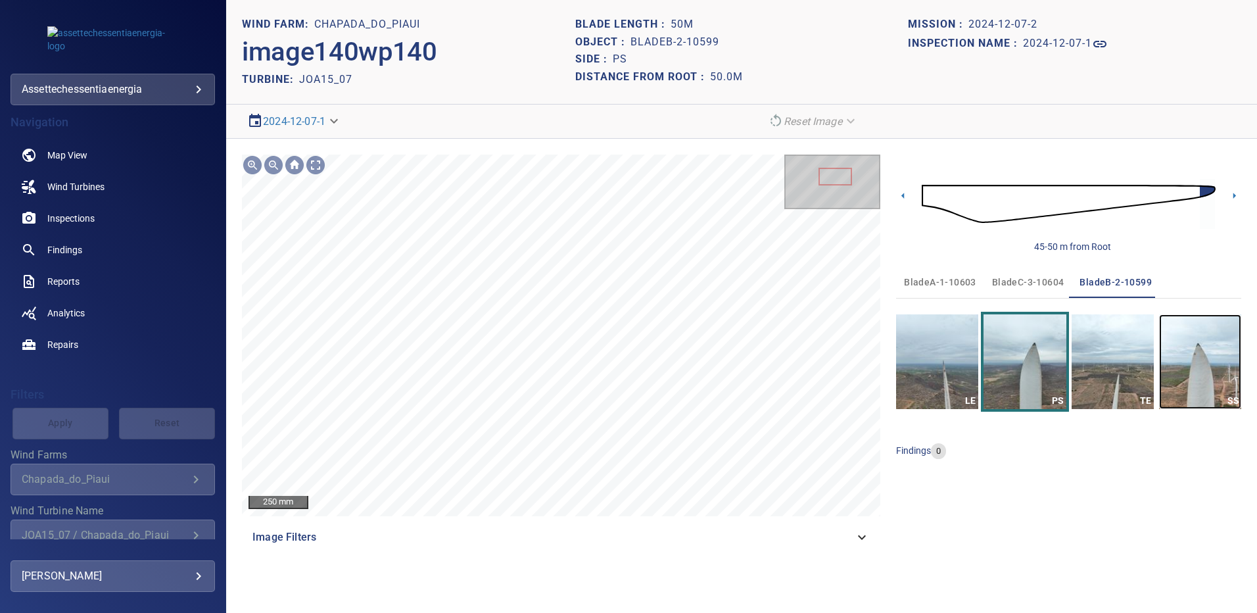
click at [1207, 353] on img "button" at bounding box center [1200, 361] width 82 height 95
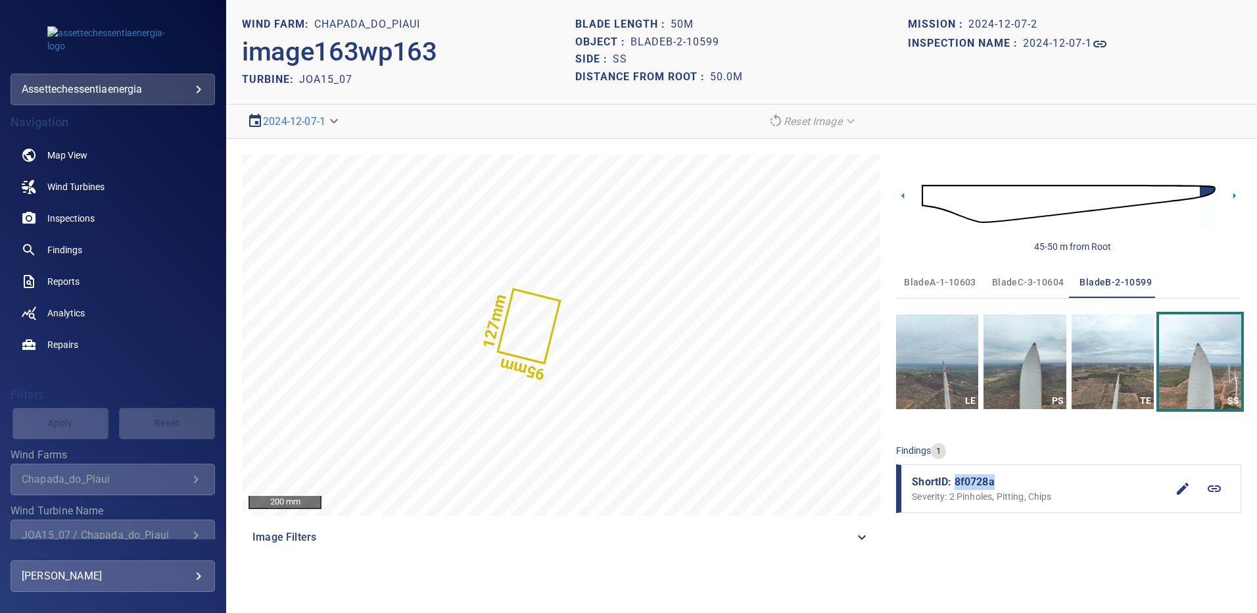
drag, startPoint x: 997, startPoint y: 483, endPoint x: 957, endPoint y: 484, distance: 40.1
click at [957, 484] on span "ShortID: 8f0728a" at bounding box center [1039, 482] width 255 height 16
click at [1005, 284] on span "bladeC-3-10604" at bounding box center [1028, 282] width 72 height 16
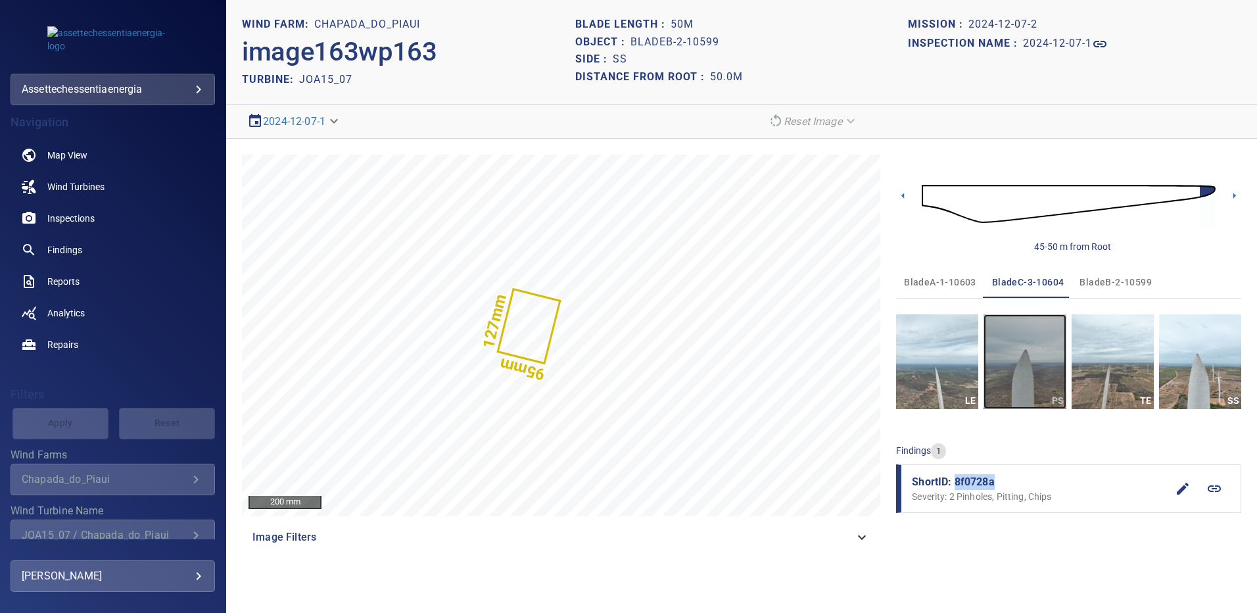
click at [1041, 371] on img "button" at bounding box center [1025, 361] width 82 height 95
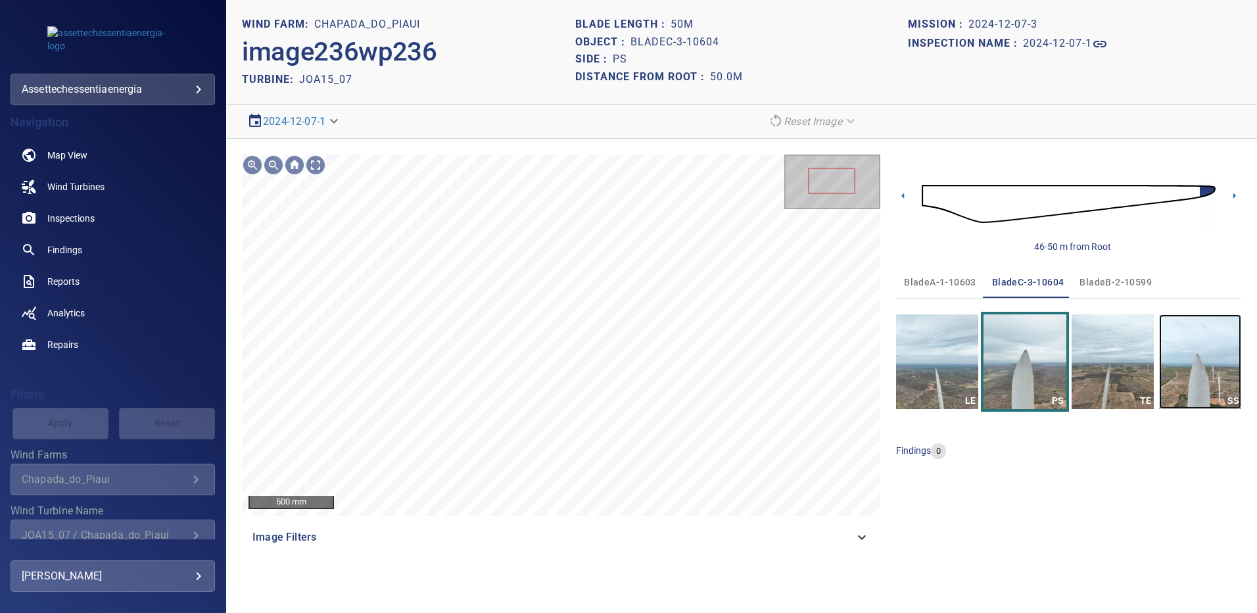
click at [1181, 350] on img "button" at bounding box center [1200, 361] width 82 height 95
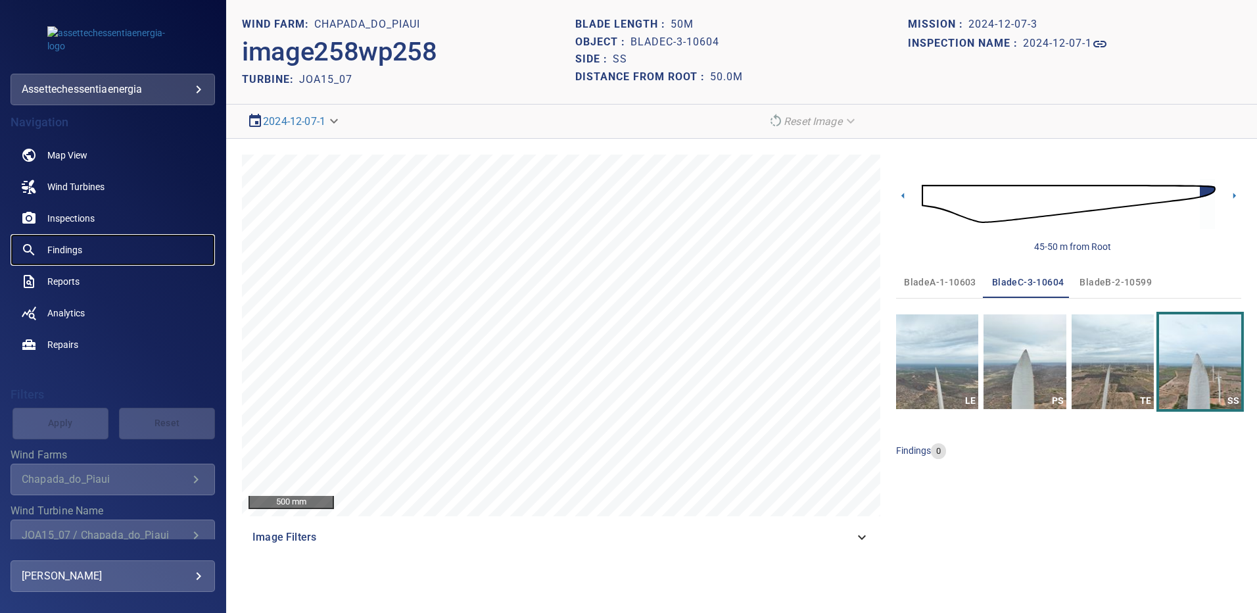
click at [85, 244] on link "Findings" at bounding box center [113, 250] width 204 height 32
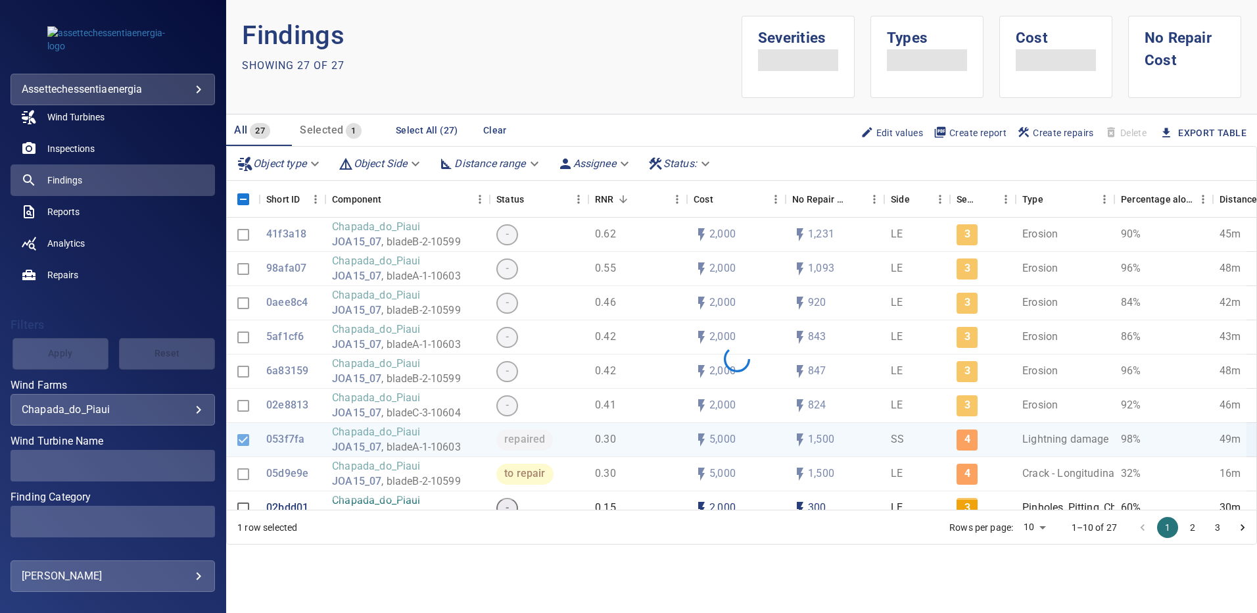
scroll to position [72, 0]
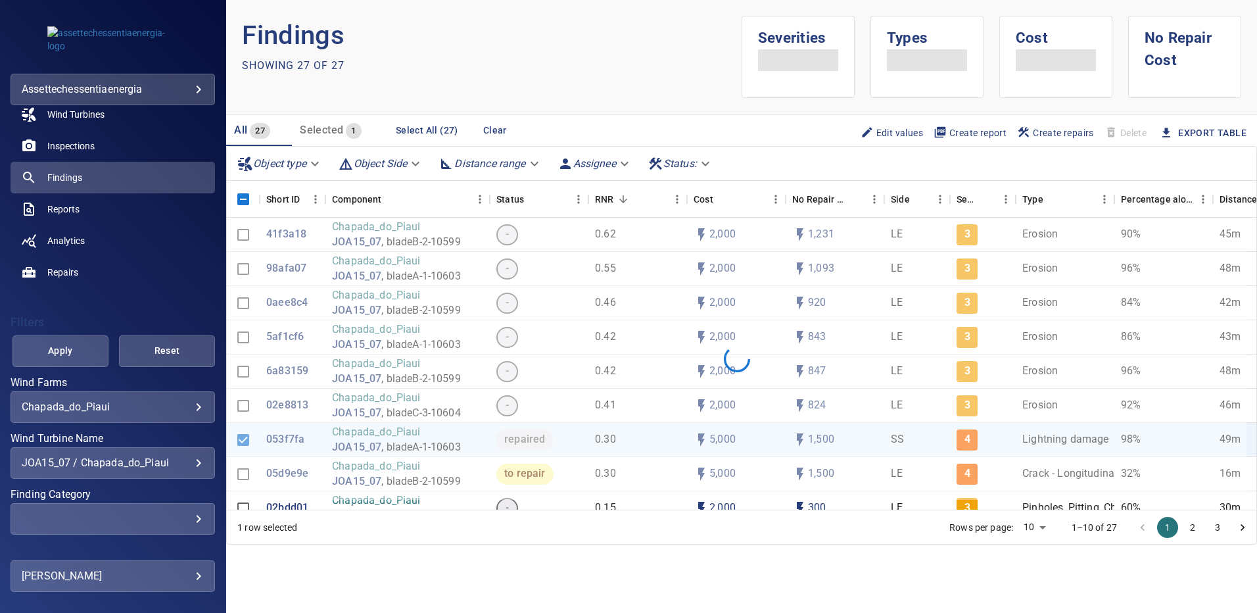
click at [187, 462] on div "JOA15_07 / Chapada_do_Piaui" at bounding box center [113, 462] width 182 height 12
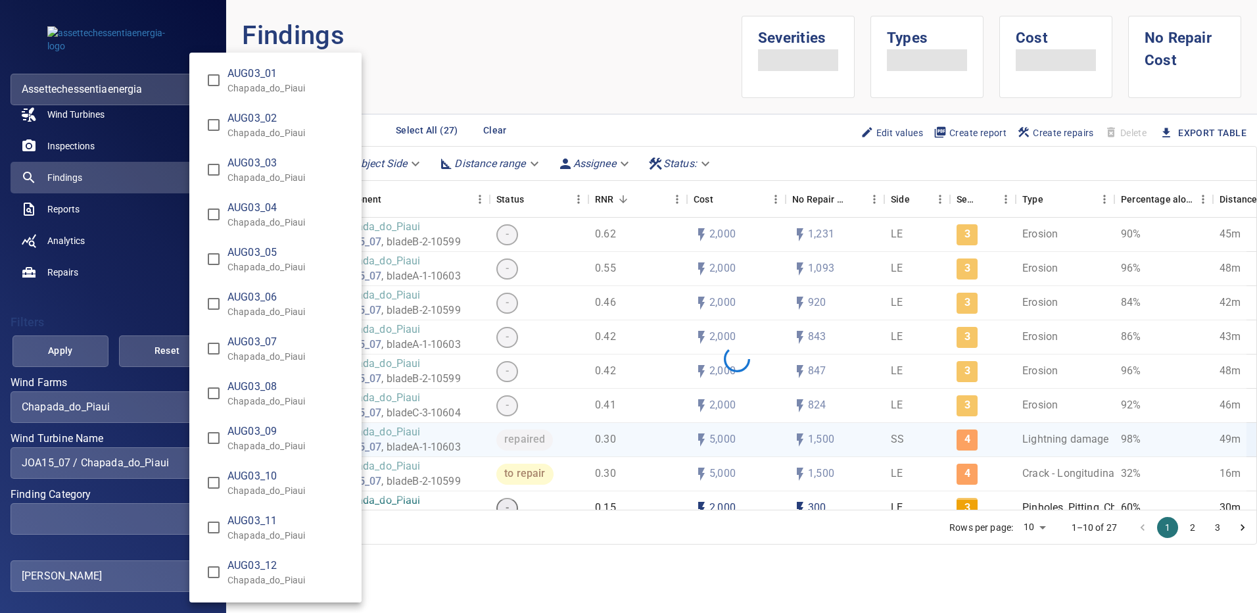
scroll to position [9546, 0]
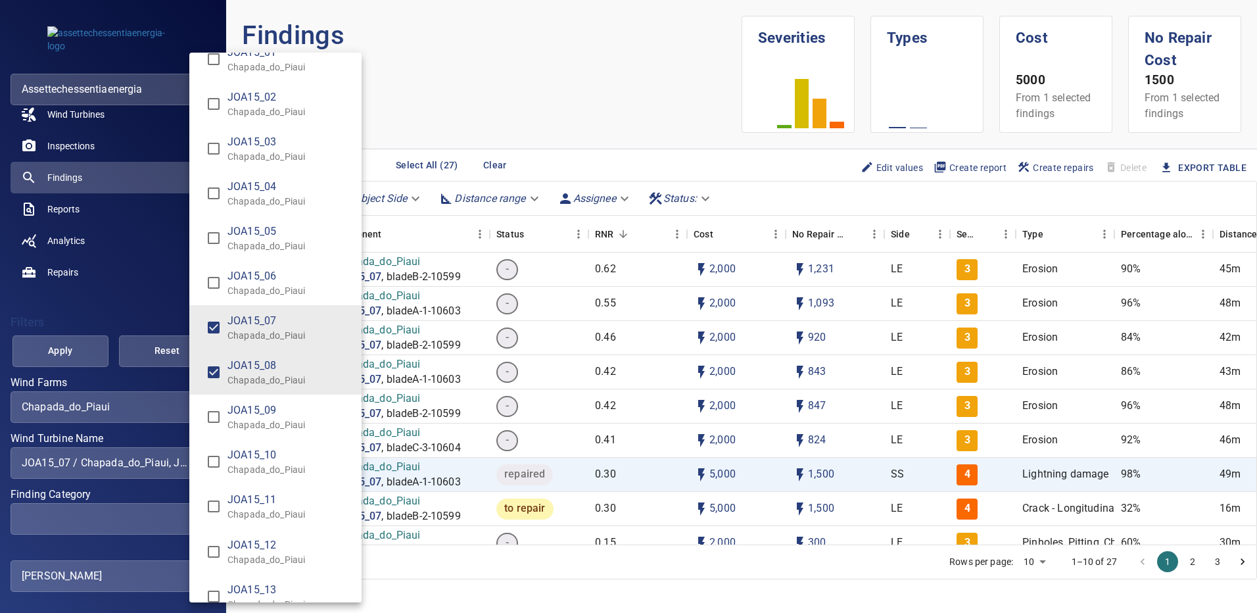
type input "**********"
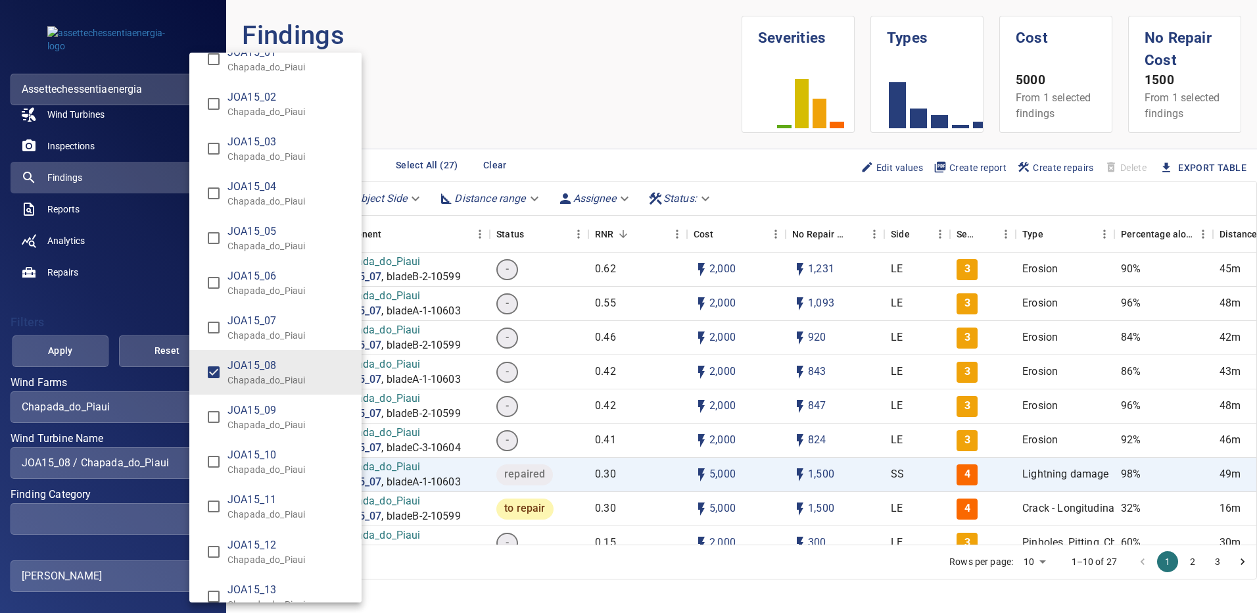
click at [83, 355] on div "Wind Turbine Name" at bounding box center [628, 306] width 1257 height 613
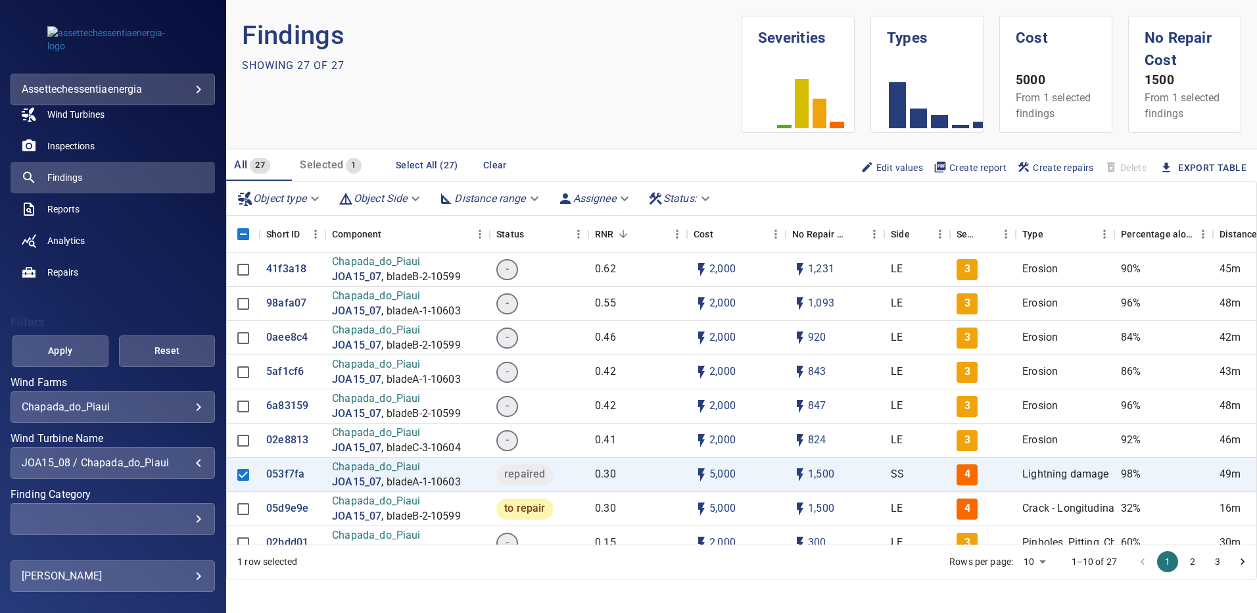
click at [67, 352] on span "Apply" at bounding box center [60, 351] width 63 height 16
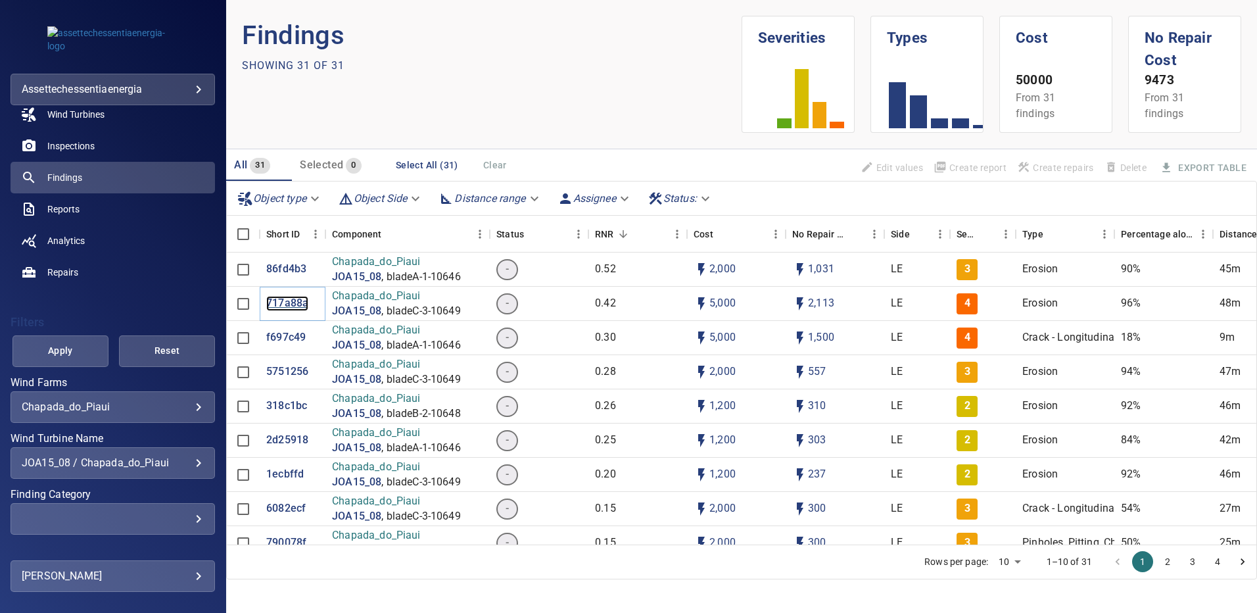
click at [287, 302] on p "717a88a" at bounding box center [287, 303] width 42 height 15
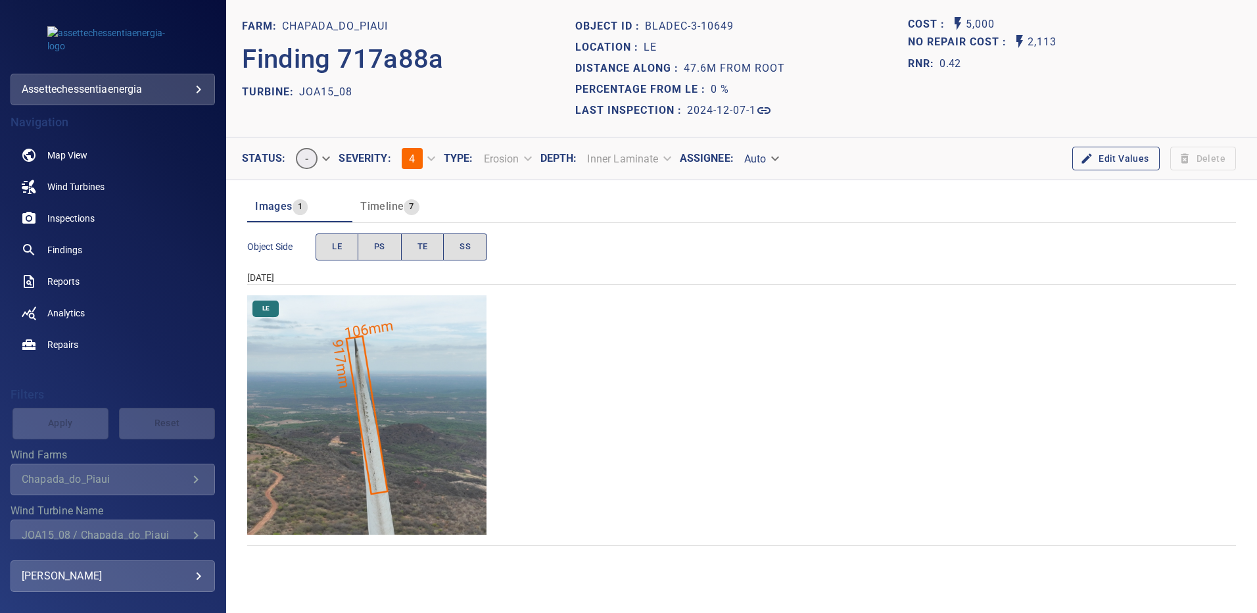
click at [407, 352] on img "Chapada_do_Piaui/JOA15_08/2024-12-07-1/2024-12-07-3/image204wp204.jpg" at bounding box center [366, 414] width 239 height 239
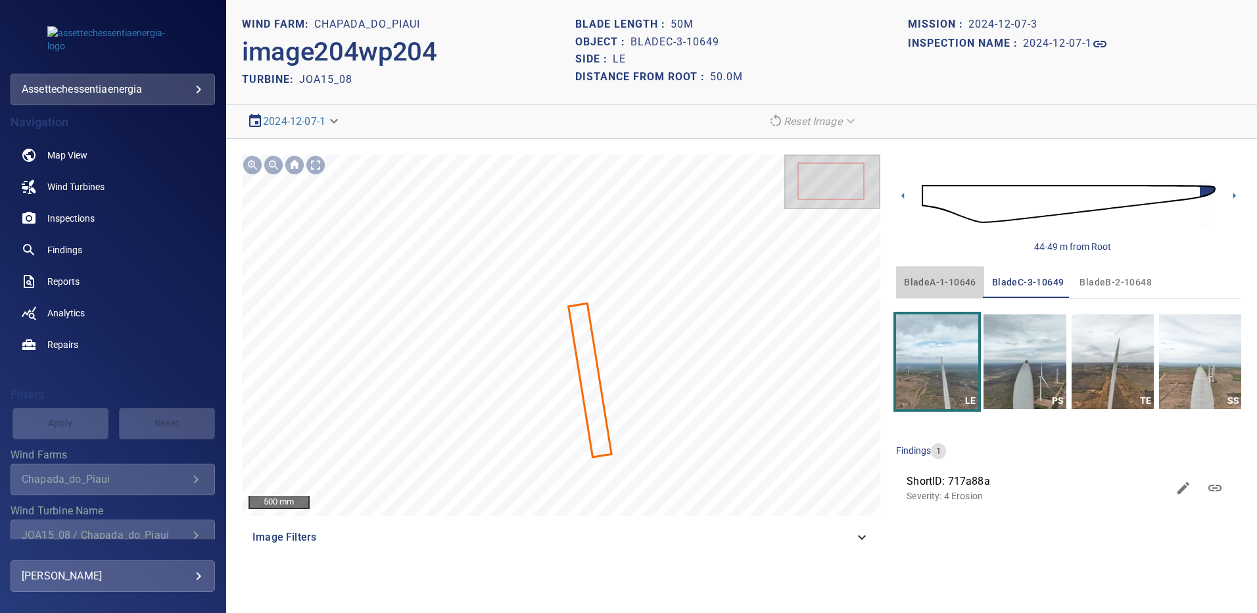
click at [924, 284] on span "bladeA-1-10646" at bounding box center [940, 282] width 72 height 16
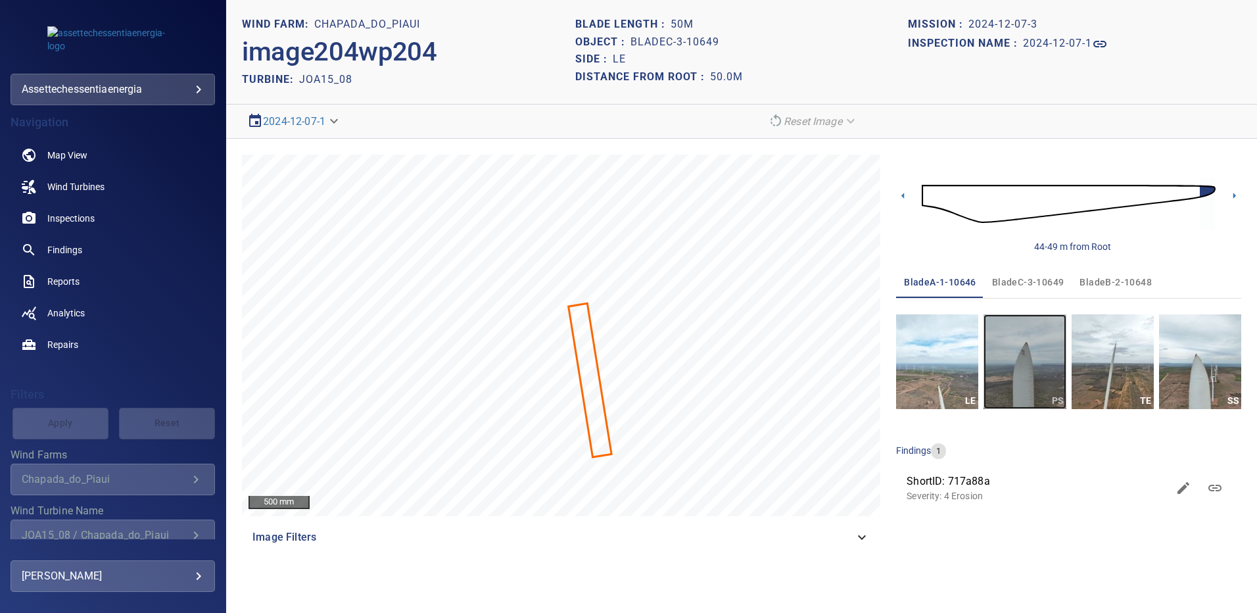
click at [1016, 382] on img "button" at bounding box center [1025, 361] width 82 height 95
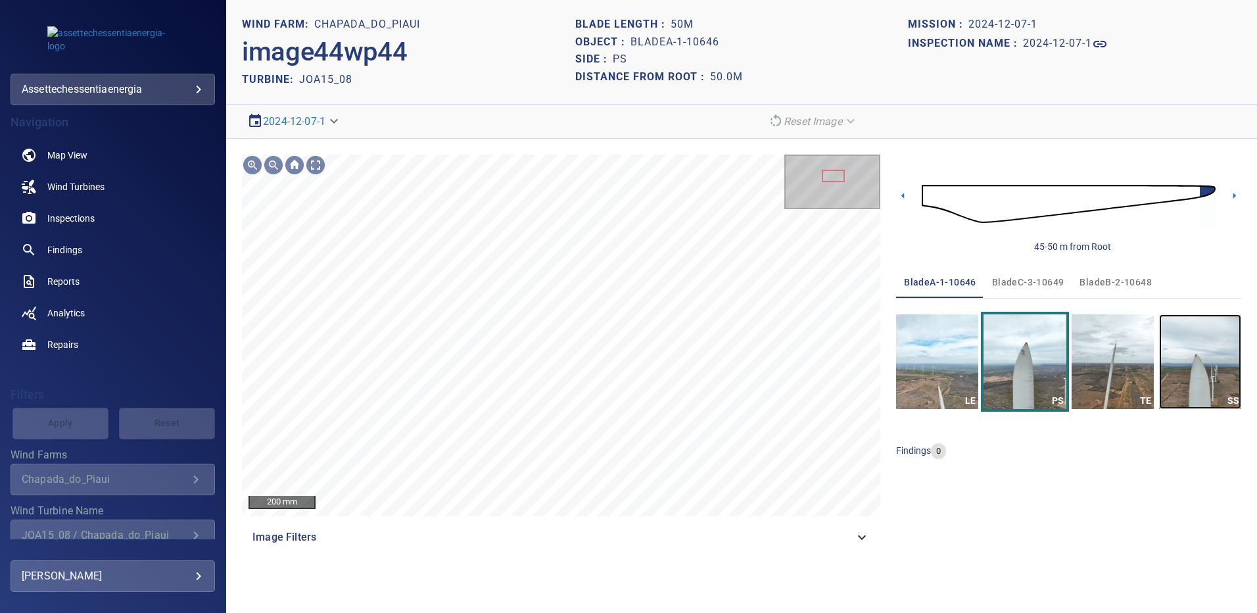
click at [1182, 364] on img "button" at bounding box center [1200, 361] width 82 height 95
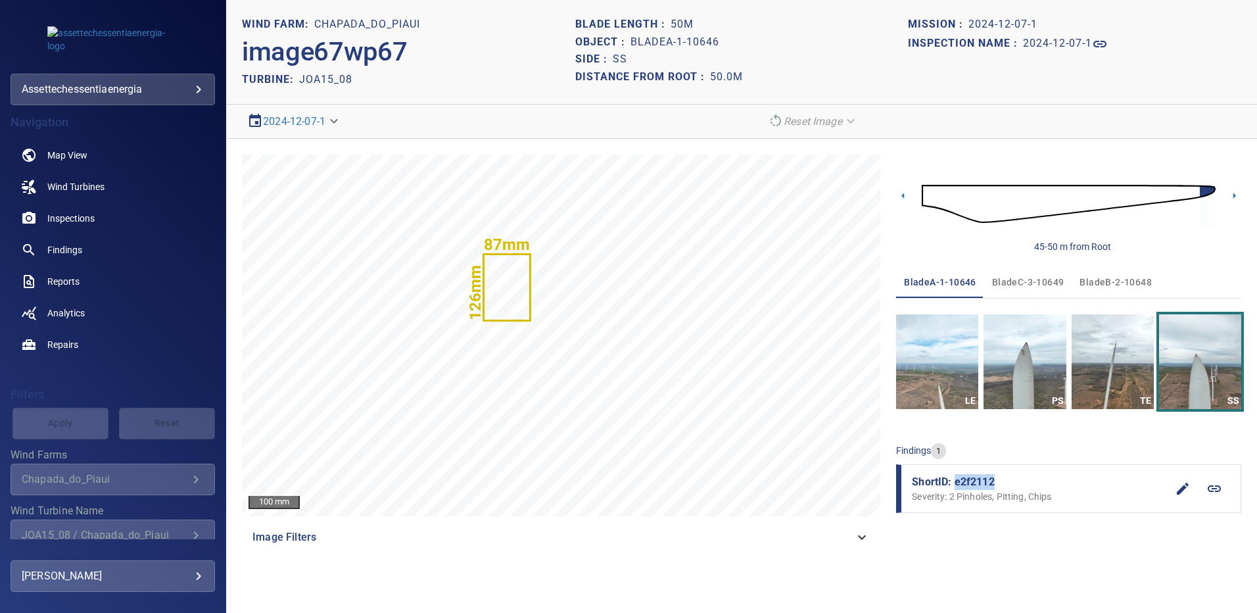
drag, startPoint x: 997, startPoint y: 478, endPoint x: 953, endPoint y: 481, distance: 43.5
click at [953, 481] on span "ShortID: e2f2112" at bounding box center [1039, 482] width 255 height 16
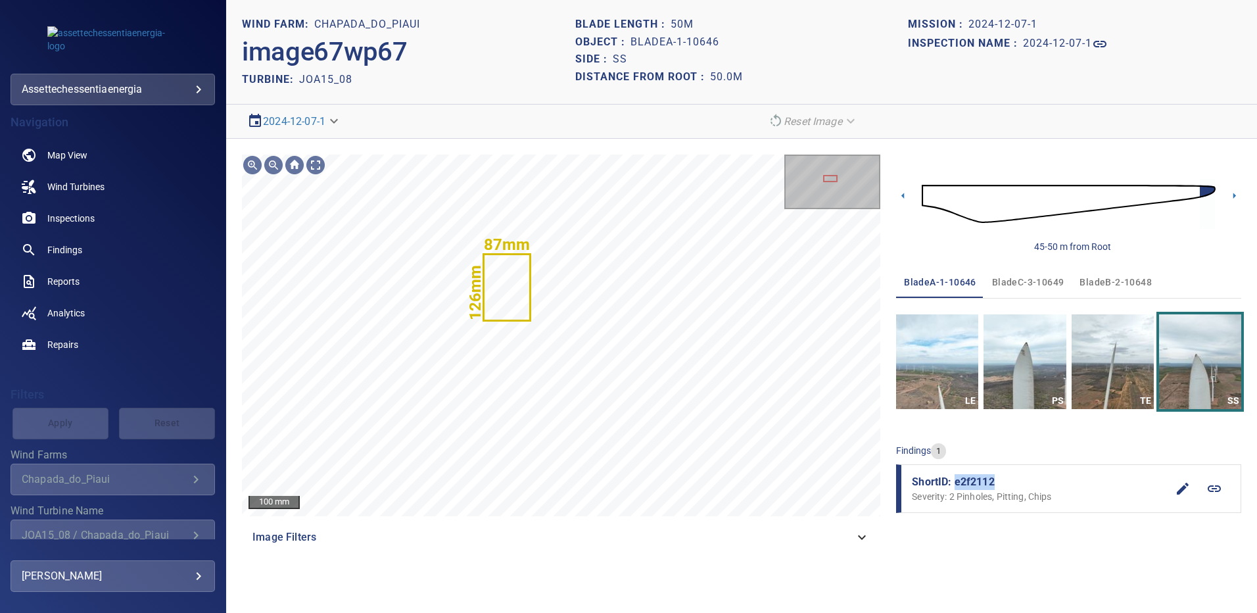
drag, startPoint x: 1121, startPoint y: 284, endPoint x: 1116, endPoint y: 290, distance: 7.5
click at [1121, 284] on span "bladeB-2-10648" at bounding box center [1116, 282] width 72 height 16
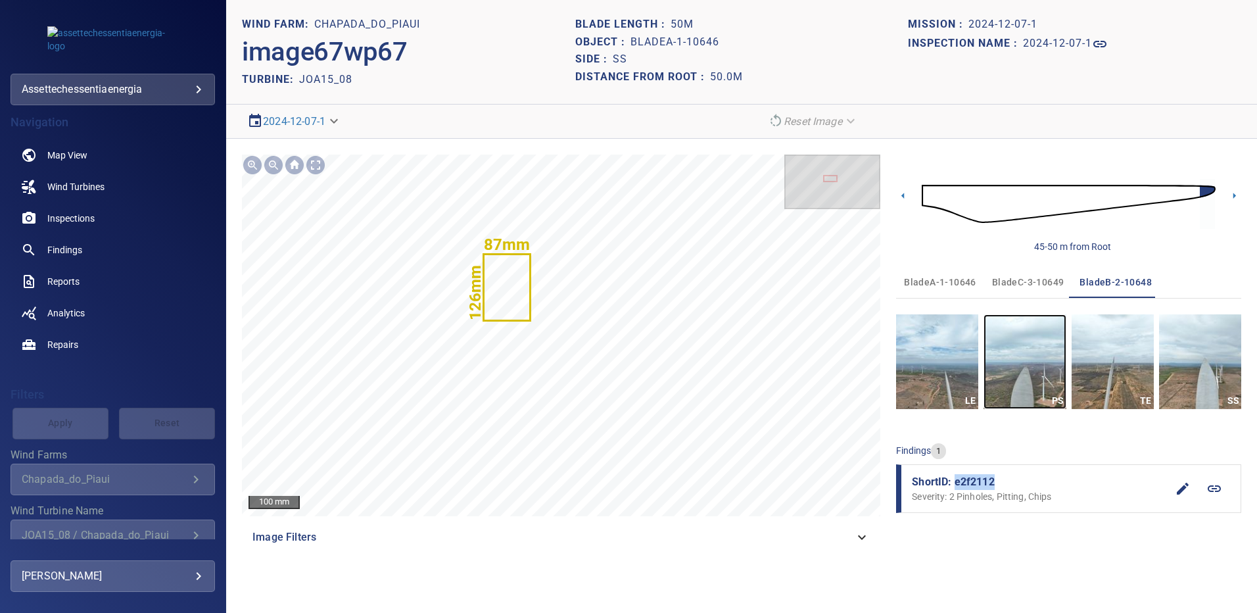
click at [1026, 388] on img "button" at bounding box center [1025, 361] width 82 height 95
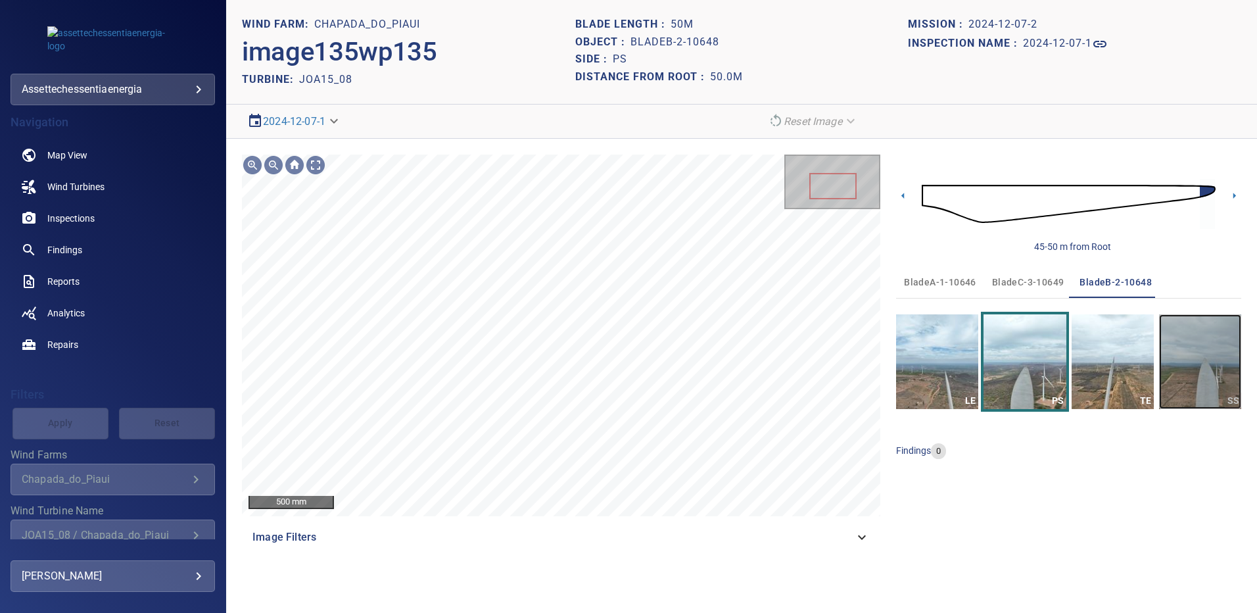
click at [1183, 355] on img "button" at bounding box center [1200, 361] width 82 height 95
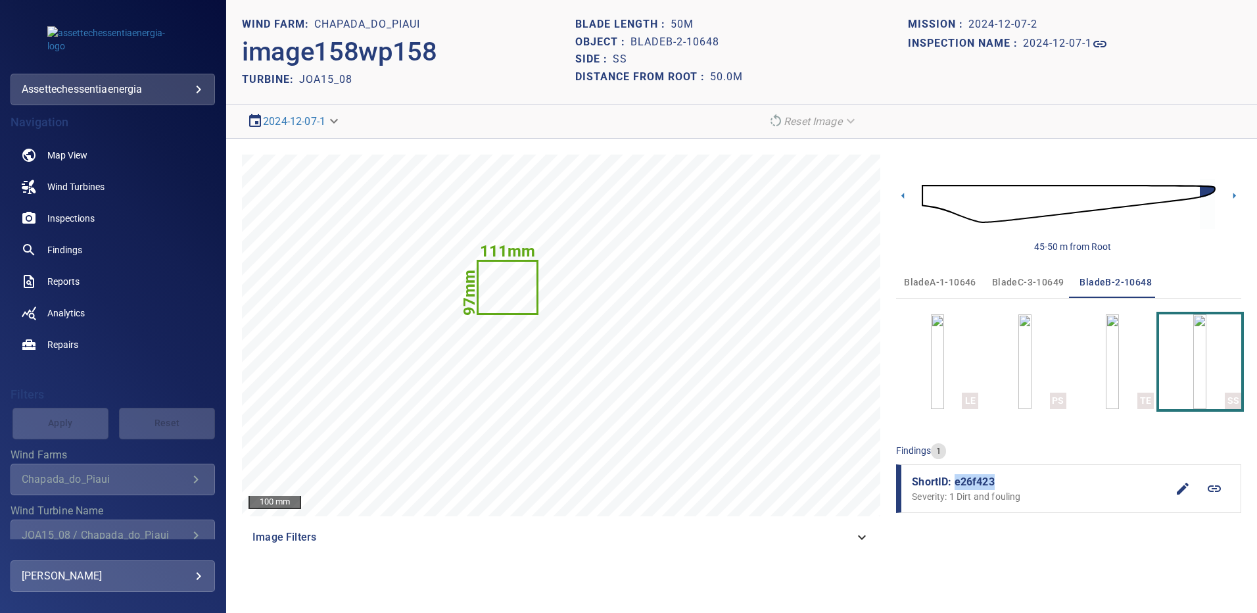
drag, startPoint x: 1002, startPoint y: 478, endPoint x: 956, endPoint y: 483, distance: 46.3
click at [956, 483] on span "ShortID: e26f423" at bounding box center [1039, 482] width 255 height 16
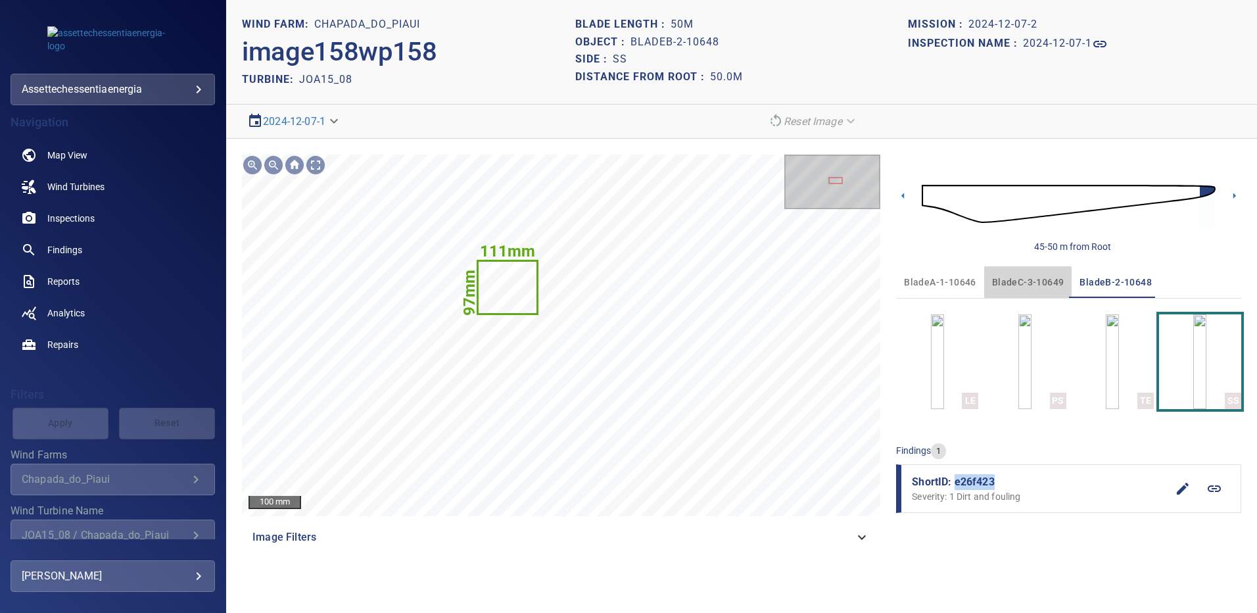
click at [1020, 272] on button "bladeC-3-10649" at bounding box center [1028, 282] width 88 height 32
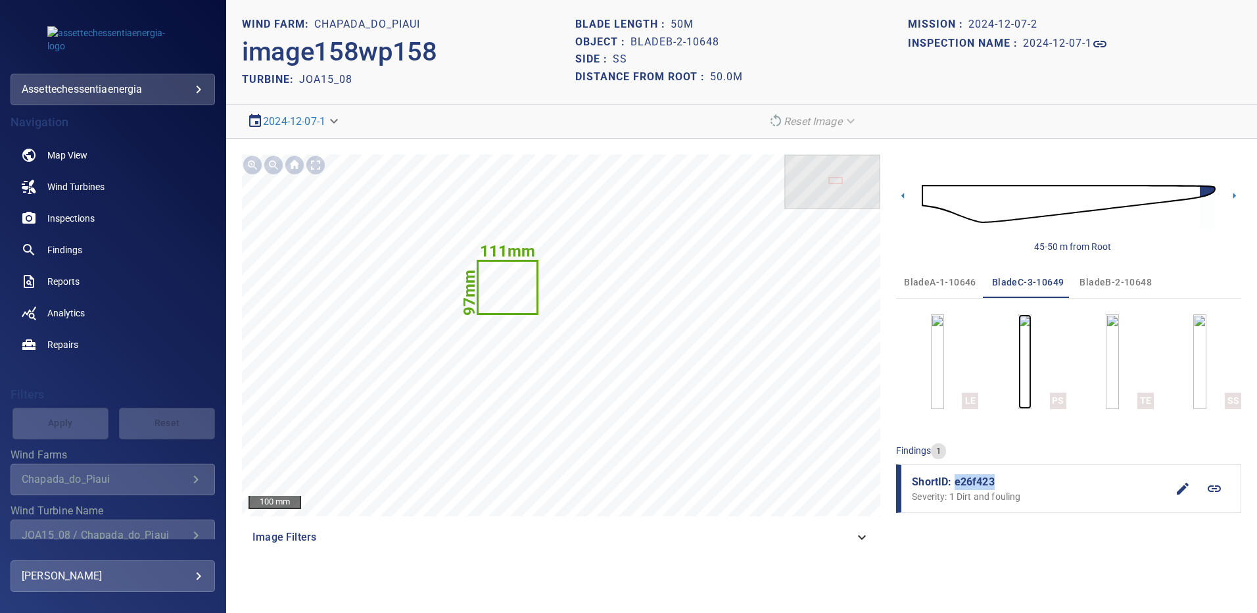
click at [1032, 346] on img "button" at bounding box center [1024, 361] width 13 height 95
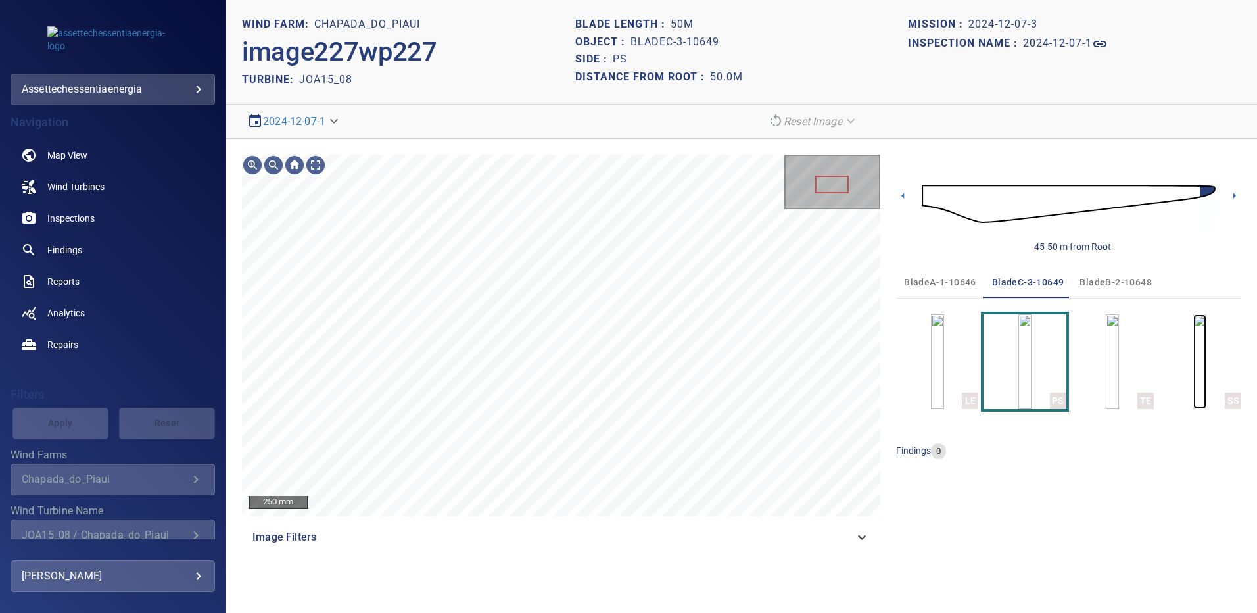
click at [1199, 346] on img "button" at bounding box center [1199, 361] width 13 height 95
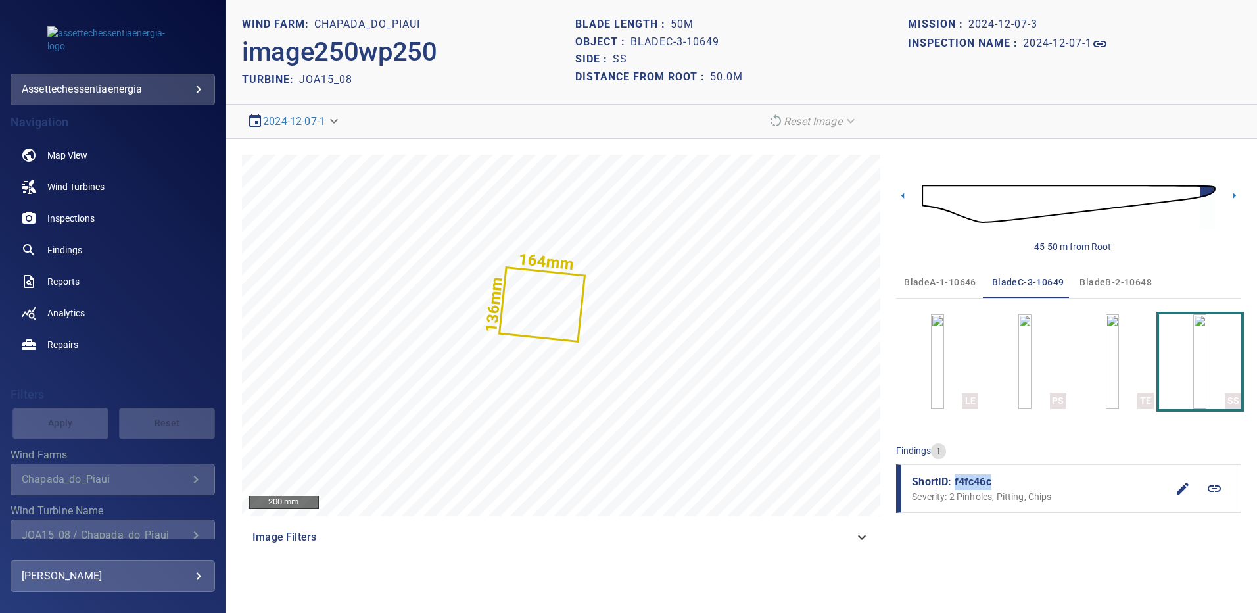
drag, startPoint x: 994, startPoint y: 482, endPoint x: 953, endPoint y: 480, distance: 40.8
click at [953, 480] on span "ShortID: f4fc46c" at bounding box center [1039, 482] width 255 height 16
click at [68, 246] on span "Findings" at bounding box center [64, 249] width 35 height 13
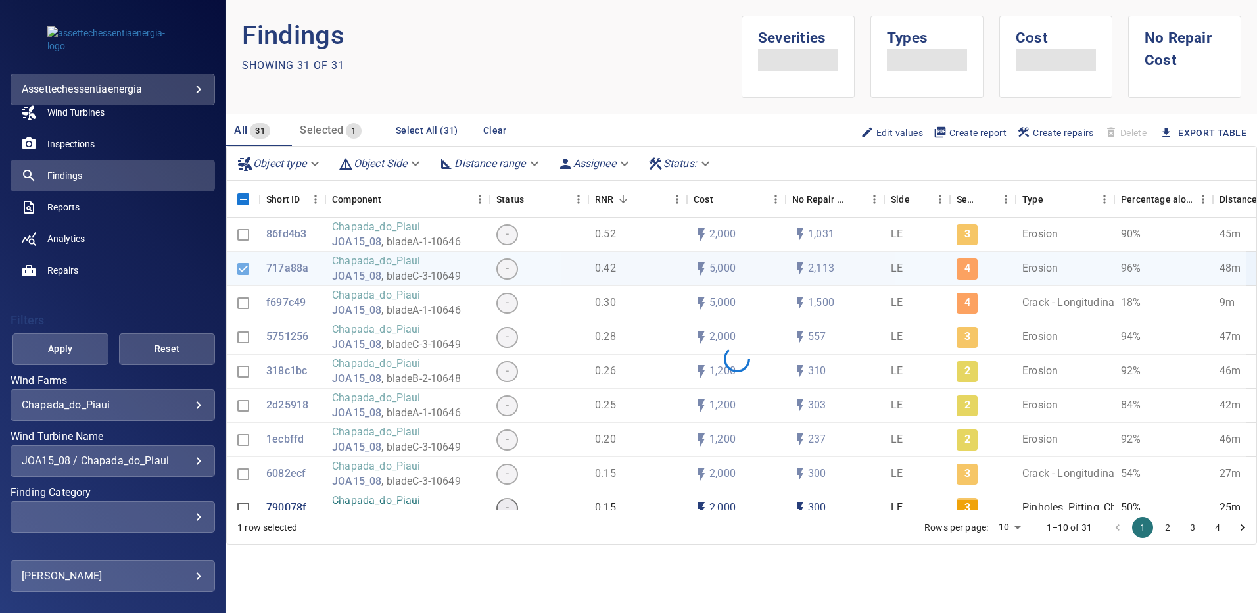
scroll to position [96, 0]
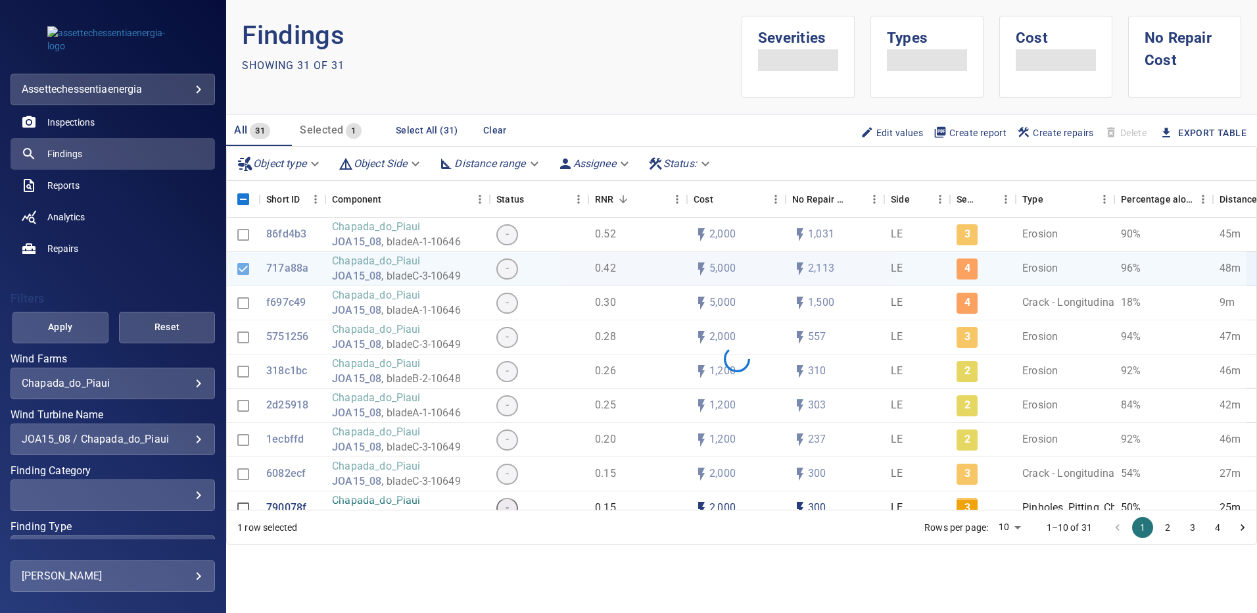
click at [183, 439] on div "JOA15_08 / Chapada_do_Piaui" at bounding box center [113, 439] width 182 height 12
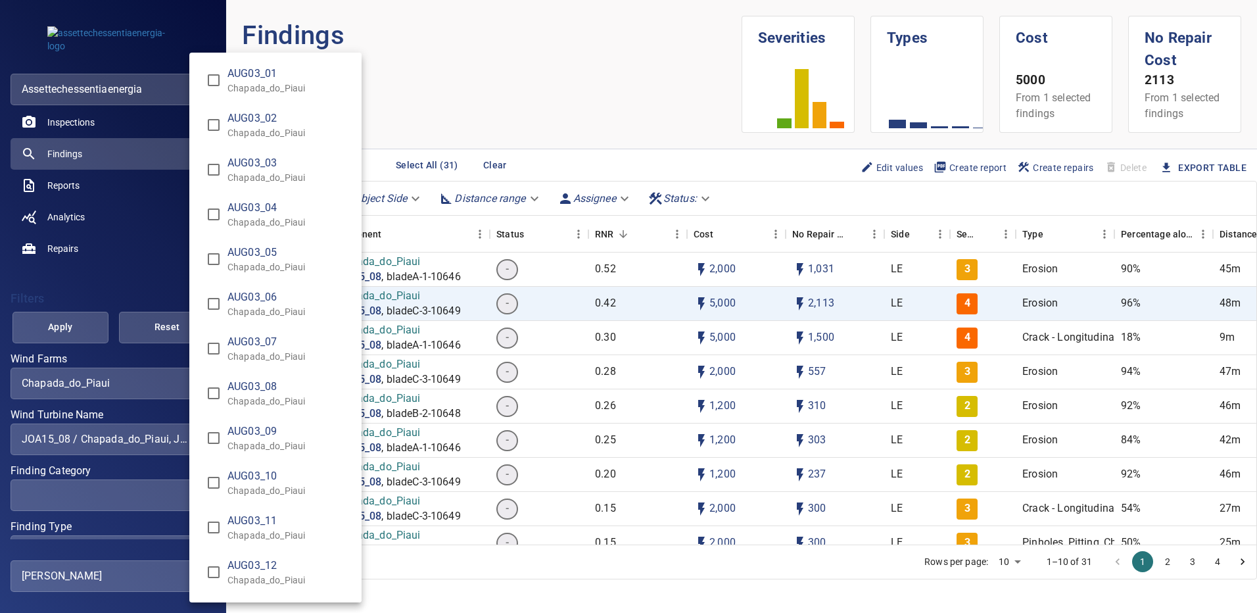
scroll to position [9590, 0]
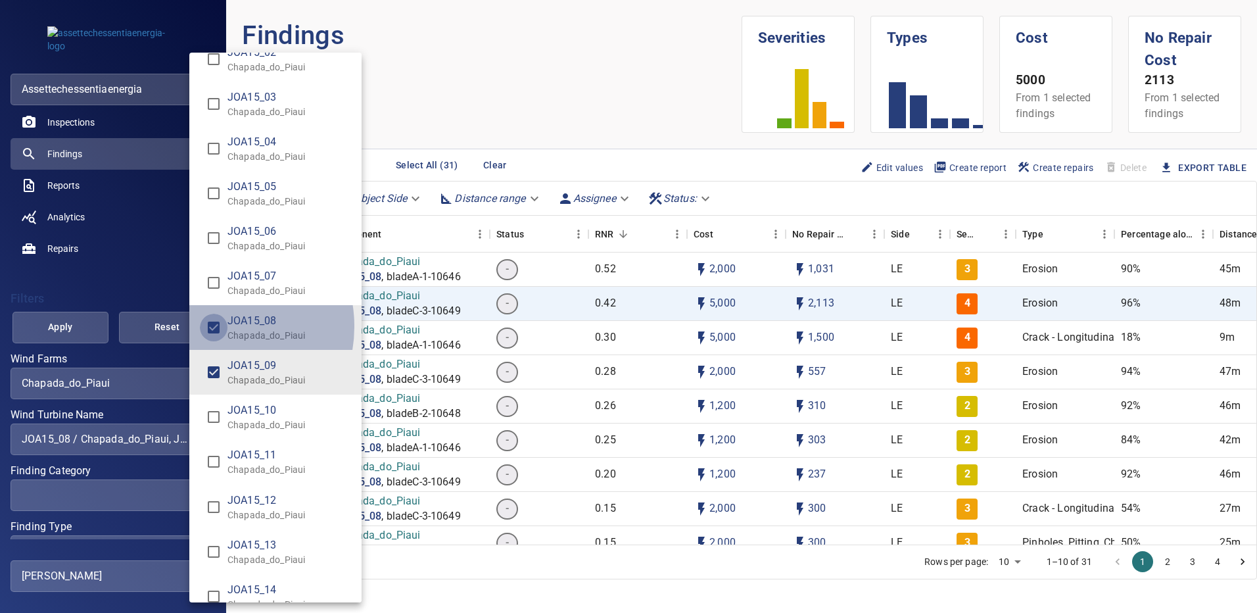
type input "**********"
click at [83, 324] on div "Wind Turbine Name" at bounding box center [628, 306] width 1257 height 613
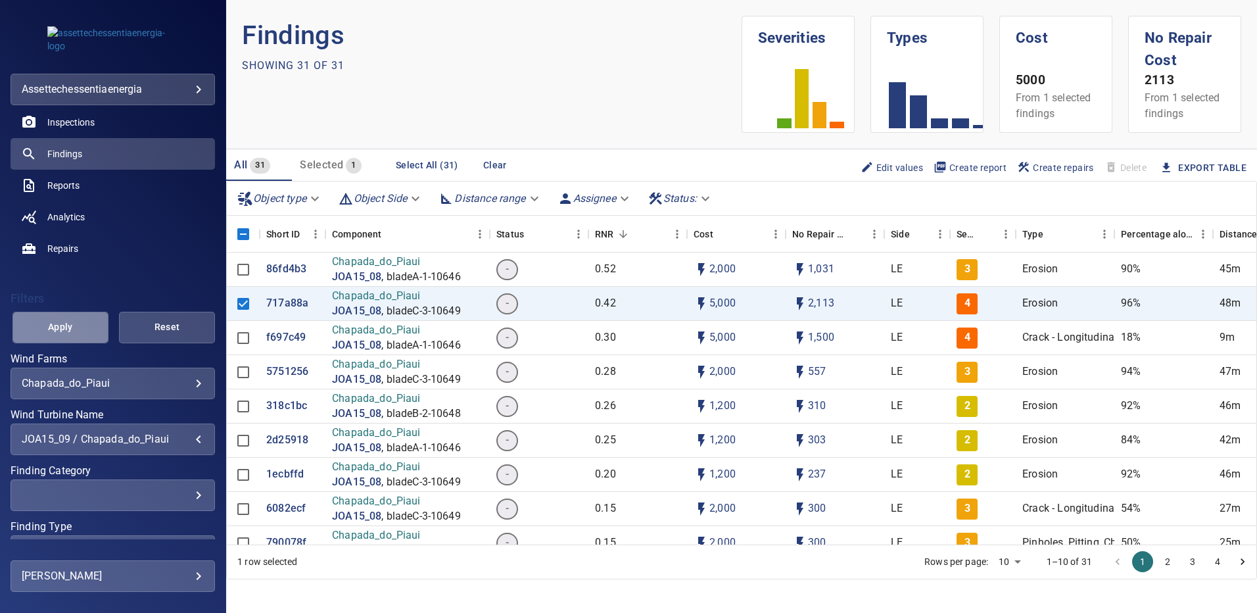
click at [83, 324] on span "Apply" at bounding box center [60, 327] width 63 height 16
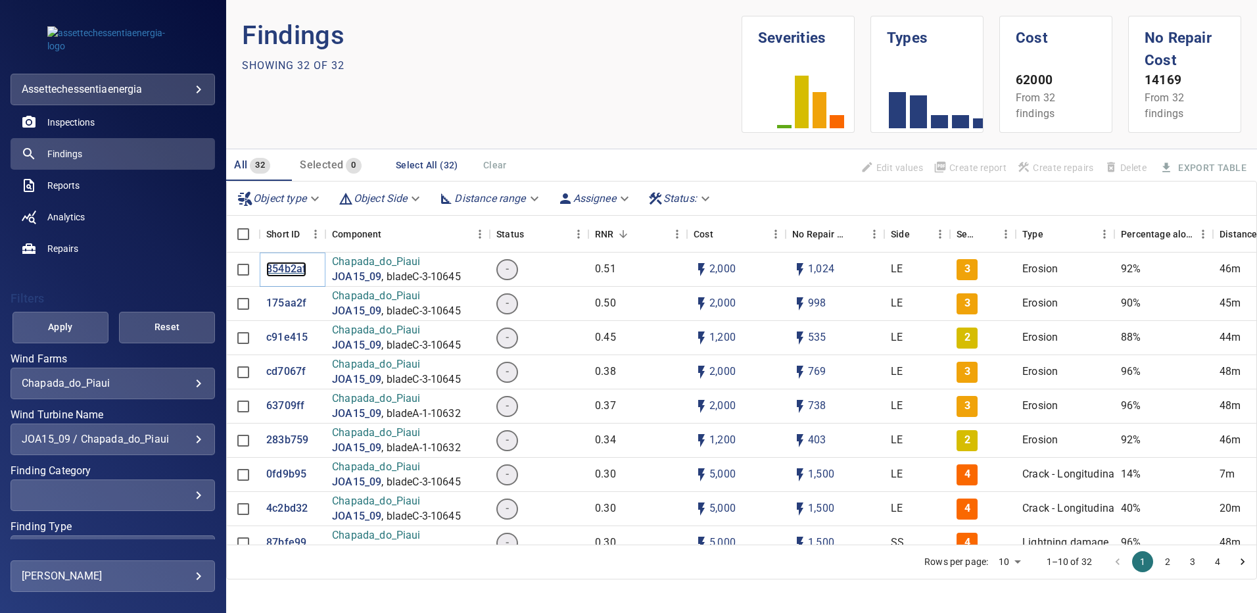
click at [292, 270] on p "854b2af" at bounding box center [286, 269] width 40 height 15
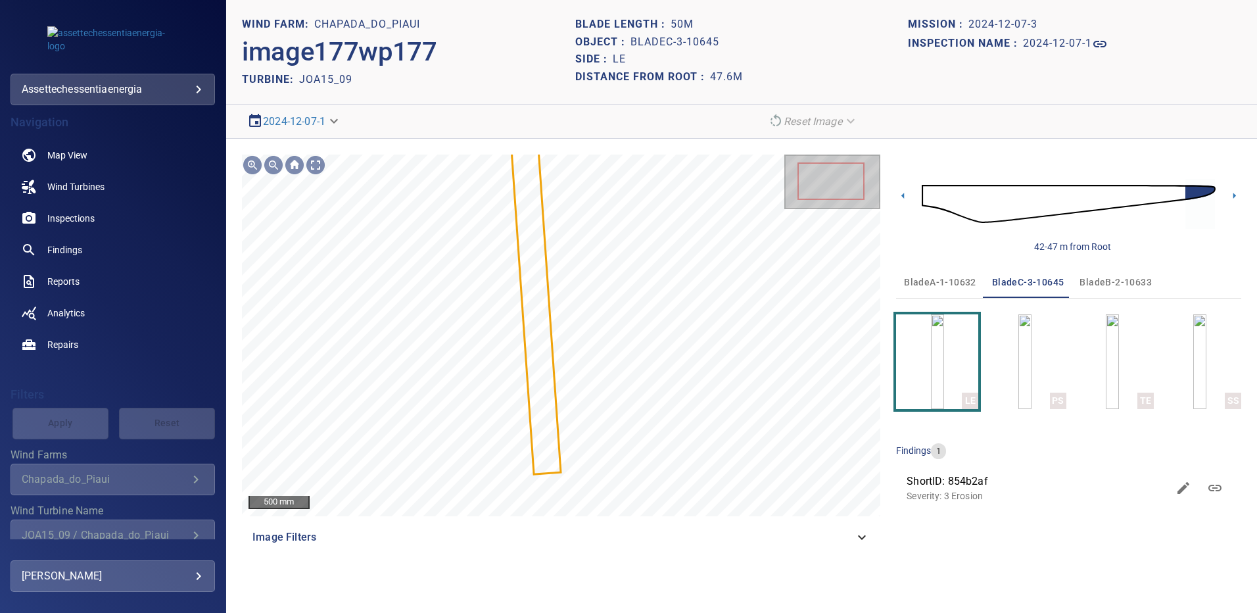
click at [943, 285] on span "bladeA-1-10632" at bounding box center [940, 282] width 72 height 16
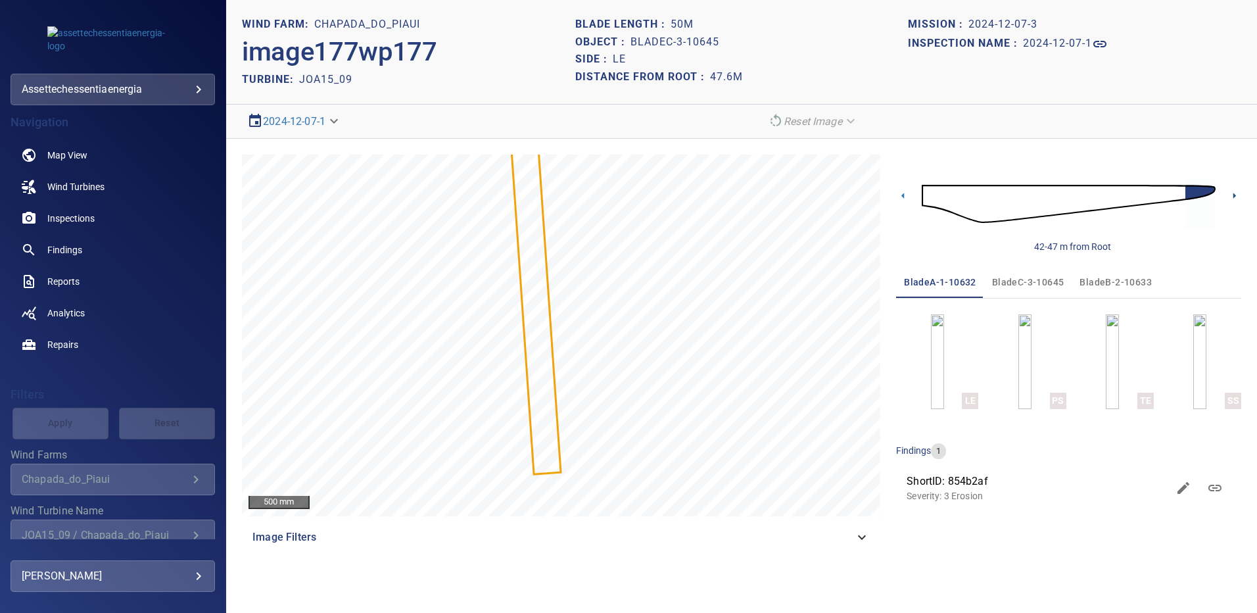
click at [1234, 194] on icon at bounding box center [1234, 196] width 3 height 6
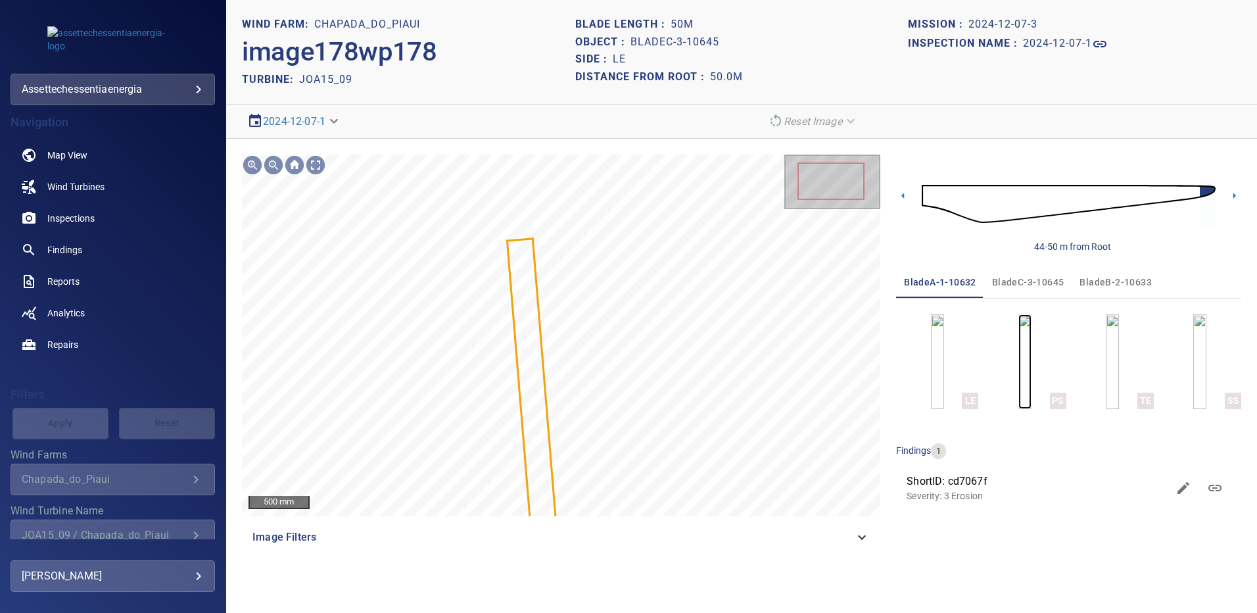
click at [1031, 366] on img "button" at bounding box center [1024, 361] width 13 height 95
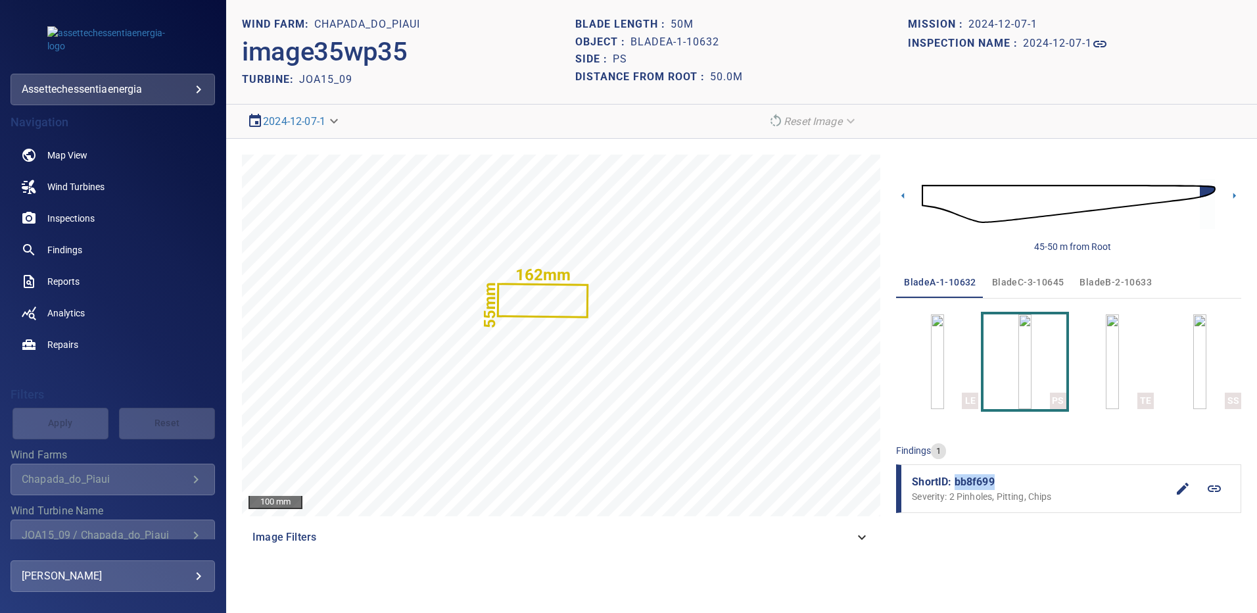
drag, startPoint x: 1005, startPoint y: 477, endPoint x: 957, endPoint y: 478, distance: 48.0
click at [957, 478] on span "ShortID: bb8f699" at bounding box center [1039, 482] width 255 height 16
copy span "bb8f699"
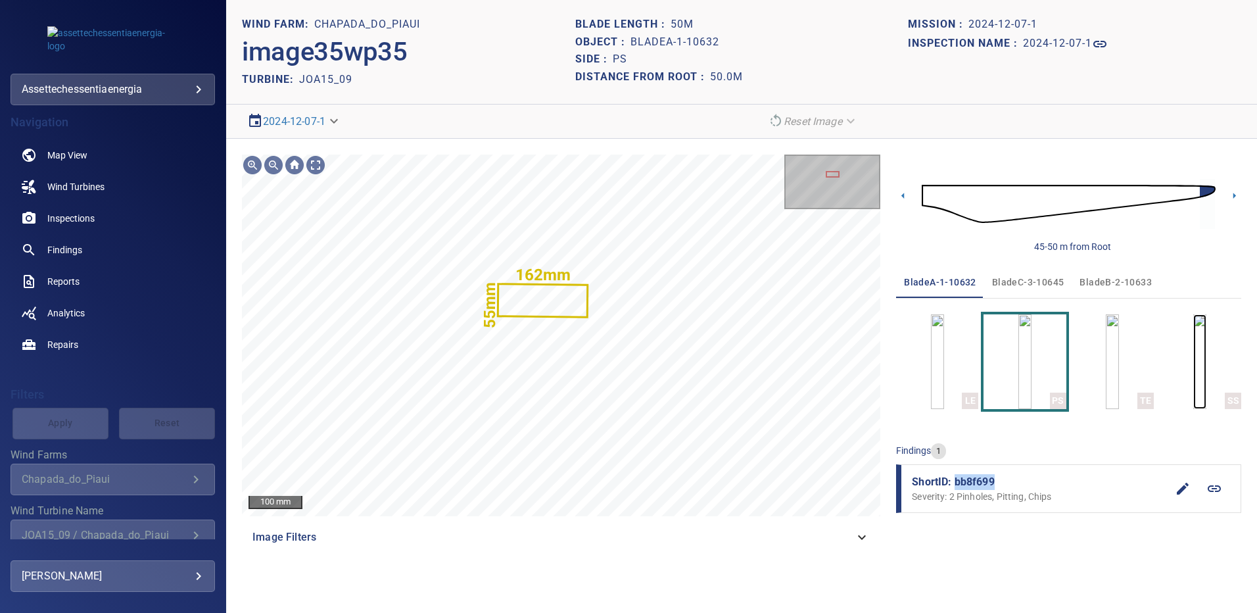
drag, startPoint x: 1179, startPoint y: 363, endPoint x: 1233, endPoint y: 369, distance: 54.2
click at [1193, 363] on img "button" at bounding box center [1199, 361] width 13 height 95
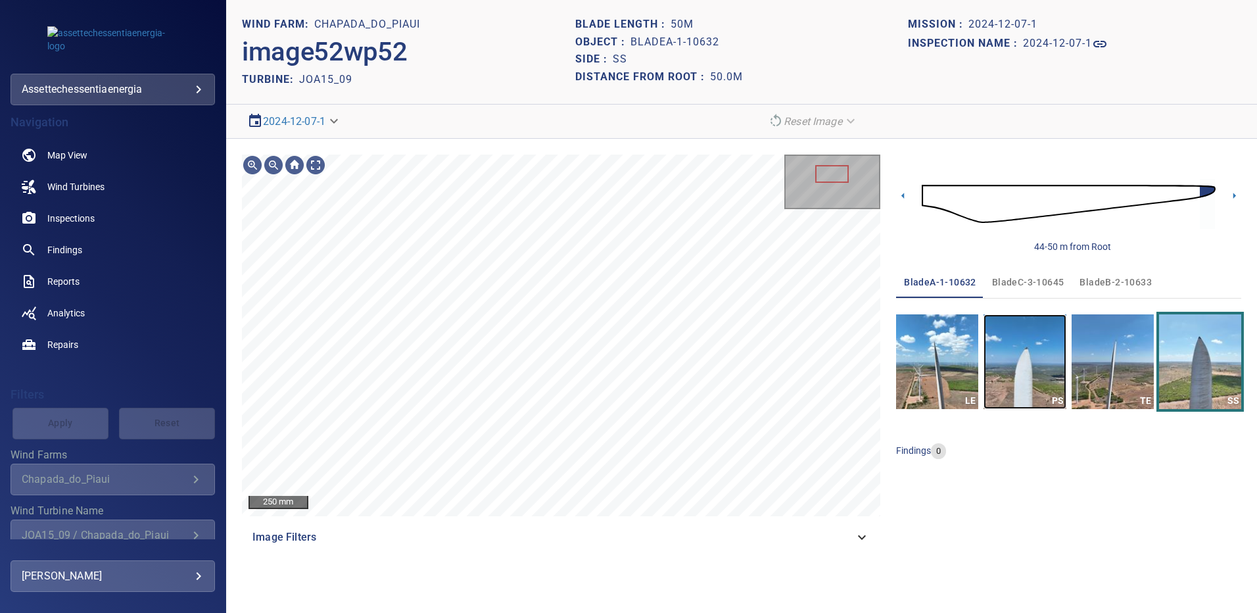
click at [1038, 369] on img "button" at bounding box center [1025, 361] width 82 height 95
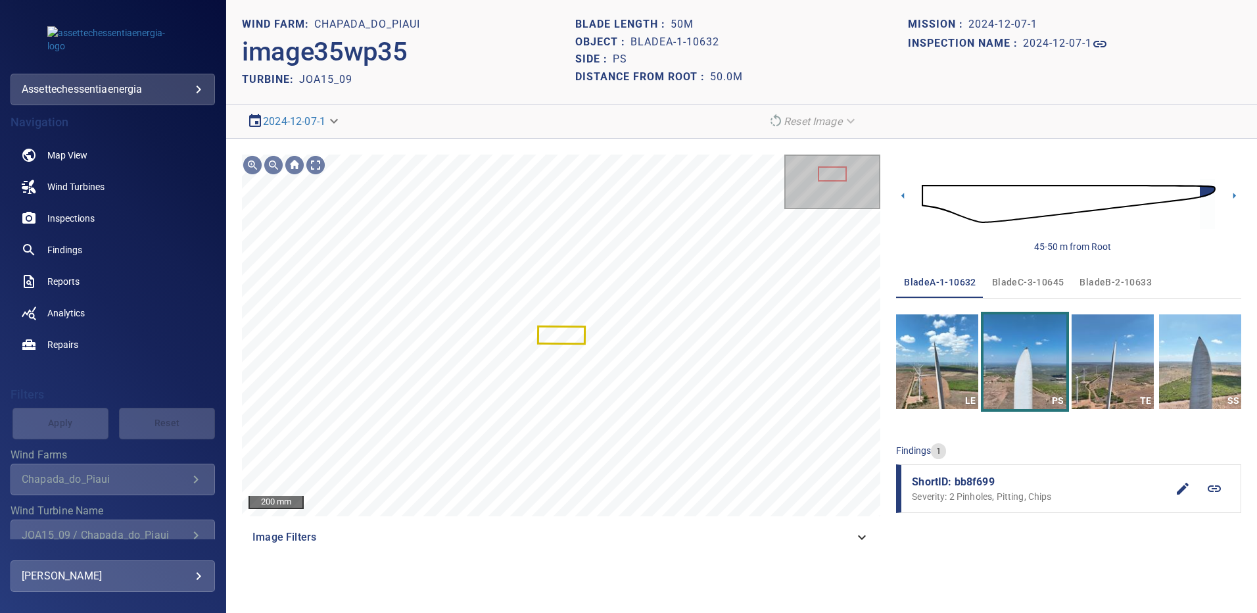
click at [1110, 277] on span "bladeB-2-10633" at bounding box center [1116, 282] width 72 height 16
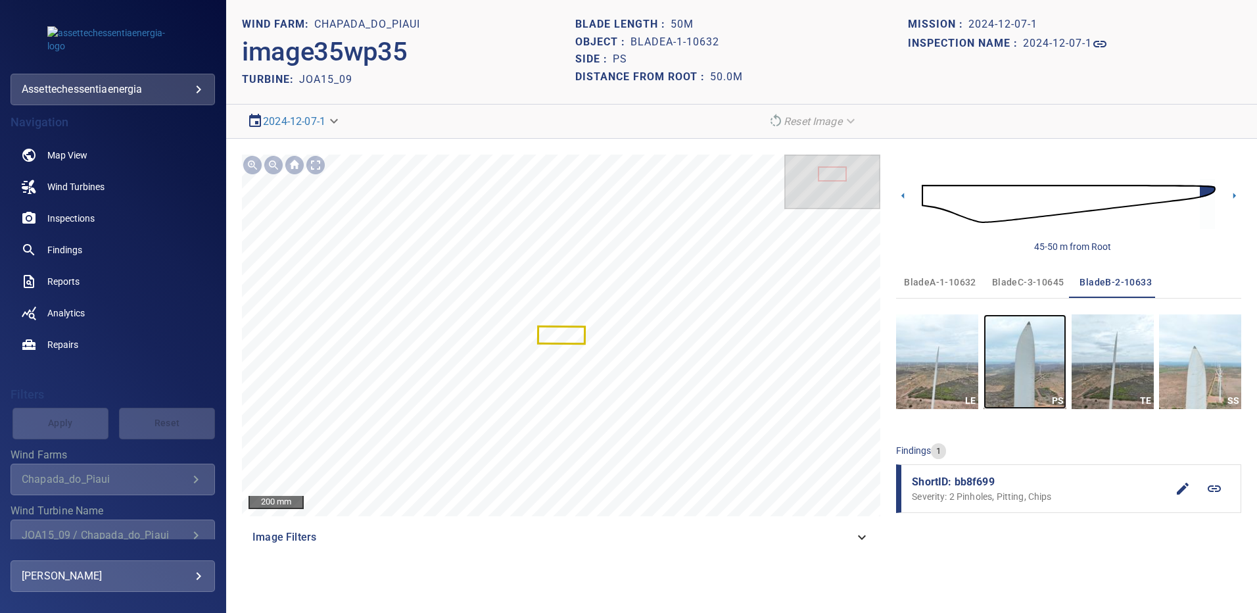
click at [1045, 361] on img "button" at bounding box center [1025, 361] width 82 height 95
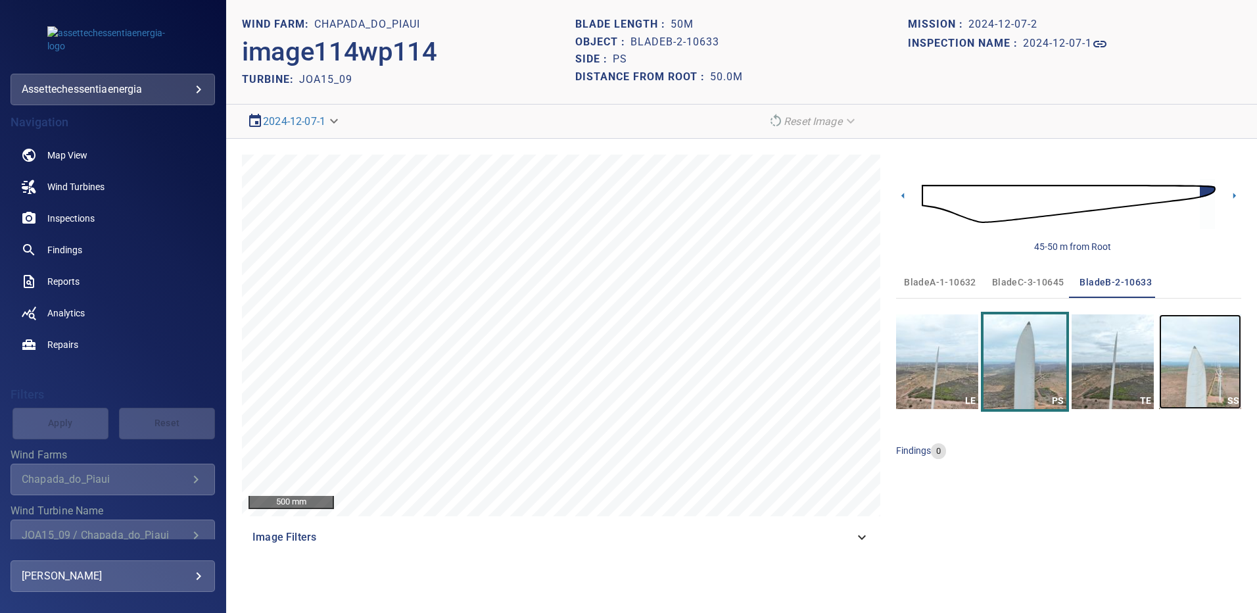
click at [1200, 365] on img "button" at bounding box center [1200, 361] width 82 height 95
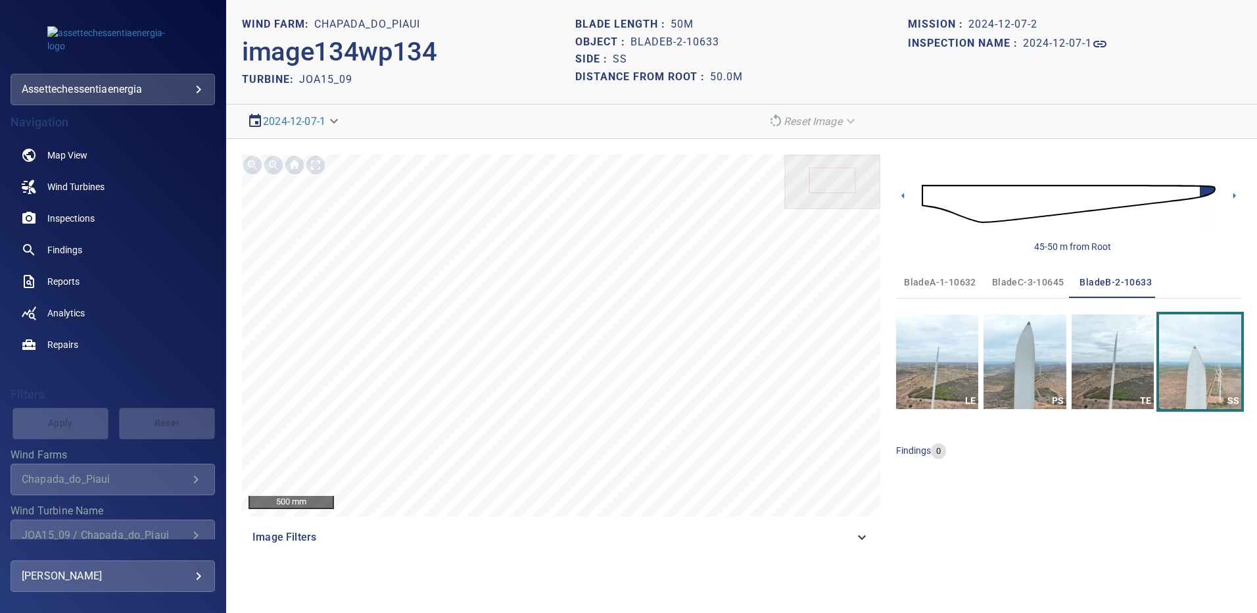
click at [1014, 282] on span "bladeC-3-10645" at bounding box center [1028, 282] width 72 height 16
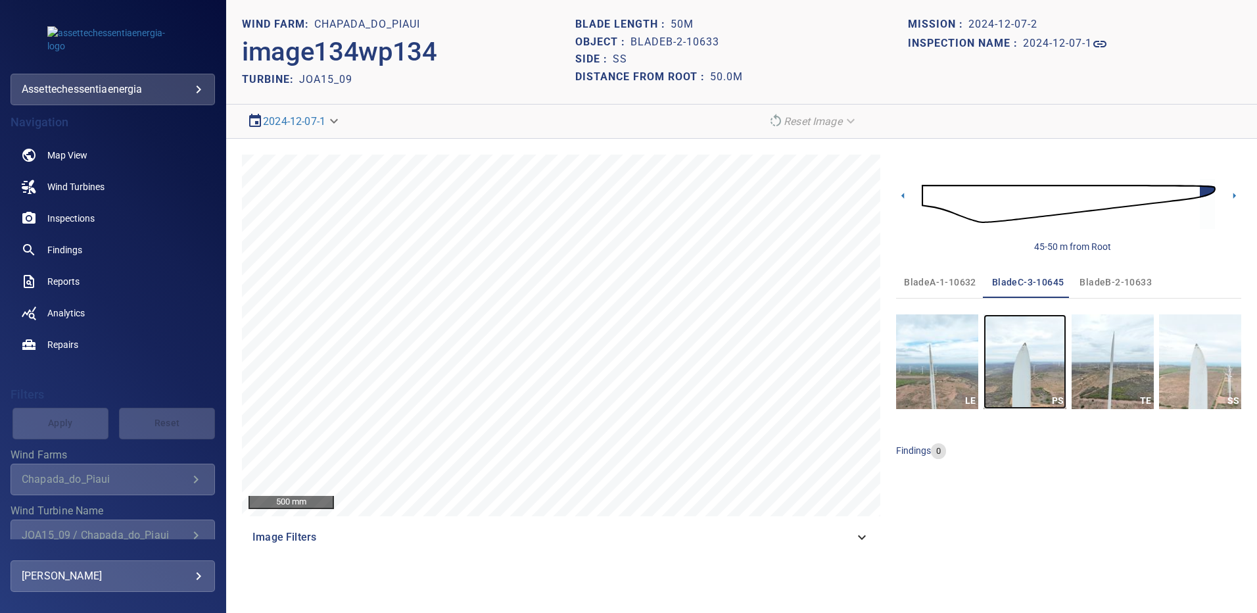
click at [1036, 364] on img "button" at bounding box center [1025, 361] width 82 height 95
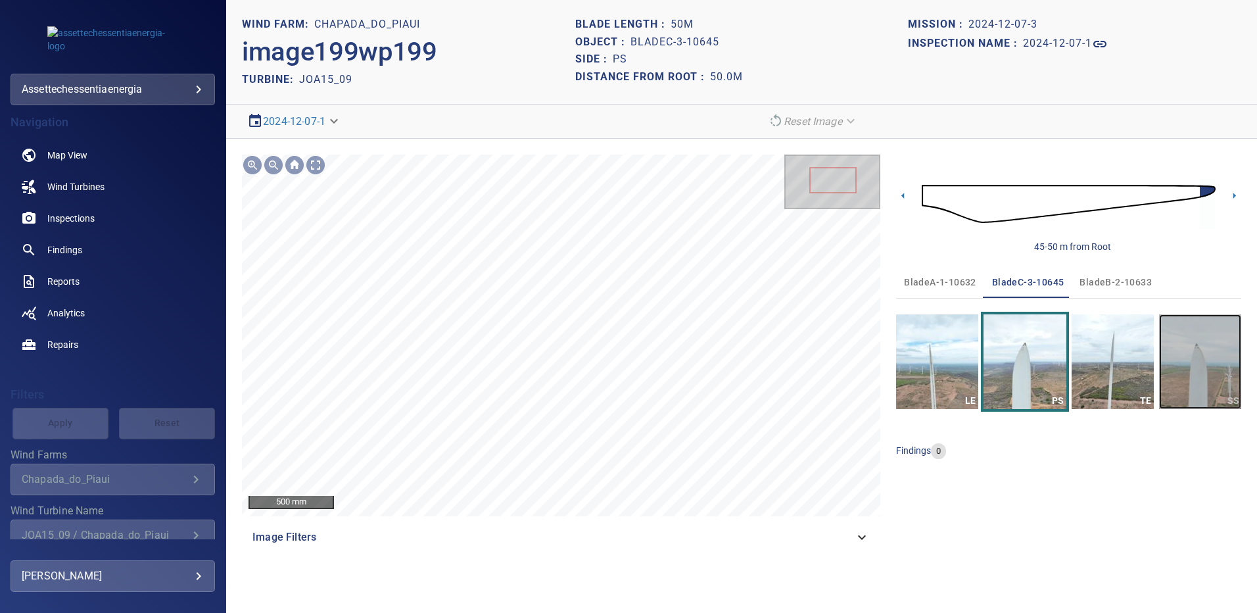
click at [1176, 352] on img "button" at bounding box center [1200, 361] width 82 height 95
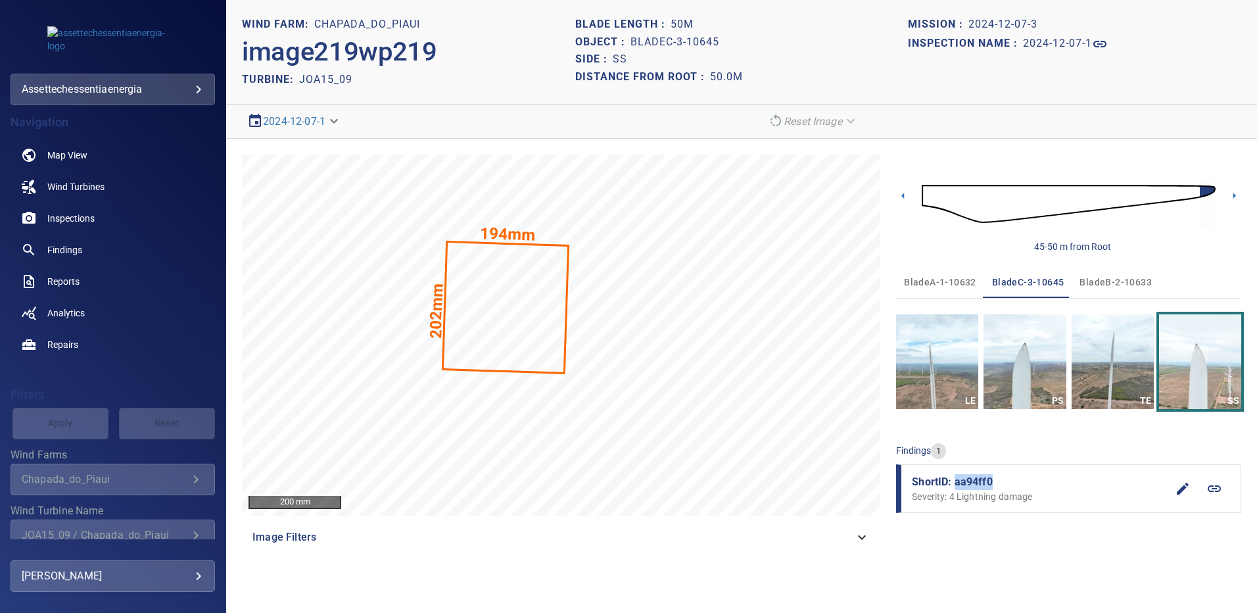
drag, startPoint x: 991, startPoint y: 478, endPoint x: 957, endPoint y: 478, distance: 34.2
click at [957, 478] on span "ShortID: aa94ff0" at bounding box center [1039, 482] width 255 height 16
copy span "aa94ff0"
